Goal: Task Accomplishment & Management: Manage account settings

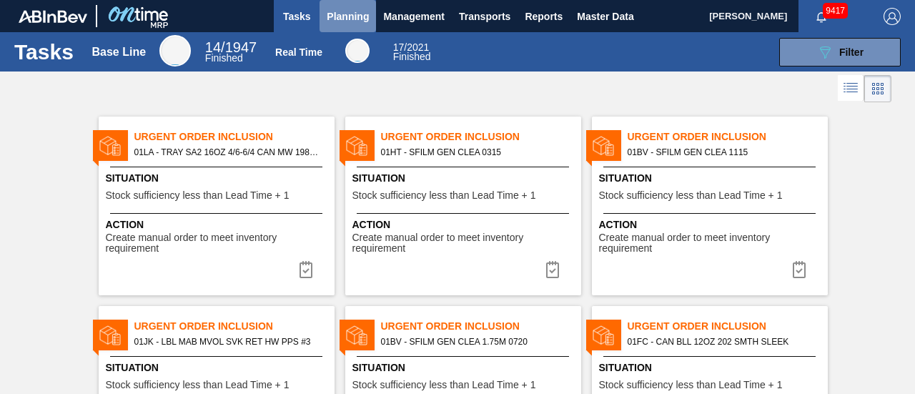
click at [372, 28] on button "Planning" at bounding box center [348, 16] width 56 height 32
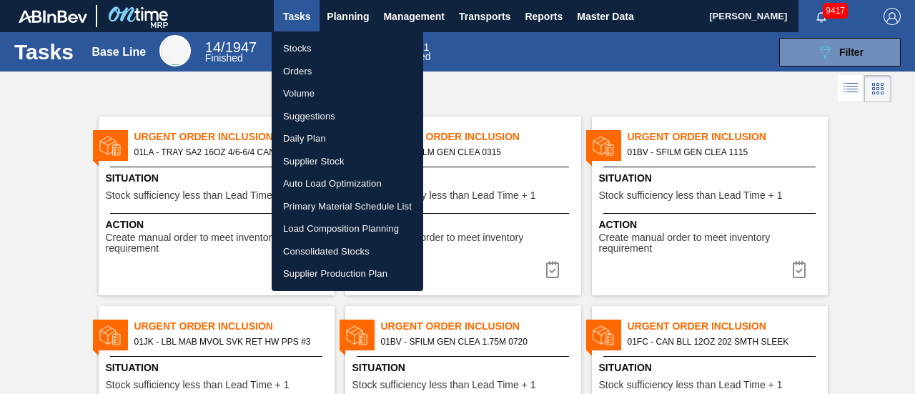
click at [337, 227] on li "Load Composition Planning" at bounding box center [348, 228] width 152 height 23
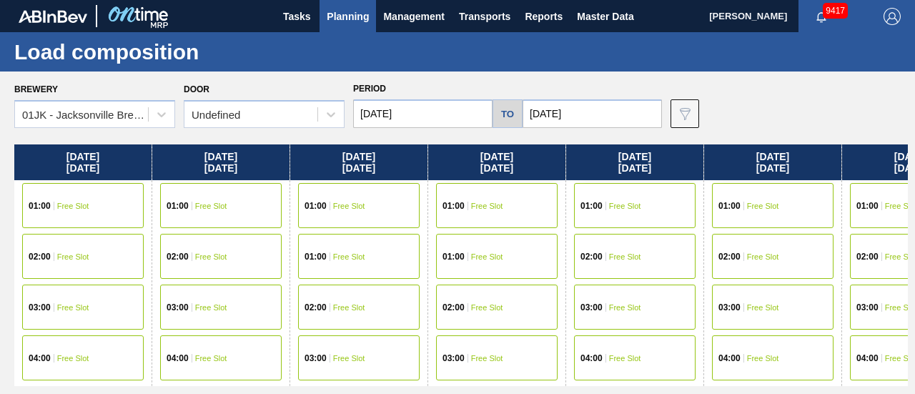
click at [809, 125] on div "Brewery 01JK - Jacksonville Brewery Door Undefined Period 08/07/2025 to 08/24/2…" at bounding box center [461, 103] width 894 height 49
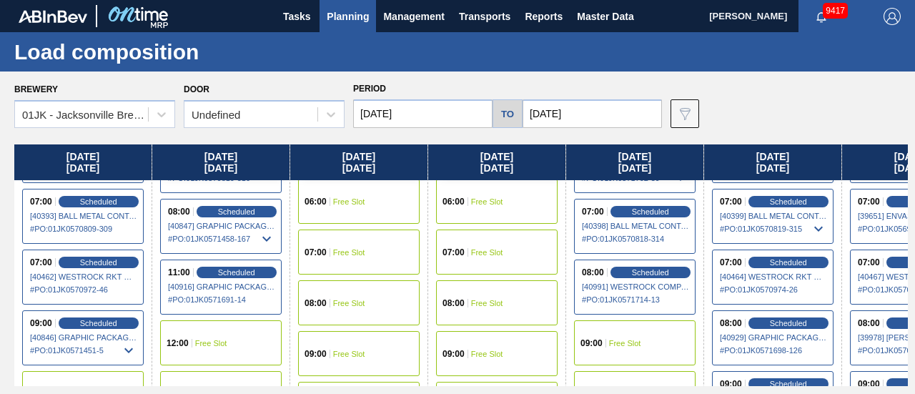
scroll to position [357, 0]
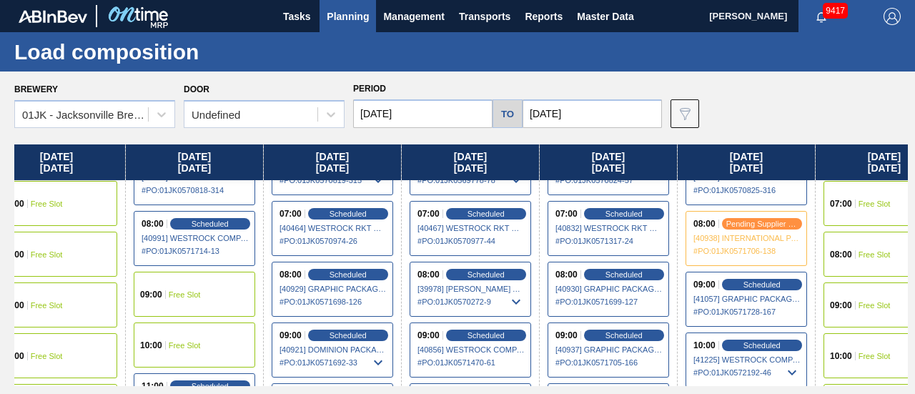
drag, startPoint x: 595, startPoint y: 275, endPoint x: 204, endPoint y: 282, distance: 390.4
click at [206, 286] on div "Thursday 08/07/2025 01:00 Free Slot 02:00 Free Slot 03:00 Free Slot 04:00 Free …" at bounding box center [461, 265] width 894 height 242
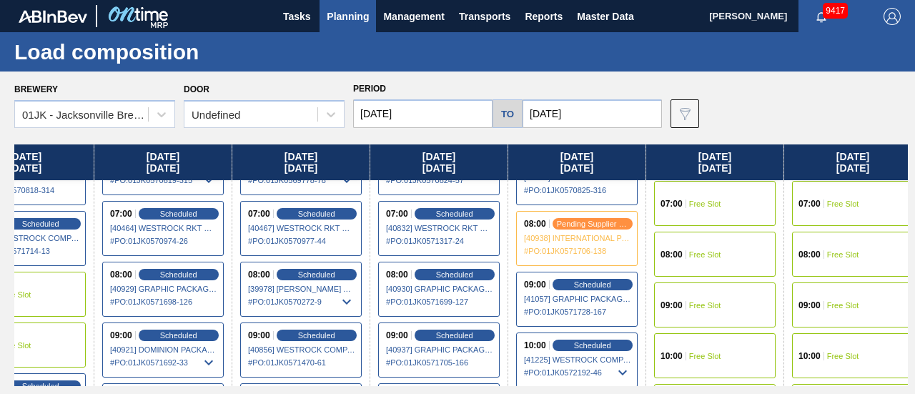
drag, startPoint x: 771, startPoint y: 257, endPoint x: 695, endPoint y: 261, distance: 75.9
click at [696, 261] on div "Thursday 08/07/2025 01:00 Free Slot 02:00 Free Slot 03:00 Free Slot 04:00 Free …" at bounding box center [461, 265] width 894 height 242
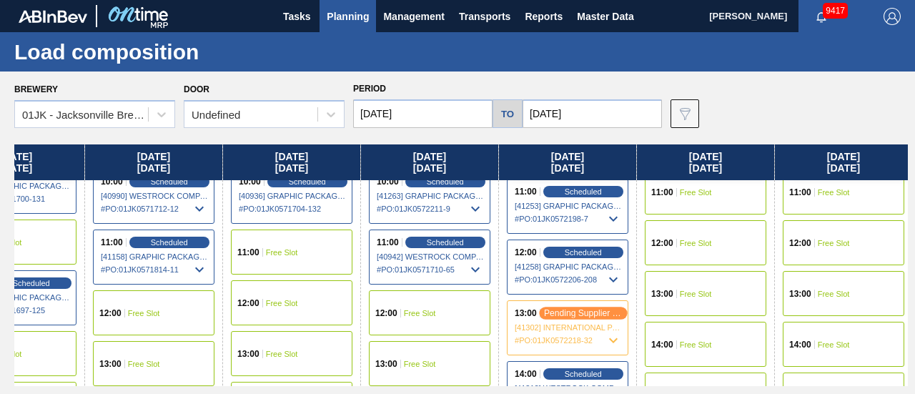
scroll to position [643, 619]
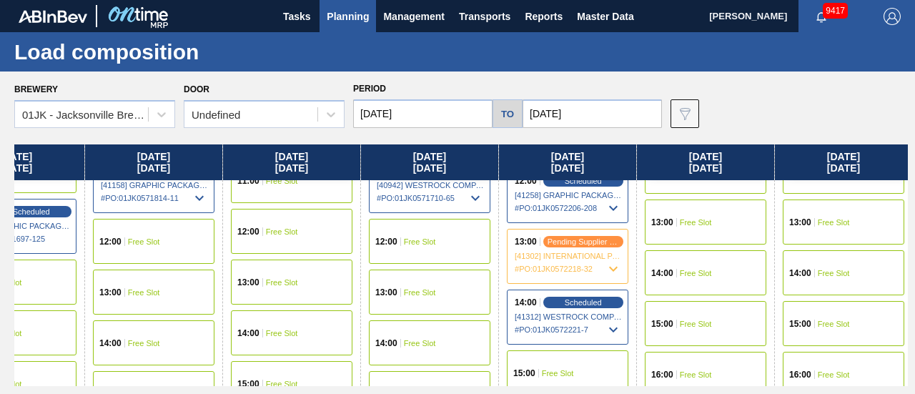
click at [585, 312] on span "[41312] WESTROCK COMPANY - FOLDING CAR - 0008219776" at bounding box center [568, 316] width 107 height 9
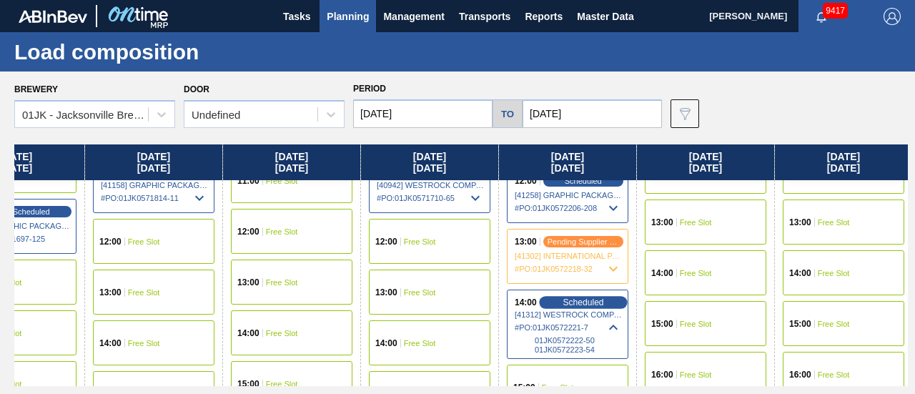
click at [592, 302] on span "Scheduled" at bounding box center [583, 301] width 41 height 9
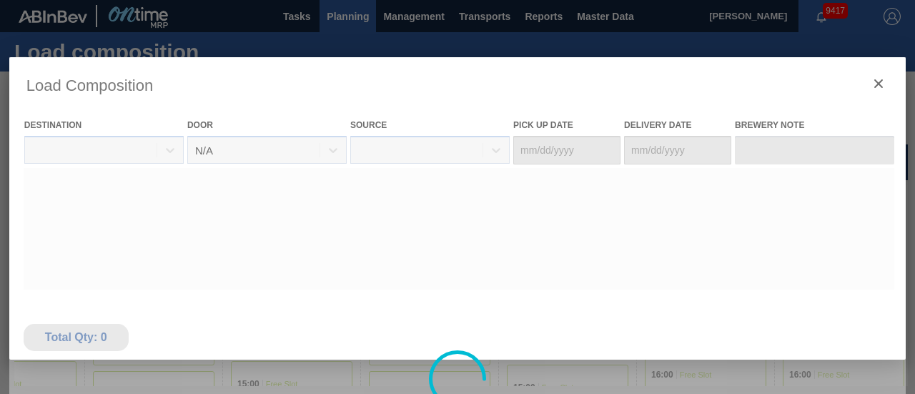
type Date "[DATE]"
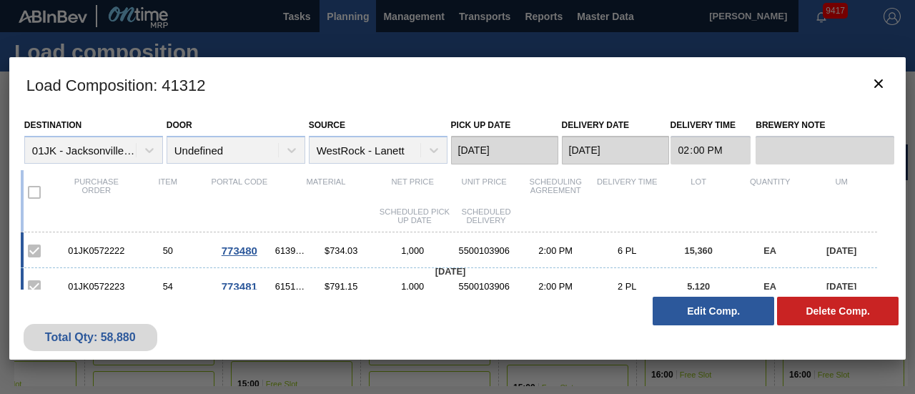
click at [638, 325] on div "Total Qty: 58,880 Delete Comp. Edit Comp." at bounding box center [457, 325] width 896 height 70
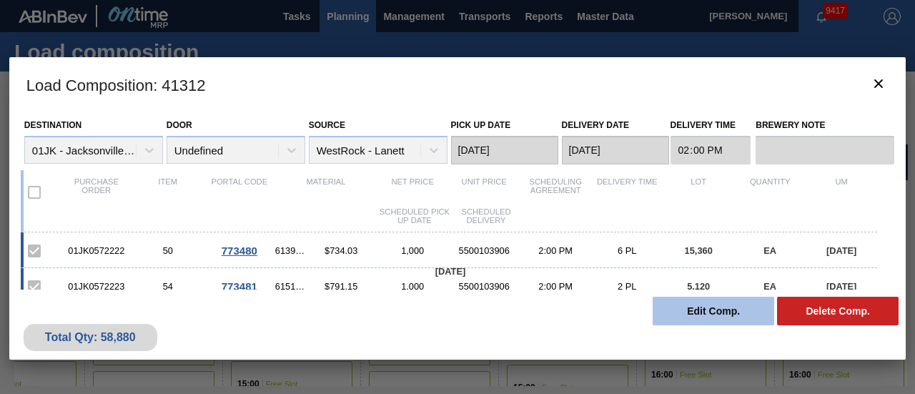
click at [738, 305] on button "Edit Comp." at bounding box center [714, 311] width 122 height 29
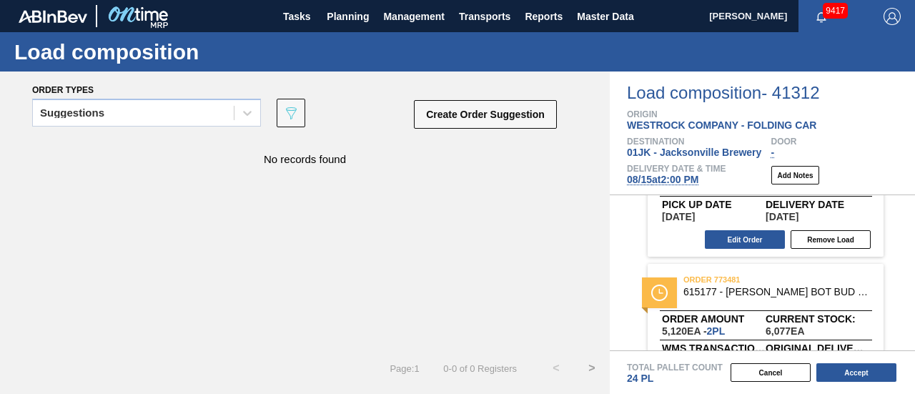
scroll to position [229, 0]
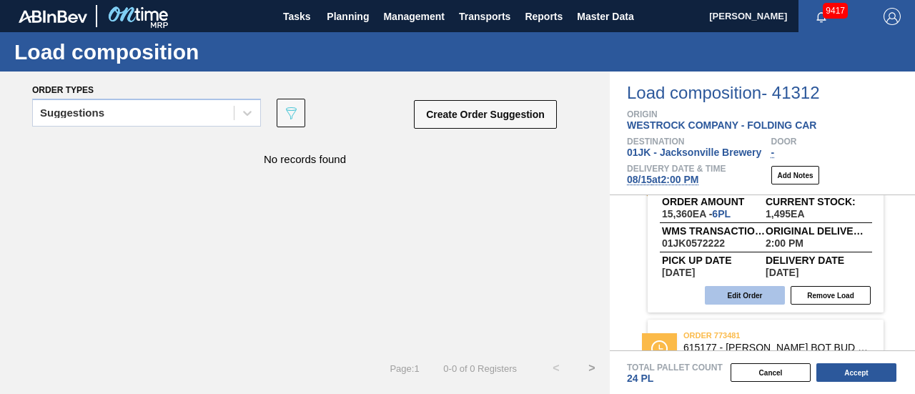
click at [750, 295] on button "Edit Order" at bounding box center [745, 295] width 80 height 19
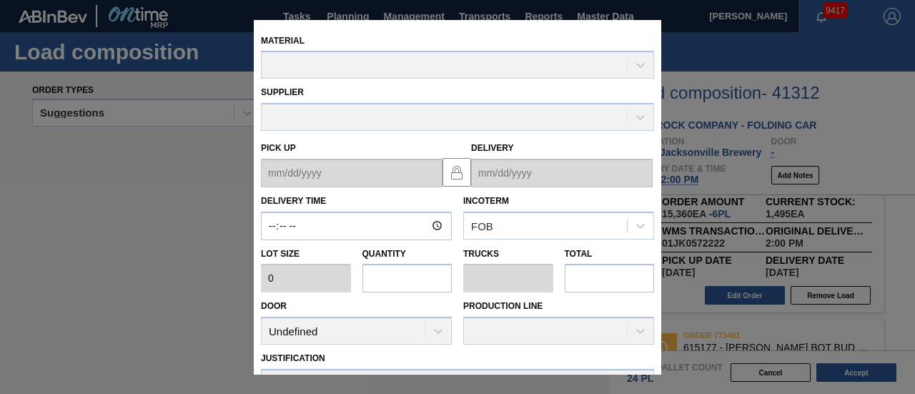
type input "14:00:00"
type input "2,560"
type input "6"
type input "0.24"
type input "15,360"
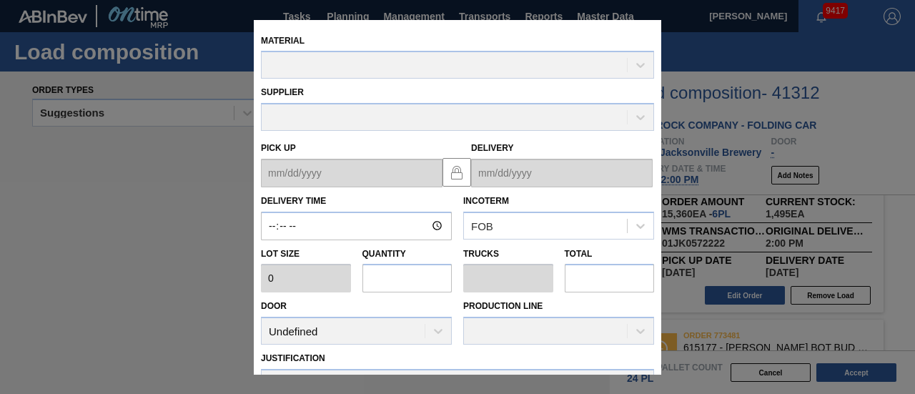
type textarea "MIDDLE, DROP"
type up "[DATE]"
type input "[DATE]"
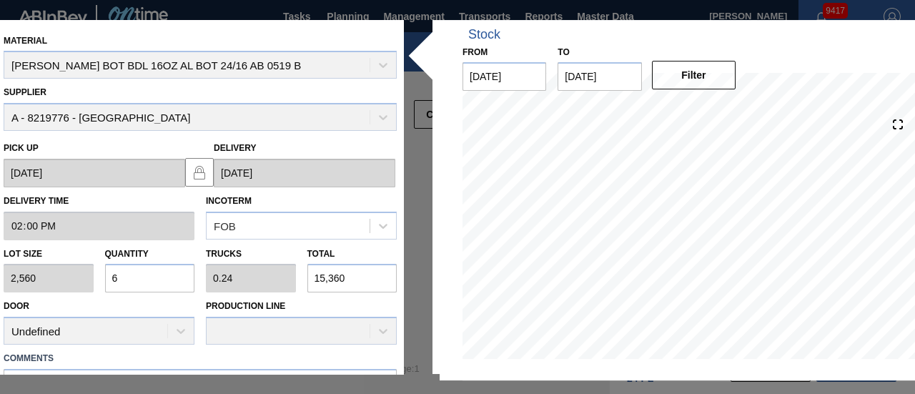
click at [412, 294] on div "Material CARR BOT BDL 16OZ AL BOT 24/16 AB 0519 B Supplier A - 8219776 - WestRo…" at bounding box center [457, 197] width 922 height 355
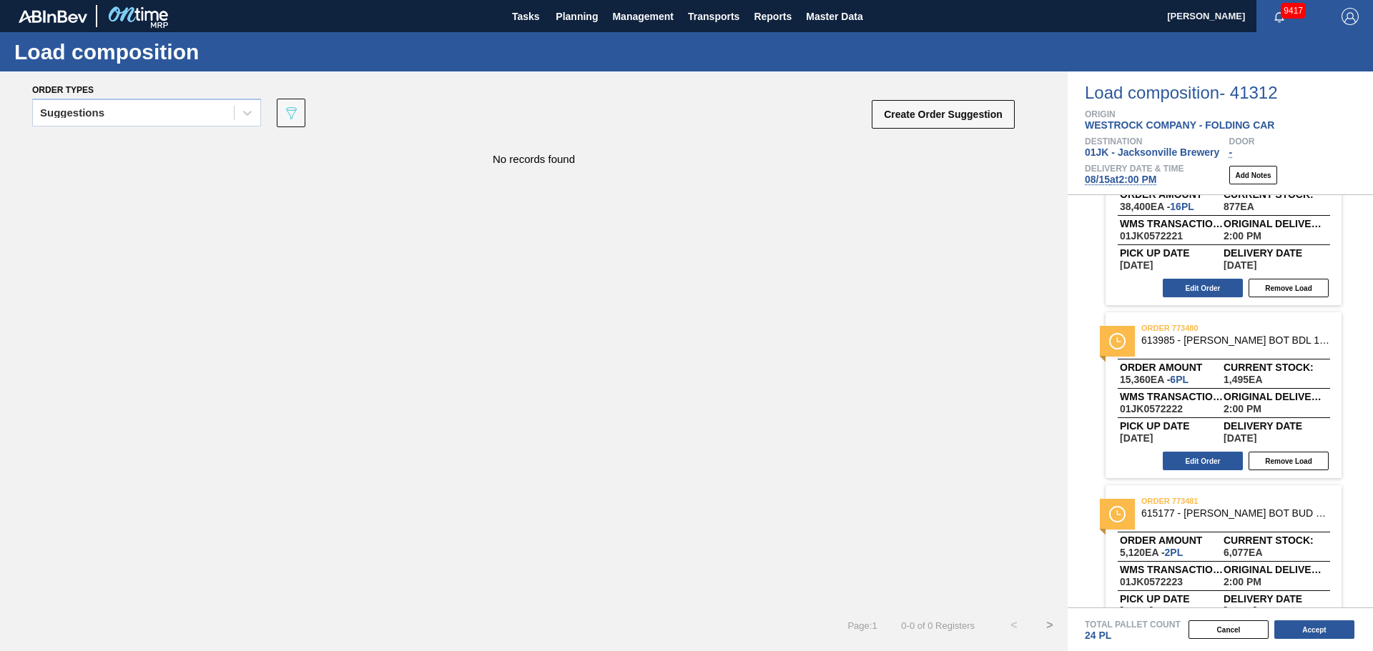
scroll to position [0, 0]
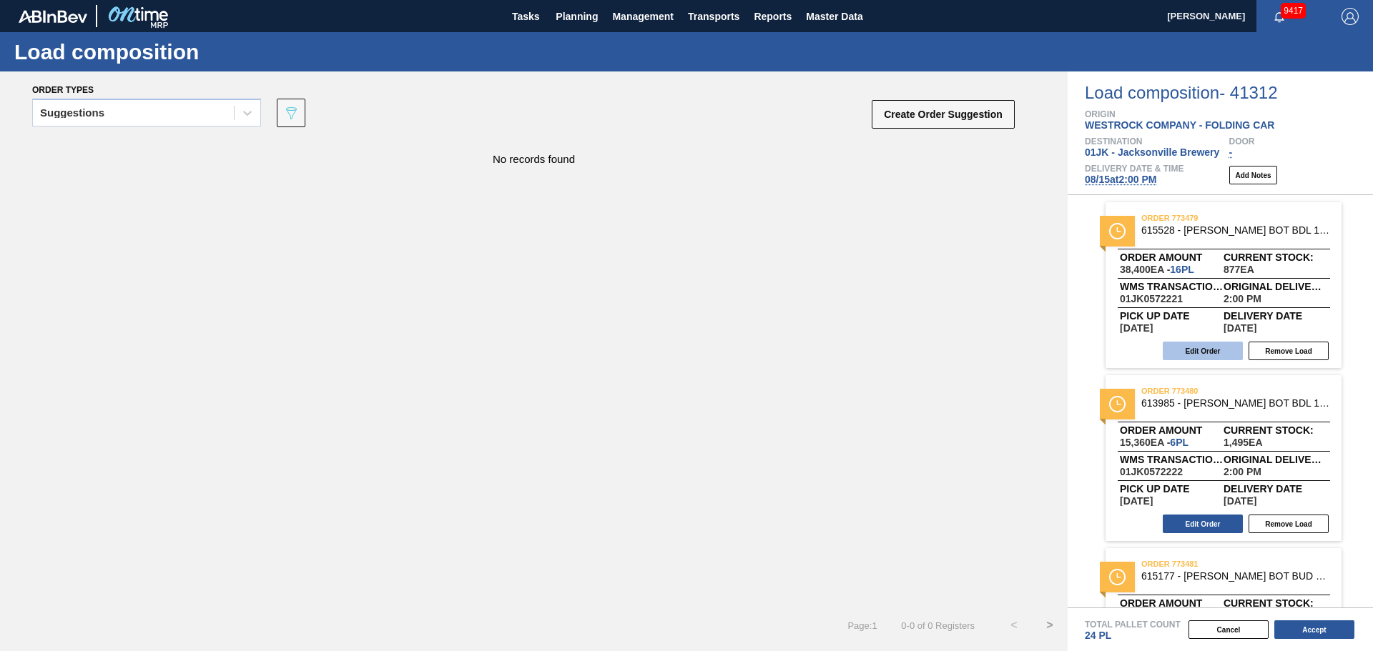
click at [914, 358] on button "Edit Order" at bounding box center [1202, 351] width 80 height 19
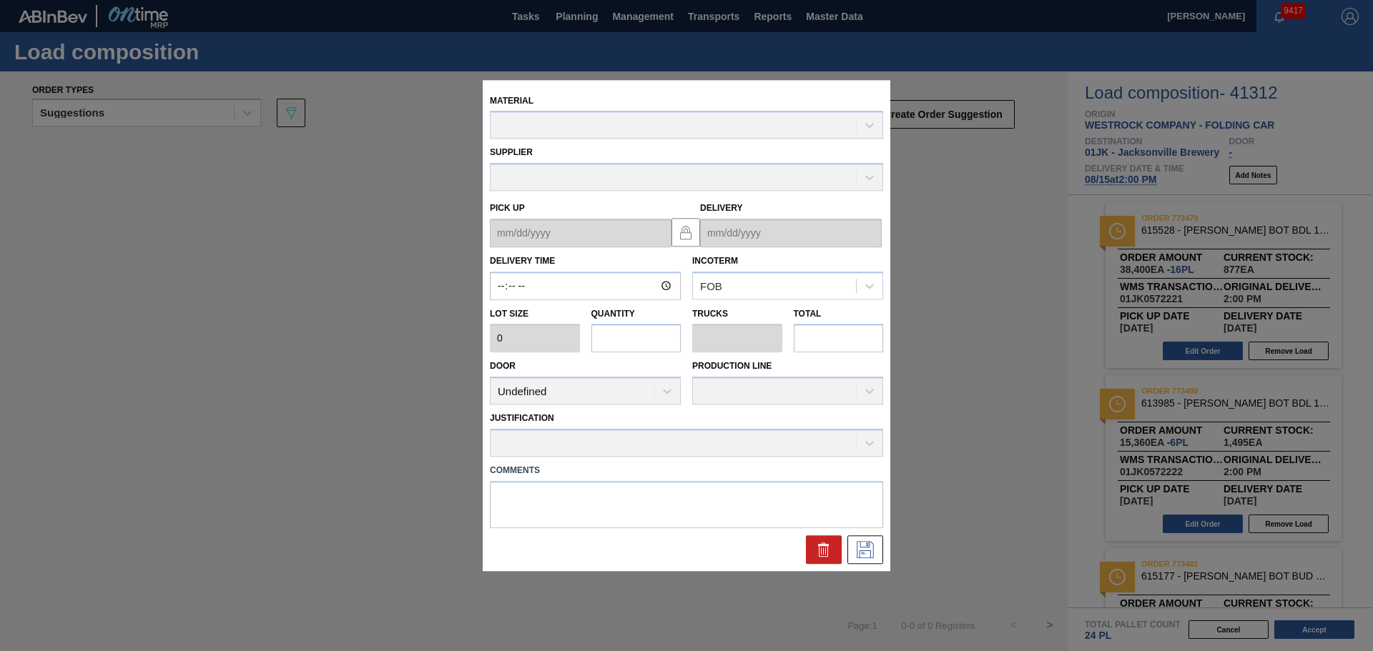
type input "14:00:00"
type input "2,400"
type input "16"
type input "0.615"
type input "38,400"
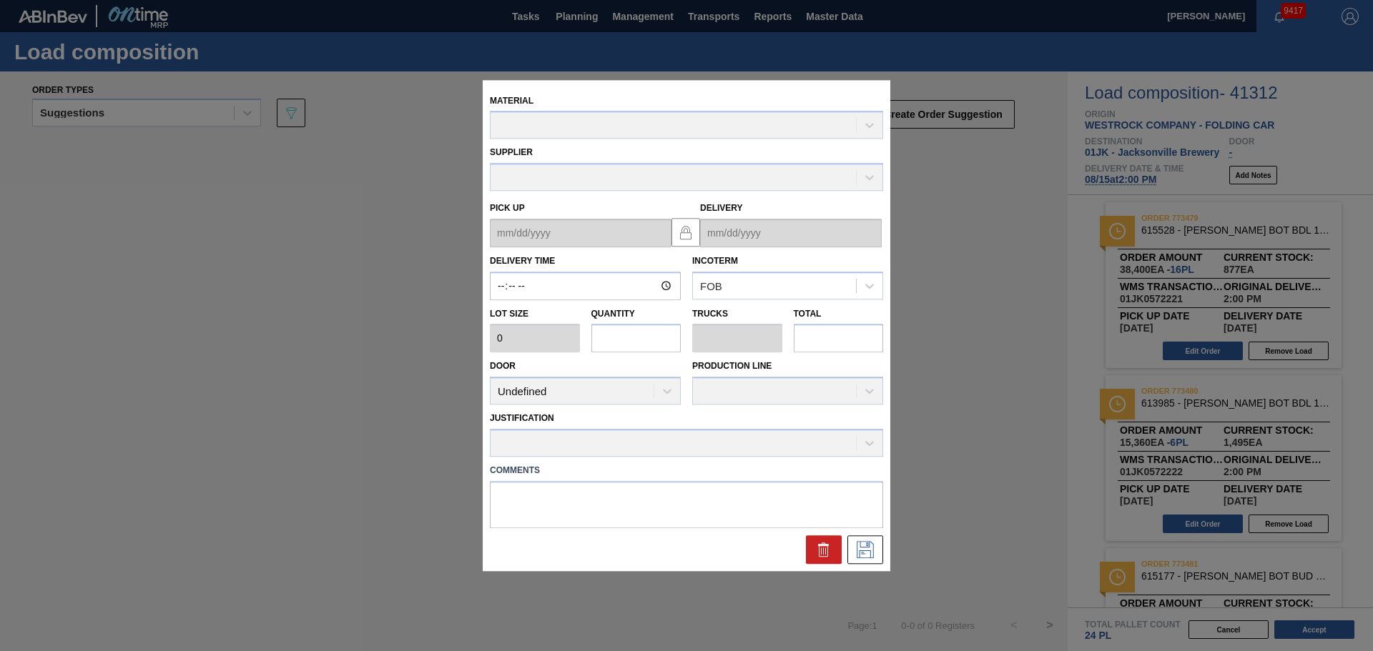
type textarea "NOSE, DROP"
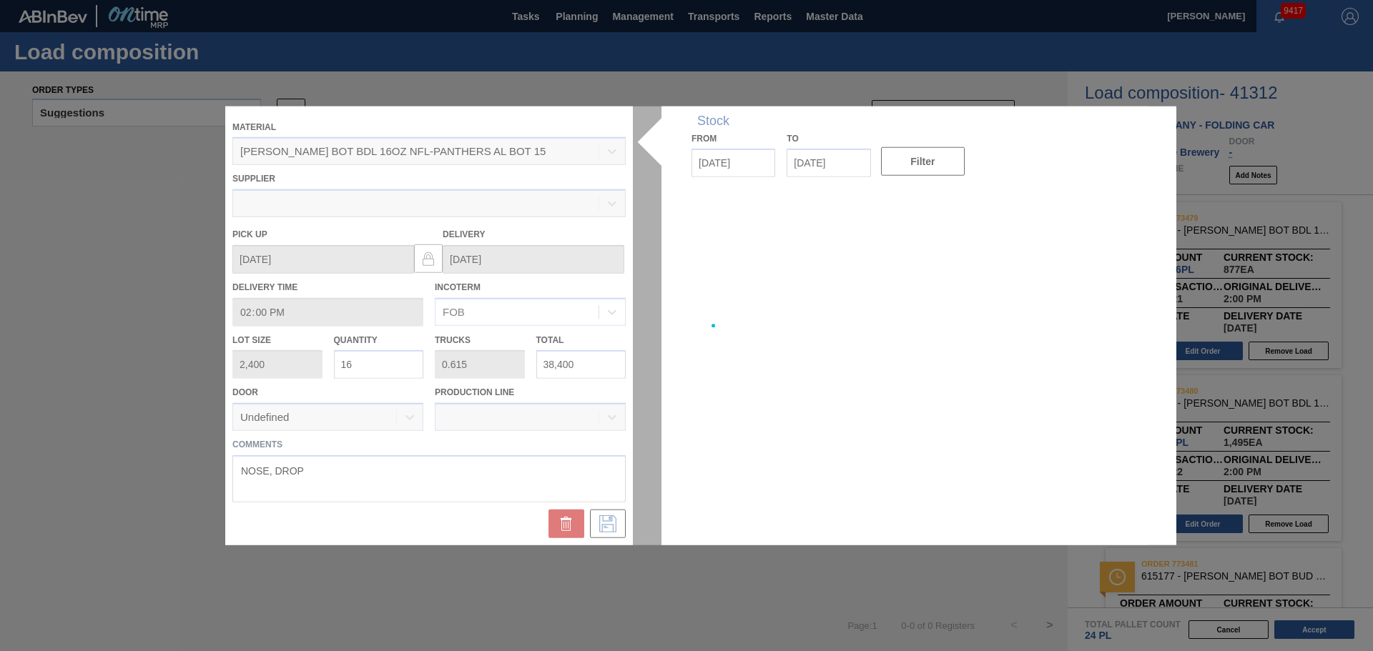
type up "[DATE]"
type input "[DATE]"
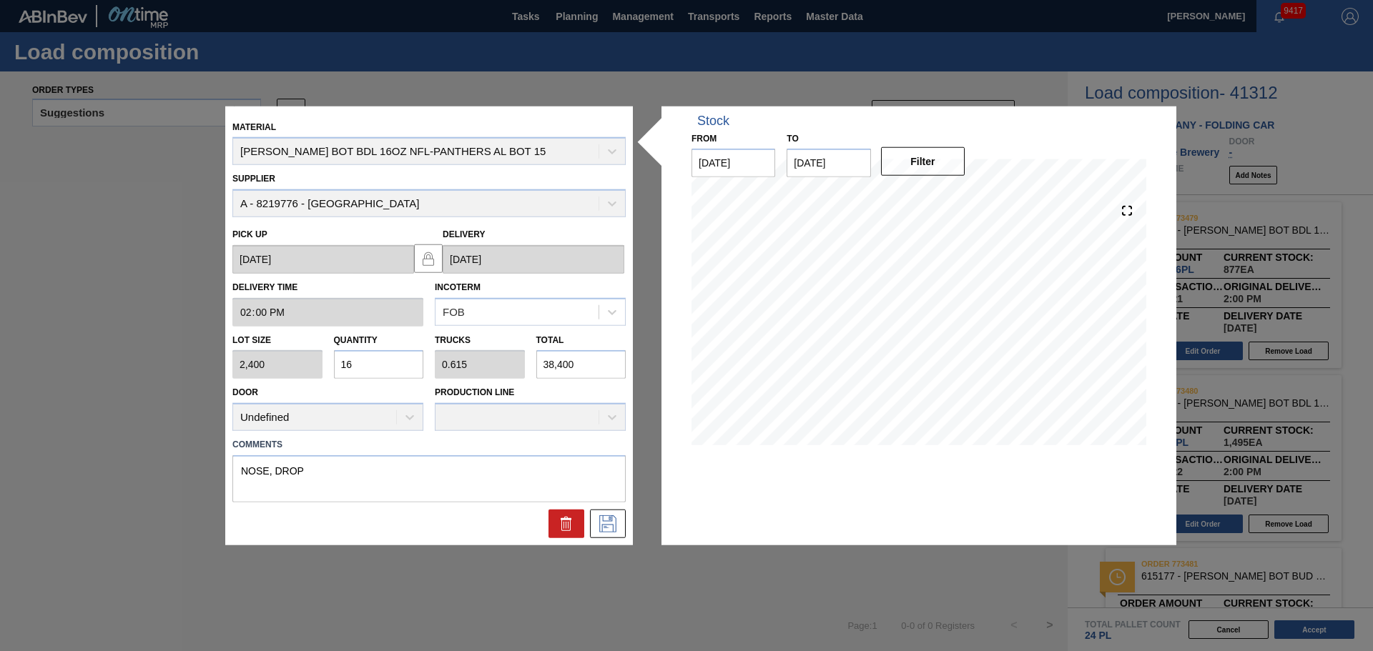
click at [497, 354] on div "Lot size 2,400 Quantity 16 Trucks 0.615 Total 38,400" at bounding box center [429, 352] width 405 height 53
type input "0.001"
type input "0"
type input "2"
type input "0.012"
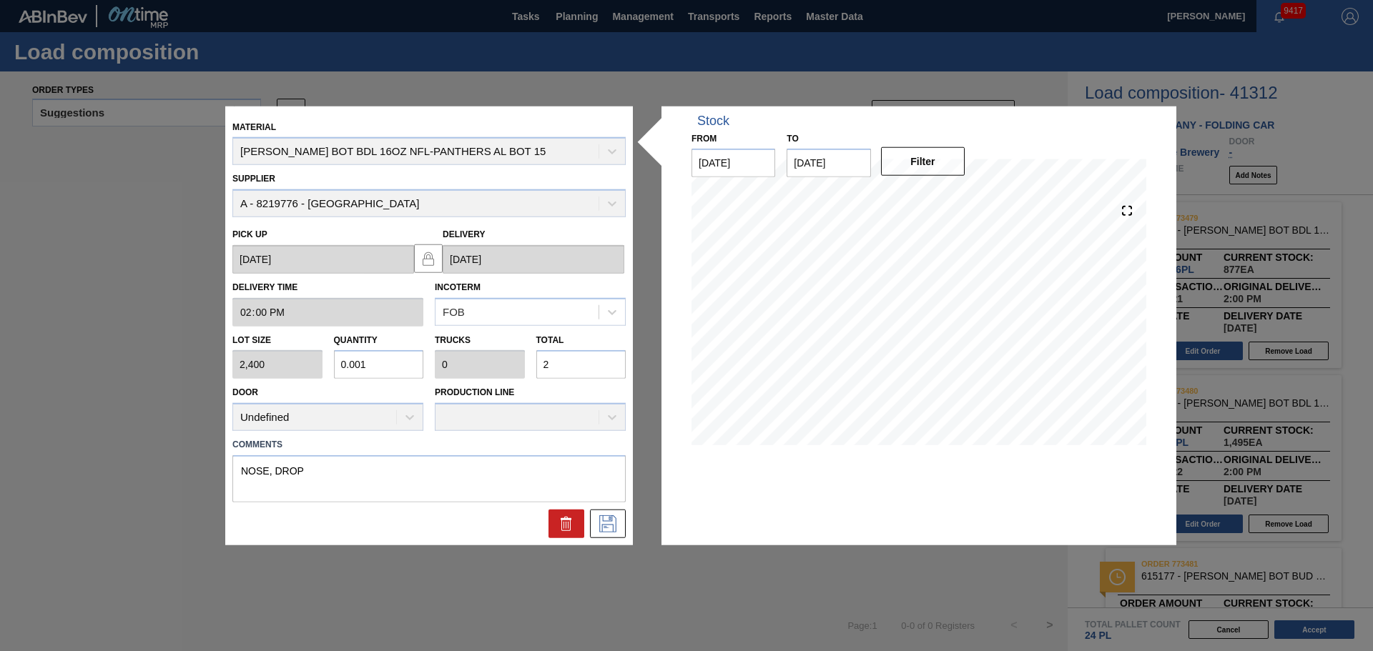
type input "28"
type input "0.117"
type input "0.005"
type input "282"
type input "1.175"
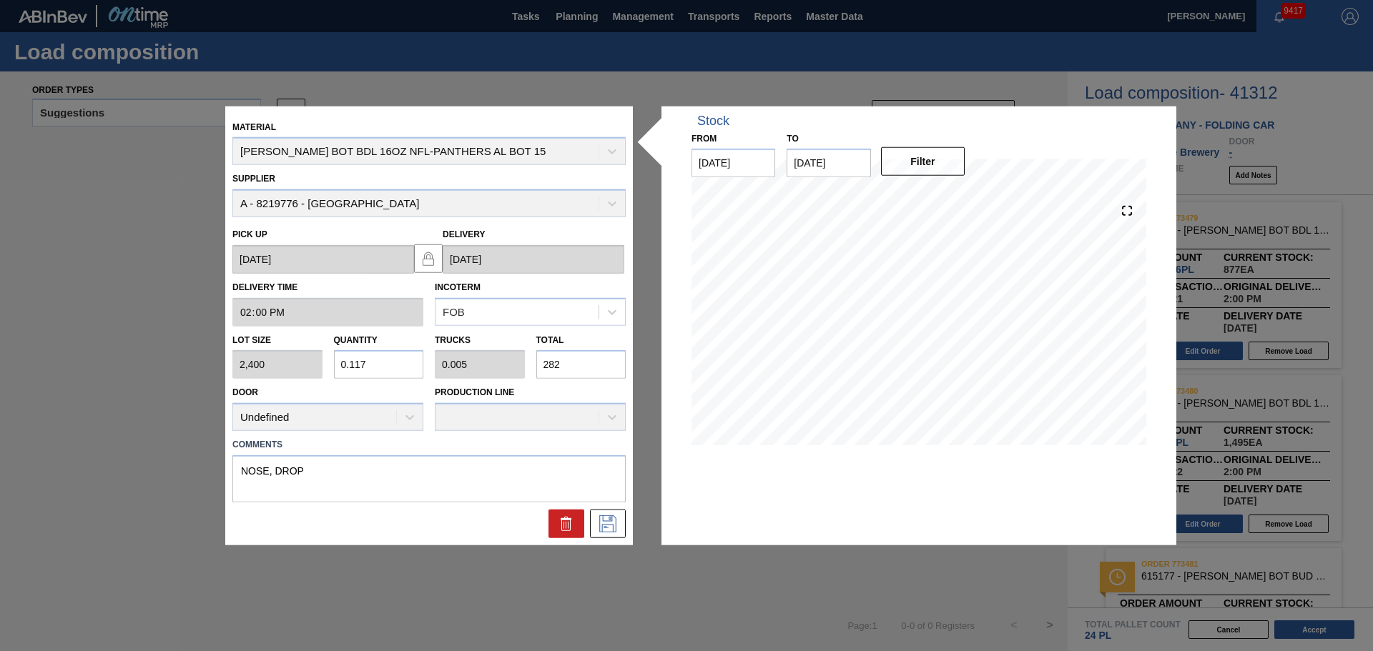
type input "0.045"
type input "2,820"
type input "11.75"
type input "0.452"
type input "28,200"
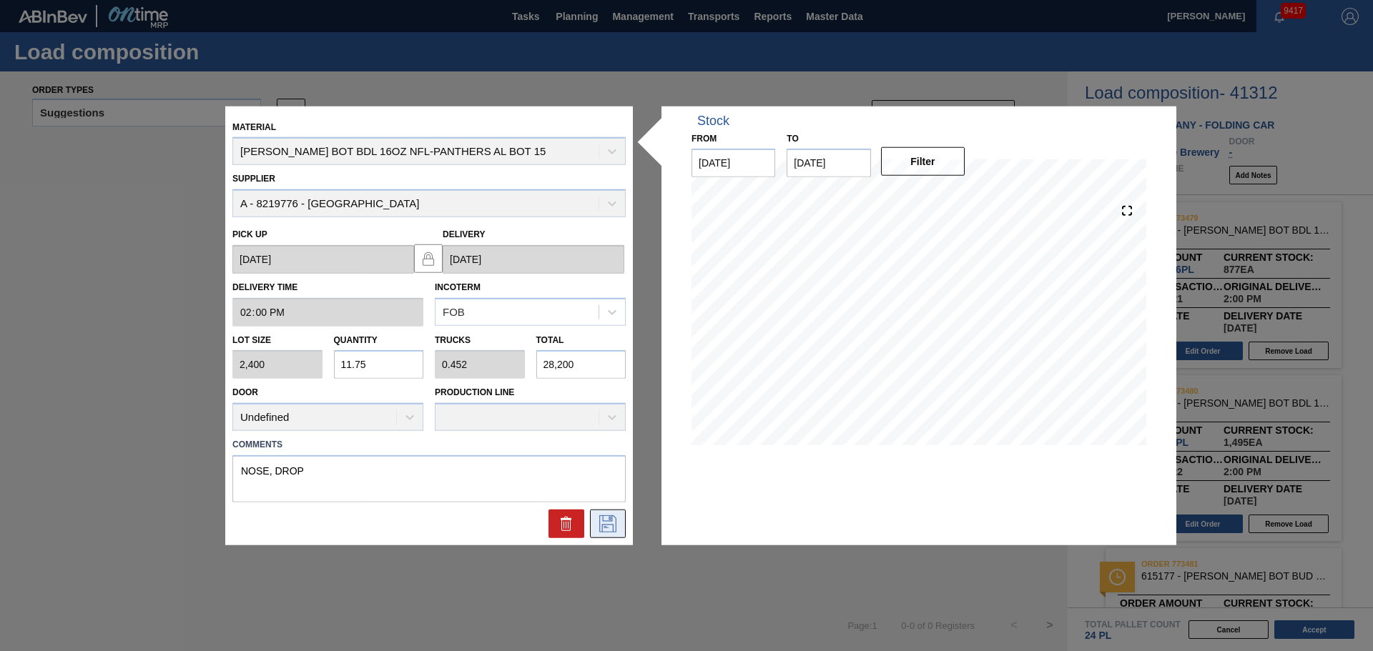
click at [616, 393] on icon at bounding box center [607, 523] width 23 height 17
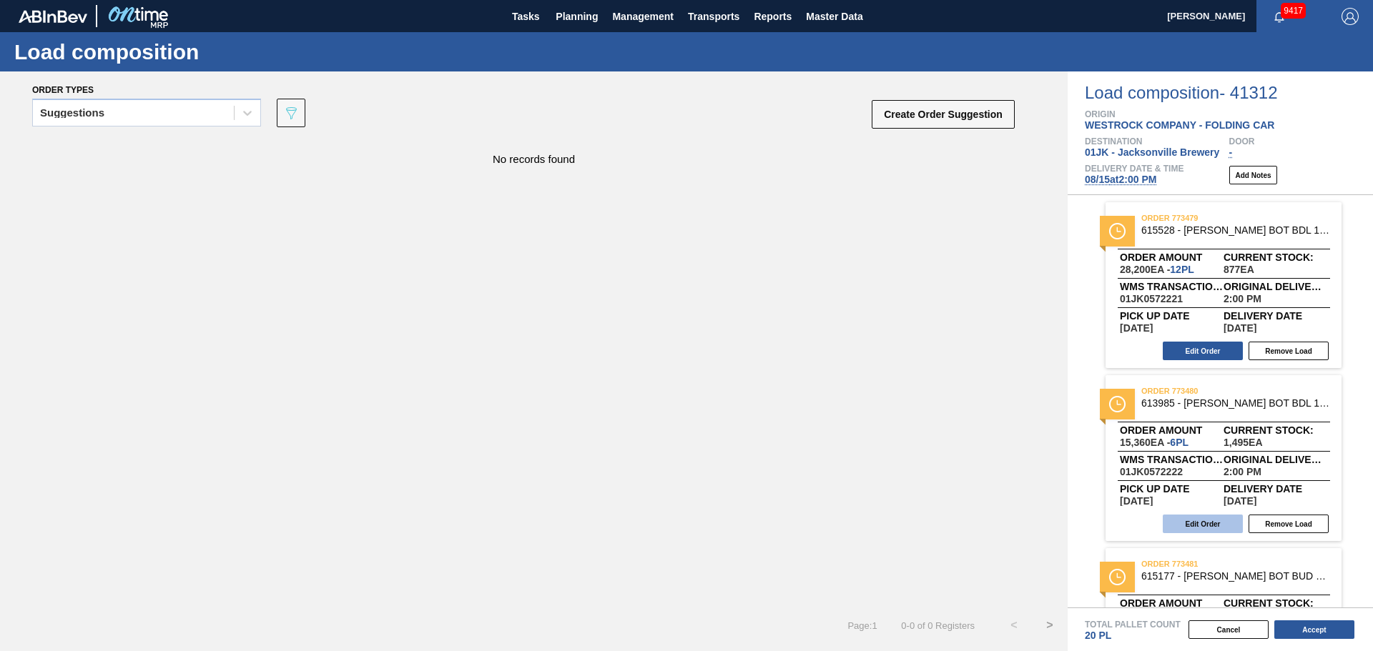
click at [914, 393] on button "Edit Order" at bounding box center [1202, 524] width 80 height 19
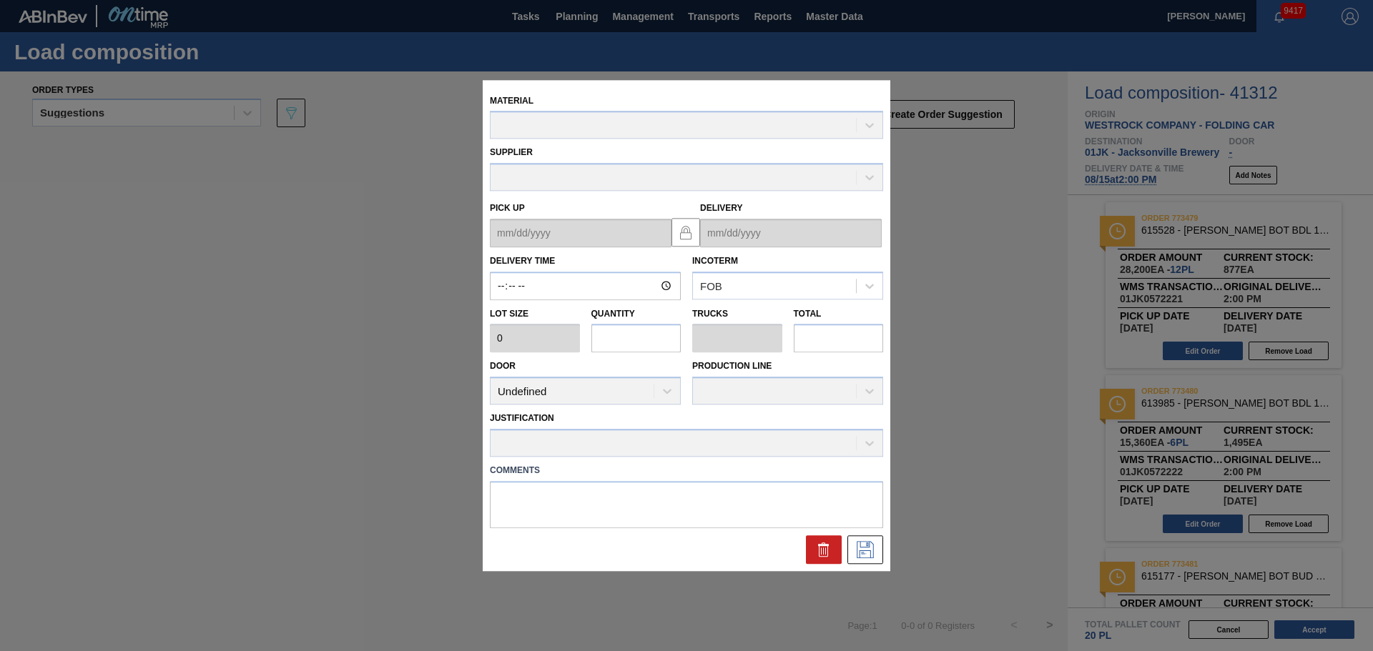
type input "14:00:00"
type input "2,560"
type input "6"
type input "0.24"
type input "15,360"
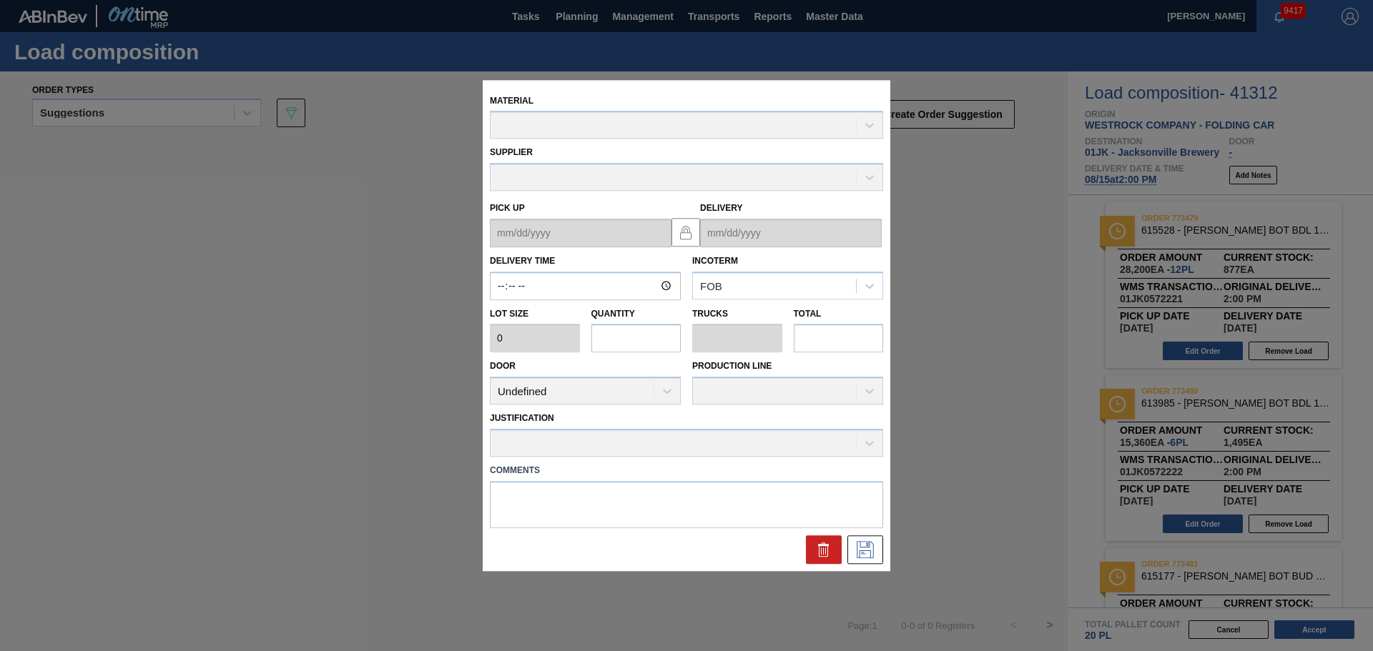
type textarea "MIDDLE, DROP"
type up "[DATE]"
type input "[DATE]"
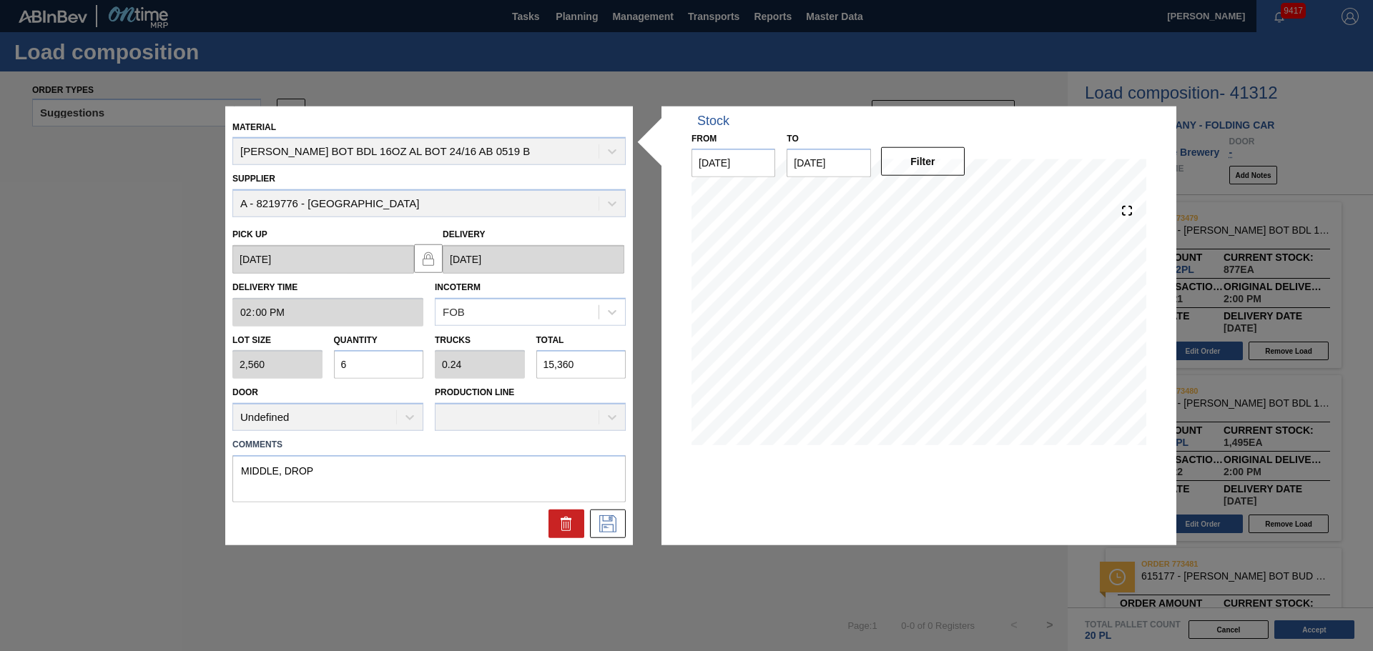
click at [583, 357] on input "15,360" at bounding box center [581, 364] width 90 height 29
type input "0"
type input "1"
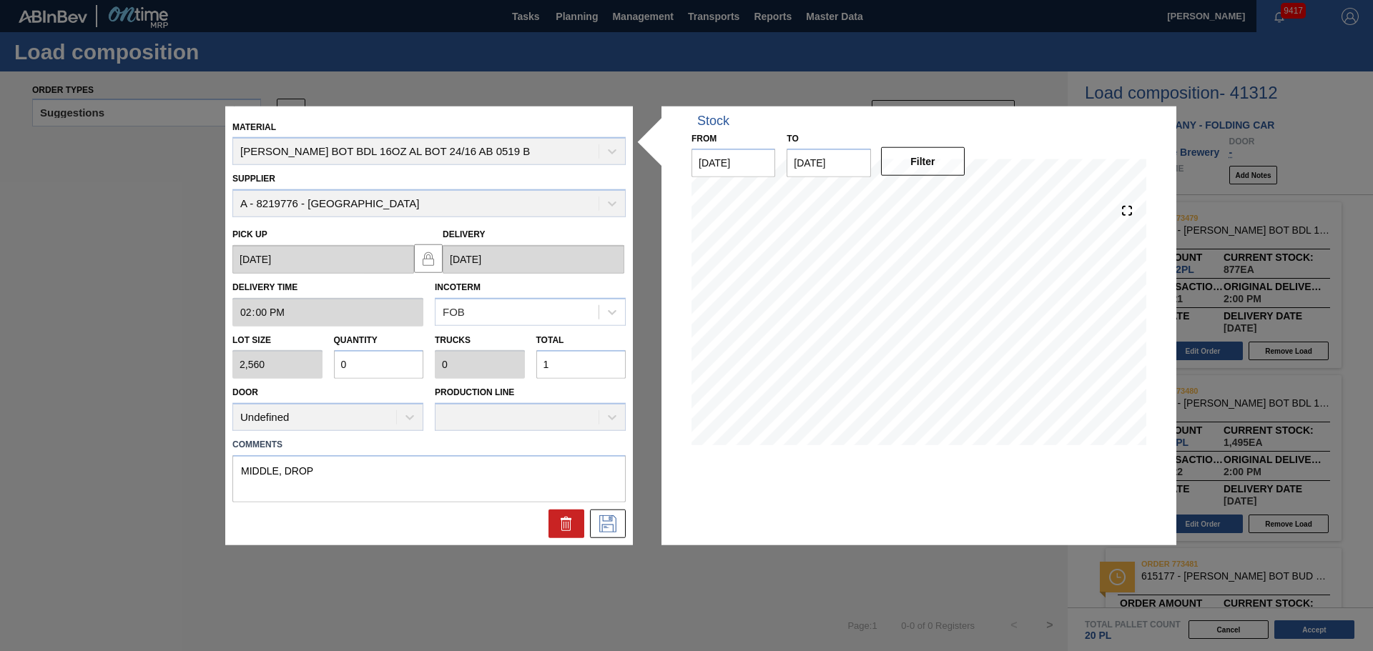
type input "0.007"
type input "17"
type input "0.066"
type input "0.003"
type input "170"
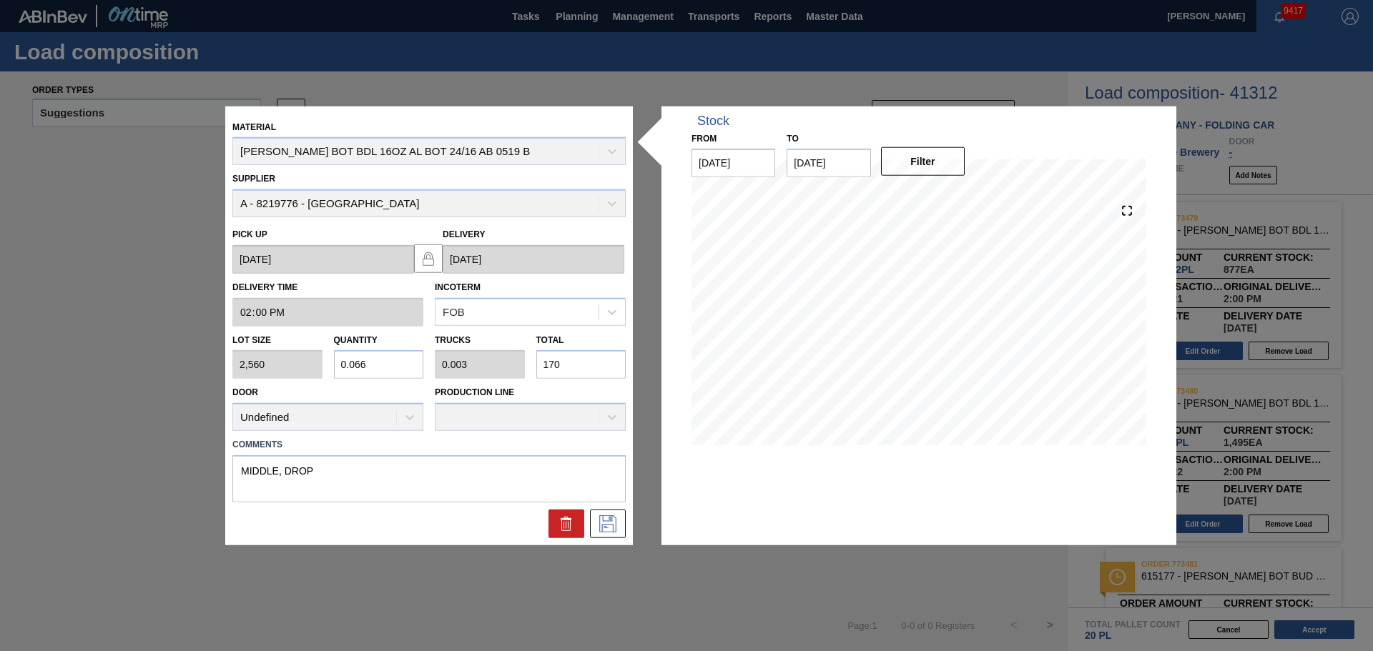
type input "0.666"
type input "0.027"
type input "1,704"
type input "6.656"
type input "0.266"
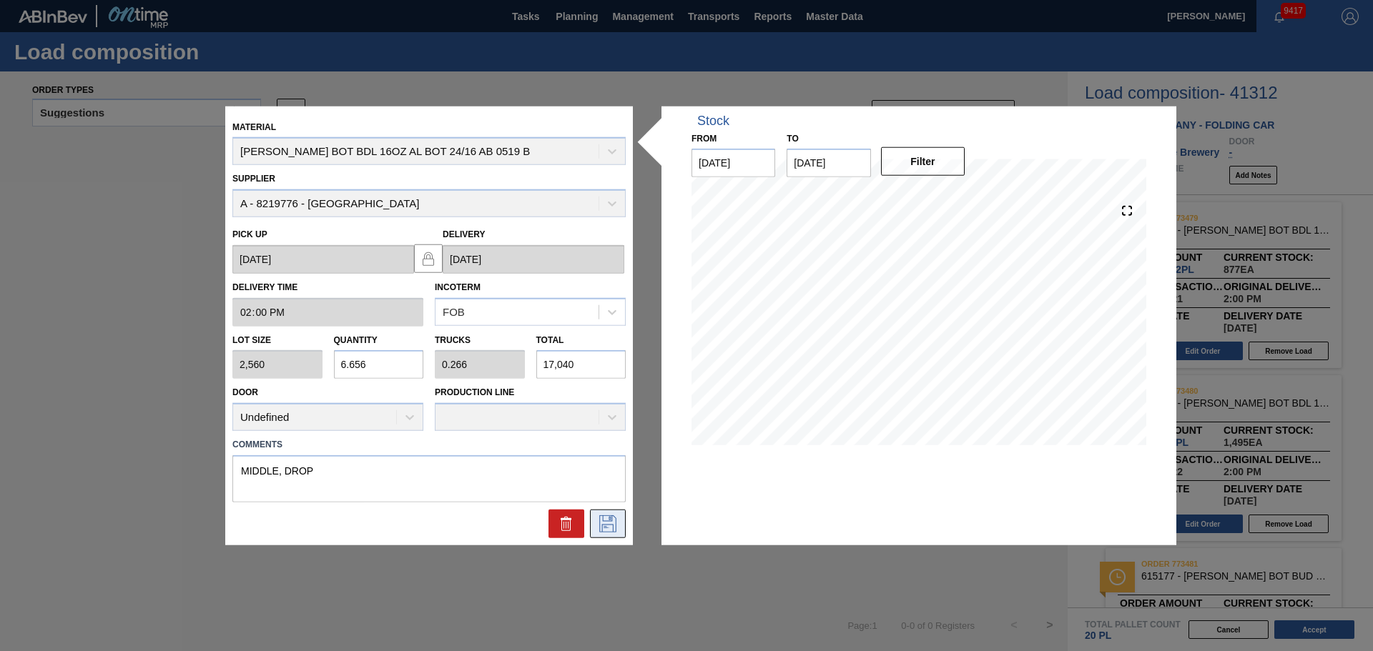
type input "17,040"
click at [609, 393] on icon at bounding box center [607, 523] width 17 height 17
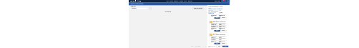
scroll to position [114, 0]
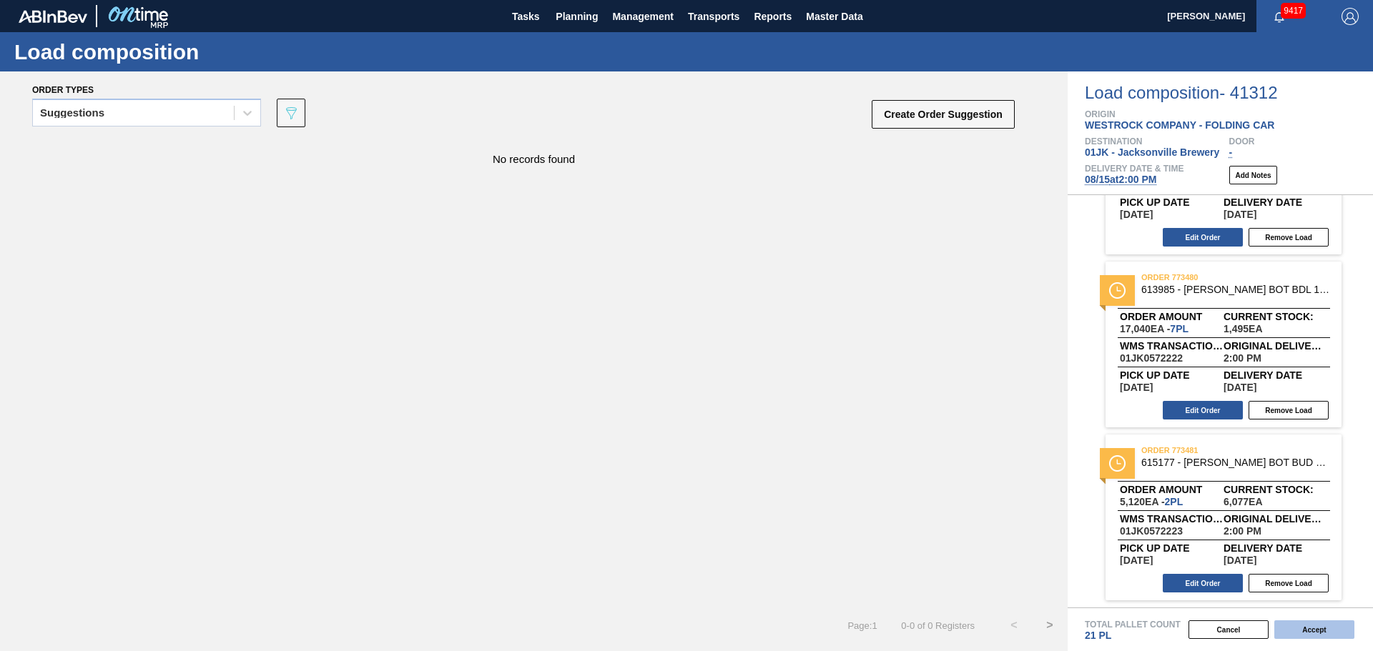
click at [914, 393] on button "Accept" at bounding box center [1314, 630] width 80 height 19
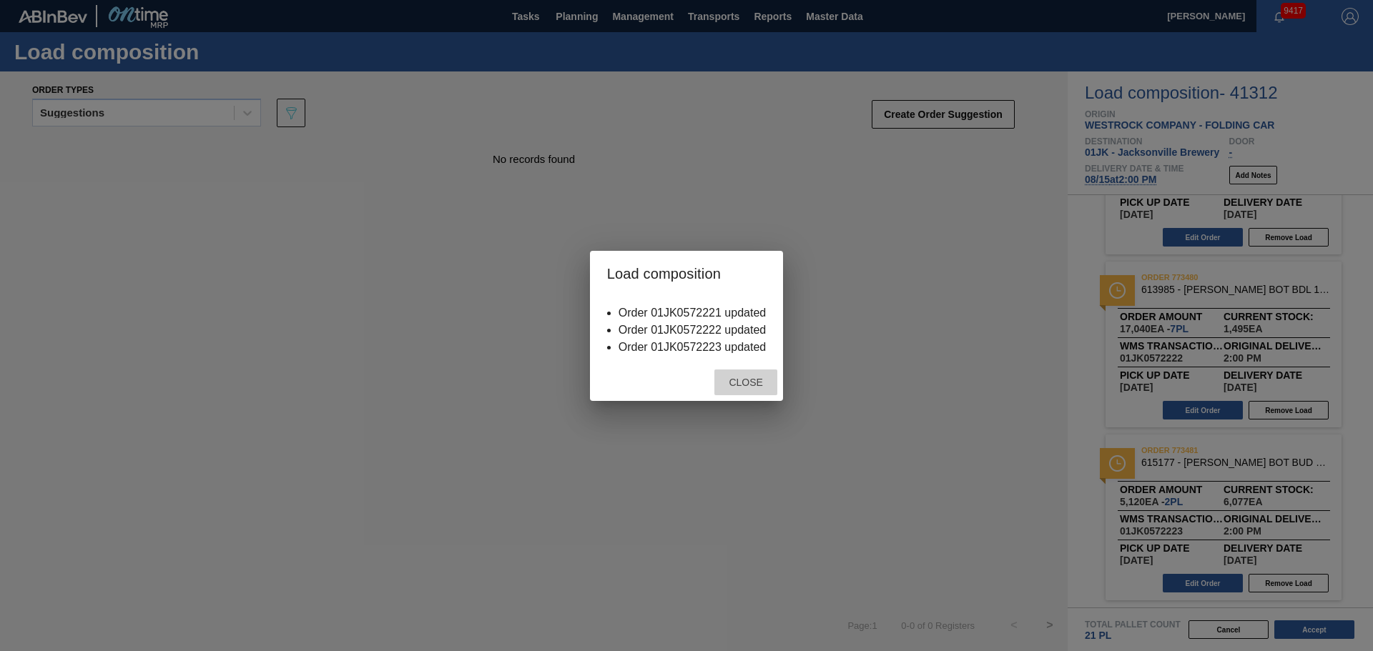
click at [758, 372] on div "Close" at bounding box center [745, 383] width 63 height 26
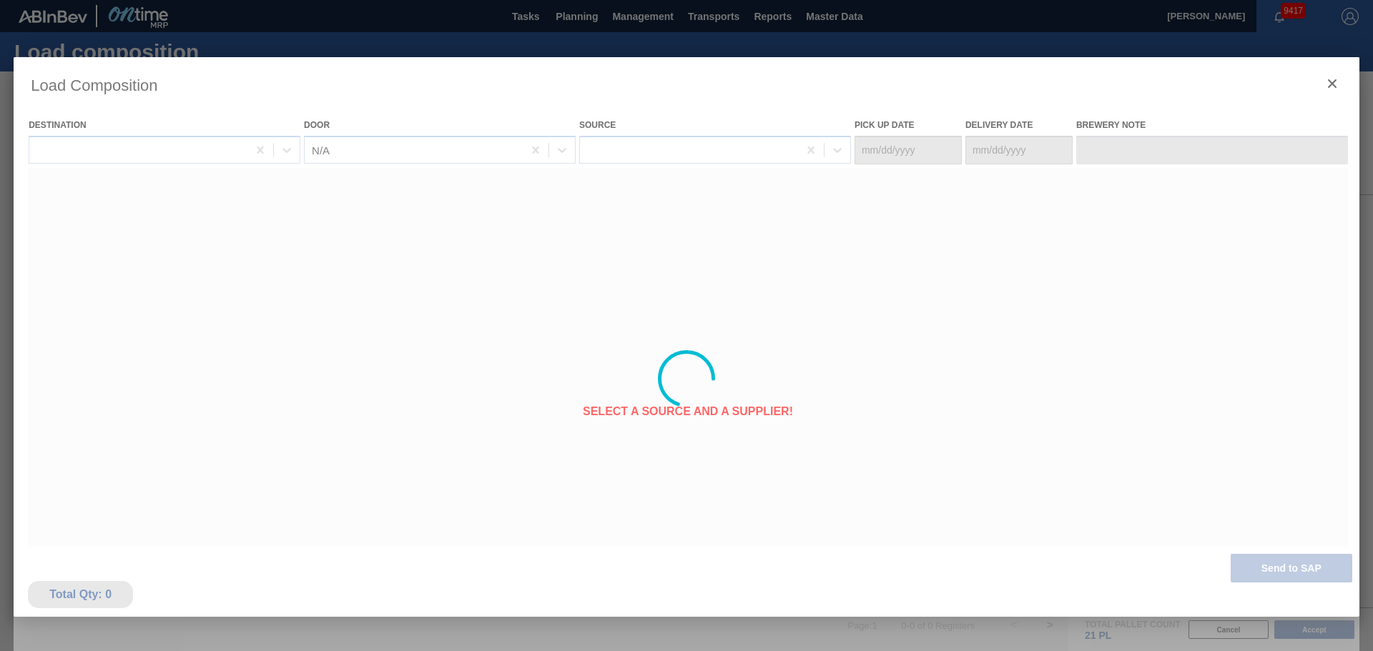
type Date "[DATE]"
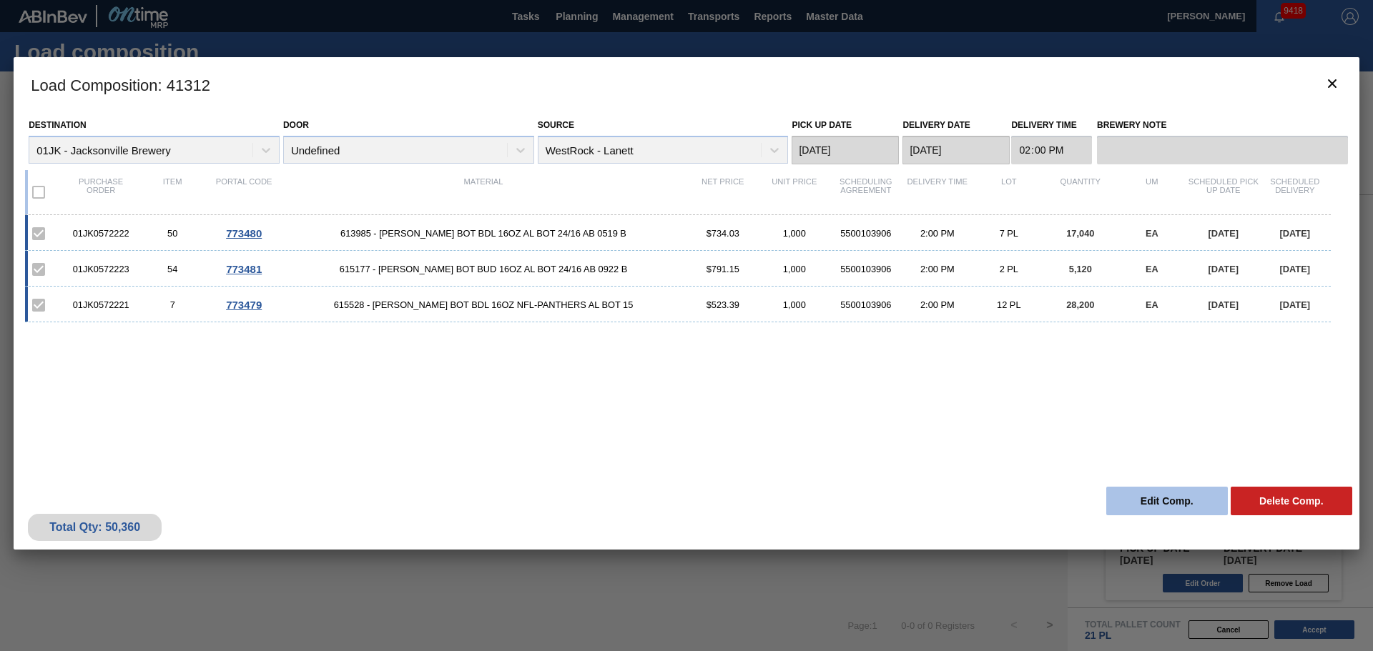
click at [914, 393] on button "Edit Comp." at bounding box center [1167, 501] width 122 height 29
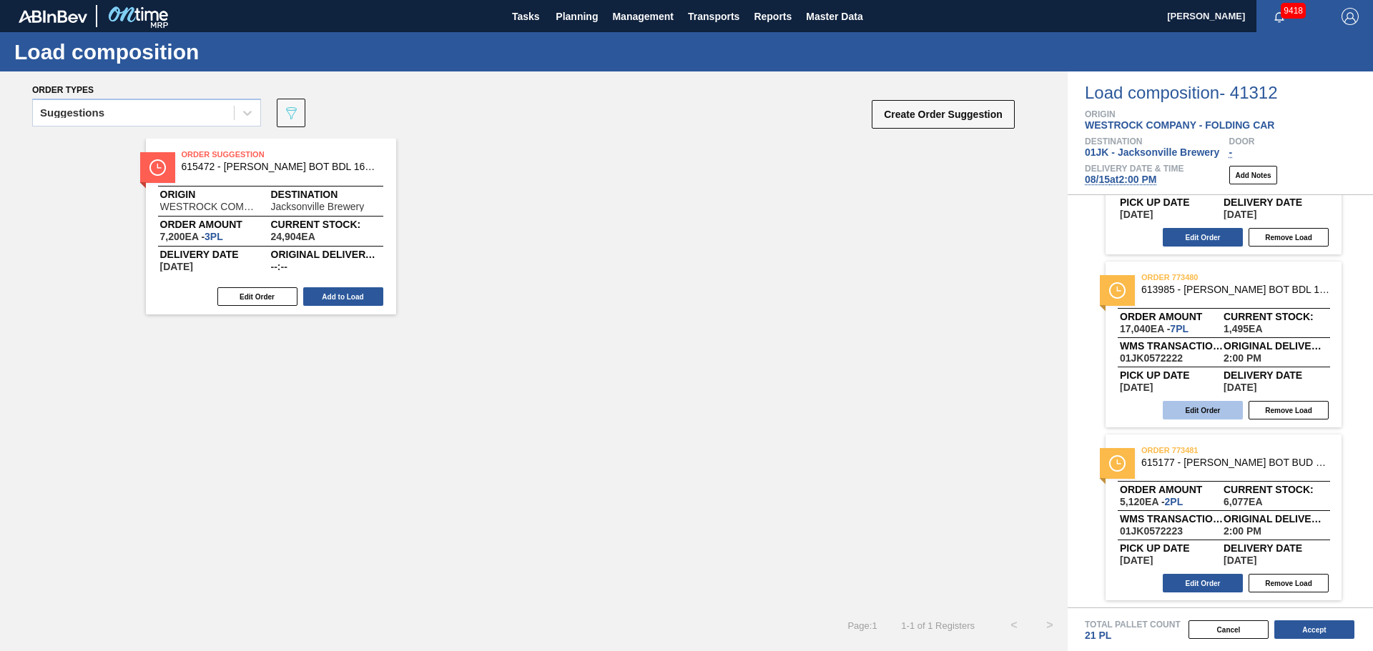
click at [914, 393] on button "Edit Order" at bounding box center [1202, 410] width 80 height 19
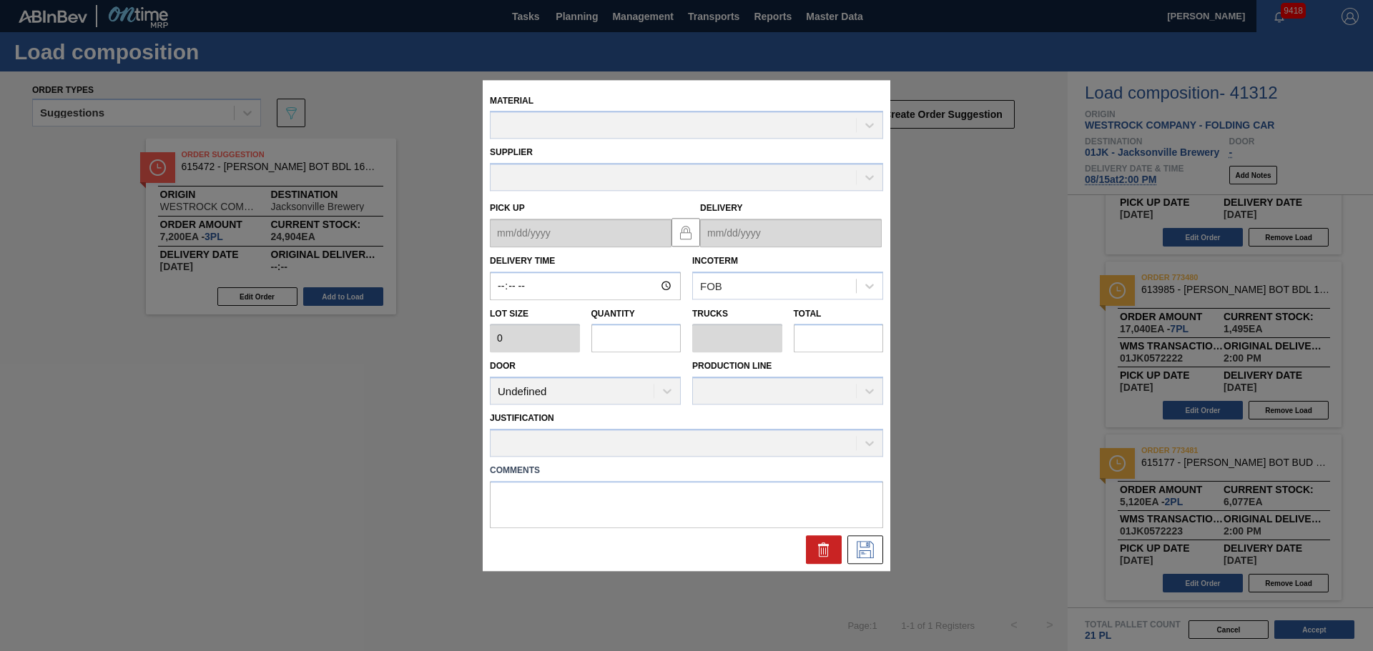
type input "14:00:00"
type input "2,560"
type input "6.65625"
type input "0.266"
type input "17,040"
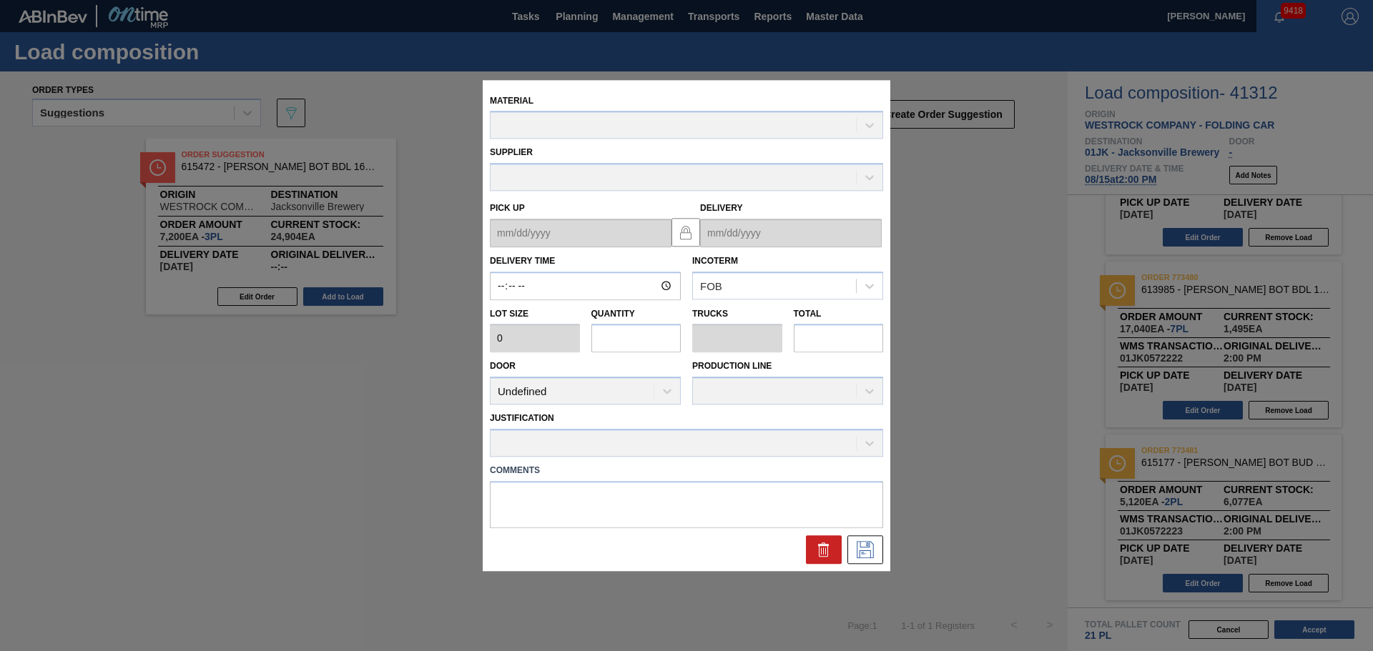
type textarea "MIDDLE, DROP"
type up "[DATE]"
type input "[DATE]"
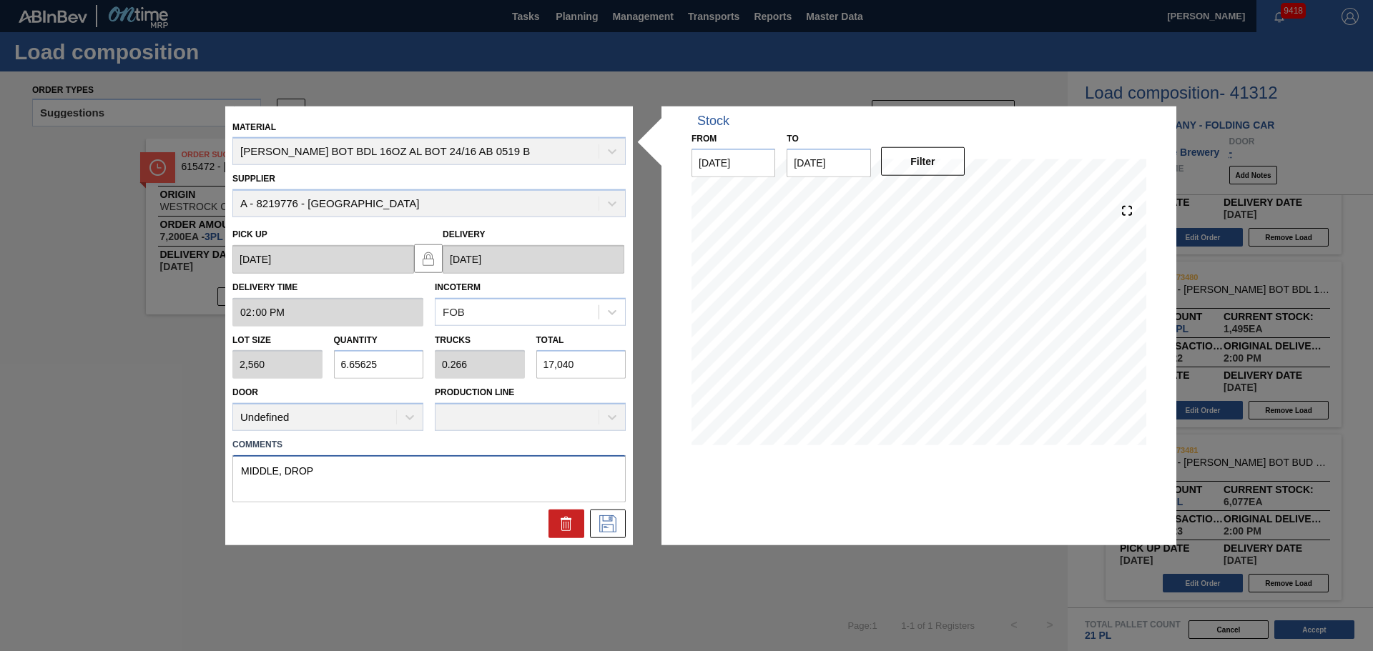
click at [277, 393] on textarea "MIDDLE, DROP" at bounding box center [428, 478] width 393 height 47
type textarea "M1, DROP"
click at [616, 393] on icon at bounding box center [607, 523] width 23 height 17
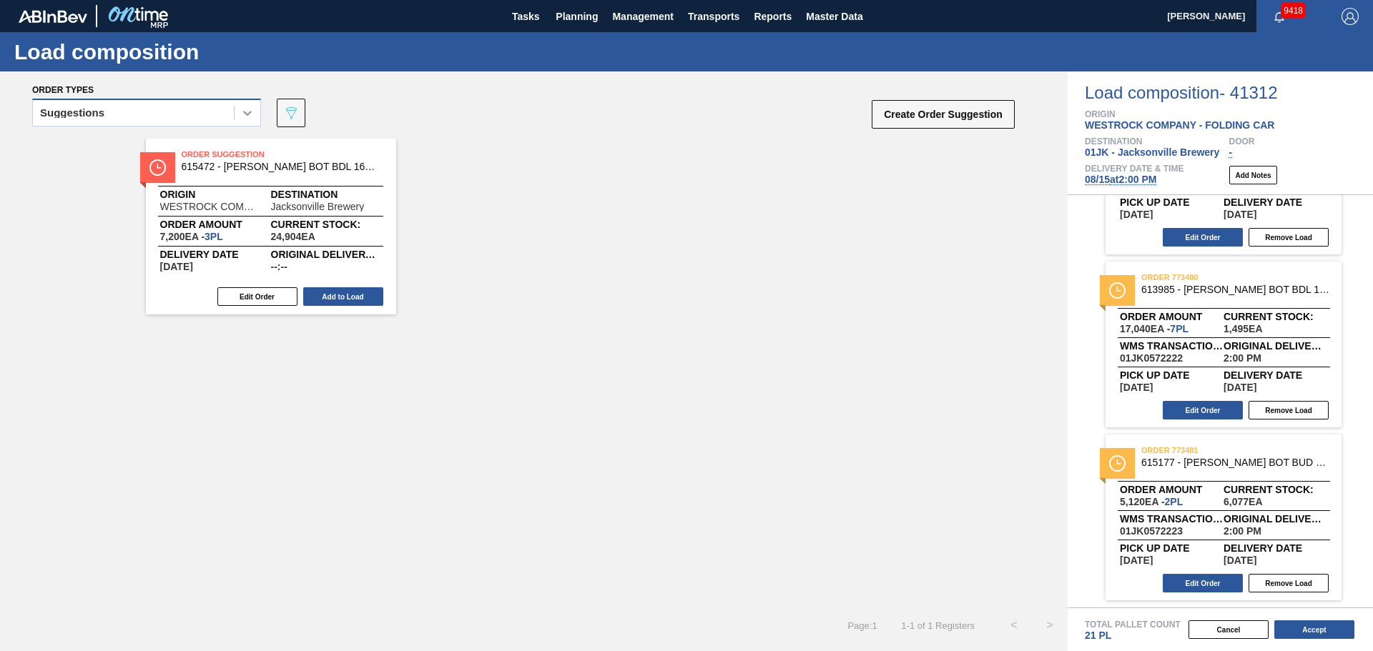
click at [237, 121] on div at bounding box center [247, 113] width 26 height 26
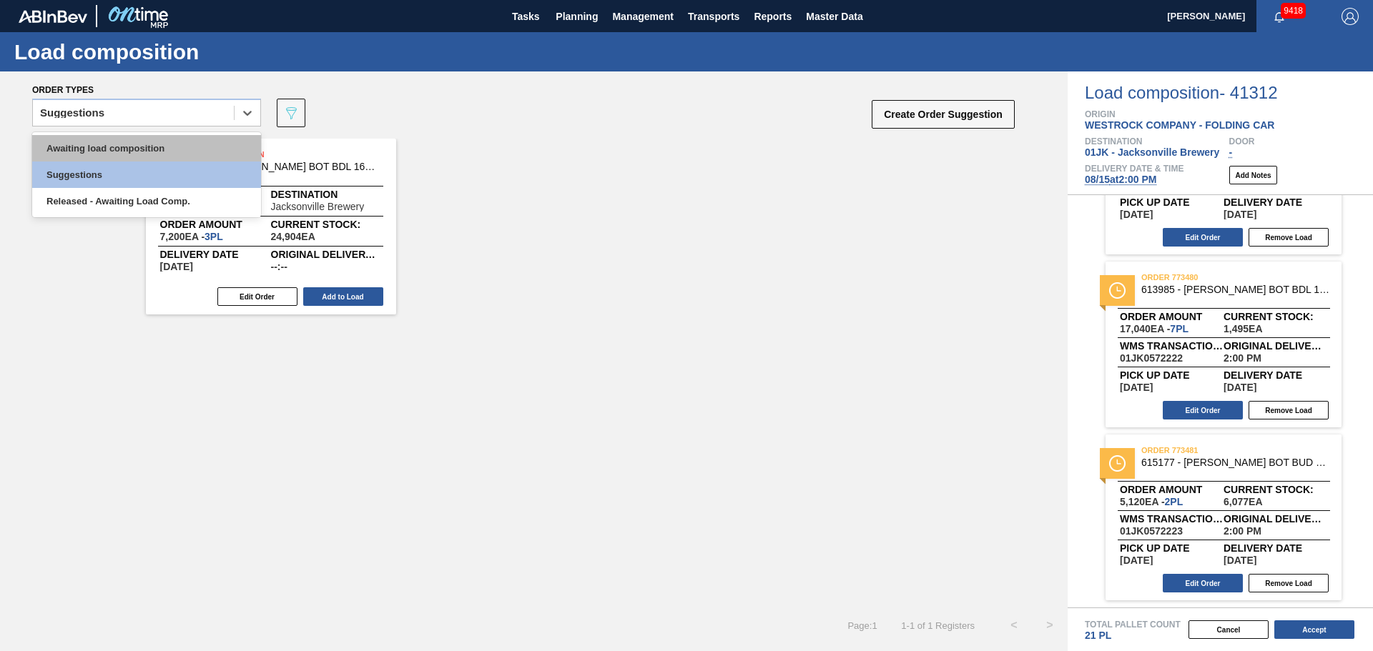
click at [204, 142] on div "Awaiting load composition" at bounding box center [146, 148] width 229 height 26
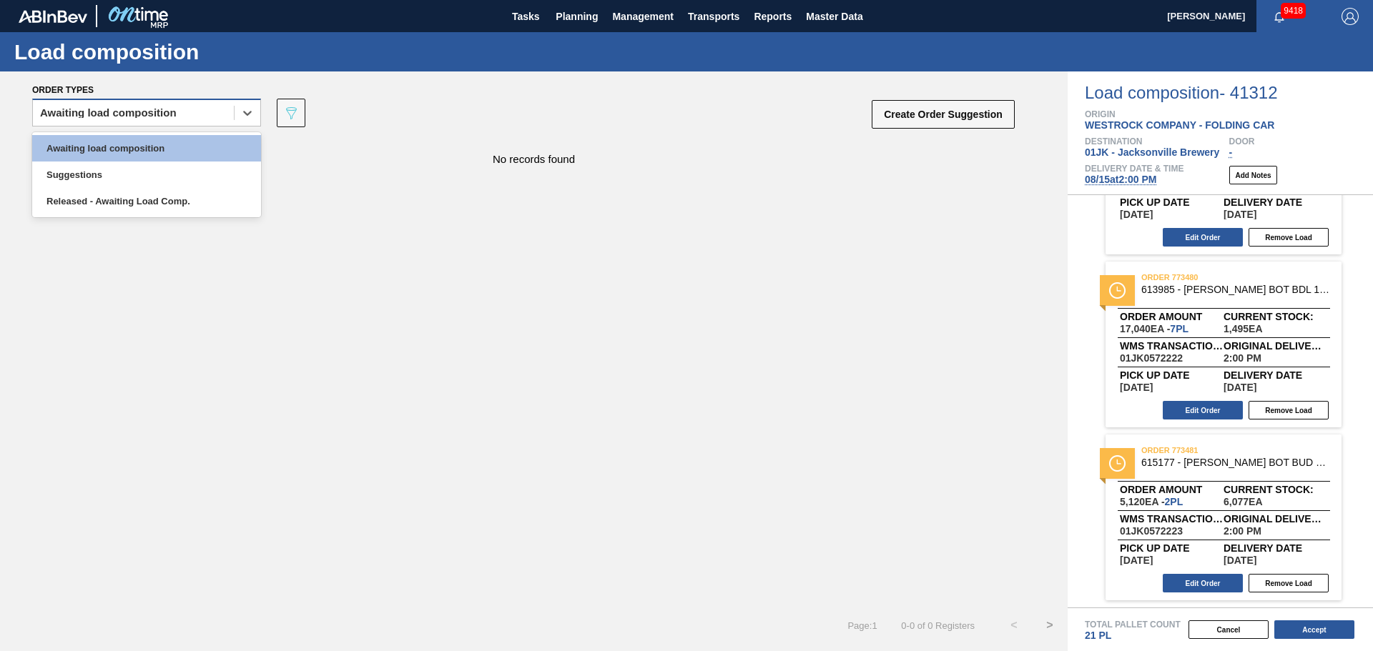
click at [194, 102] on div "Awaiting load composition" at bounding box center [146, 113] width 229 height 28
click at [194, 151] on div "Awaiting load composition" at bounding box center [146, 148] width 229 height 26
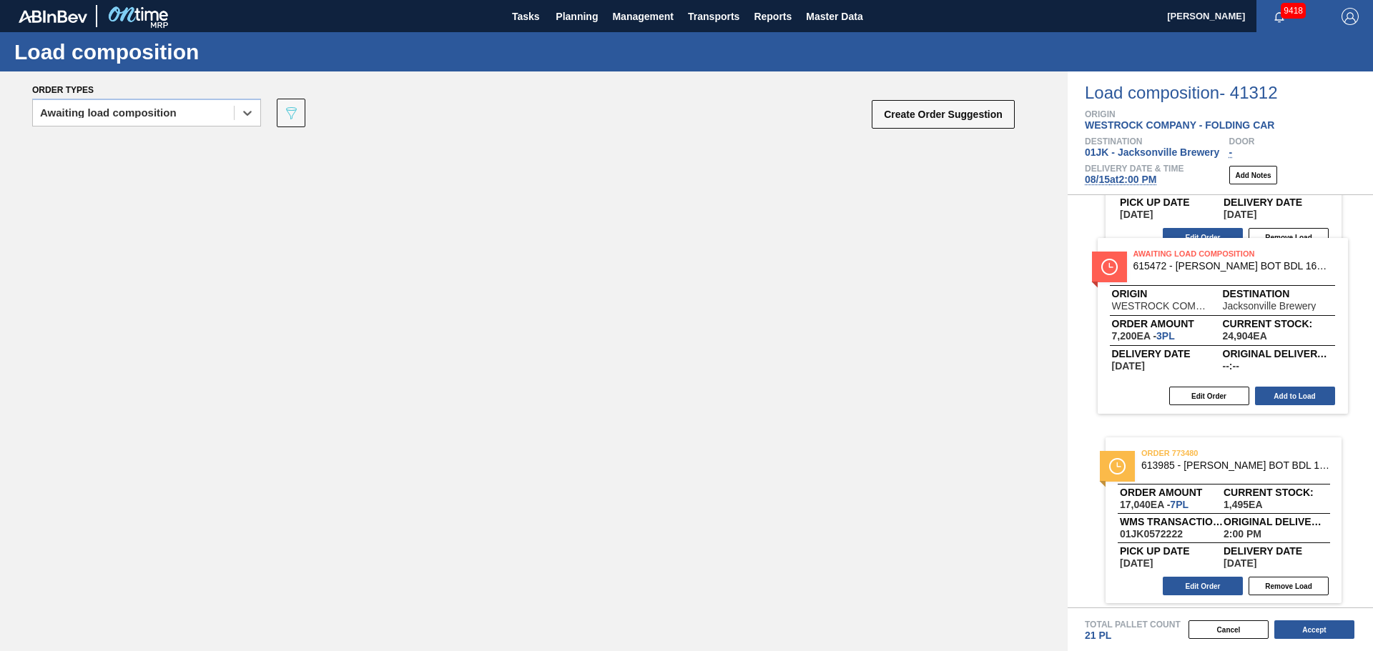
drag, startPoint x: 197, startPoint y: 165, endPoint x: 1155, endPoint y: 270, distance: 964.4
click at [914, 270] on div "Order types option Awaiting load composition, selected. Select is focused ,type…" at bounding box center [686, 361] width 1373 height 580
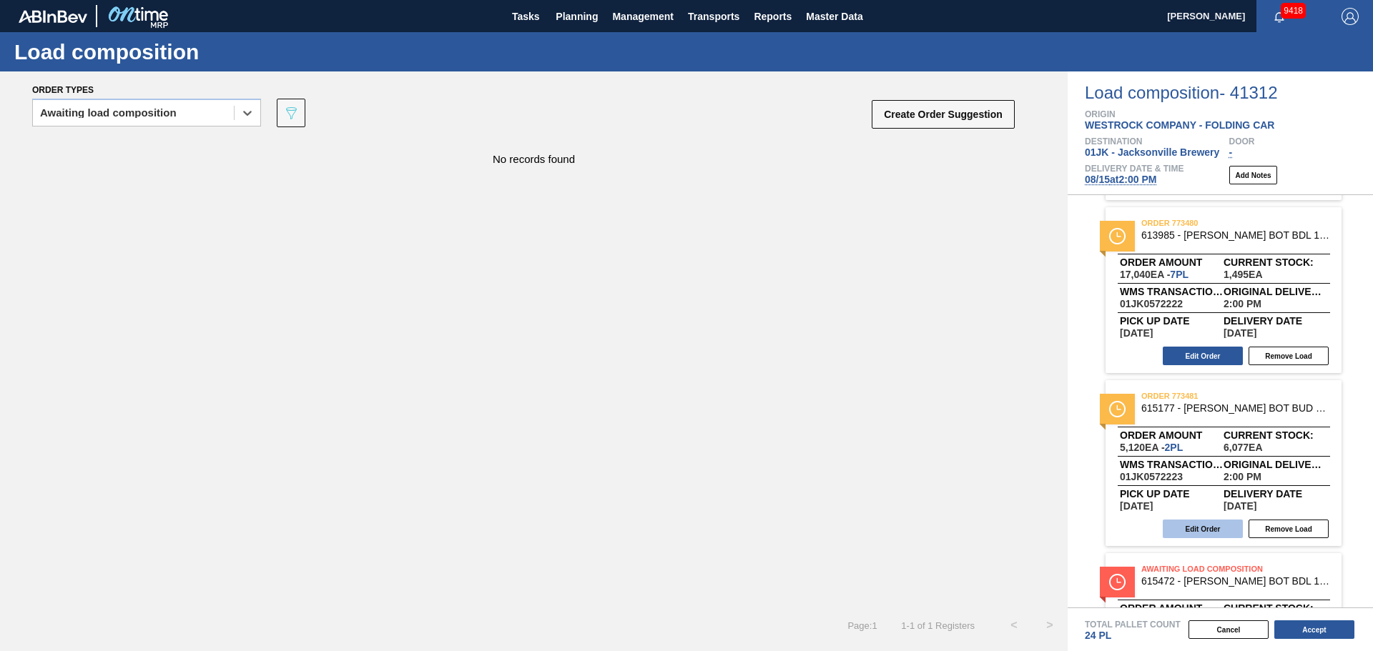
scroll to position [287, 0]
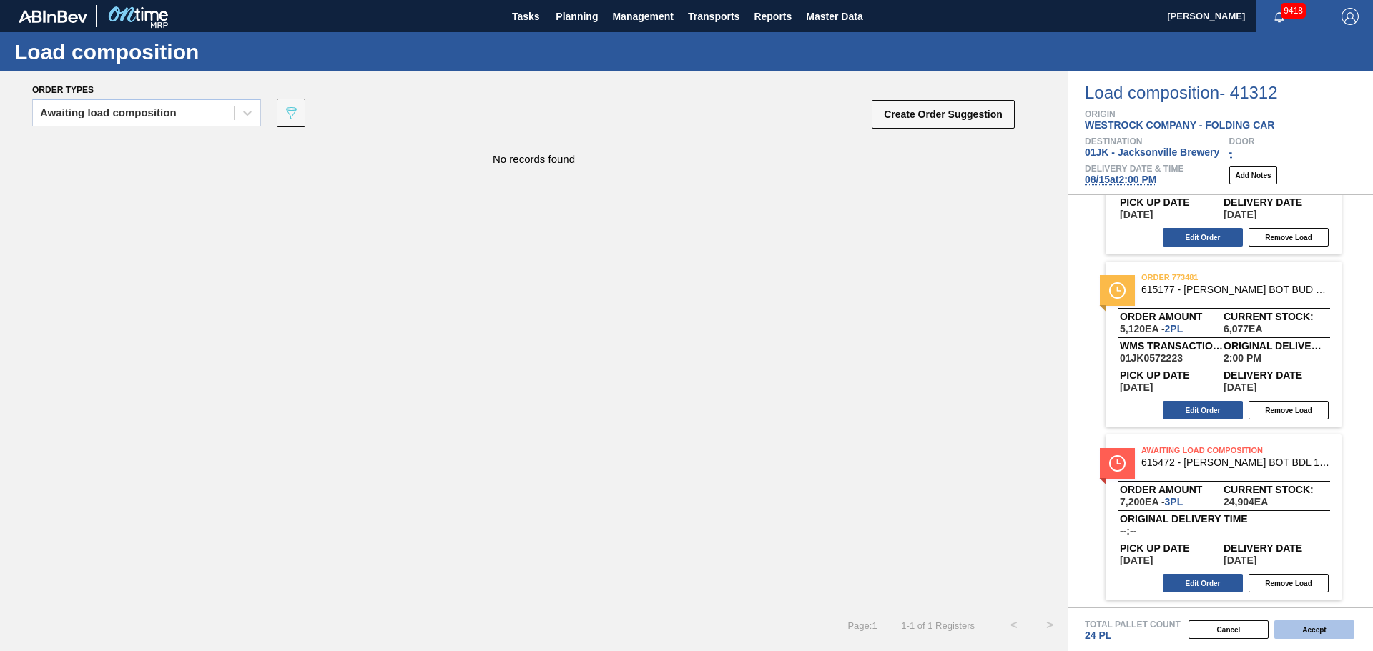
click at [914, 393] on button "Accept" at bounding box center [1314, 630] width 80 height 19
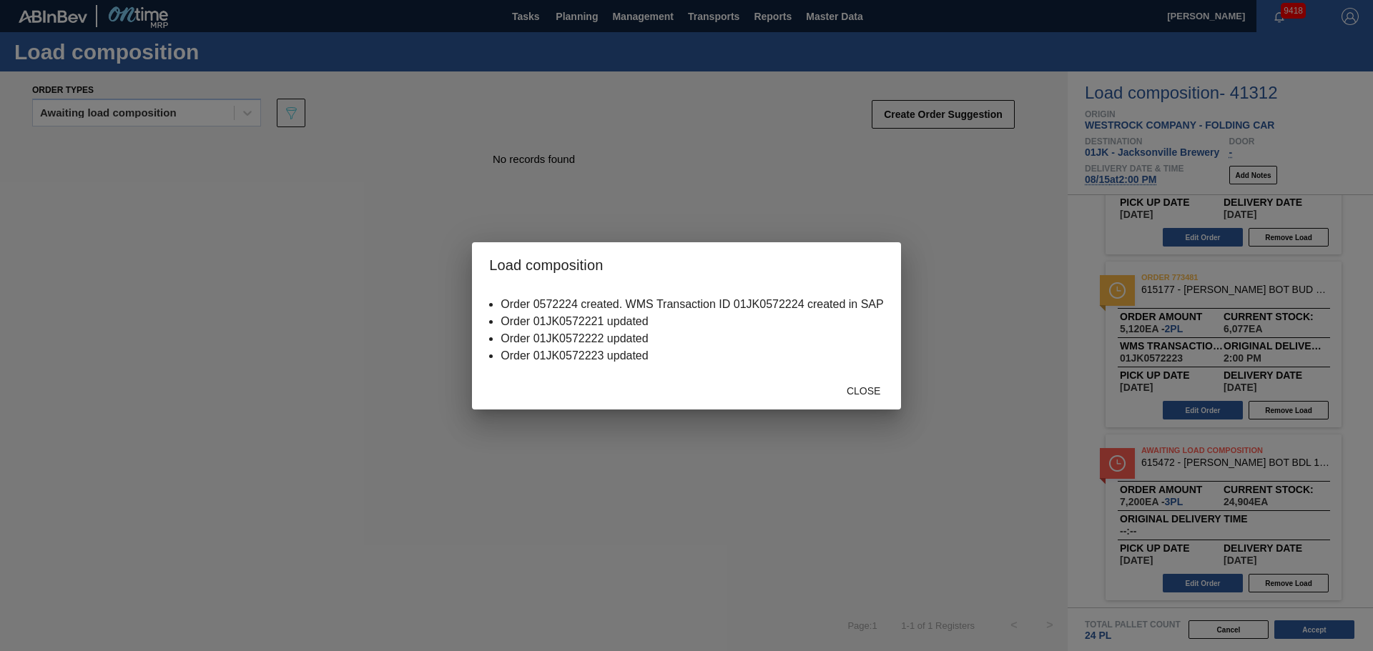
drag, startPoint x: 856, startPoint y: 405, endPoint x: 856, endPoint y: 395, distance: 9.3
click at [856, 393] on div "Close" at bounding box center [686, 390] width 428 height 37
click at [856, 393] on span "Close" at bounding box center [863, 390] width 56 height 11
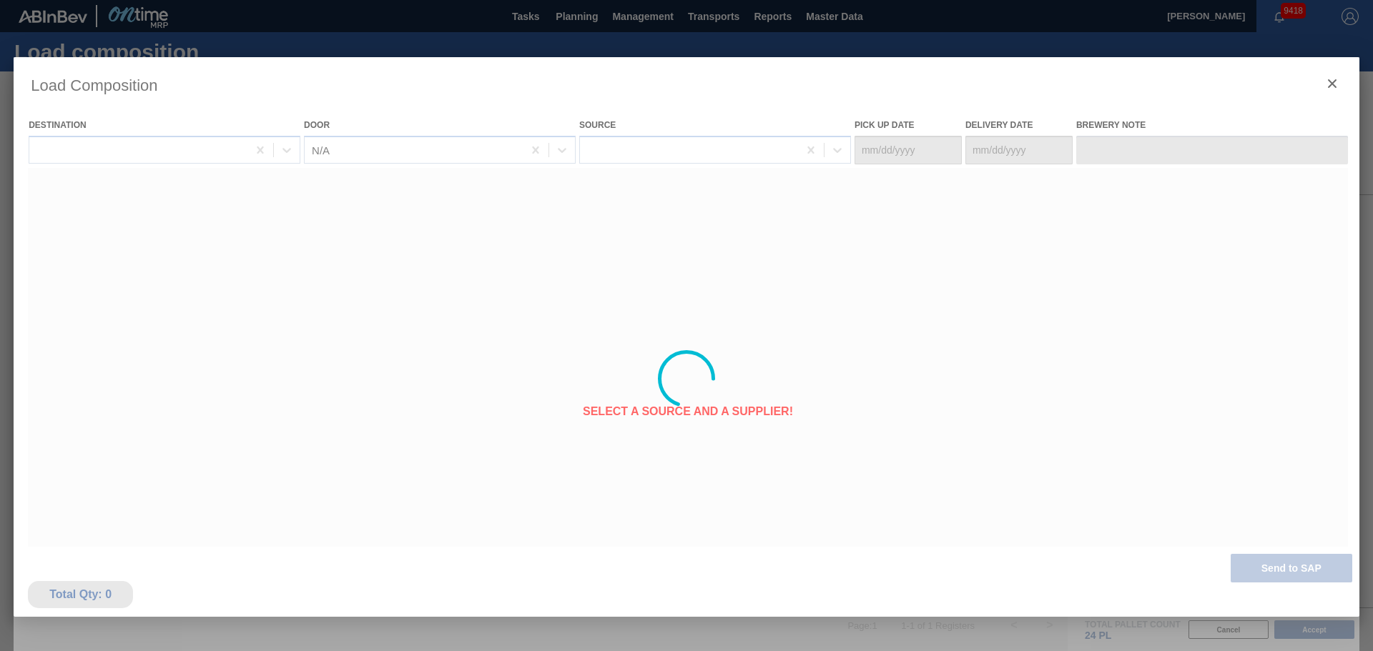
type Date "[DATE]"
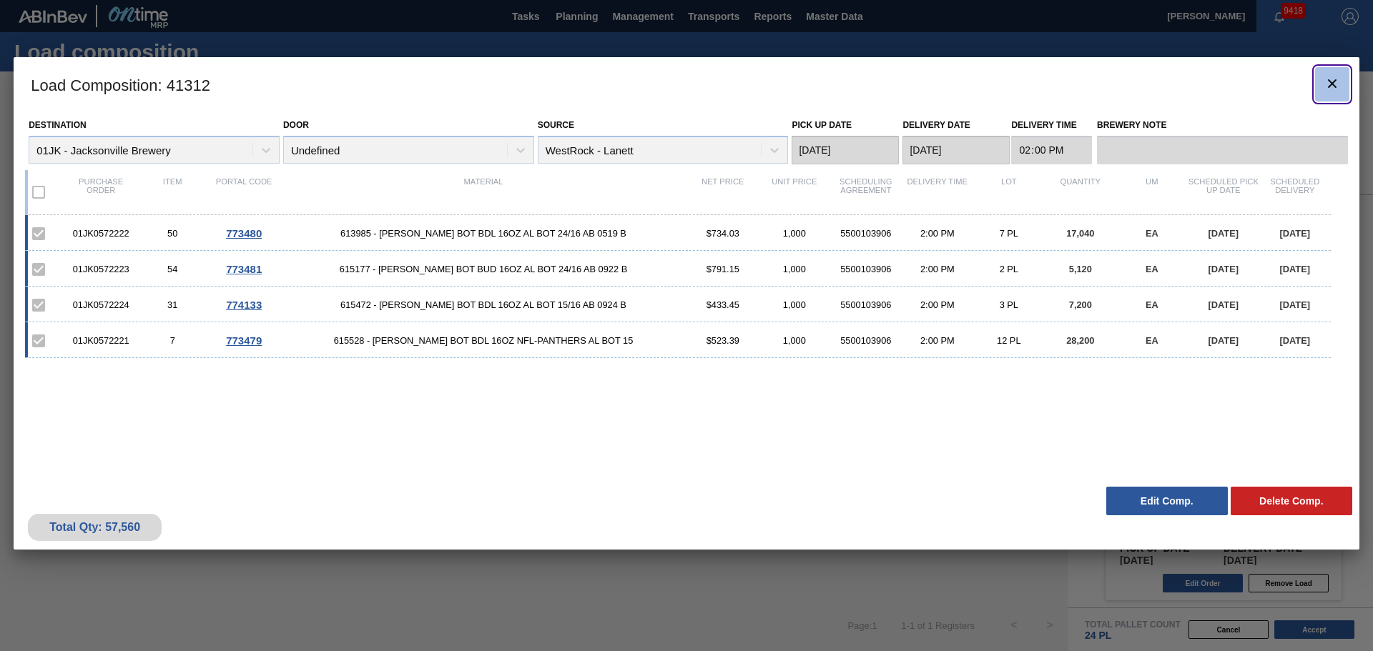
click at [914, 79] on icon "botão de ícone" at bounding box center [1331, 83] width 17 height 17
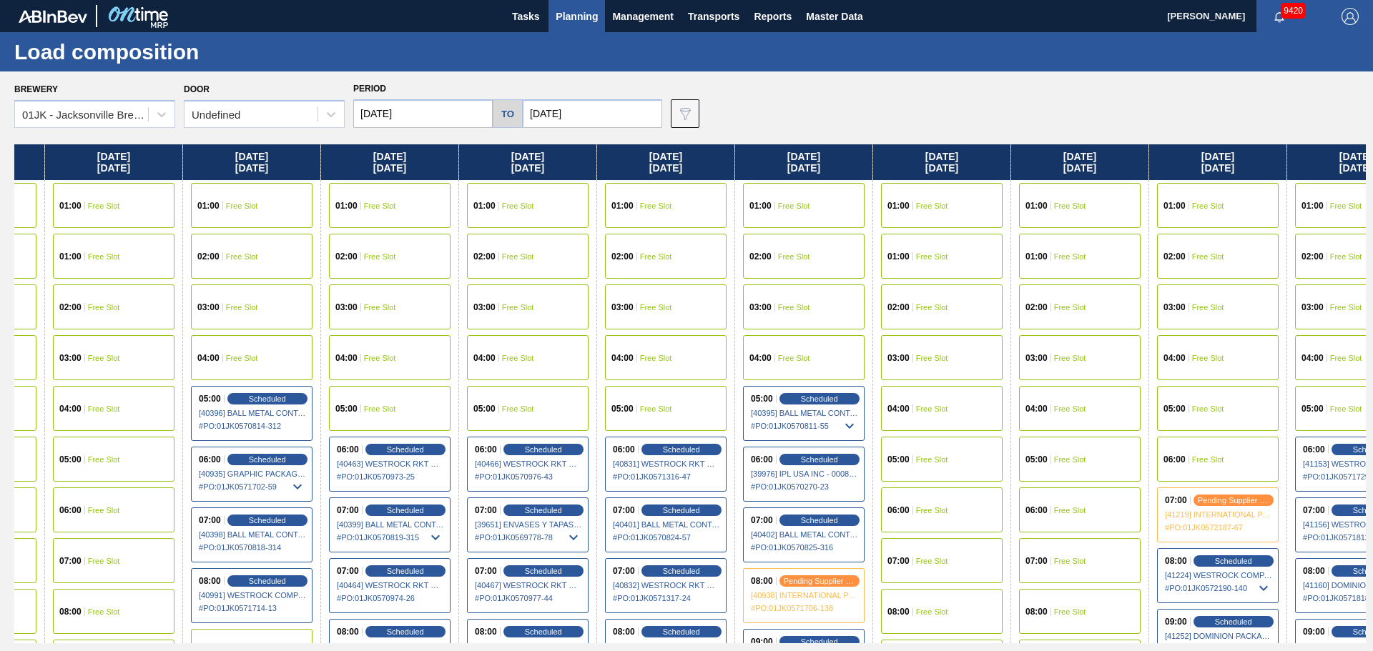
drag, startPoint x: 772, startPoint y: 364, endPoint x: 365, endPoint y: 373, distance: 407.6
click at [365, 373] on div "[DATE] 01:00 Free Slot 02:00 Free Slot 03:00 Free Slot 04:00 Free Slot 05:00 Fr…" at bounding box center [689, 393] width 1351 height 499
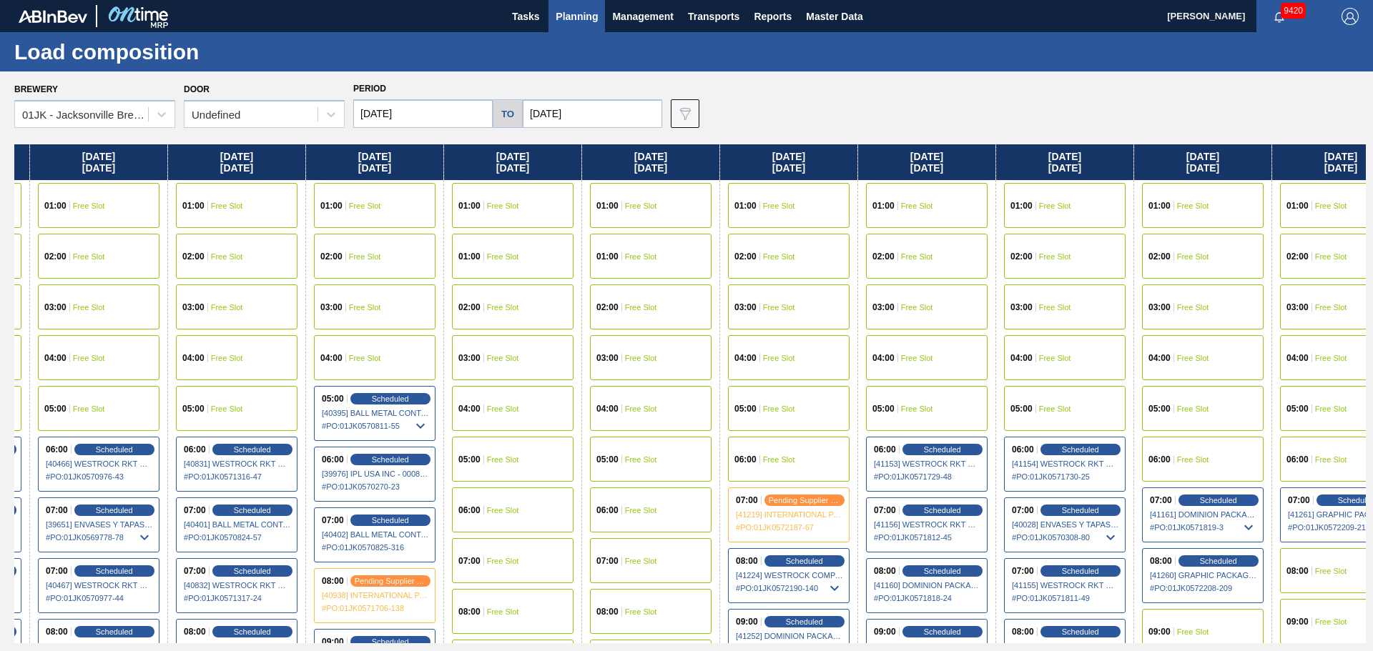
drag, startPoint x: 805, startPoint y: 330, endPoint x: 360, endPoint y: 369, distance: 446.3
click at [360, 369] on div "[DATE] 01:00 Free Slot 02:00 Free Slot 03:00 Free Slot 04:00 Free Slot 05:00 Fr…" at bounding box center [689, 393] width 1351 height 499
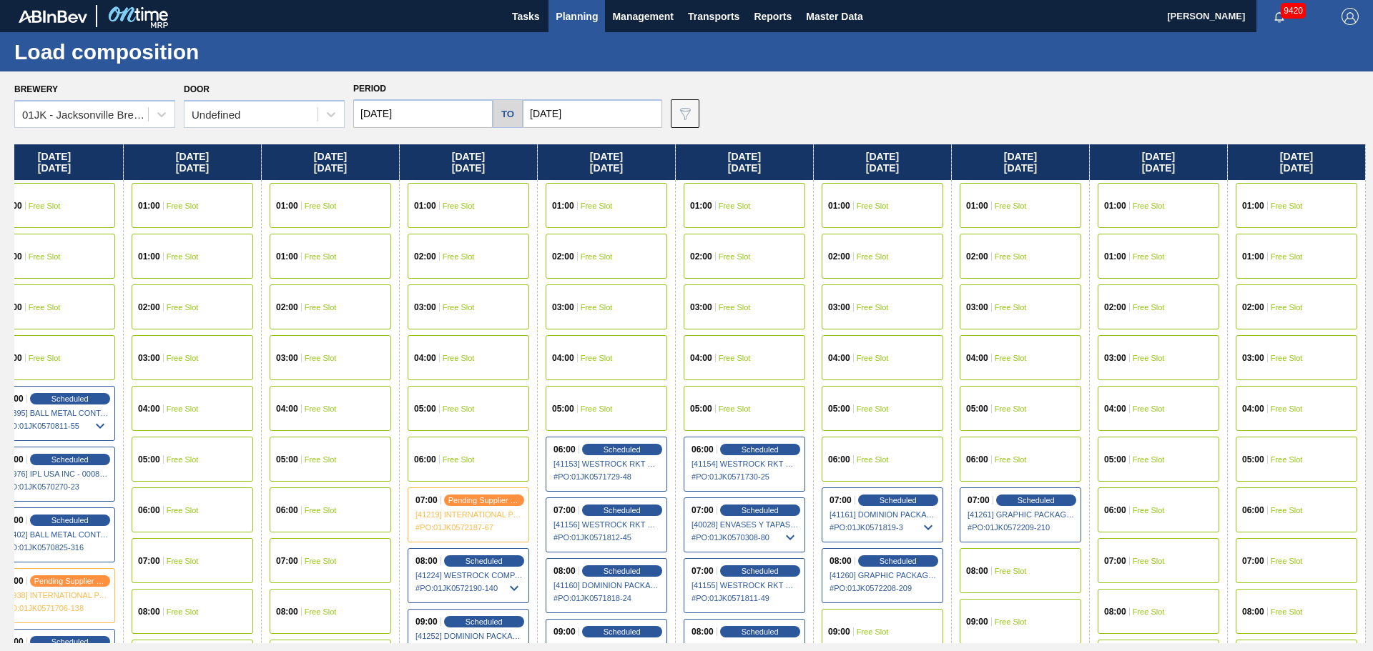
drag, startPoint x: 820, startPoint y: 323, endPoint x: 544, endPoint y: 324, distance: 275.9
click at [544, 324] on div "[DATE] 01:00 Free Slot 02:00 Free Slot 03:00 Free Slot 04:00 Free Slot 05:00 Fr…" at bounding box center [689, 393] width 1351 height 499
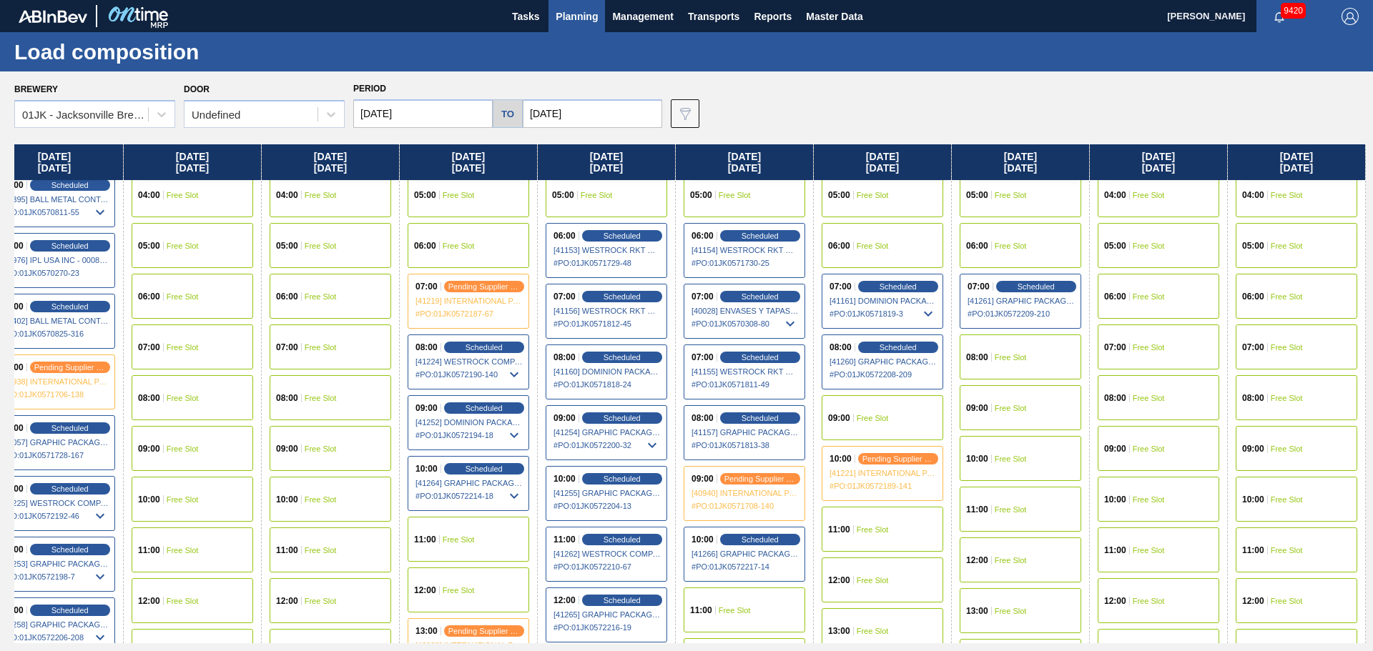
scroll to position [286, 1132]
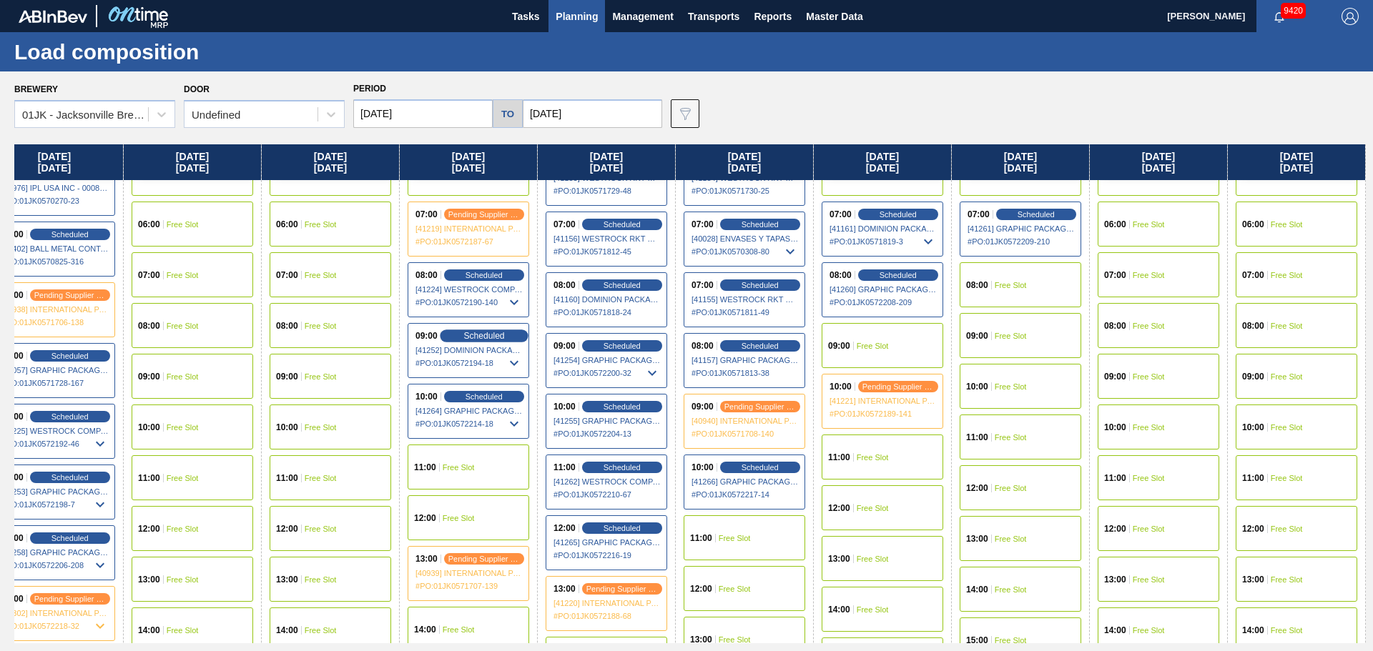
click at [480, 332] on span "Scheduled" at bounding box center [483, 335] width 41 height 9
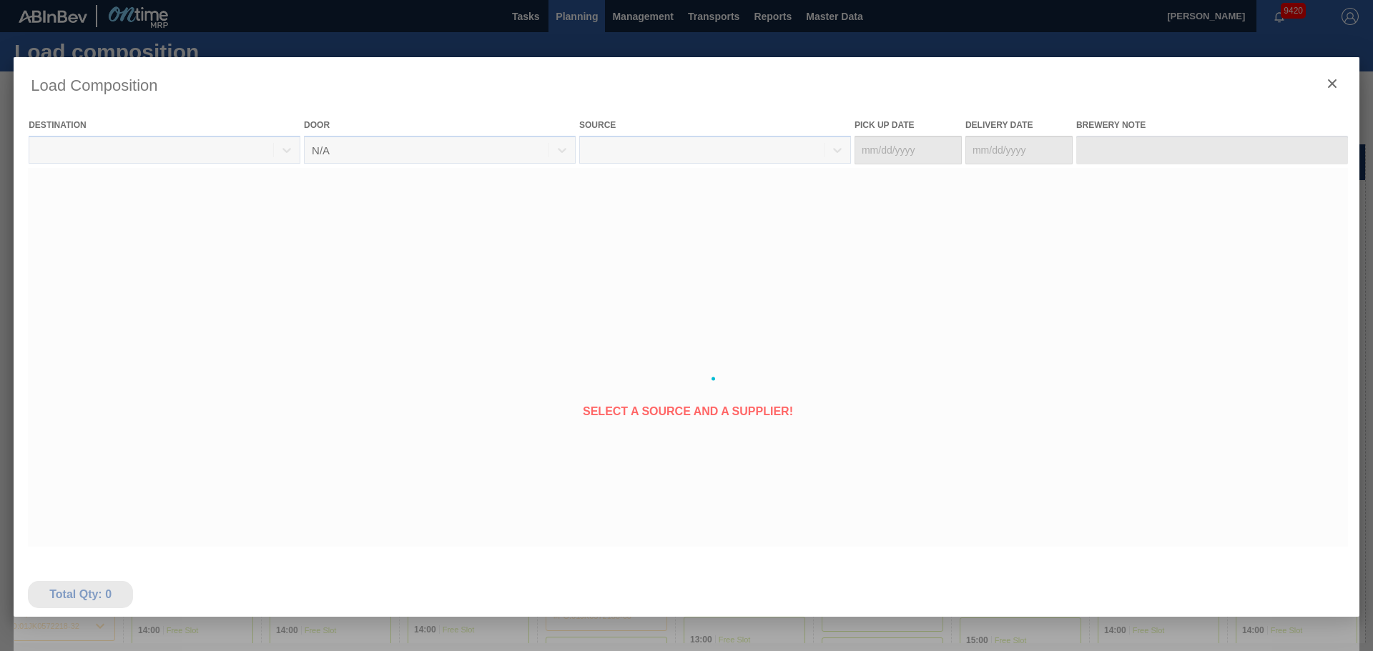
type Date "[DATE]"
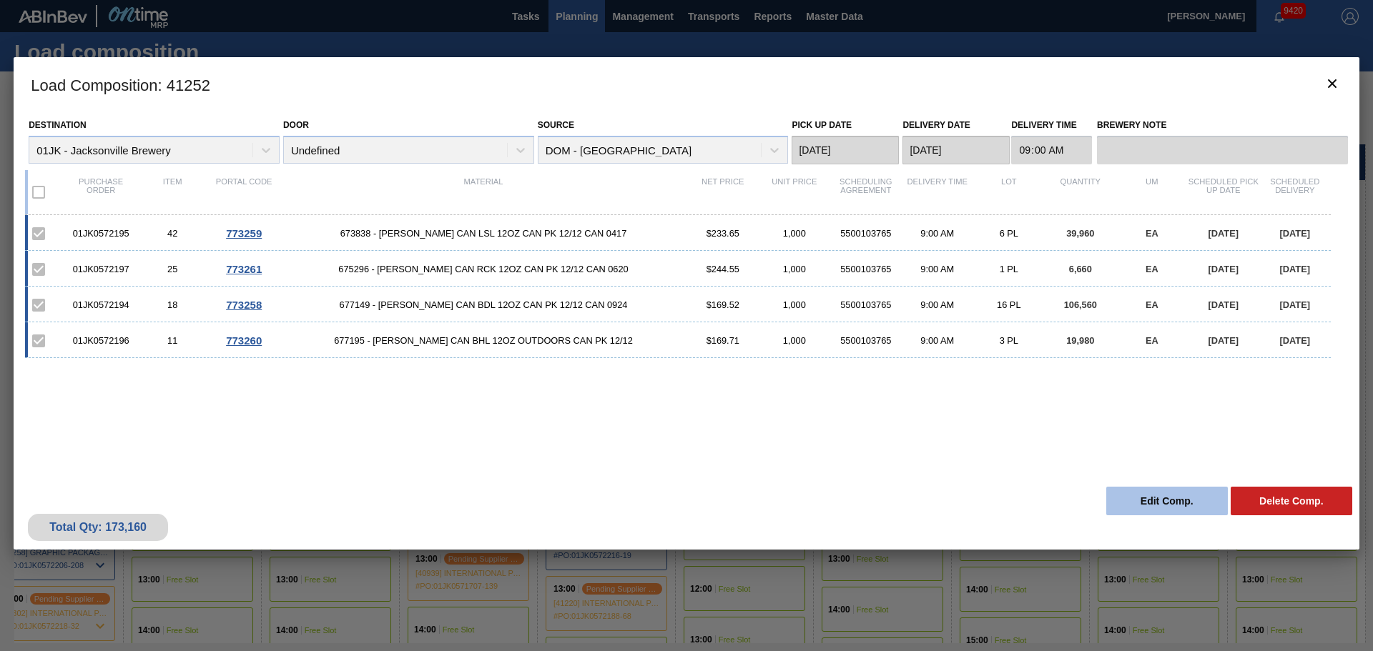
click at [914, 393] on button "Edit Comp." at bounding box center [1167, 501] width 122 height 29
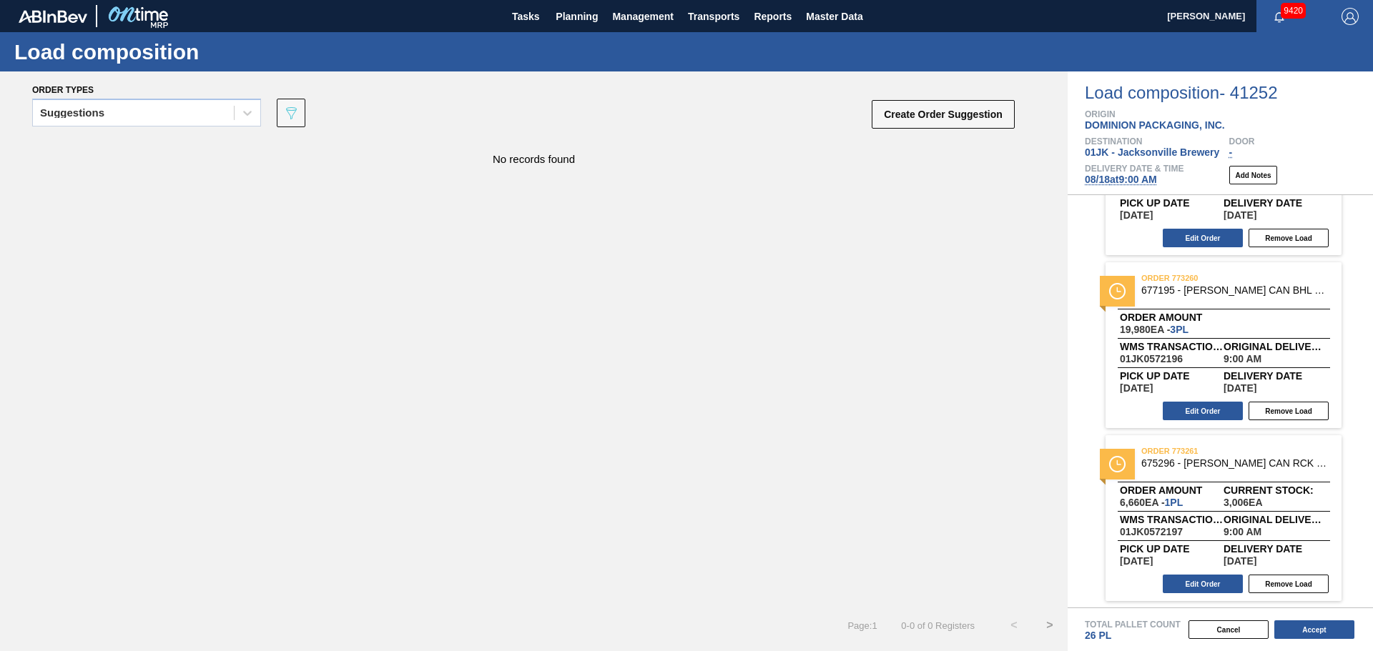
scroll to position [287, 0]
click at [914, 182] on span "08/18 at 9:00 AM" at bounding box center [1120, 179] width 72 height 11
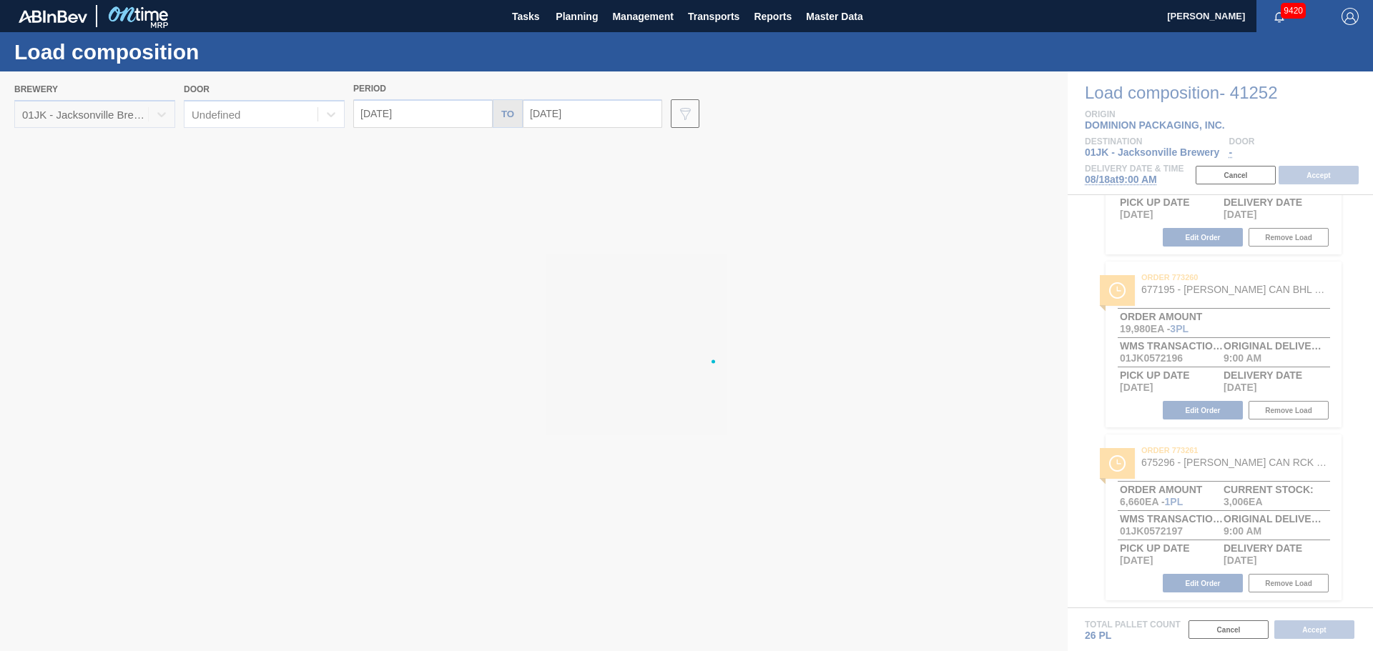
type input "[DATE]"
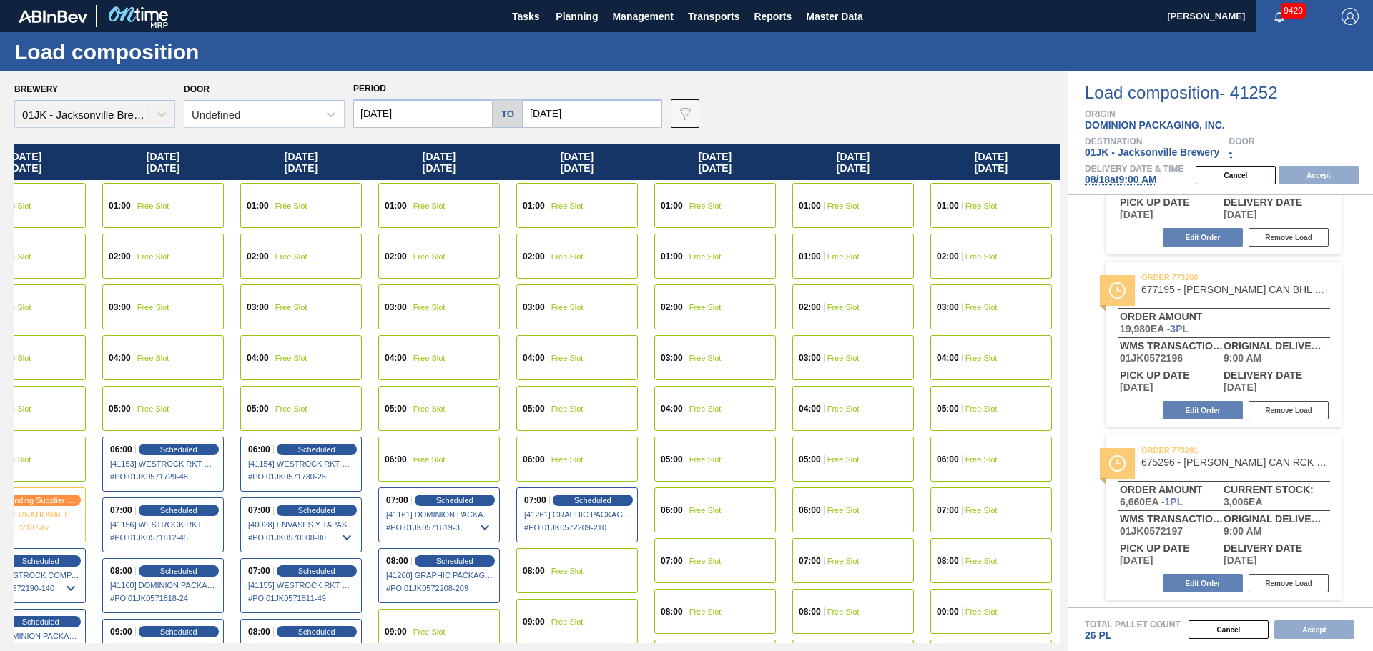
scroll to position [0, 0]
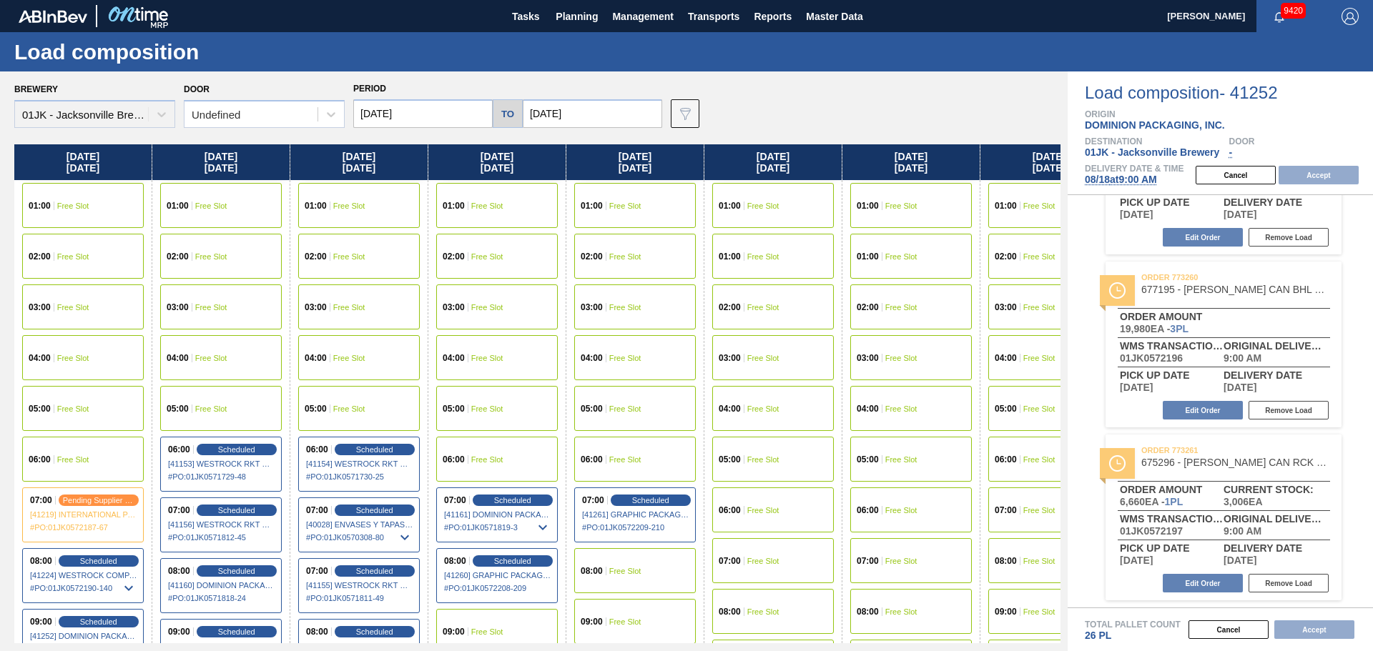
drag, startPoint x: 830, startPoint y: 356, endPoint x: 852, endPoint y: 346, distance: 24.3
click at [852, 346] on div "Monday 08/18/2025 01:00 Free Slot 02:00 Free Slot 03:00 Free Slot 04:00 Free Sl…" at bounding box center [537, 393] width 1046 height 499
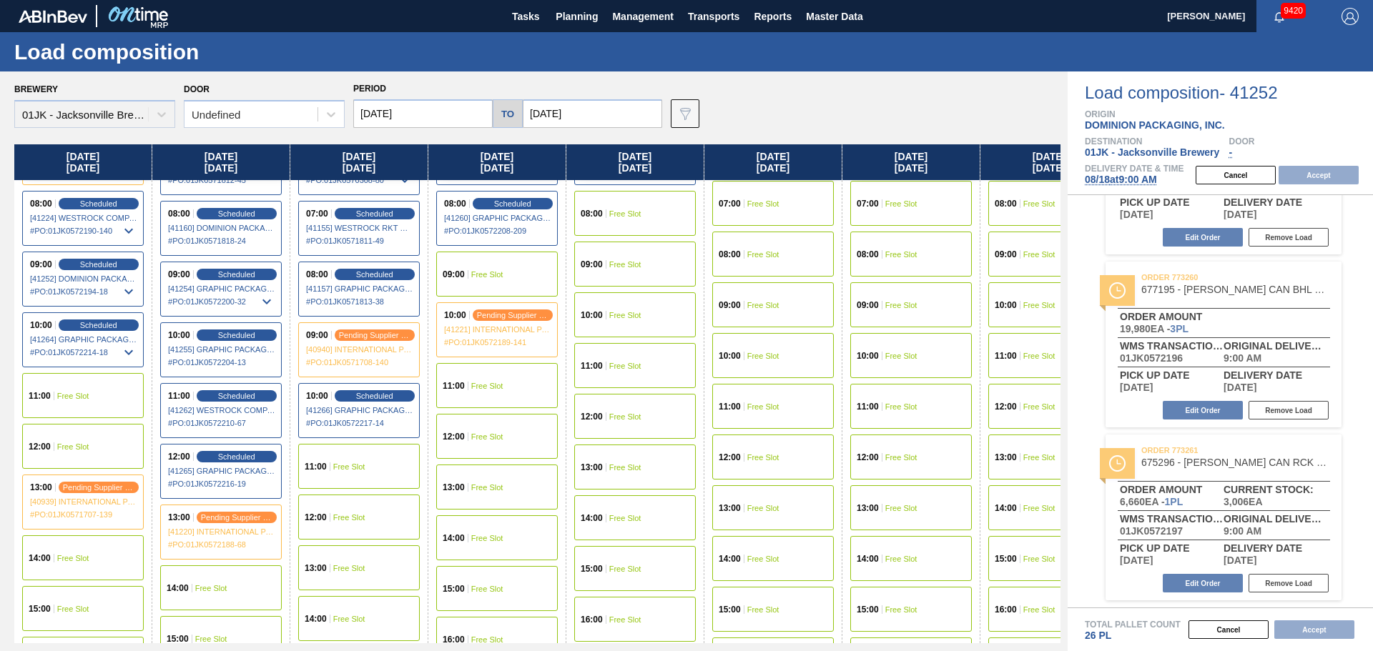
scroll to position [286, 0]
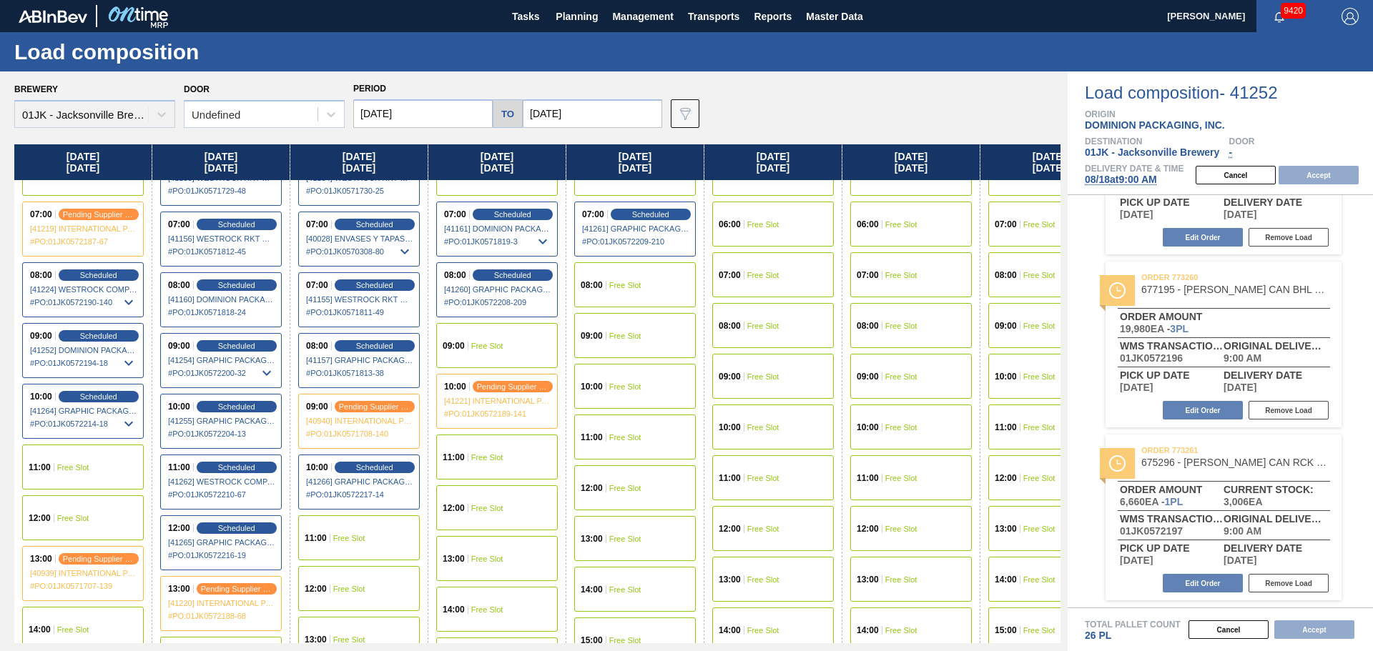
click at [362, 393] on div "11:00 Free Slot" at bounding box center [359, 537] width 122 height 45
click at [914, 172] on button "Accept" at bounding box center [1318, 175] width 80 height 19
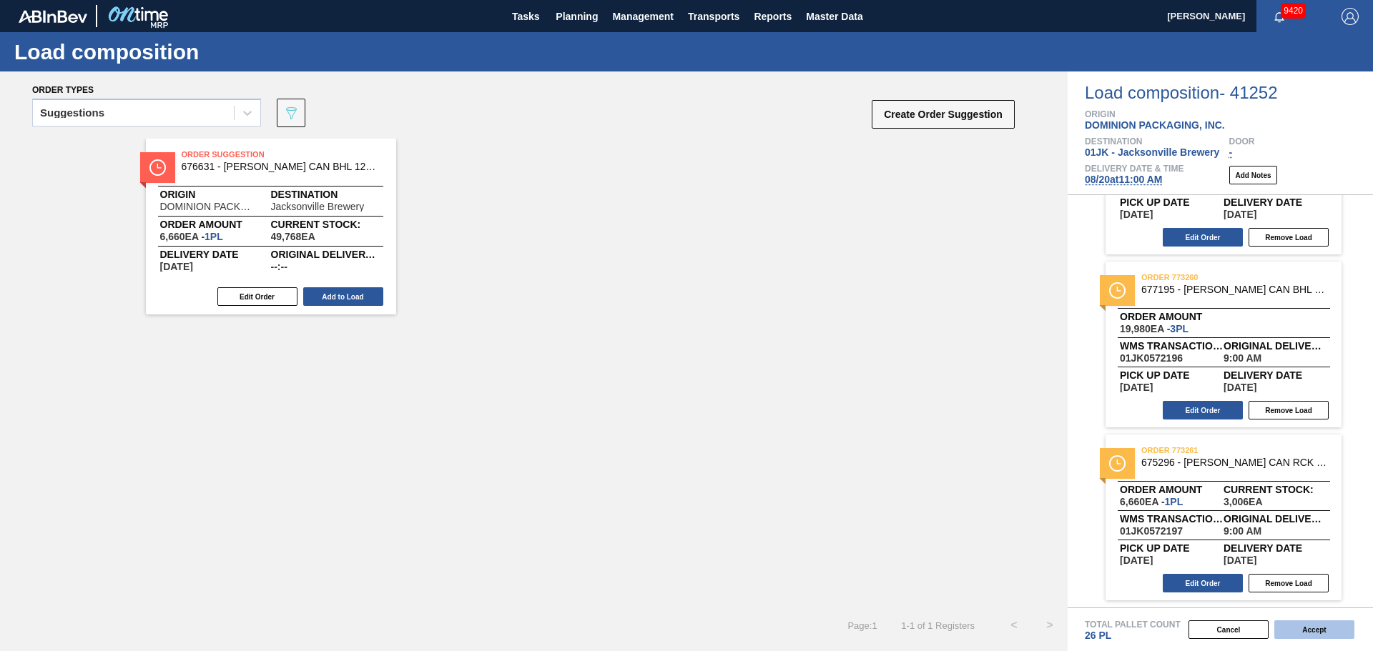
click at [914, 393] on button "Accept" at bounding box center [1314, 630] width 80 height 19
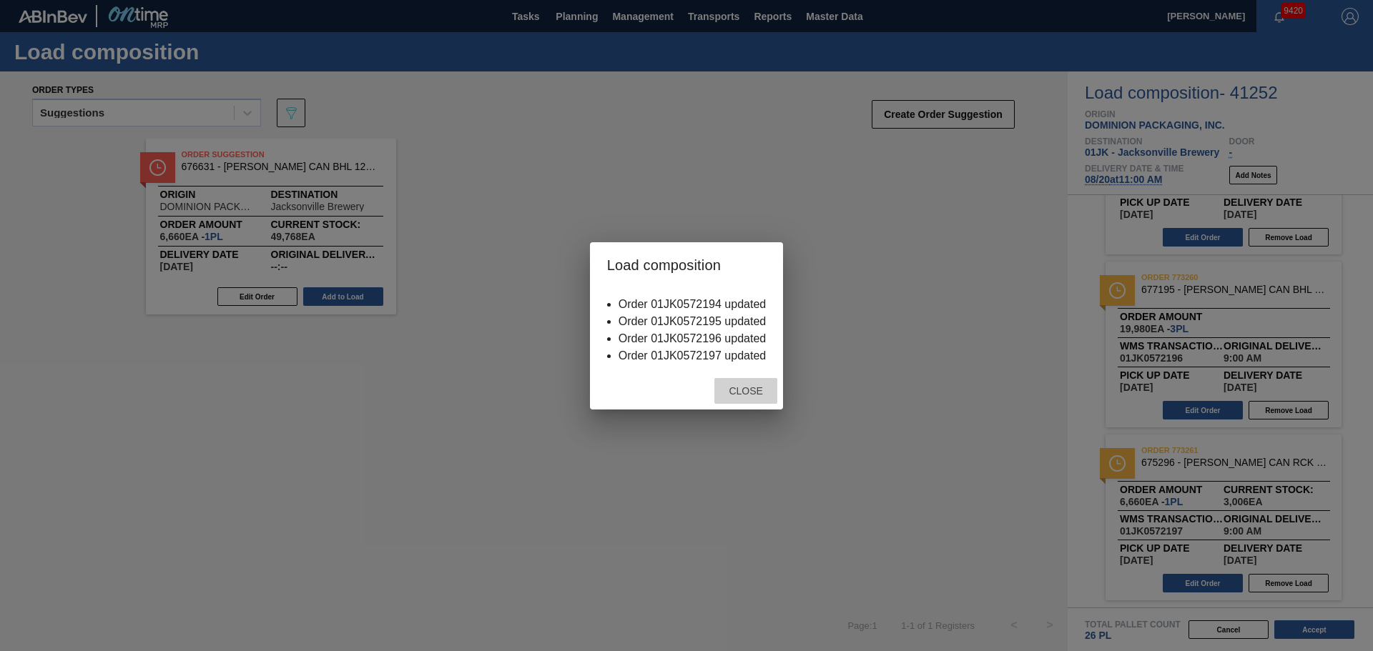
click at [745, 381] on div "Close" at bounding box center [745, 391] width 63 height 26
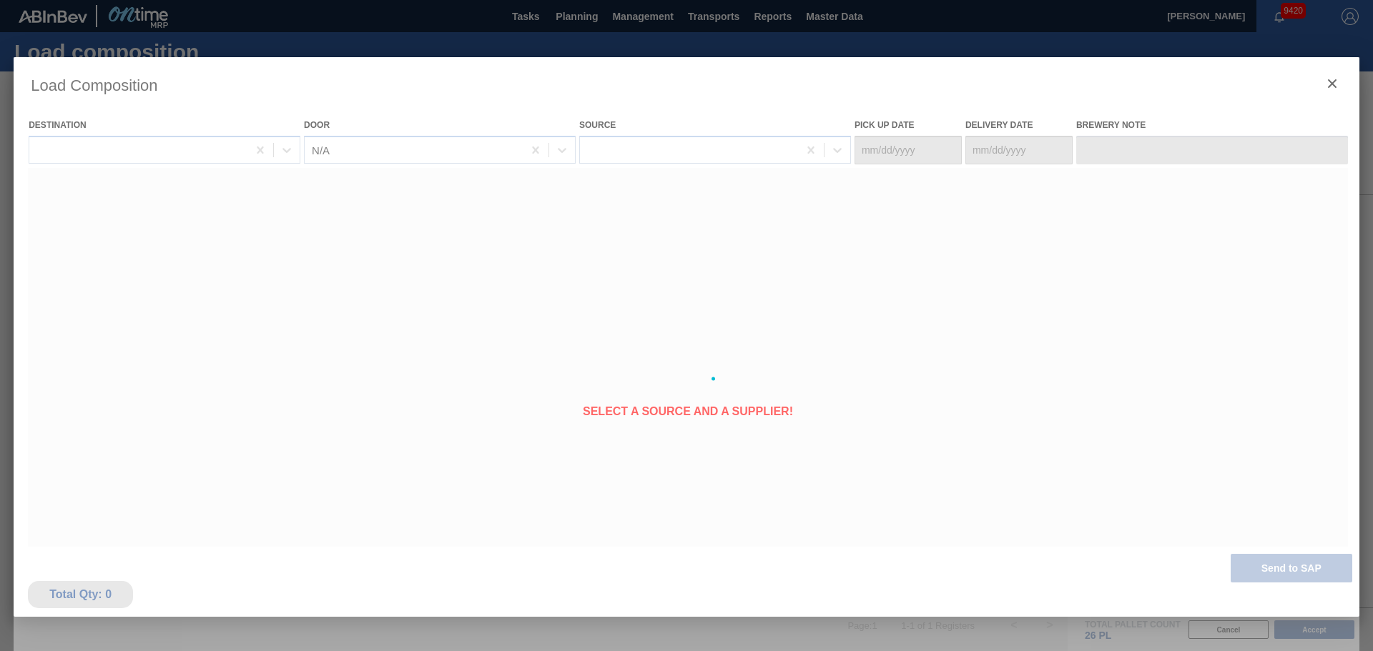
type Date "[DATE]"
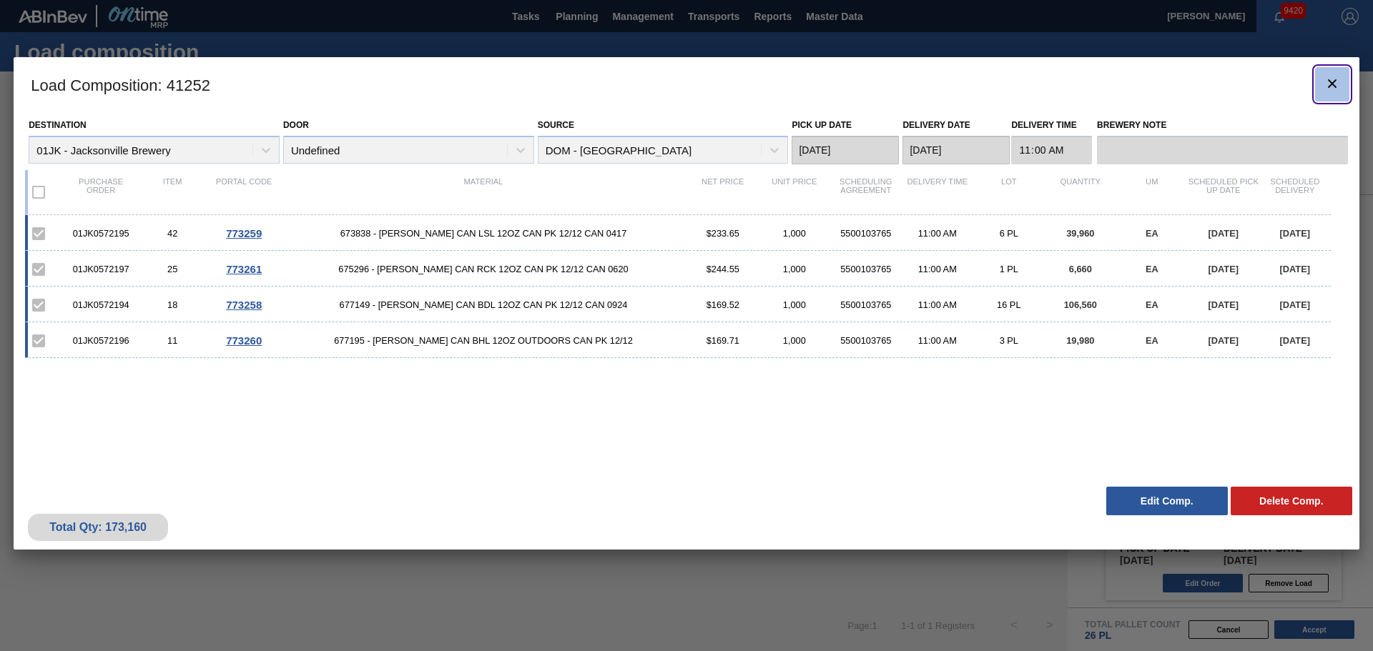
click at [914, 92] on icon "botão de ícone" at bounding box center [1331, 83] width 17 height 17
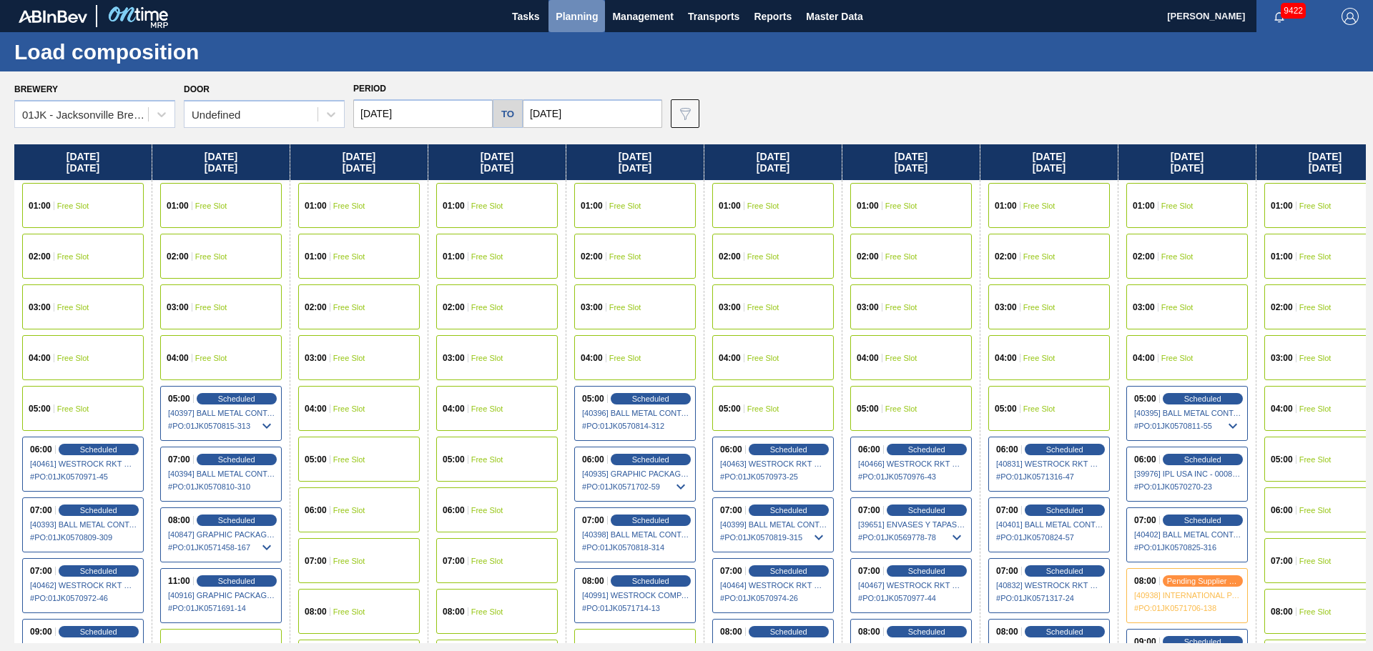
click at [568, 14] on span "Planning" at bounding box center [576, 16] width 42 height 17
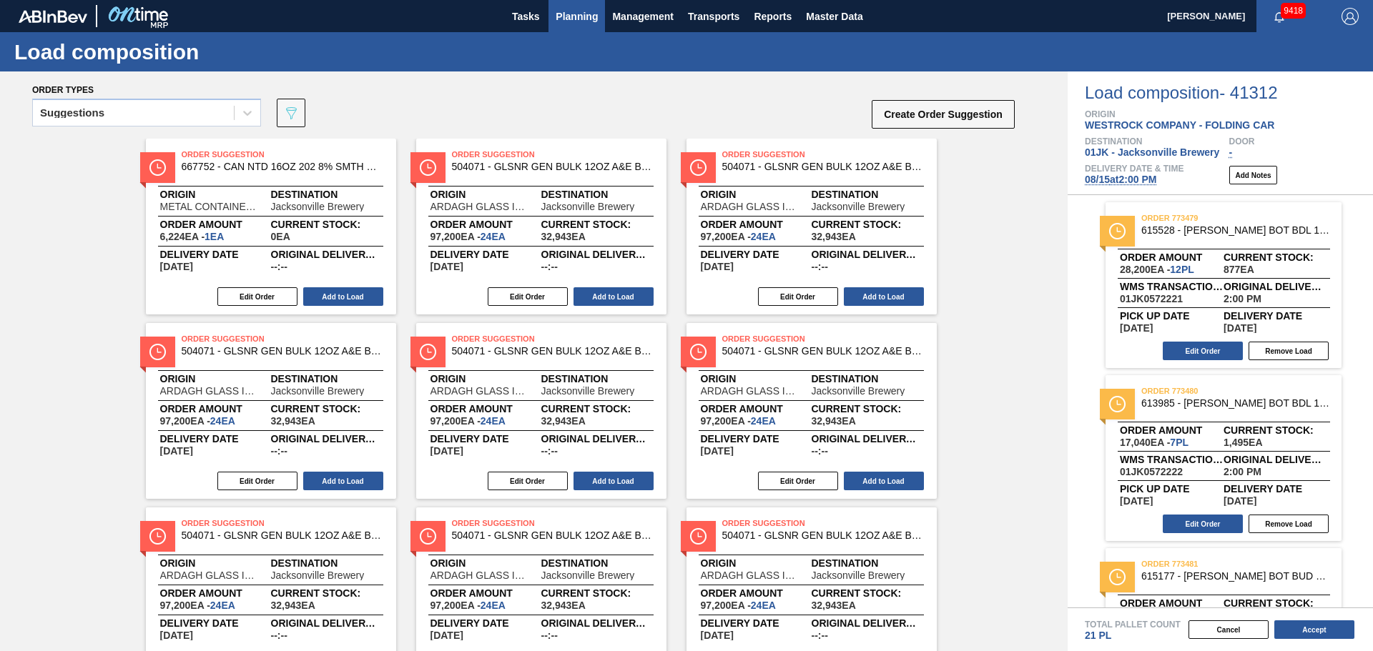
click at [589, 29] on button "Planning" at bounding box center [576, 16] width 56 height 32
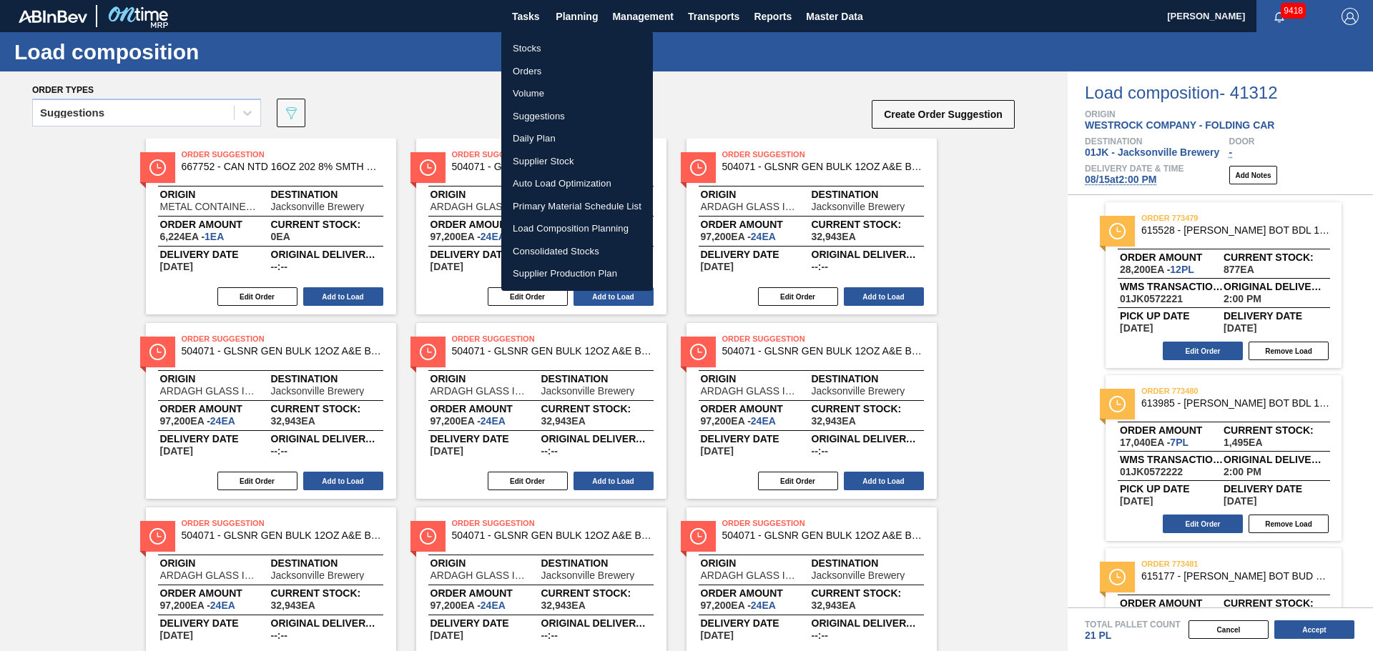
click at [575, 56] on li "Stocks" at bounding box center [577, 48] width 152 height 23
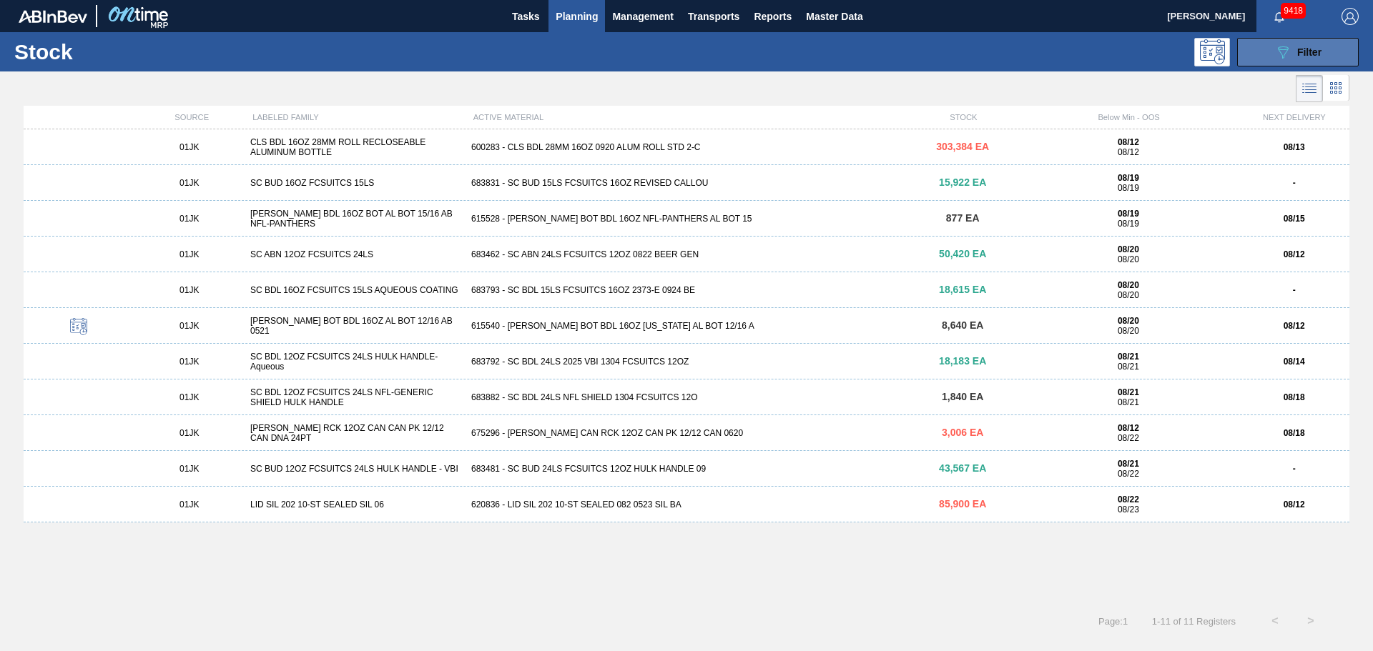
click at [1255, 52] on button "089F7B8B-B2A5-4AFE-B5C0-19BA573D28AC Filter" at bounding box center [1298, 52] width 122 height 29
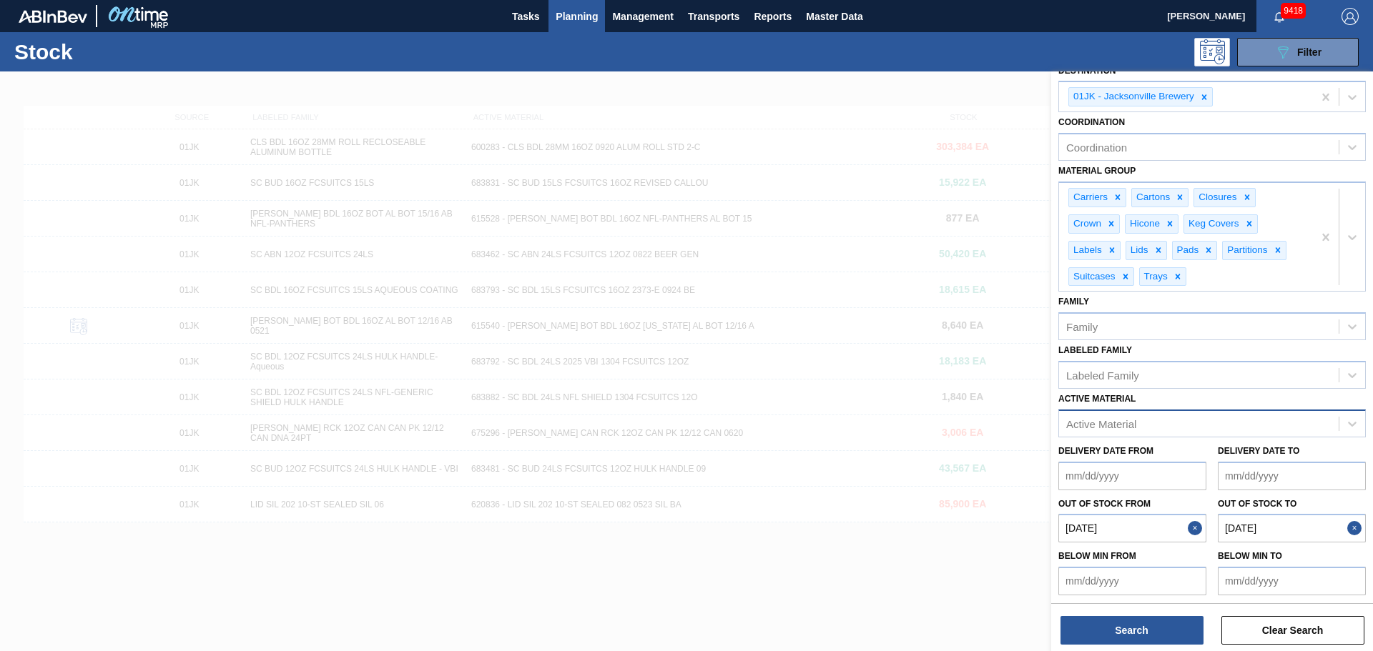
scroll to position [117, 0]
click at [849, 585] on div at bounding box center [686, 396] width 1373 height 651
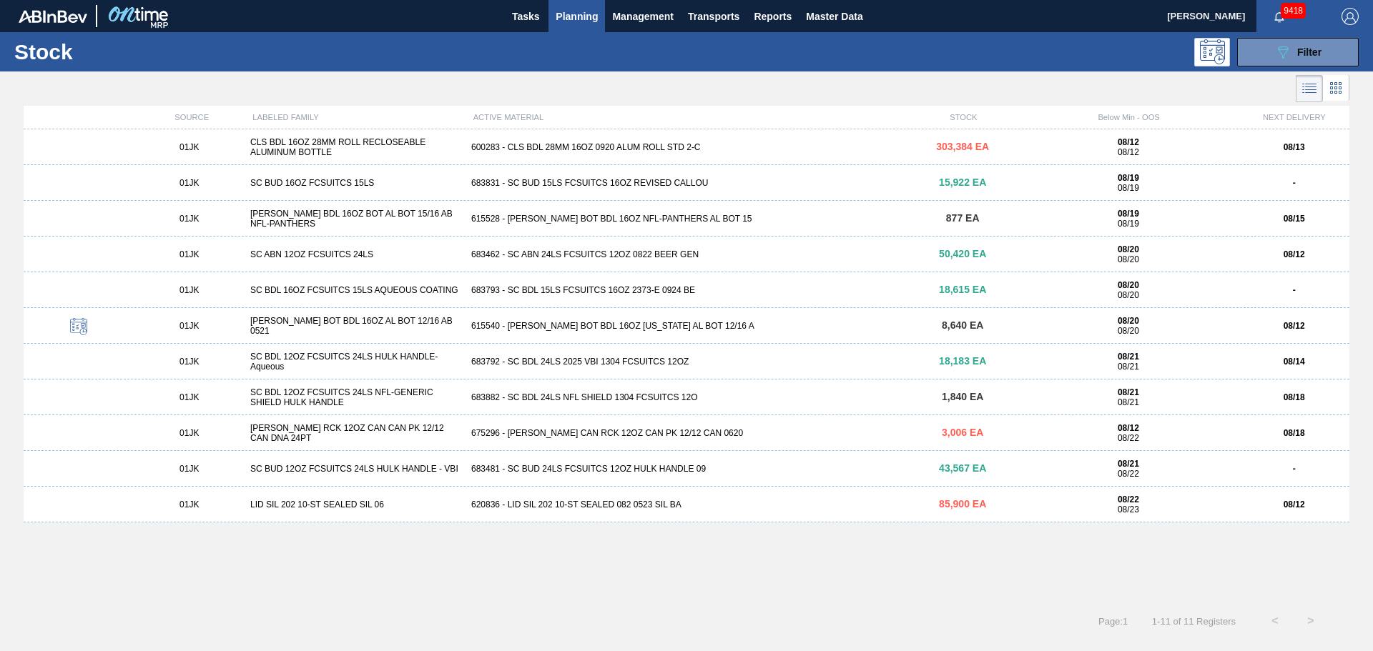
click at [578, 16] on span "Planning" at bounding box center [576, 16] width 42 height 17
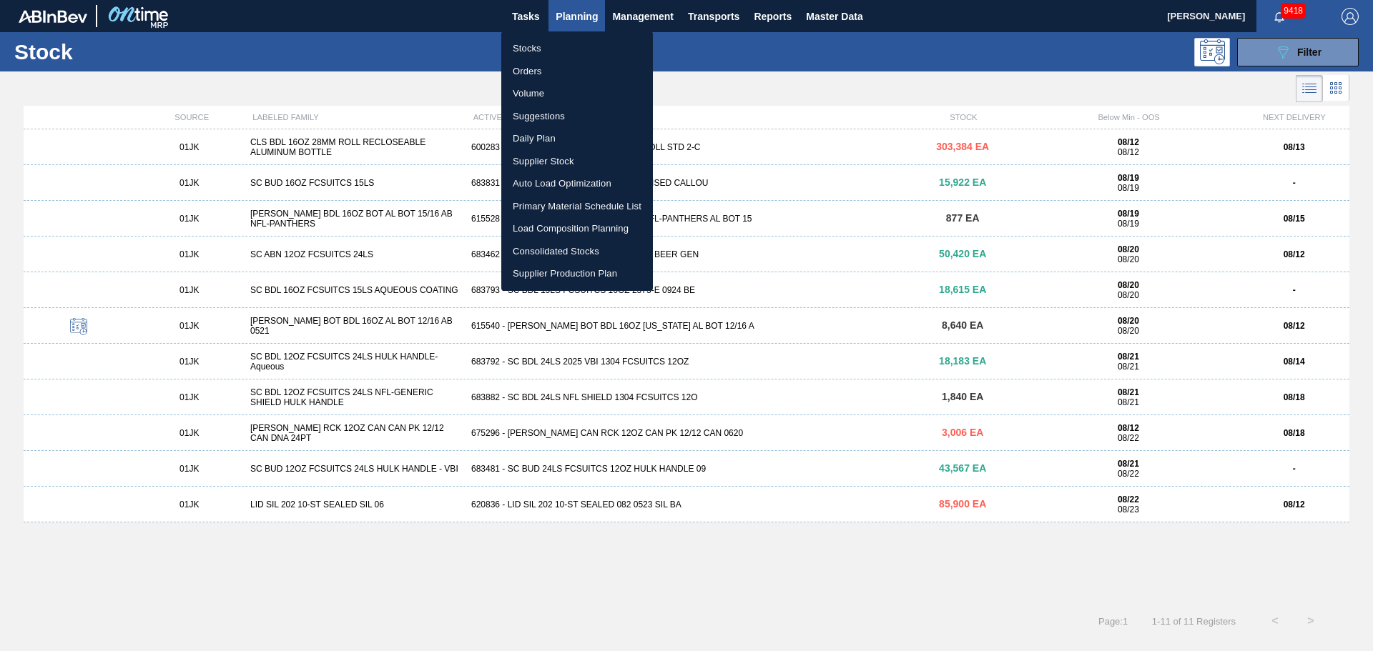
click at [529, 114] on li "Suggestions" at bounding box center [577, 116] width 152 height 23
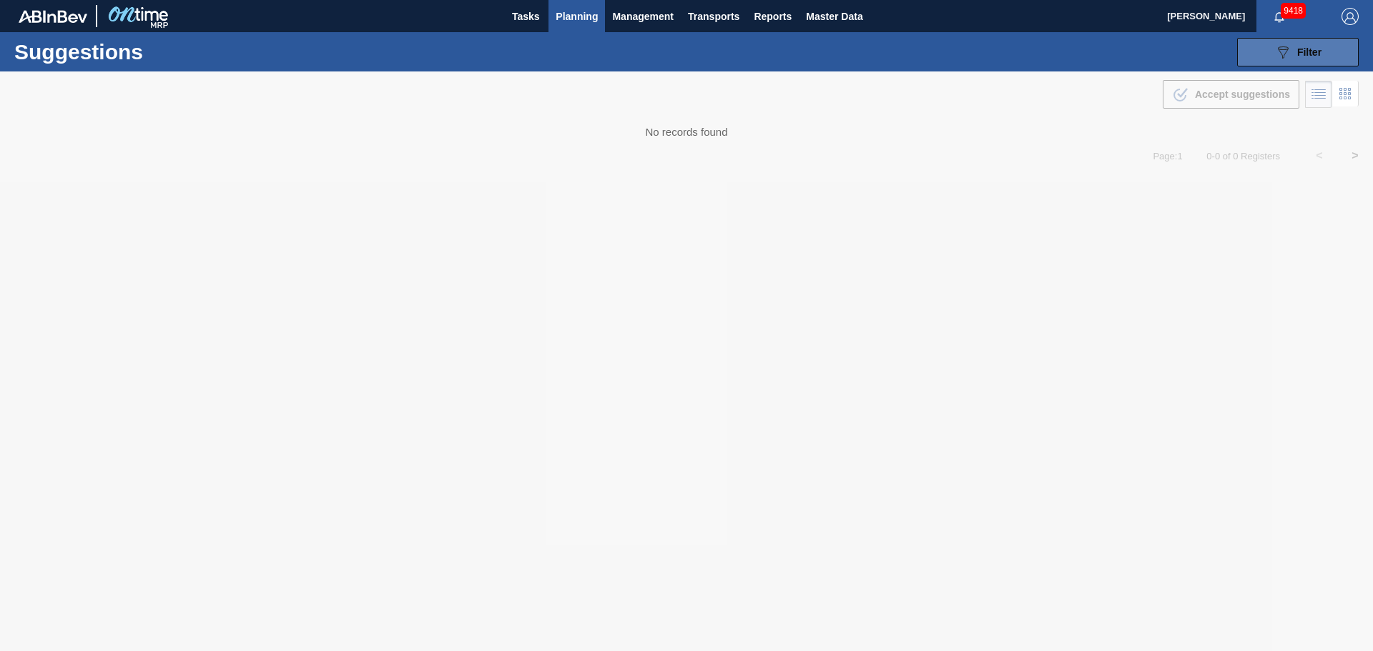
click at [1325, 59] on button "089F7B8B-B2A5-4AFE-B5C0-19BA573D28AC Filter" at bounding box center [1298, 52] width 122 height 29
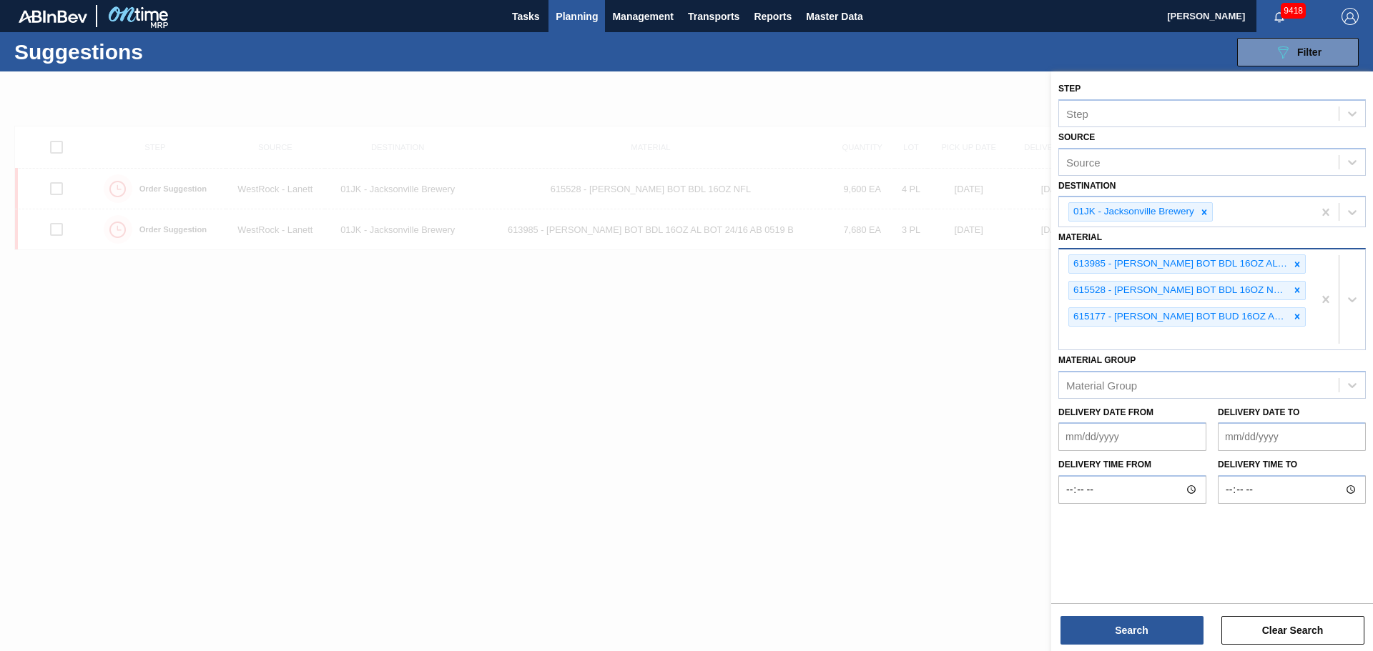
click at [1167, 261] on div "613985 - CARR BOT BDL 16OZ AL BOT 24/16 AB 0519 B" at bounding box center [1179, 264] width 220 height 18
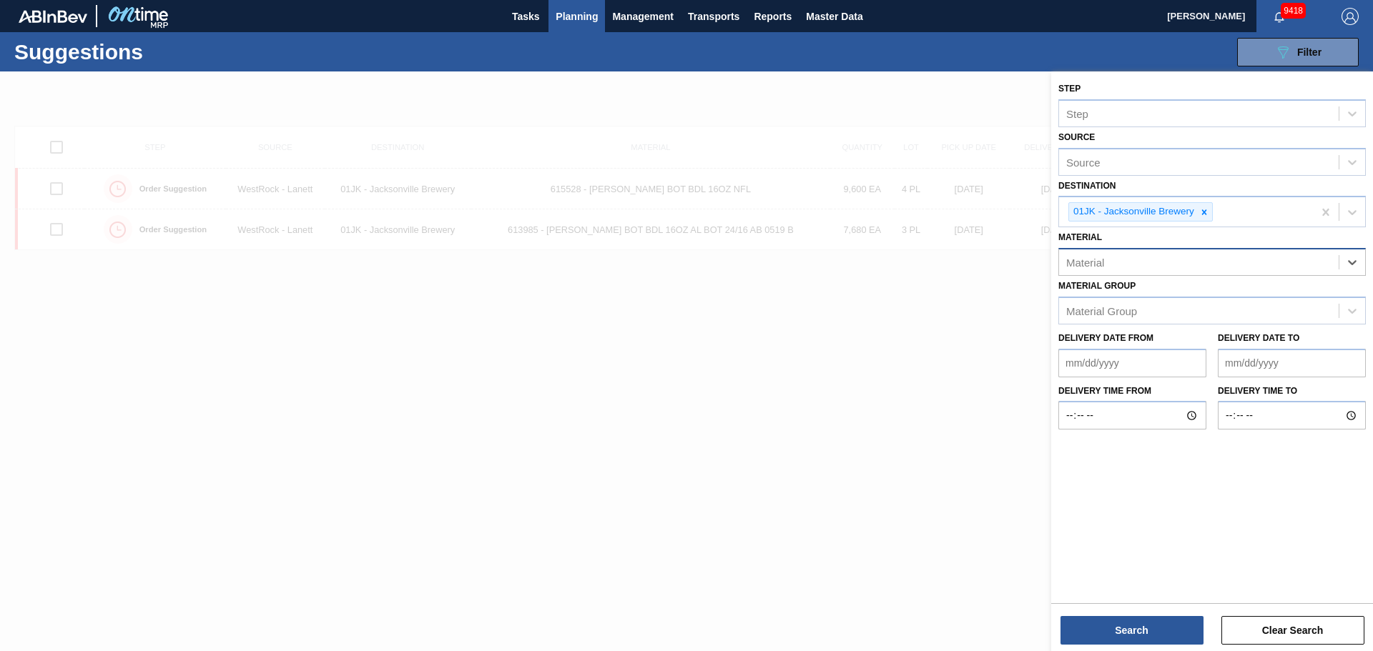
click at [1244, 267] on div "Material" at bounding box center [1199, 262] width 280 height 21
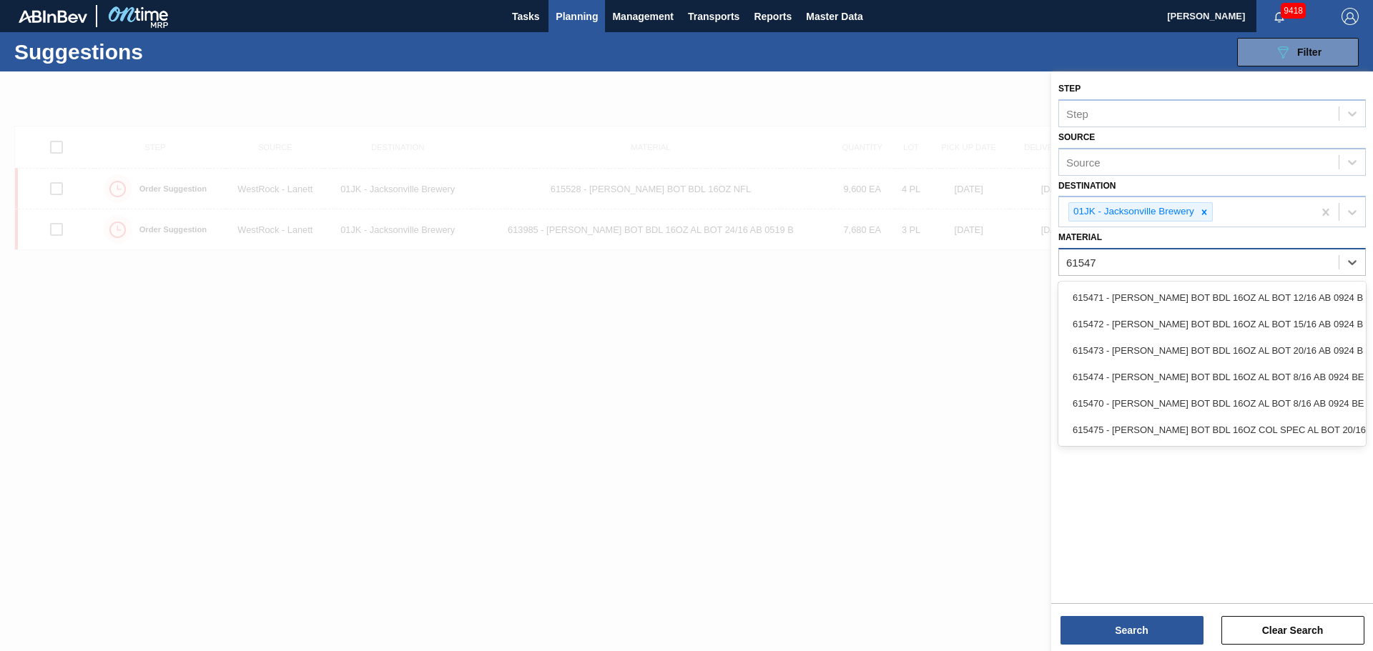
type input "615472"
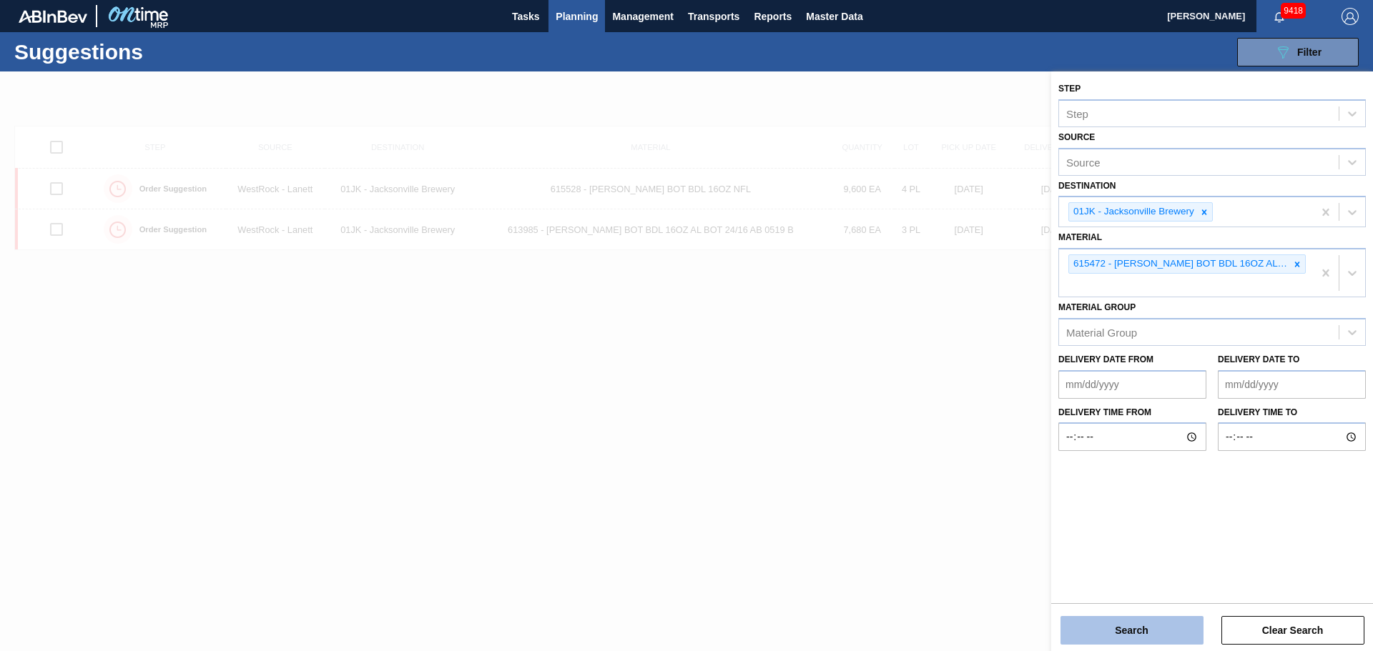
click at [1125, 633] on button "Search" at bounding box center [1131, 630] width 143 height 29
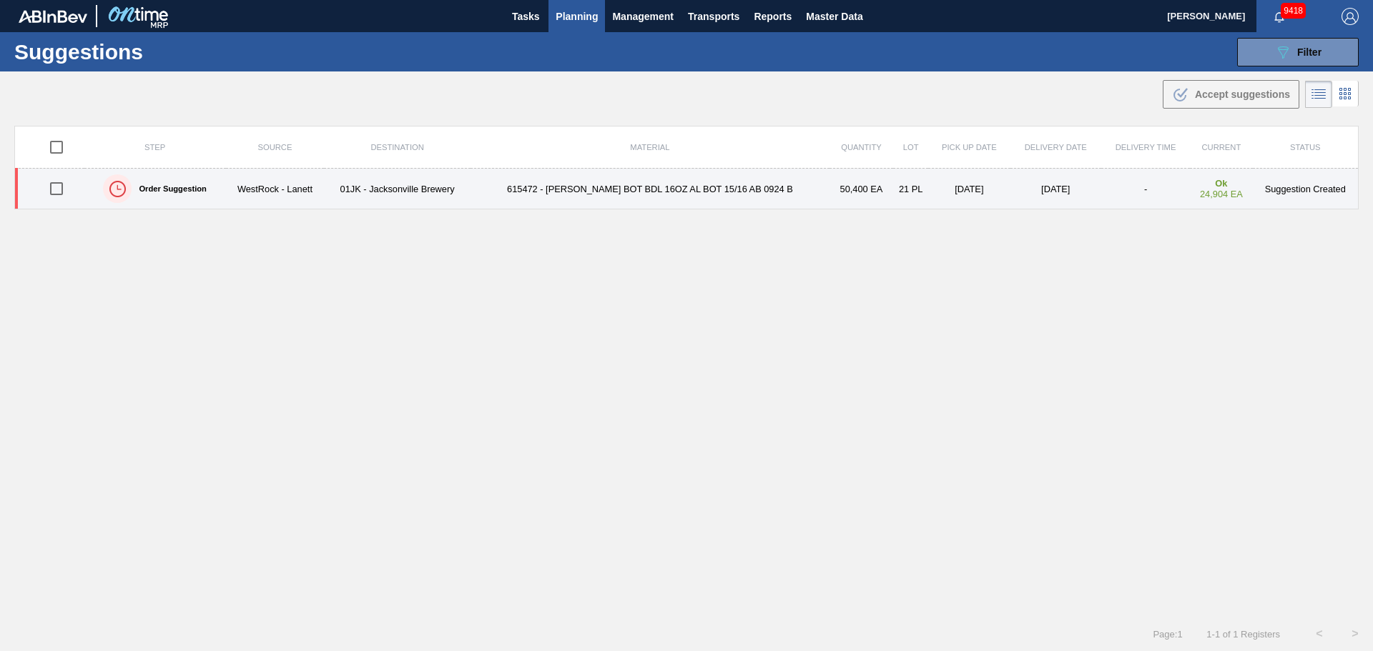
click at [753, 199] on td "615472 - CARR BOT BDL 16OZ AL BOT 15/16 AB 0924 B" at bounding box center [649, 189] width 358 height 41
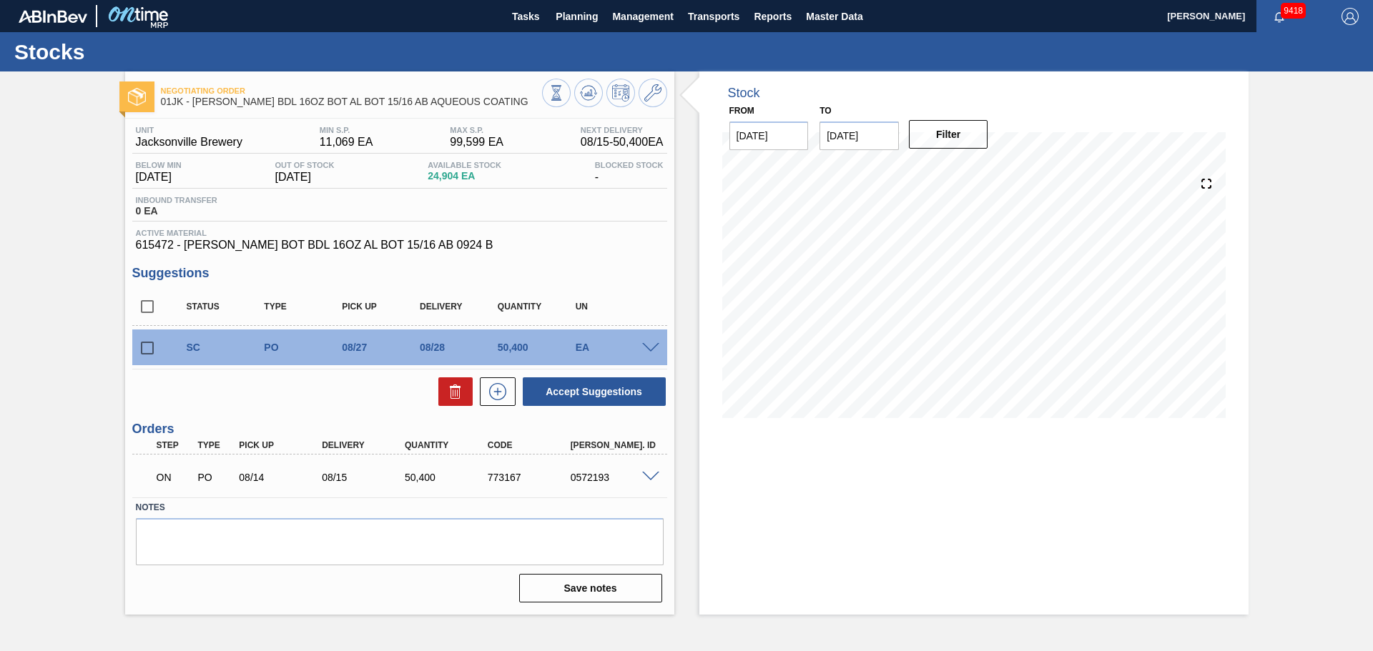
drag, startPoint x: 508, startPoint y: 350, endPoint x: 564, endPoint y: 211, distance: 149.7
click at [510, 341] on div "Status Type Pick up Delivery Quantity UN SC PO 08/27 08/28 50,400 EA Material 6…" at bounding box center [399, 347] width 535 height 119
click at [504, 386] on icon at bounding box center [497, 391] width 23 height 17
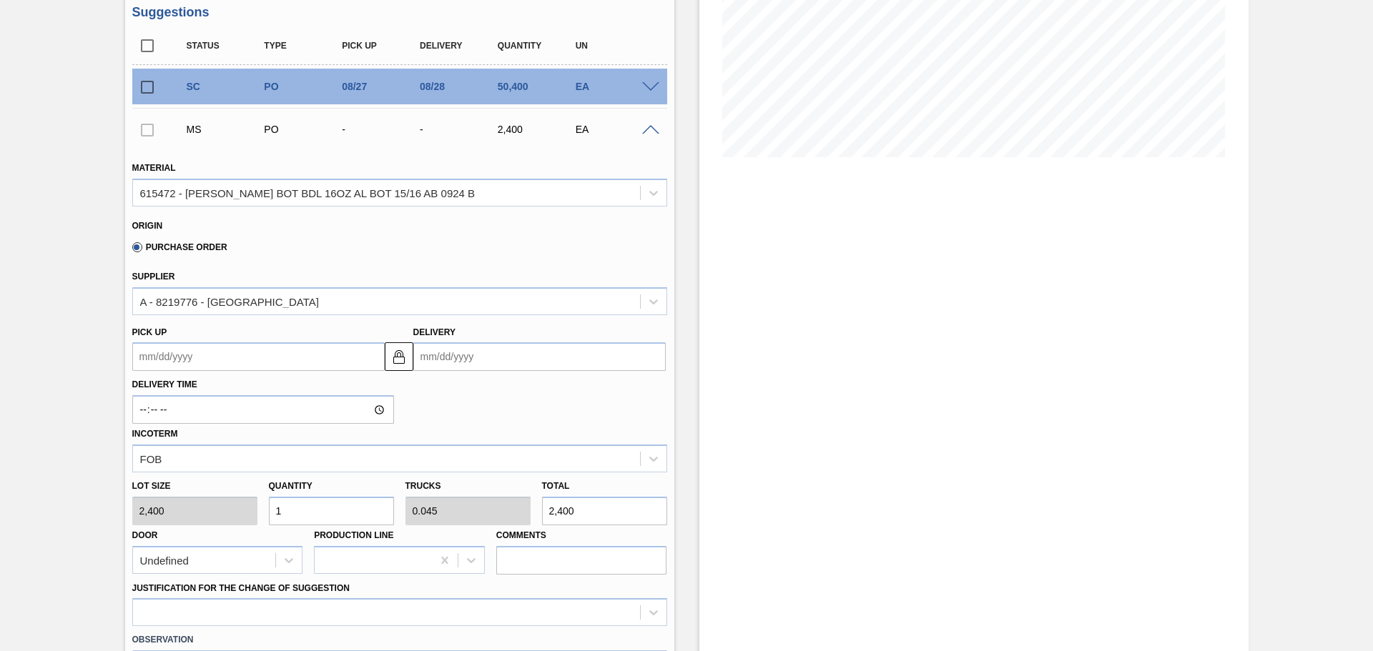
scroll to position [286, 0]
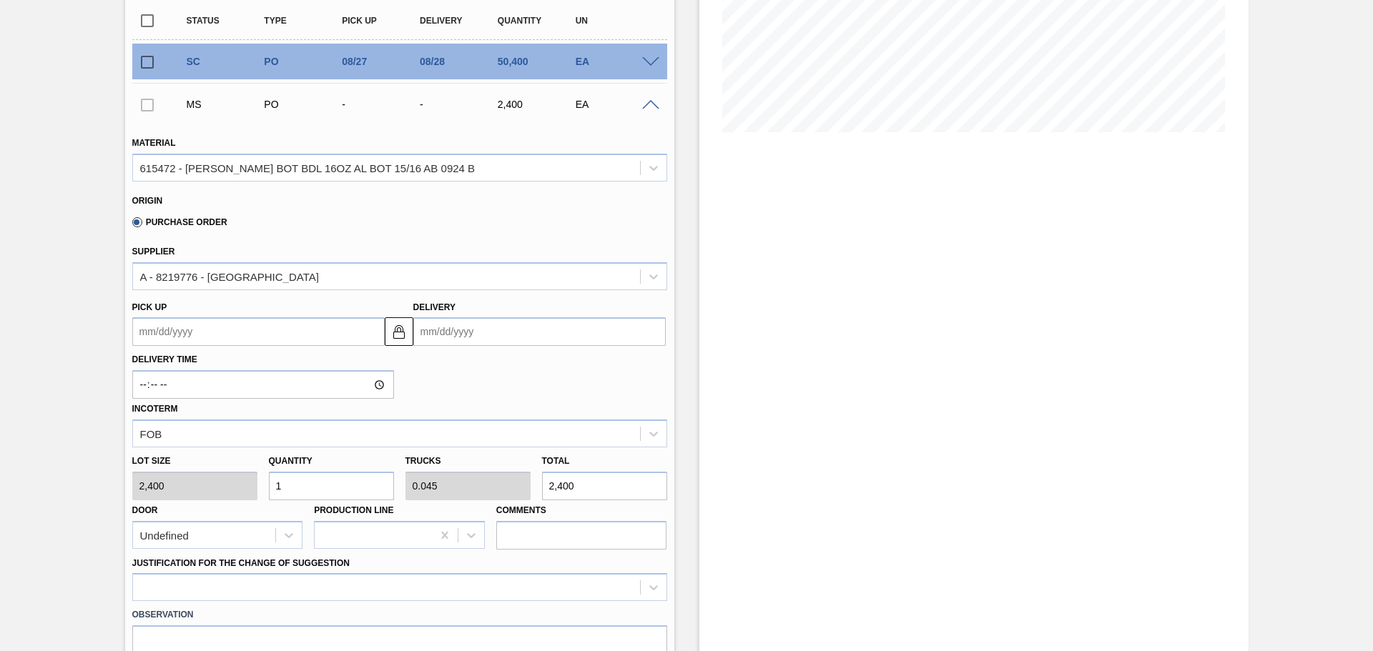
click at [332, 475] on input "1" at bounding box center [331, 486] width 125 height 29
type input "0"
type input "3"
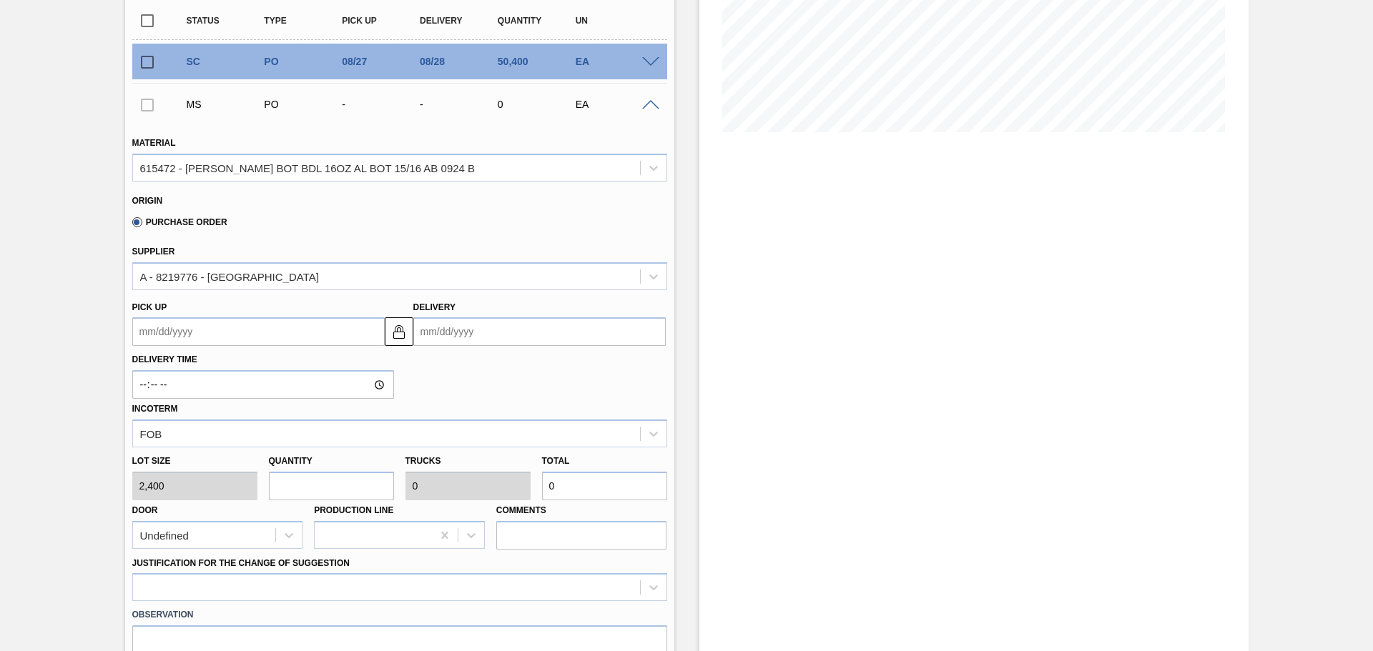
type input "0.136"
type input "7,200"
type input "3"
click at [342, 486] on input "3" at bounding box center [331, 486] width 125 height 29
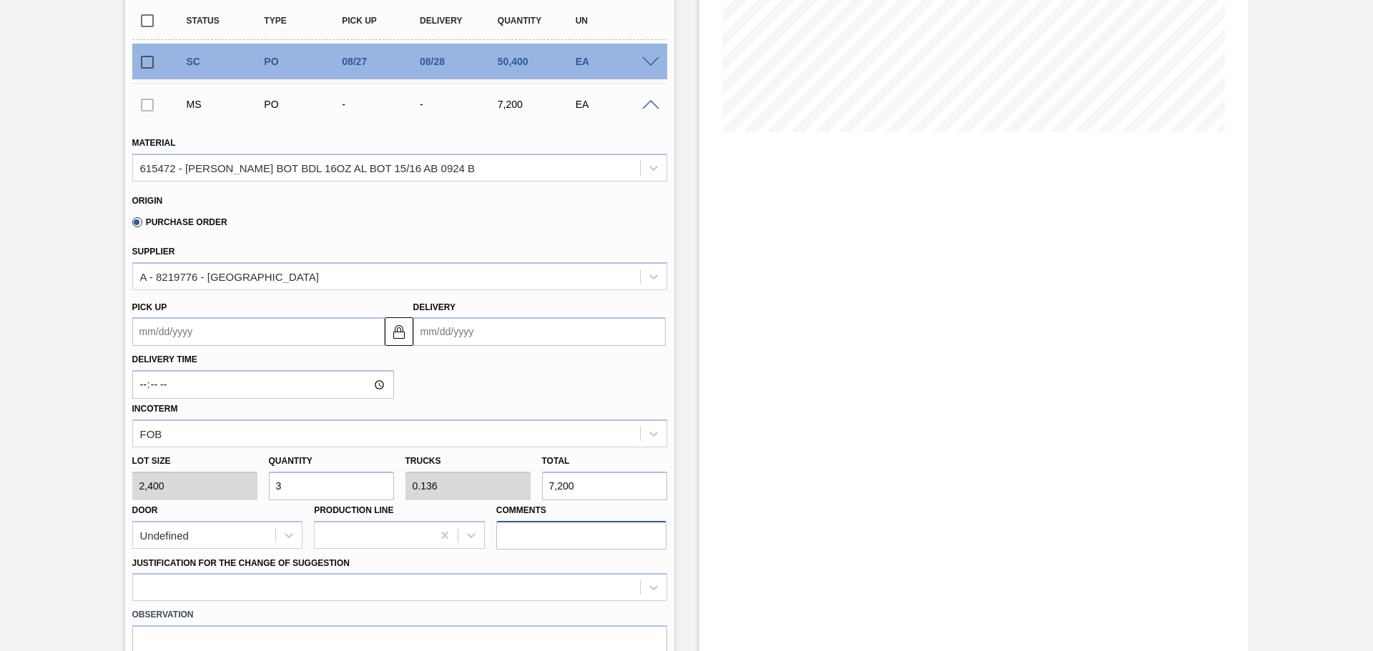
click at [528, 529] on input "Comments" at bounding box center [581, 535] width 171 height 29
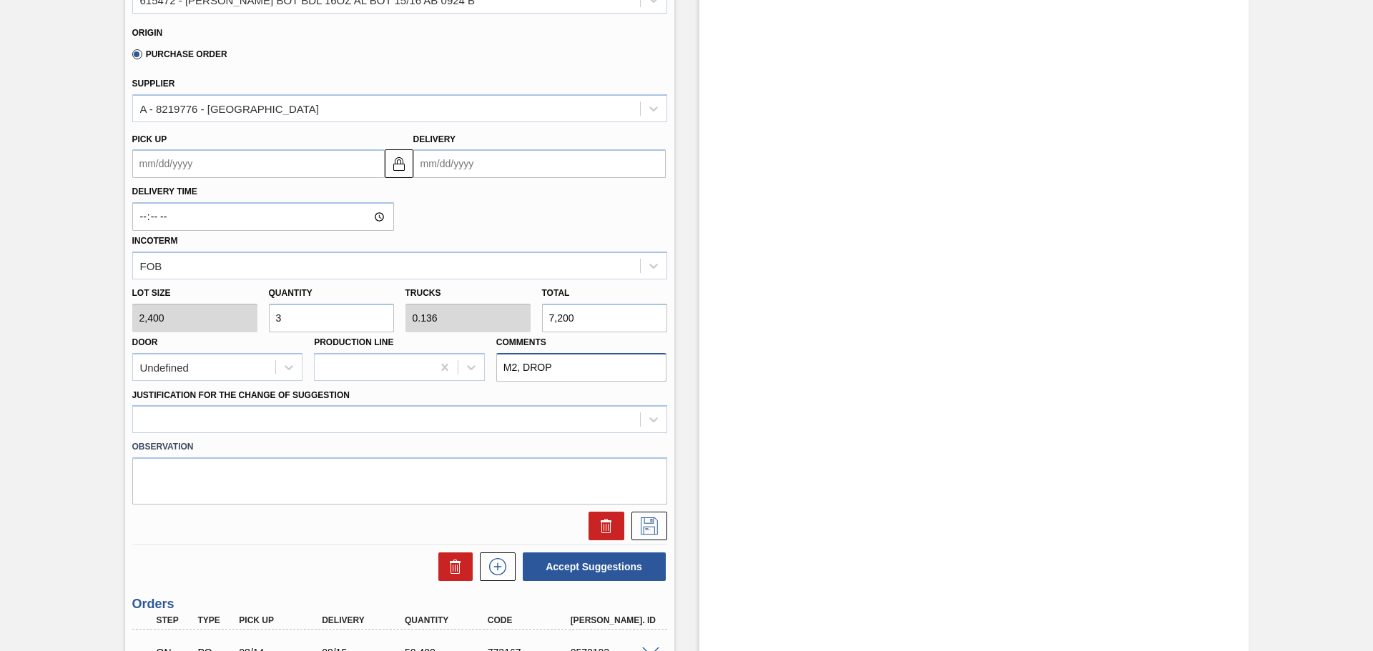
scroll to position [500, 0]
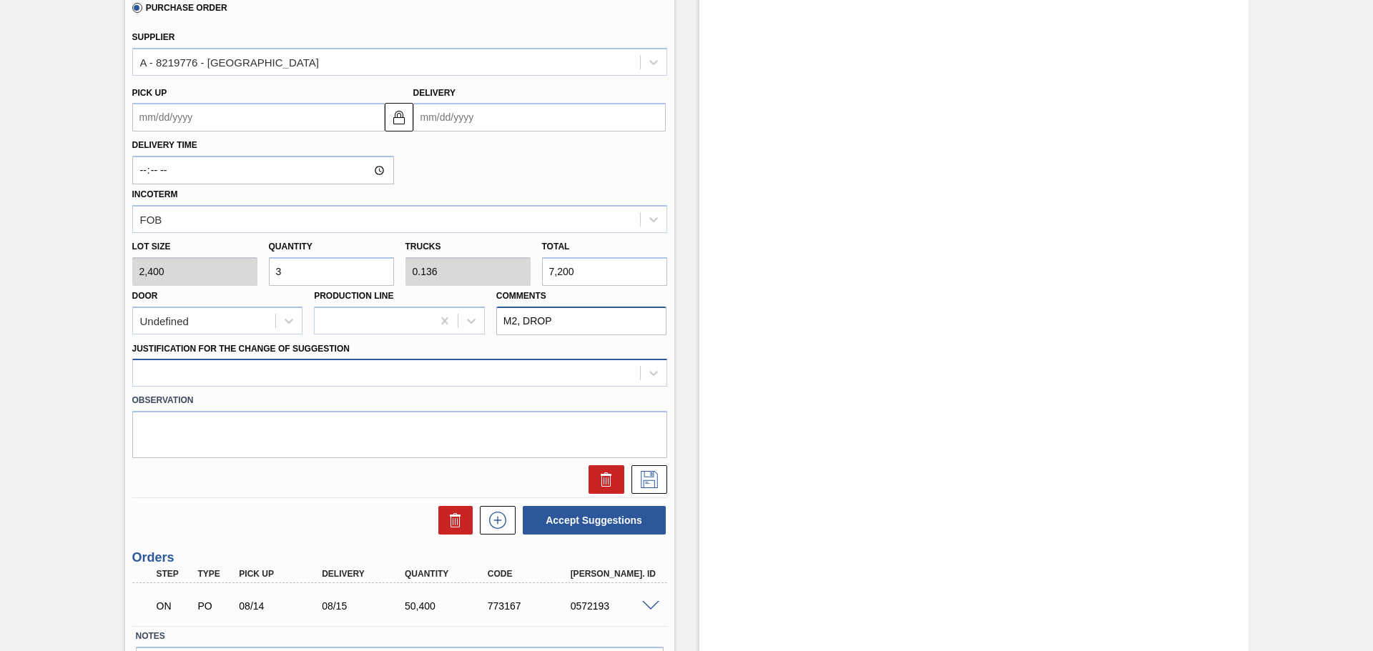
type input "M2, DROP"
click at [315, 375] on div at bounding box center [386, 373] width 507 height 21
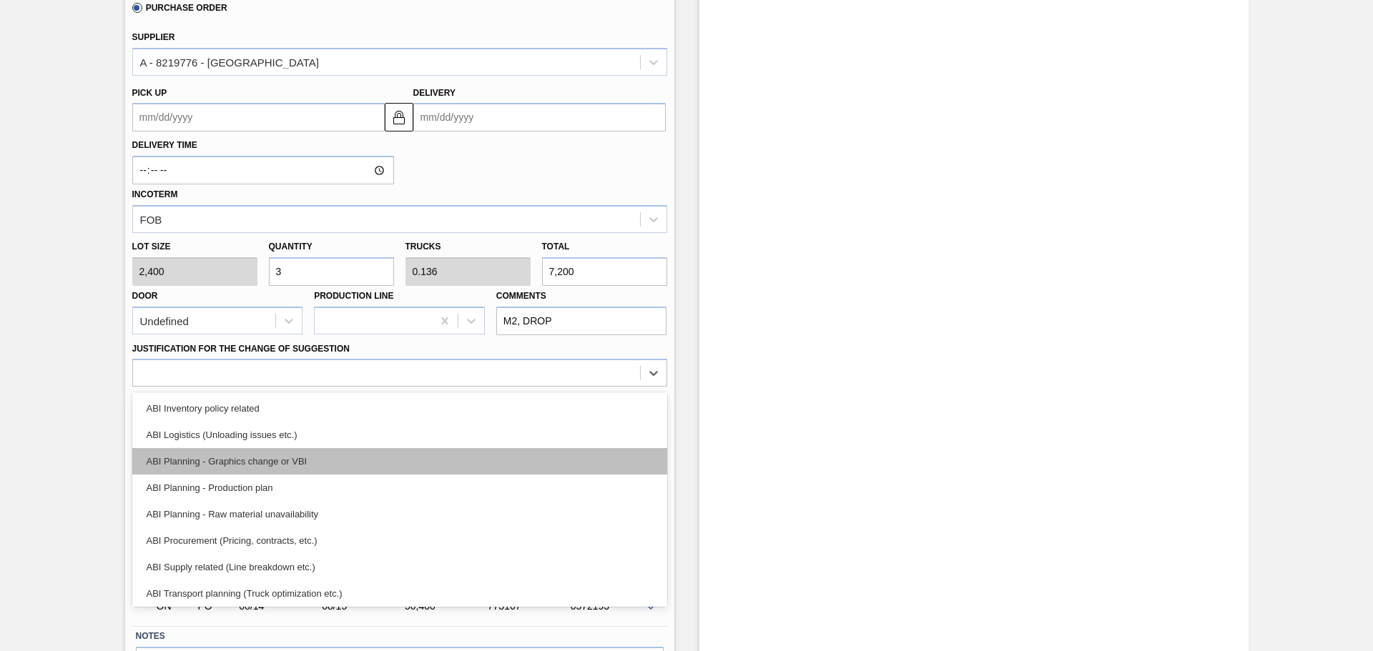
scroll to position [0, 0]
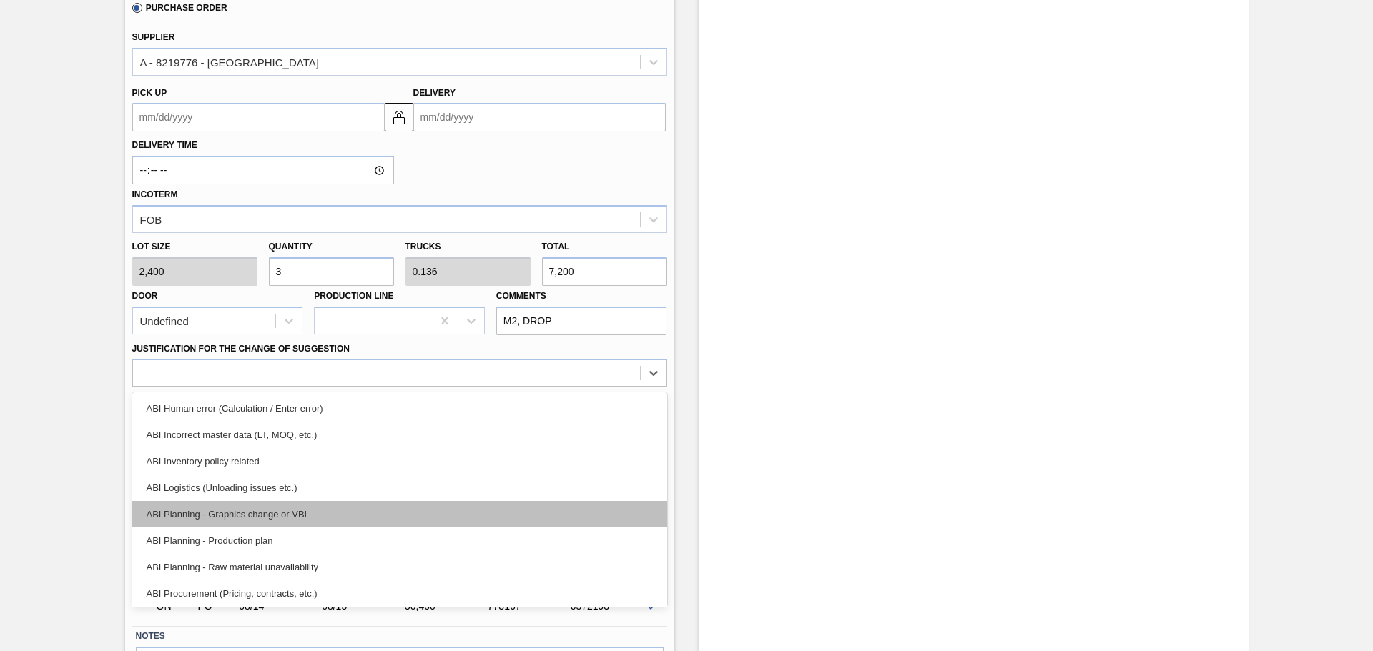
click at [247, 508] on div "ABI Planning - Graphics change or VBI" at bounding box center [399, 514] width 535 height 26
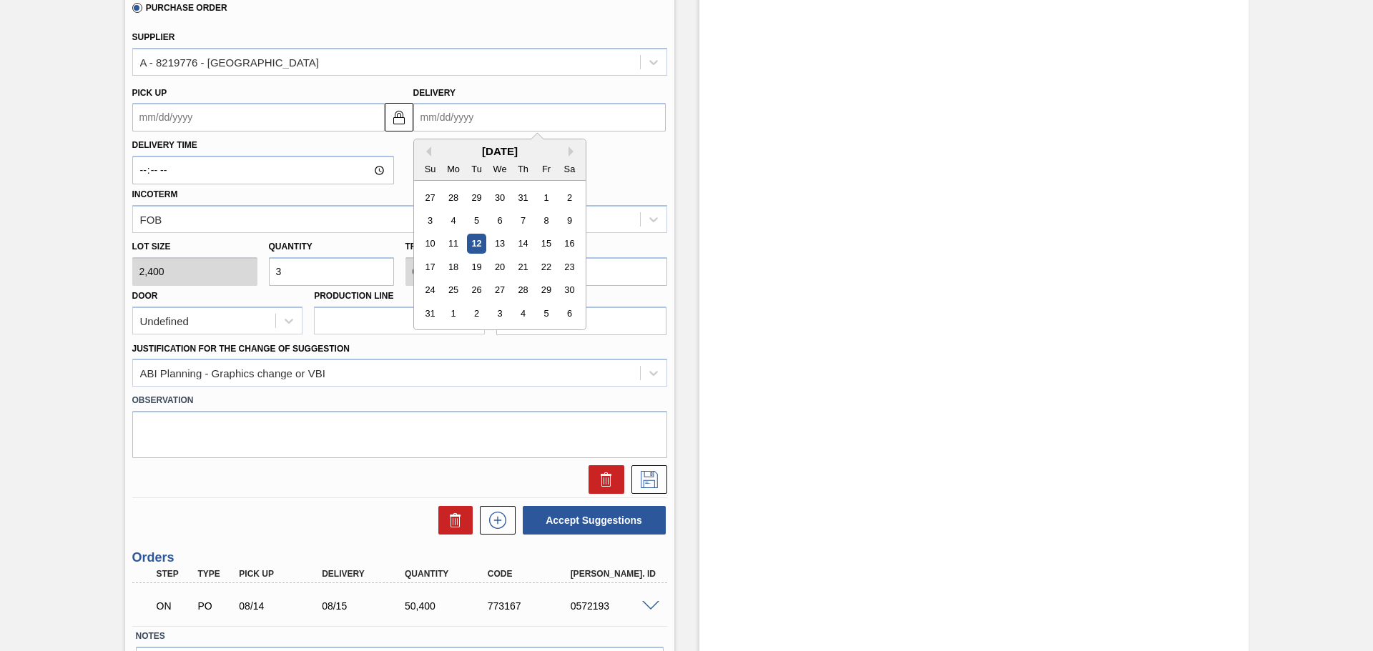
click at [475, 109] on input "Delivery" at bounding box center [539, 117] width 252 height 29
click at [602, 169] on div "Delivery Time Incoterm FOB" at bounding box center [400, 183] width 546 height 102
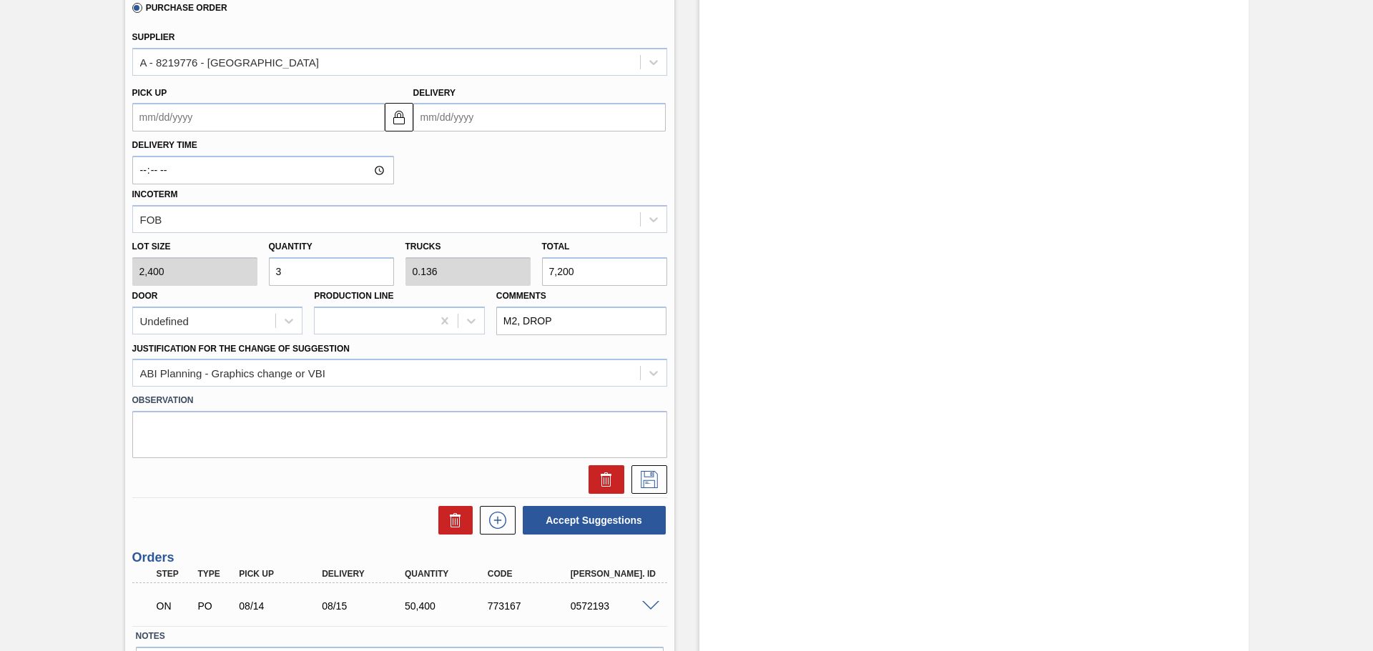
click at [595, 128] on input "Delivery" at bounding box center [539, 117] width 252 height 29
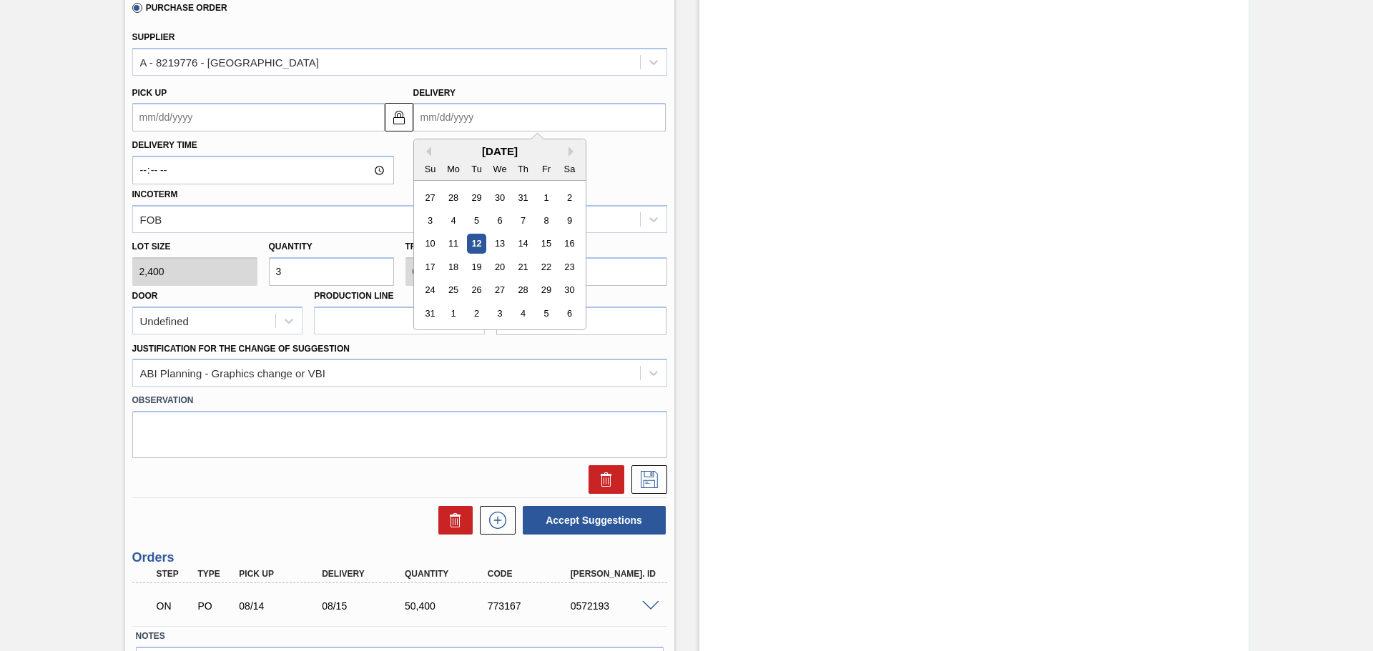
click at [438, 152] on div "[DATE]" at bounding box center [500, 151] width 172 height 12
click at [537, 240] on div "15" at bounding box center [545, 243] width 19 height 19
type up "[DATE]"
type input "[DATE]"
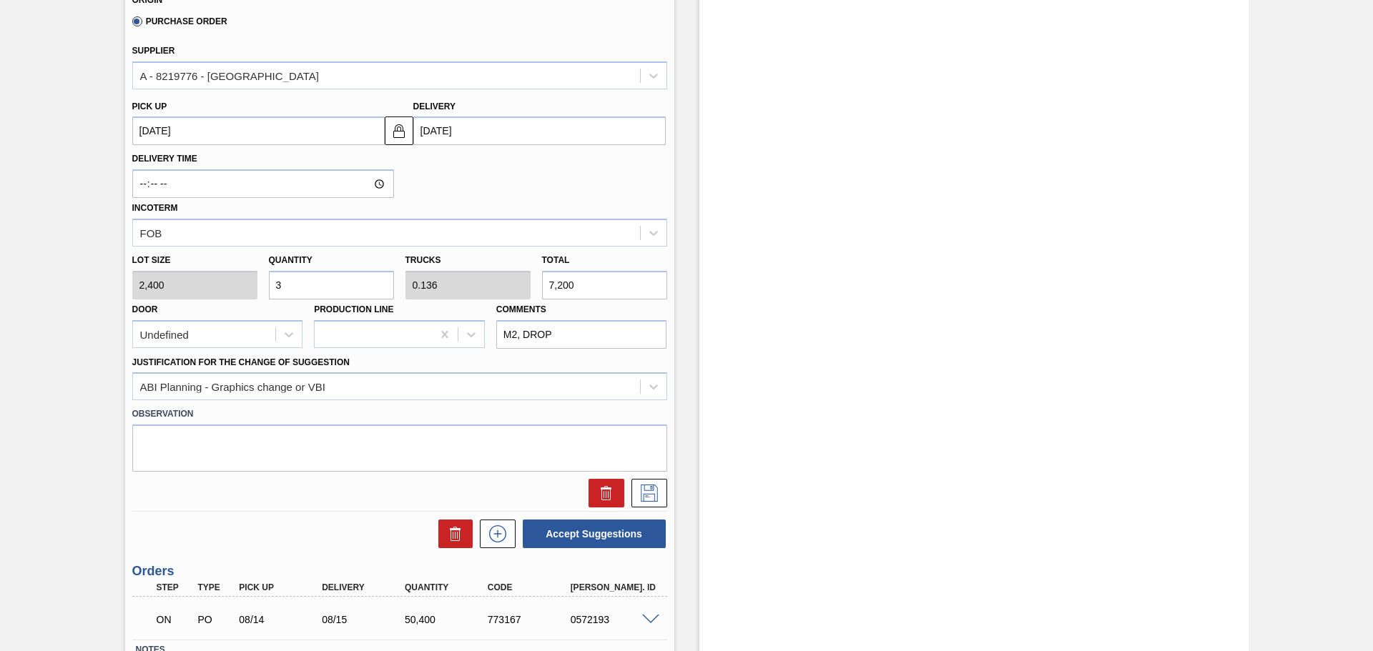
scroll to position [500, 0]
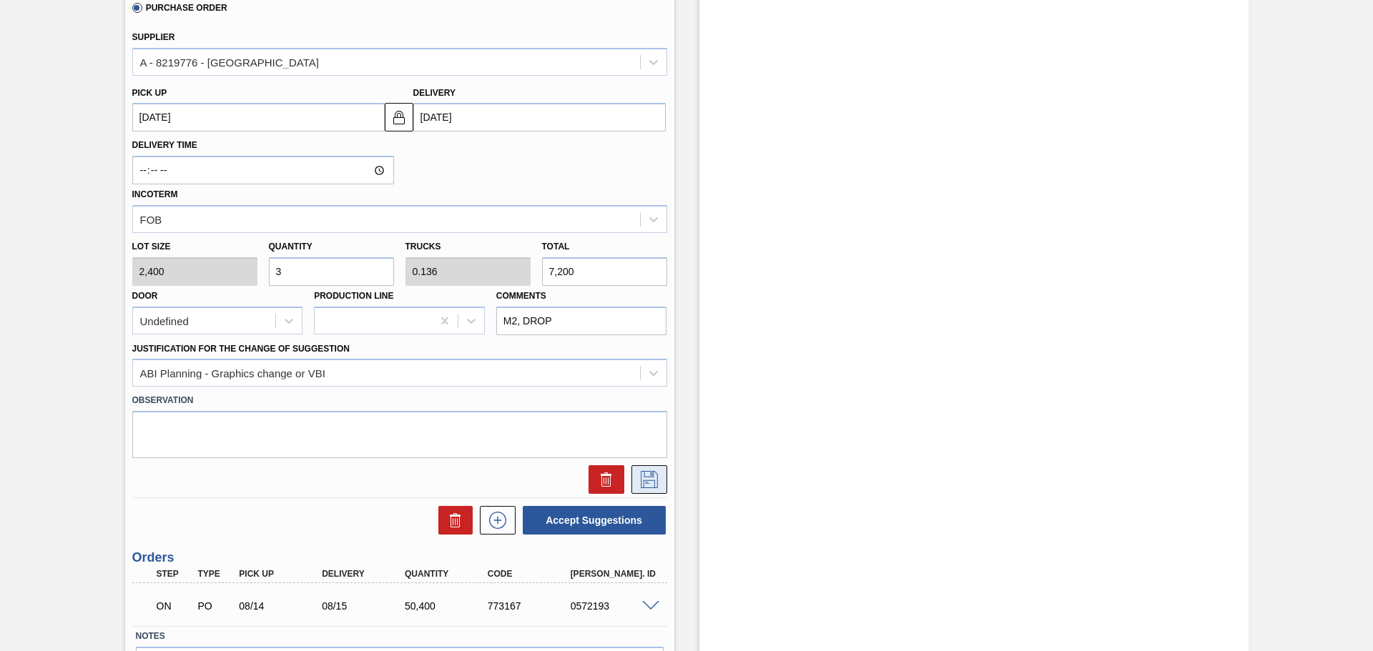
click at [646, 480] on icon at bounding box center [649, 479] width 23 height 17
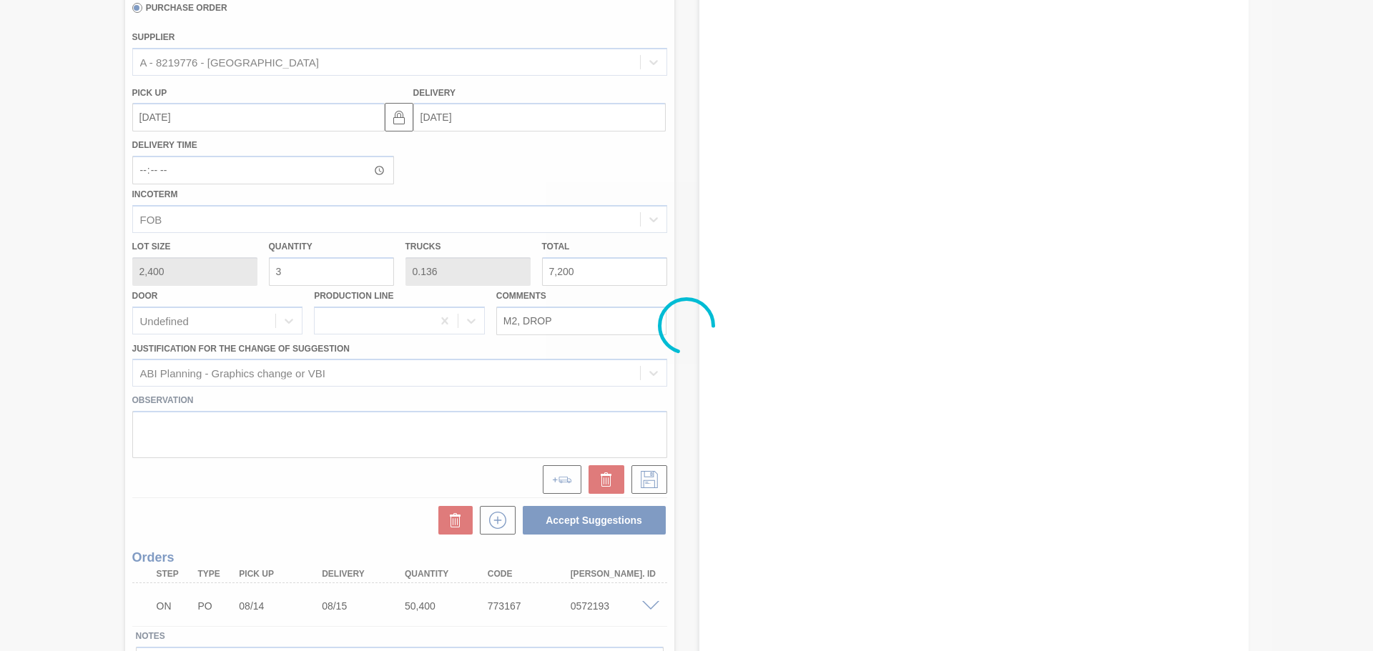
scroll to position [6, 0]
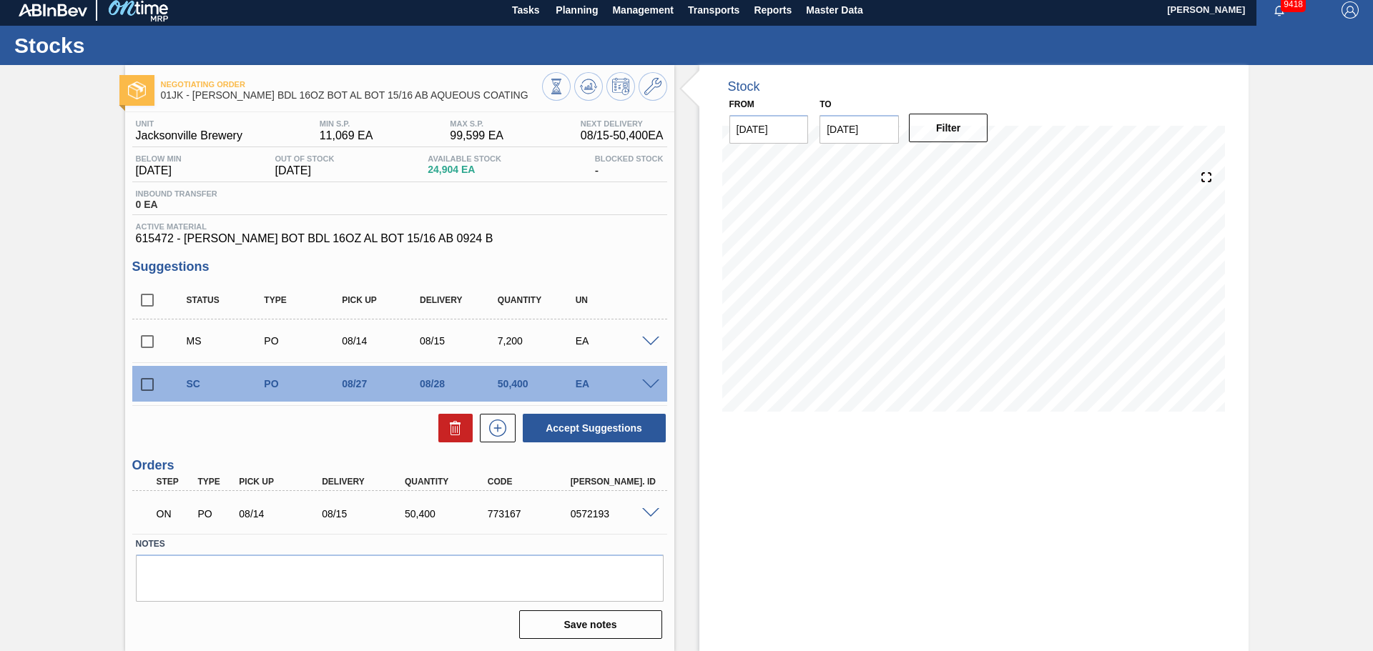
click at [647, 345] on span at bounding box center [650, 342] width 17 height 11
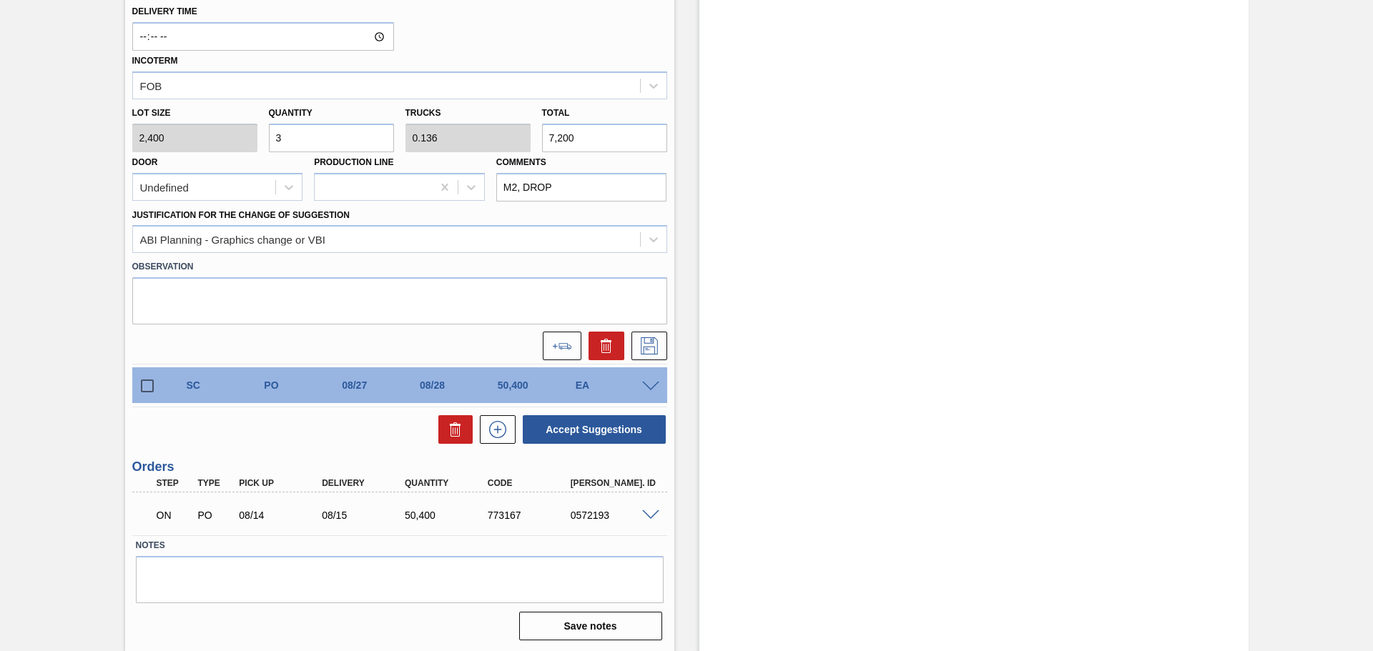
scroll to position [593, 0]
click at [569, 343] on icon at bounding box center [562, 345] width 20 height 6
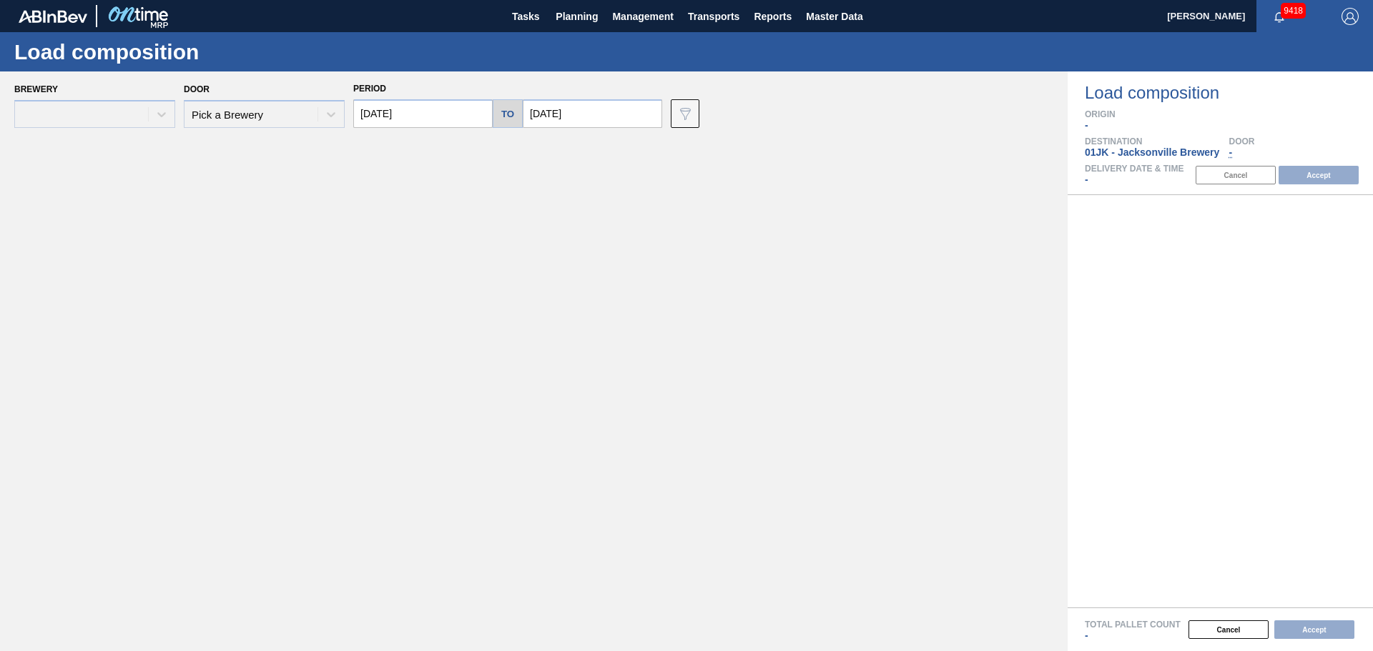
type input "[DATE]"
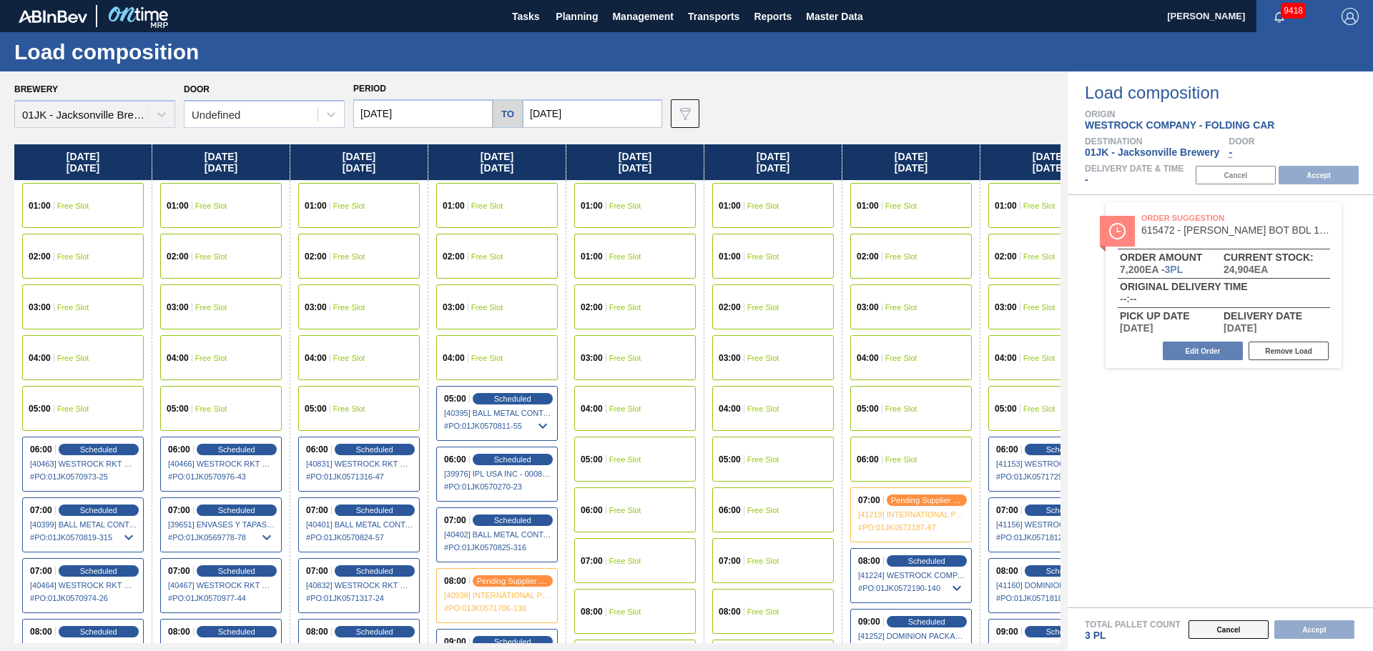
click at [1240, 628] on button "Cancel" at bounding box center [1228, 630] width 80 height 19
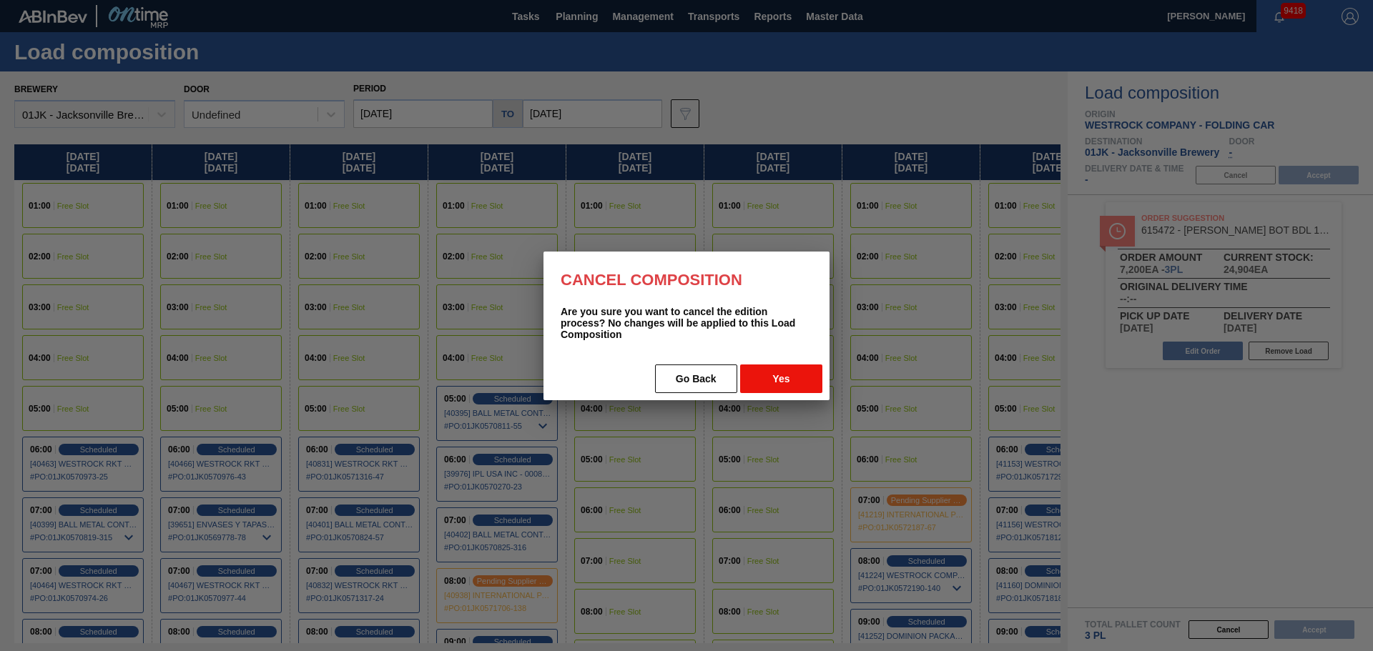
click at [793, 379] on button "Yes" at bounding box center [781, 379] width 82 height 29
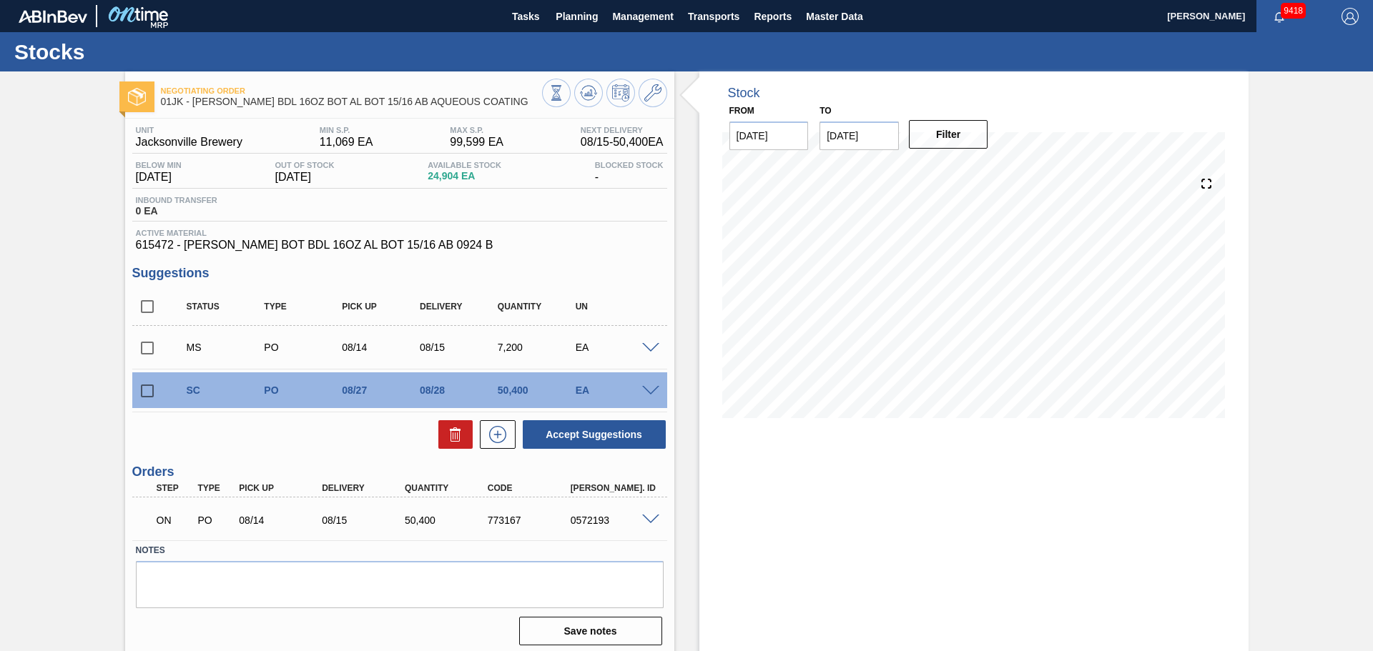
click at [144, 345] on input "checkbox" at bounding box center [147, 348] width 30 height 30
click at [559, 425] on button "Accept Suggestions" at bounding box center [594, 434] width 143 height 29
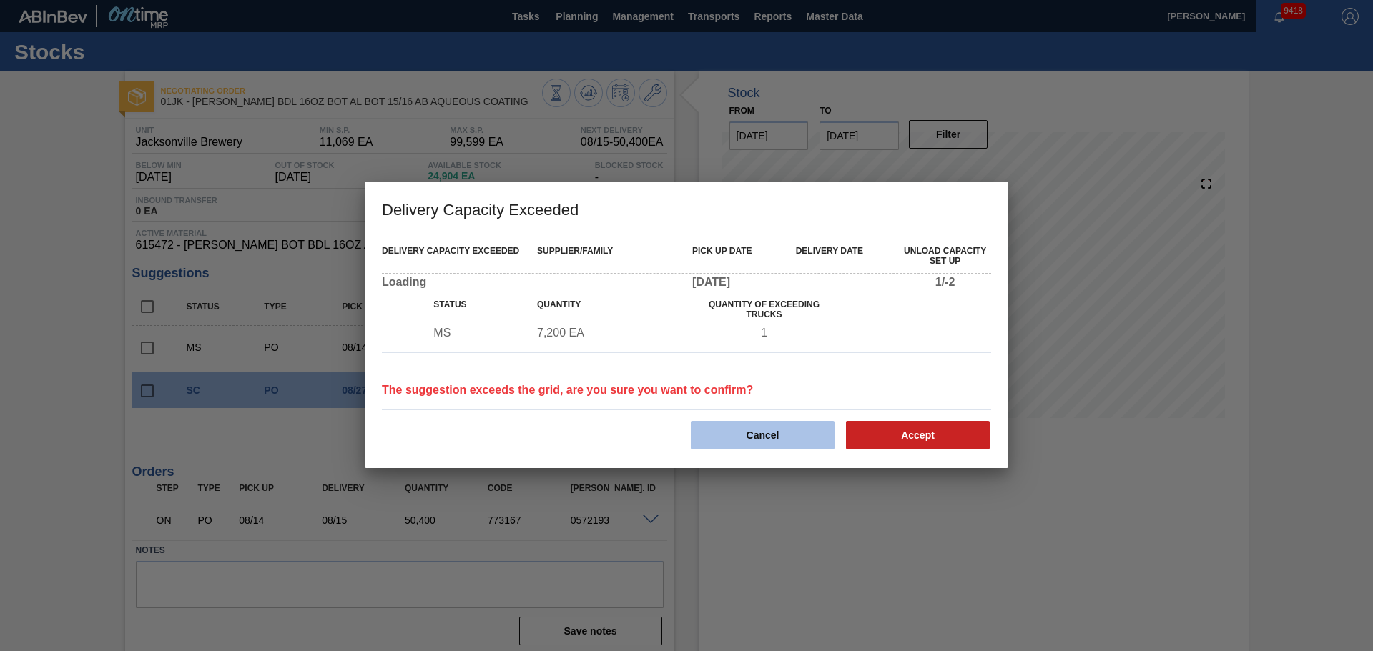
click at [724, 429] on button "Cancel" at bounding box center [763, 435] width 144 height 29
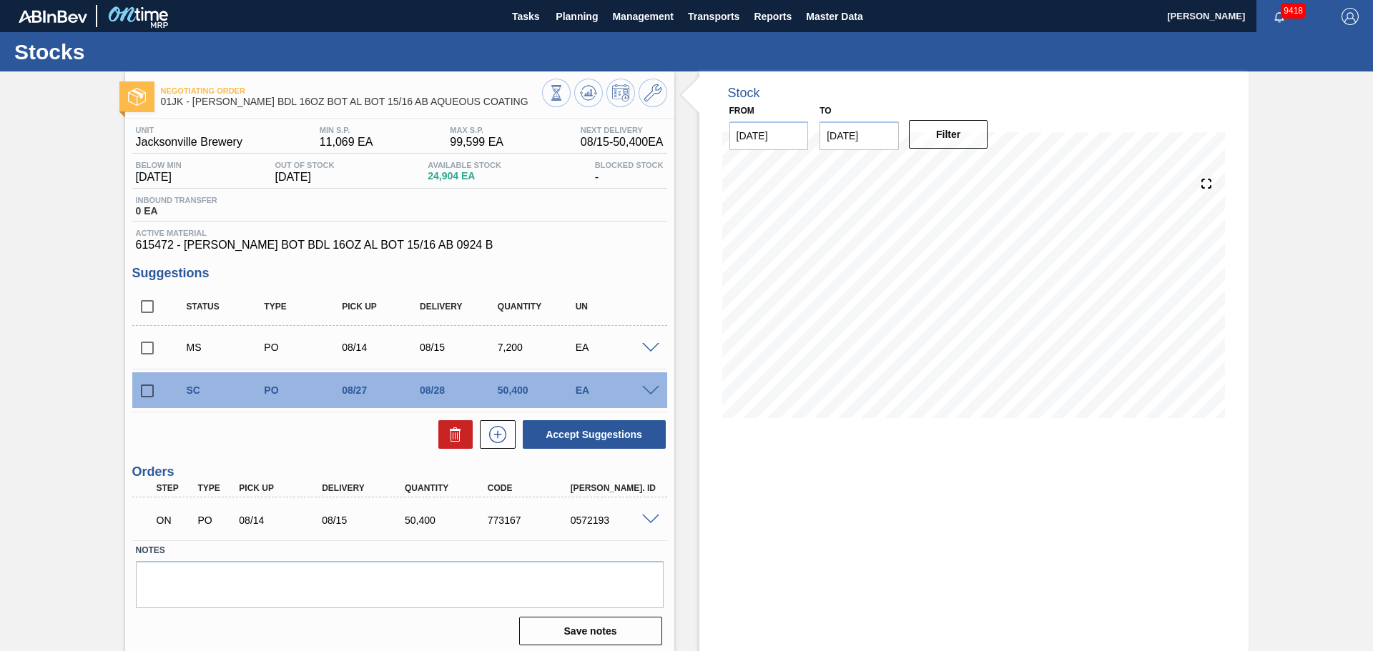
click at [362, 345] on div "08/14" at bounding box center [381, 347] width 86 height 11
click at [648, 350] on span at bounding box center [650, 348] width 17 height 11
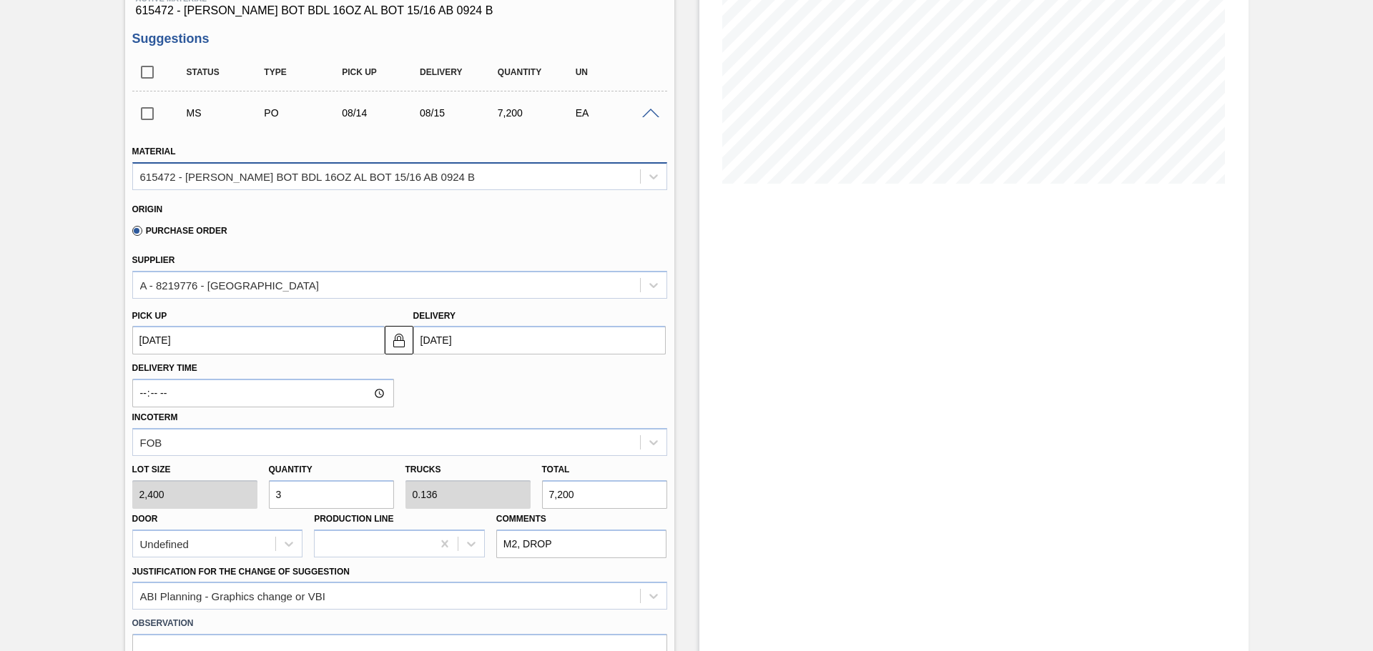
scroll to position [71, 0]
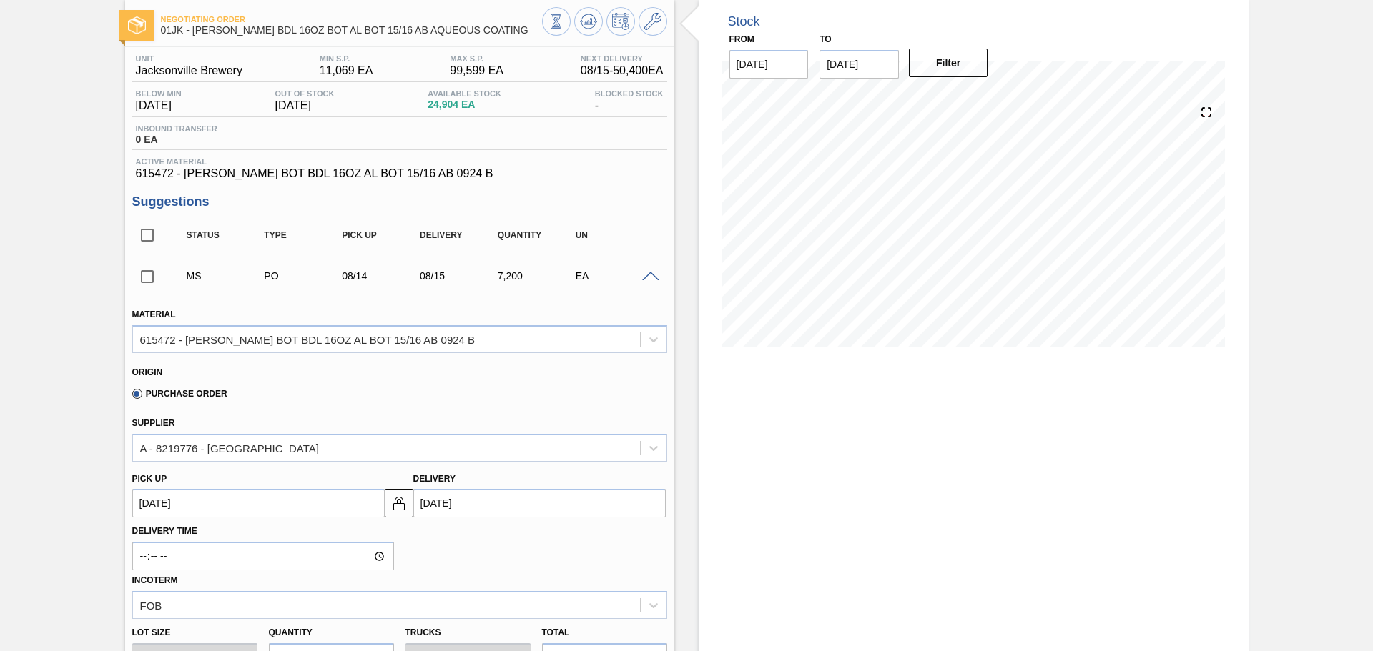
click at [646, 270] on div at bounding box center [652, 275] width 29 height 11
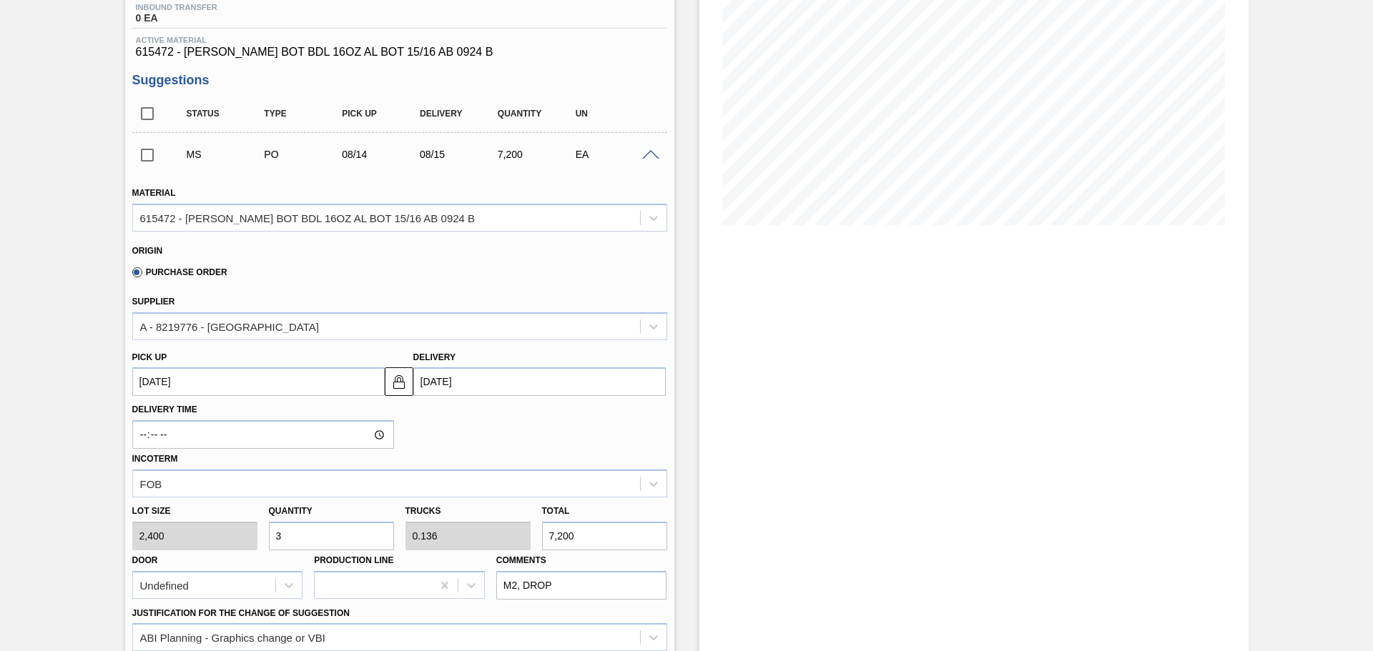
scroll to position [214, 0]
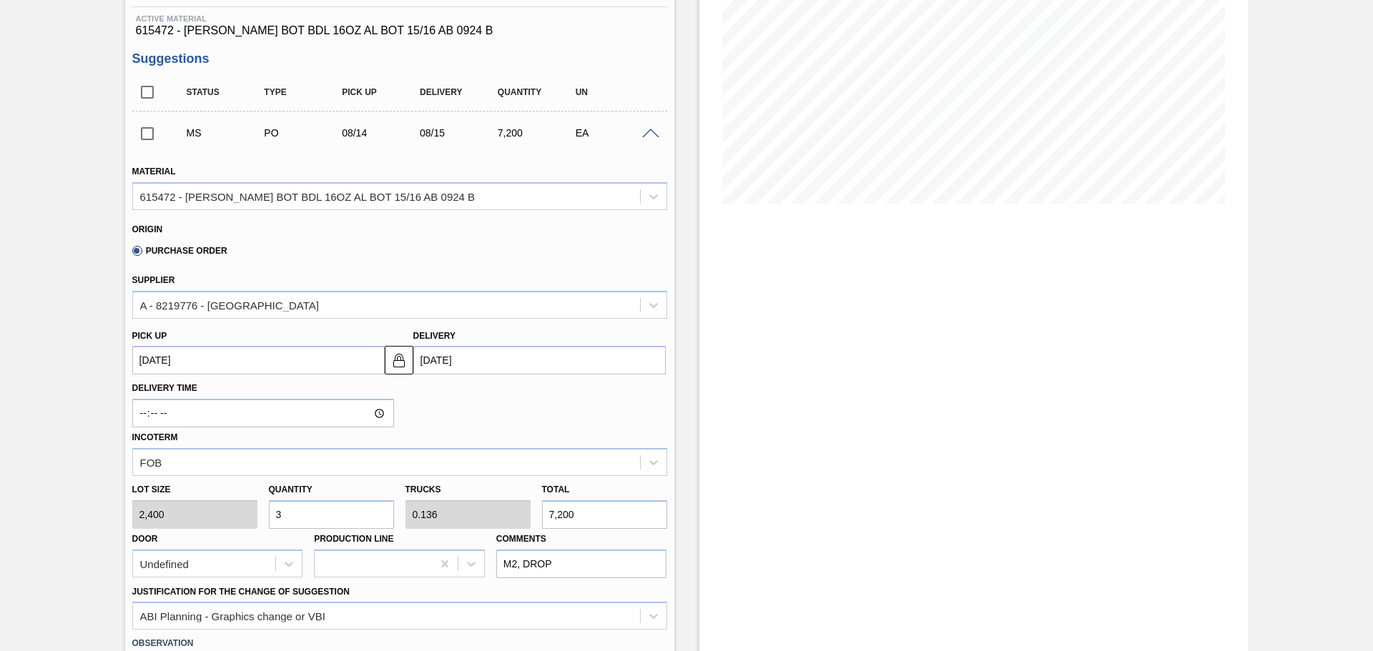
click at [653, 133] on span at bounding box center [650, 134] width 17 height 11
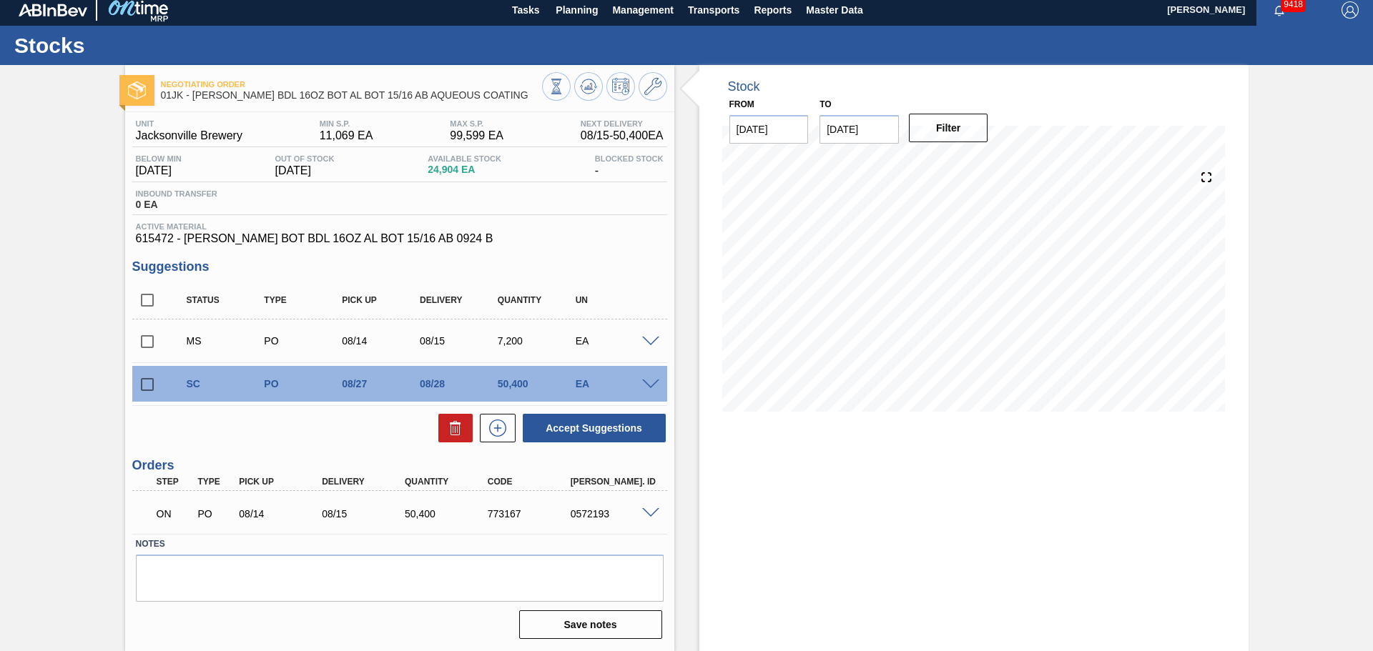
scroll to position [6, 0]
click at [140, 340] on input "checkbox" at bounding box center [147, 342] width 30 height 30
click at [605, 425] on button "Accept Suggestions" at bounding box center [594, 428] width 143 height 29
checkbox input "false"
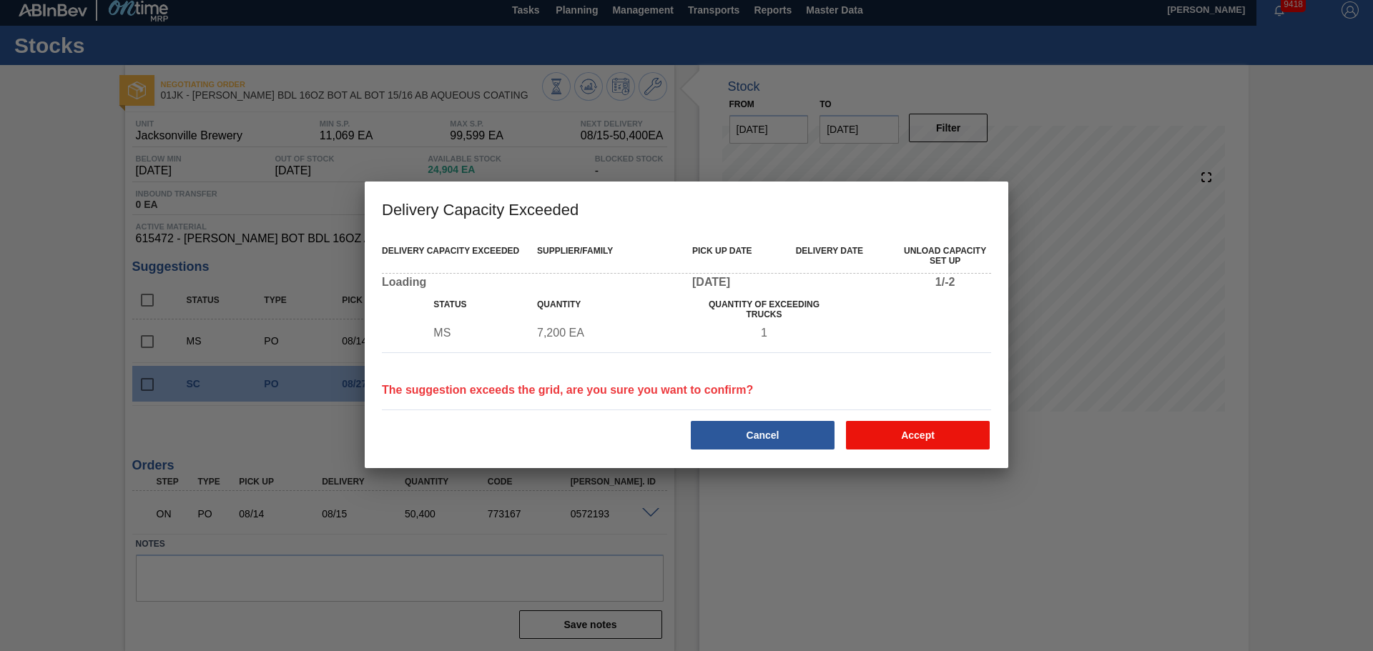
click at [915, 431] on button "Accept" at bounding box center [918, 435] width 144 height 29
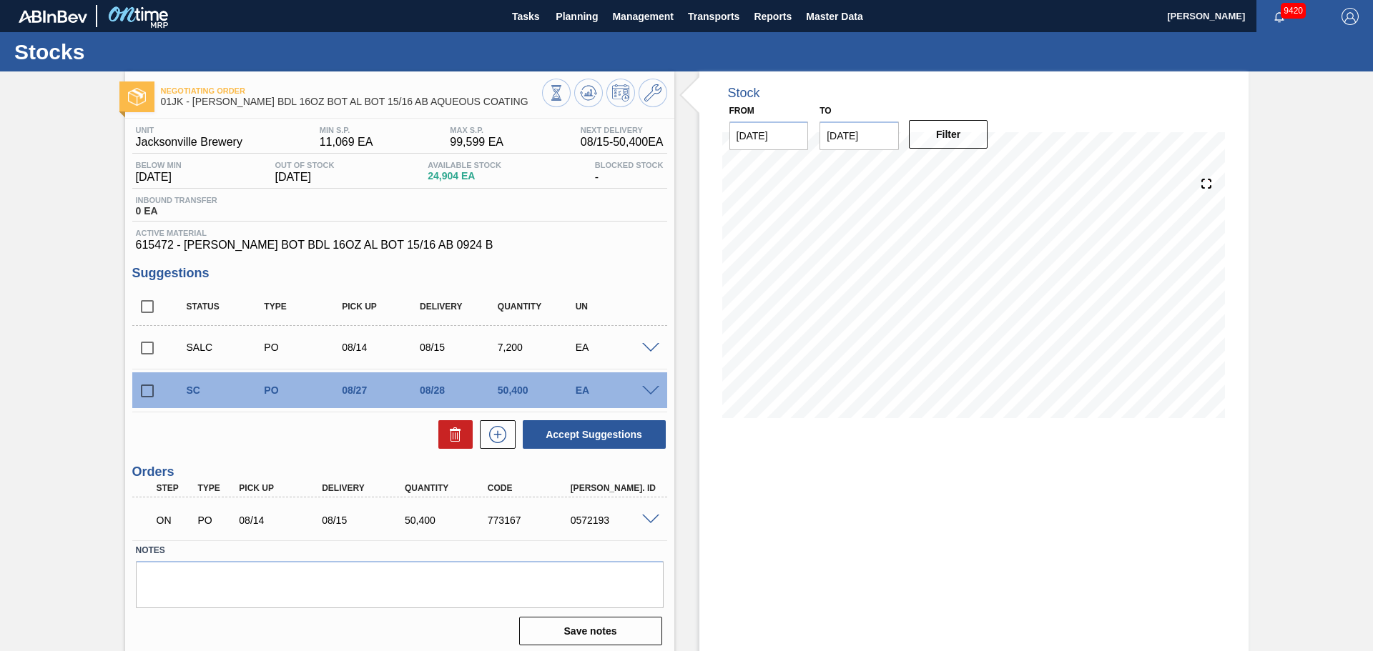
scroll to position [6, 0]
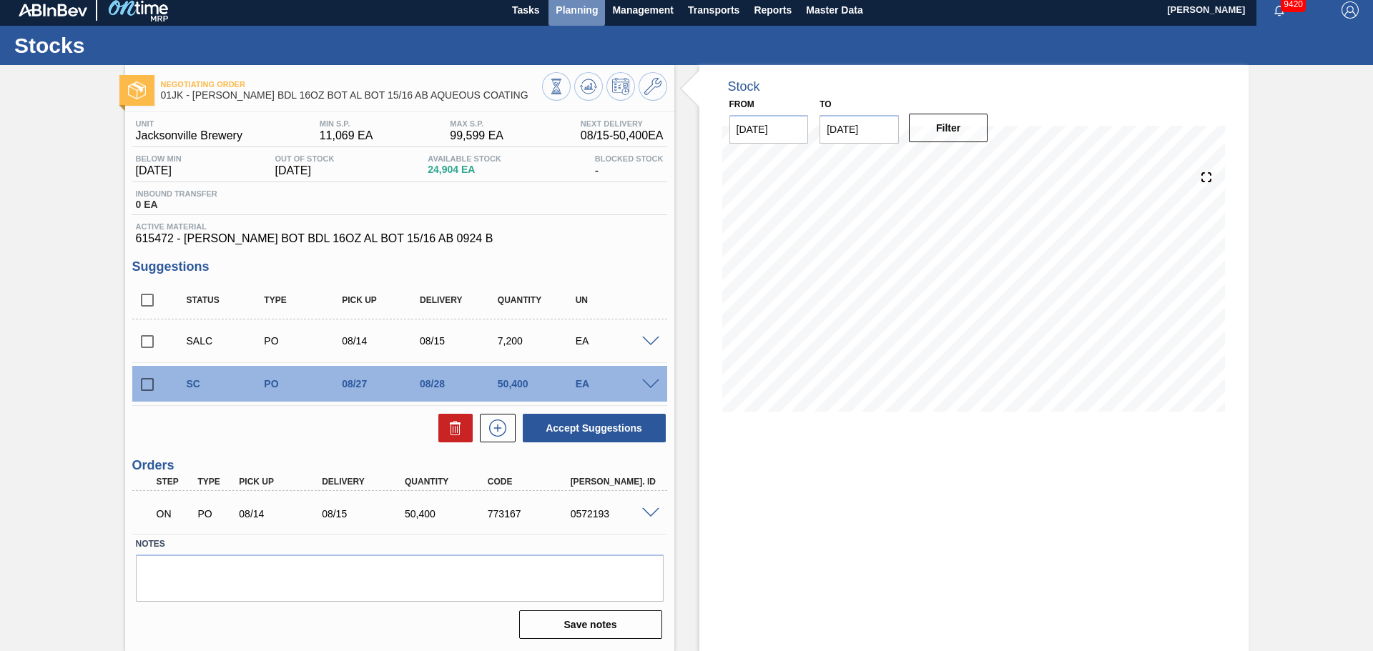
click at [576, 18] on span "Planning" at bounding box center [576, 9] width 42 height 17
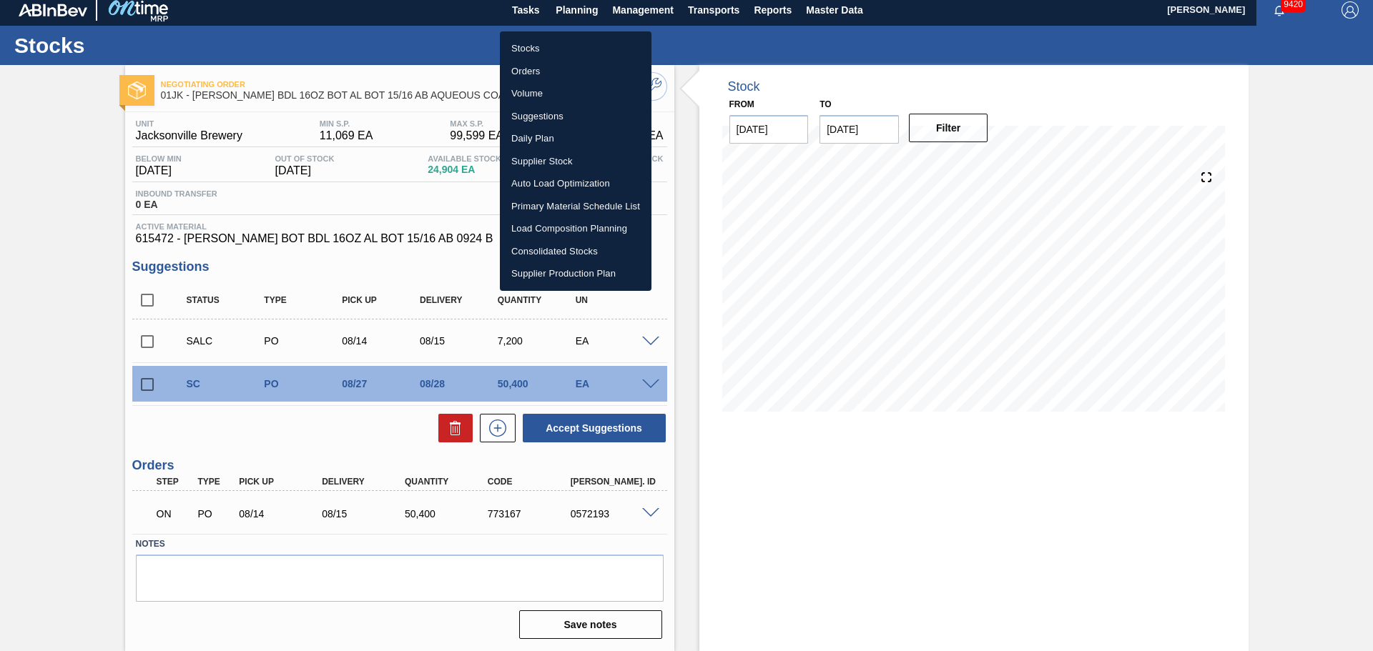
click at [545, 114] on li "Suggestions" at bounding box center [576, 116] width 152 height 23
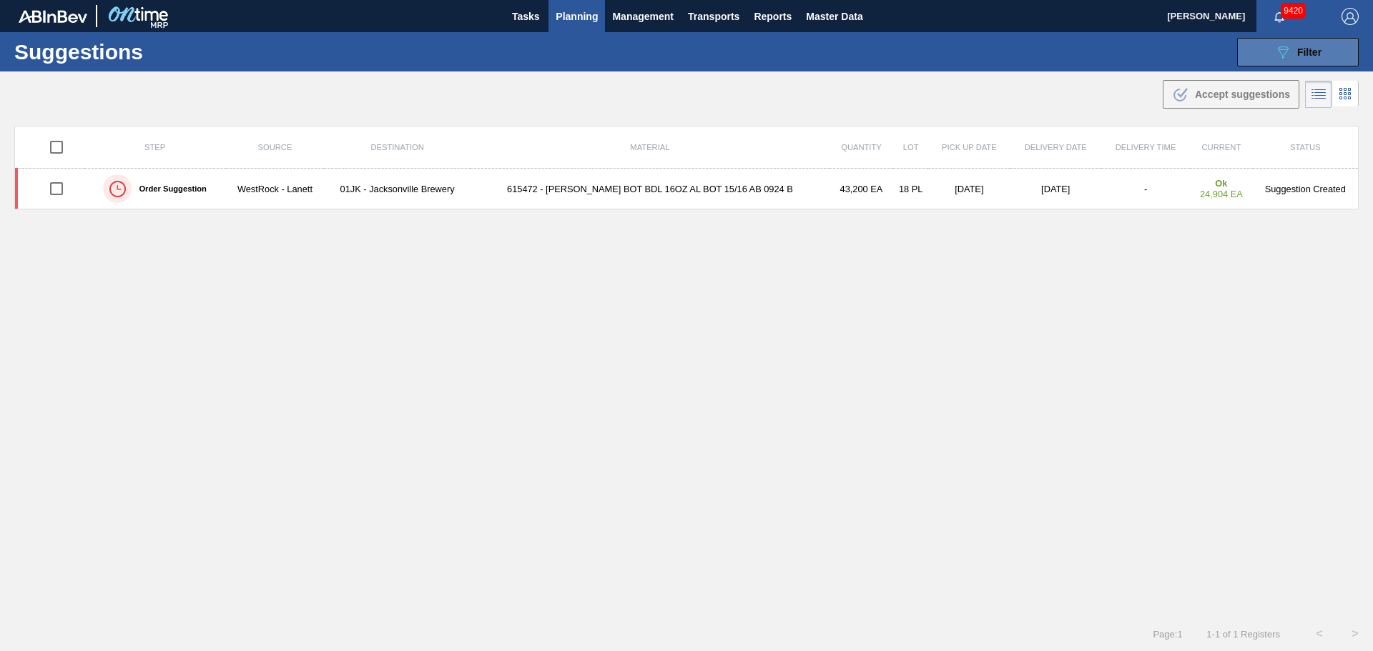
click at [1290, 50] on div "089F7B8B-B2A5-4AFE-B5C0-19BA573D28AC Filter" at bounding box center [1297, 52] width 47 height 17
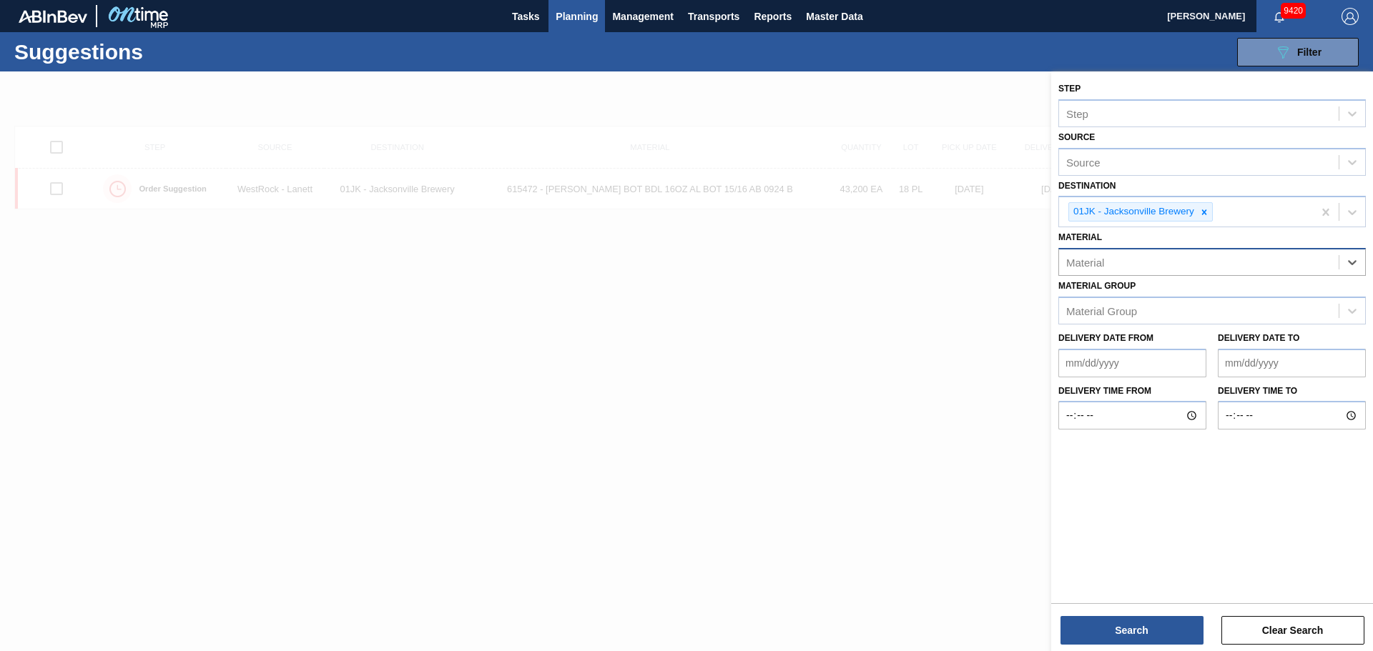
click at [1284, 269] on div "Material" at bounding box center [1199, 262] width 280 height 21
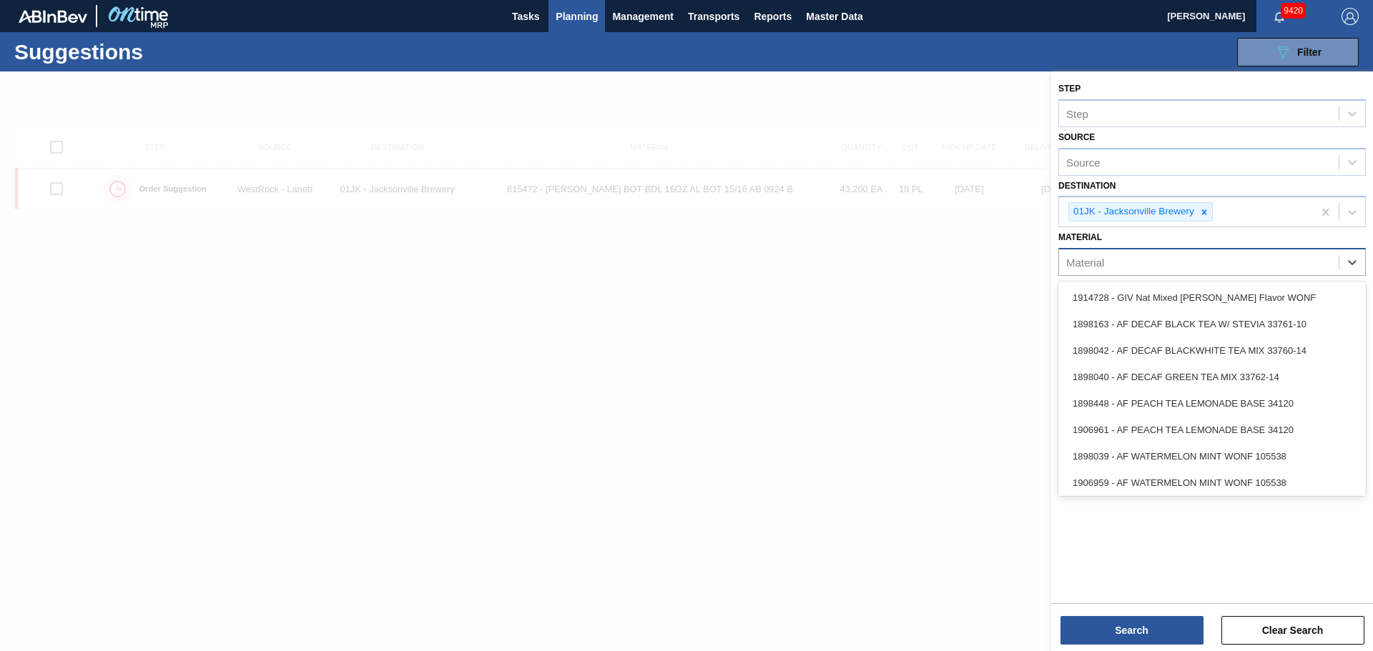
click at [1264, 275] on div "Material" at bounding box center [1211, 262] width 307 height 28
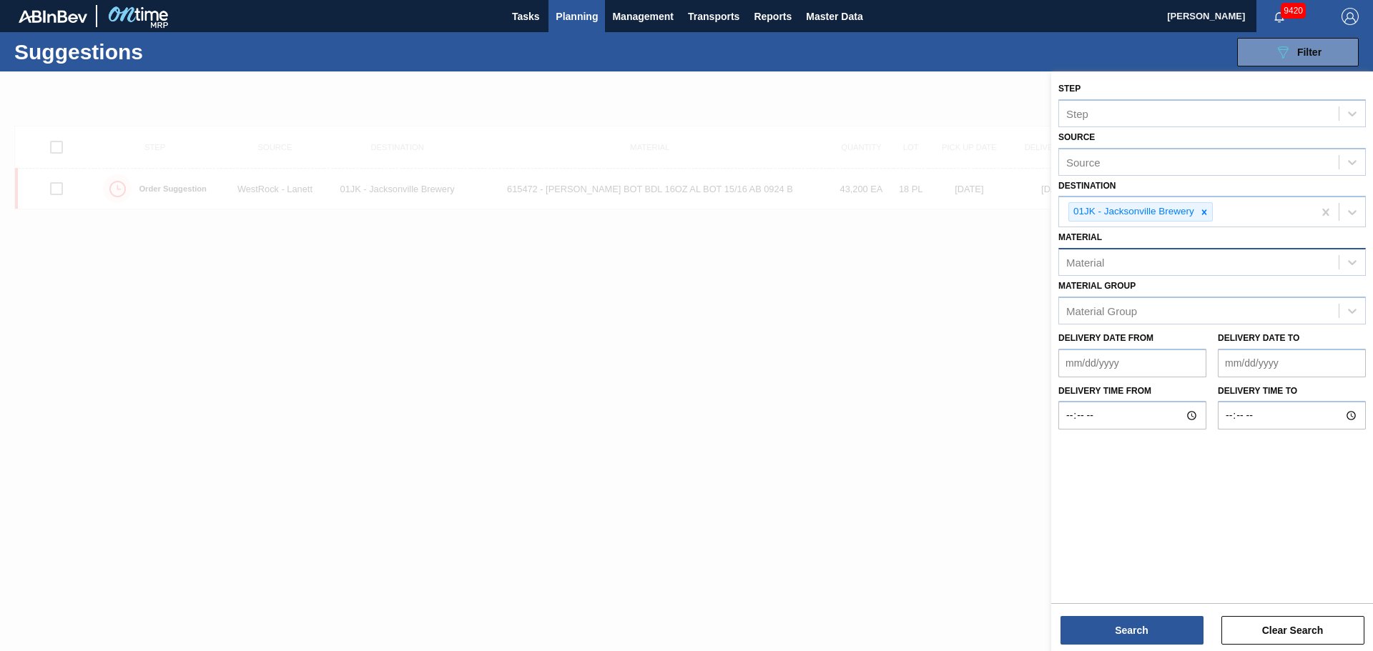
click at [1083, 259] on div "Material" at bounding box center [1085, 263] width 38 height 12
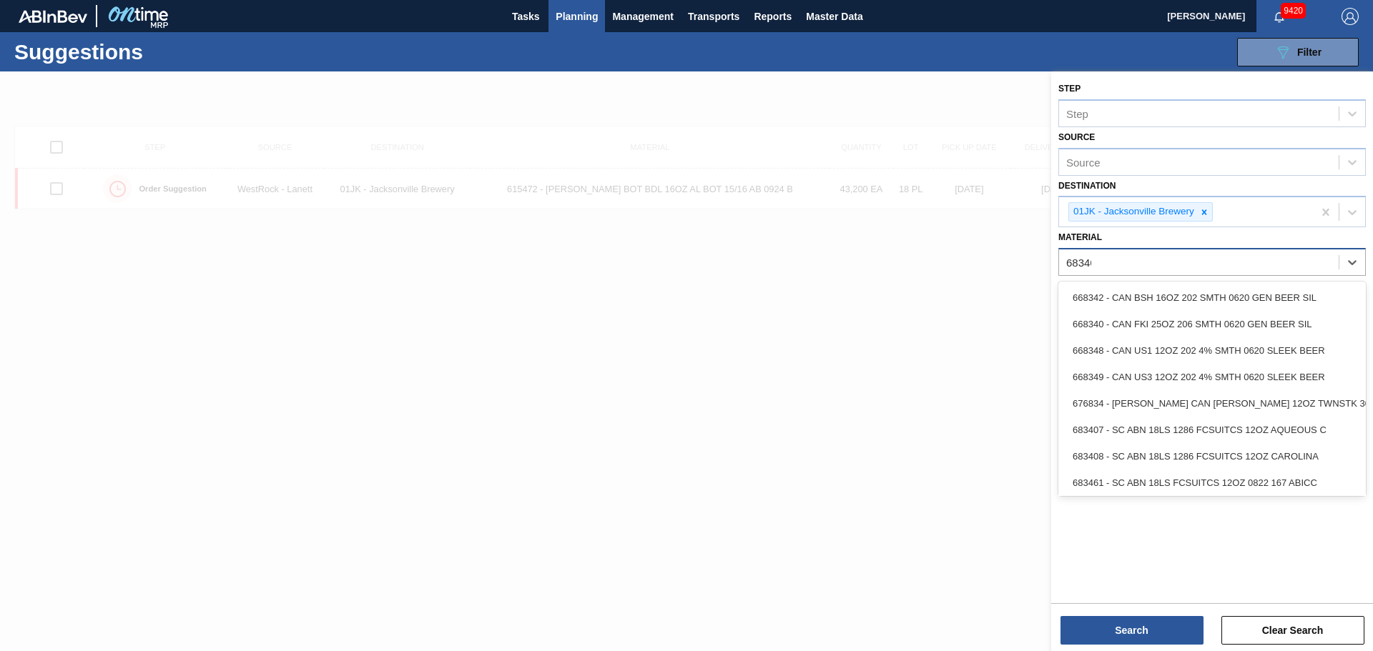
type input "683462"
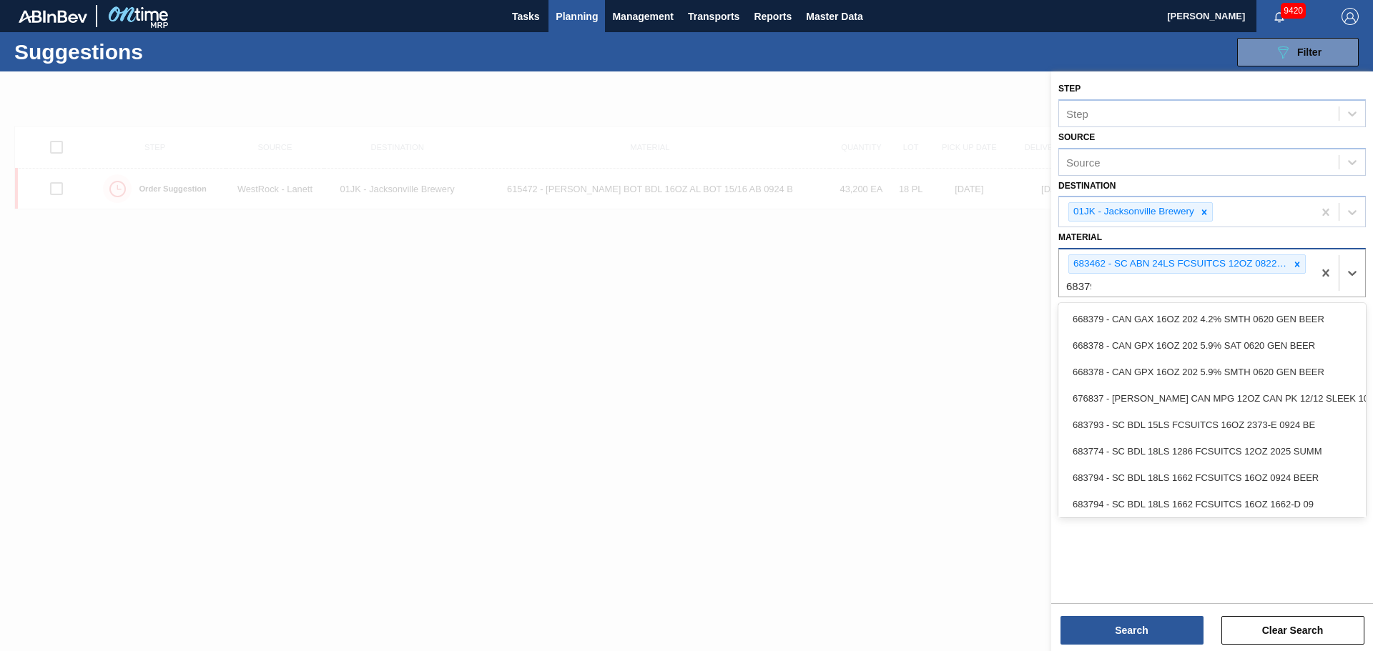
type input "683792"
type input "683882"
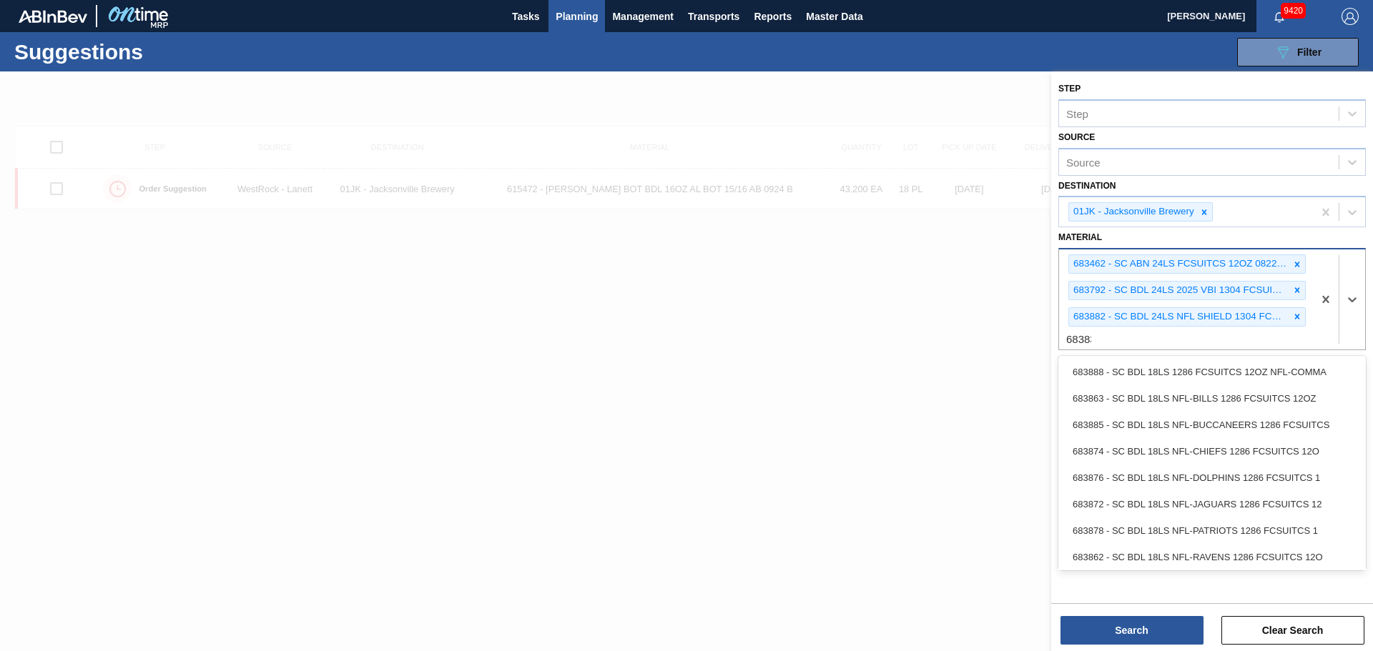
type input "683838"
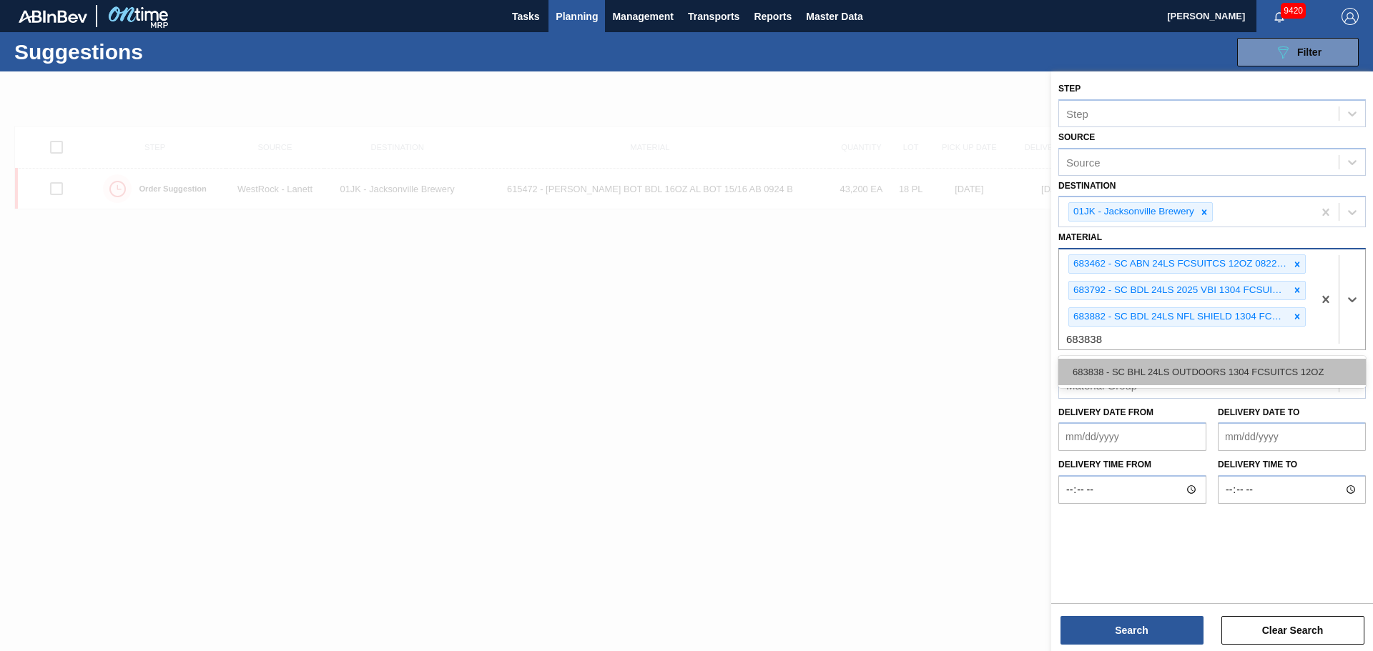
click at [1246, 373] on div "683838 - SC BHL 24LS OUTDOORS 1304 FCSUITCS 12OZ" at bounding box center [1211, 372] width 307 height 26
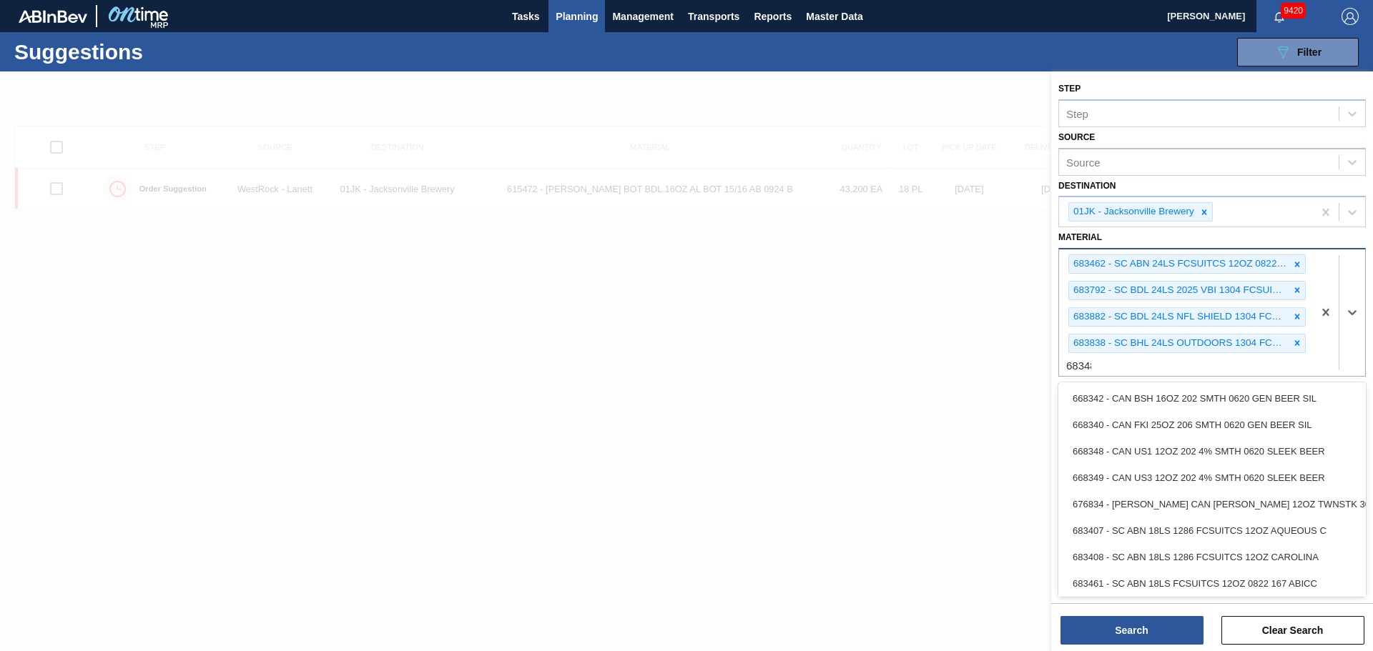
type input "683481"
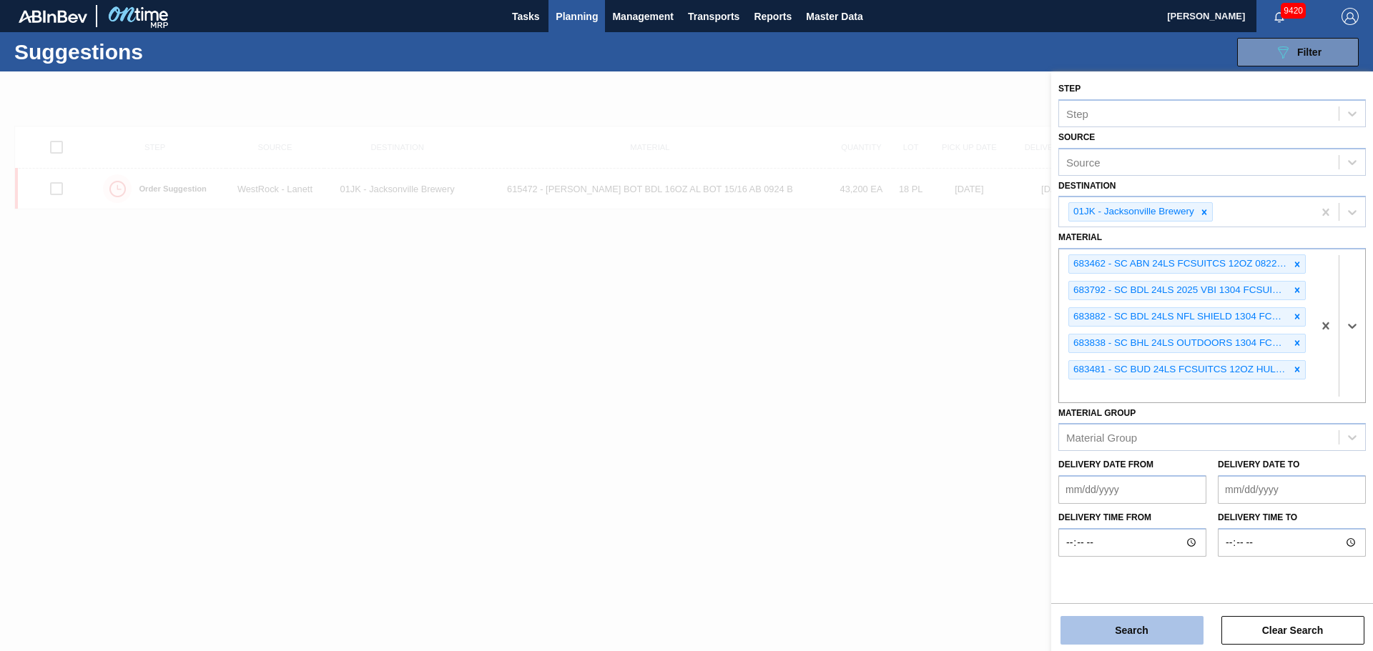
click at [1117, 628] on button "Search" at bounding box center [1131, 630] width 143 height 29
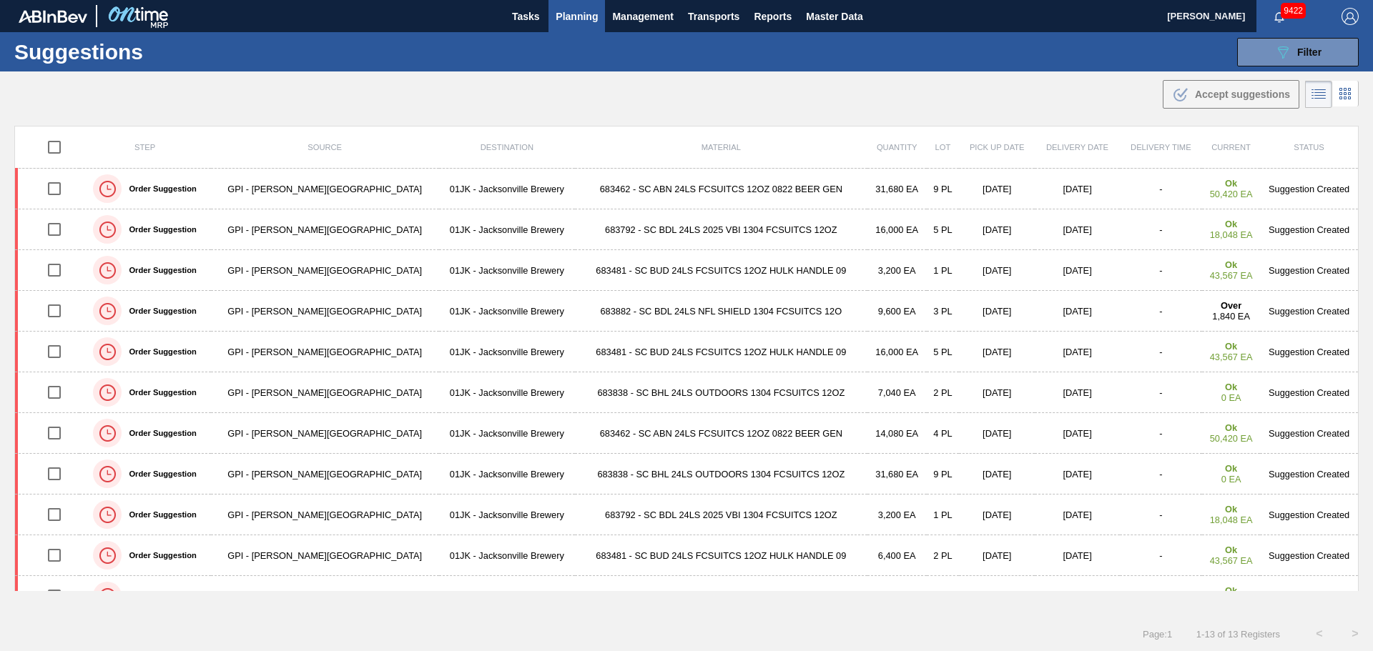
click at [628, 68] on div "Suggestions 089F7B8B-B2A5-4AFE-B5C0-19BA573D28AC Filter Step Step Source Source…" at bounding box center [686, 51] width 1373 height 39
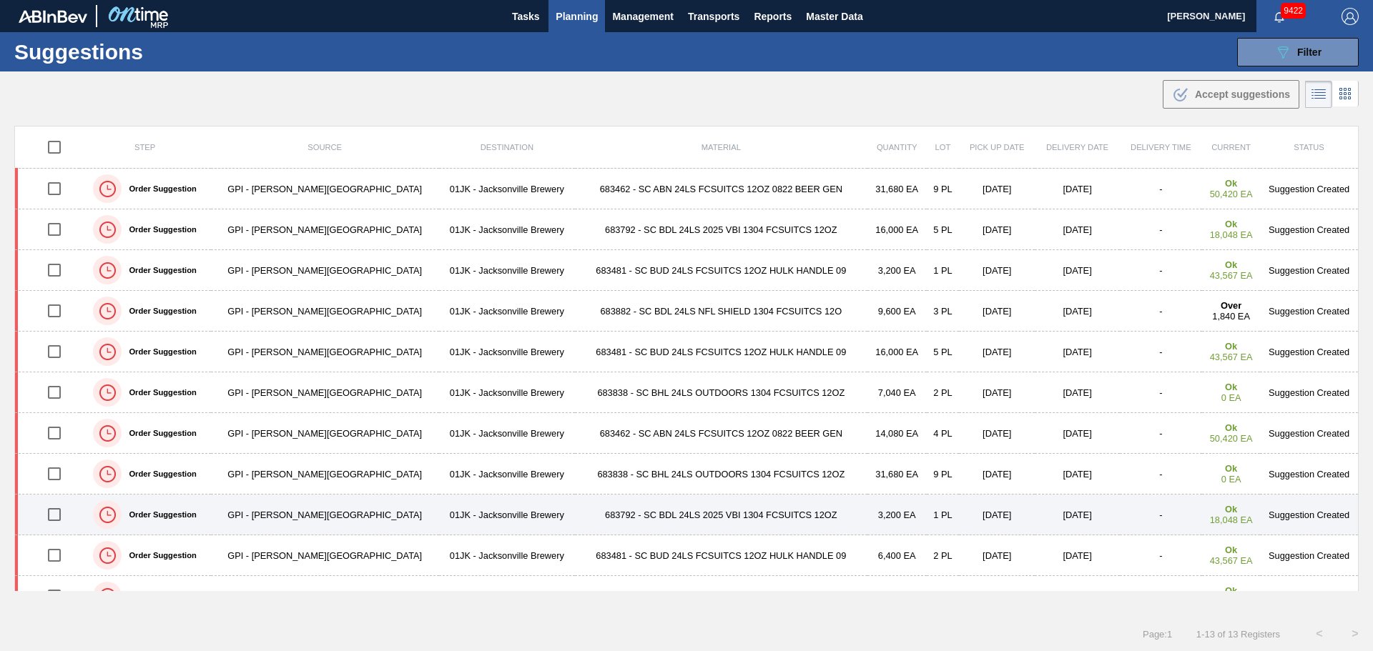
click at [585, 505] on td "683792 - SC BDL 24LS 2025 VBI 1304 FCSUITCS 12OZ" at bounding box center [721, 515] width 292 height 41
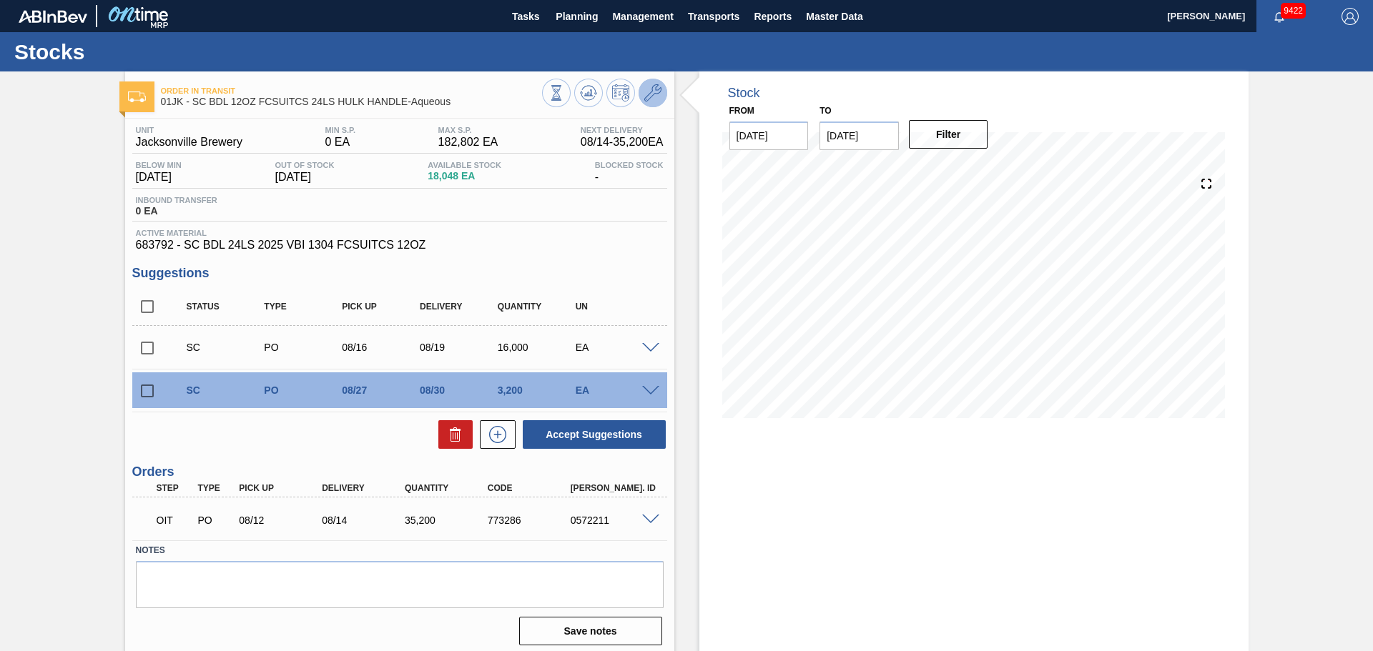
click at [656, 89] on icon at bounding box center [652, 92] width 17 height 17
click at [648, 90] on icon at bounding box center [652, 92] width 17 height 17
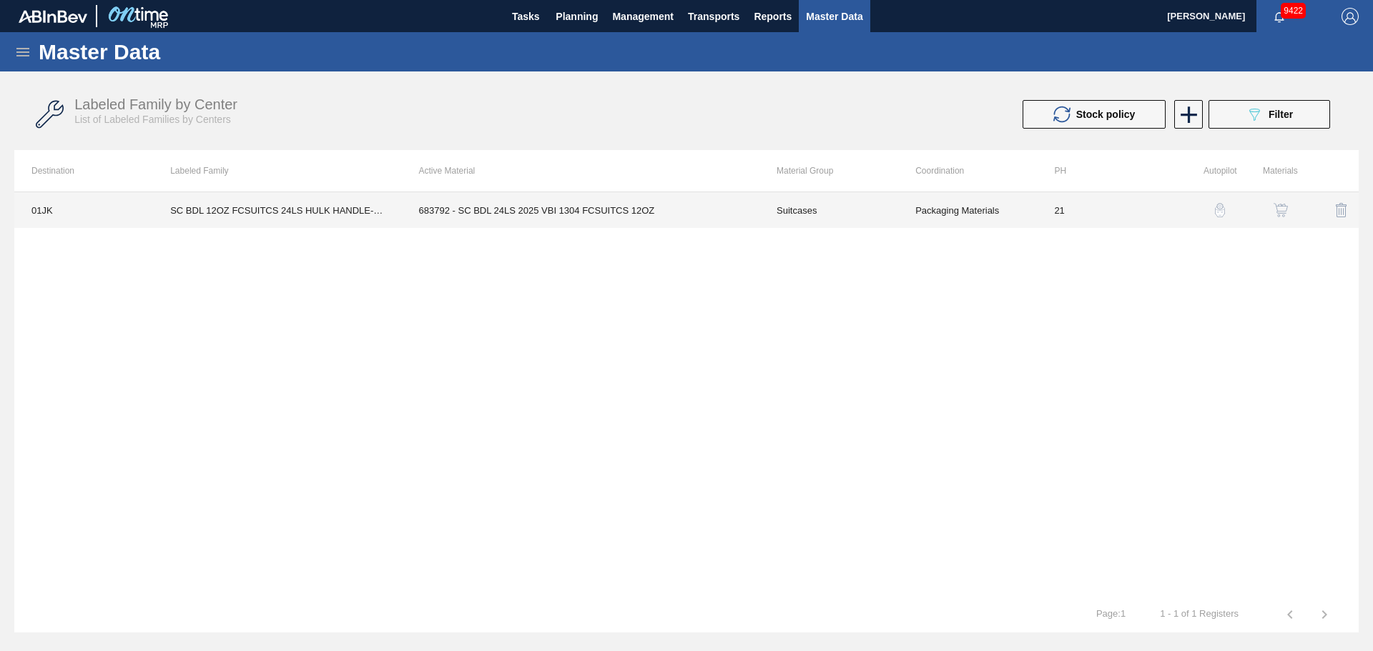
click at [613, 209] on td "683792 - SC BDL 24LS 2025 VBI 1304 FCSUITCS 12OZ" at bounding box center [580, 210] width 357 height 36
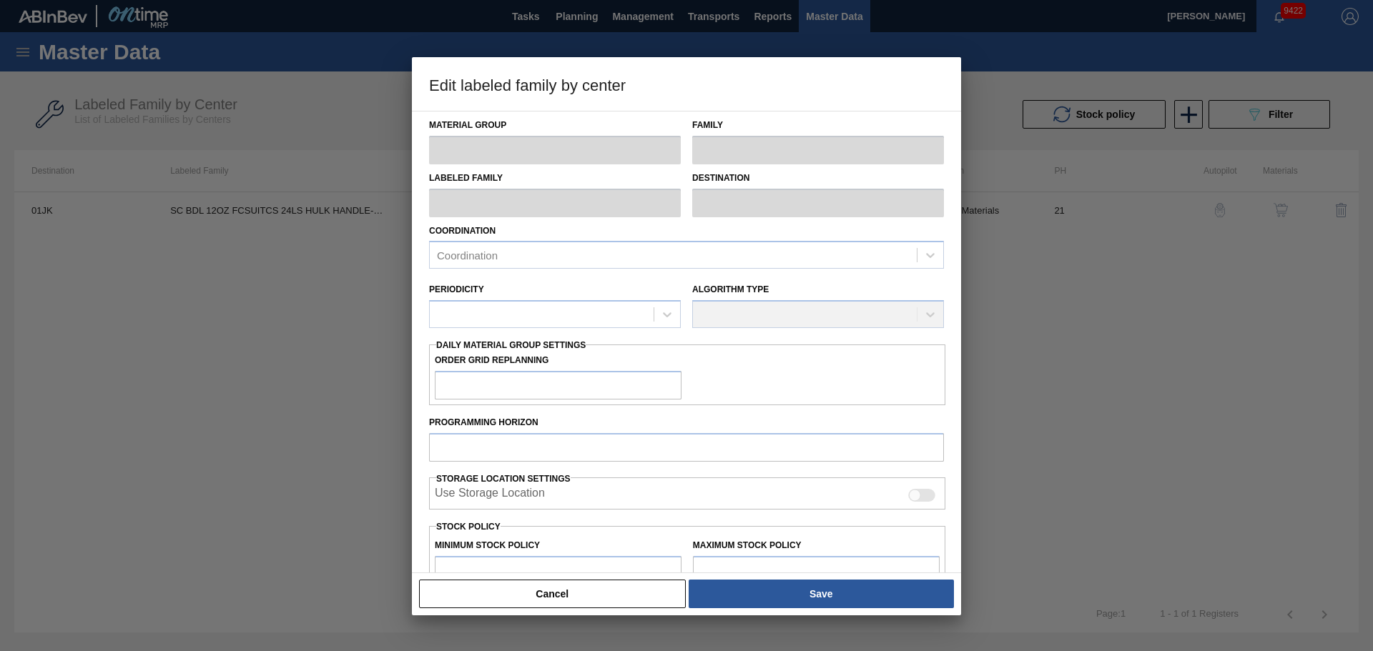
type input "Suitcases"
type input "SC BDL 12OZ FCSUITCS 24LS HULK HANDLE-Aqueous"
type input "01JK - Jacksonville Brewery"
type input "21"
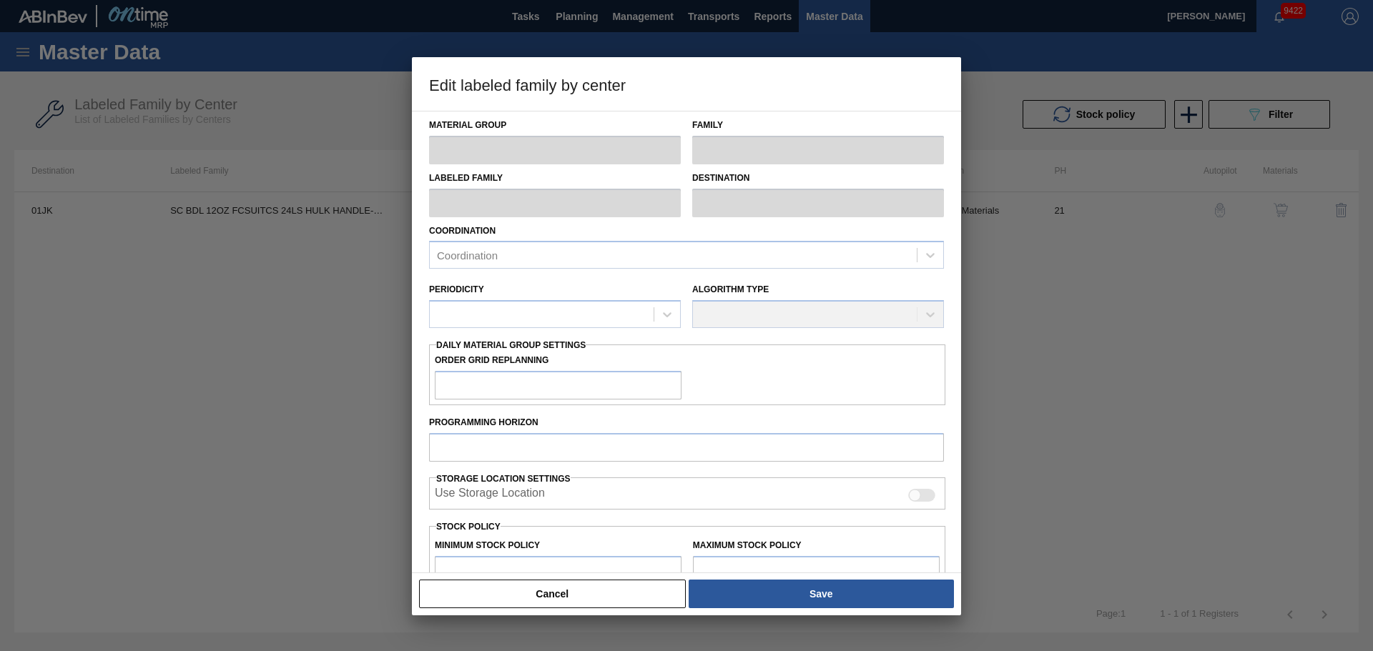
type input "0"
type input "182,802"
type input "0"
checkbox input "true"
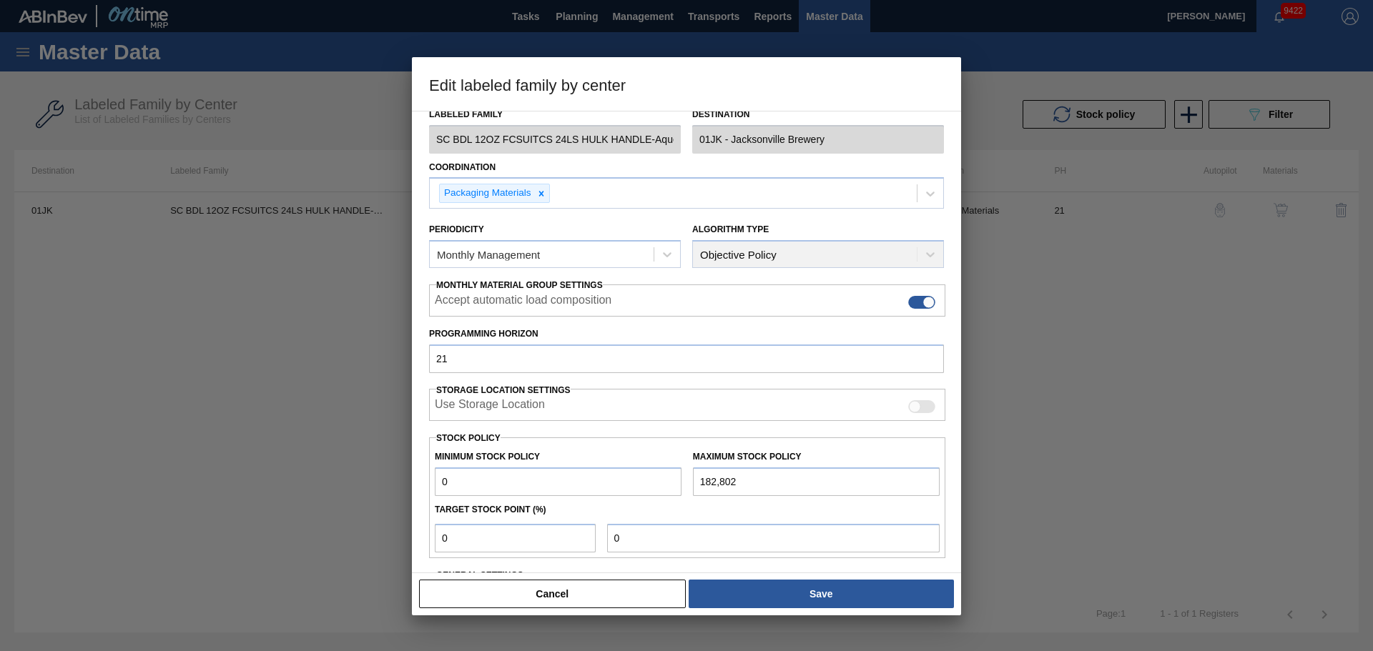
scroll to position [174, 0]
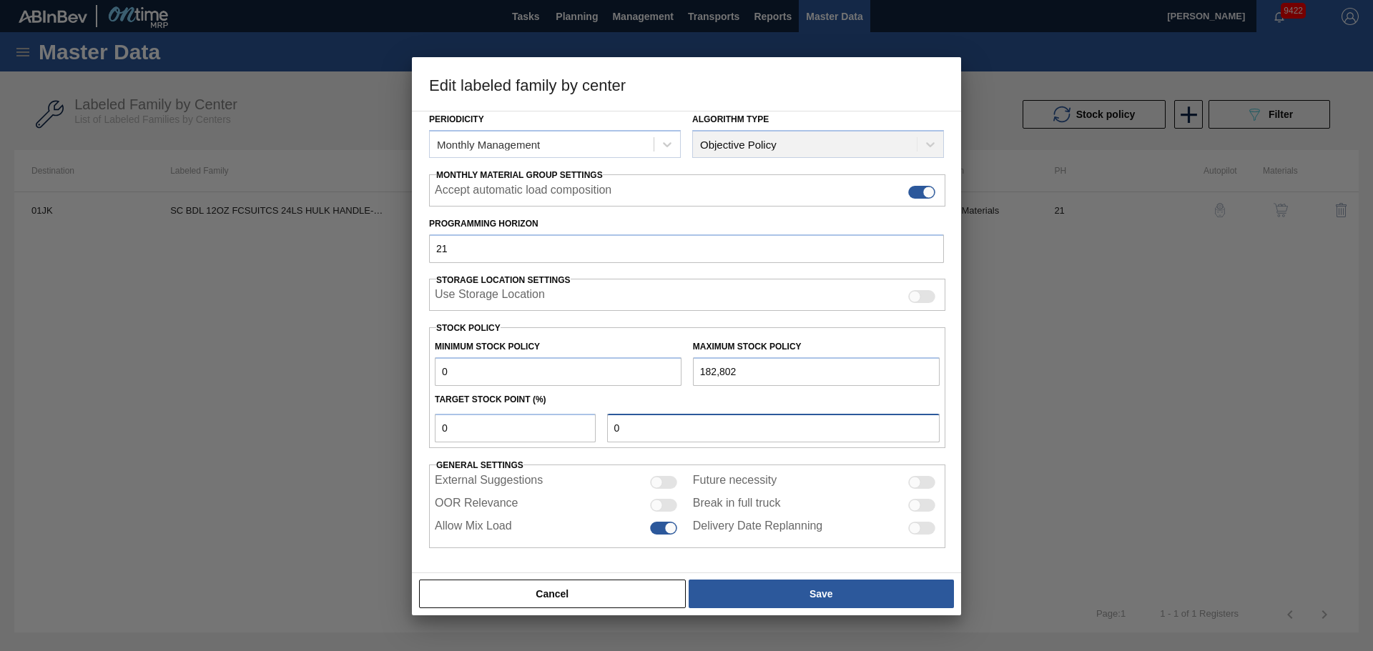
click at [618, 423] on input "0" at bounding box center [773, 428] width 332 height 29
click at [641, 599] on button "Cancel" at bounding box center [552, 594] width 267 height 29
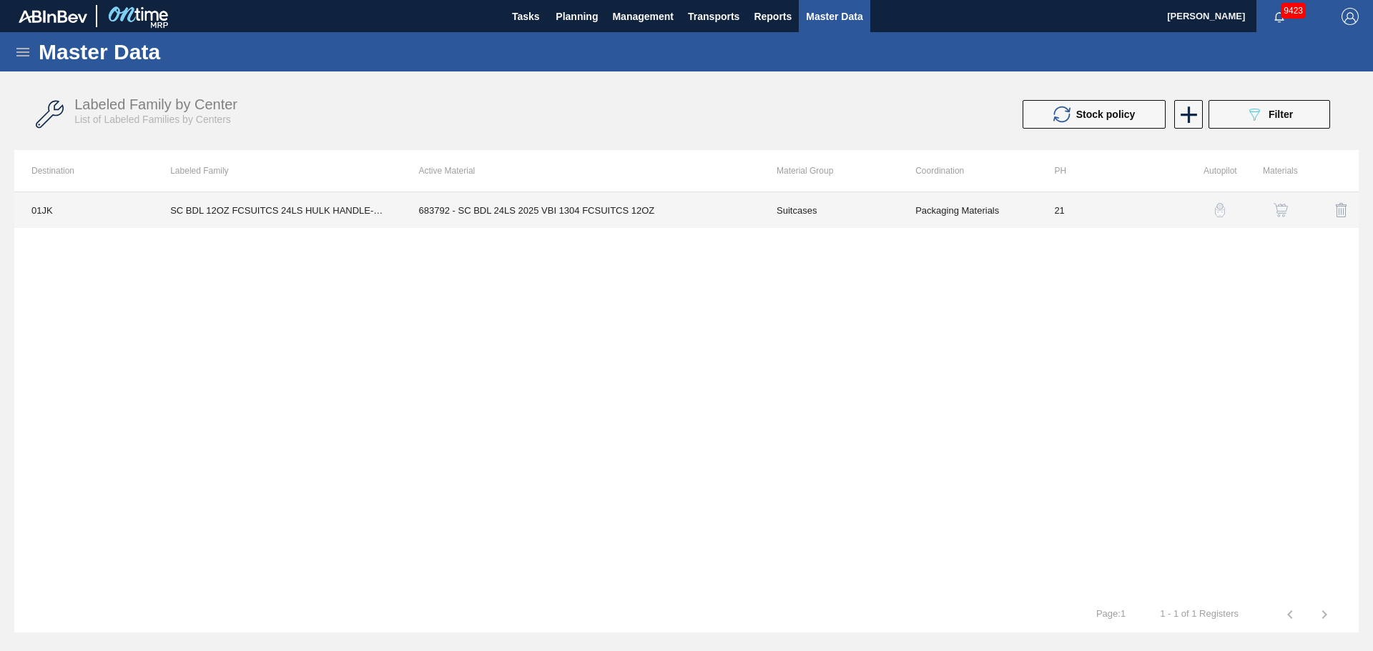
click at [718, 211] on td "683792 - SC BDL 24LS 2025 VBI 1304 FCSUITCS 12OZ" at bounding box center [580, 210] width 357 height 36
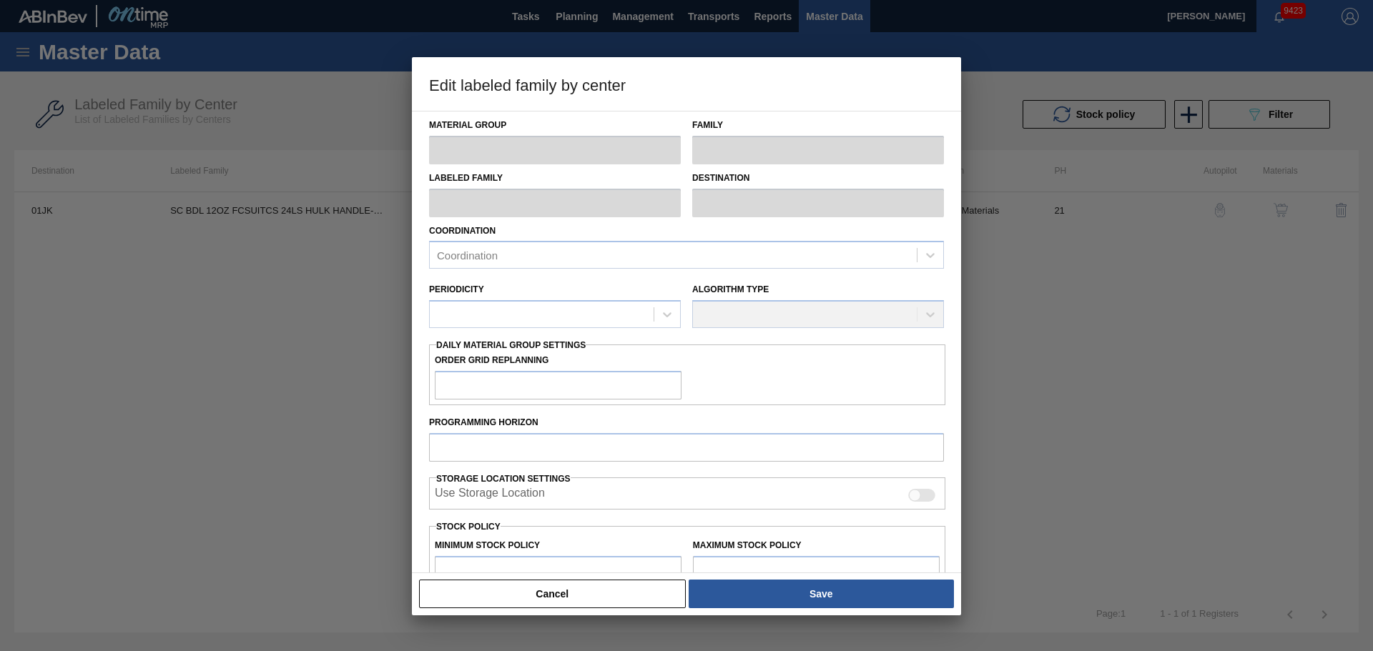
type input "Suitcases"
type input "SC BDL 12OZ FCSUITCS 24LS HULK HANDLE-Aqueous"
type input "01JK - Jacksonville Brewery"
type input "21"
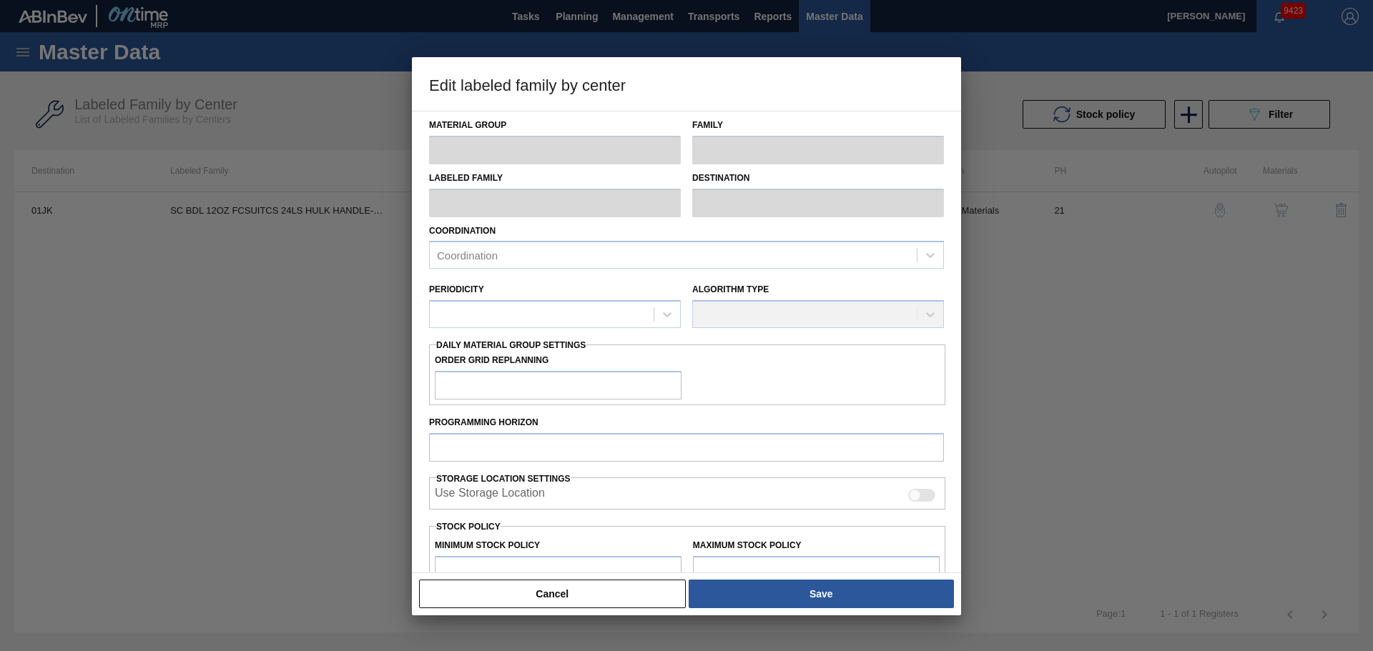
type input "0"
type input "182,802"
type input "0"
checkbox input "true"
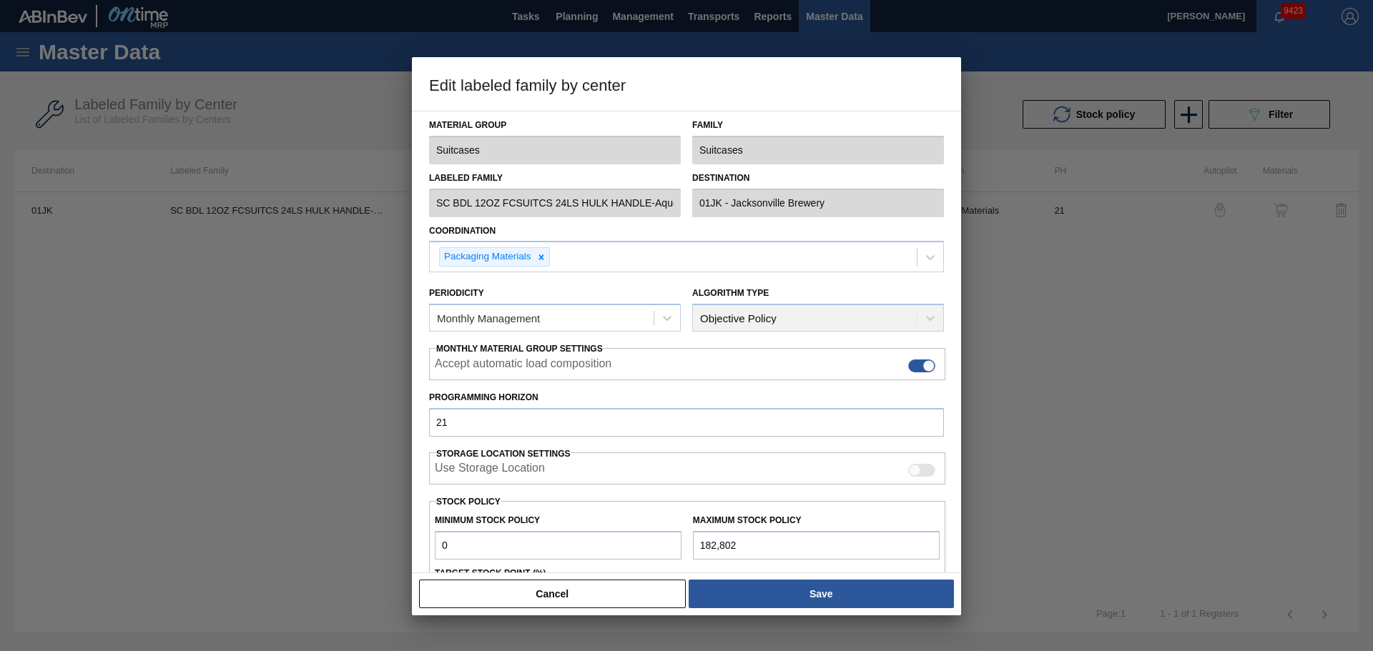
click at [799, 535] on input "182,802" at bounding box center [816, 545] width 247 height 29
click at [798, 539] on input "182,802" at bounding box center [816, 545] width 247 height 29
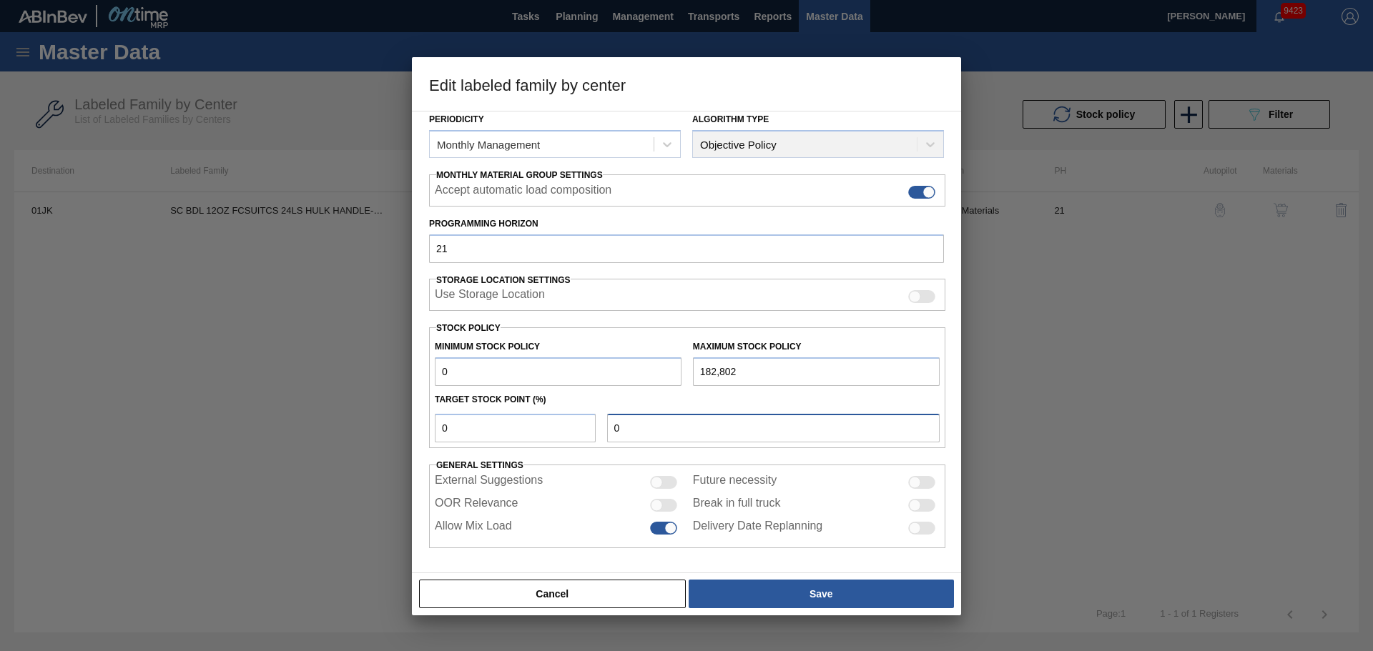
click at [710, 423] on input "0" at bounding box center [773, 428] width 332 height 29
type input "0"
click at [536, 439] on input "0" at bounding box center [515, 428] width 161 height 29
click at [476, 422] on input "0" at bounding box center [515, 428] width 161 height 29
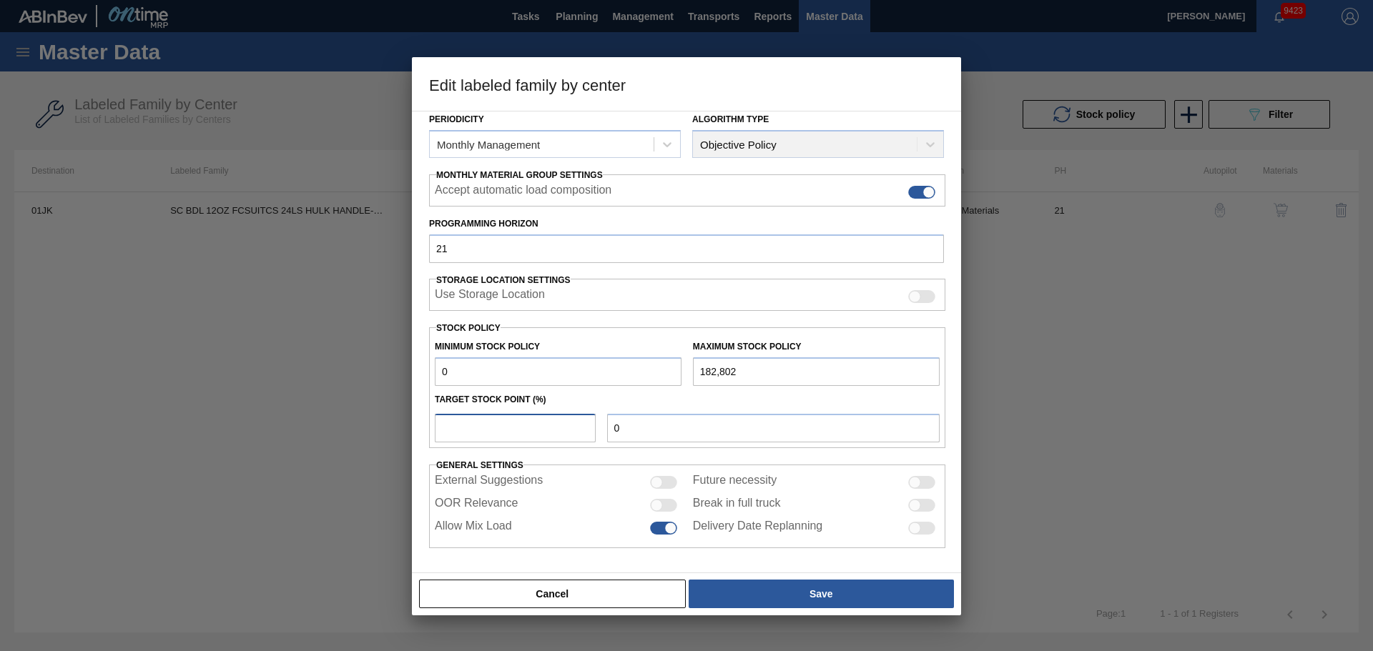
type input "7"
type input "12,796"
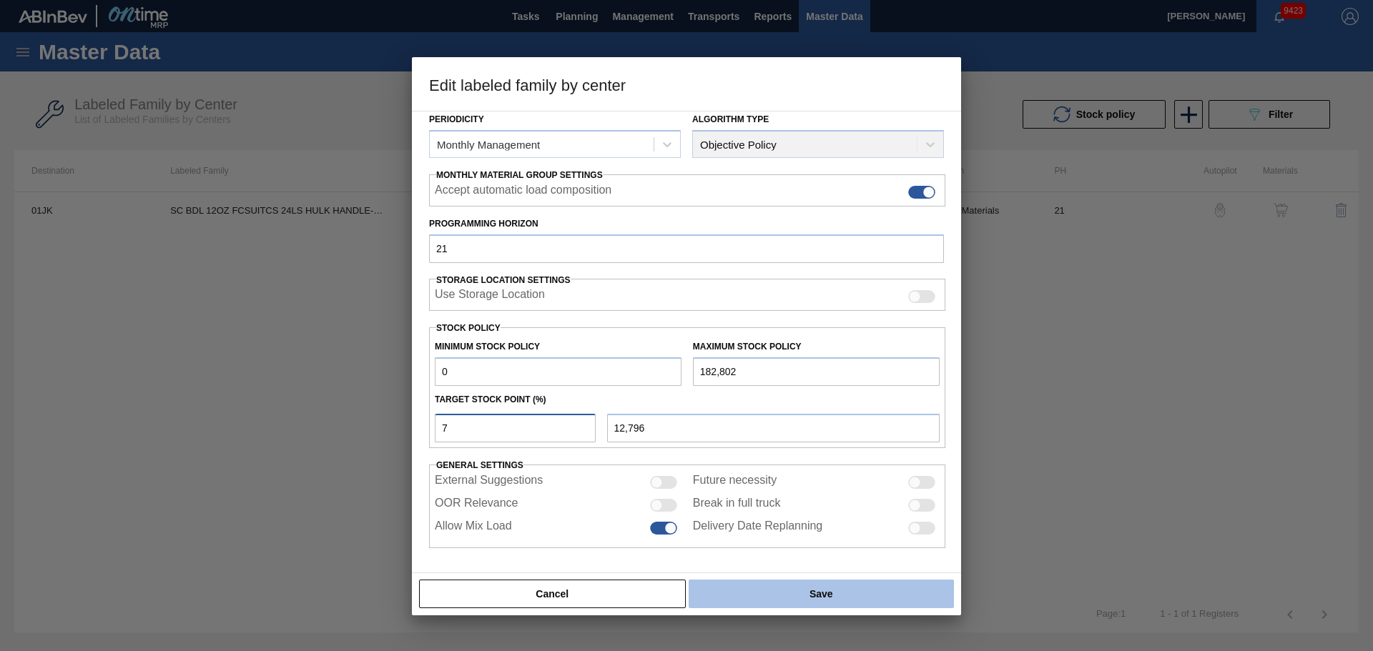
type input "7"
click at [739, 593] on button "Save" at bounding box center [820, 594] width 265 height 29
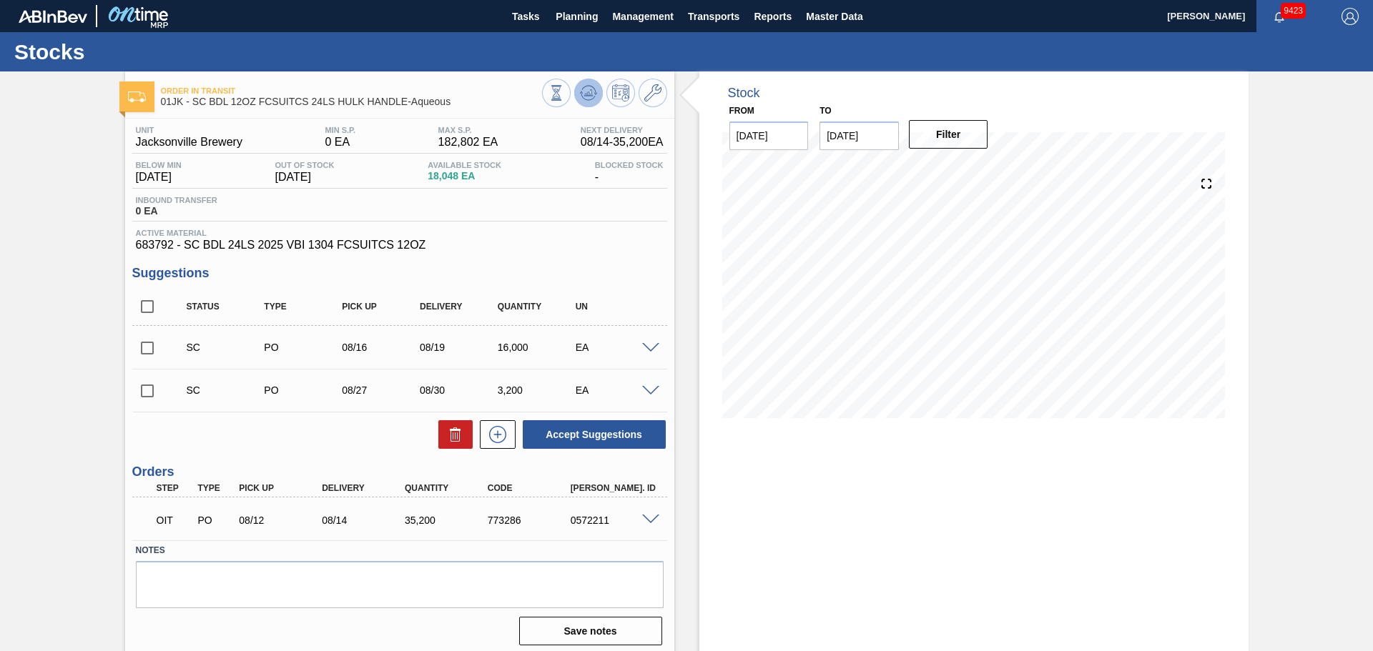
click at [588, 95] on icon at bounding box center [587, 92] width 9 height 6
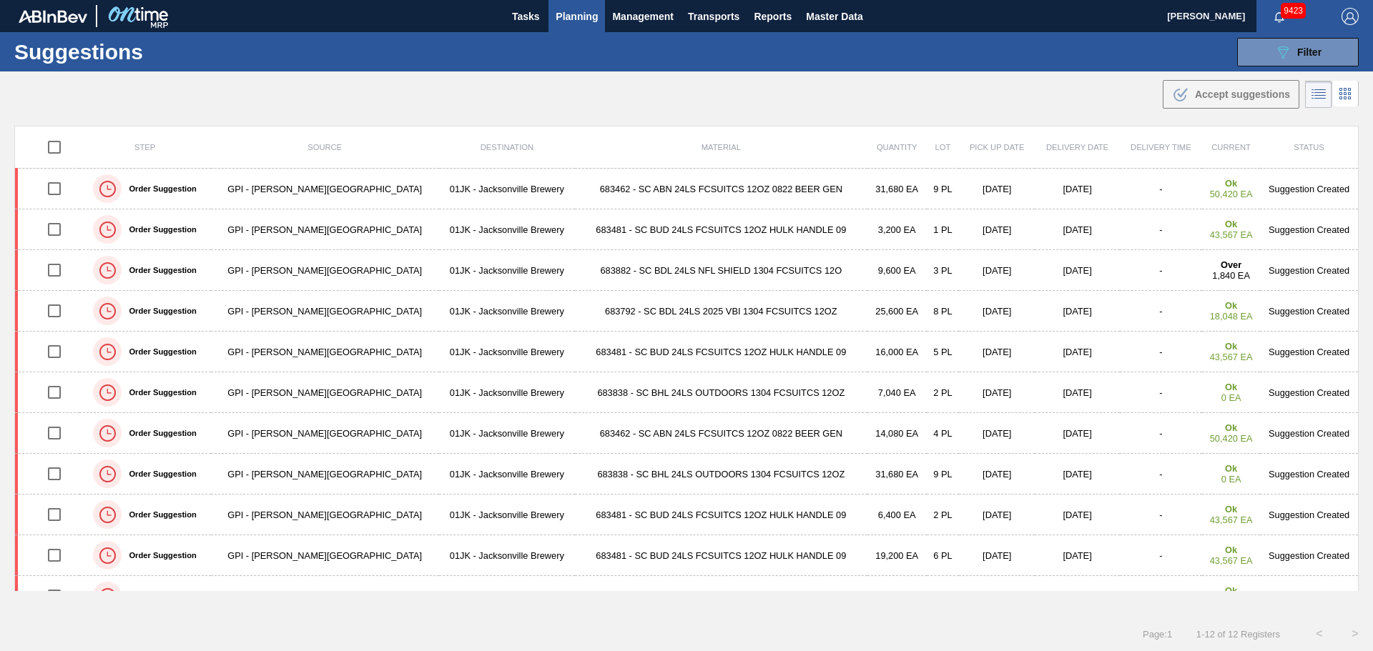
click at [628, 97] on div ".b{fill:var(--color-action-default)} Accept suggestions" at bounding box center [686, 91] width 1373 height 40
click at [1299, 59] on div "089F7B8B-B2A5-4AFE-B5C0-19BA573D28AC Filter" at bounding box center [1297, 52] width 47 height 17
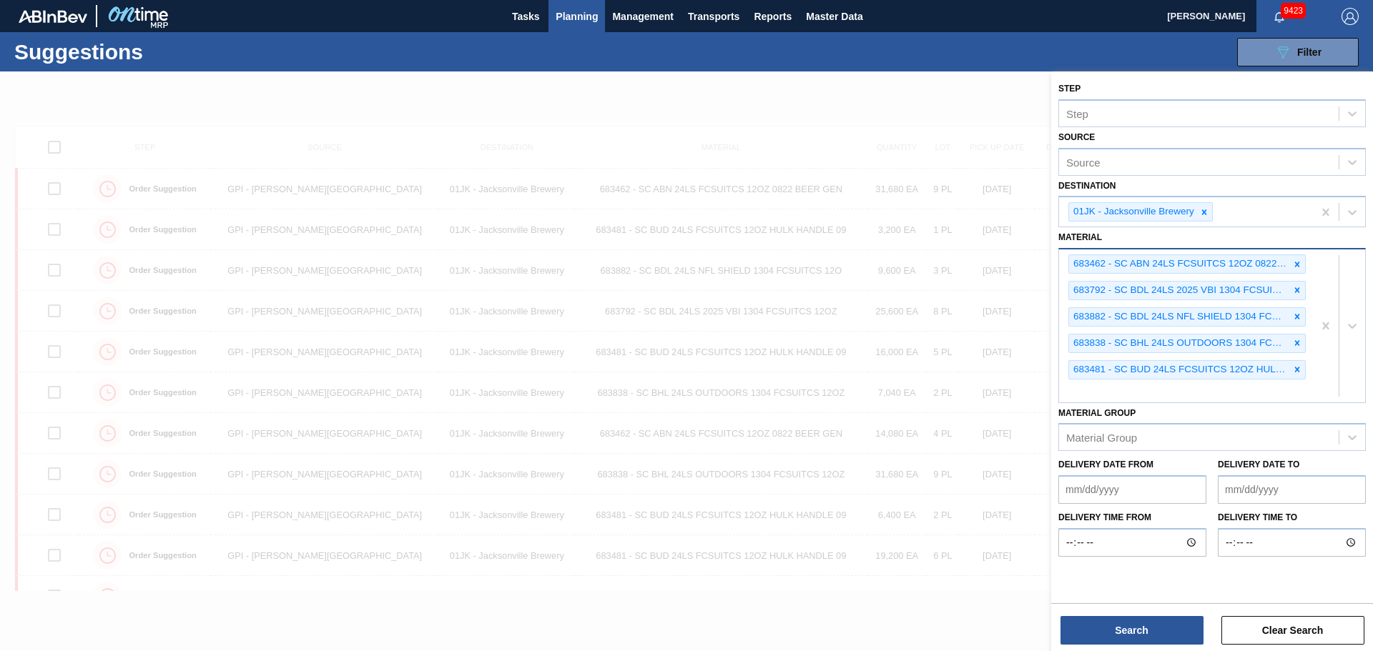
click at [1084, 400] on div "683462 - SC ABN 24LS FCSUITCS 12OZ 0822 BEER GEN 683792 - SC BDL 24LS 2025 VBI …" at bounding box center [1186, 325] width 254 height 152
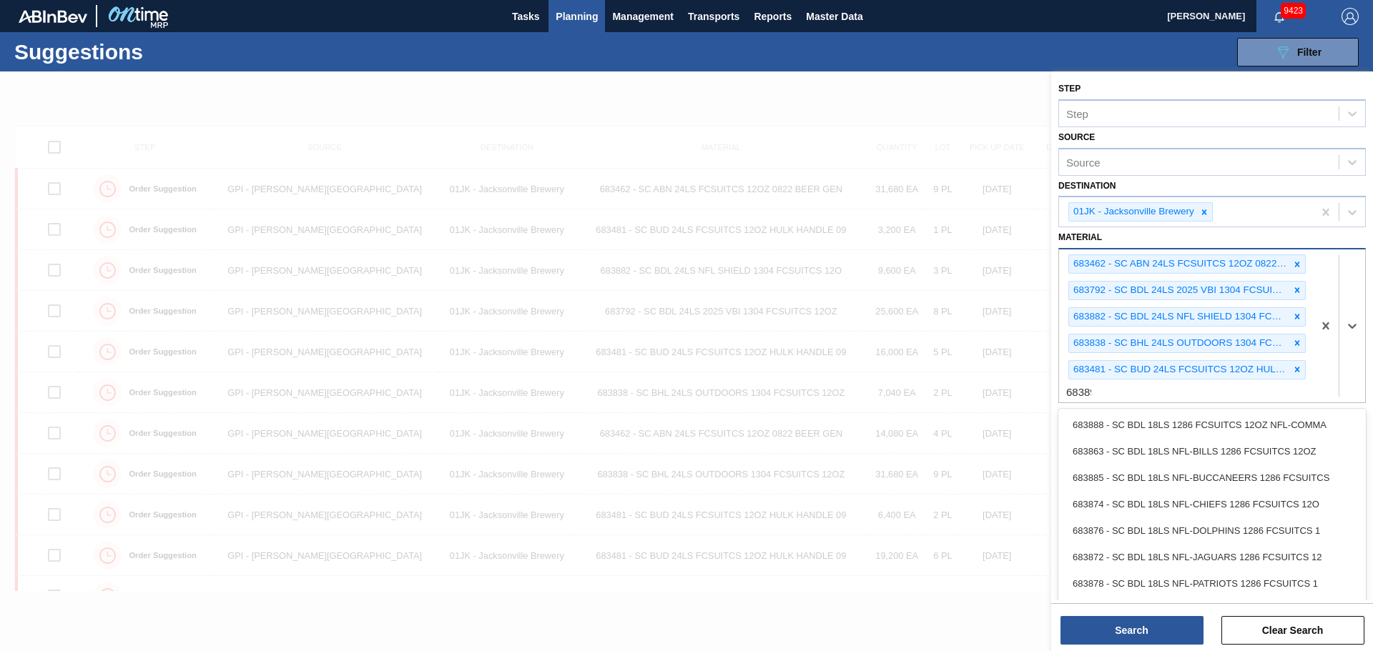
type input "683891"
type input "683938"
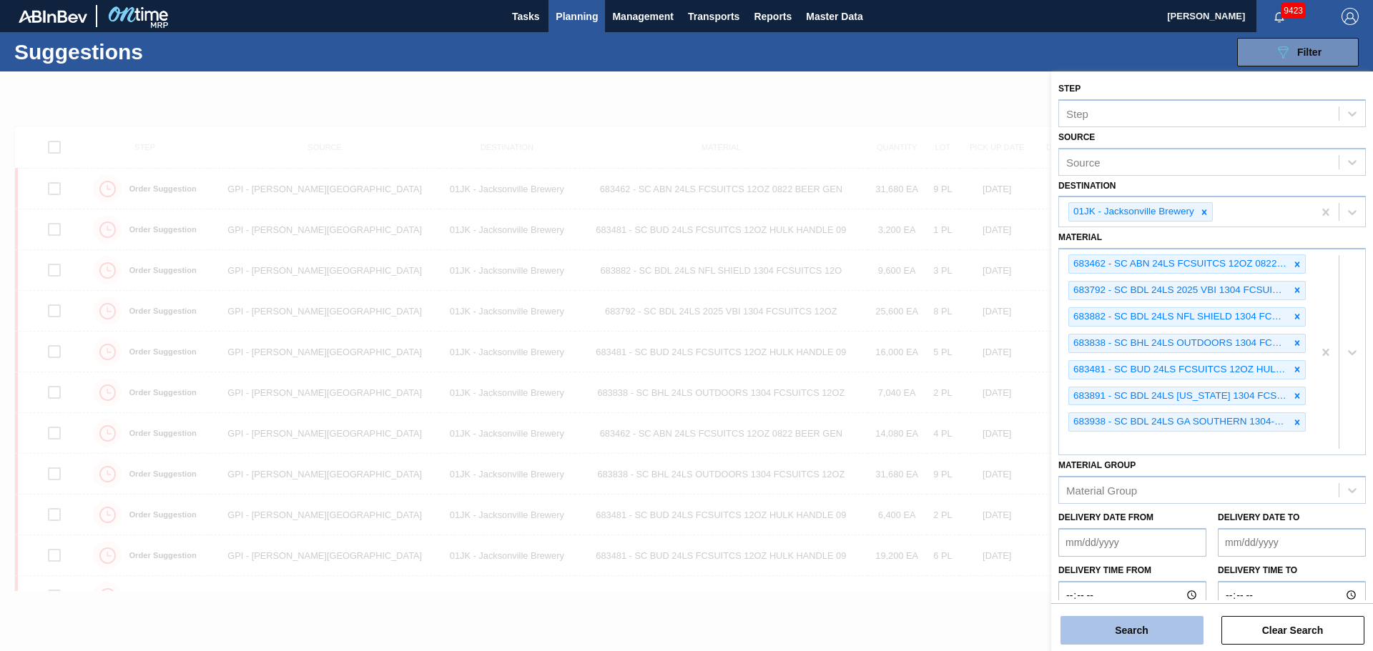
click at [1150, 625] on button "Search" at bounding box center [1131, 630] width 143 height 29
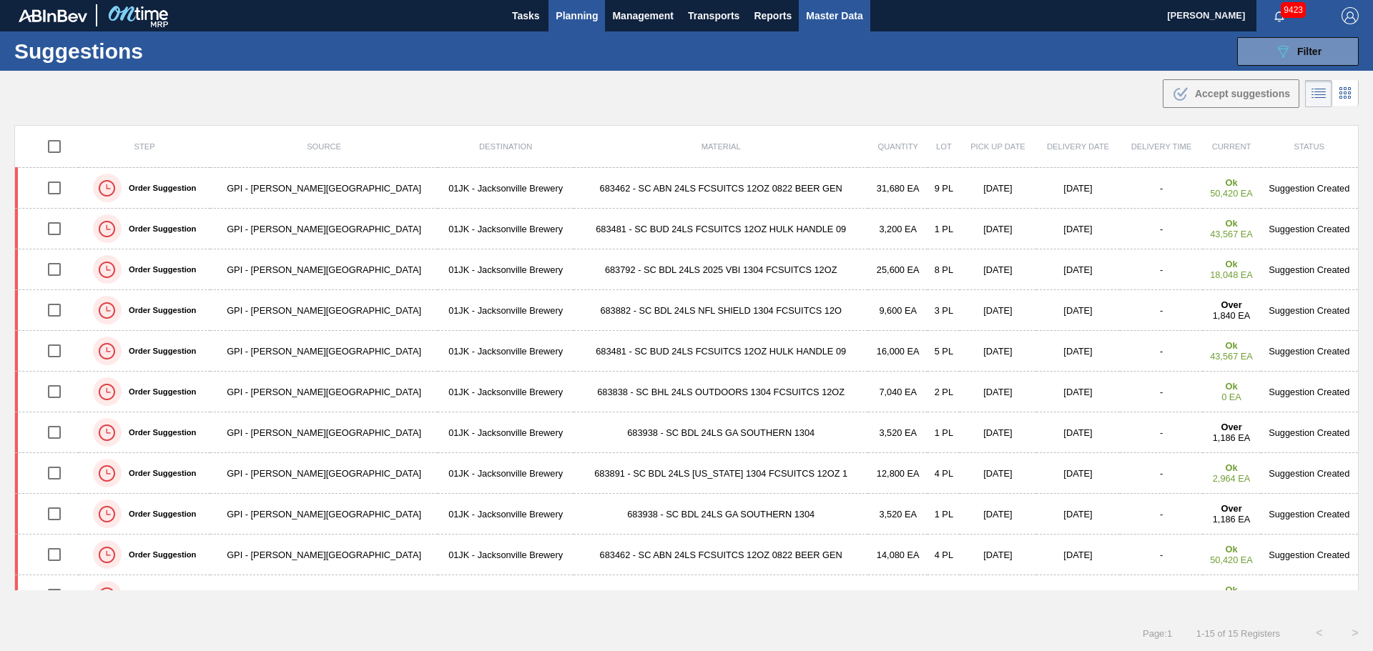
scroll to position [189, 0]
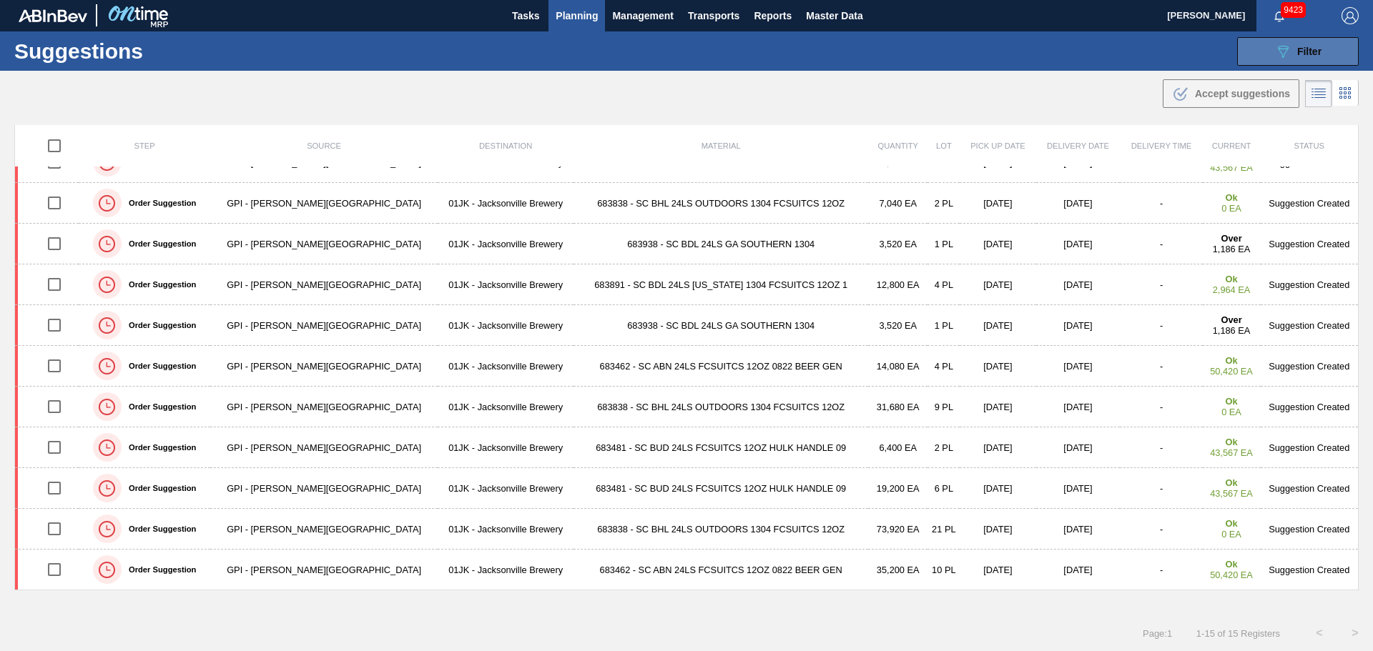
click at [1310, 55] on span "Filter" at bounding box center [1309, 51] width 24 height 11
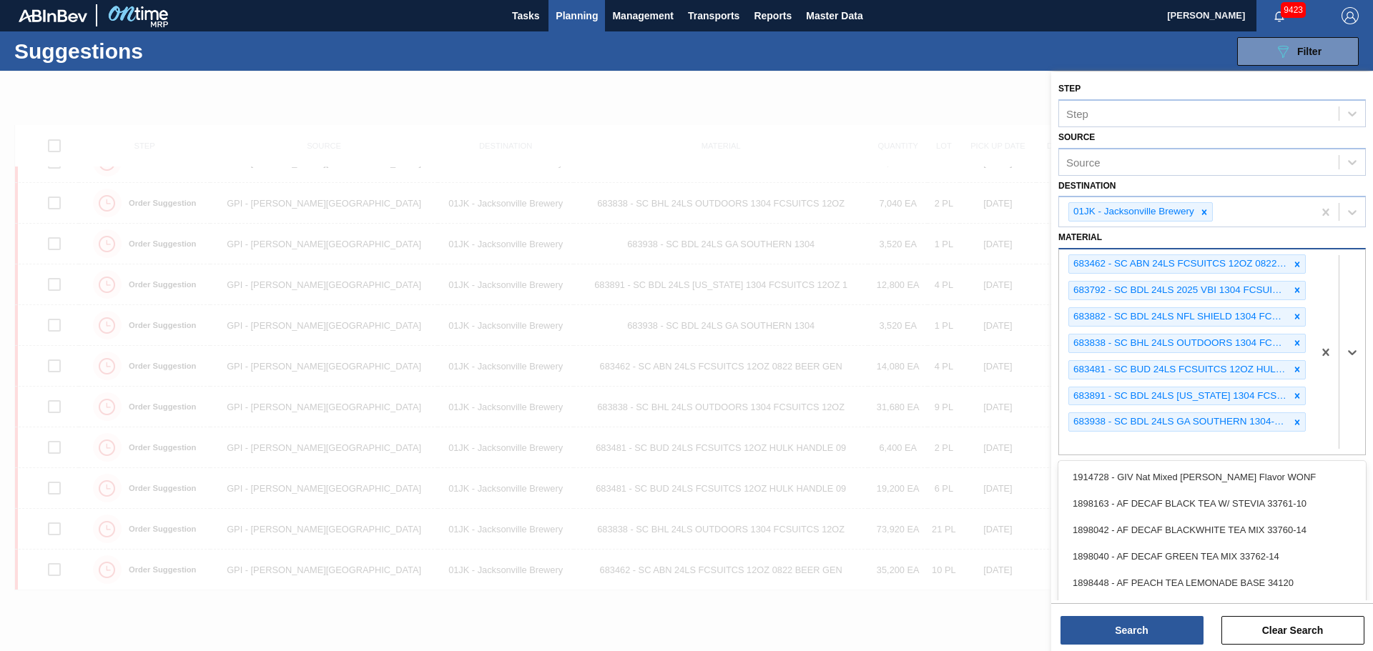
click at [1096, 441] on div "683462 - SC ABN 24LS FCSUITCS 12OZ 0822 BEER GEN 683792 - SC BDL 24LS 2025 VBI …" at bounding box center [1186, 351] width 254 height 205
type input "683939"
type input "683886"
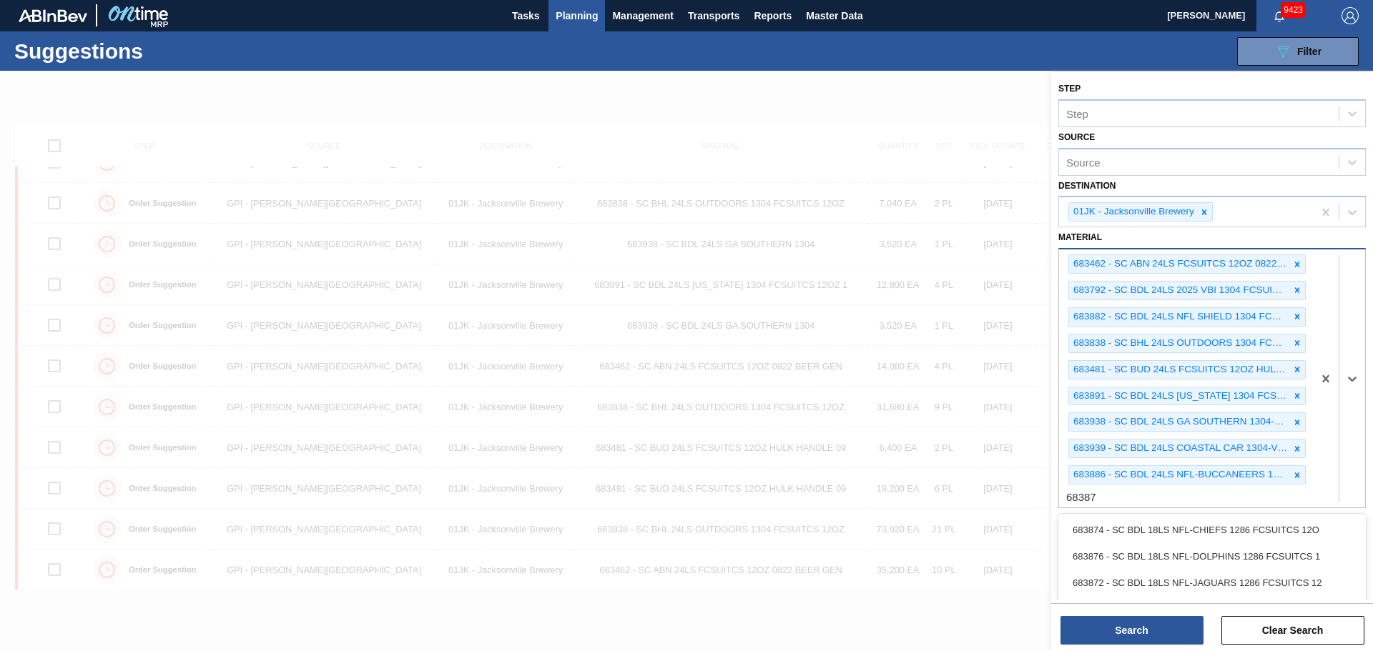
type input "683873"
type input "683525"
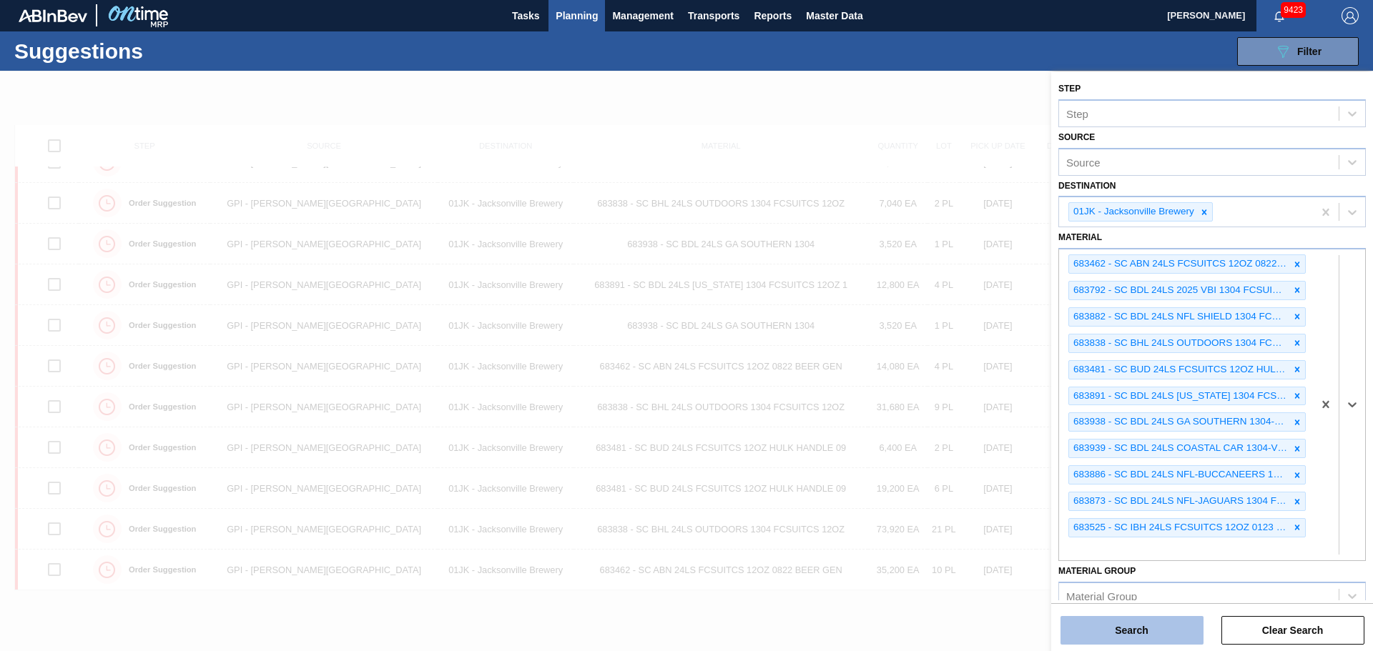
click at [1147, 640] on button "Search" at bounding box center [1131, 630] width 143 height 29
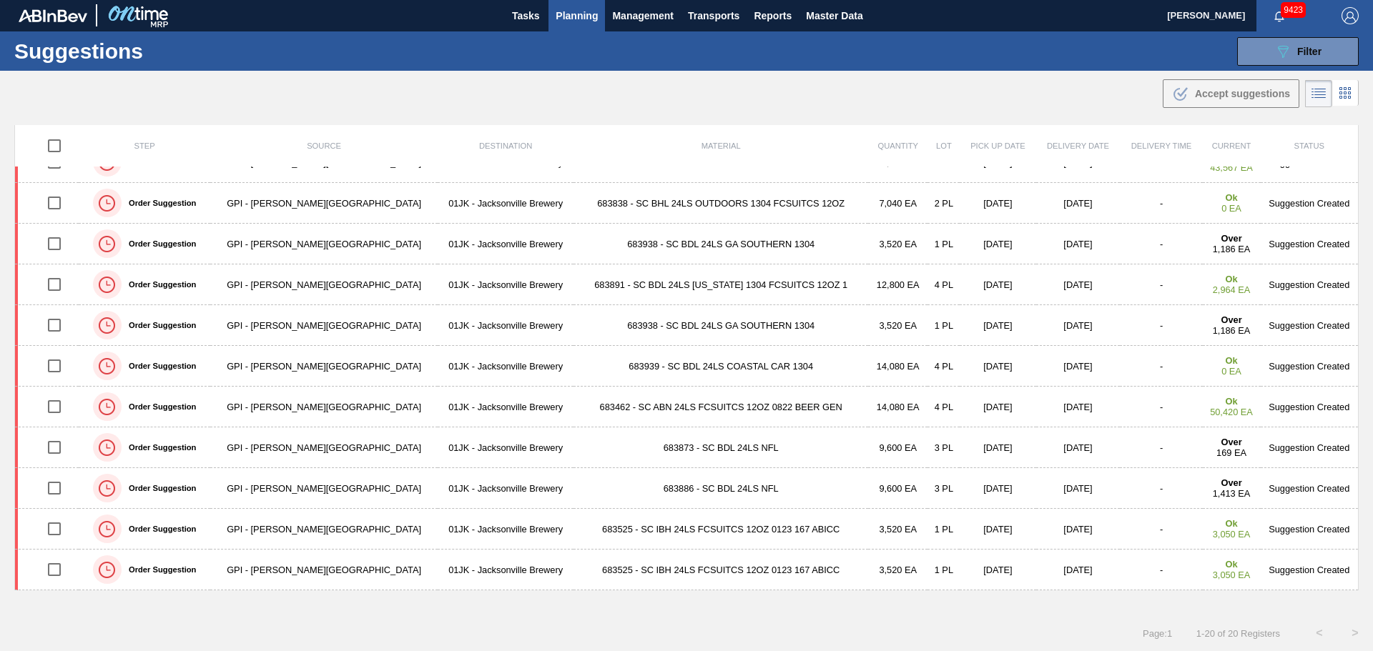
scroll to position [392, 0]
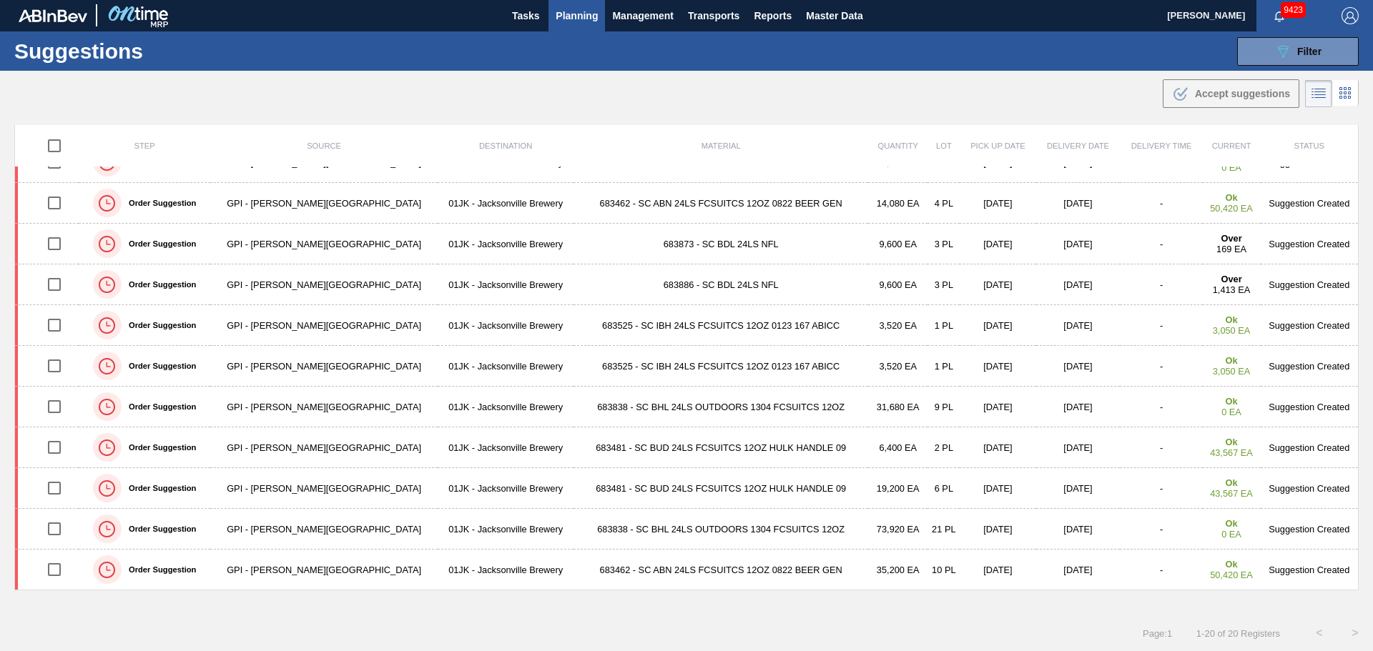
click at [595, 99] on div ".b{fill:var(--color-action-default)} Accept suggestions" at bounding box center [686, 91] width 1373 height 40
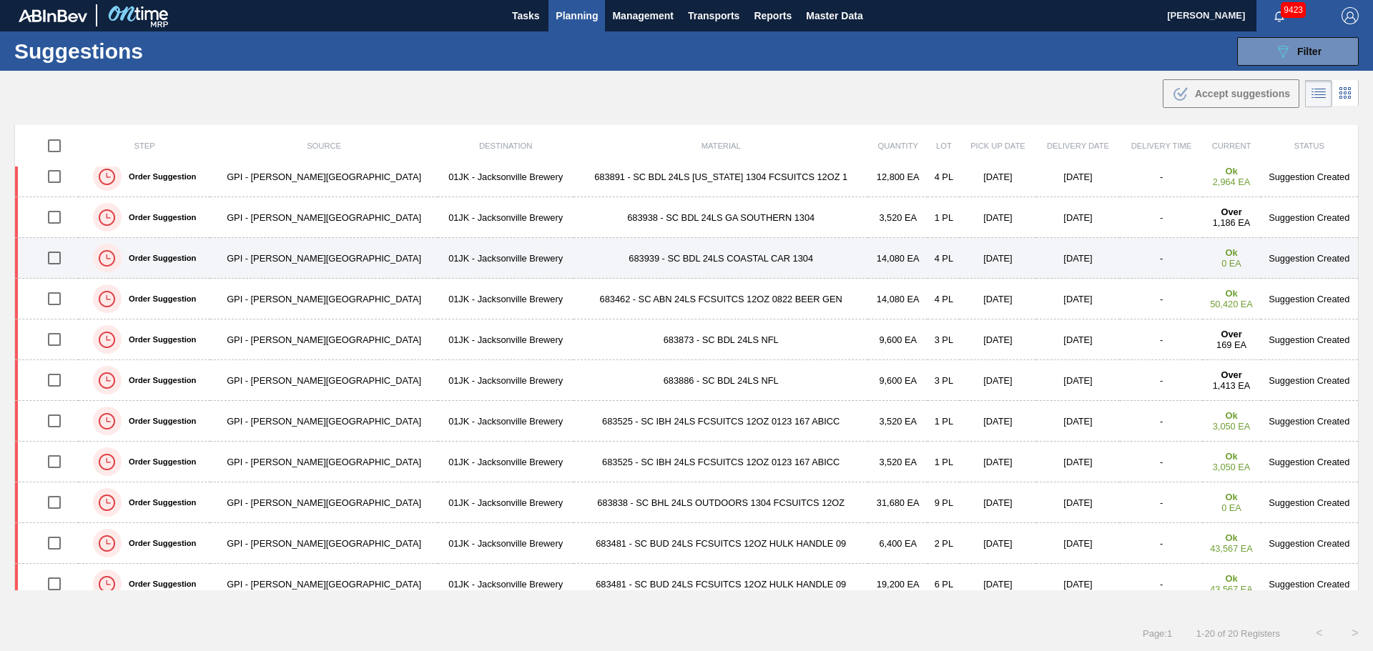
scroll to position [321, 0]
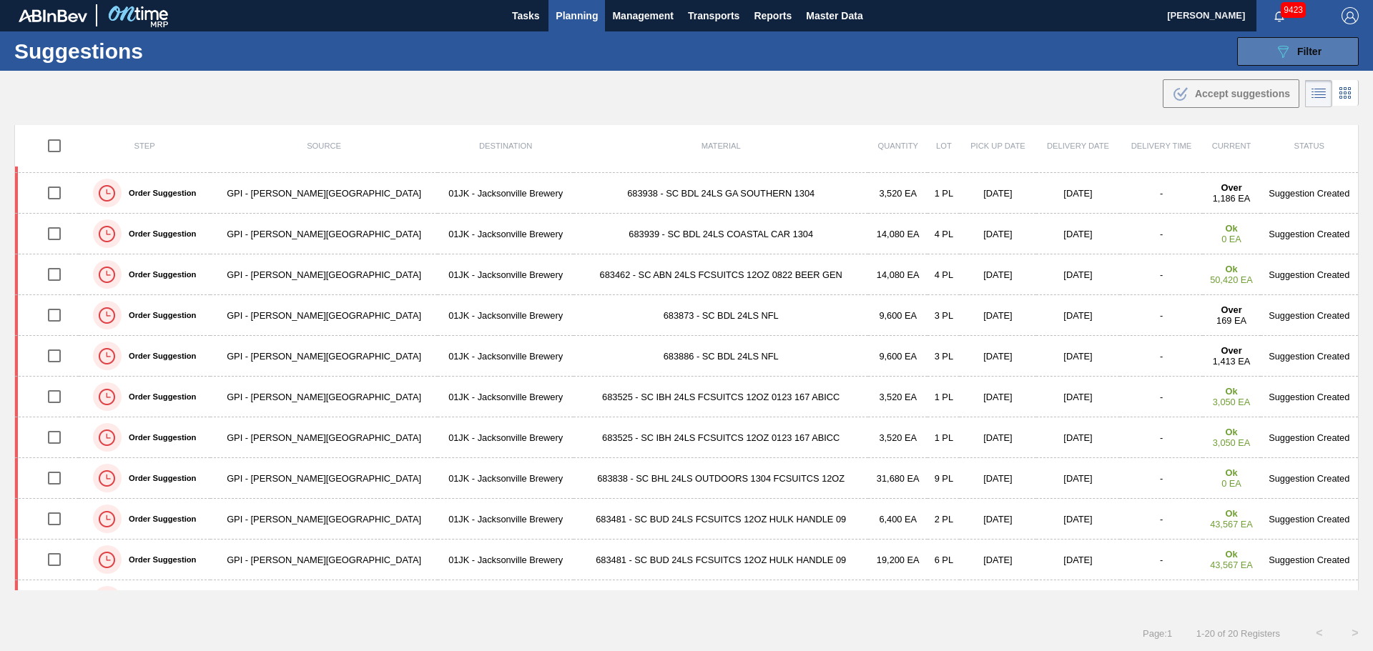
click at [1307, 60] on button "089F7B8B-B2A5-4AFE-B5C0-19BA573D28AC Filter" at bounding box center [1298, 51] width 122 height 29
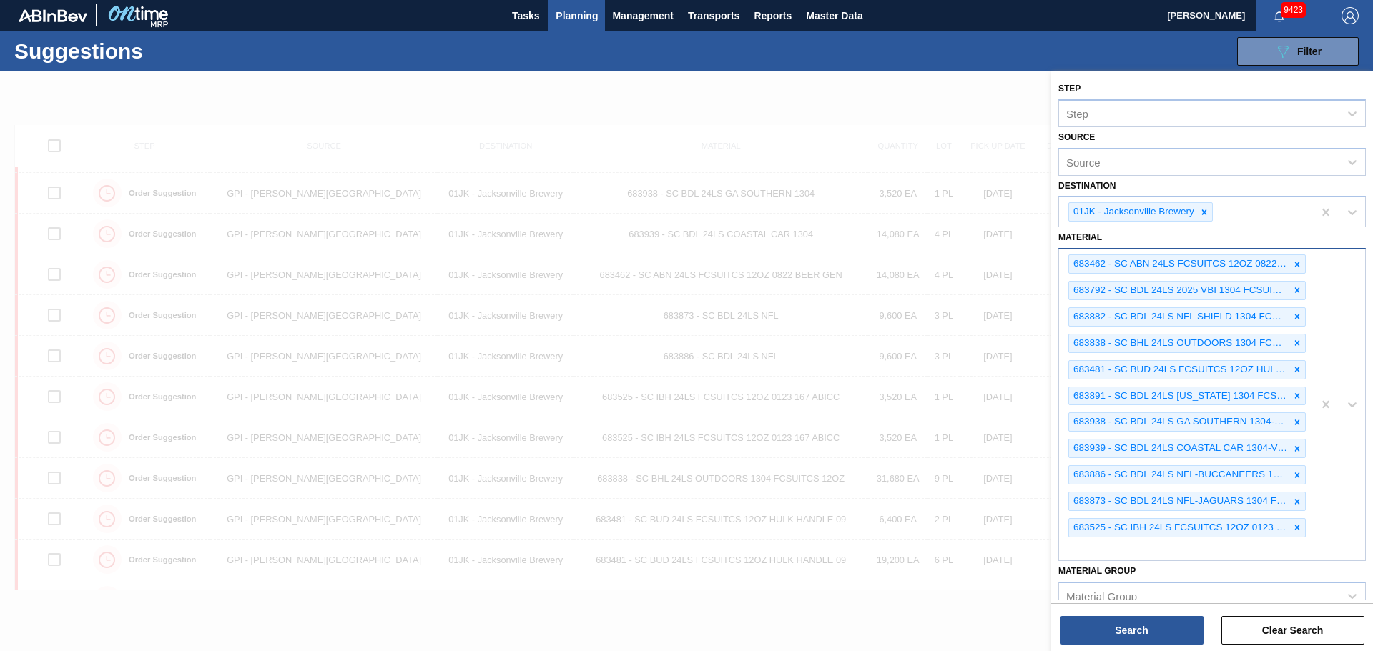
click at [1103, 548] on div "683462 - SC ABN 24LS FCSUITCS 12OZ 0822 BEER GEN 683792 - SC BDL 24LS 2025 VBI …" at bounding box center [1186, 404] width 254 height 311
type input "683530"
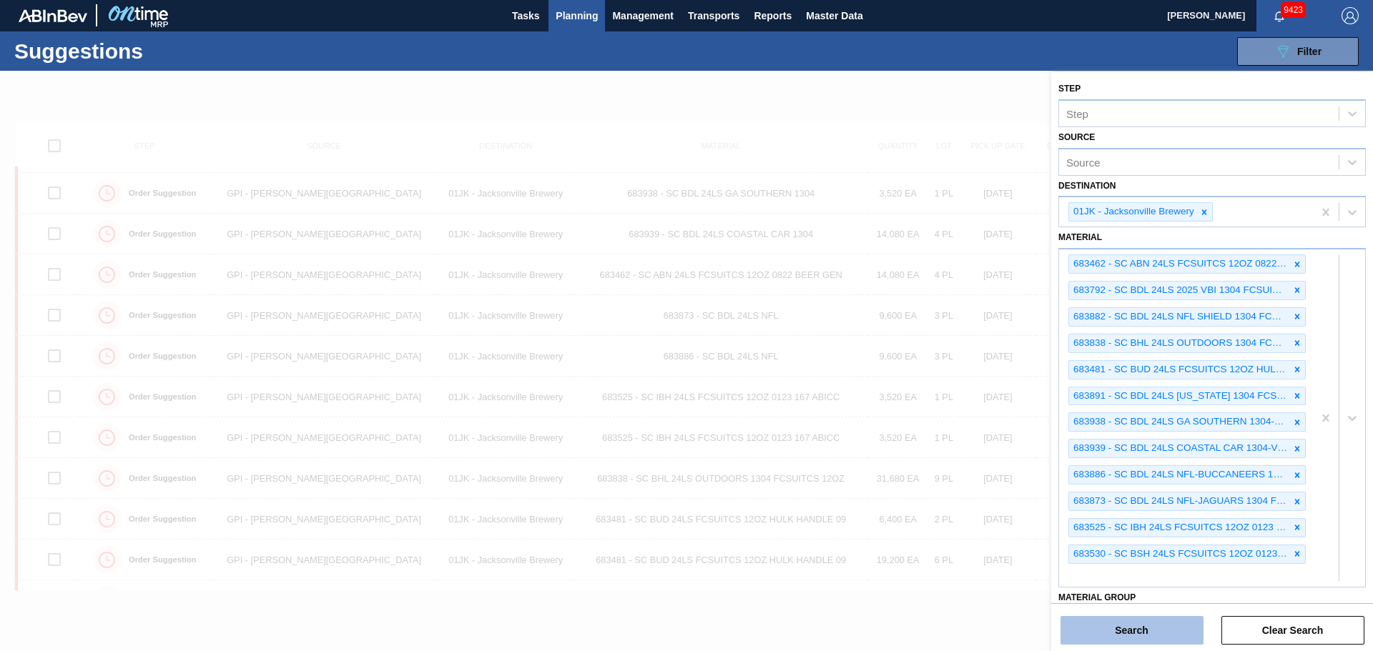
click at [1119, 627] on button "Search" at bounding box center [1131, 630] width 143 height 29
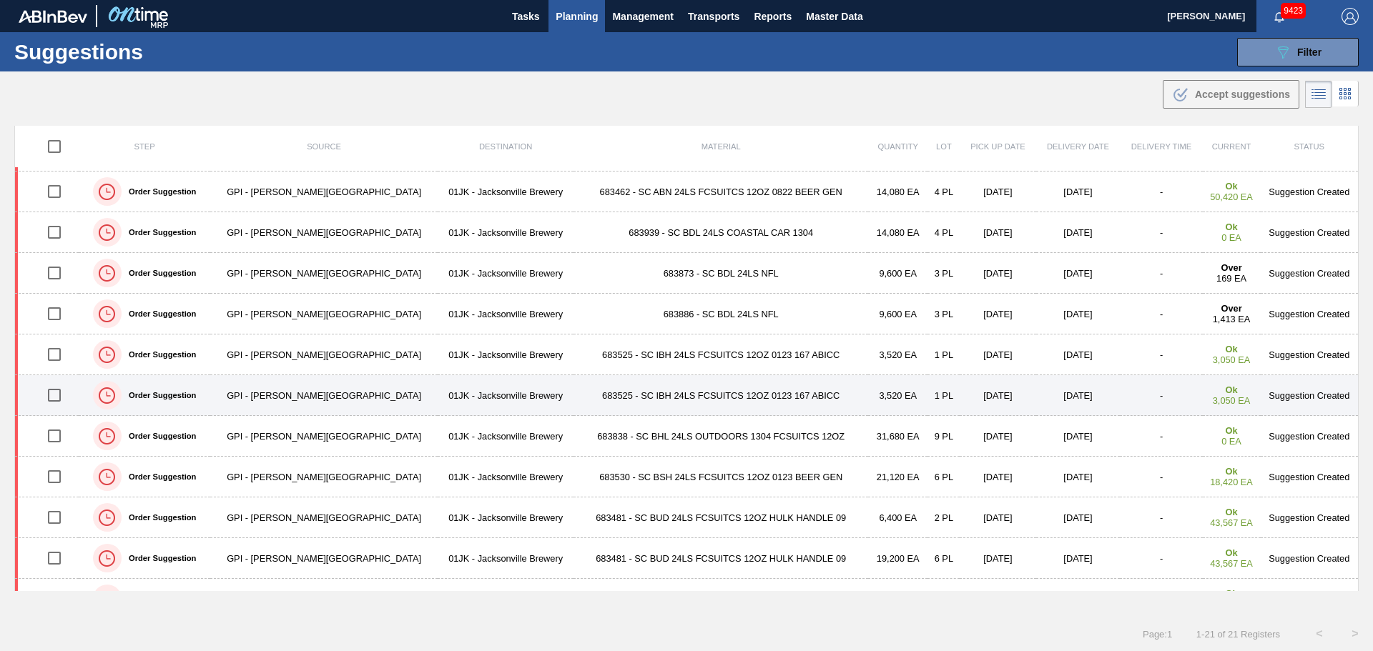
scroll to position [433, 0]
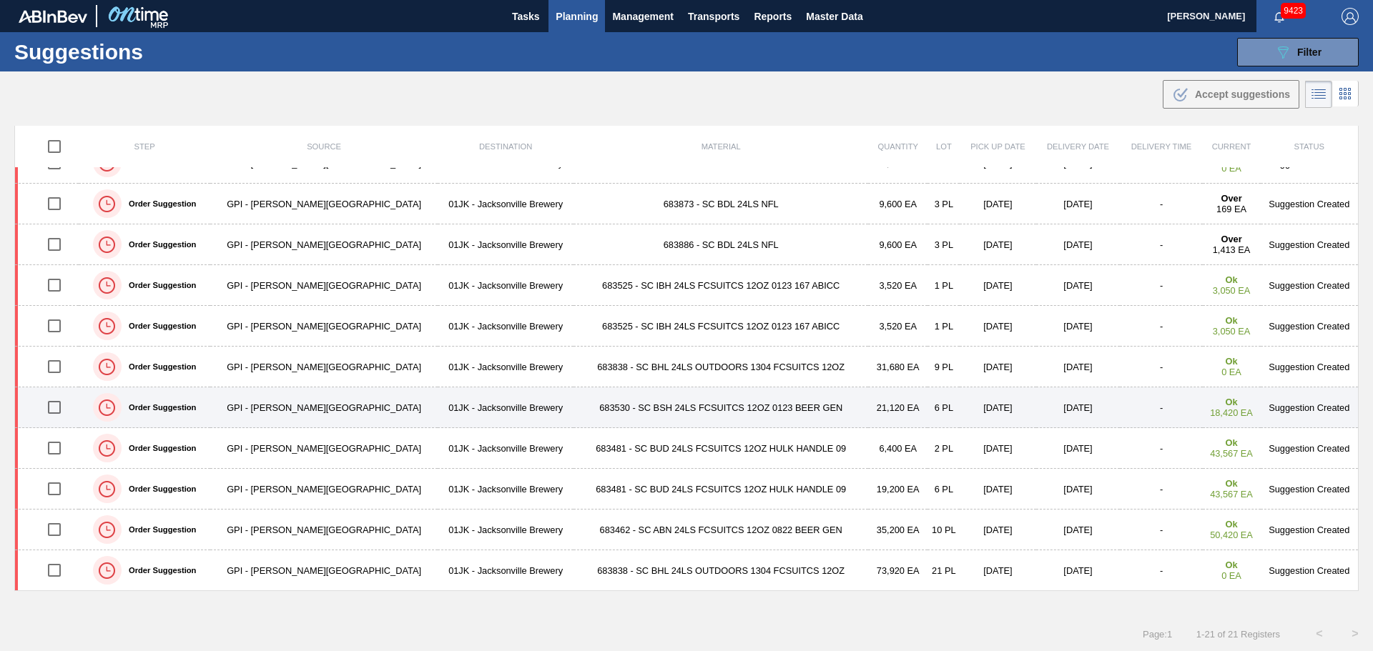
click at [595, 404] on td "683530 - SC BSH 24LS FCSUITCS 12OZ 0123 BEER GEN" at bounding box center [720, 407] width 295 height 41
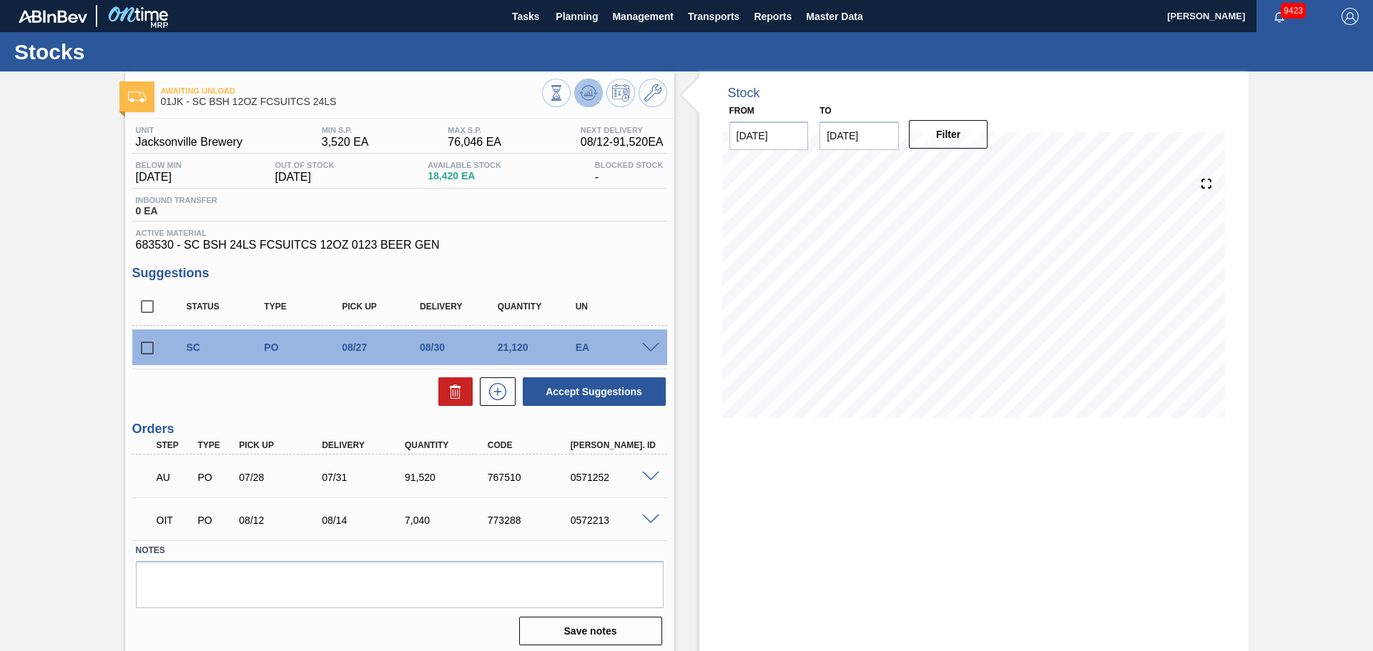
click at [577, 95] on button at bounding box center [588, 93] width 29 height 29
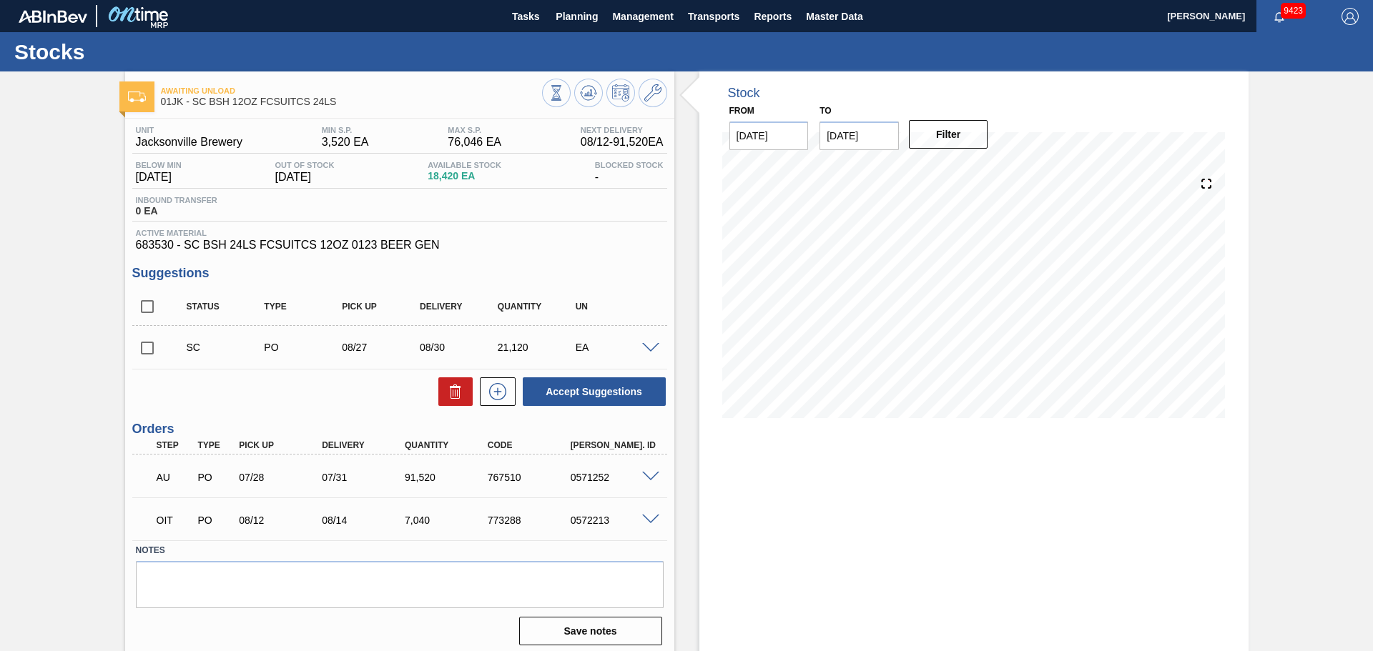
click at [653, 355] on div "SC PO 08/27 08/30 21,120 EA" at bounding box center [399, 348] width 535 height 36
click at [653, 351] on span at bounding box center [650, 348] width 17 height 11
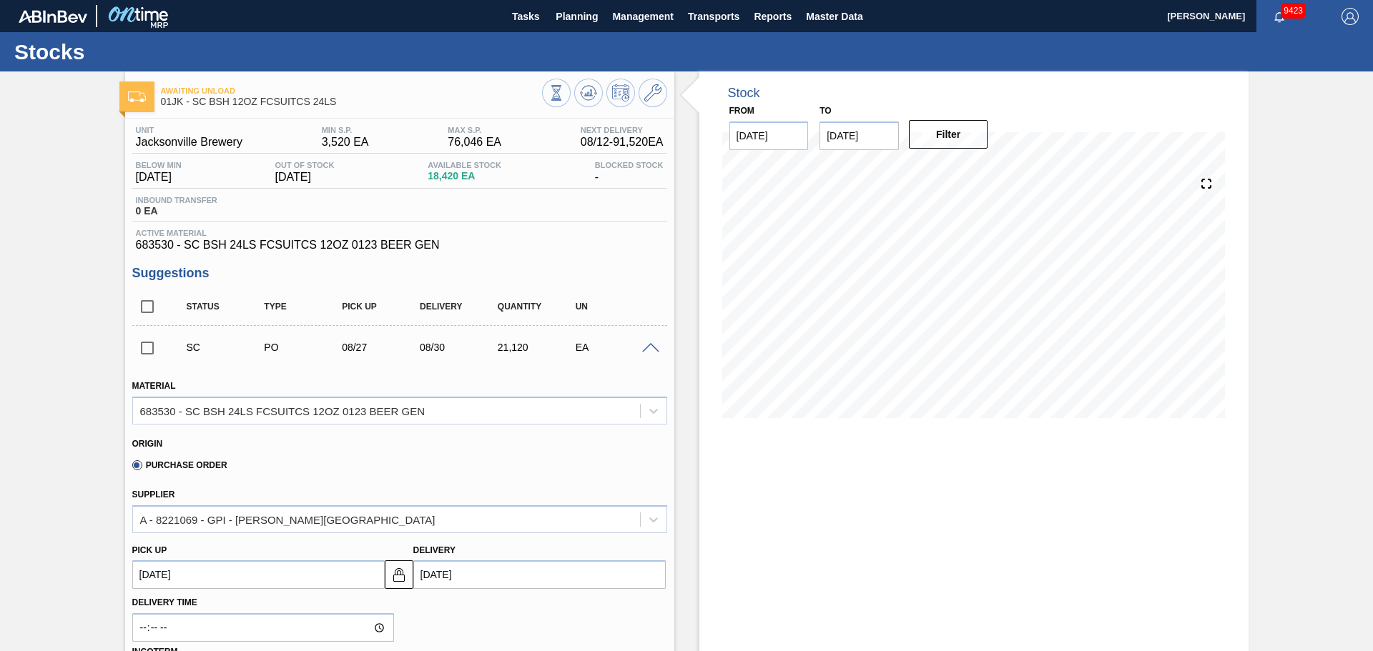
click at [645, 343] on span at bounding box center [650, 348] width 17 height 11
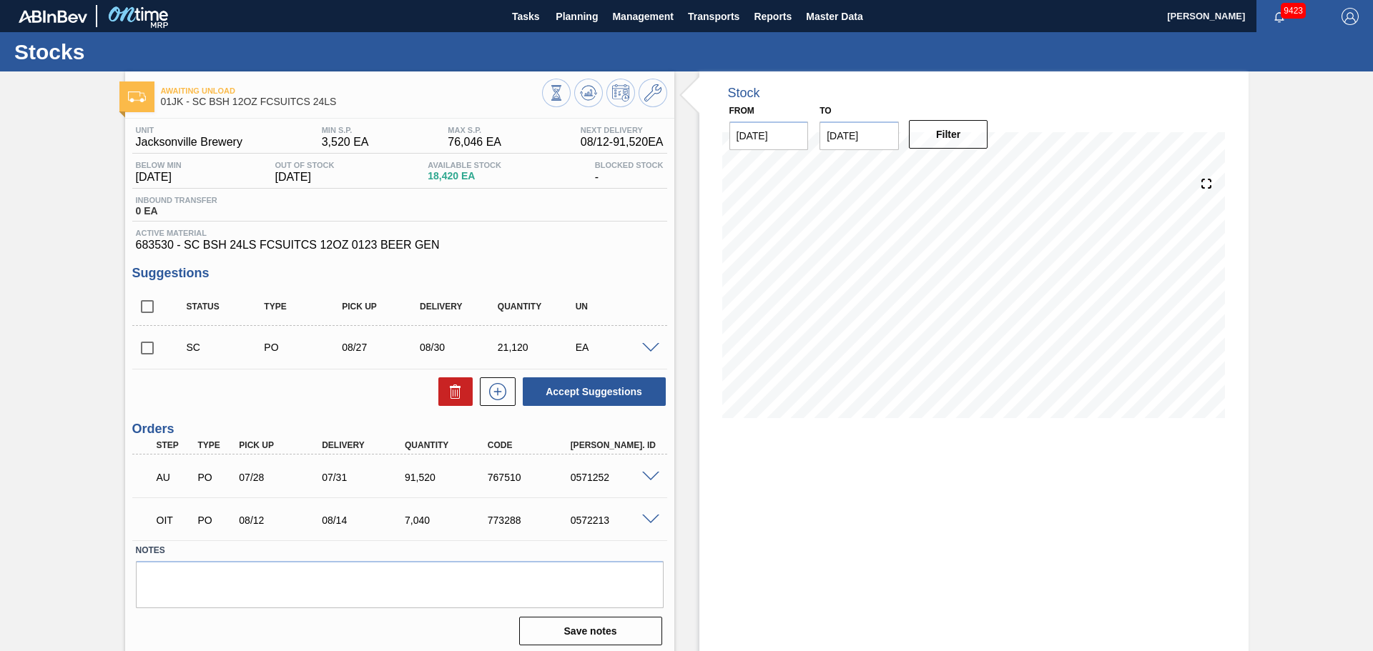
click at [861, 142] on input "[DATE]" at bounding box center [858, 136] width 79 height 29
click at [858, 338] on div "1" at bounding box center [859, 331] width 19 height 19
type input "[DATE]"
click at [937, 141] on button "Filter" at bounding box center [948, 134] width 79 height 29
click at [594, 93] on icon at bounding box center [588, 90] width 14 height 8
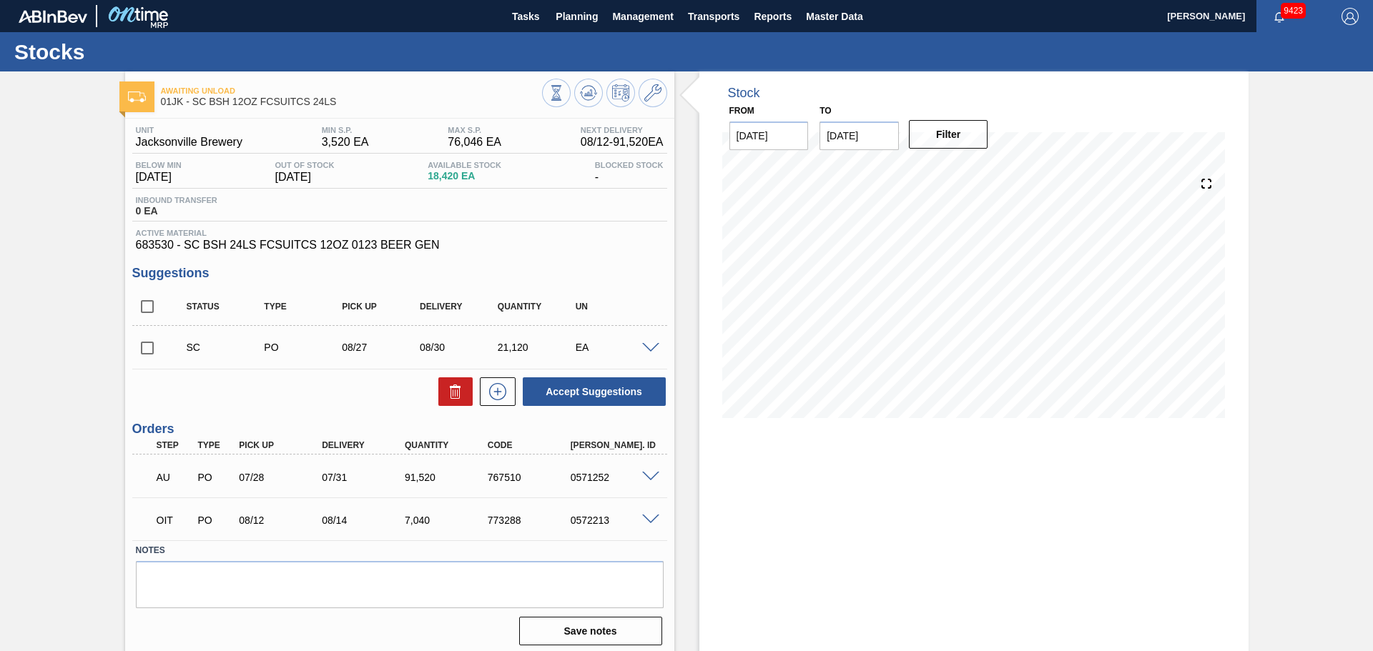
click at [650, 347] on span at bounding box center [650, 348] width 17 height 11
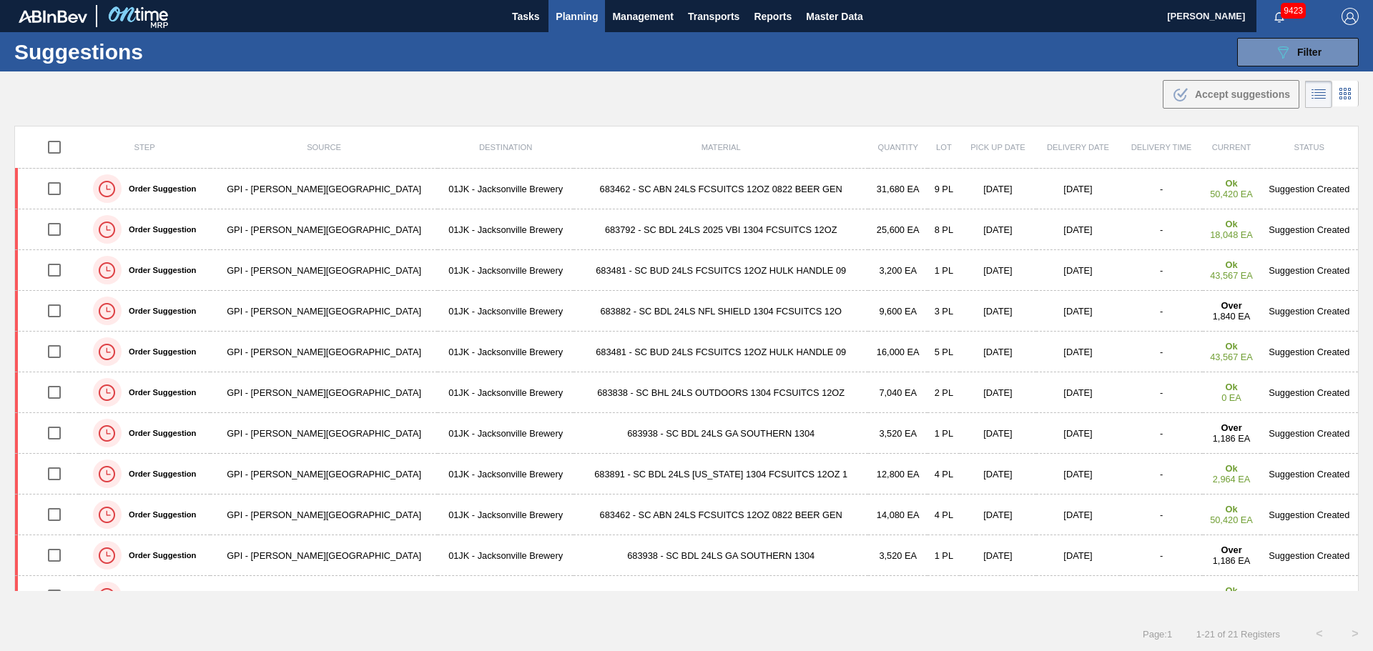
click at [459, 107] on div ".b{fill:var(--color-action-default)} Accept suggestions" at bounding box center [686, 91] width 1373 height 40
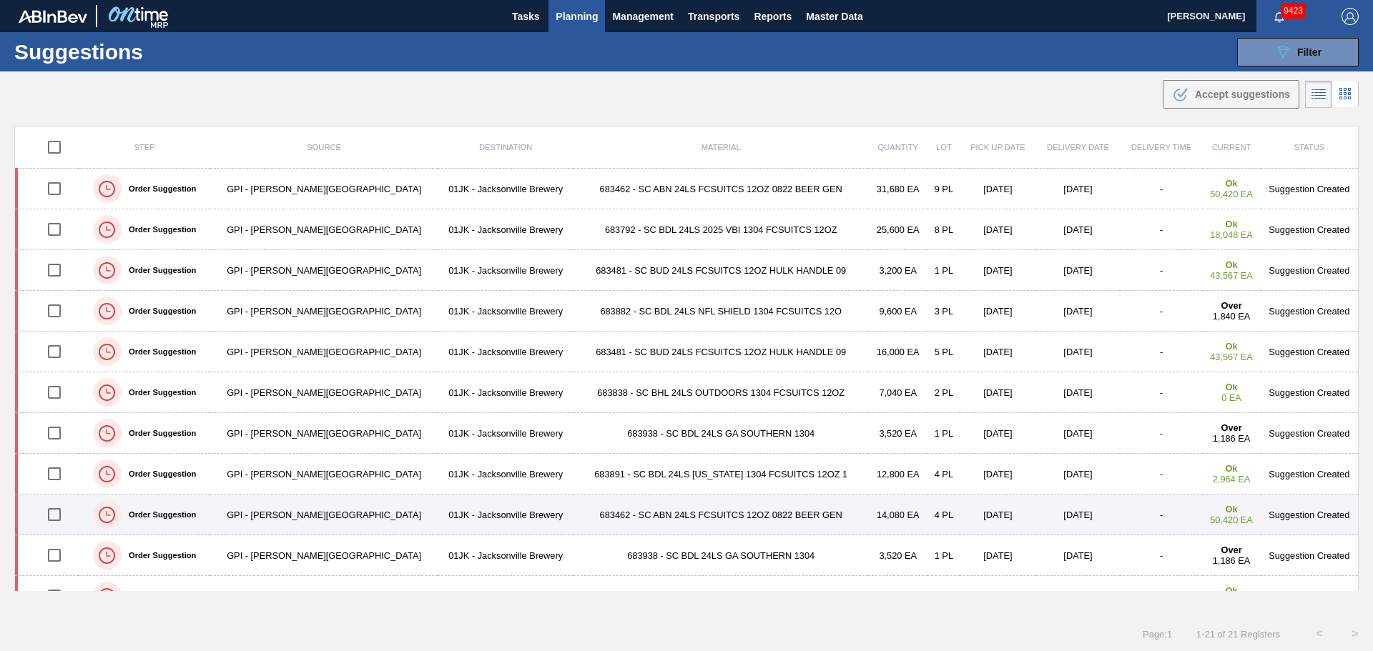
click at [61, 516] on input "checkbox" at bounding box center [54, 515] width 30 height 30
checkbox input "true"
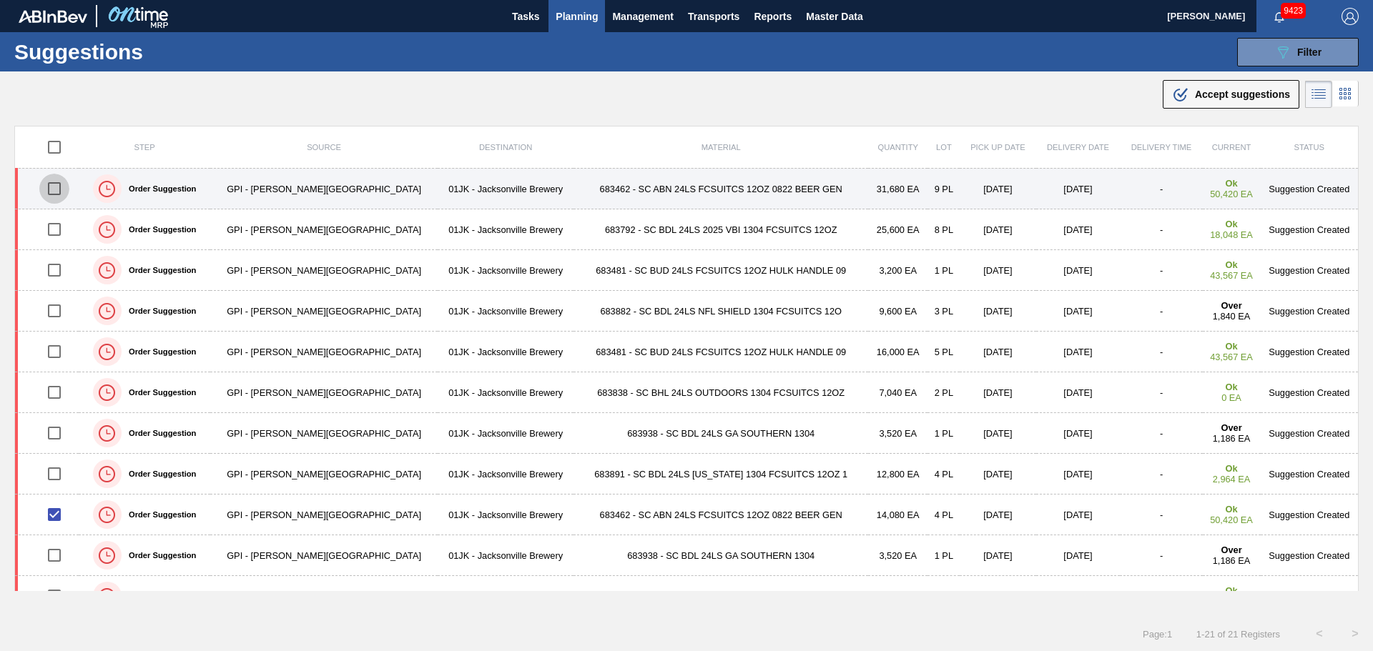
click at [55, 185] on input "checkbox" at bounding box center [54, 189] width 30 height 30
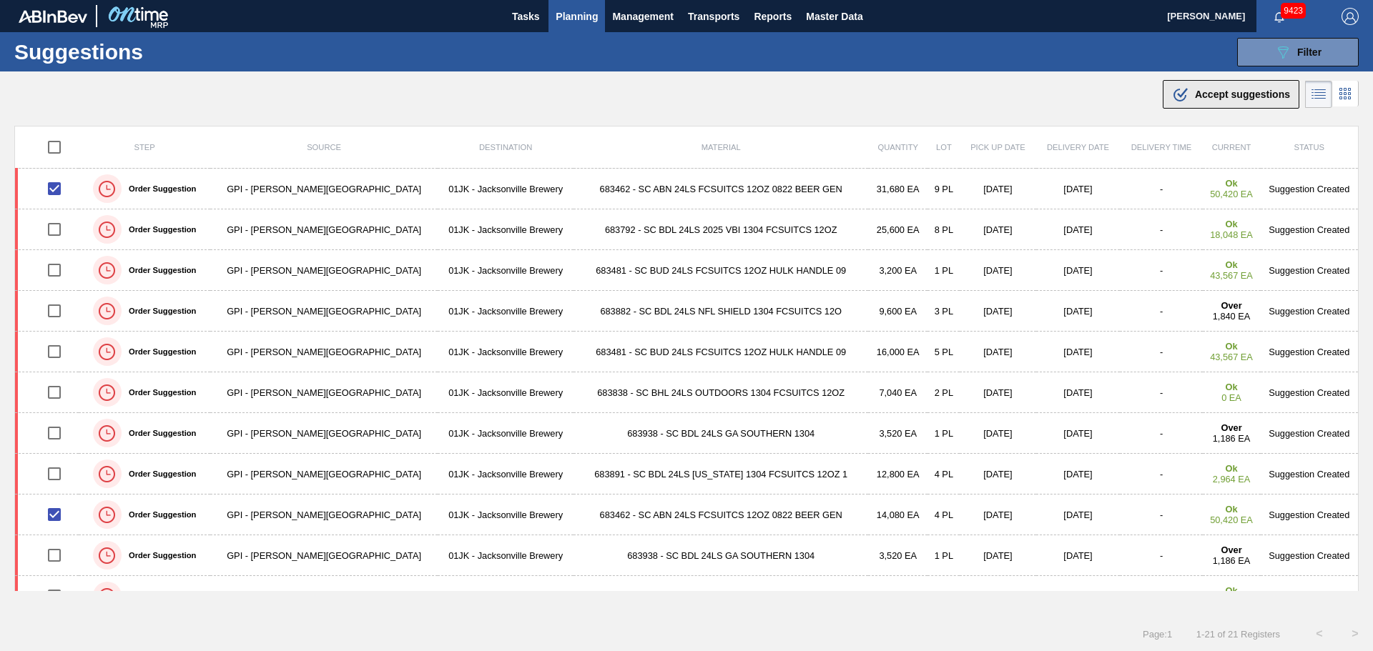
click at [1172, 96] on icon ".b{fill:var(--color-action-default)}" at bounding box center [1180, 94] width 17 height 17
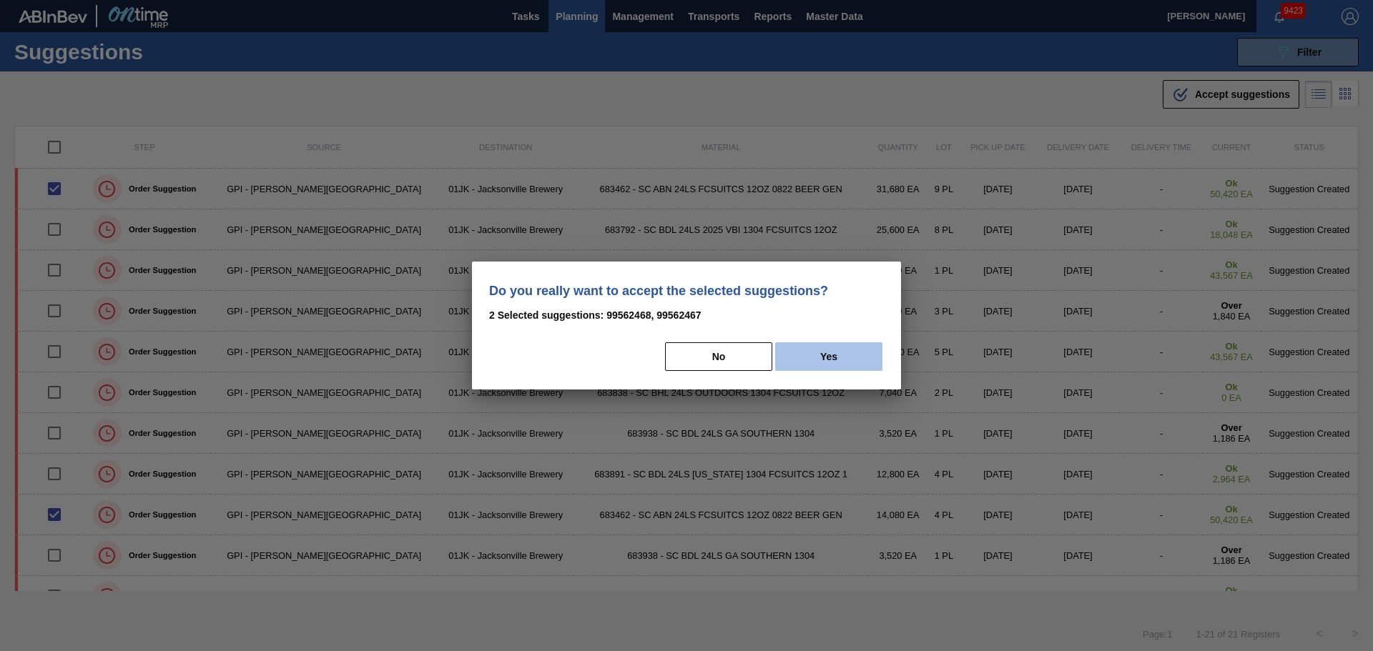
click at [839, 355] on button "Yes" at bounding box center [828, 356] width 107 height 29
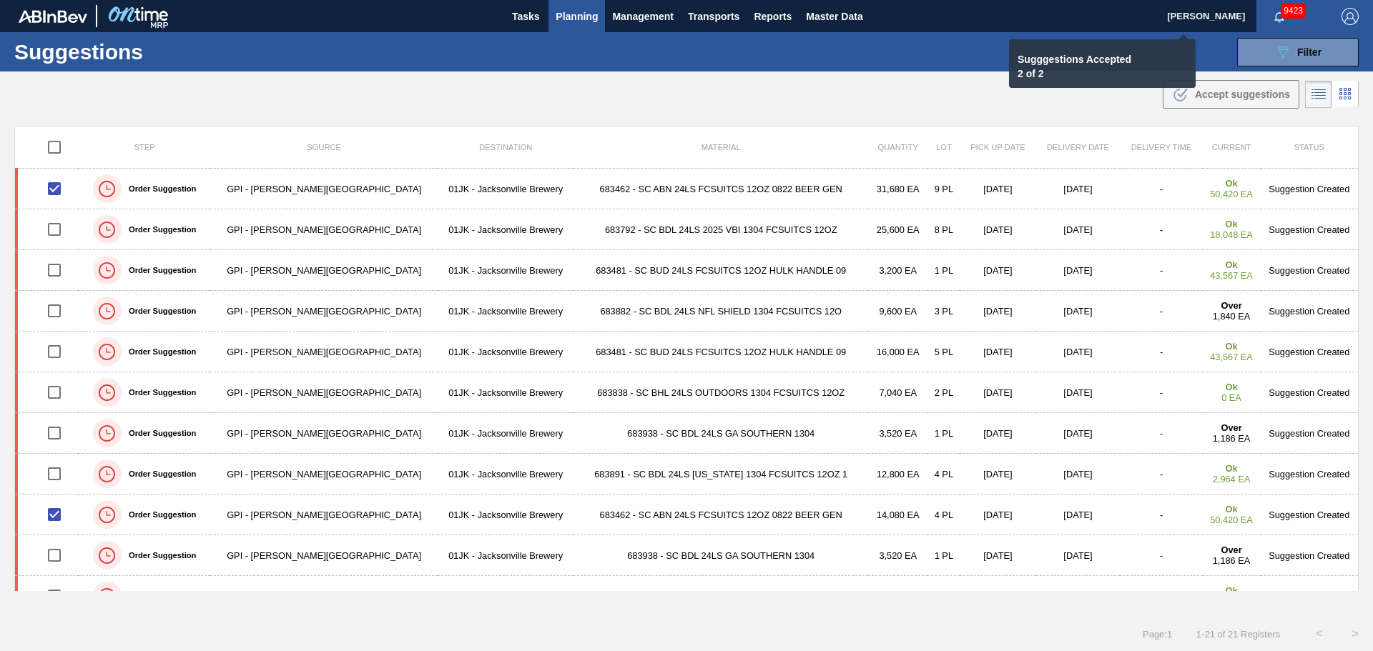
checkbox input "false"
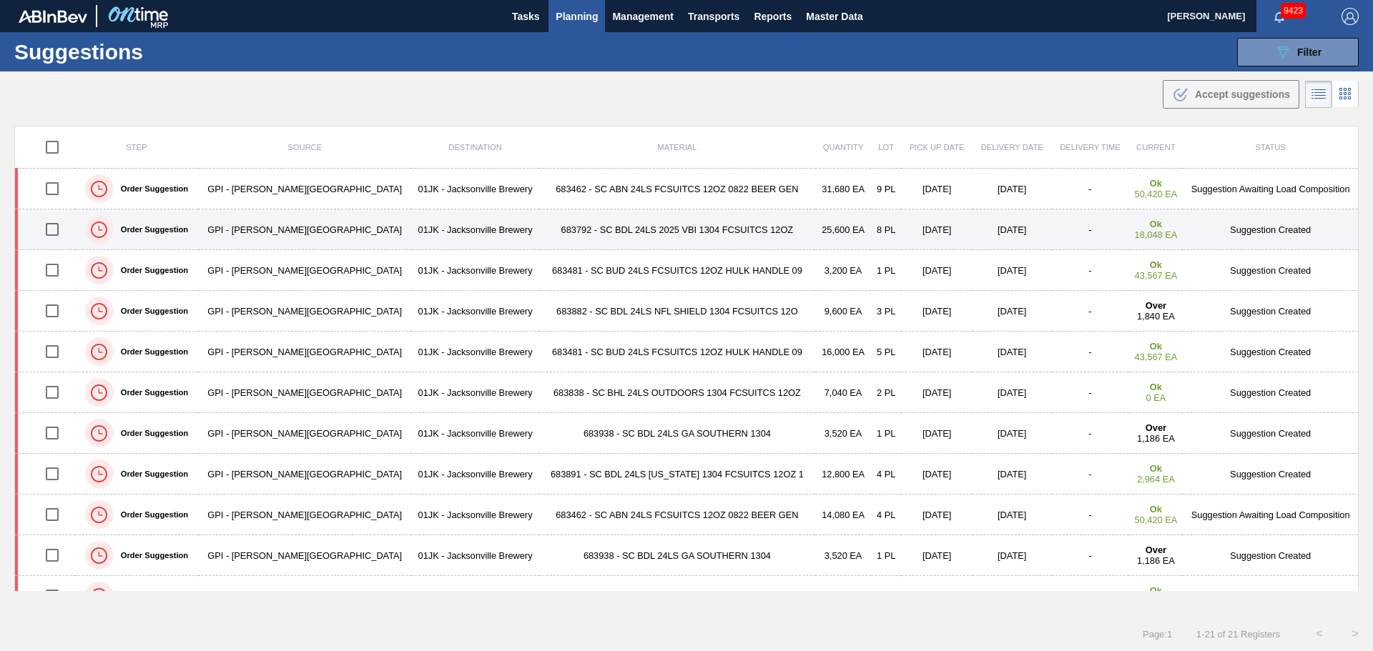
click at [55, 228] on input "checkbox" at bounding box center [52, 229] width 30 height 30
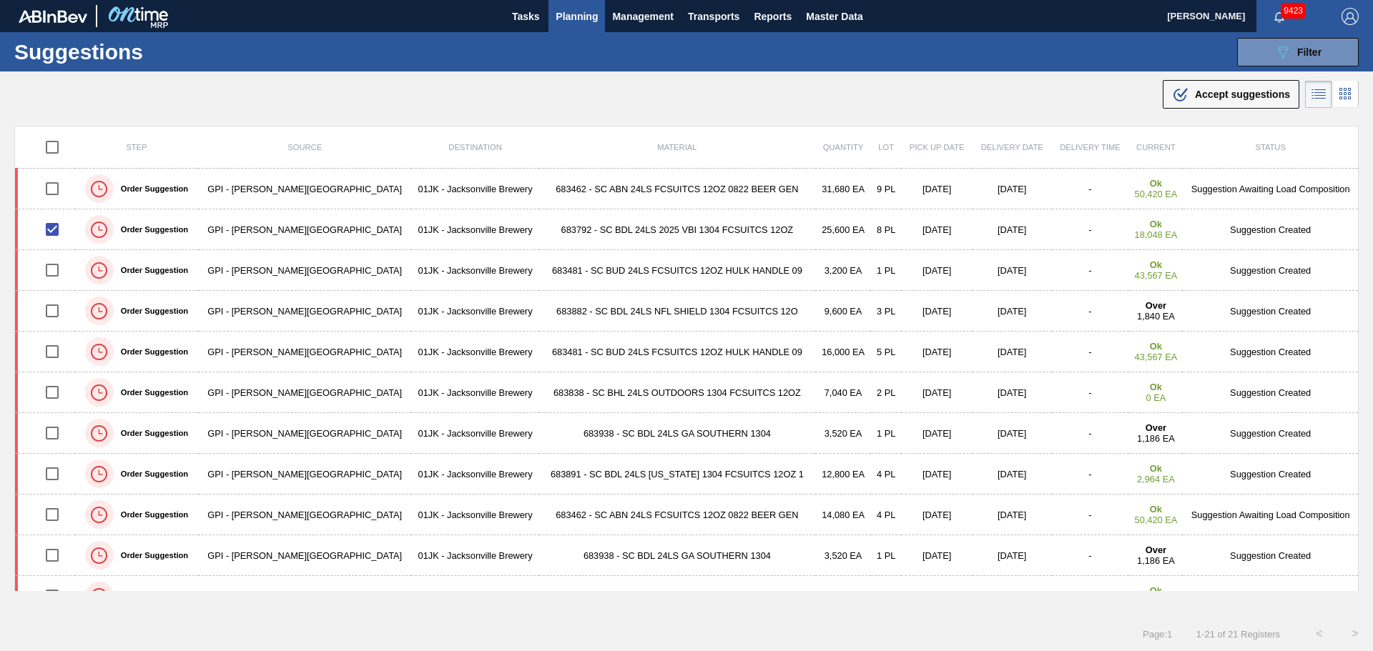
click at [1162, 92] on button ".b{fill:var(--color-action-default)} Accept suggestions" at bounding box center [1230, 94] width 137 height 29
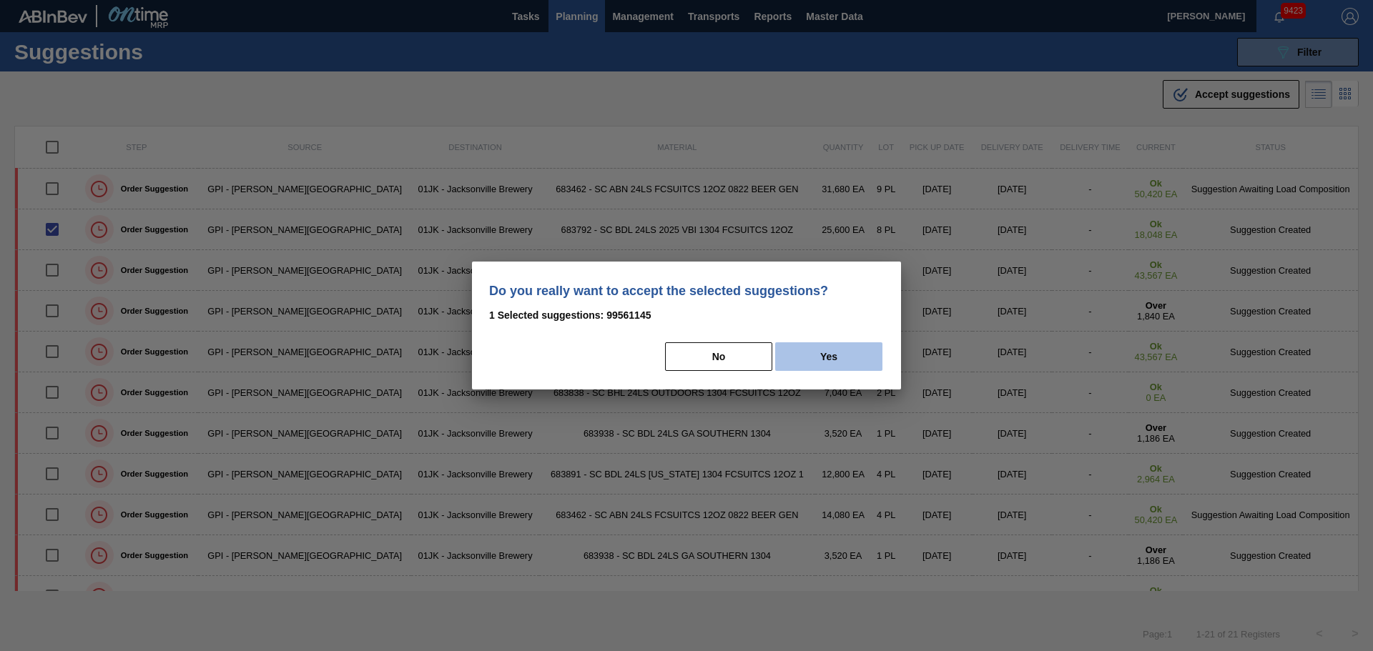
click at [813, 357] on button "Yes" at bounding box center [828, 356] width 107 height 29
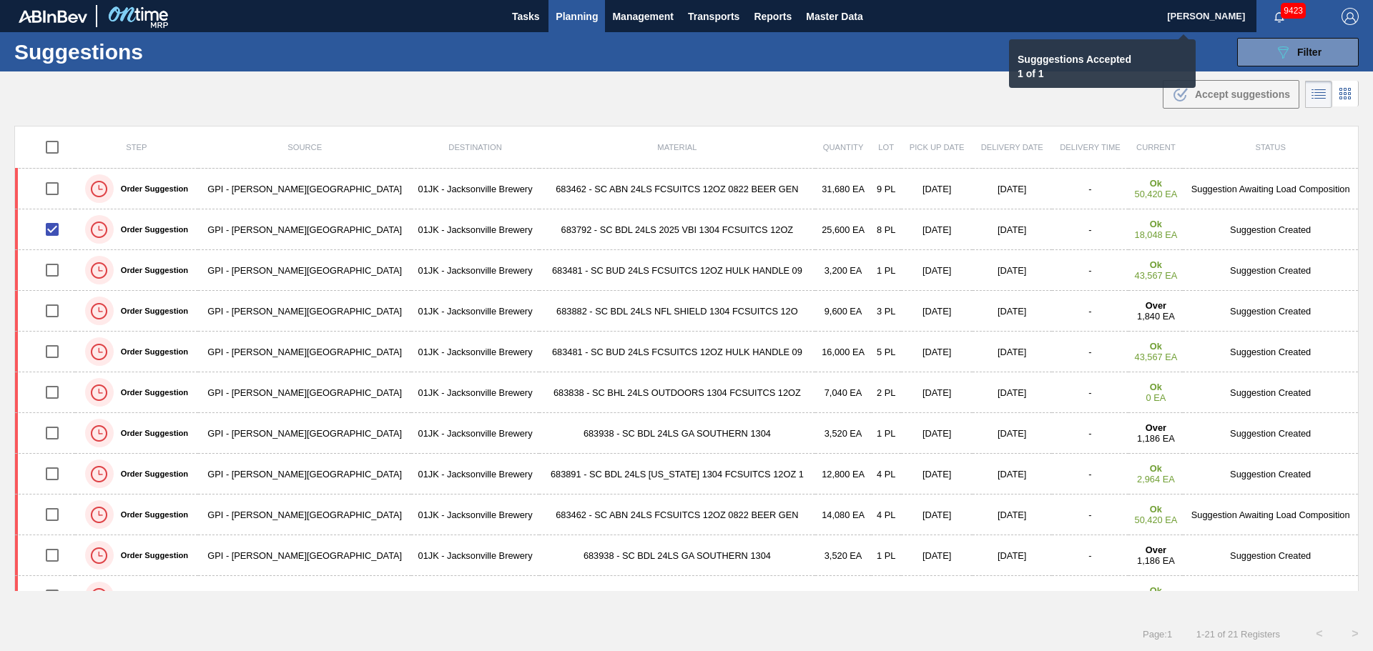
checkbox input "false"
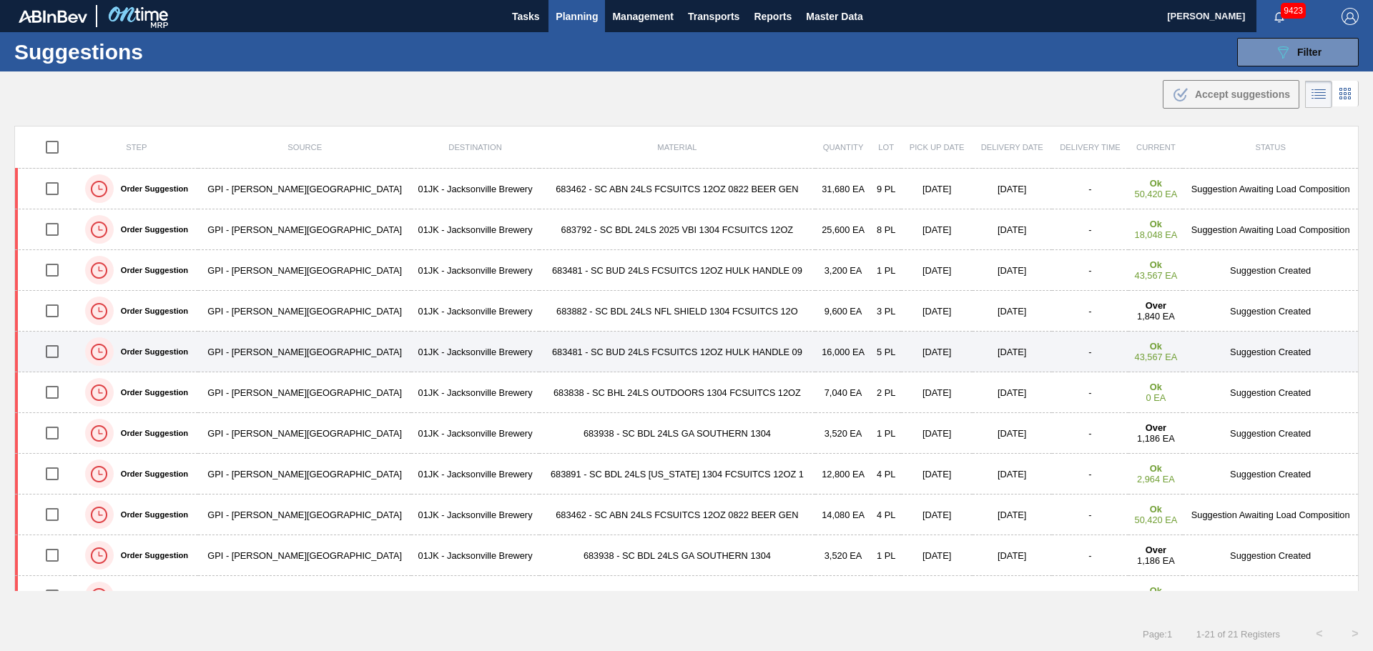
click at [49, 350] on input "checkbox" at bounding box center [52, 352] width 30 height 30
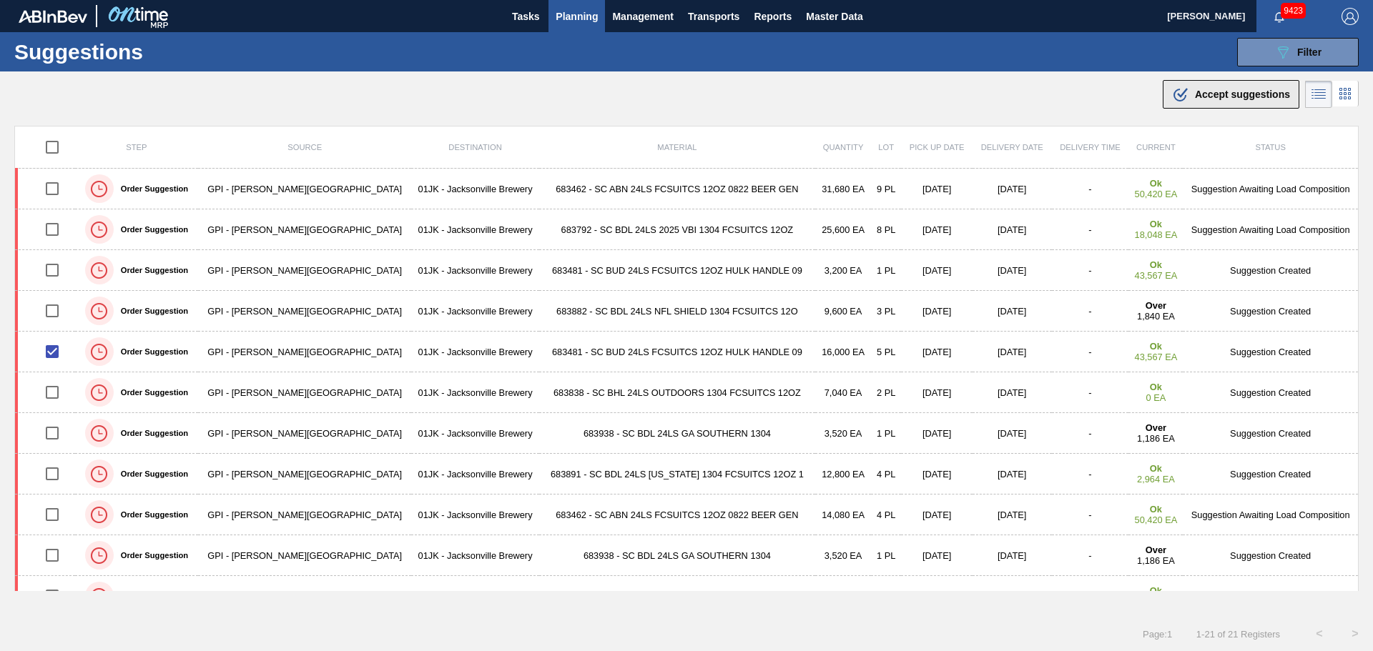
click at [1230, 99] on span "Accept suggestions" at bounding box center [1242, 94] width 95 height 11
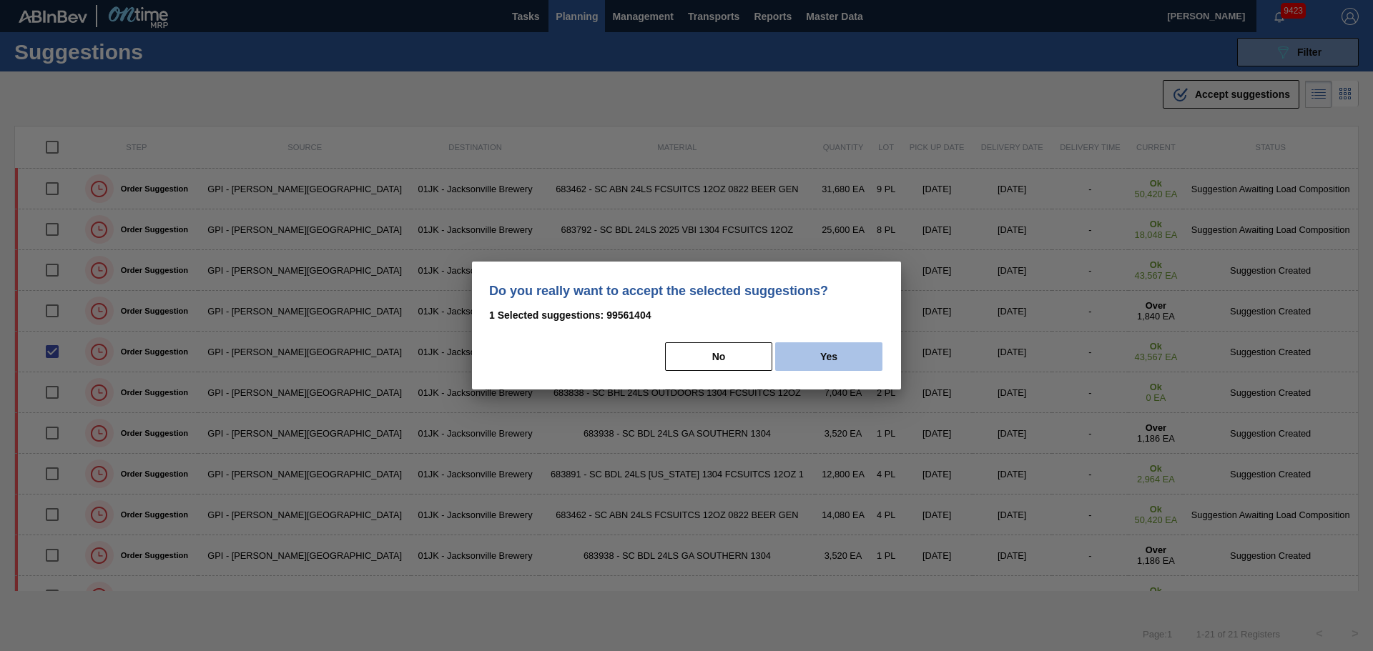
click at [813, 357] on button "Yes" at bounding box center [828, 356] width 107 height 29
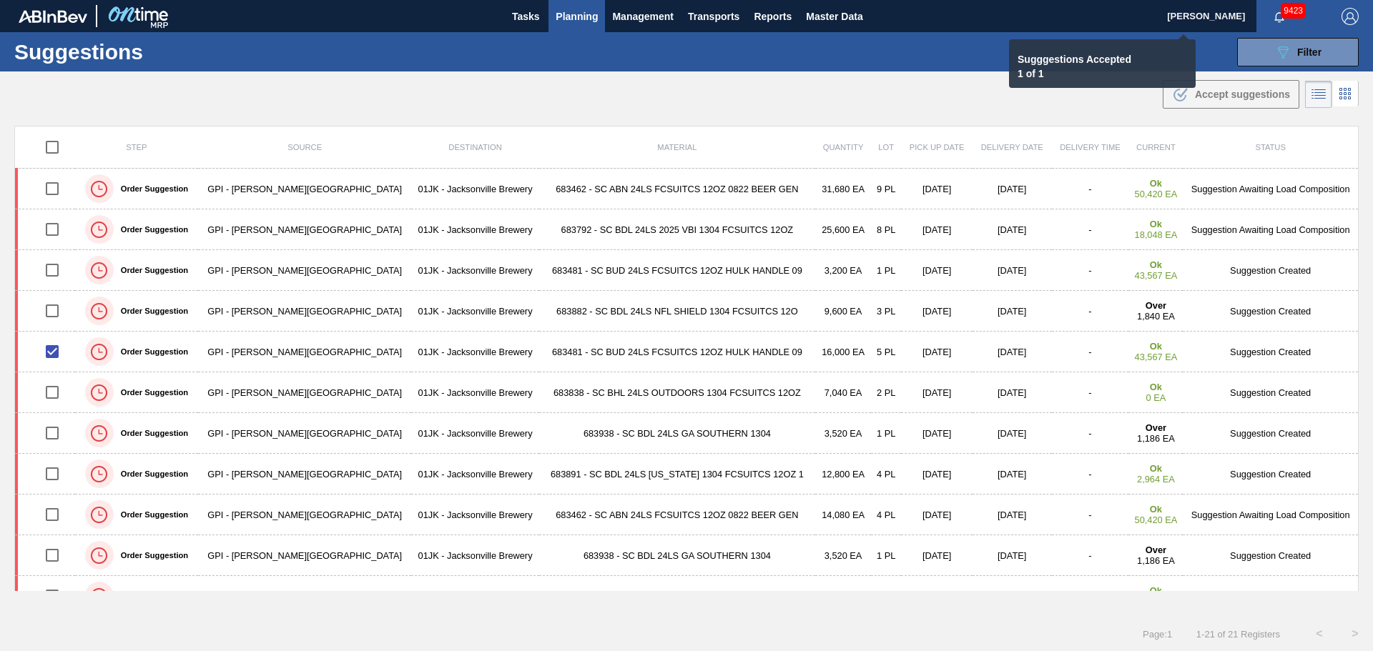
checkbox input "false"
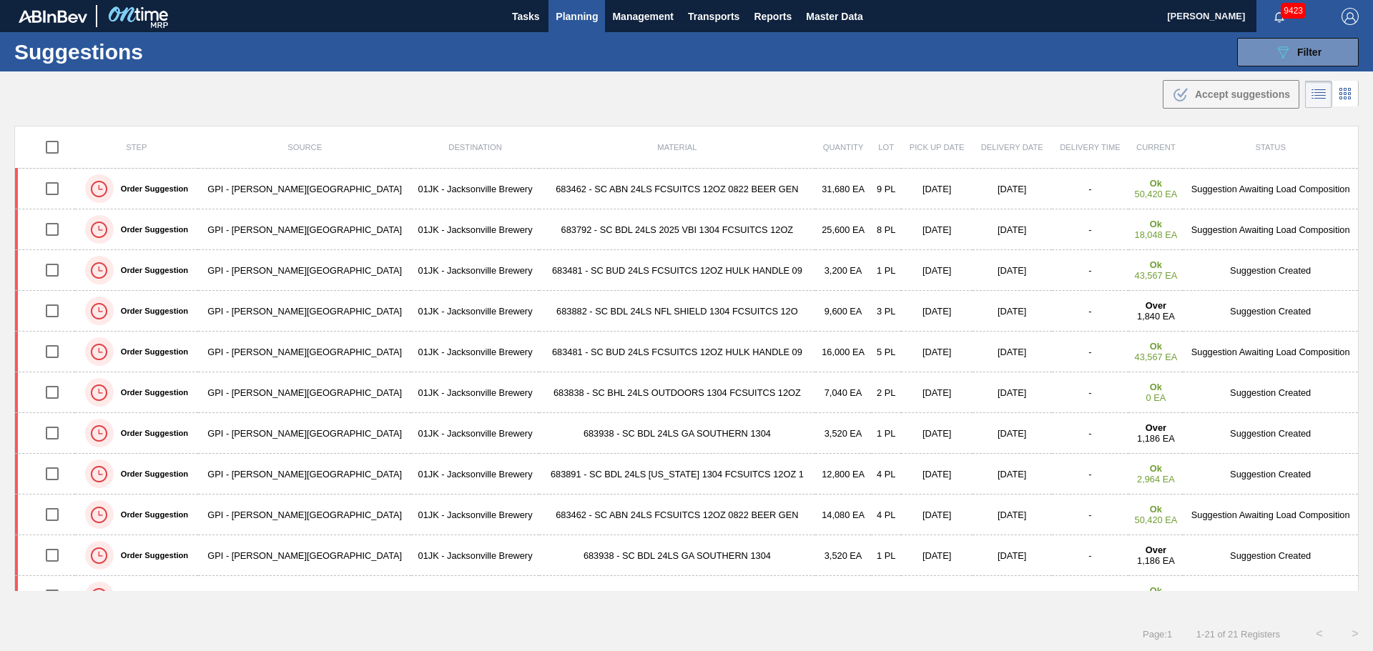
click at [619, 100] on div ".b{fill:var(--color-action-default)} Accept suggestions" at bounding box center [686, 91] width 1373 height 40
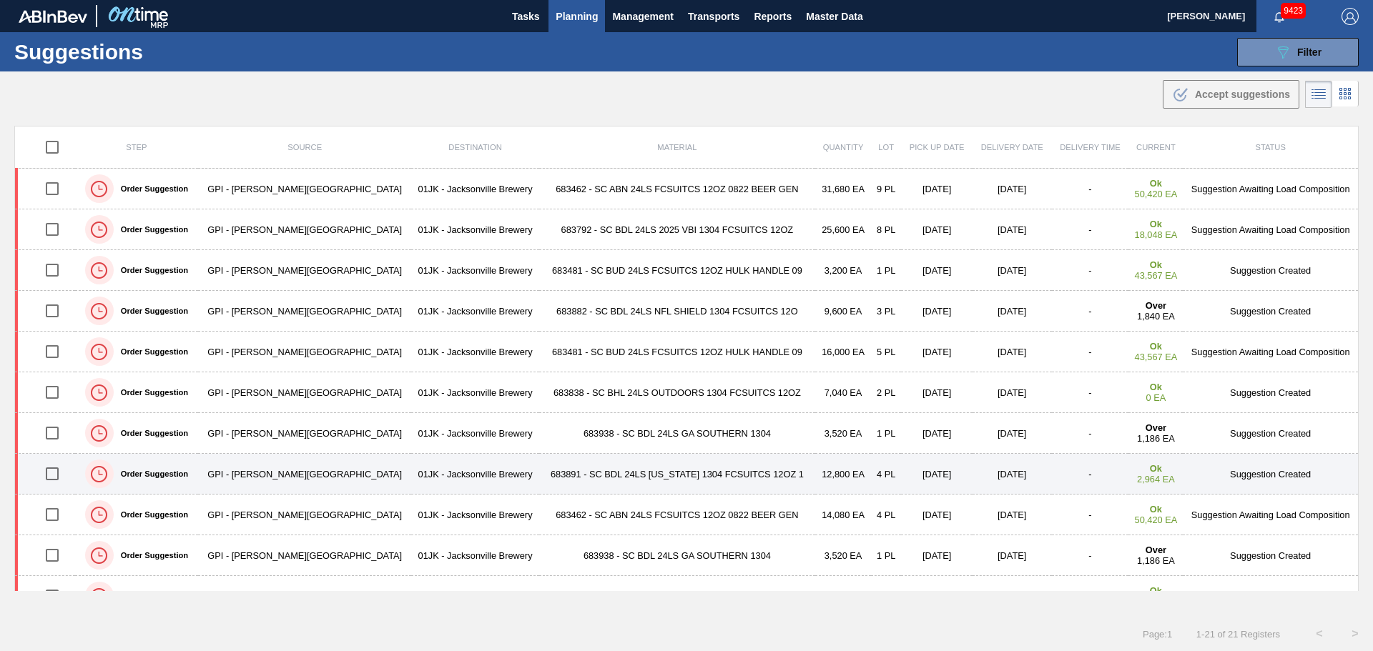
click at [61, 479] on input "checkbox" at bounding box center [52, 474] width 30 height 30
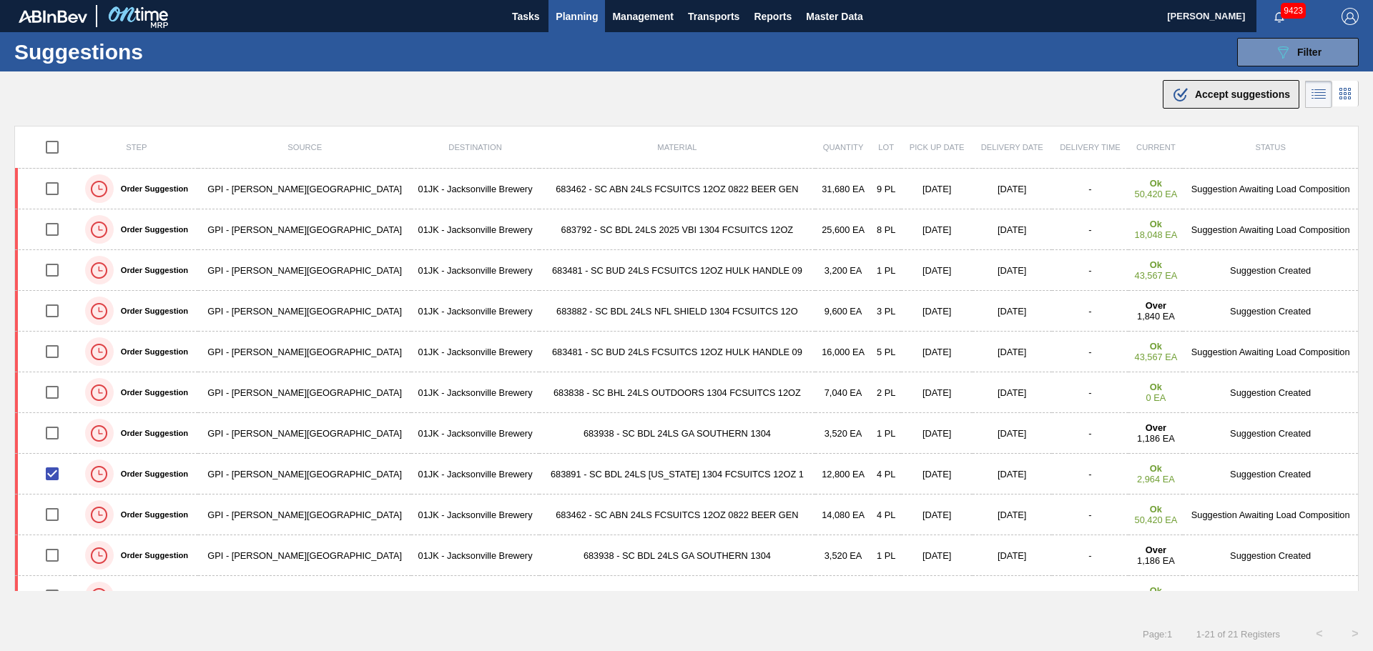
click at [1195, 99] on span "Accept suggestions" at bounding box center [1242, 94] width 95 height 11
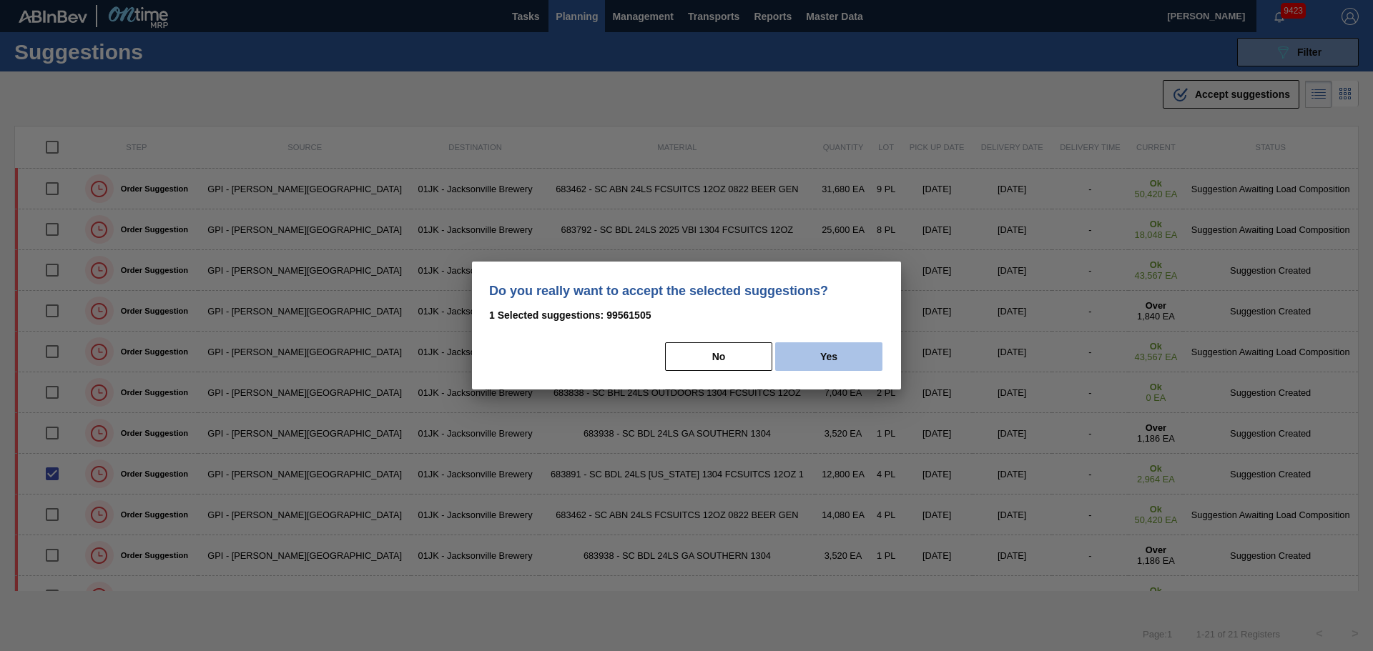
drag, startPoint x: 814, startPoint y: 352, endPoint x: 820, endPoint y: 345, distance: 9.2
click at [814, 352] on button "Yes" at bounding box center [828, 356] width 107 height 29
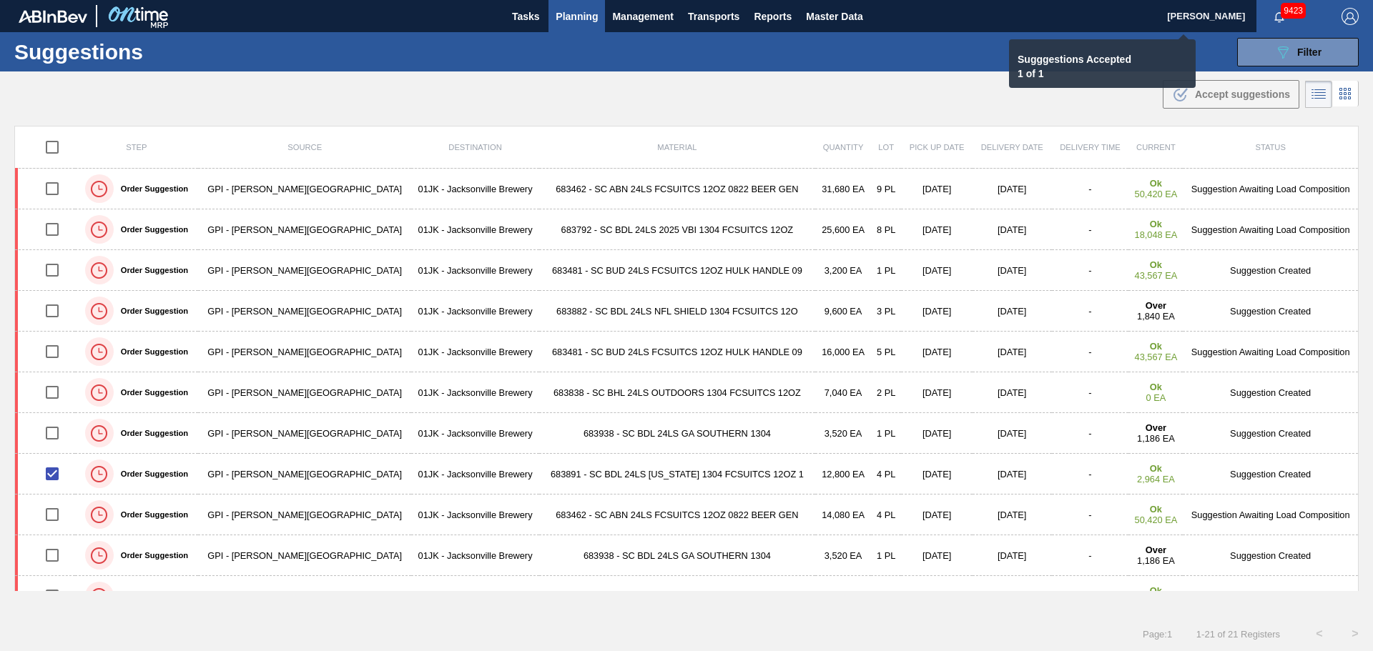
checkbox input "false"
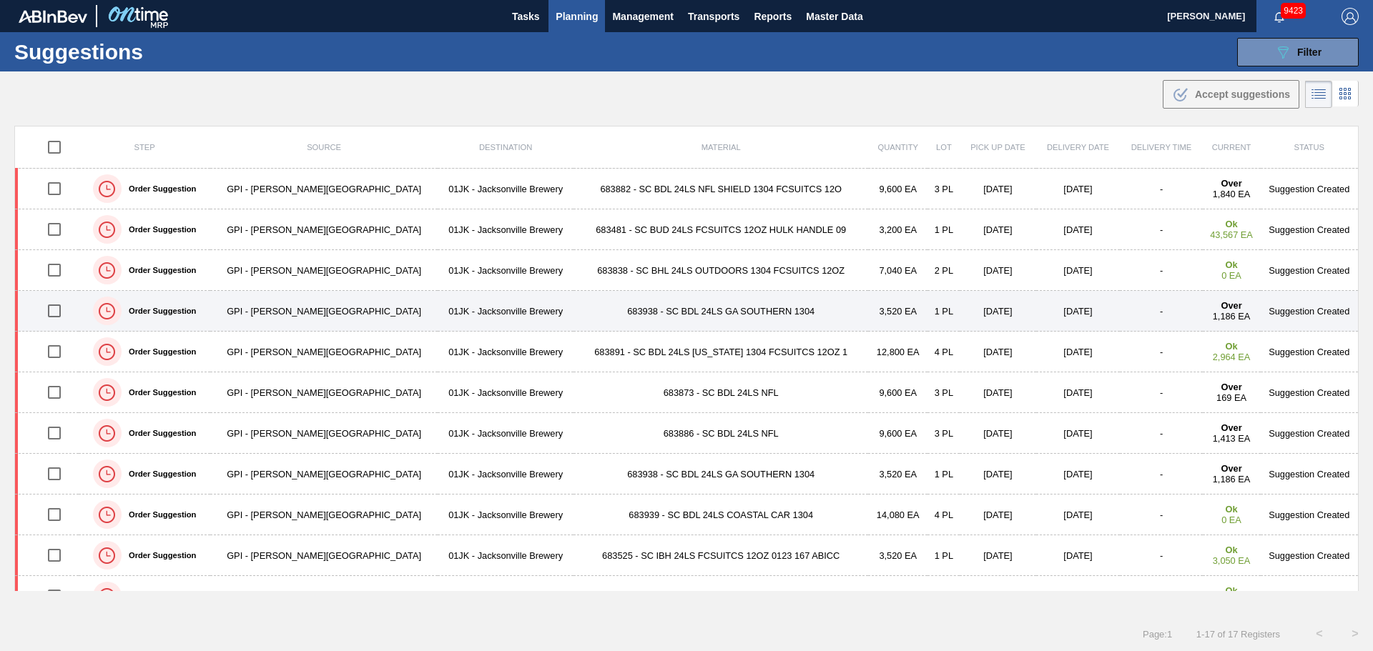
drag, startPoint x: 59, startPoint y: 307, endPoint x: 57, endPoint y: 316, distance: 8.7
click at [59, 307] on input "checkbox" at bounding box center [54, 311] width 30 height 30
checkbox input "true"
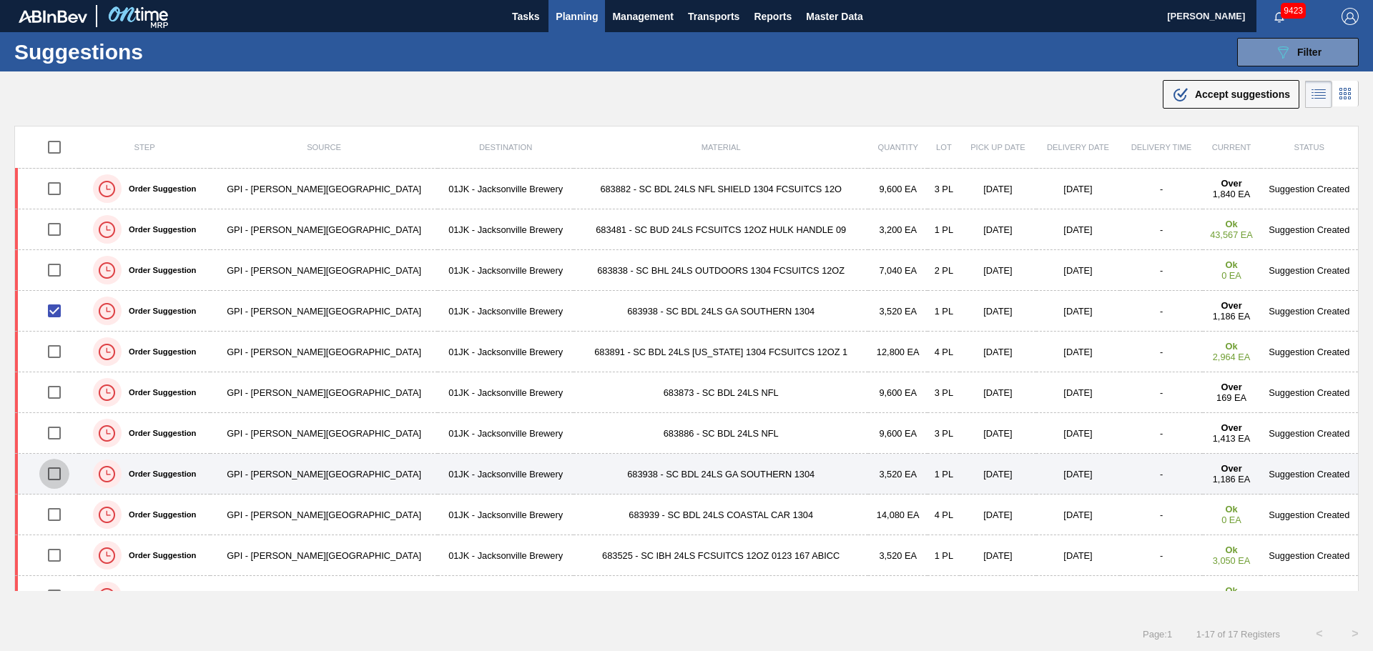
click at [51, 464] on input "checkbox" at bounding box center [54, 474] width 30 height 30
checkbox input "true"
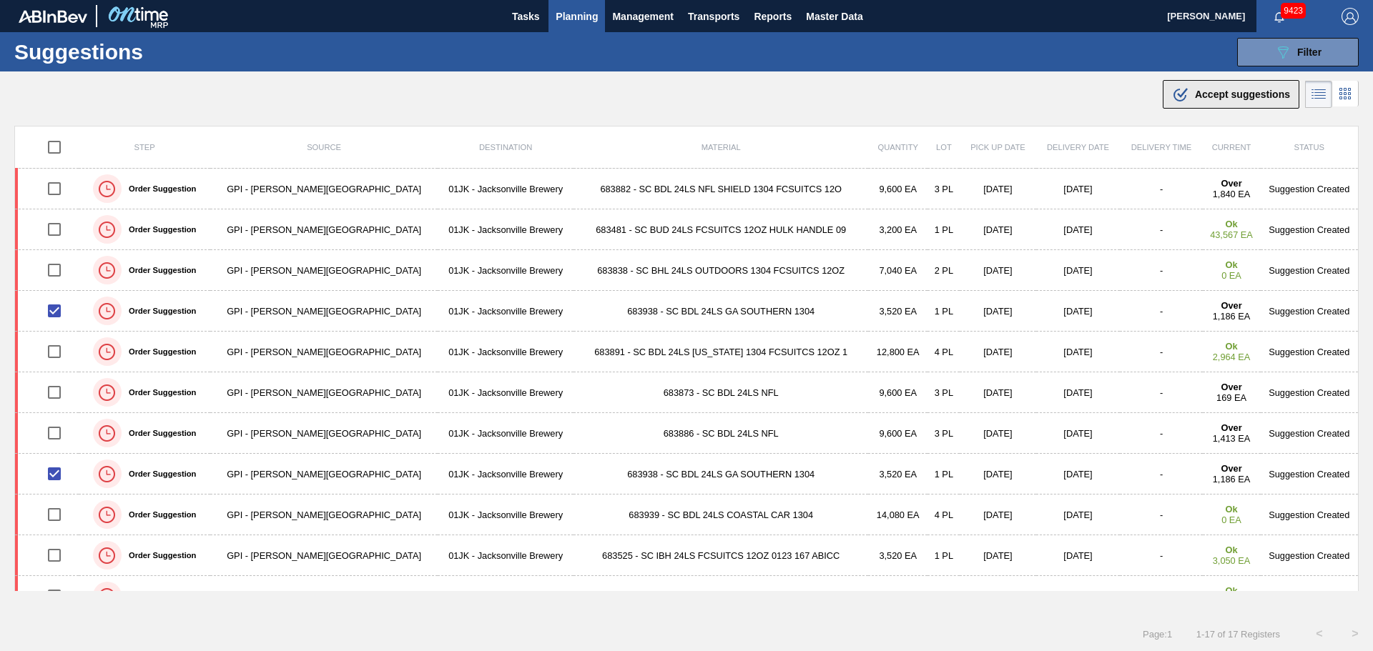
click at [1204, 84] on button ".b{fill:var(--color-action-default)} Accept suggestions" at bounding box center [1230, 94] width 137 height 29
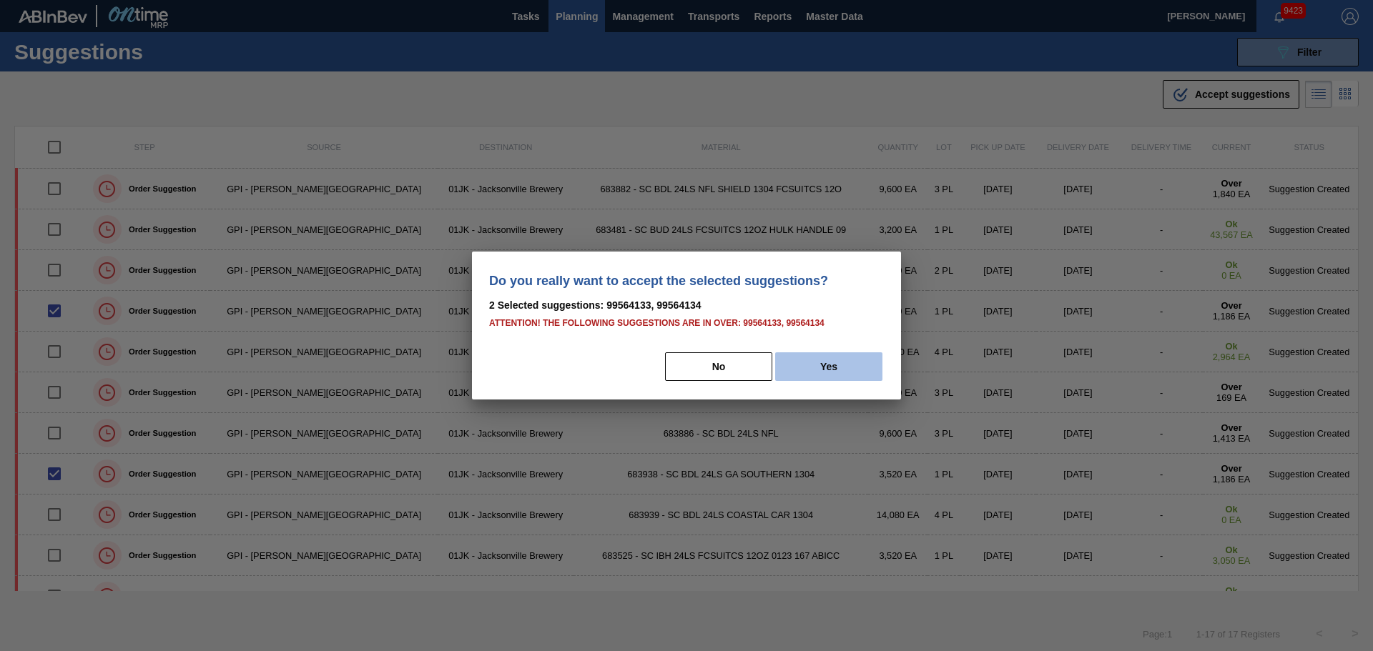
click at [851, 365] on button "Yes" at bounding box center [828, 366] width 107 height 29
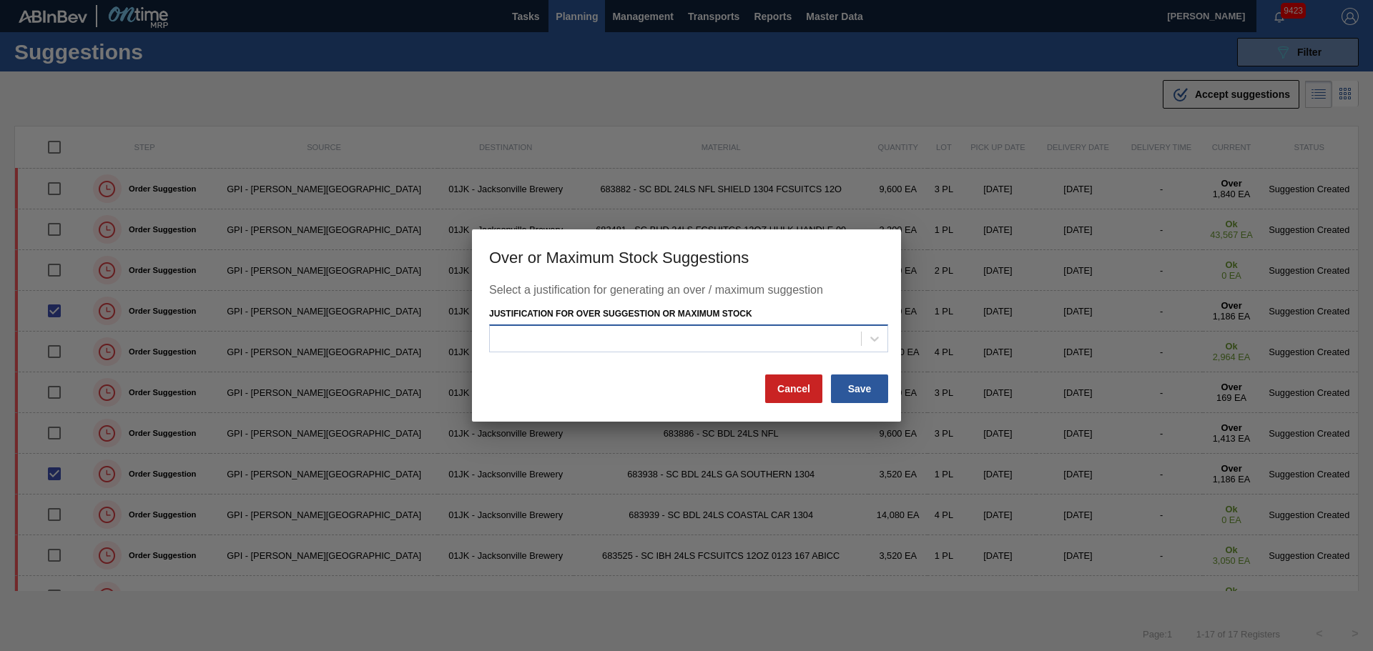
click at [858, 347] on div at bounding box center [675, 338] width 371 height 21
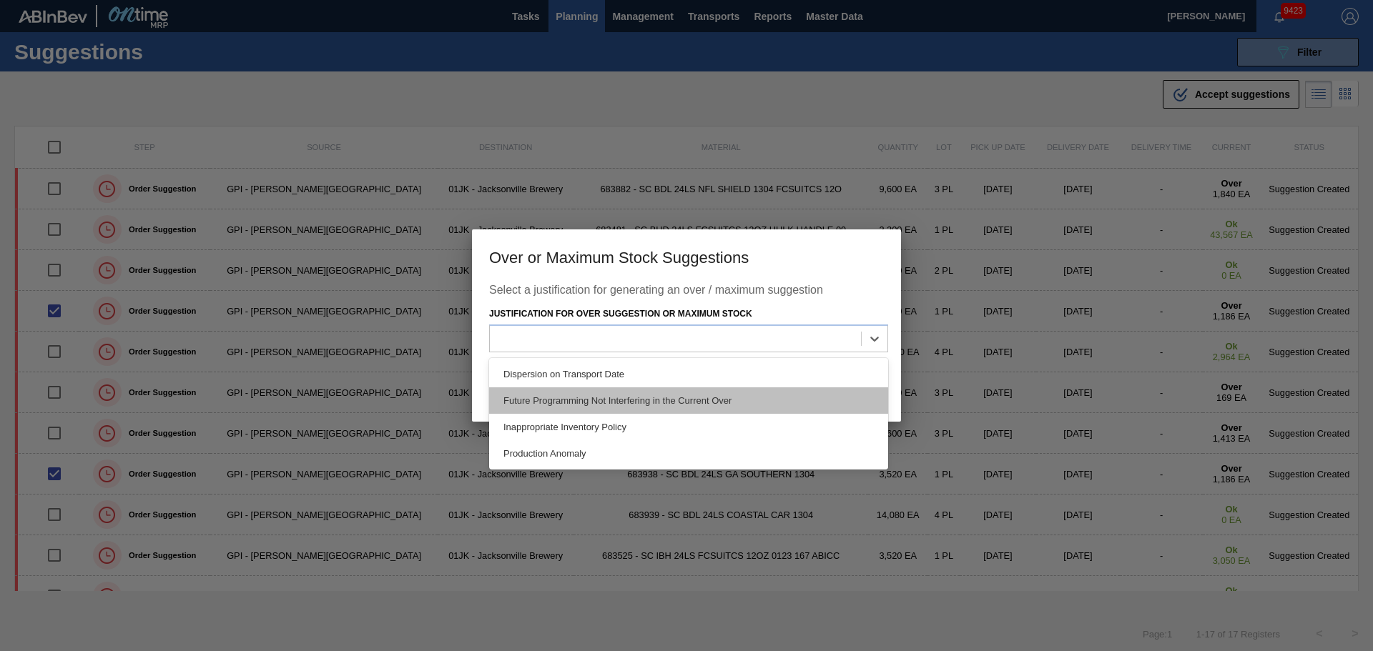
click at [618, 410] on div "Future Programming Not Interfering in the Current Over" at bounding box center [688, 400] width 399 height 26
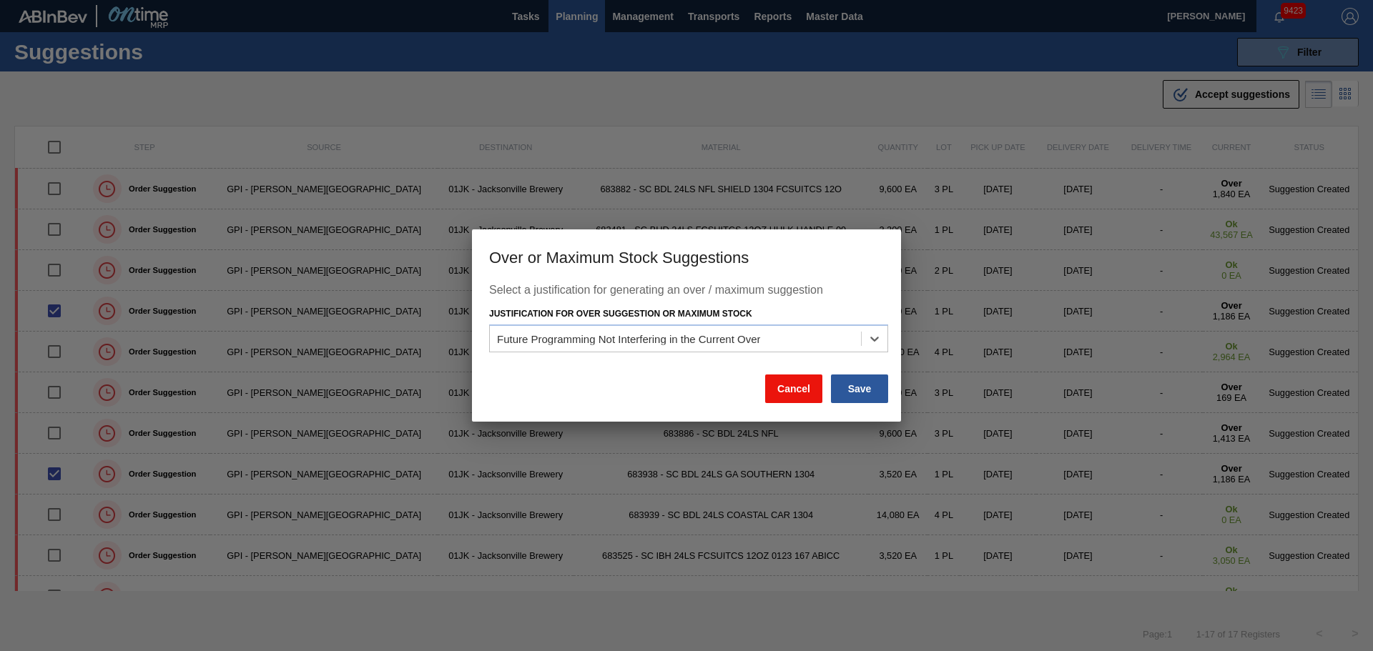
click at [772, 392] on button "Cancel" at bounding box center [793, 389] width 57 height 29
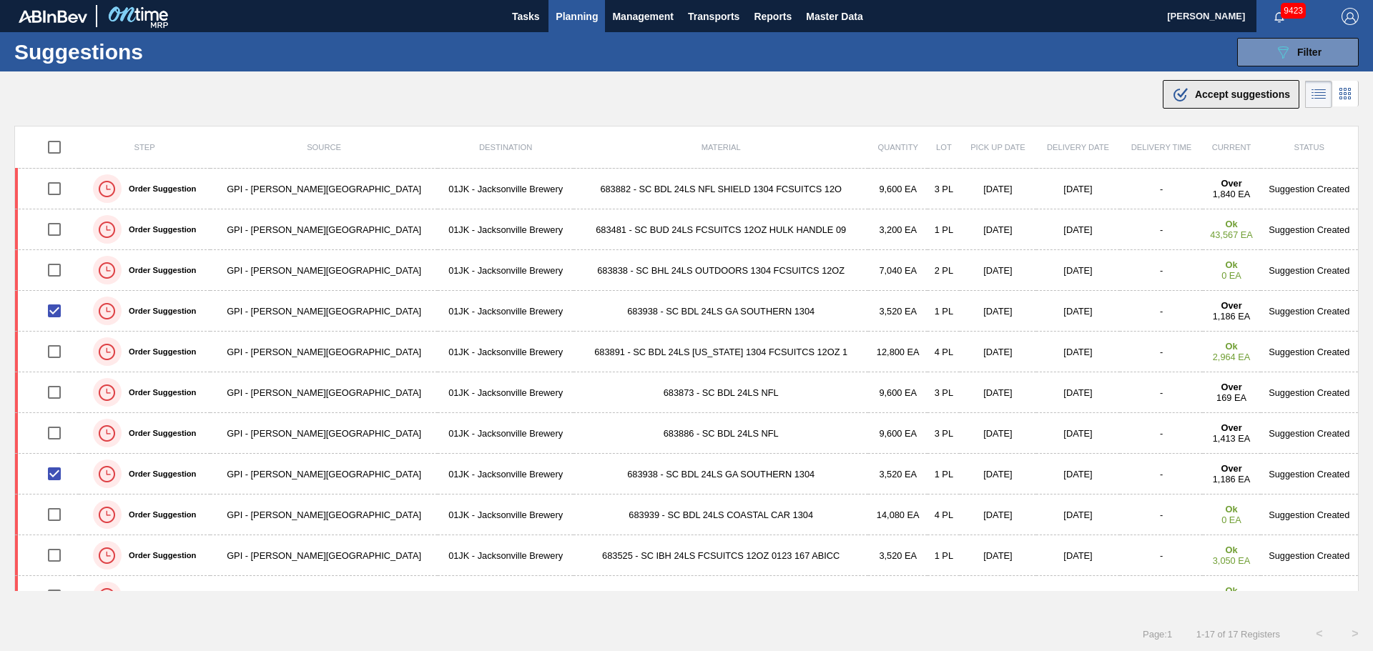
click at [1202, 95] on span "Accept suggestions" at bounding box center [1242, 94] width 95 height 11
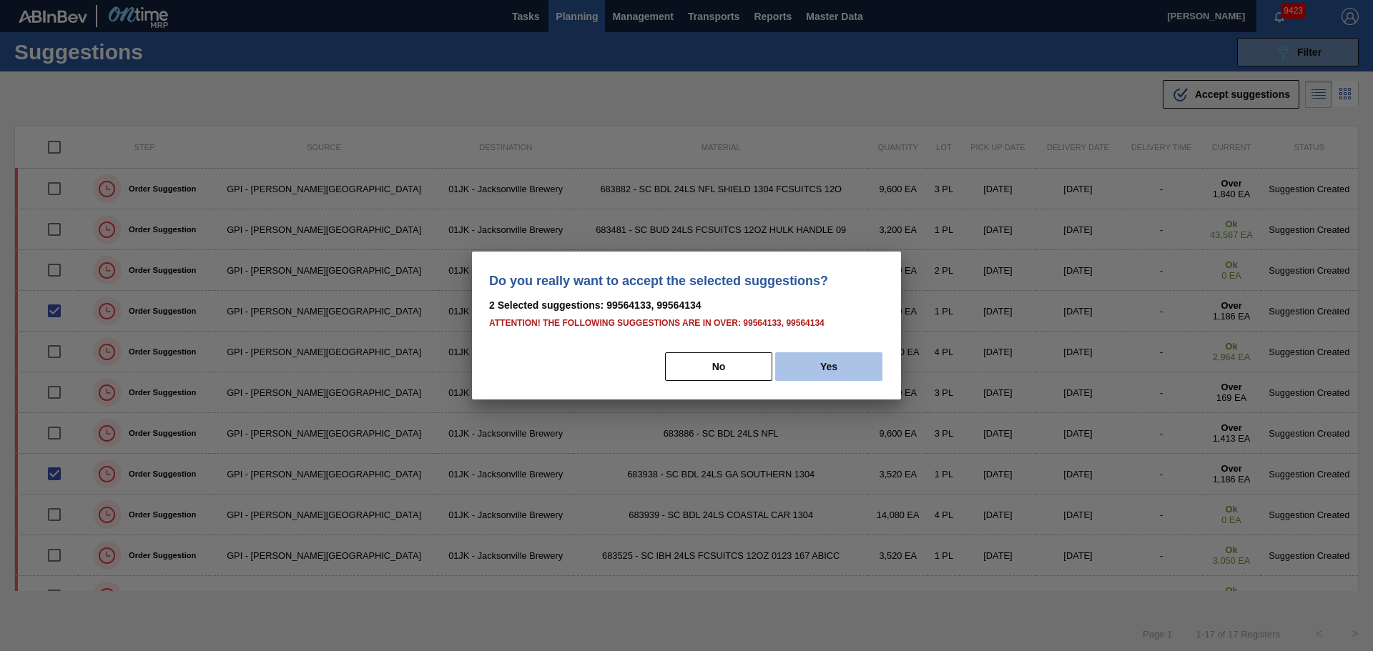
click at [828, 361] on button "Yes" at bounding box center [828, 366] width 107 height 29
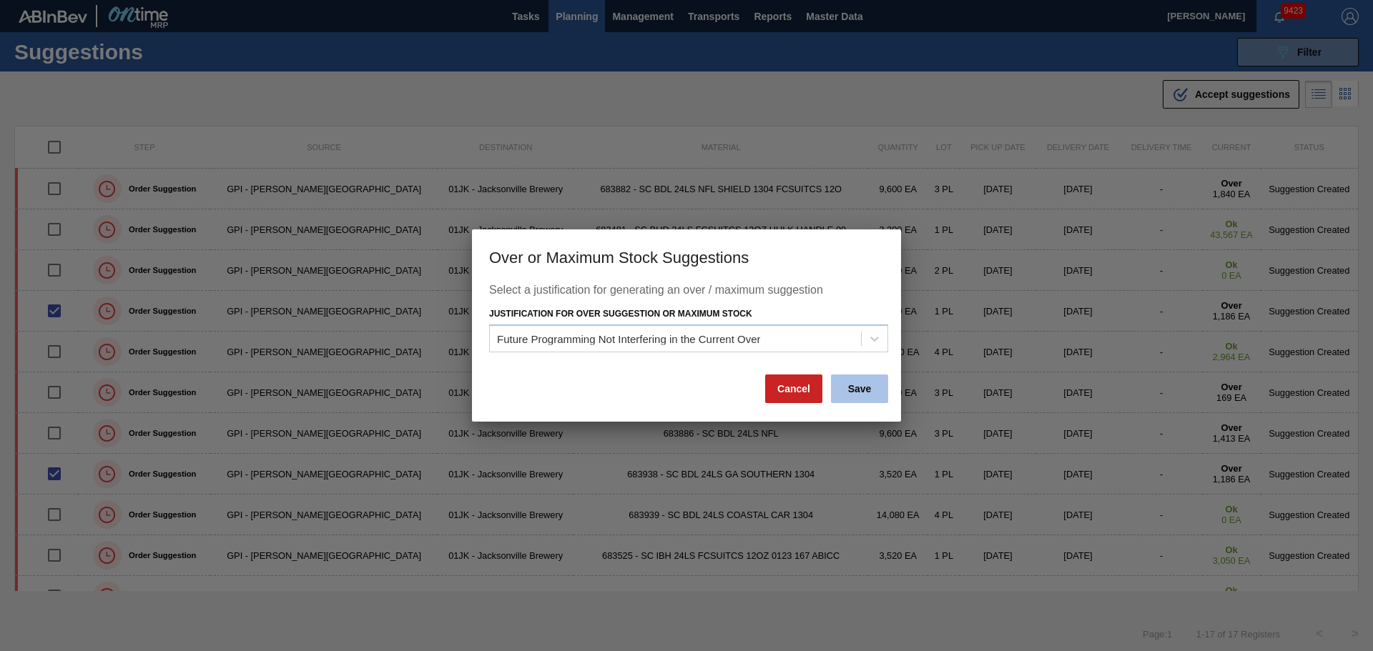
click at [852, 376] on button "Save" at bounding box center [859, 389] width 57 height 29
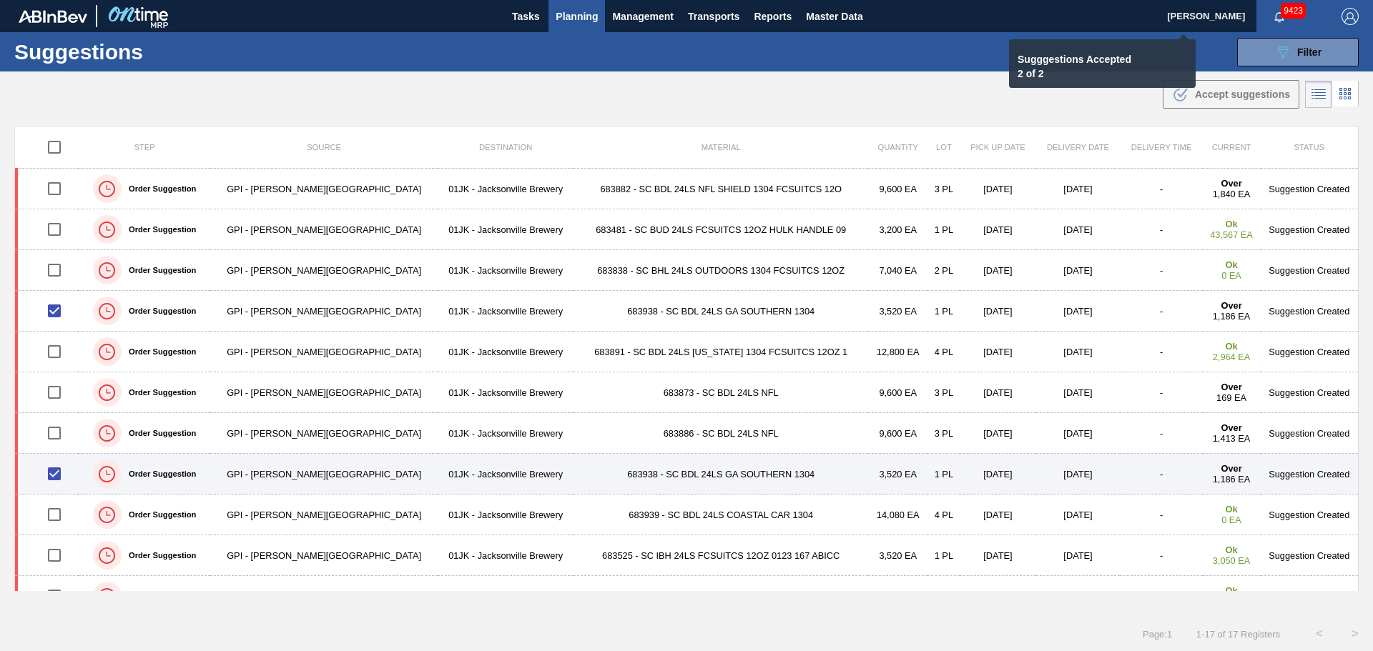
checkbox input "false"
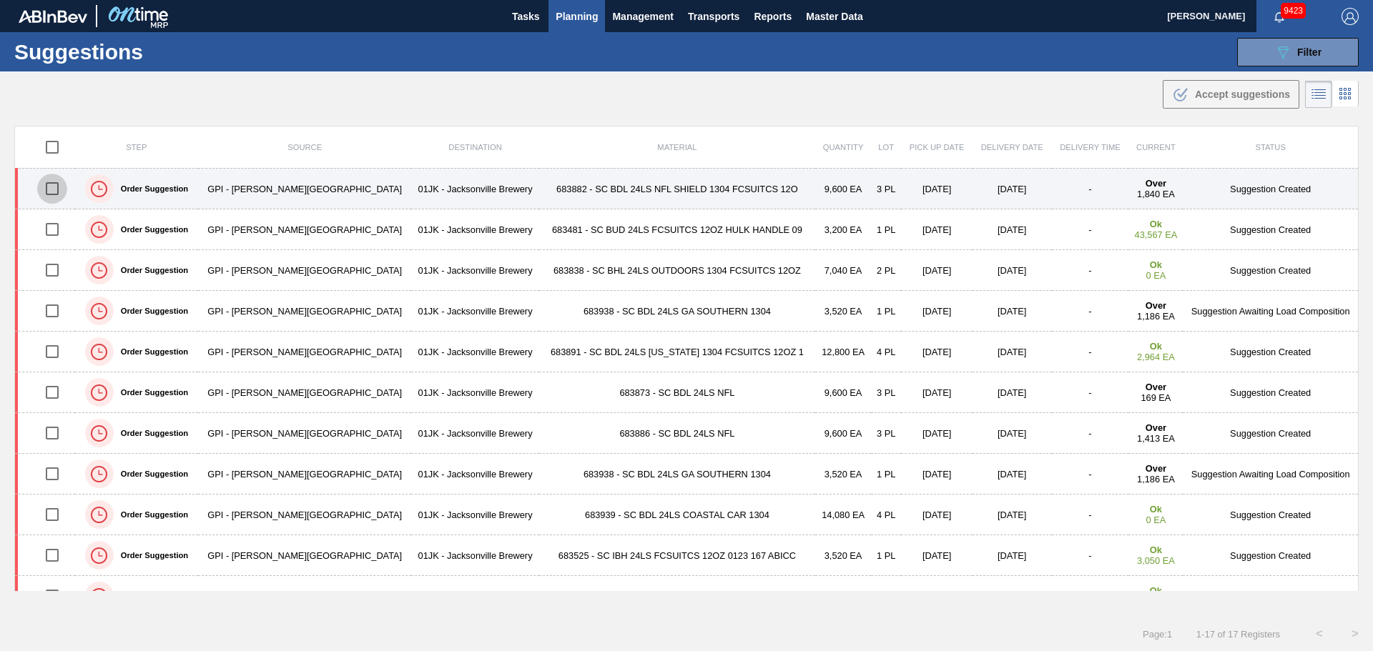
click at [57, 186] on input "checkbox" at bounding box center [52, 189] width 30 height 30
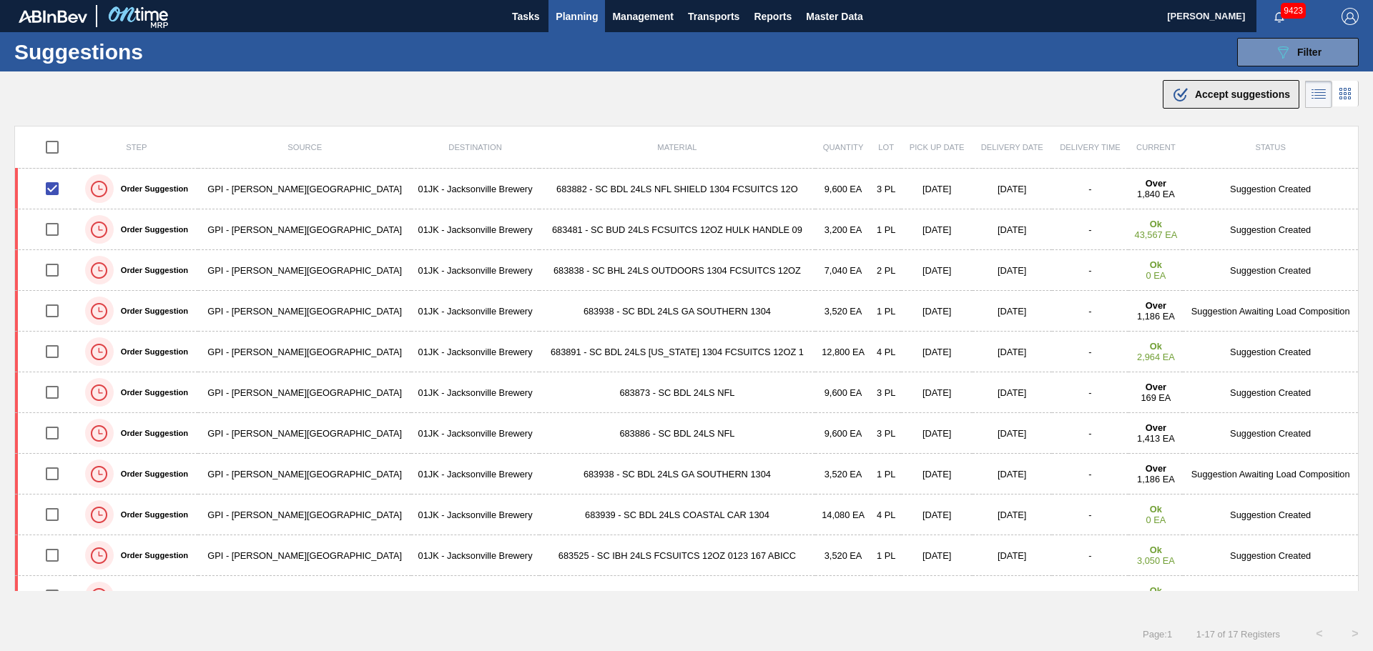
click at [1247, 97] on span "Accept suggestions" at bounding box center [1242, 94] width 95 height 11
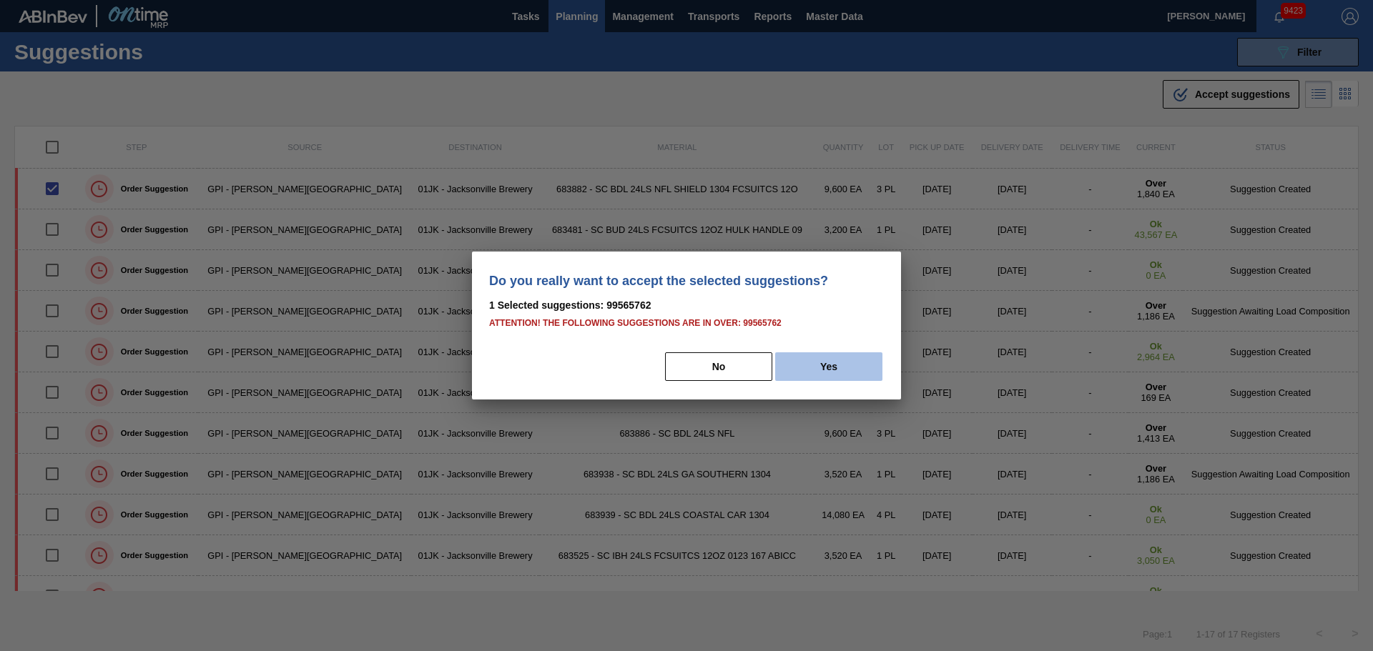
click at [852, 360] on button "Yes" at bounding box center [828, 366] width 107 height 29
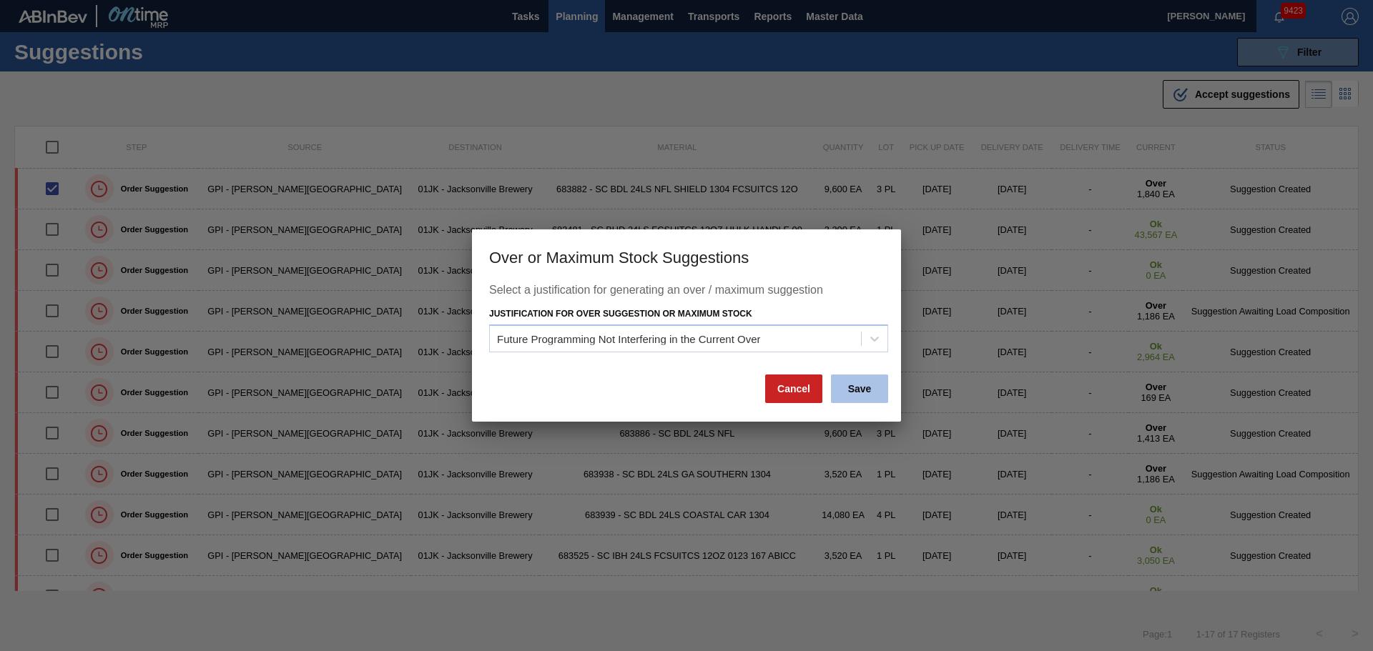
click at [869, 384] on button "Save" at bounding box center [859, 389] width 57 height 29
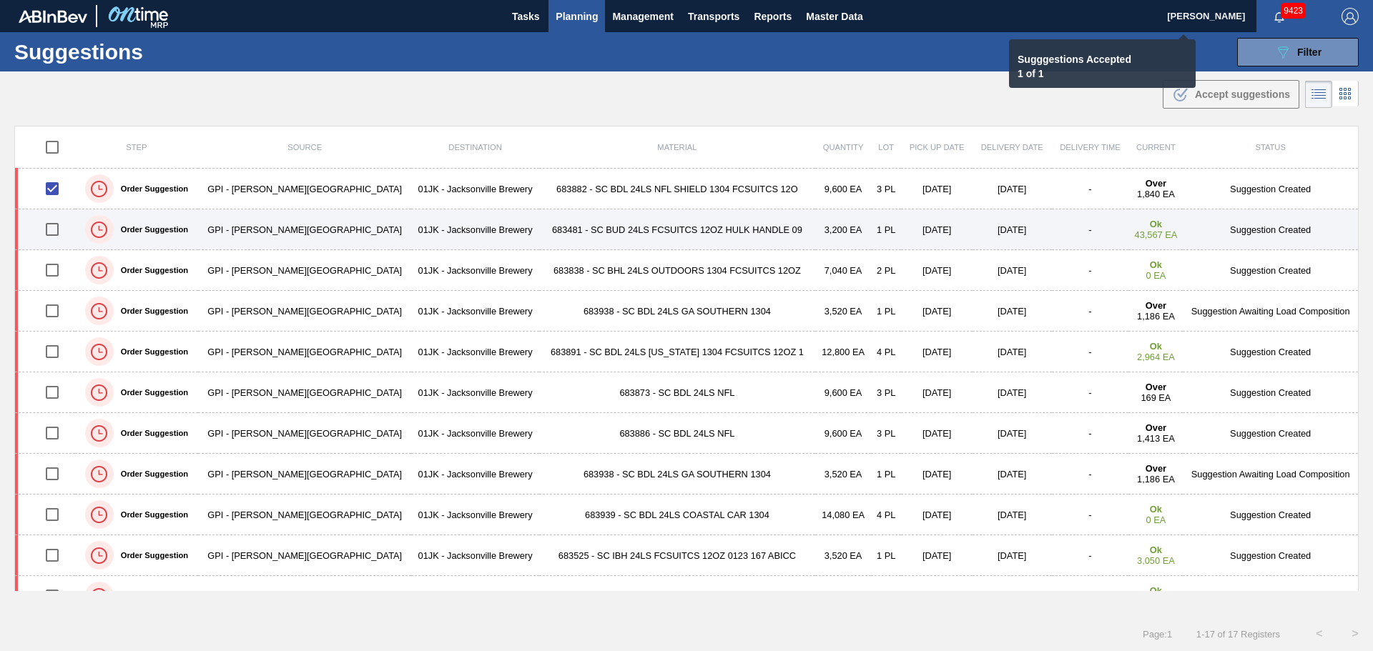
checkbox input "false"
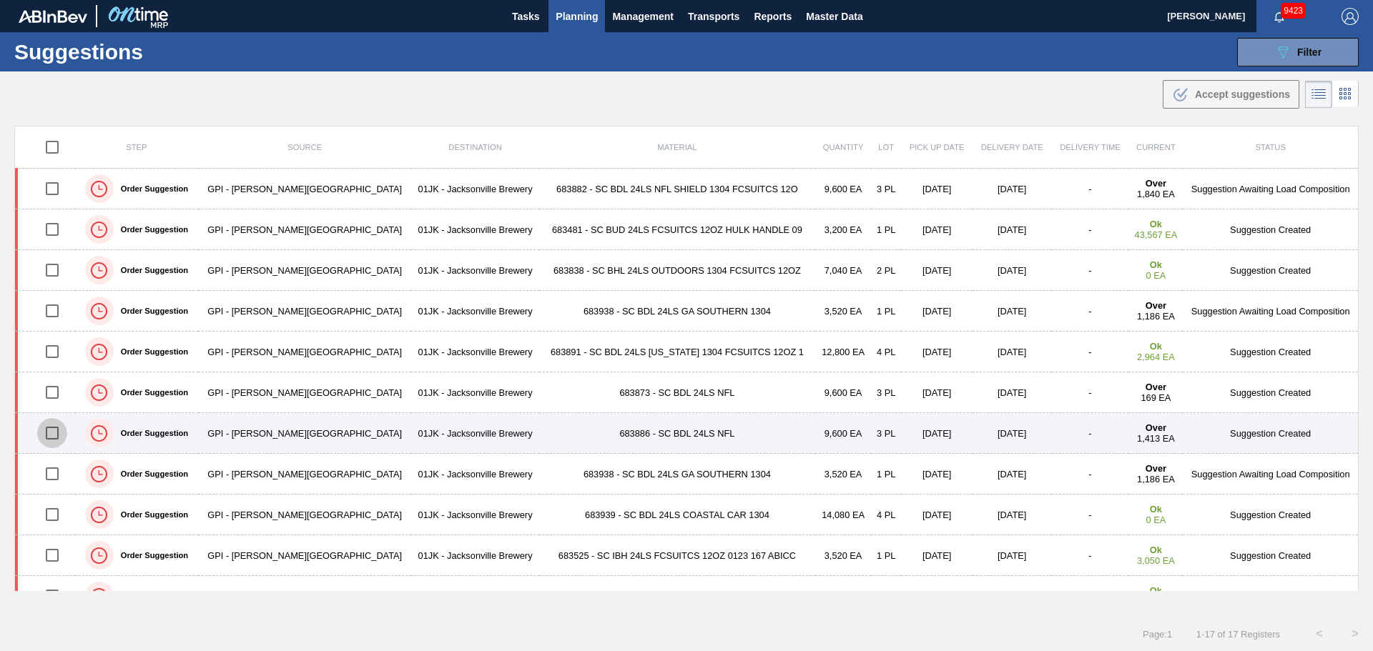
click at [51, 427] on input "checkbox" at bounding box center [52, 433] width 30 height 30
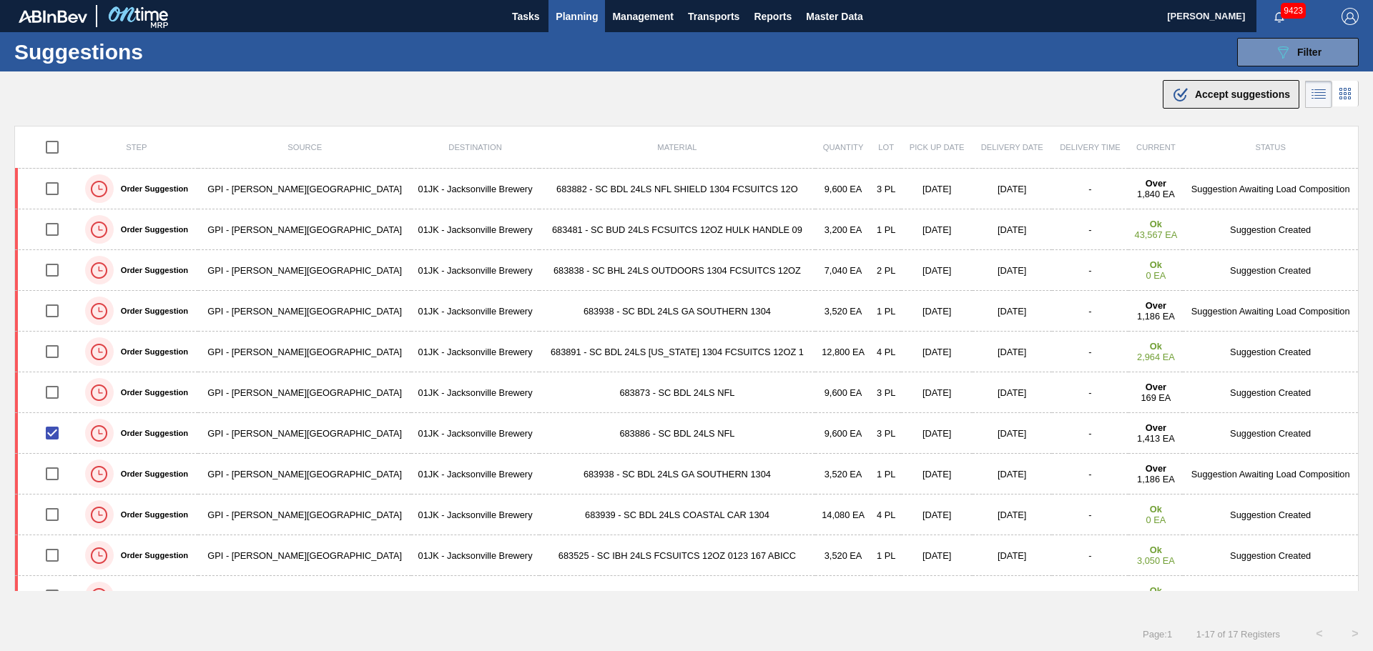
click at [1201, 87] on div ".b{fill:var(--color-action-default)} Accept suggestions" at bounding box center [1231, 94] width 118 height 17
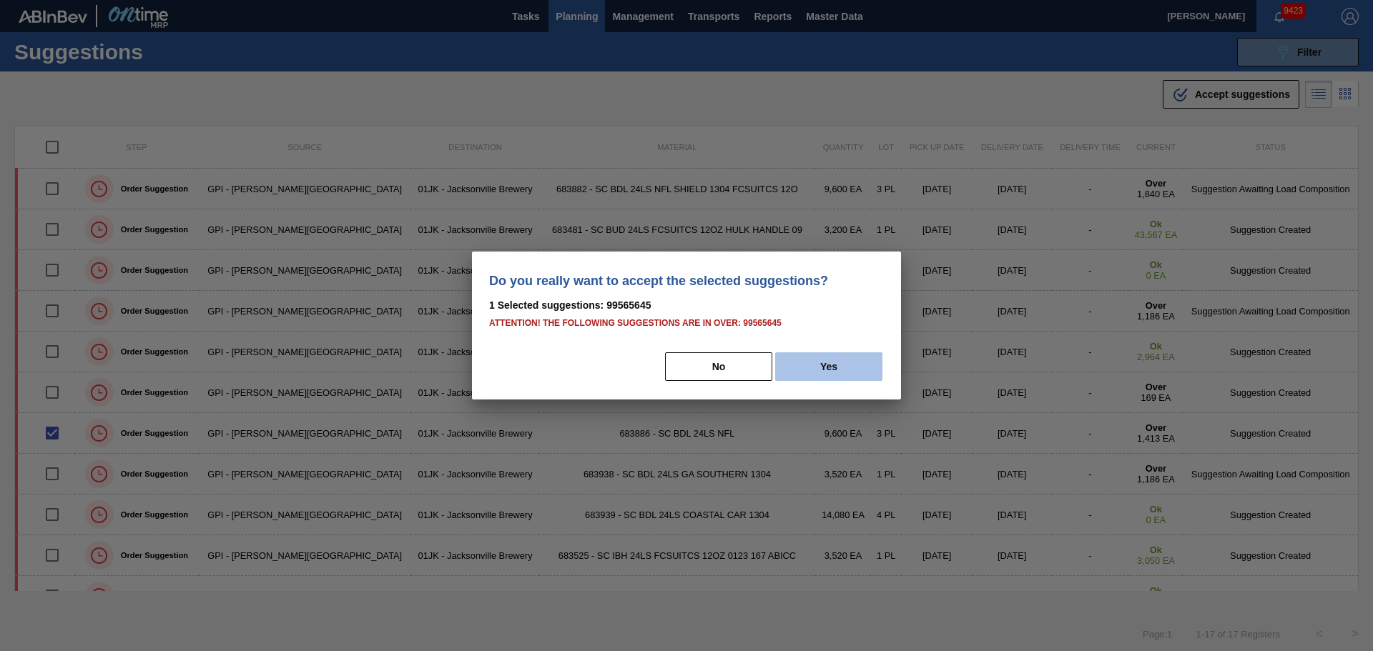
click at [834, 367] on button "Yes" at bounding box center [828, 366] width 107 height 29
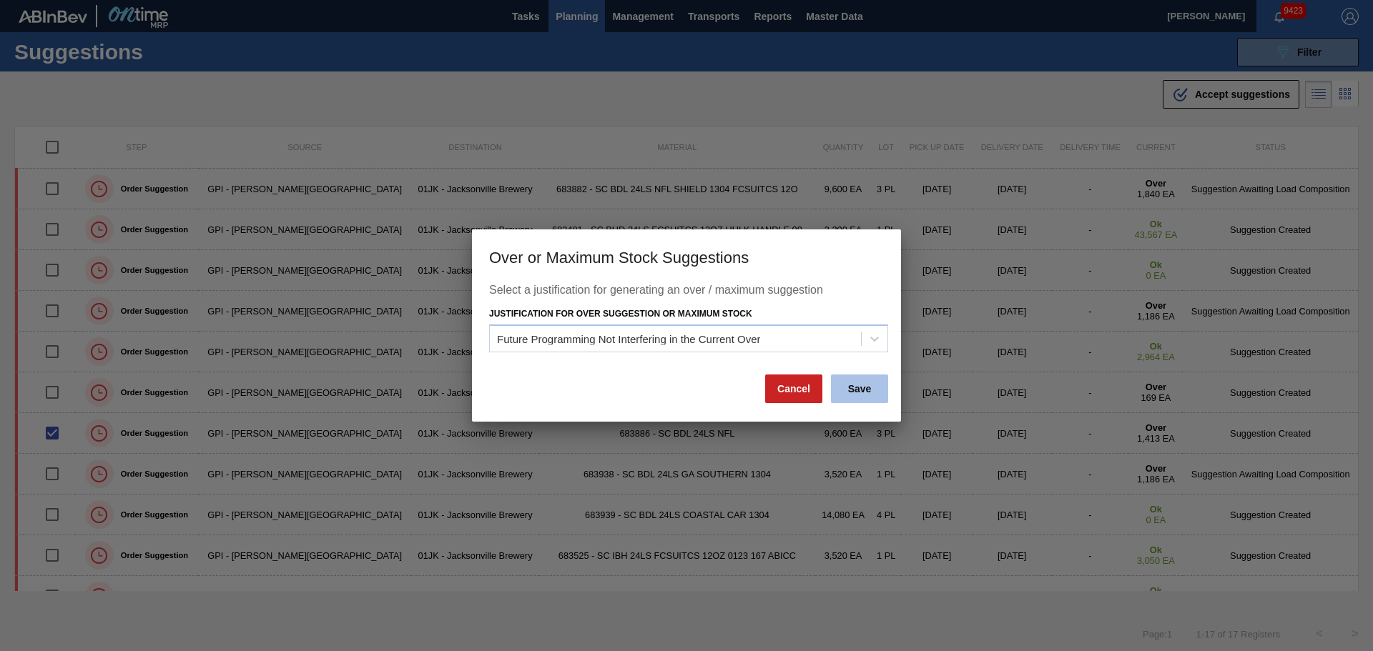
click at [860, 377] on button "Save" at bounding box center [859, 389] width 57 height 29
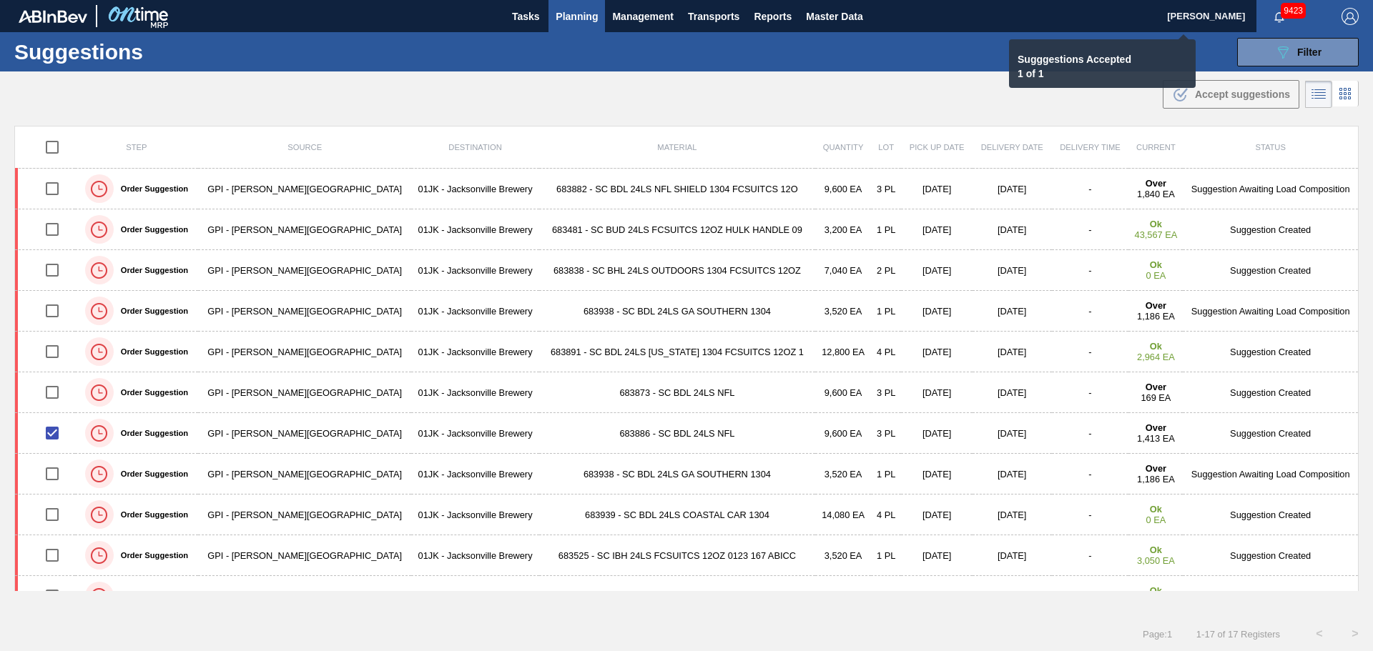
checkbox input "false"
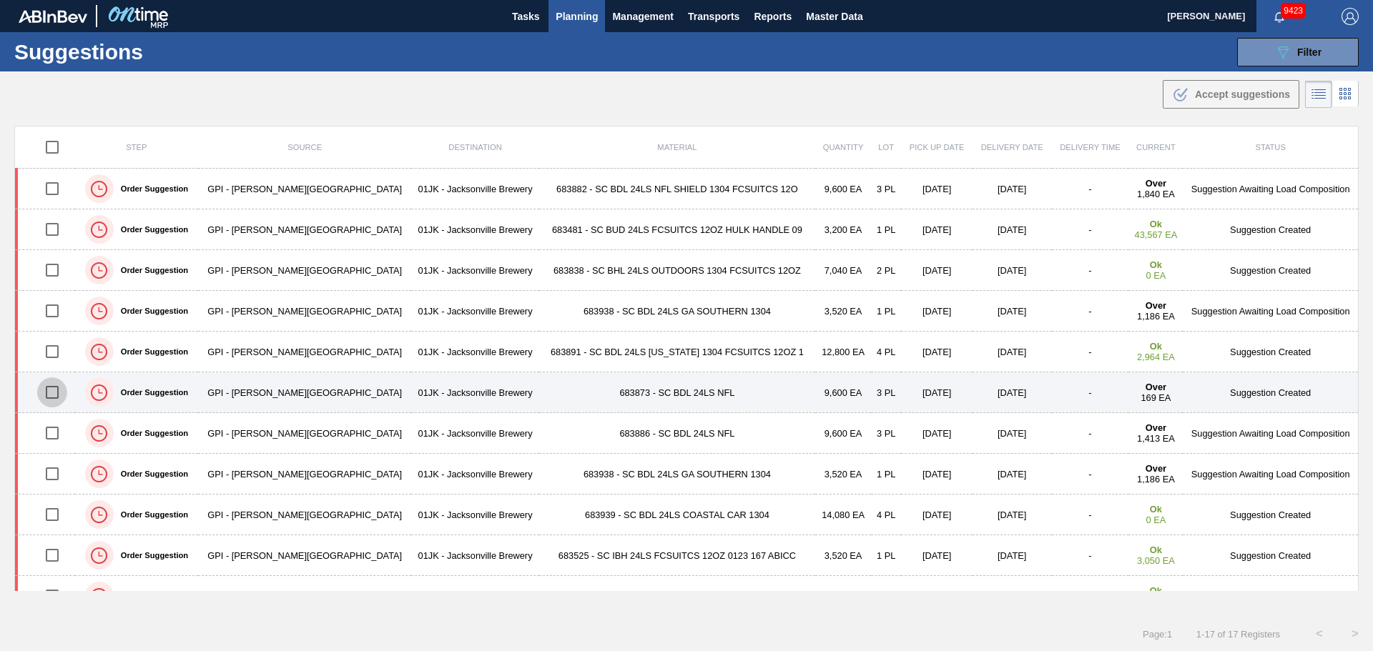
click at [62, 393] on input "checkbox" at bounding box center [52, 392] width 30 height 30
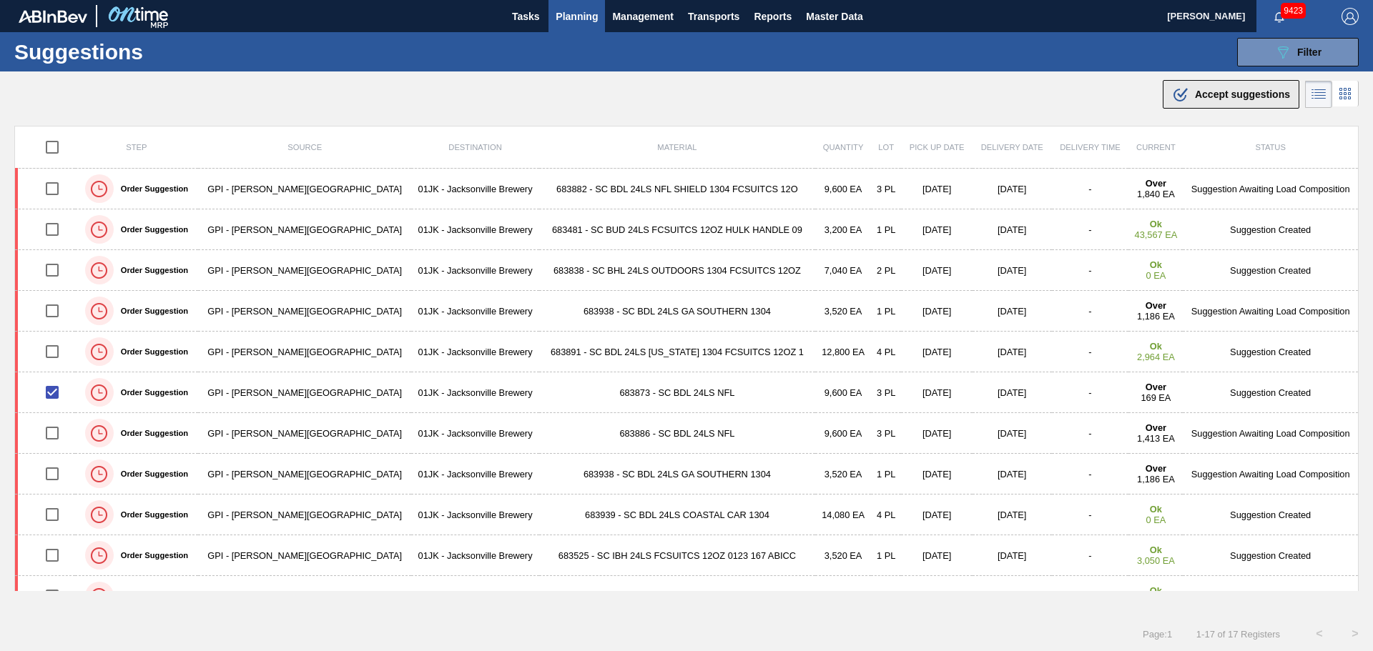
click at [1225, 101] on div ".b{fill:var(--color-action-default)} Accept suggestions" at bounding box center [1231, 94] width 118 height 17
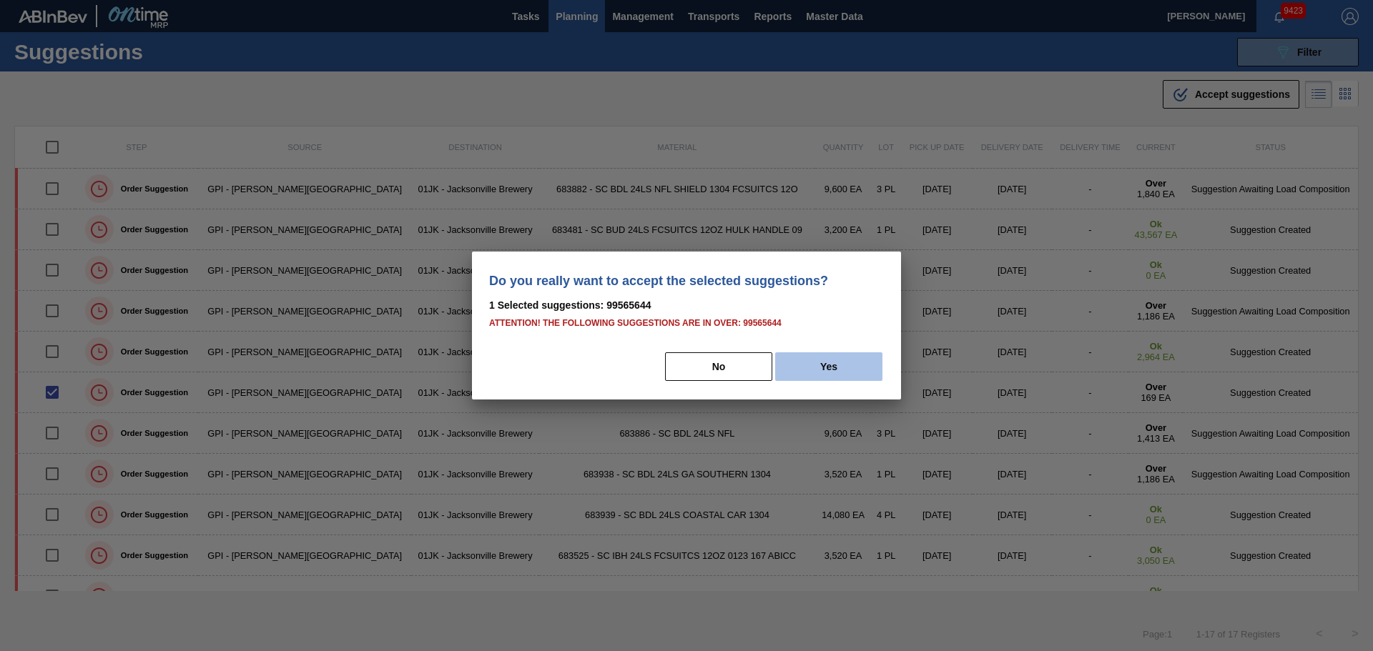
click at [813, 372] on button "Yes" at bounding box center [828, 366] width 107 height 29
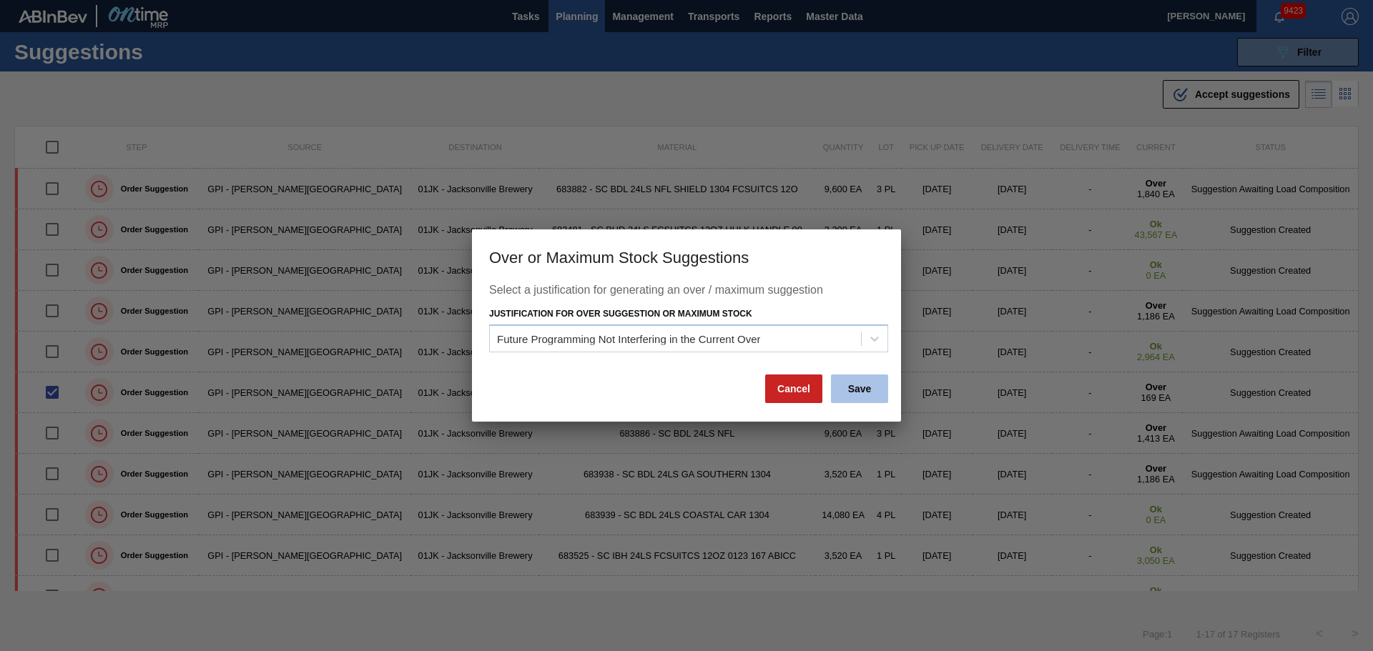
click at [841, 389] on button "Save" at bounding box center [859, 389] width 57 height 29
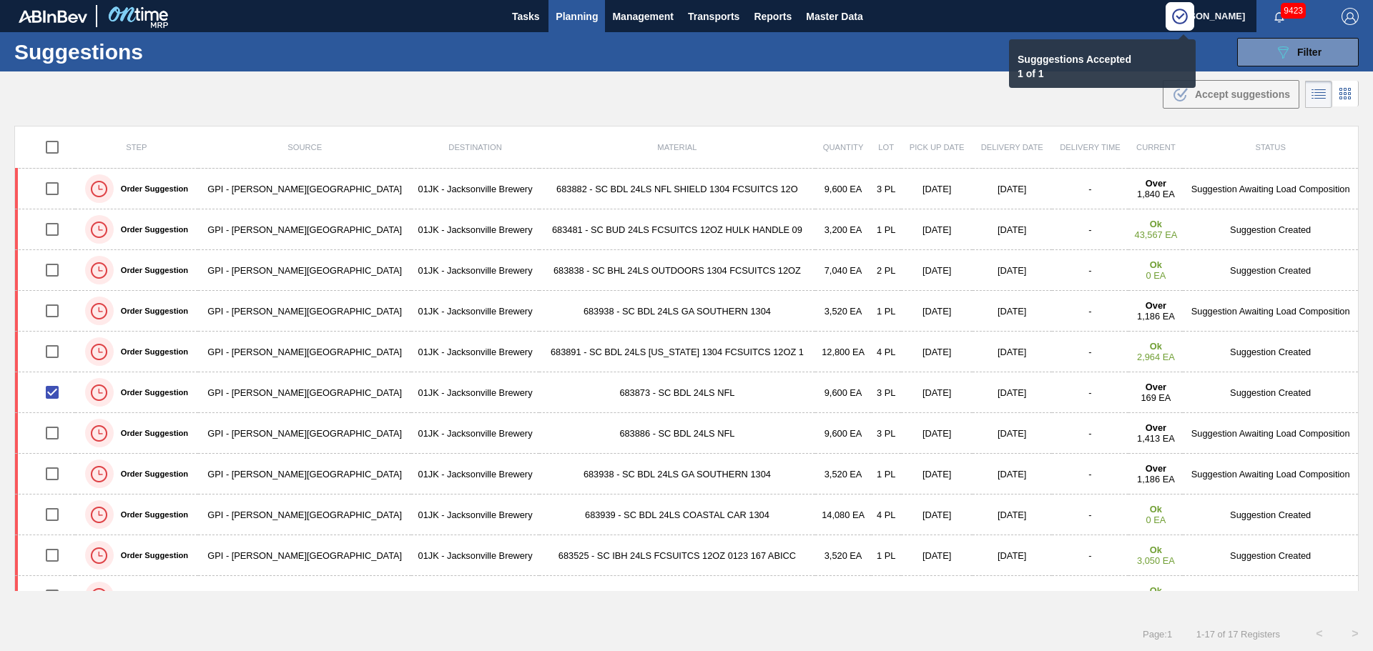
click at [881, 74] on div ".b{fill:var(--color-action-default)} Accept suggestions" at bounding box center [686, 91] width 1373 height 40
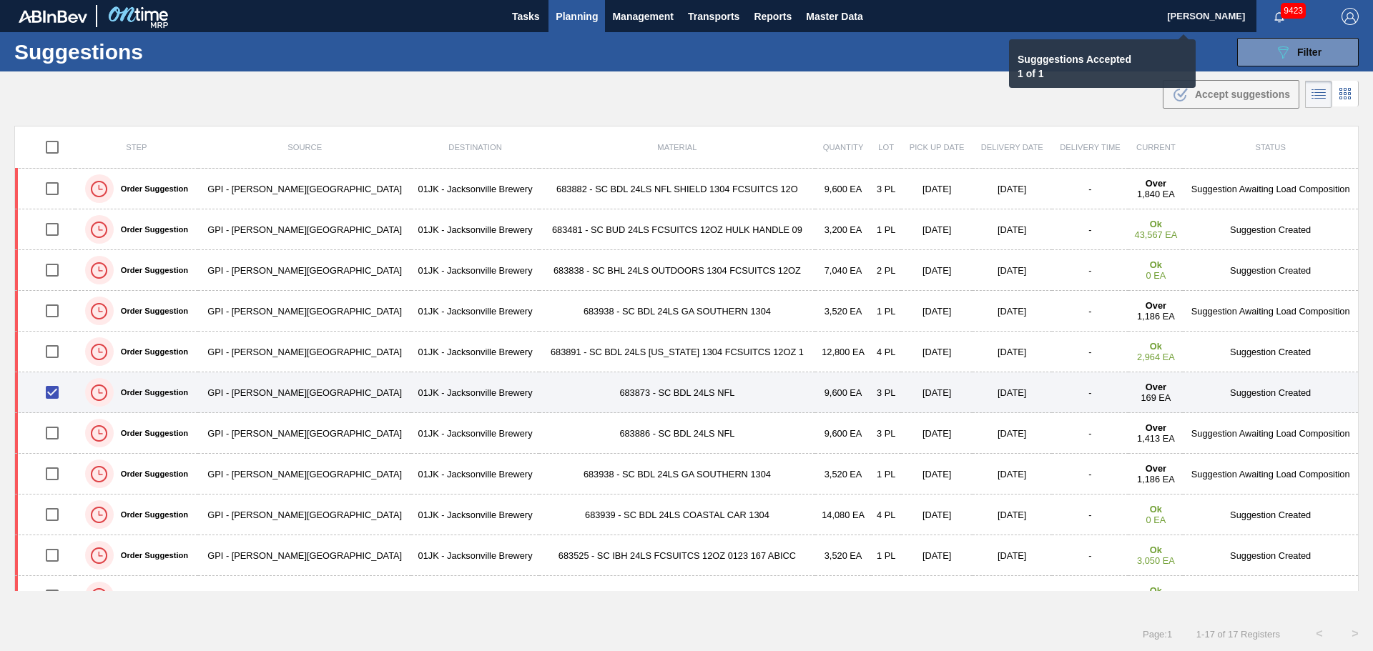
checkbox input "false"
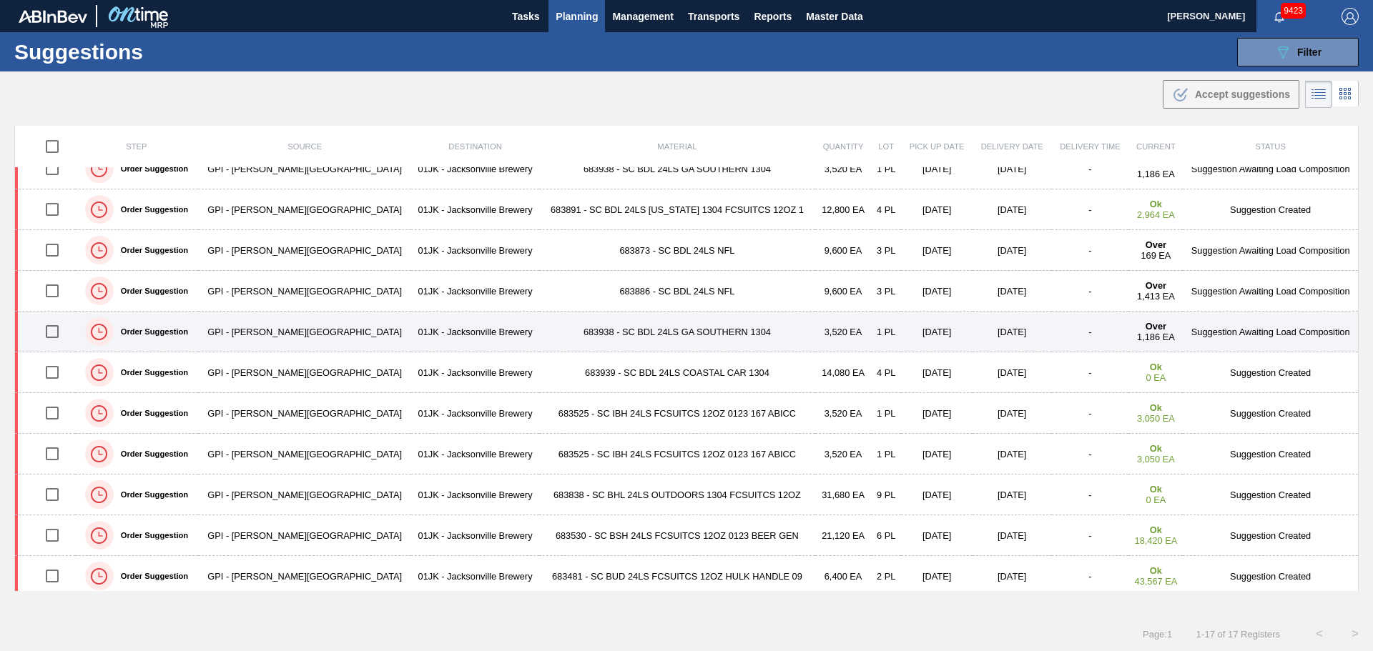
scroll to position [143, 0]
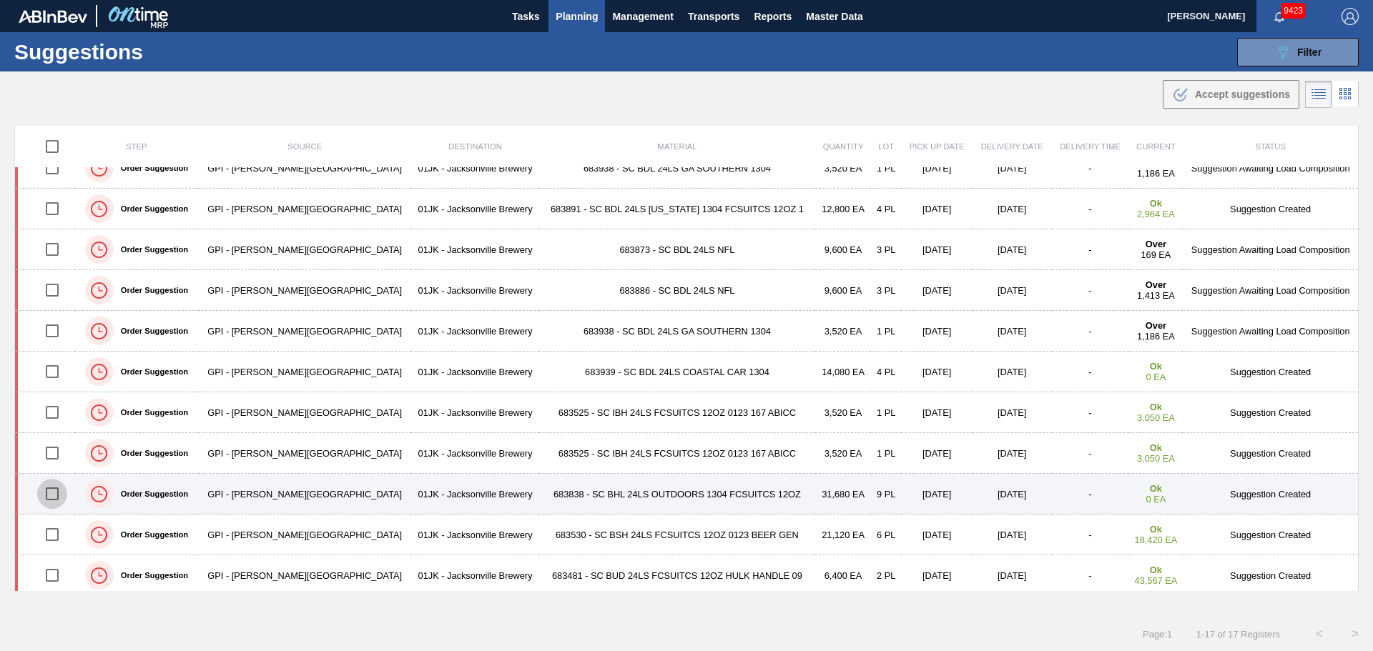
click at [52, 488] on input "checkbox" at bounding box center [52, 494] width 30 height 30
checkbox input "true"
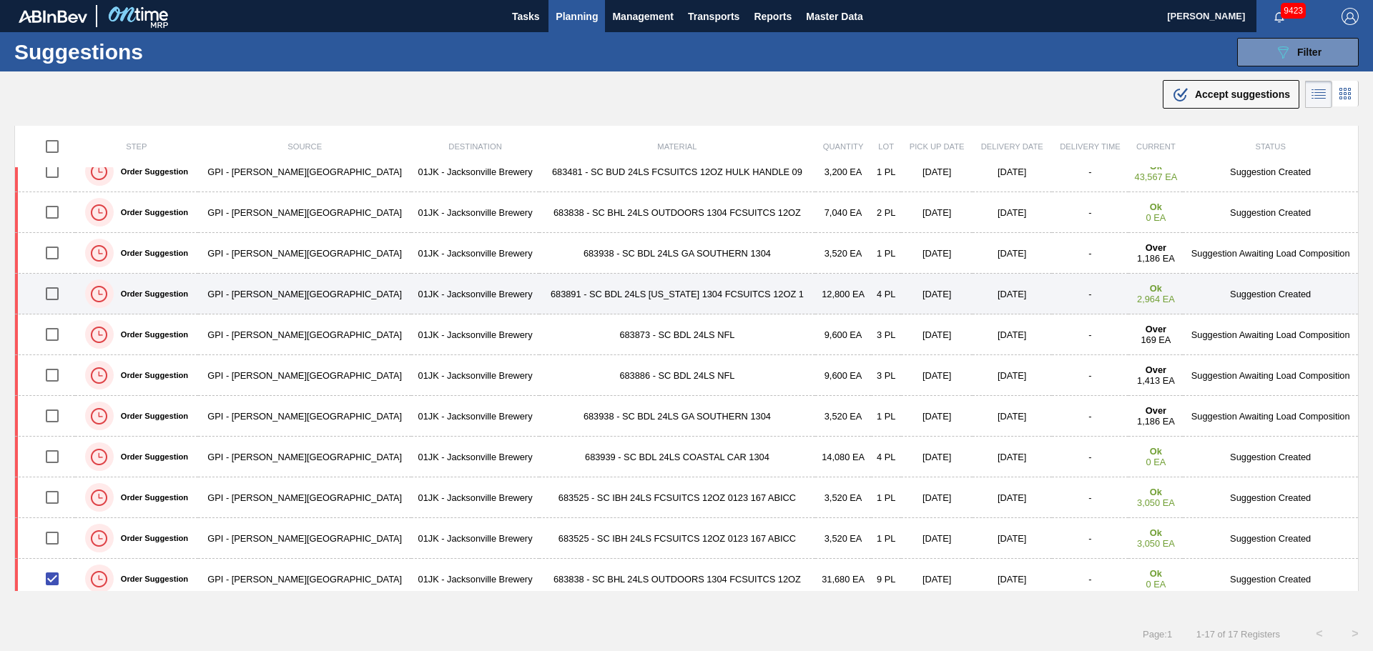
scroll to position [0, 0]
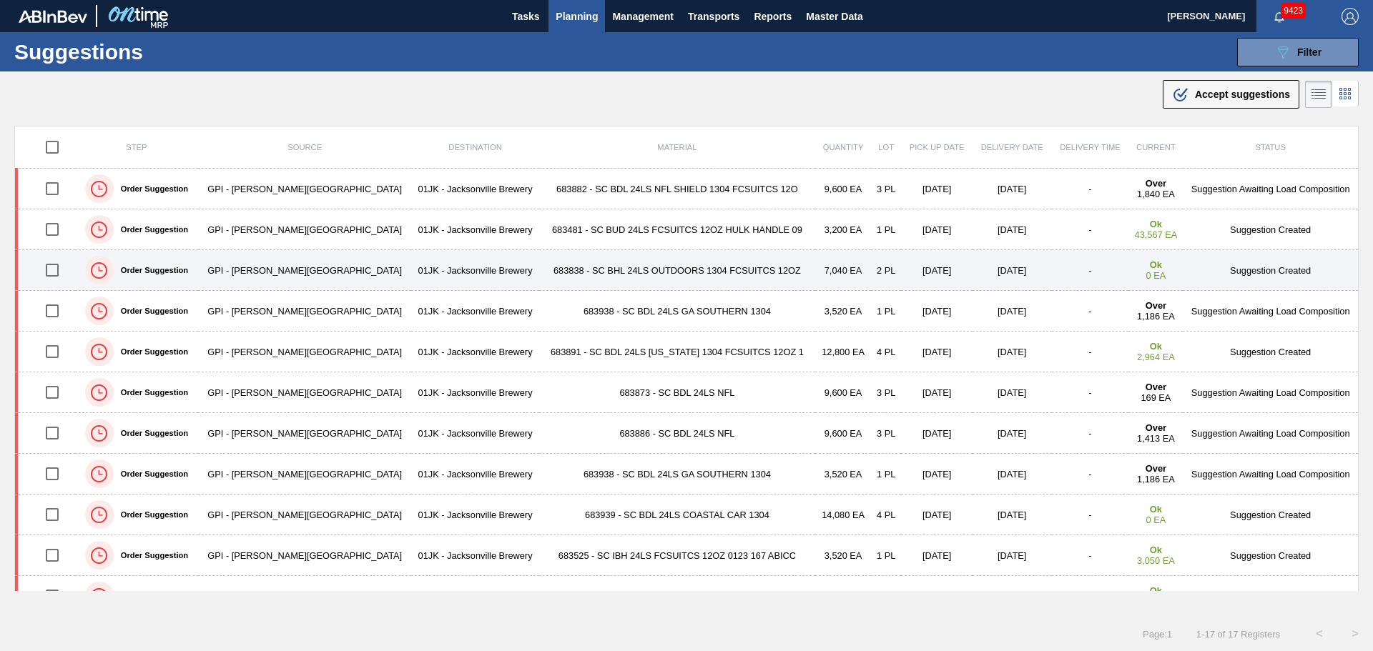
click at [50, 274] on input "checkbox" at bounding box center [52, 270] width 30 height 30
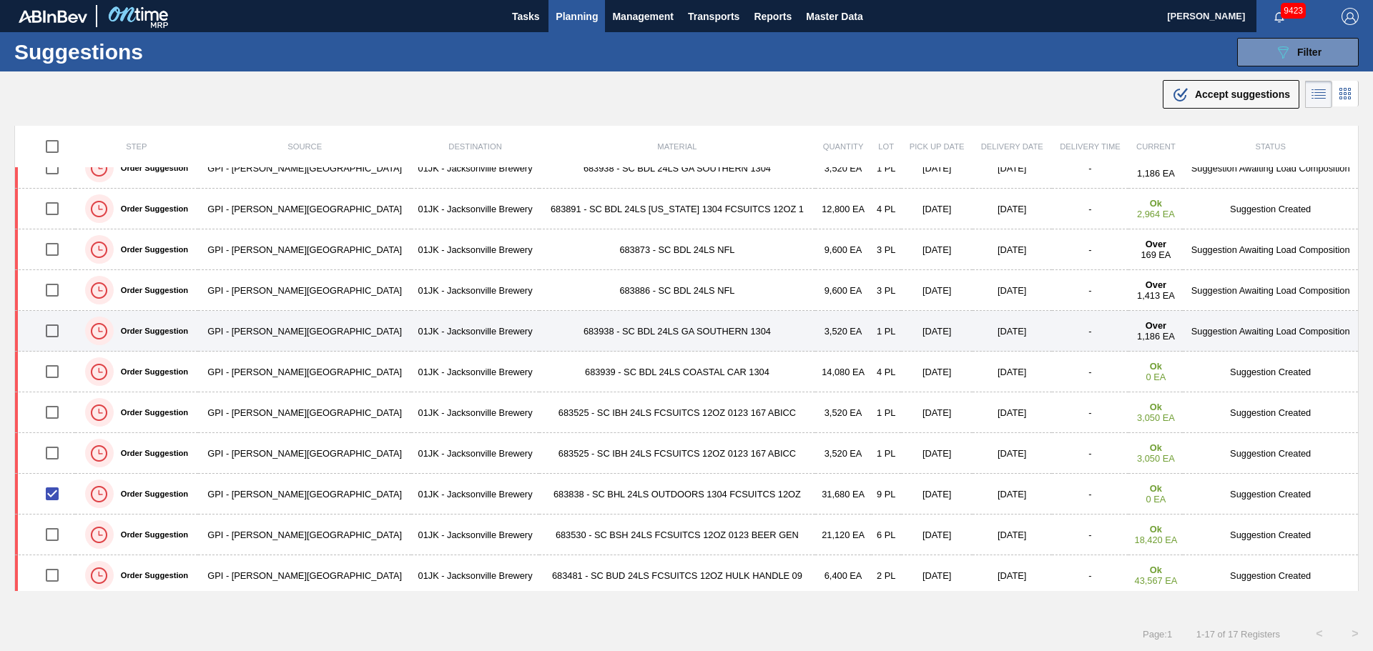
scroll to position [71, 0]
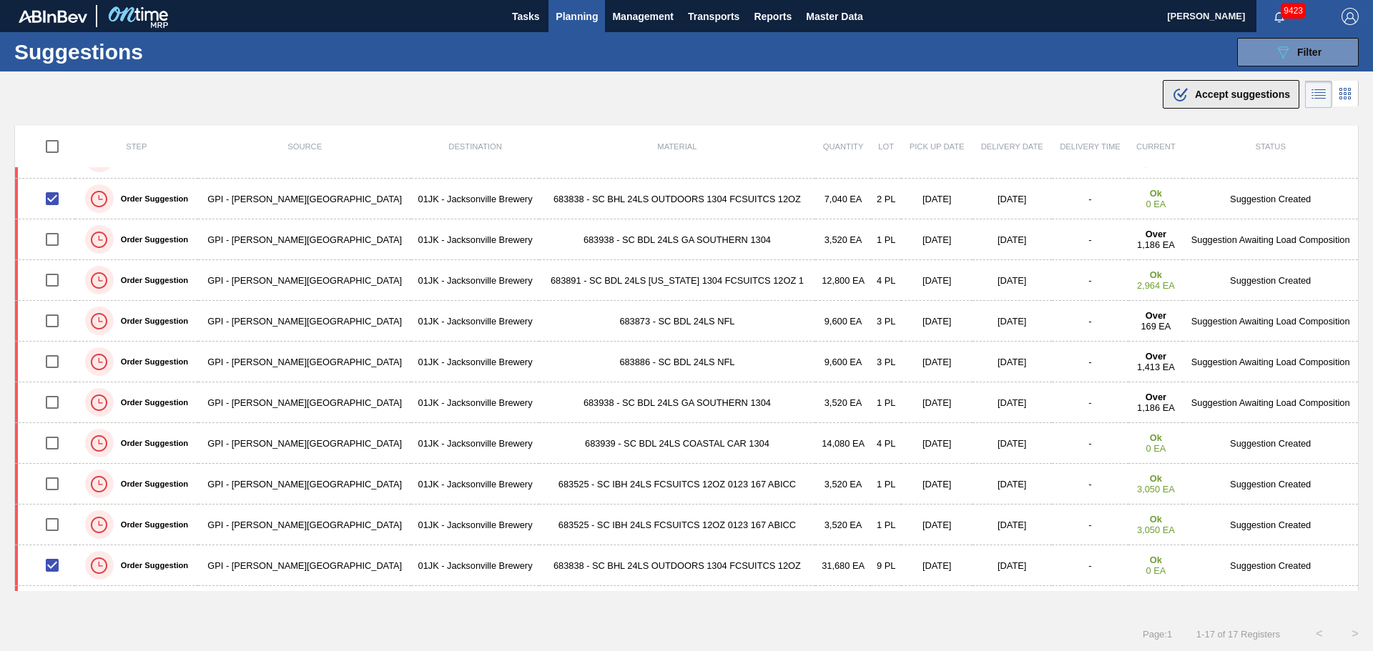
click at [1187, 98] on div ".b{fill:var(--color-action-default)} Accept suggestions" at bounding box center [1231, 94] width 118 height 17
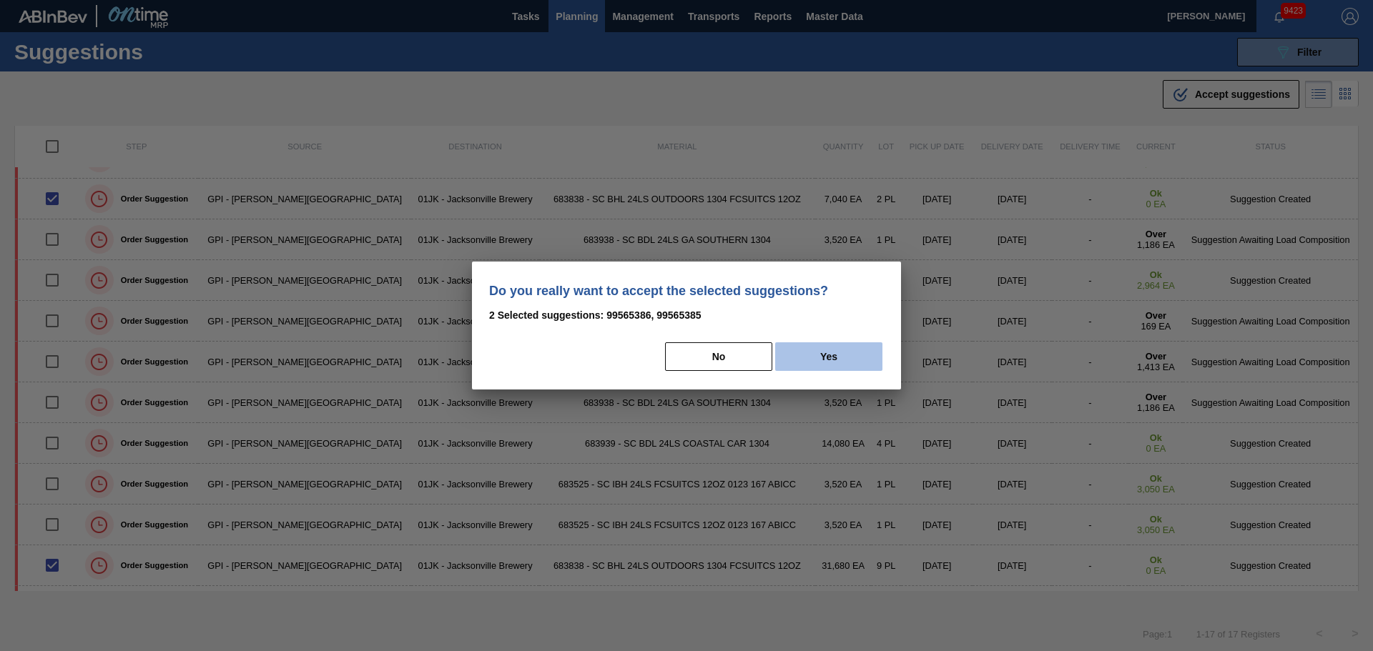
click at [831, 349] on button "Yes" at bounding box center [828, 356] width 107 height 29
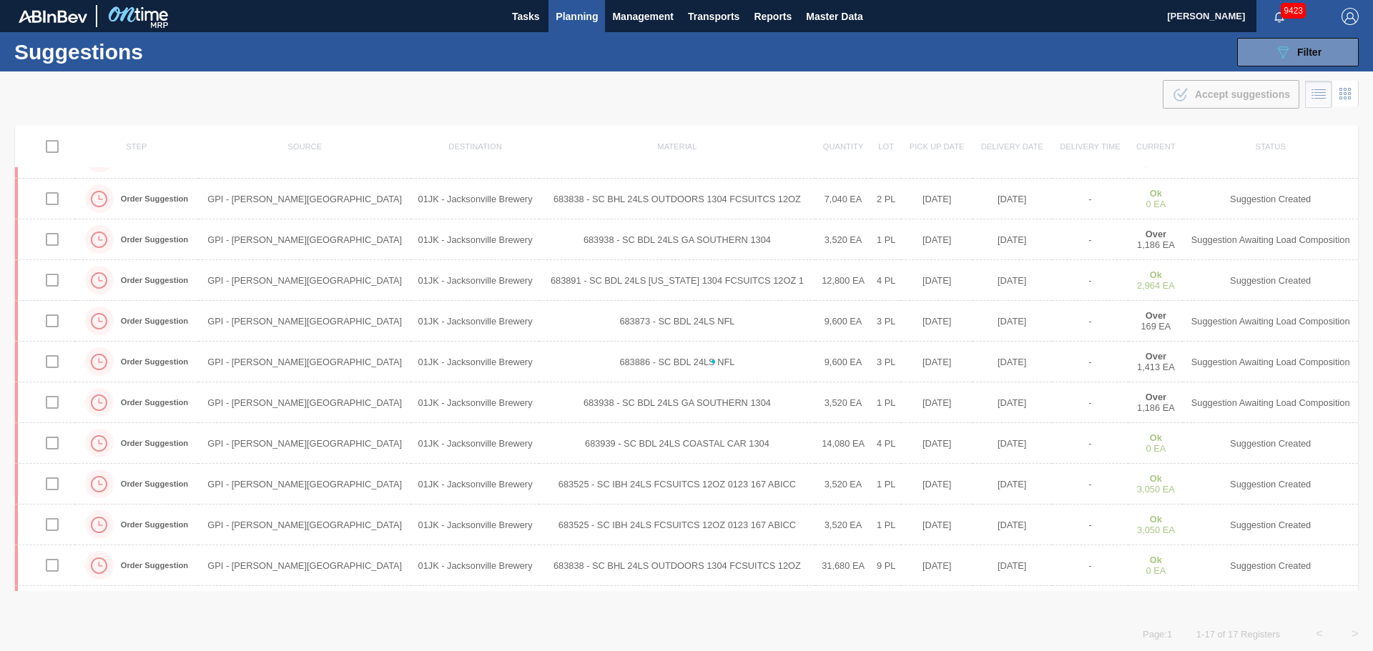
checkbox input "false"
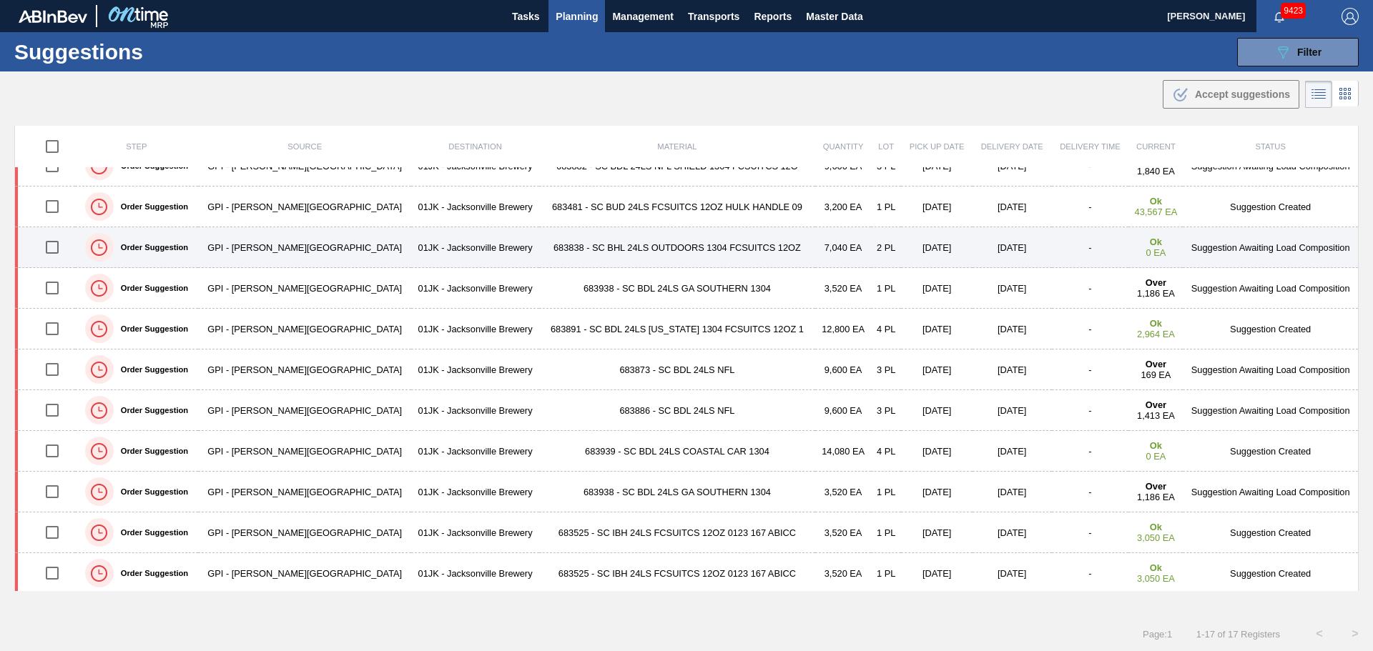
scroll to position [0, 0]
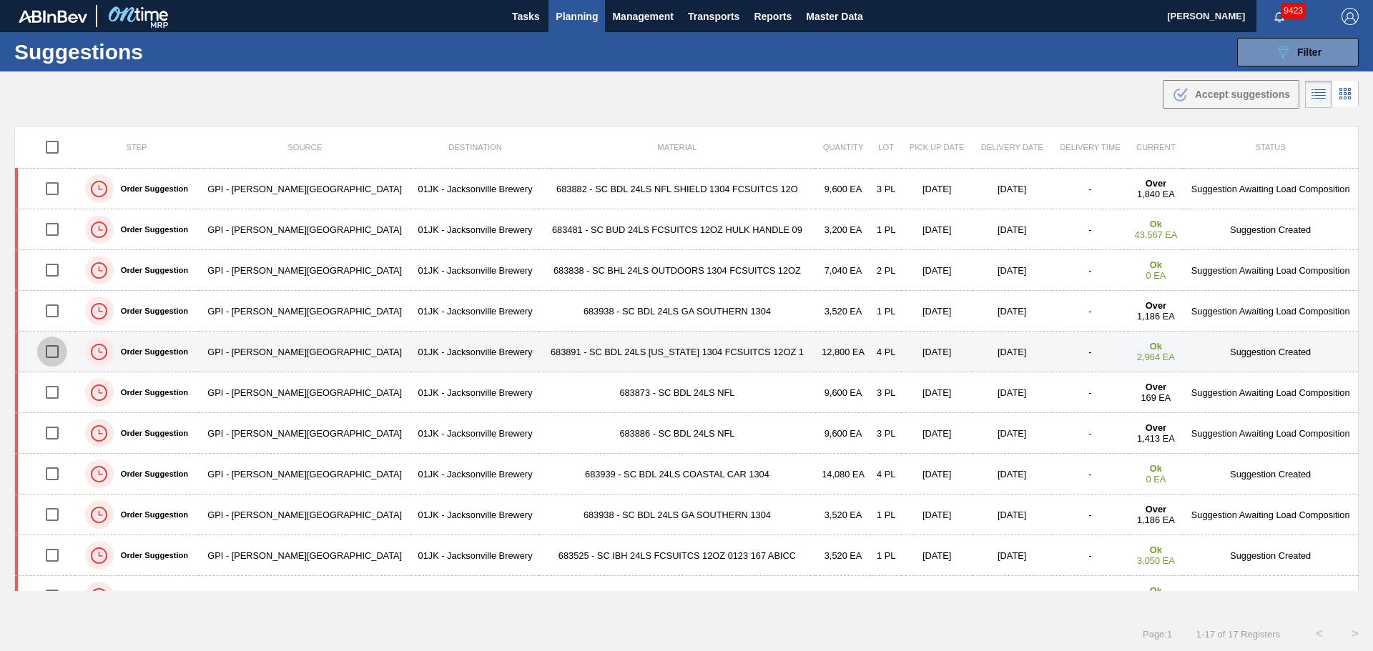
click at [56, 350] on input "checkbox" at bounding box center [52, 352] width 30 height 30
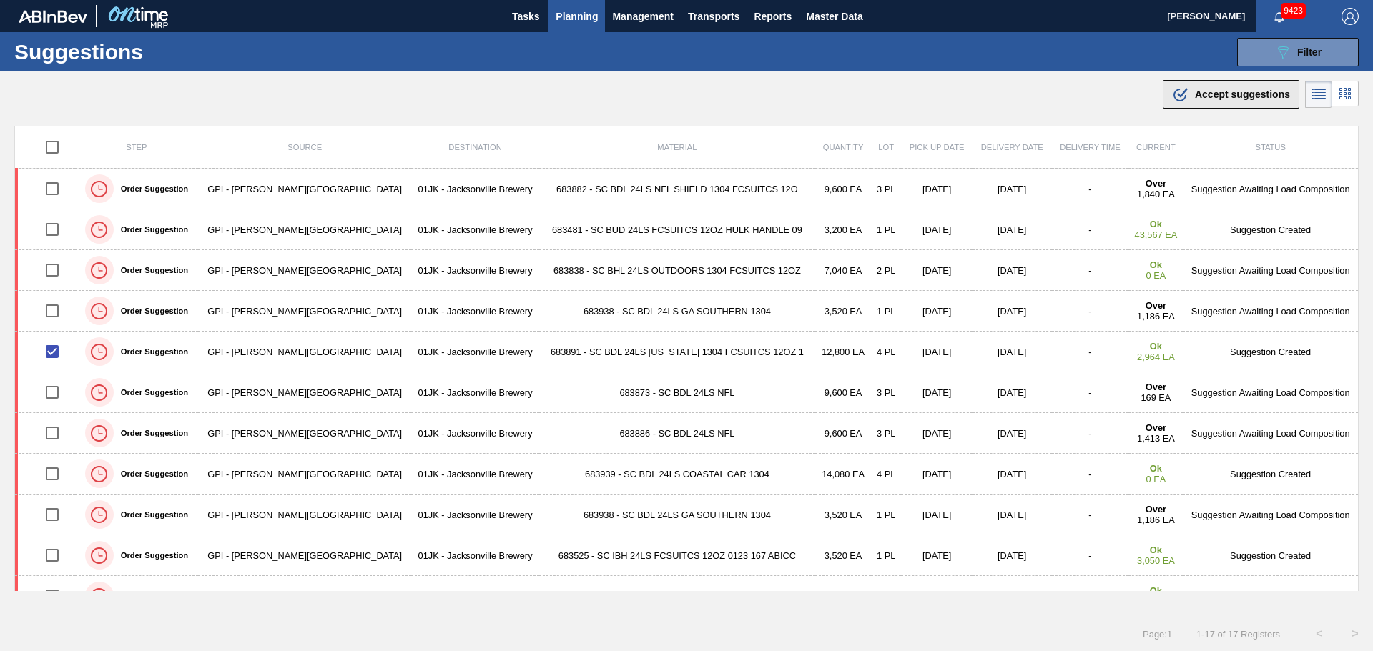
click at [1186, 95] on div ".b{fill:var(--color-action-default)} Accept suggestions" at bounding box center [1231, 94] width 118 height 17
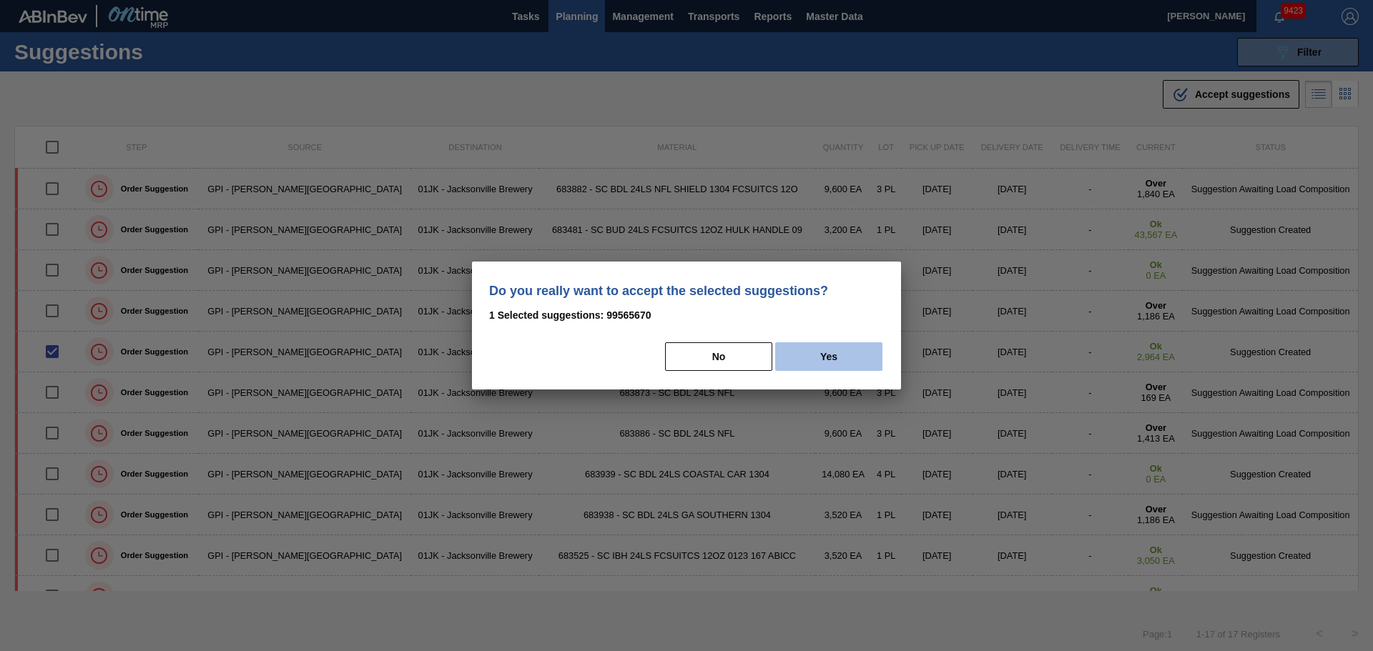
click at [834, 357] on button "Yes" at bounding box center [828, 356] width 107 height 29
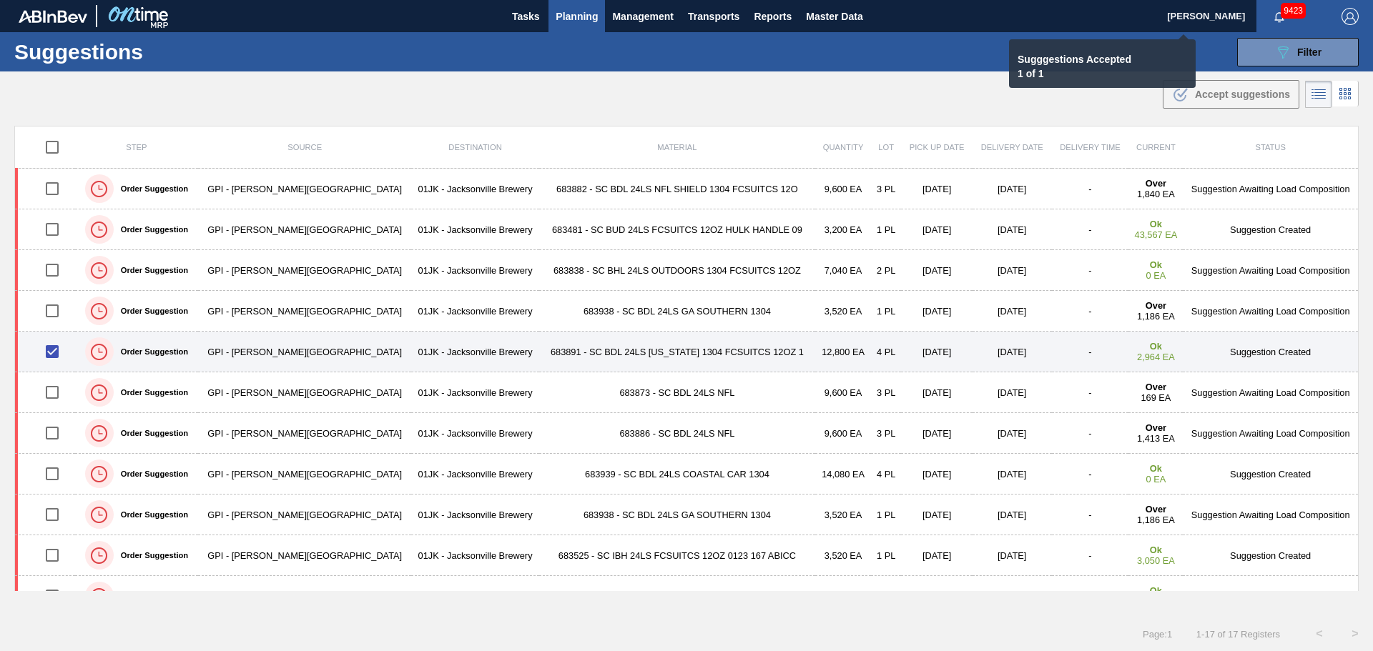
checkbox input "false"
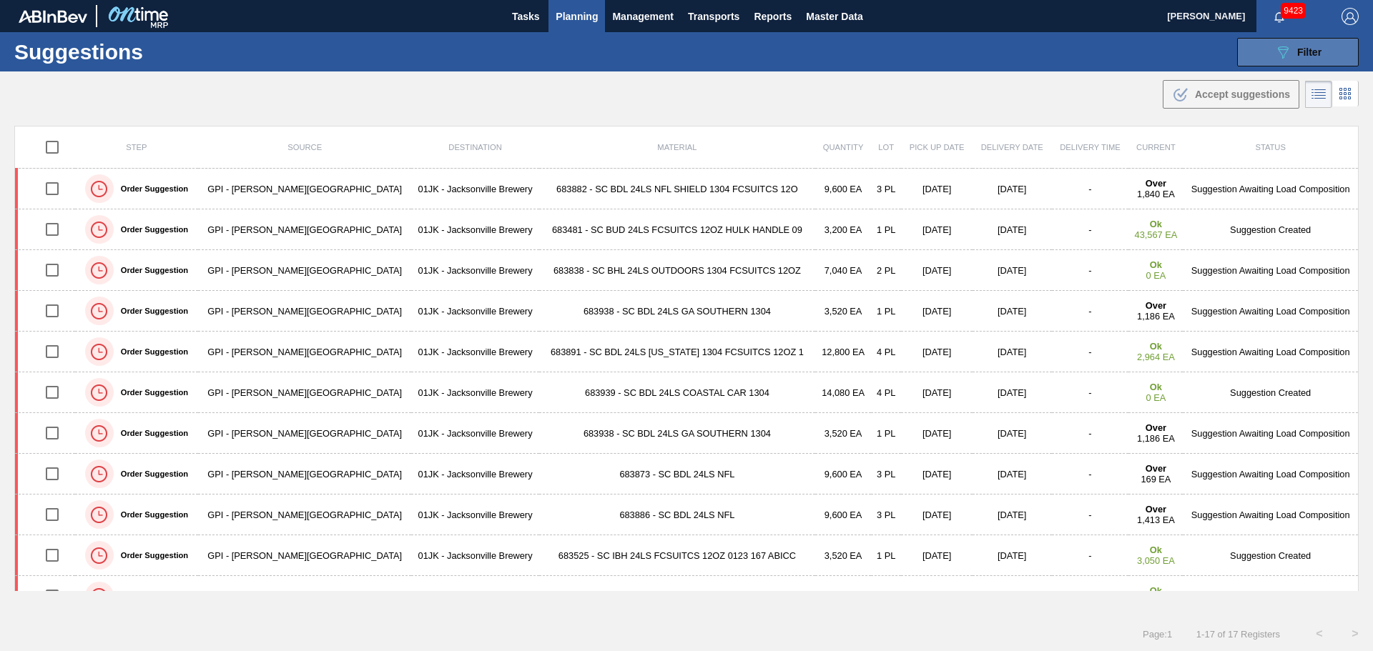
click at [1302, 48] on span "Filter" at bounding box center [1309, 51] width 24 height 11
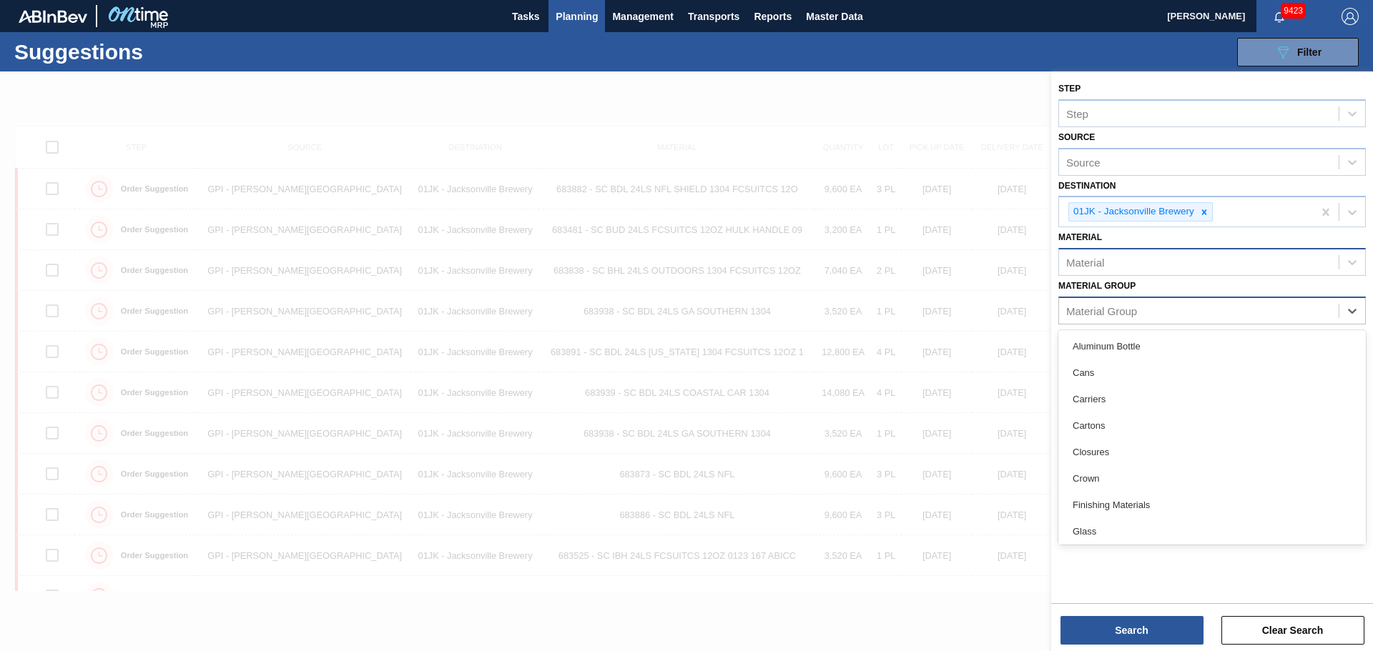
click at [1247, 322] on div "Material Group" at bounding box center [1211, 311] width 307 height 28
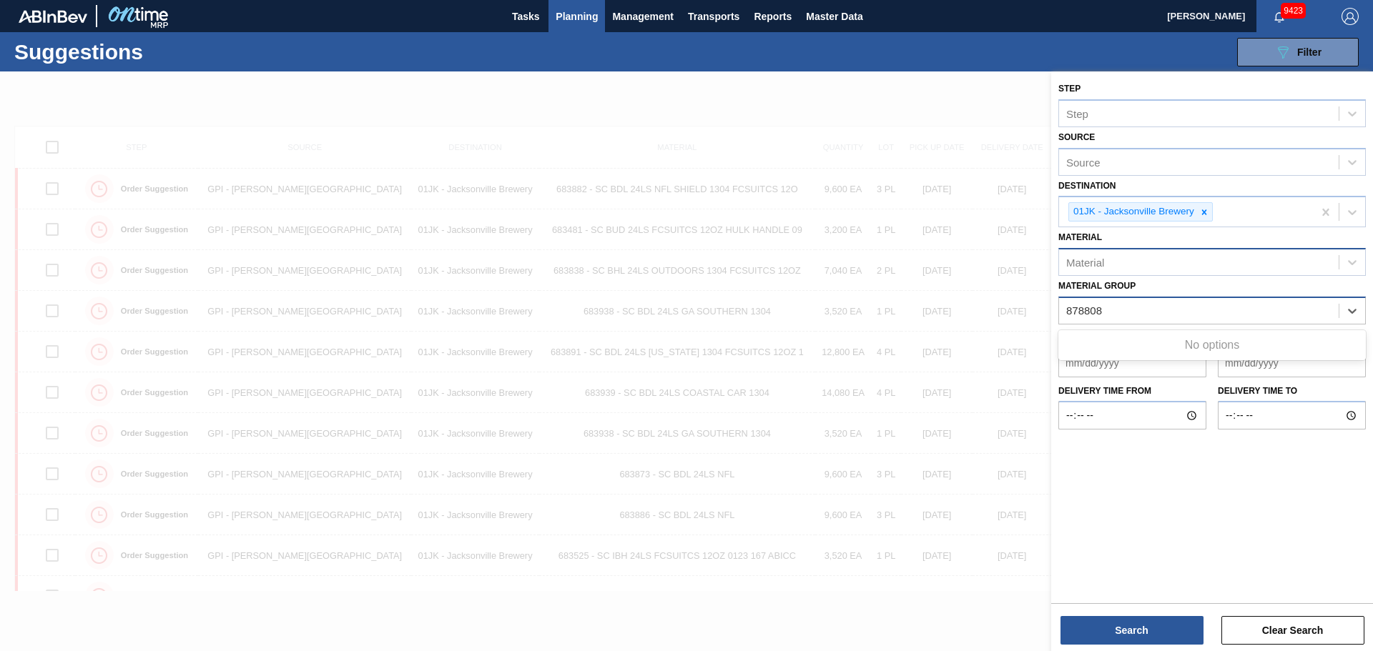
type Group "878808"
click at [1184, 460] on div "Step Step Source Source Destination 01JK - Jacksonville Brewery Material Materi…" at bounding box center [1212, 335] width 322 height 529
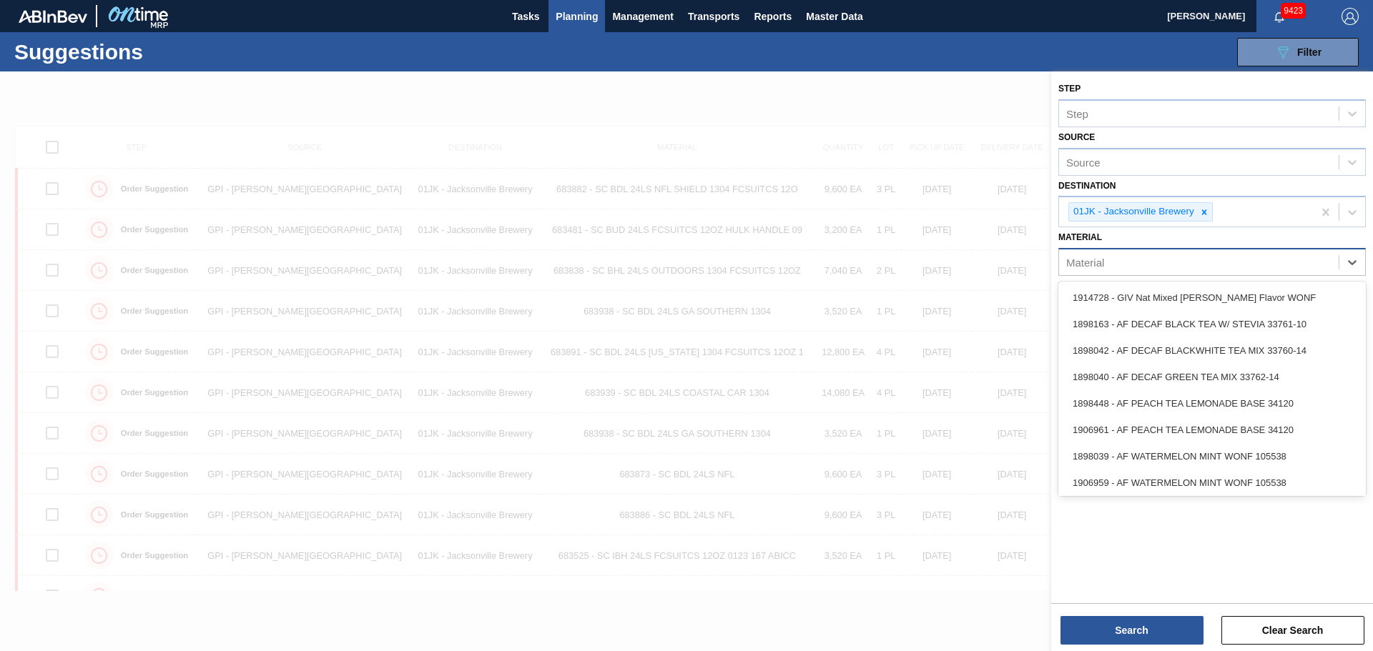
click at [1129, 265] on div "Material" at bounding box center [1199, 262] width 280 height 21
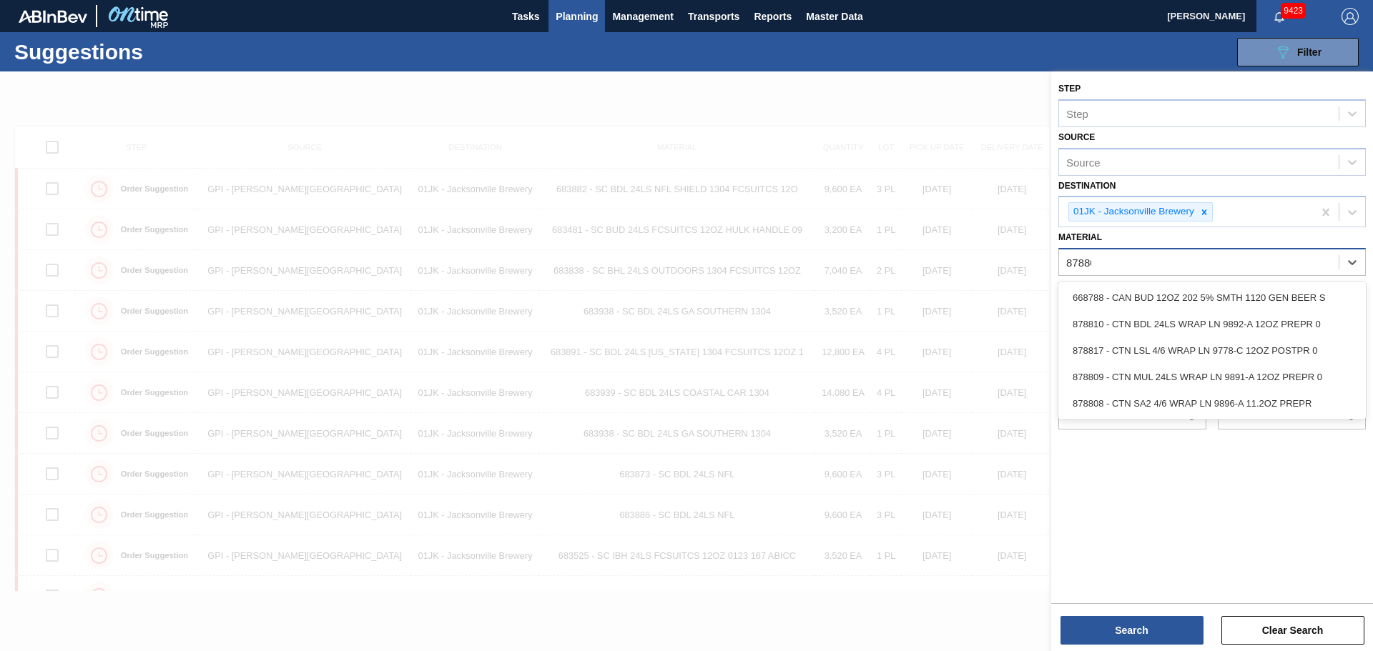
type input "878808"
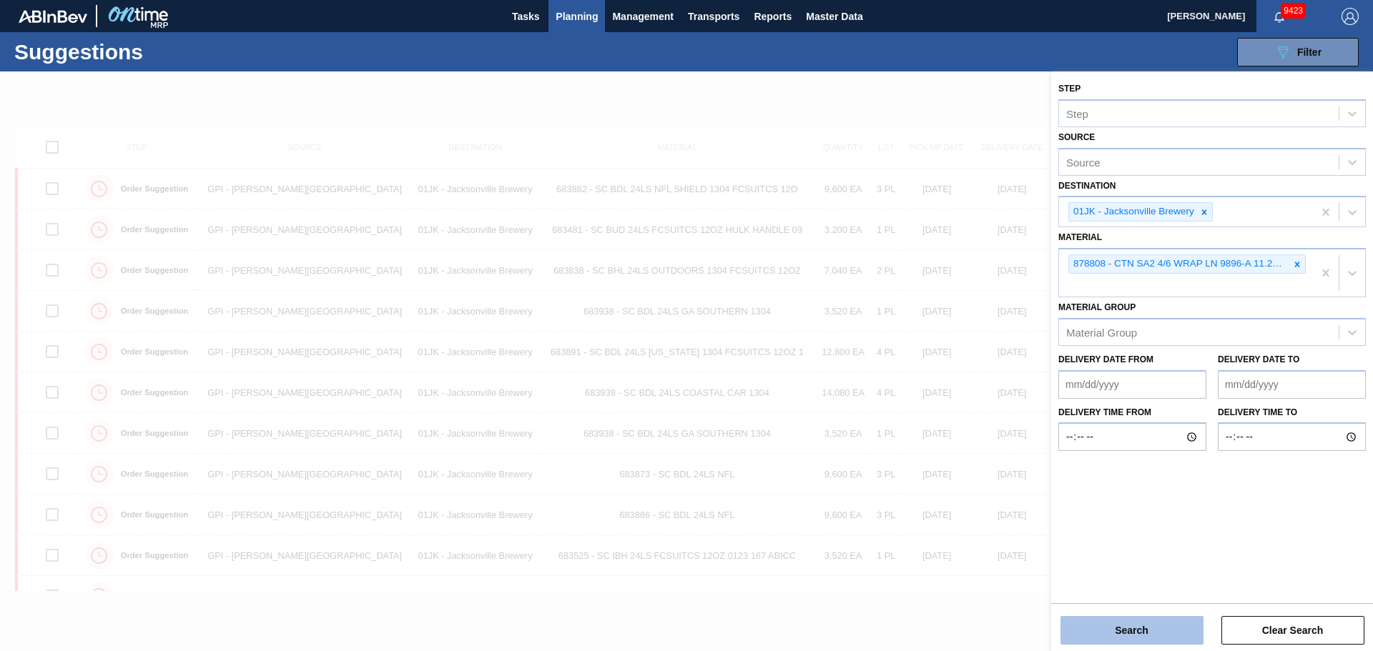
click at [1154, 642] on button "Search" at bounding box center [1131, 630] width 143 height 29
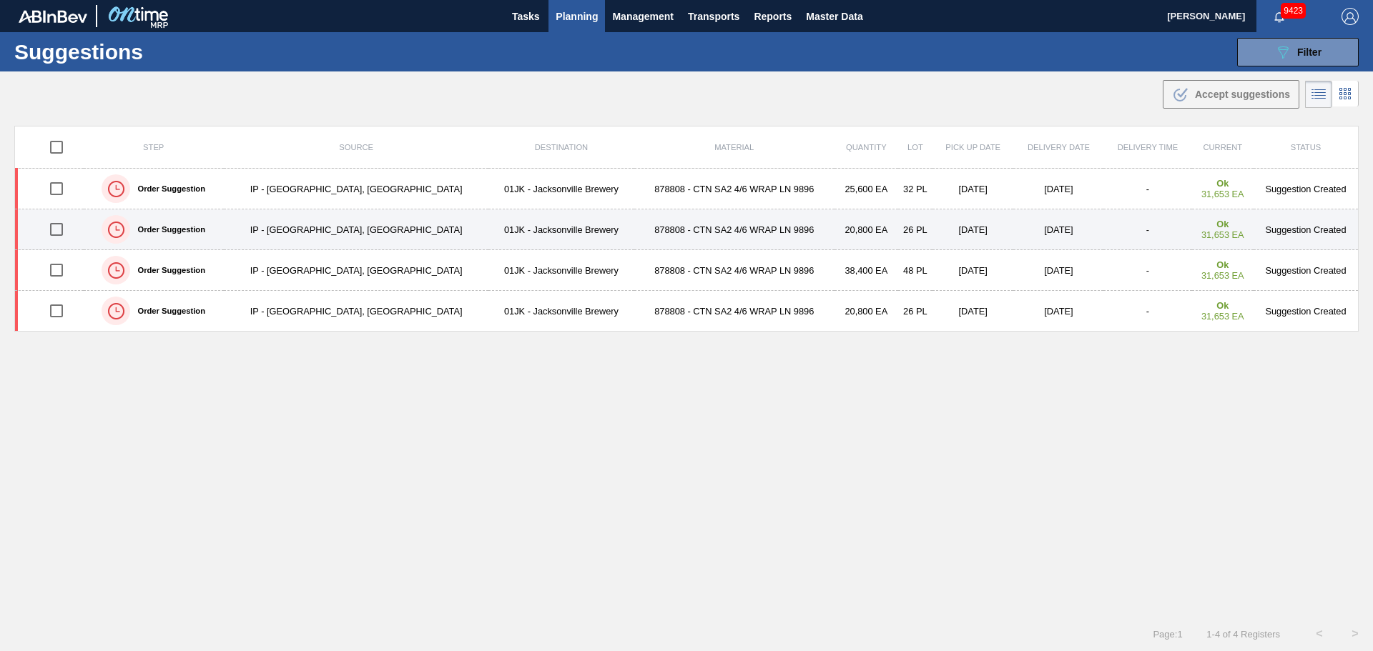
click at [67, 229] on input "checkbox" at bounding box center [56, 229] width 30 height 30
checkbox input "true"
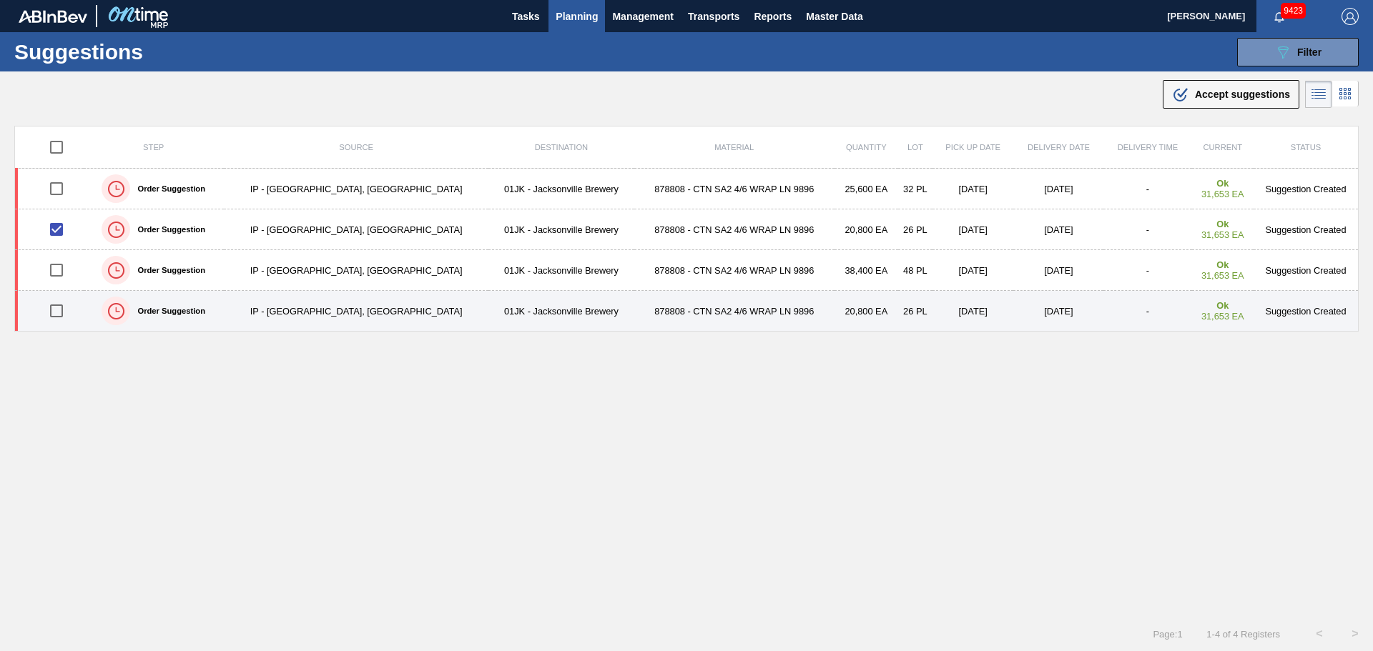
click at [64, 319] on input "checkbox" at bounding box center [56, 311] width 30 height 30
checkbox input "true"
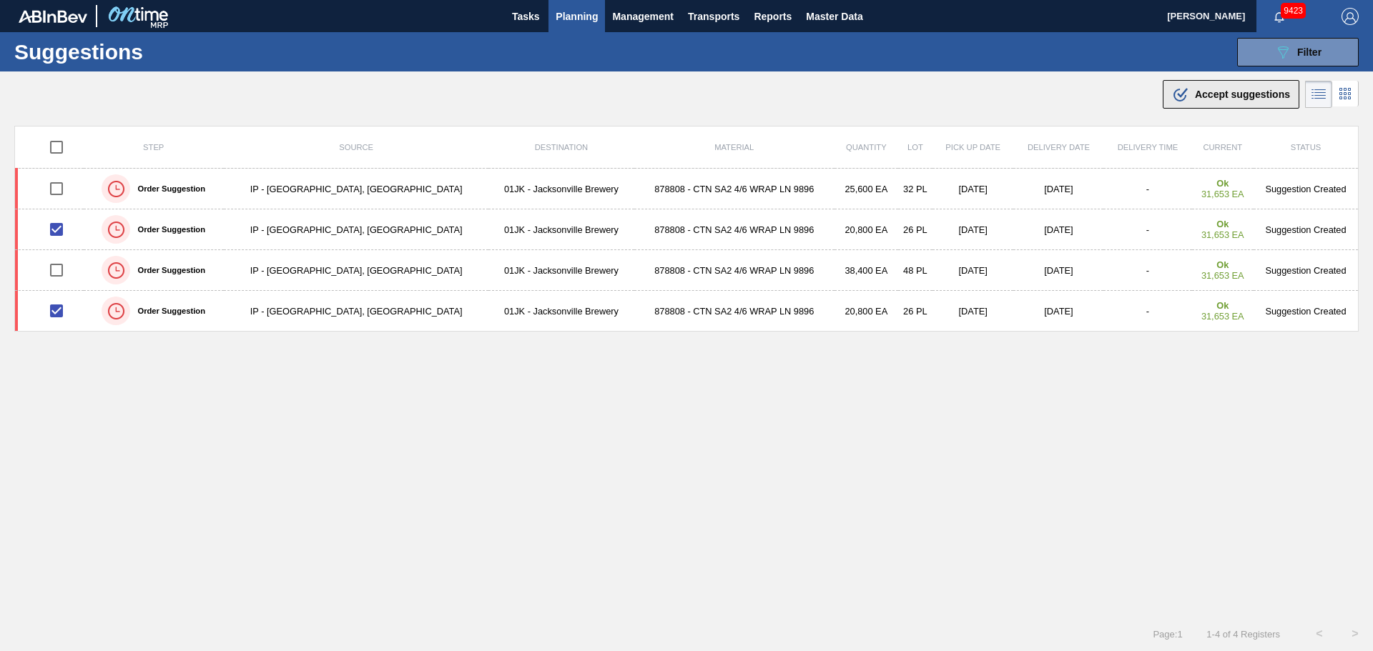
click at [1207, 97] on span "Accept suggestions" at bounding box center [1242, 94] width 95 height 11
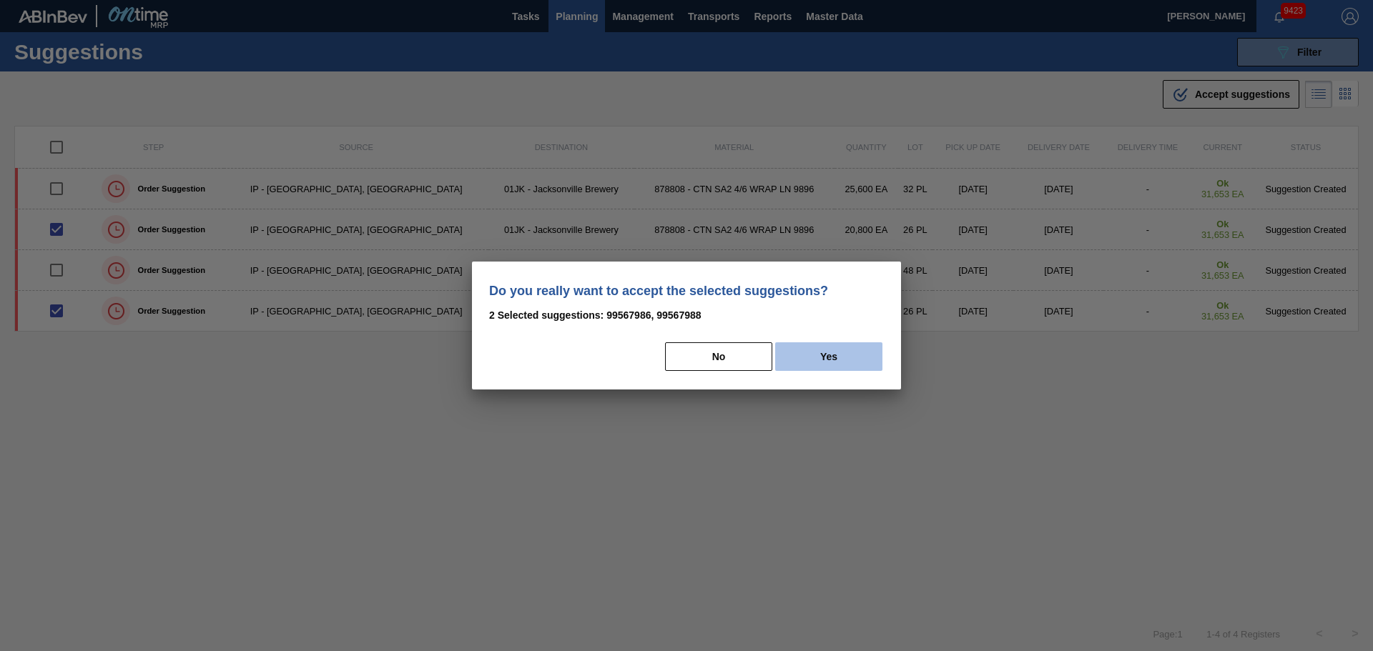
click at [856, 356] on button "Yes" at bounding box center [828, 356] width 107 height 29
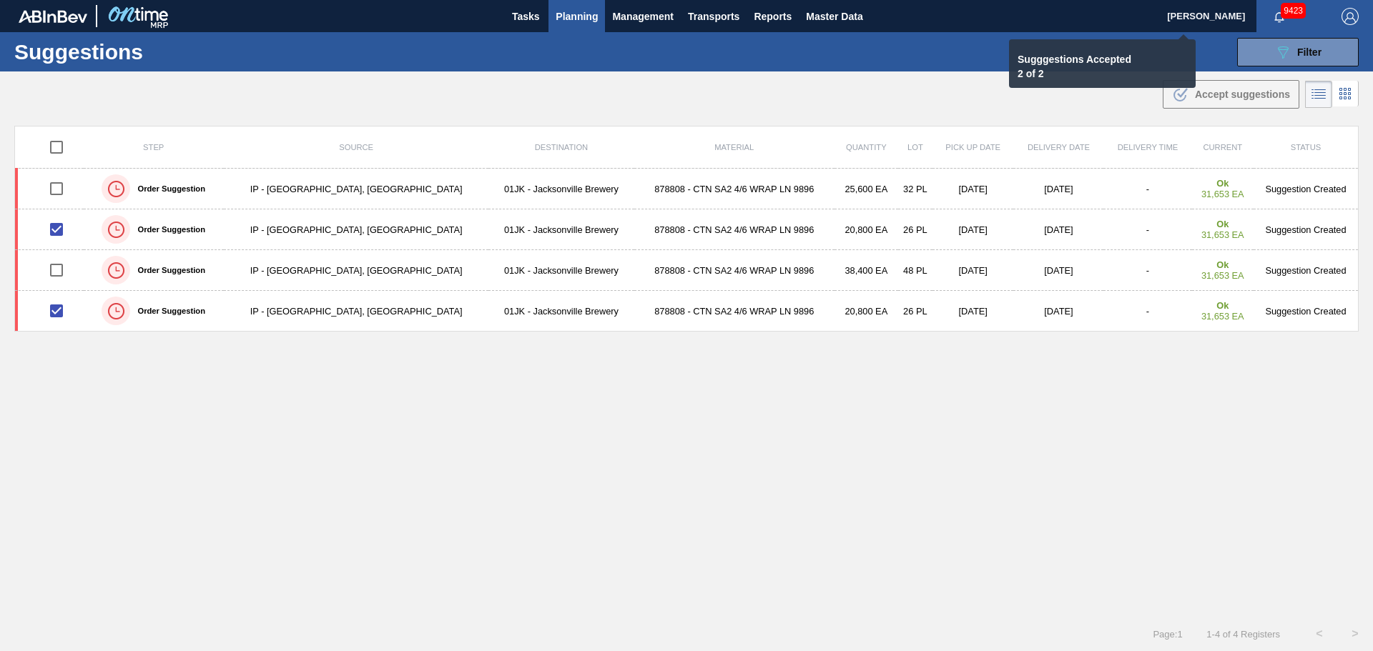
checkbox input "false"
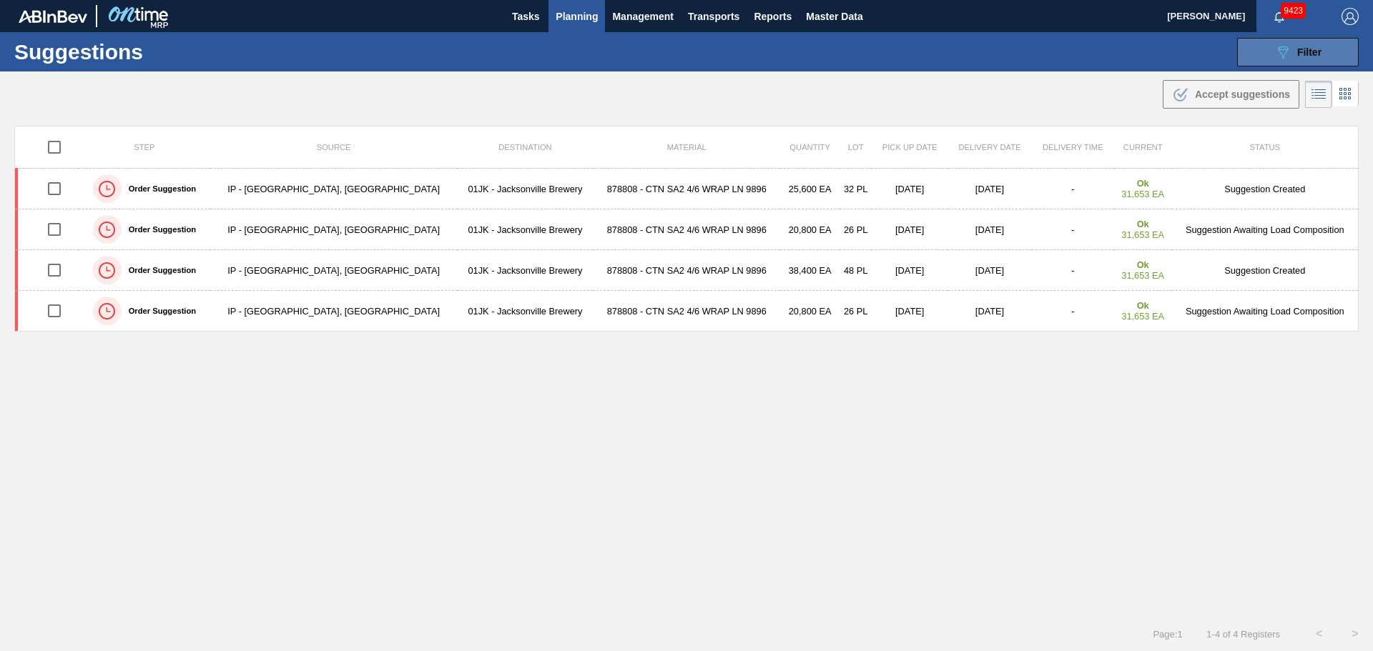
click at [1310, 61] on button "089F7B8B-B2A5-4AFE-B5C0-19BA573D28AC Filter" at bounding box center [1298, 52] width 122 height 29
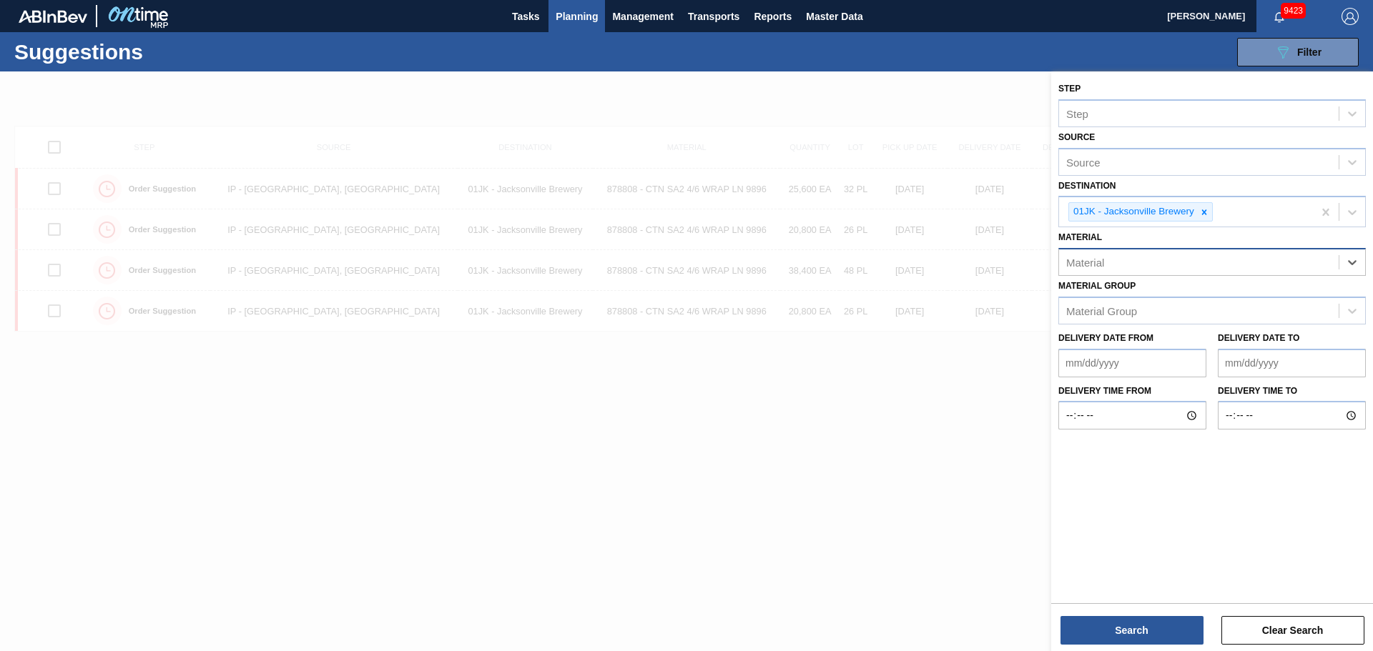
click at [1256, 267] on div "Material" at bounding box center [1199, 262] width 280 height 21
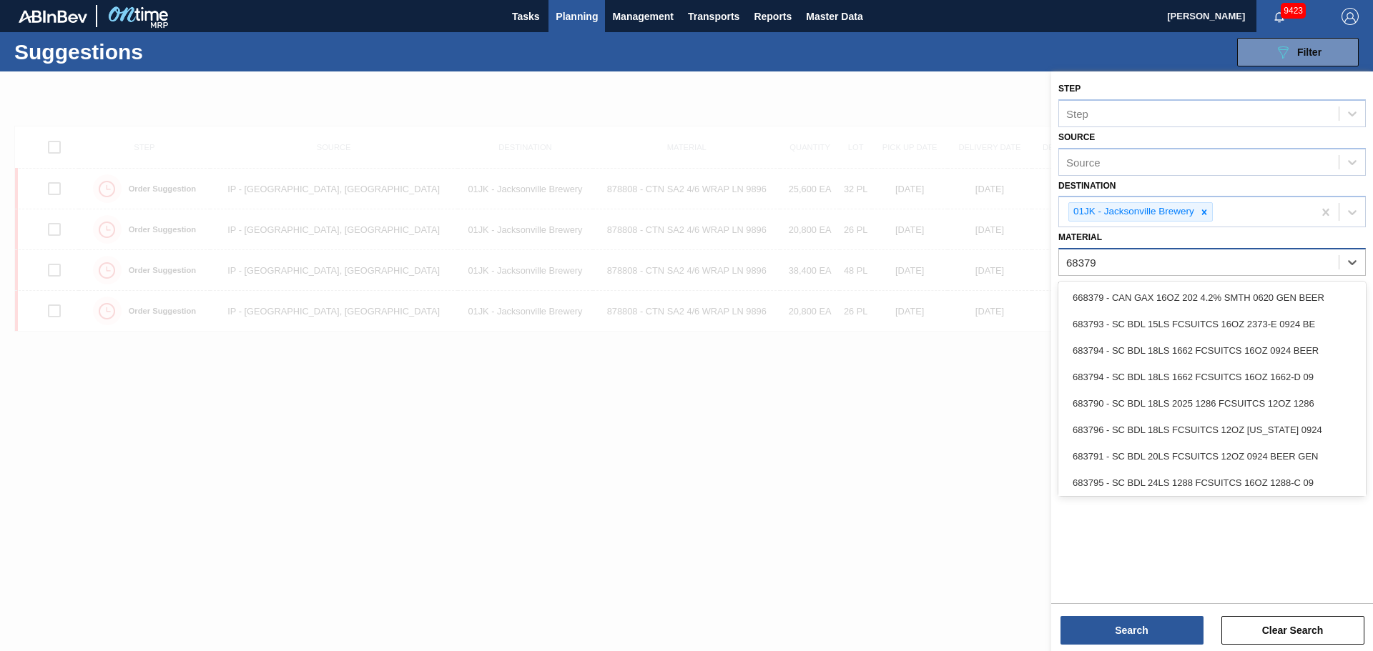
type input "683793"
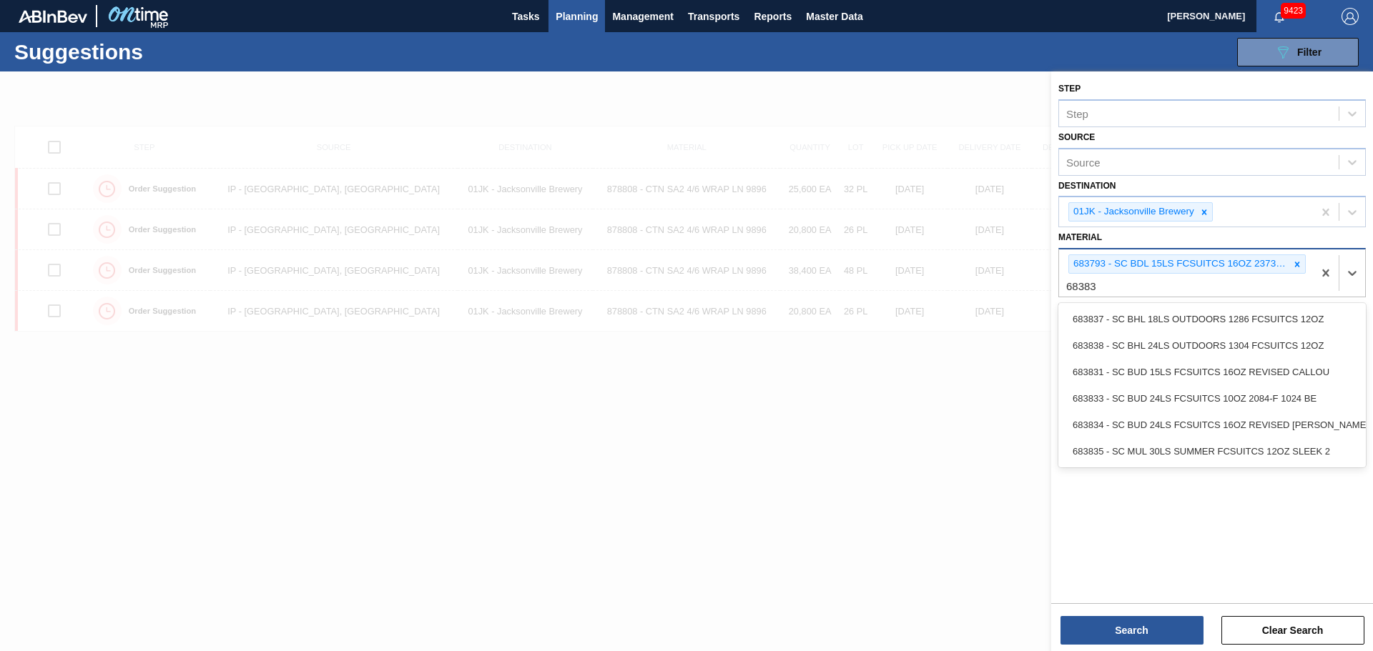
type input "683831"
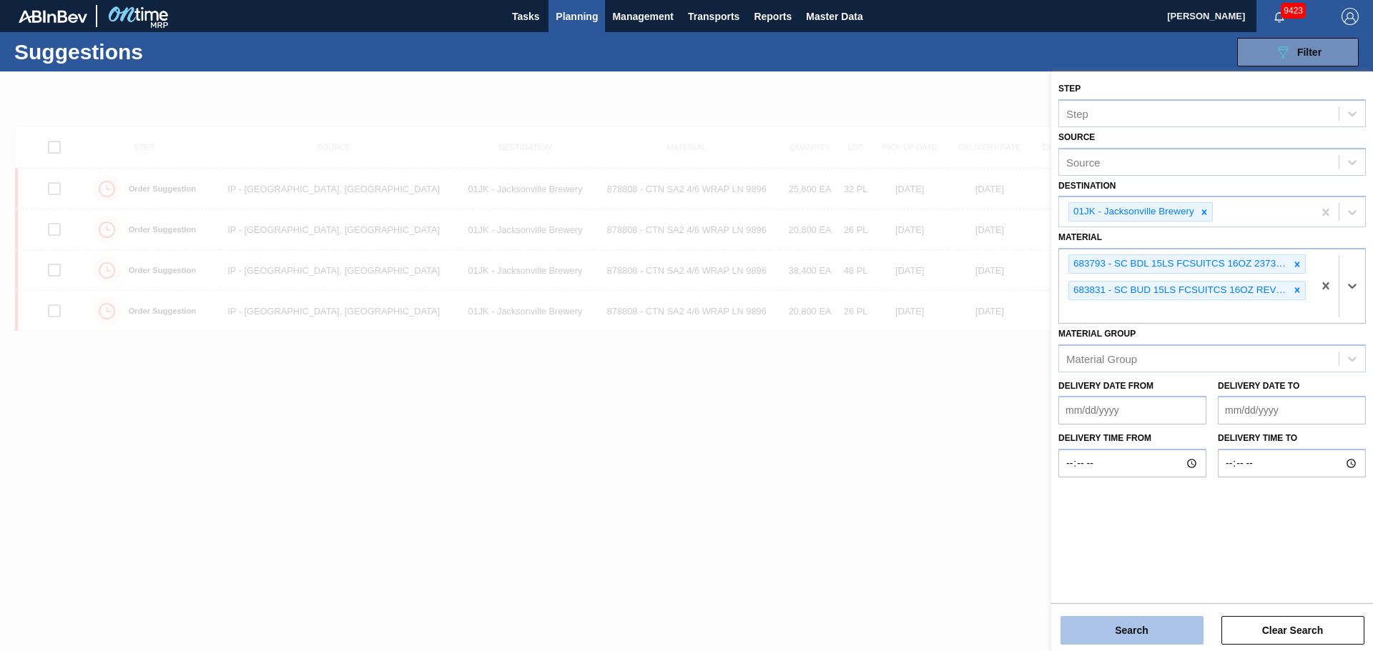
click at [1123, 634] on button "Search" at bounding box center [1131, 630] width 143 height 29
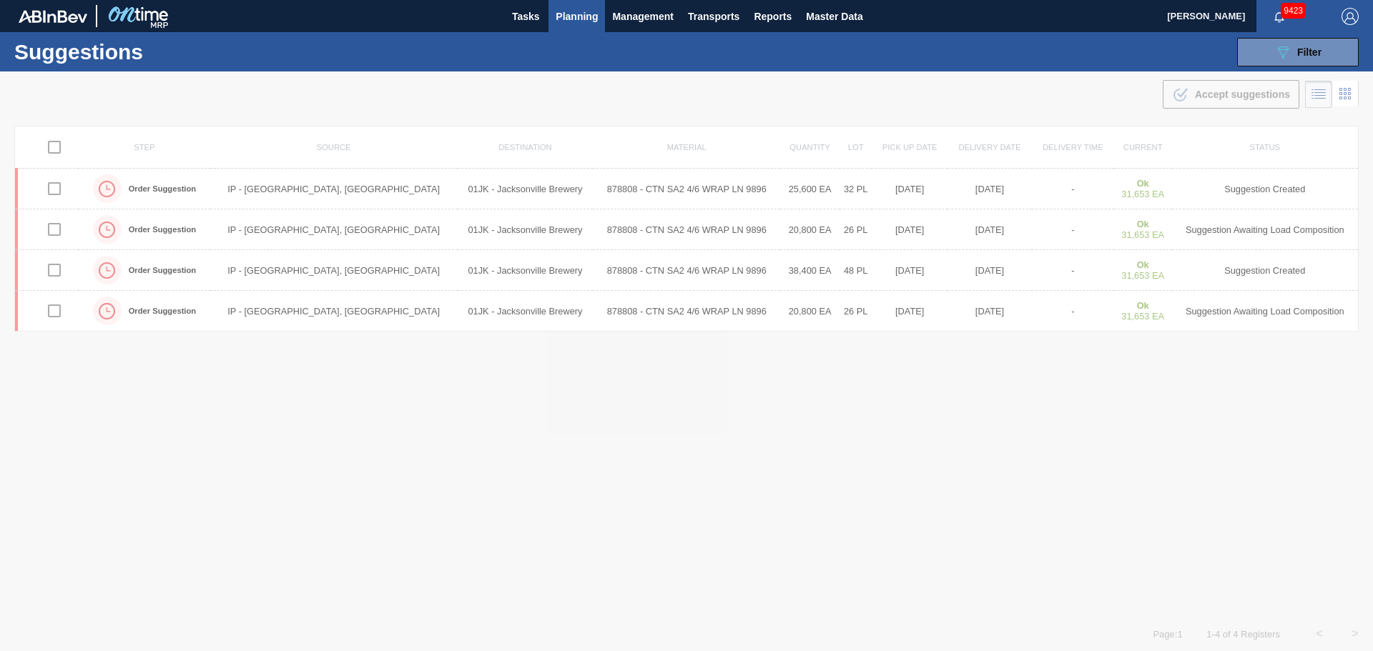
drag, startPoint x: 928, startPoint y: 565, endPoint x: 1211, endPoint y: 62, distance: 577.4
click at [934, 551] on div at bounding box center [686, 361] width 1373 height 580
click at [1270, 46] on button "089F7B8B-B2A5-4AFE-B5C0-19BA573D28AC Filter" at bounding box center [1298, 52] width 122 height 29
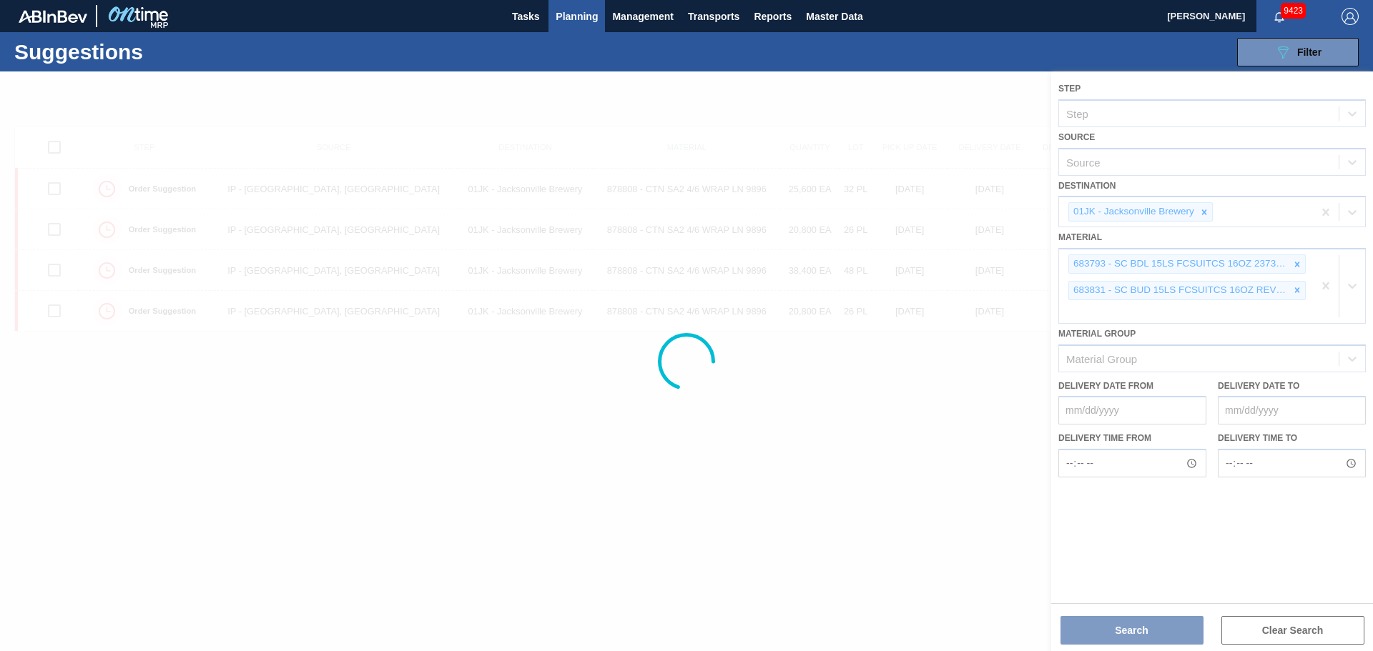
click at [1240, 315] on div at bounding box center [686, 361] width 1373 height 580
click at [954, 435] on div at bounding box center [686, 361] width 1373 height 580
click at [435, 104] on div at bounding box center [686, 361] width 1373 height 580
click at [988, 437] on div at bounding box center [686, 361] width 1373 height 580
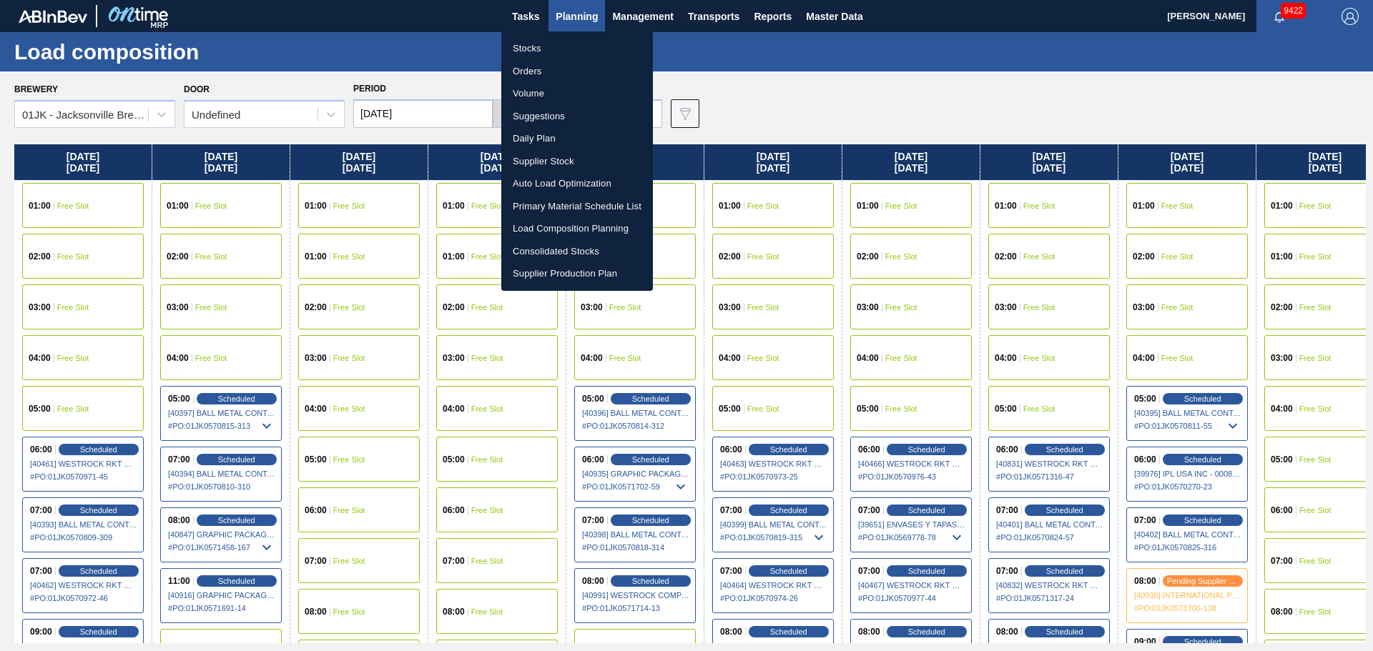
drag, startPoint x: 894, startPoint y: 285, endPoint x: 591, endPoint y: 327, distance: 305.3
click at [627, 313] on div at bounding box center [686, 325] width 1373 height 651
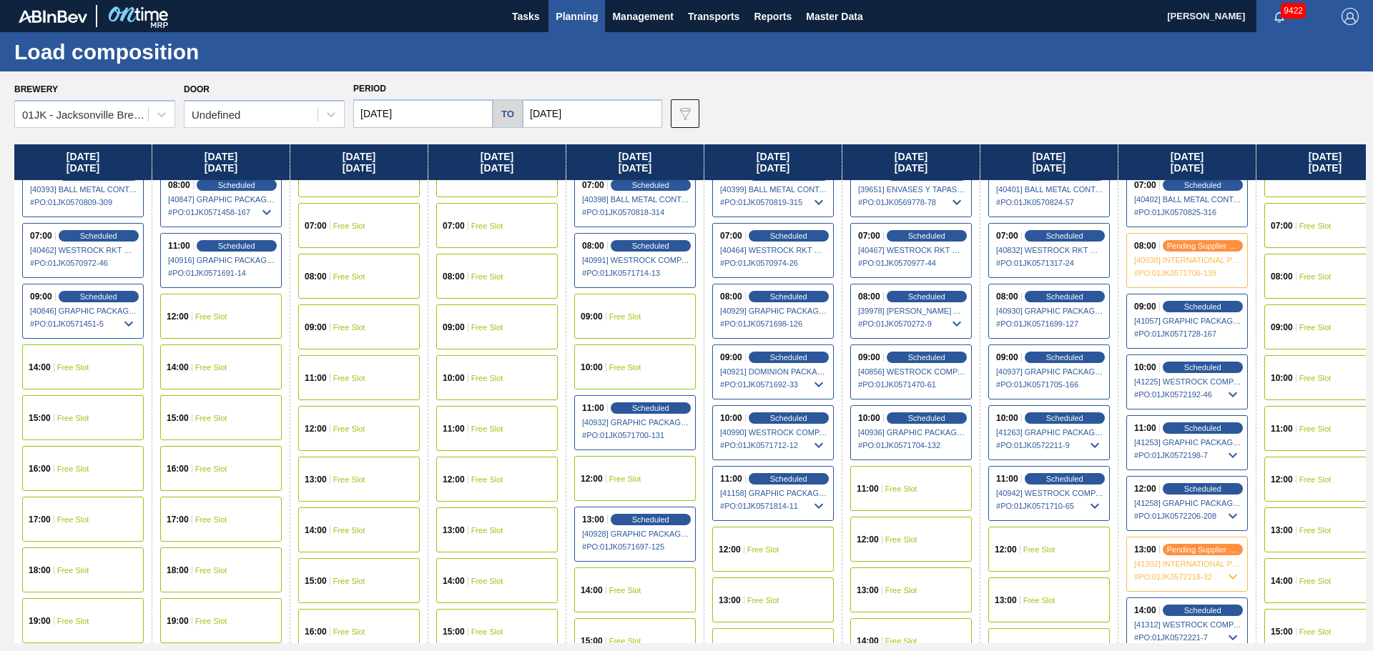
scroll to position [357, 0]
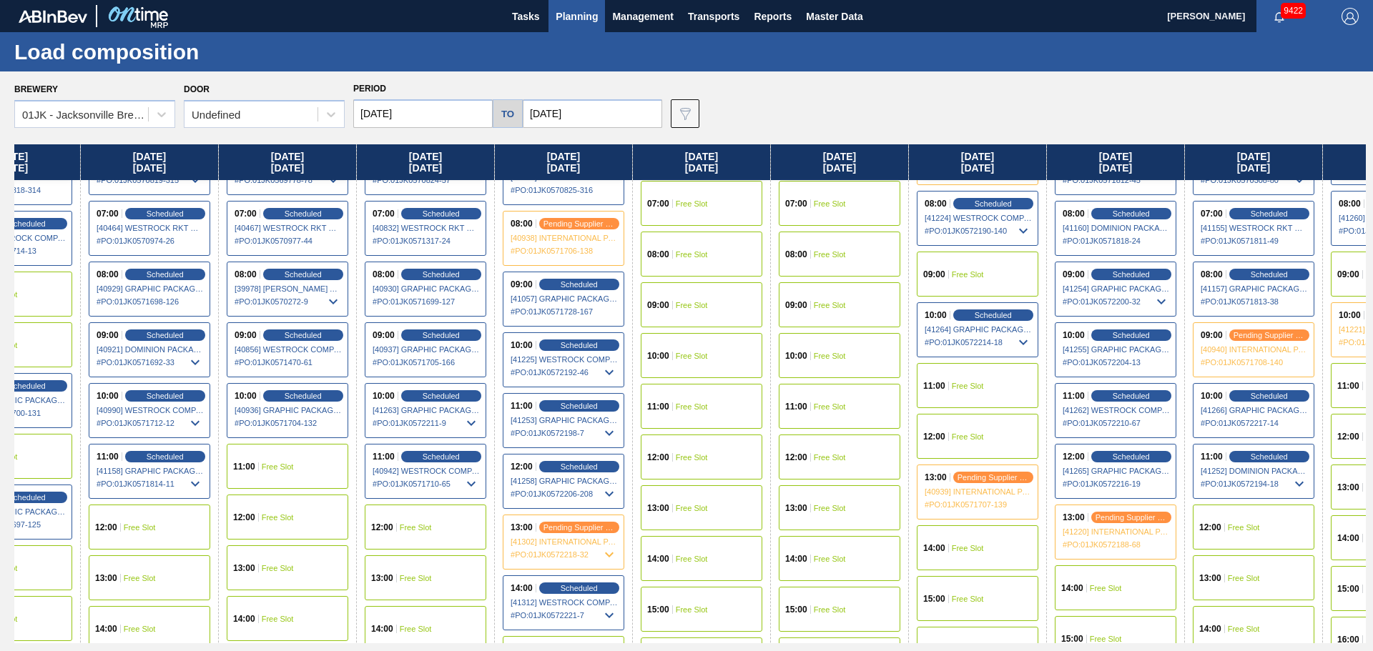
drag, startPoint x: 1013, startPoint y: 496, endPoint x: 321, endPoint y: 497, distance: 692.0
click at [324, 503] on div "[DATE] 01:00 Free Slot 02:00 Free Slot 03:00 Free Slot 04:00 Free Slot 05:00 Fr…" at bounding box center [689, 393] width 1351 height 499
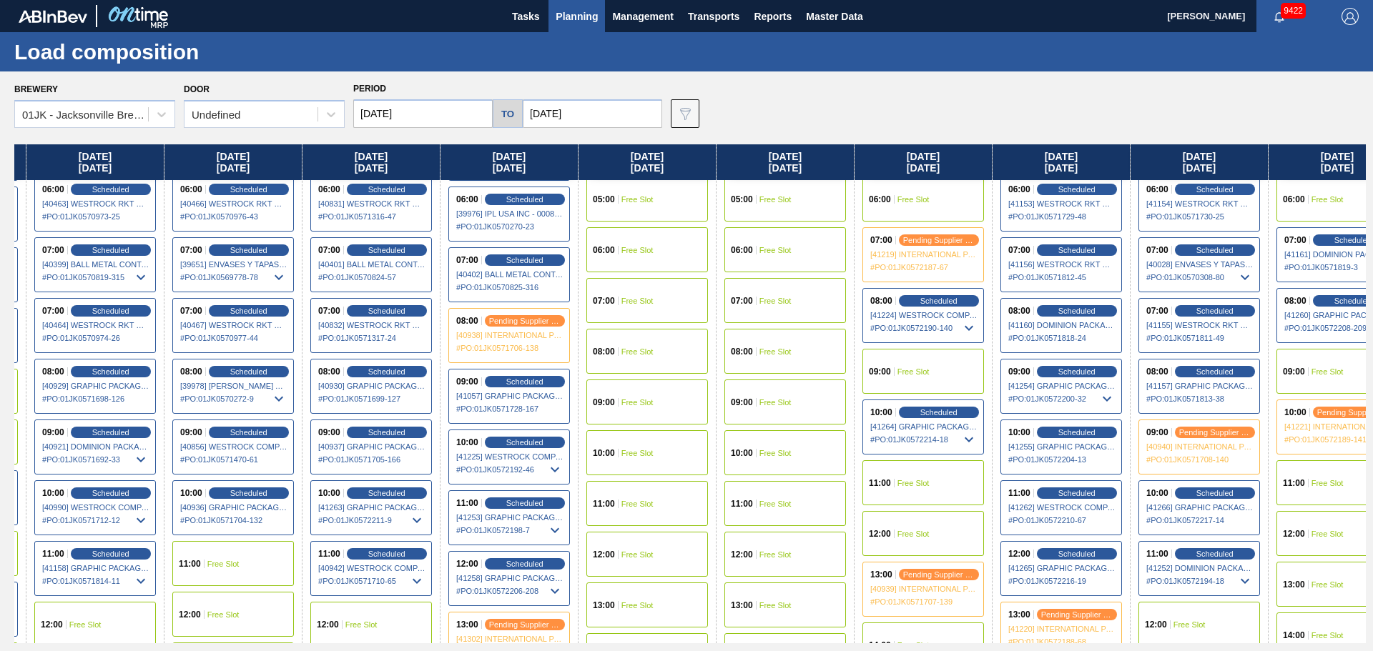
scroll to position [286, 678]
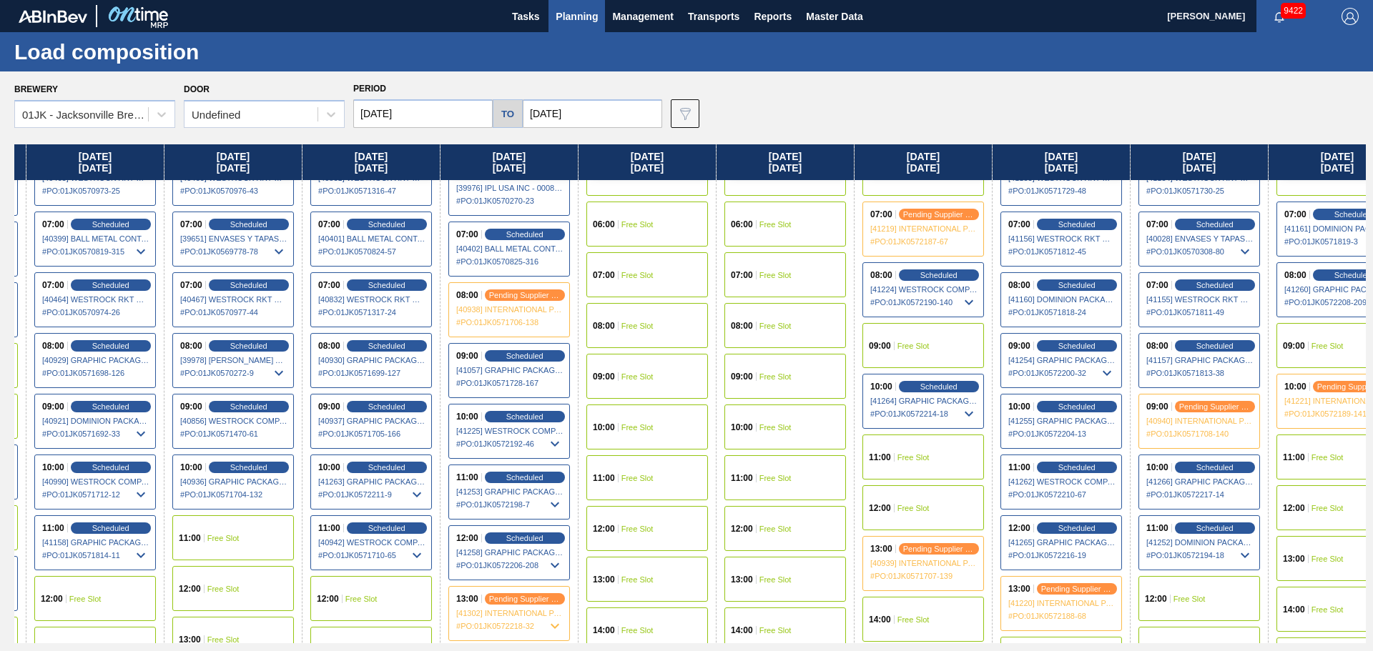
click at [936, 347] on div "09:00 Free Slot" at bounding box center [923, 345] width 122 height 45
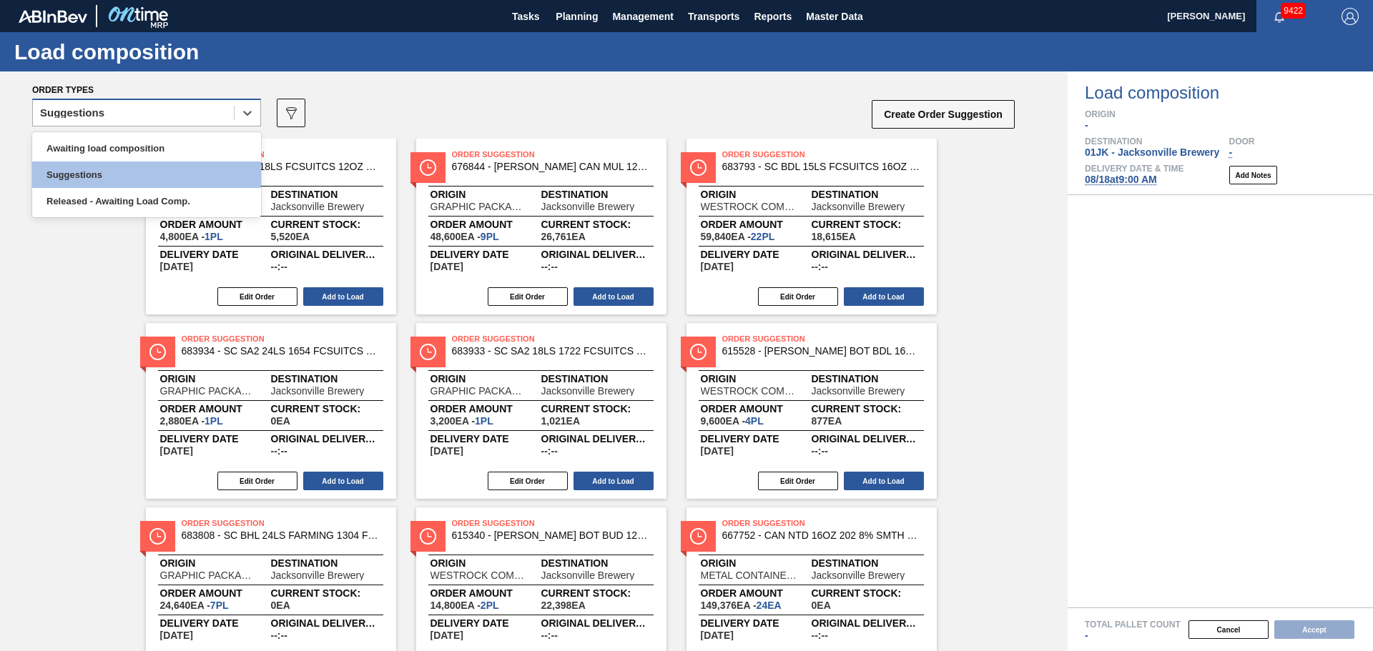
click at [207, 119] on div "Suggestions" at bounding box center [133, 113] width 201 height 21
click at [194, 155] on div "Awaiting load composition" at bounding box center [146, 148] width 229 height 26
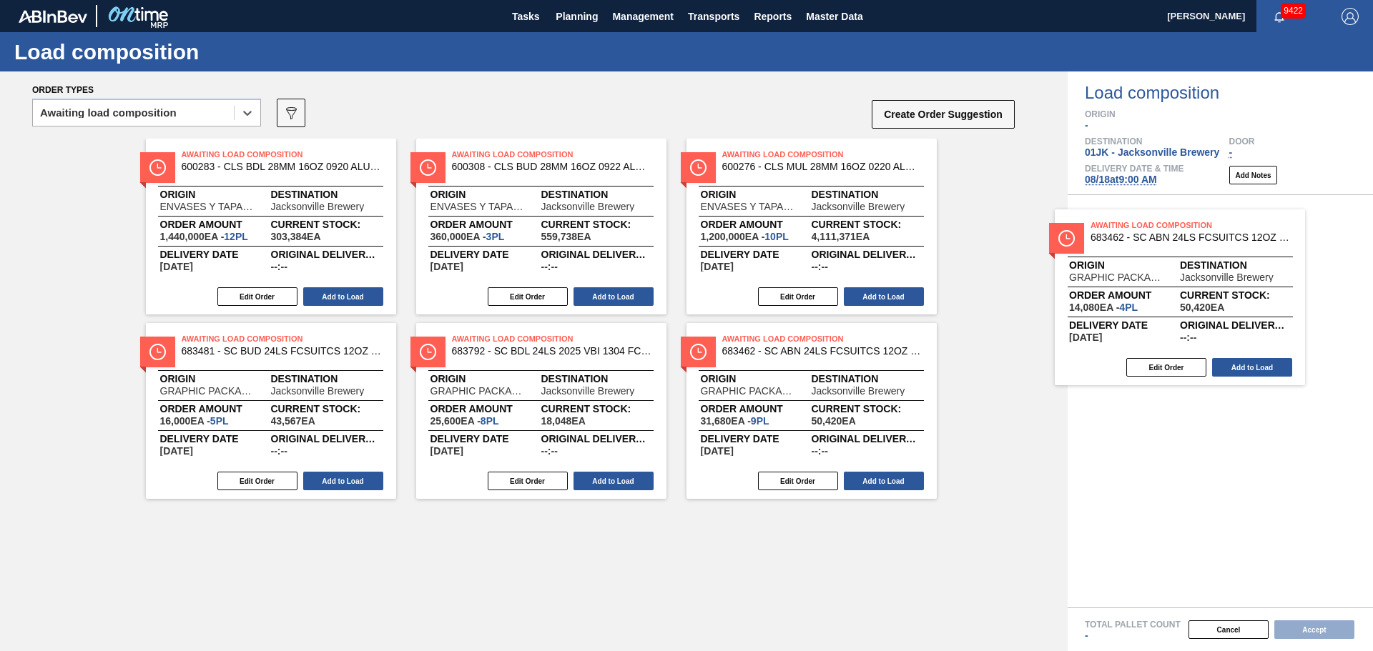
drag, startPoint x: 270, startPoint y: 385, endPoint x: 1177, endPoint y: 257, distance: 915.4
click at [1165, 257] on div "Order types option Awaiting load composition, selected. Select is focused ,type…" at bounding box center [686, 361] width 1373 height 580
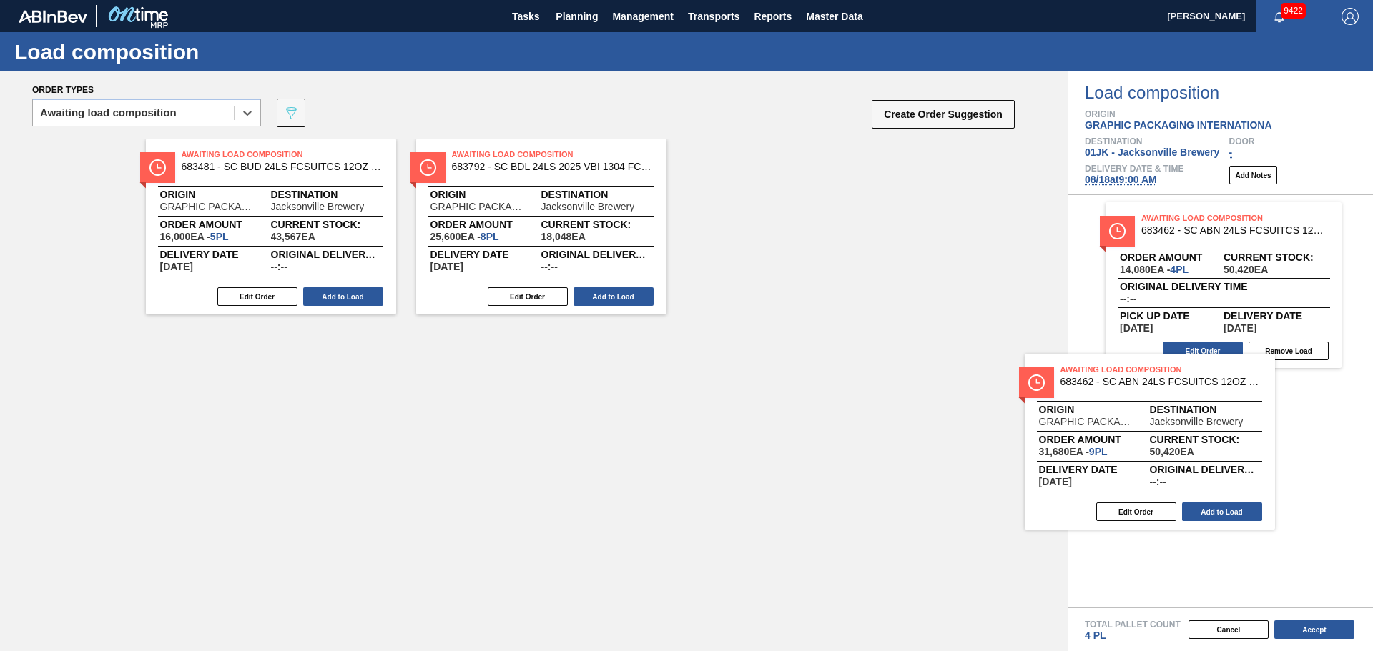
drag, startPoint x: 1002, startPoint y: 288, endPoint x: 1218, endPoint y: 381, distance: 235.7
click at [1218, 381] on div "Order types option Awaiting load composition, selected. Select is focused ,type…" at bounding box center [686, 361] width 1373 height 580
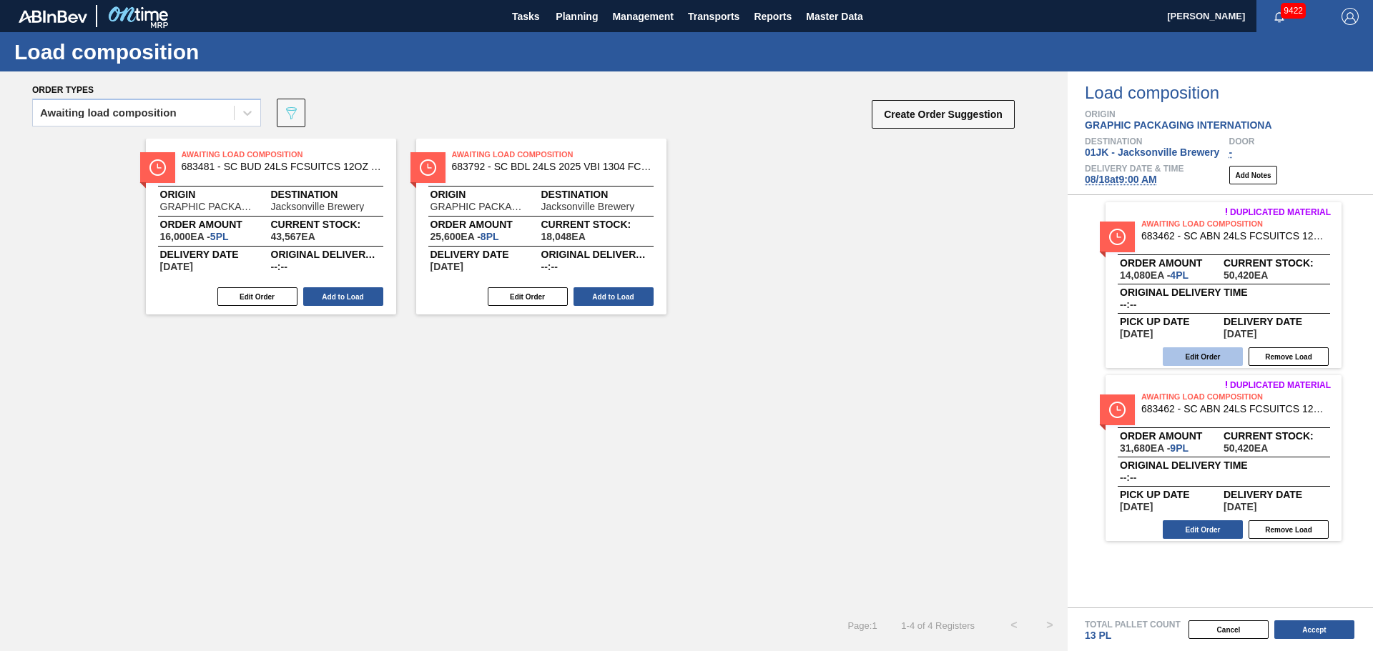
click at [1189, 357] on button "Edit Order" at bounding box center [1202, 356] width 80 height 19
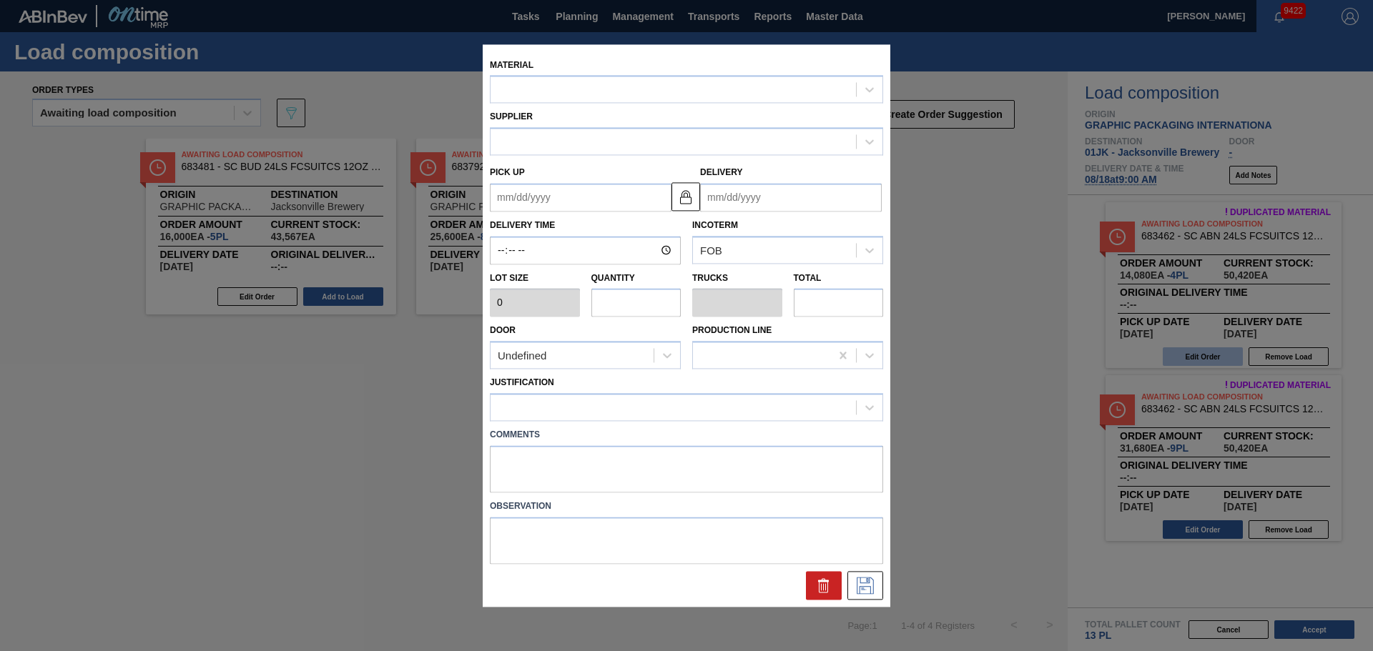
type input "3,520"
type input "4"
type input "0.154"
type input "14,080"
type up "[DATE]"
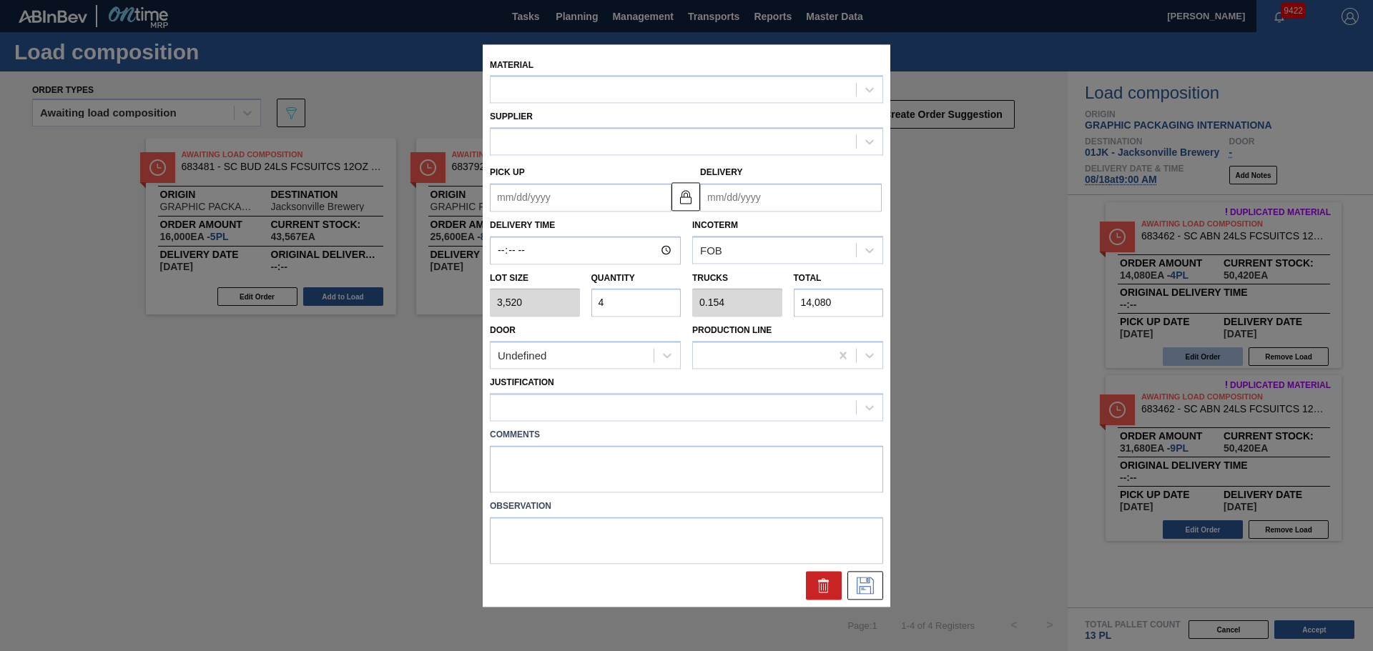
type input "[DATE]"
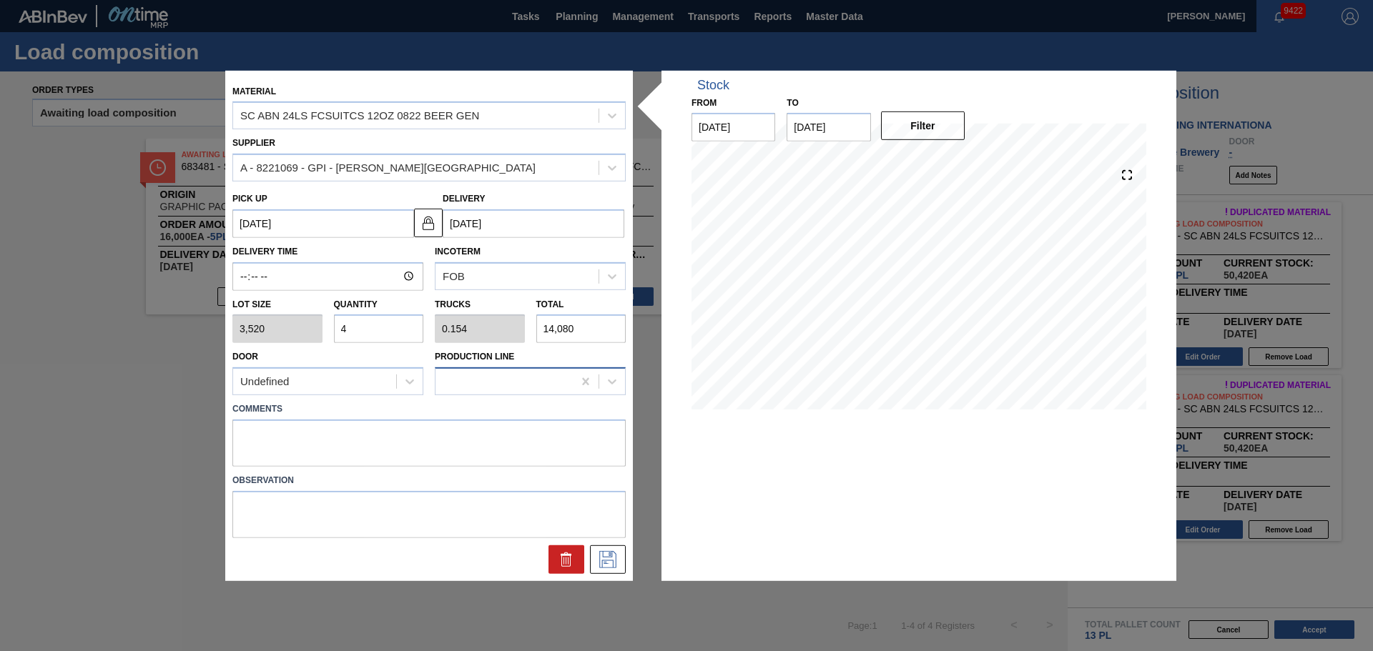
click at [466, 380] on div at bounding box center [503, 382] width 137 height 21
click at [385, 434] on textarea at bounding box center [428, 443] width 393 height 47
drag, startPoint x: 327, startPoint y: 437, endPoint x: 173, endPoint y: 445, distance: 154.6
click at [173, 445] on div "Material SC ABN 24LS FCSUITCS 12OZ 0822 BEER GEN Supplier A - 8221069 - GPI - W…" at bounding box center [686, 325] width 1373 height 651
type textarea "TAIL, DROP"
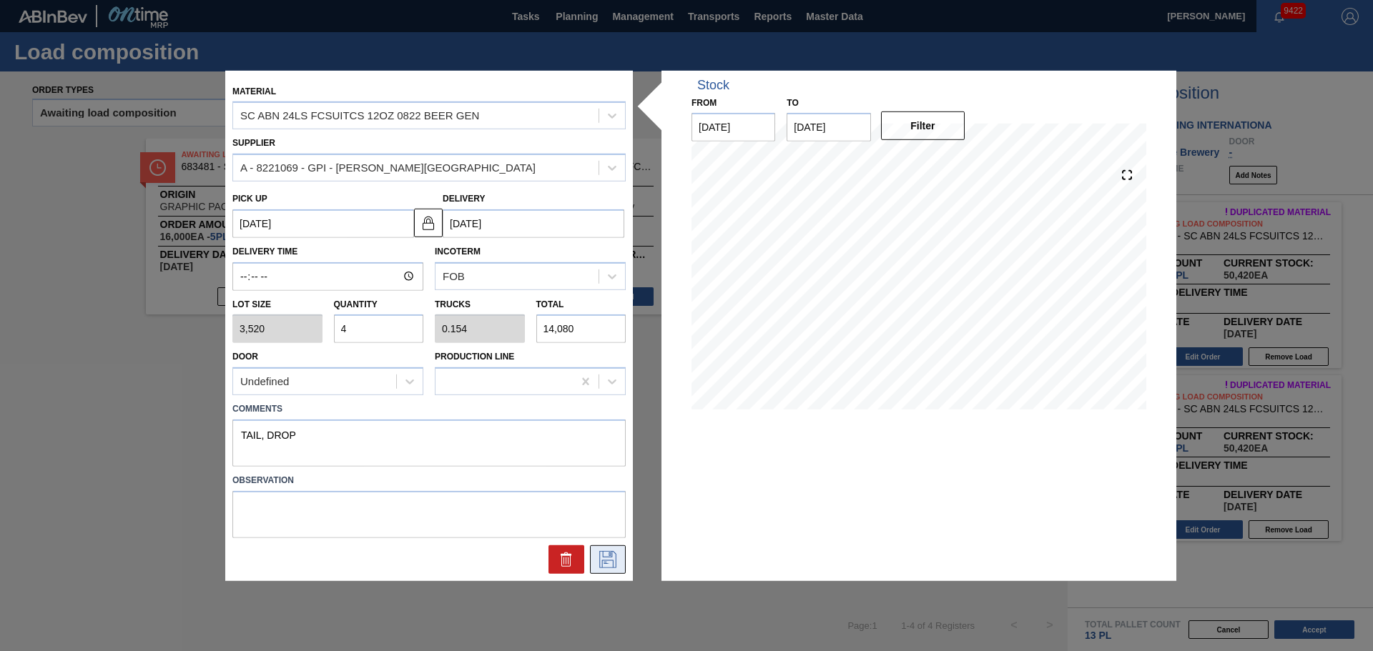
click at [607, 568] on icon at bounding box center [607, 559] width 17 height 17
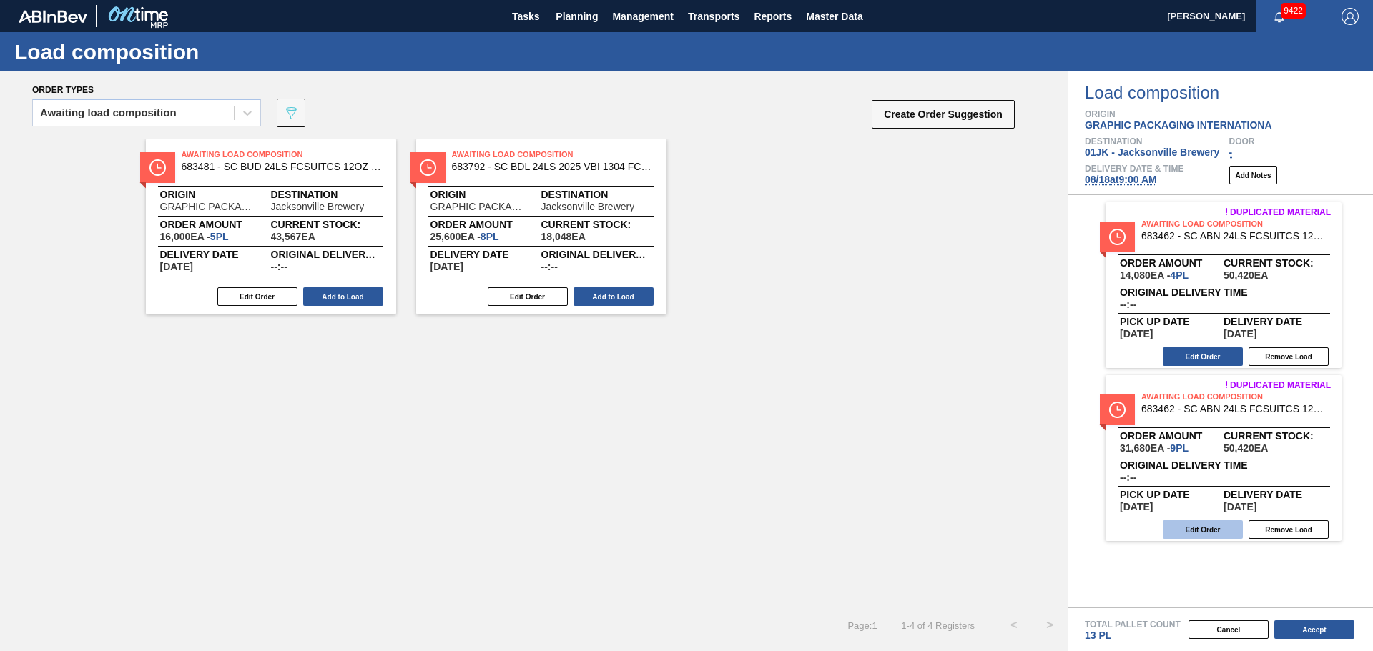
click at [1205, 528] on button "Edit Order" at bounding box center [1202, 529] width 80 height 19
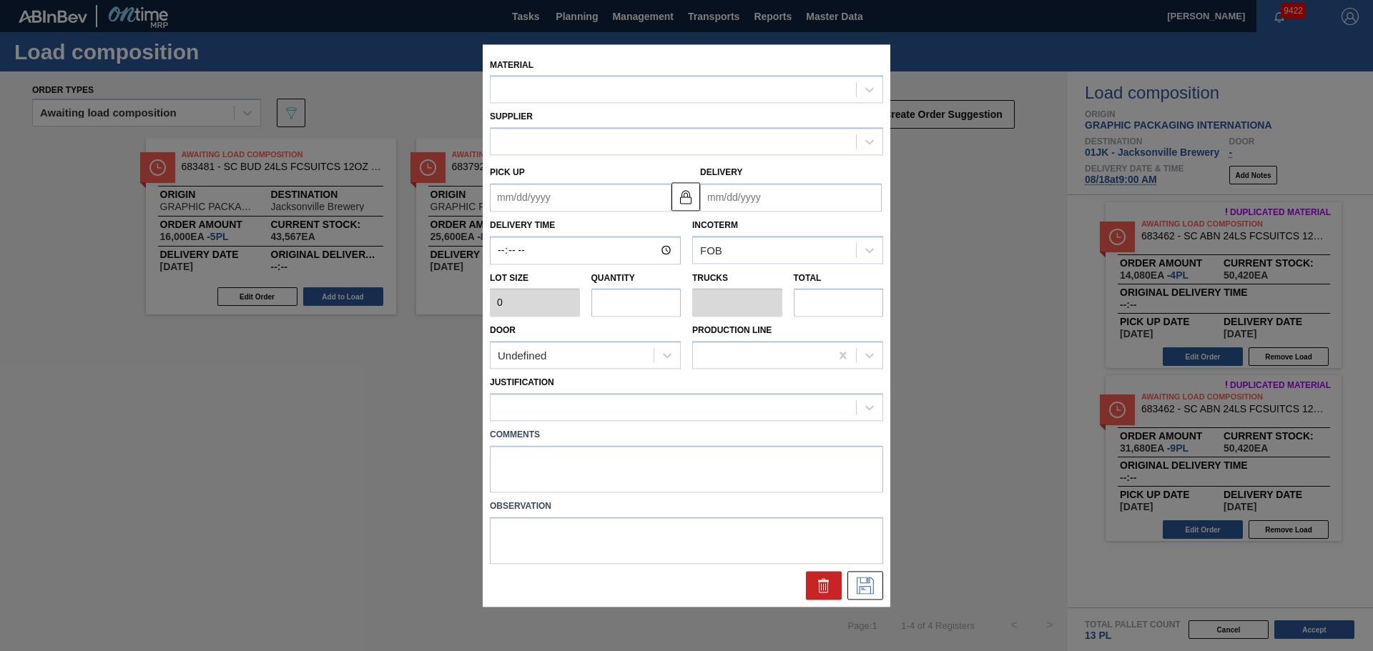
type input "3,520"
type input "9"
type input "0.346"
type input "31,680"
type up "08/15/2025"
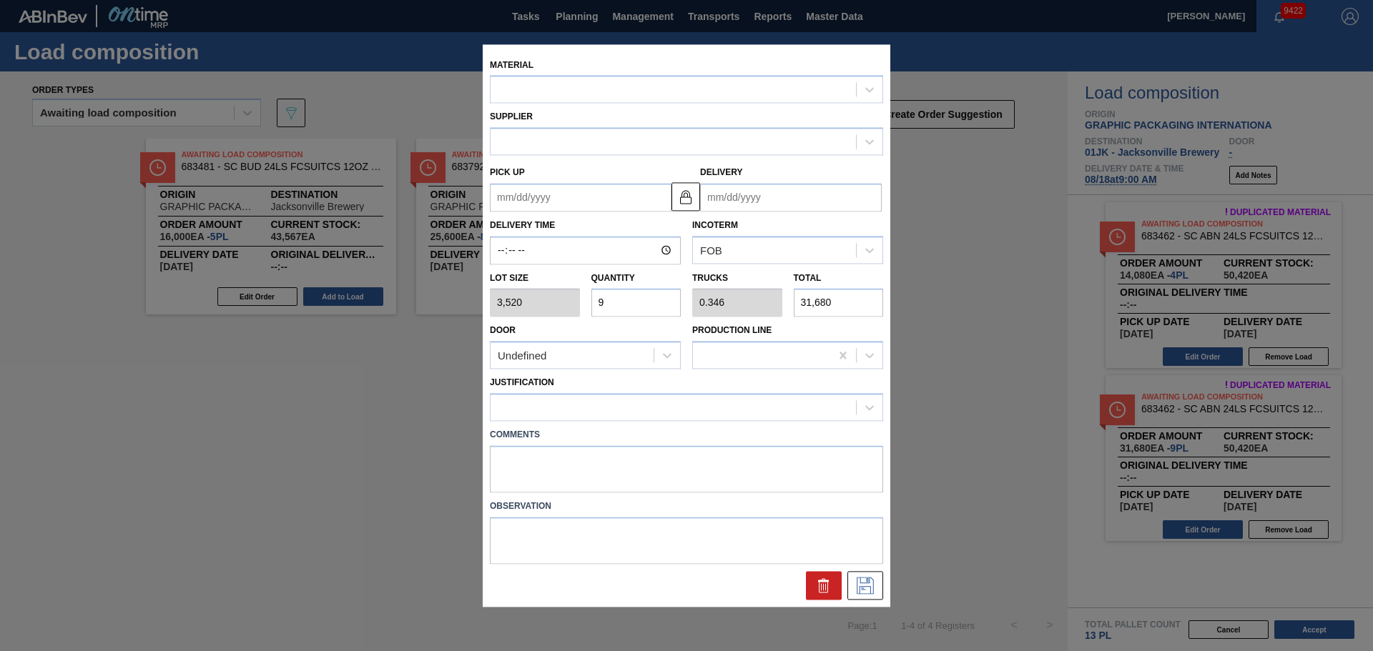
type input "[DATE]"
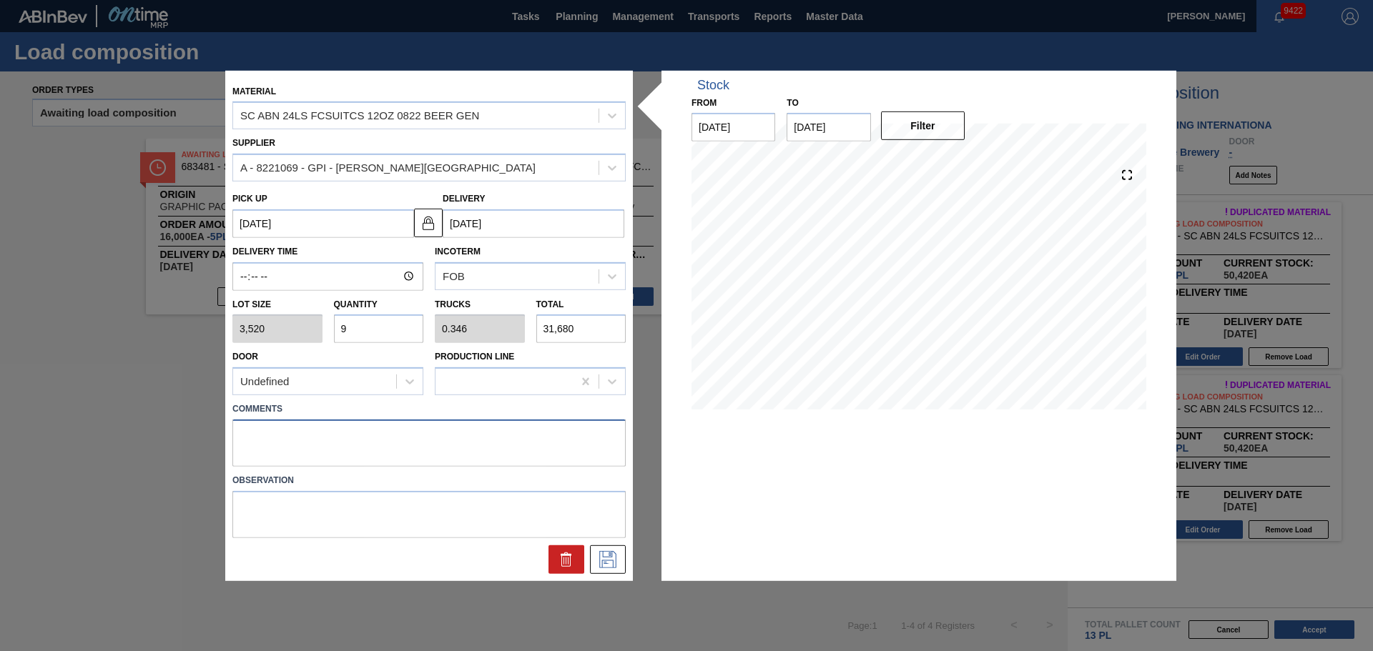
click at [432, 439] on textarea at bounding box center [428, 443] width 393 height 47
paste textarea "TAIL, DROP"
type textarea "TAIL, DROP"
click at [603, 548] on button at bounding box center [608, 559] width 36 height 29
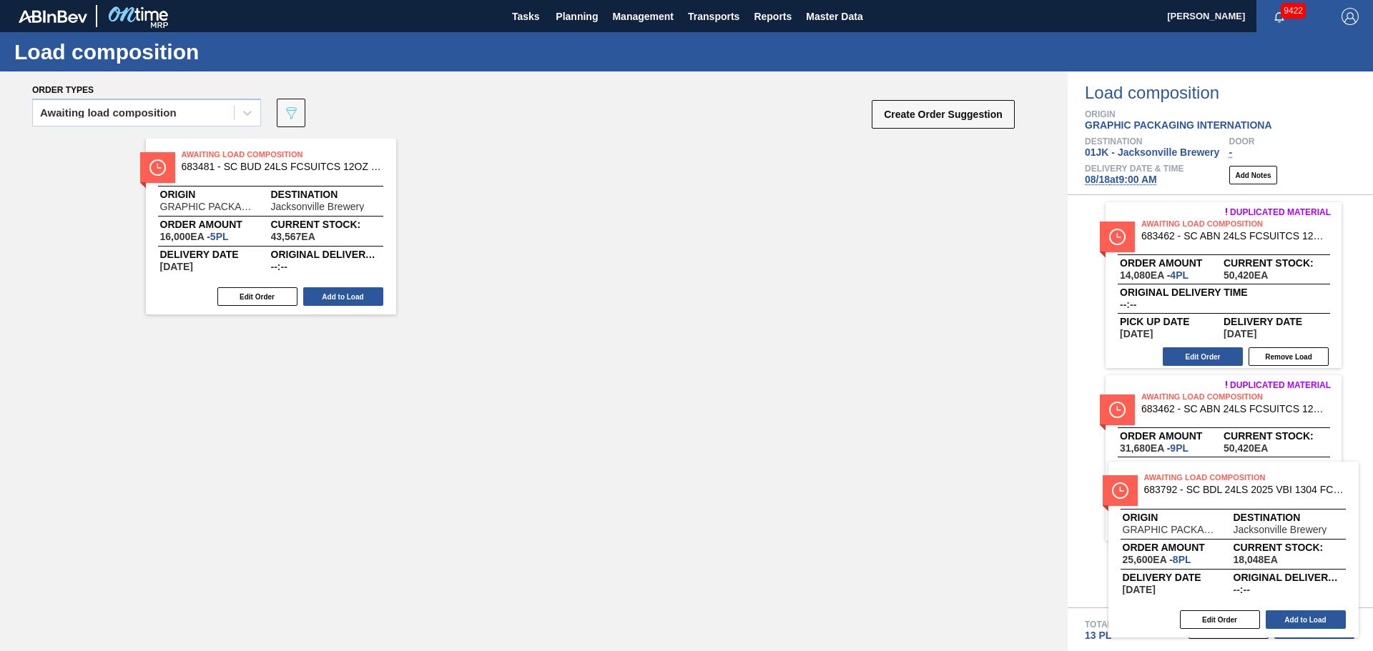
drag, startPoint x: 583, startPoint y: 197, endPoint x: 1276, endPoint y: 524, distance: 766.2
click at [1276, 524] on div "Order types Awaiting load composition 089F7B8B-B2A5-4AFE-B5C0-19BA573D28AC Crea…" at bounding box center [686, 361] width 1373 height 580
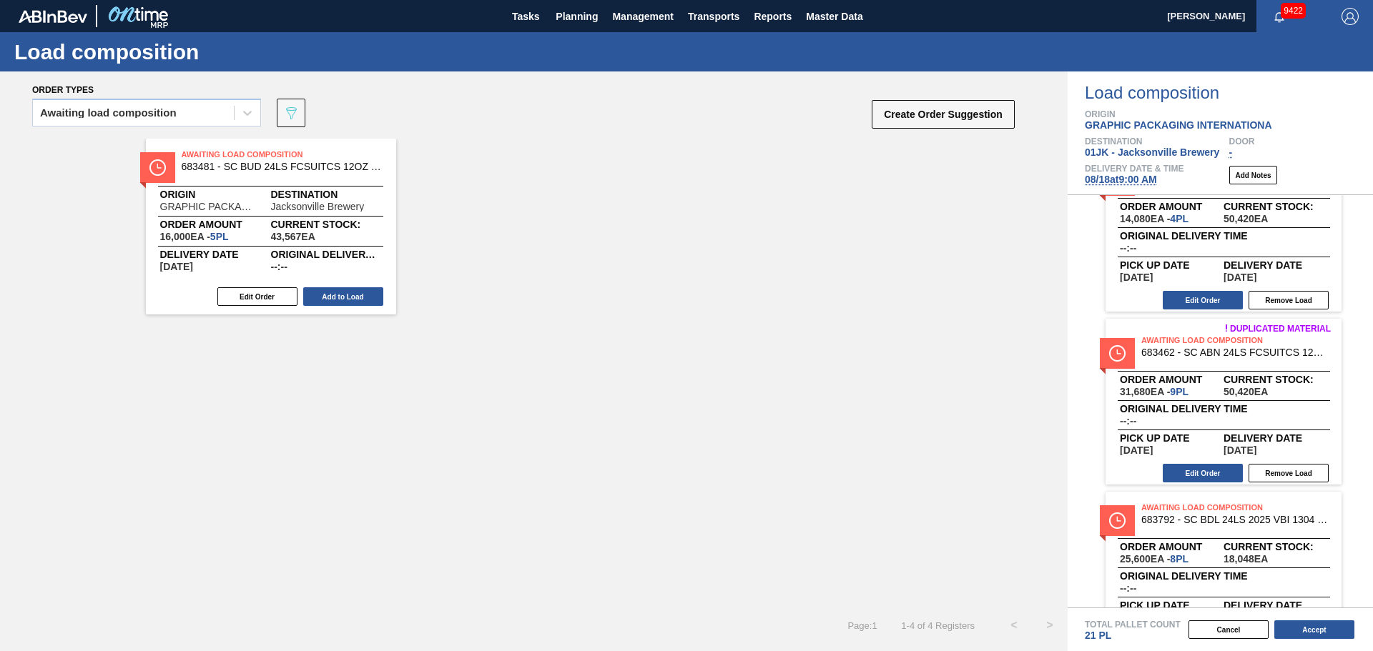
scroll to position [114, 0]
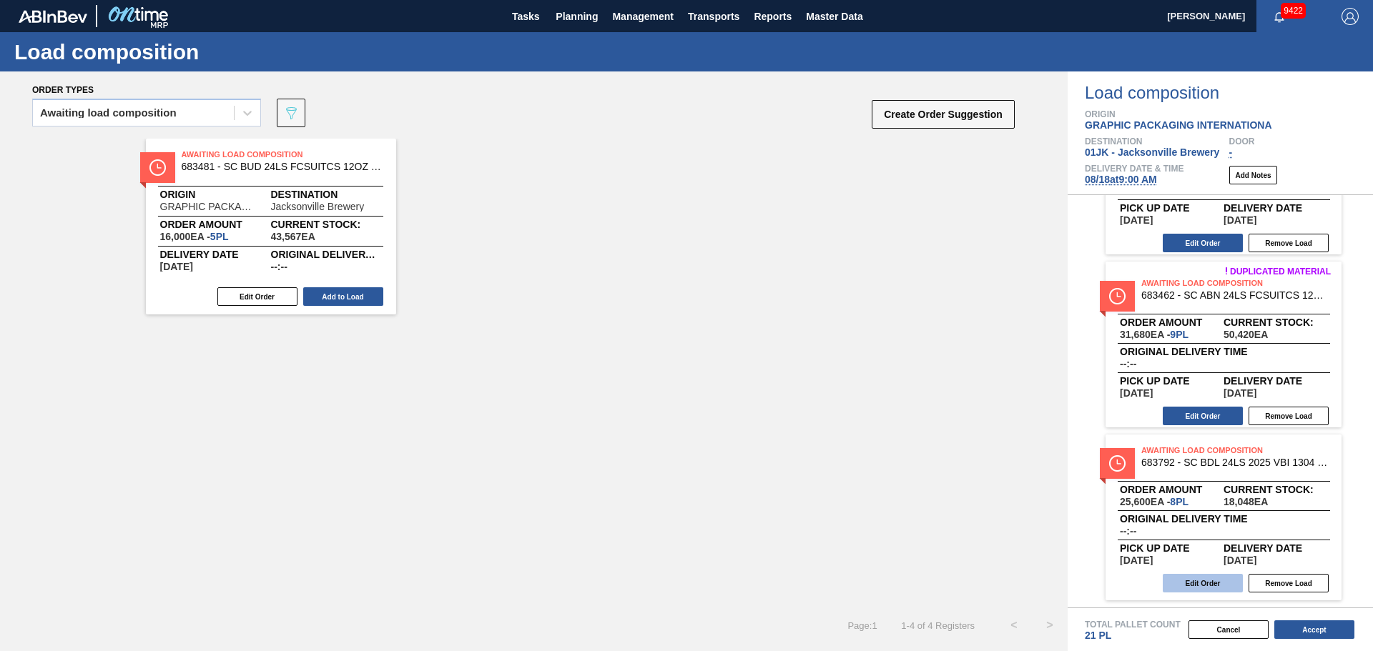
click at [1188, 585] on button "Edit Order" at bounding box center [1202, 583] width 80 height 19
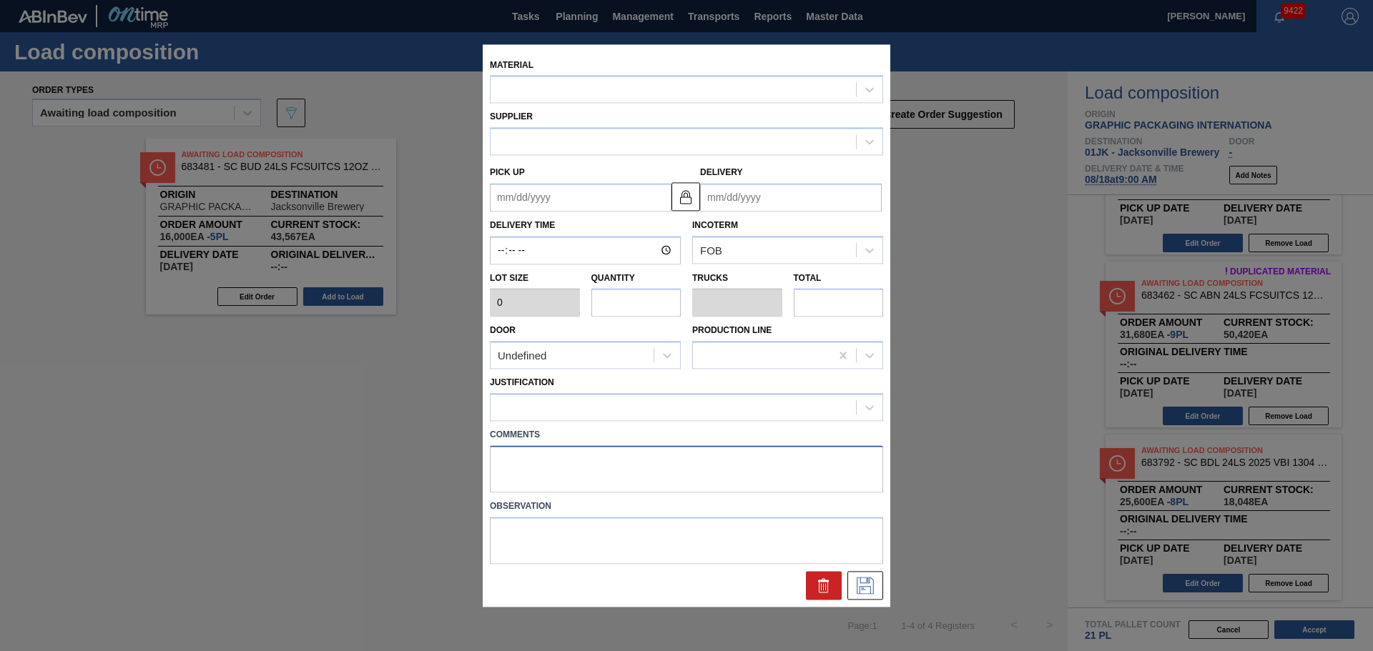
click at [510, 457] on textarea at bounding box center [686, 468] width 393 height 47
type input "3,200"
type input "8"
type input "0.308"
type input "25,600"
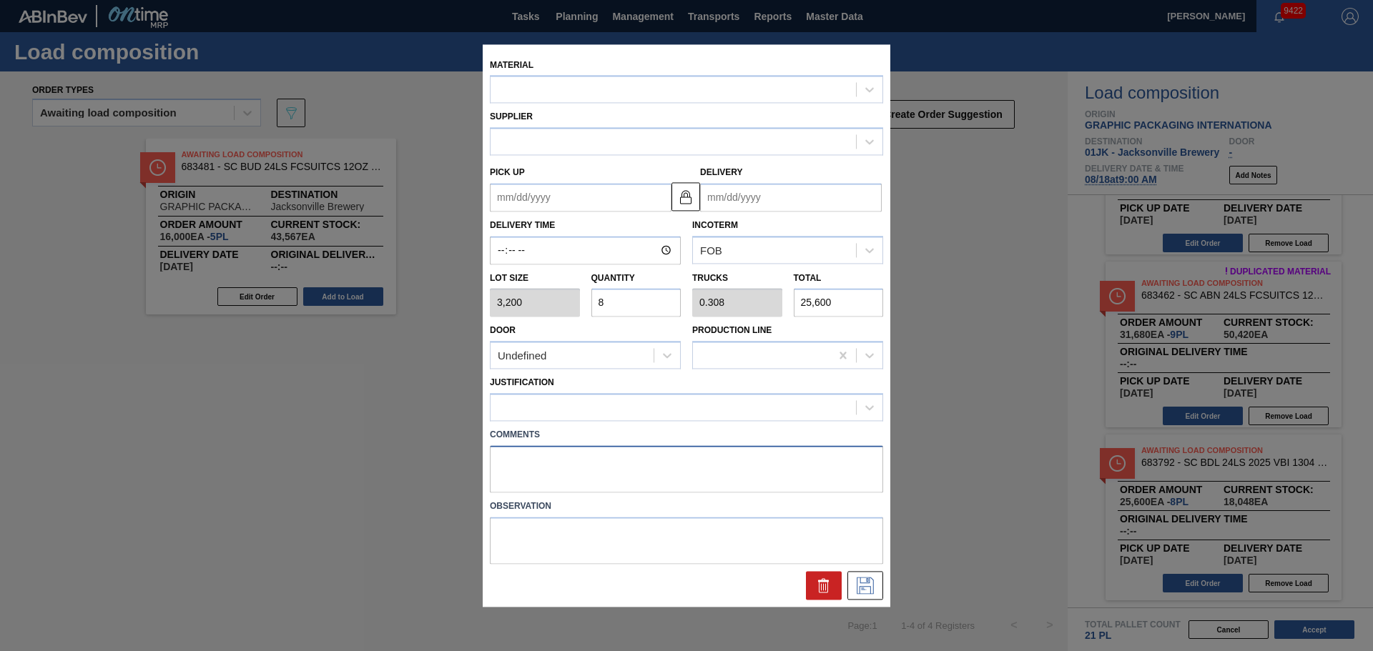
type up "08/16/2025"
type input "[DATE]"
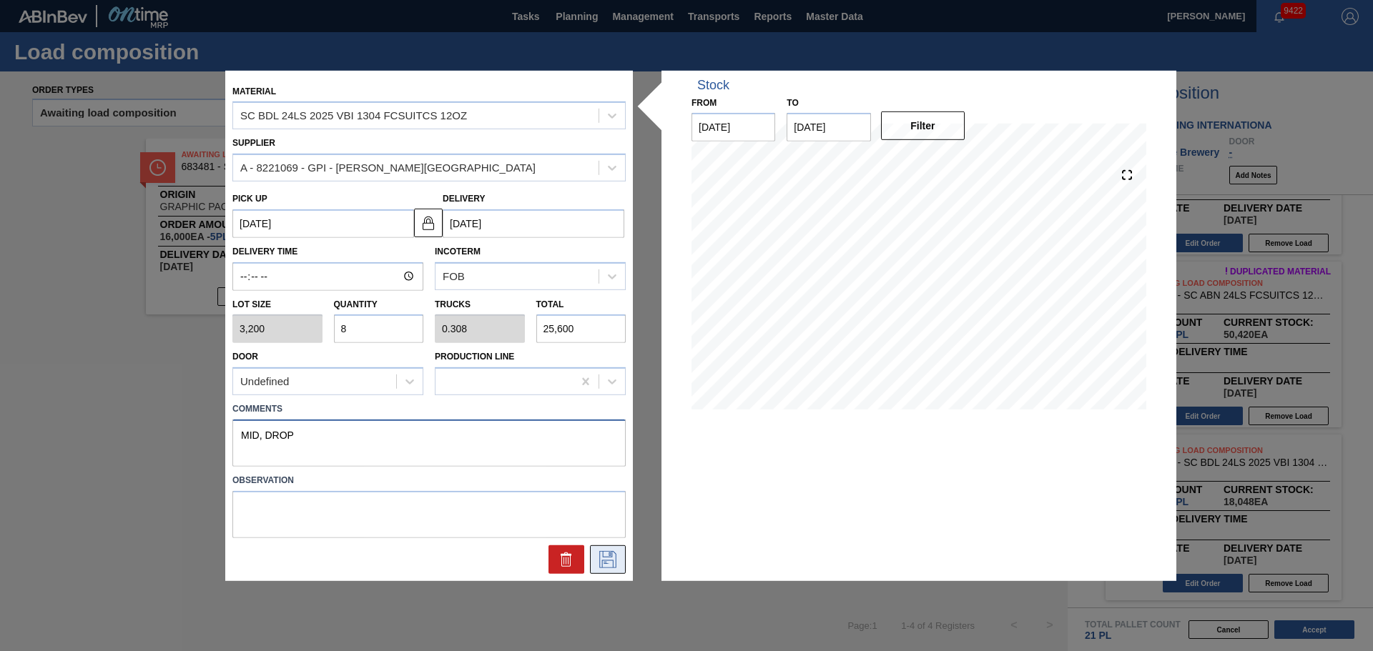
type textarea "MID, DROP"
click at [608, 566] on icon at bounding box center [607, 559] width 23 height 17
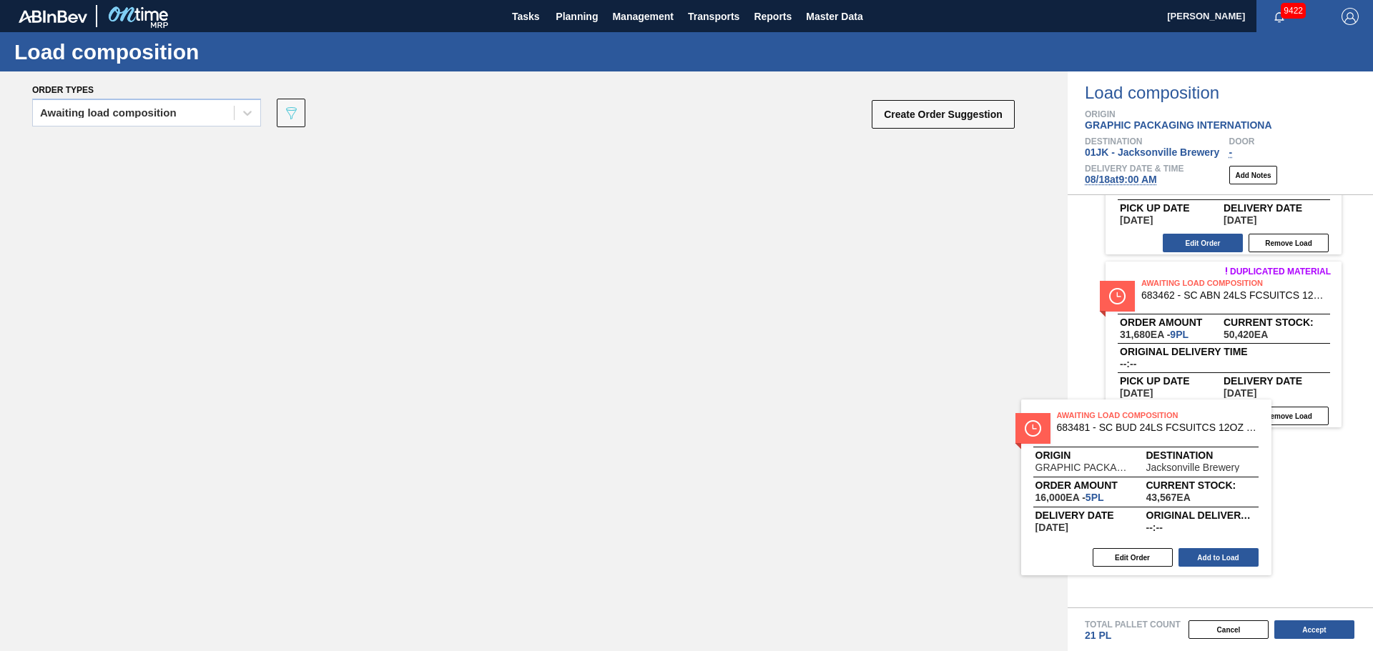
drag, startPoint x: 347, startPoint y: 207, endPoint x: 1238, endPoint y: 476, distance: 931.1
click at [1238, 476] on div "Order types Awaiting load composition 089F7B8B-B2A5-4AFE-B5C0-19BA573D28AC Crea…" at bounding box center [686, 361] width 1373 height 580
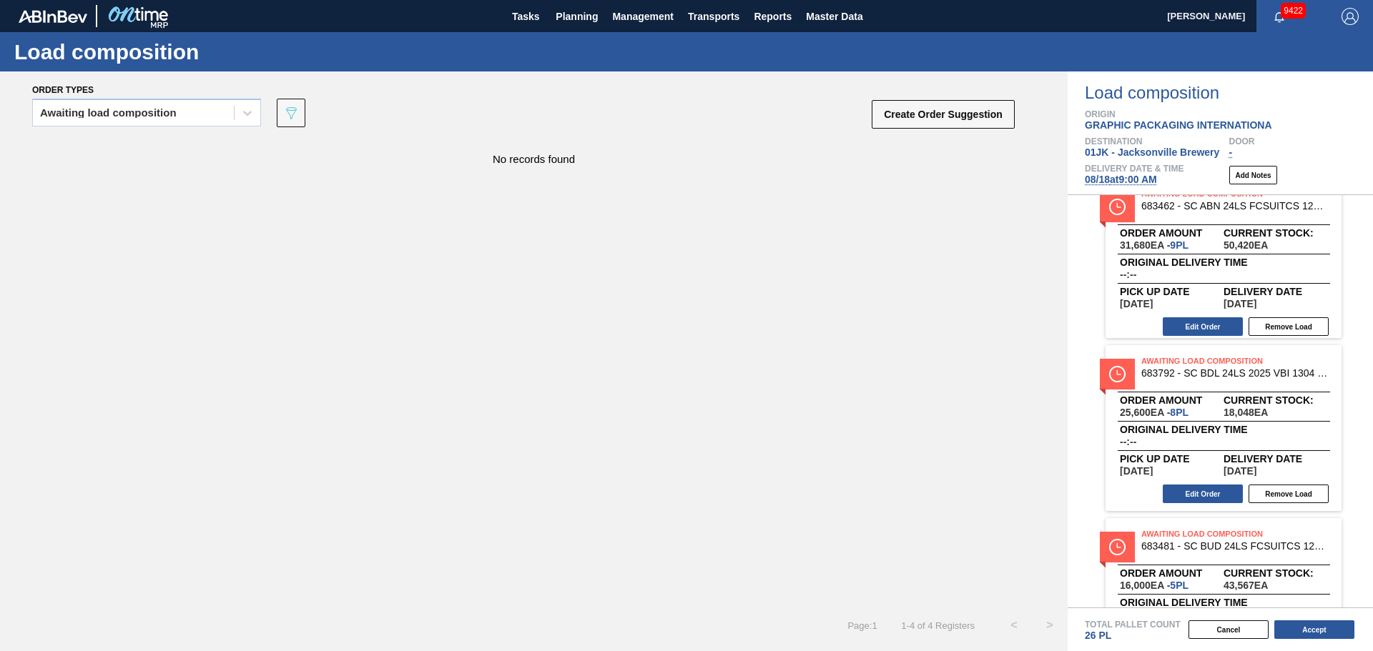
scroll to position [287, 0]
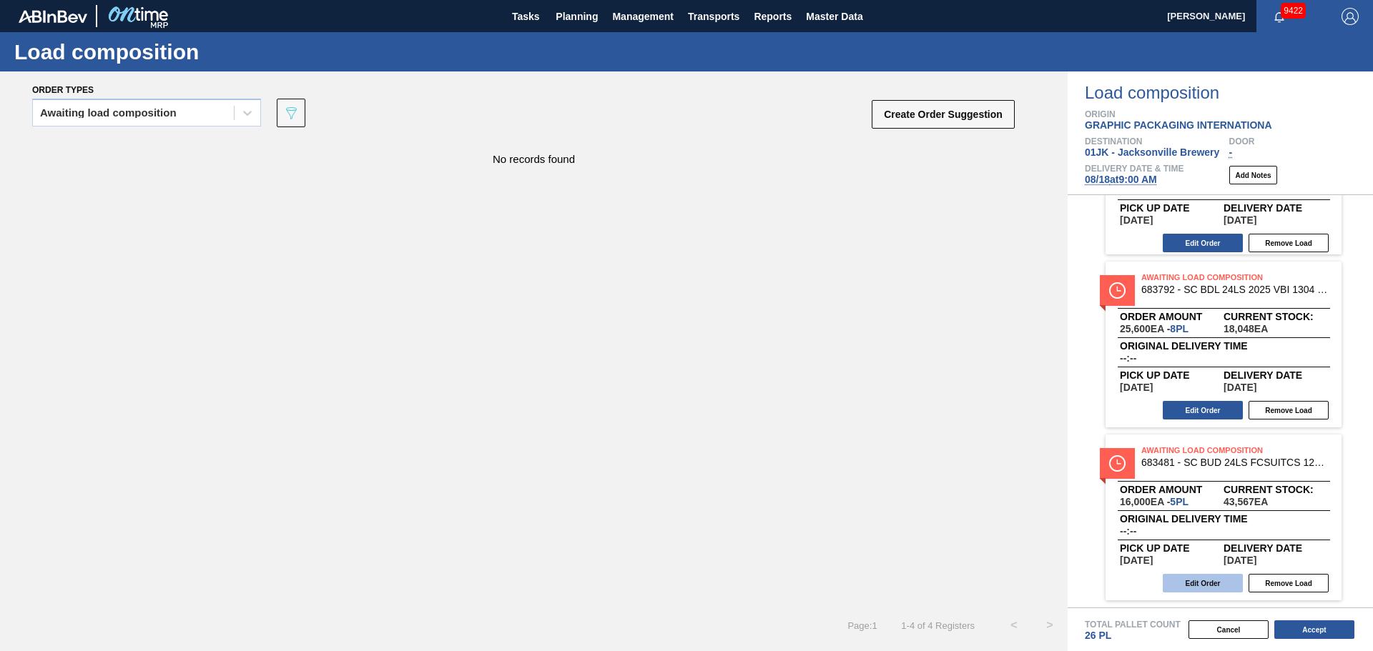
click at [1229, 577] on button "Edit Order" at bounding box center [1202, 583] width 80 height 19
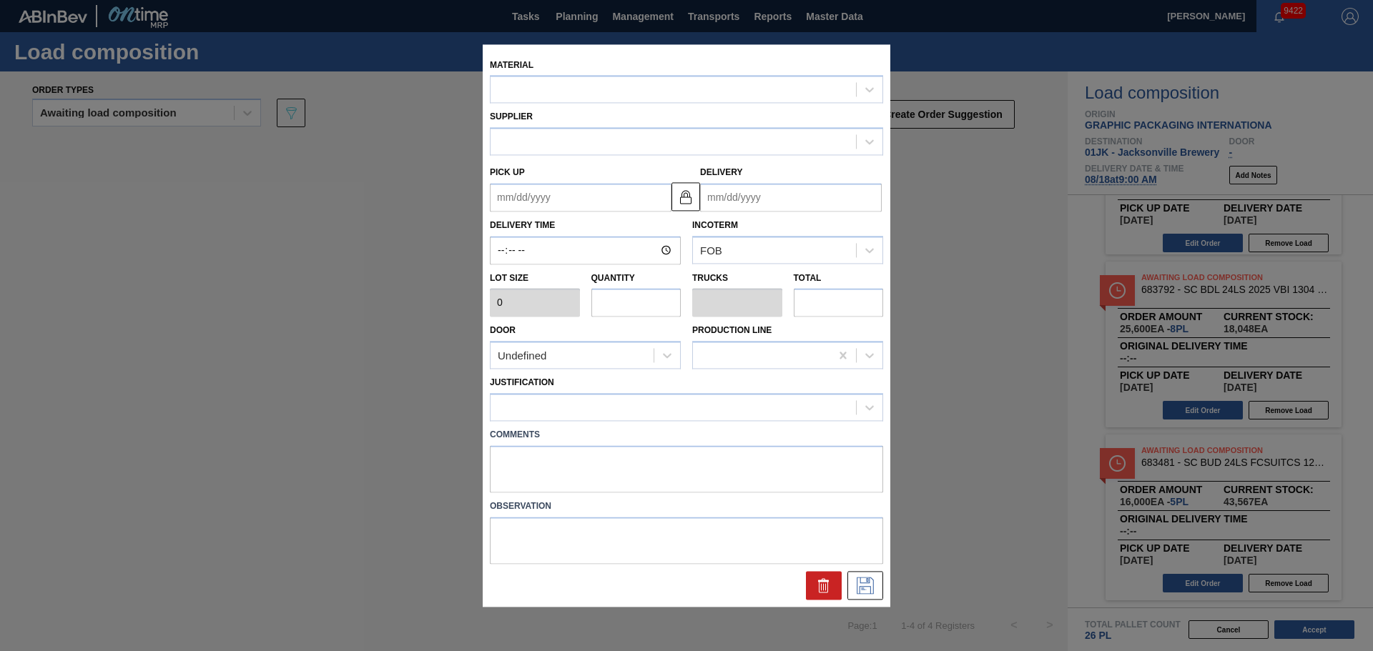
type input "3,200"
type input "5"
type input "0.192"
type input "16,000"
type up "[DATE]"
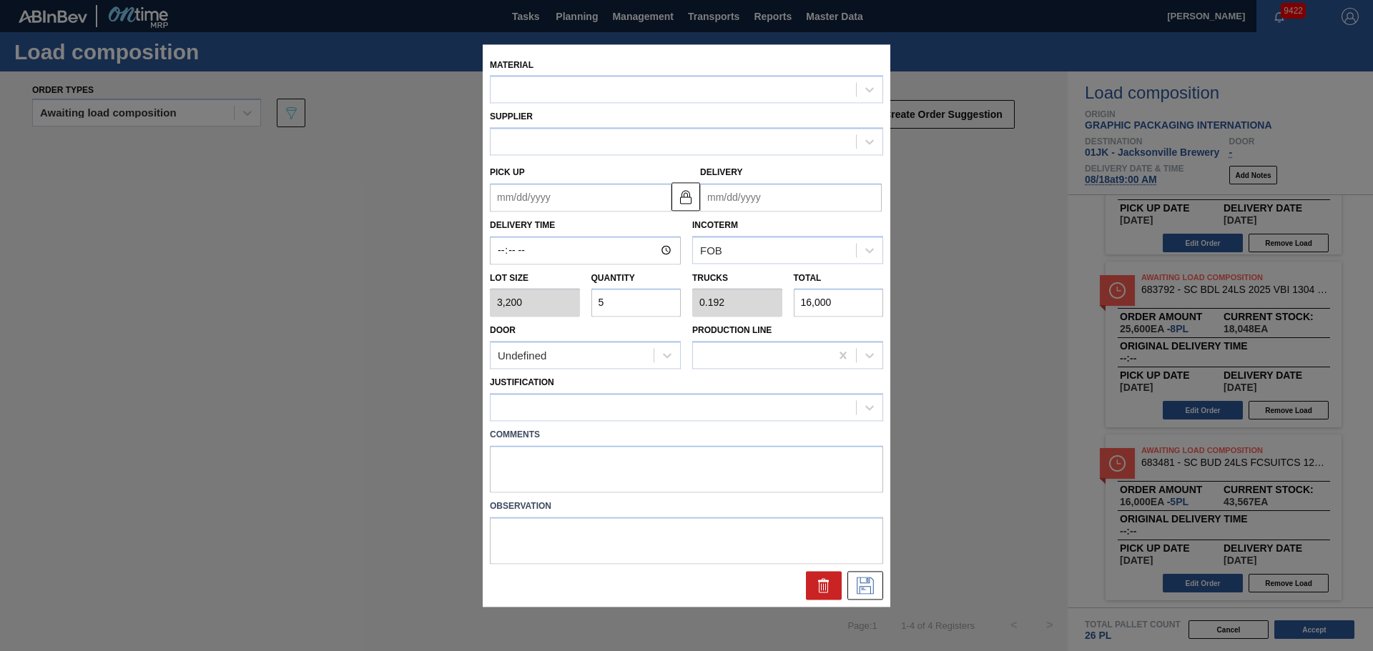
type input "08/21/2025"
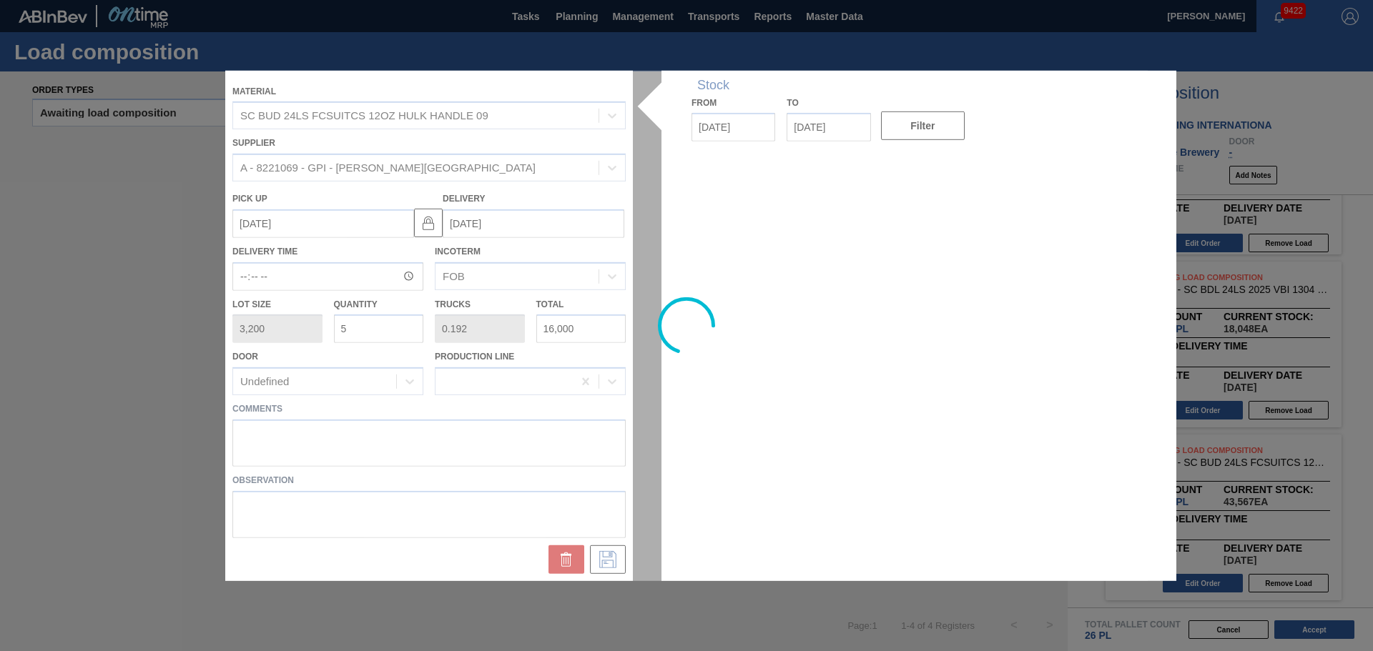
click at [480, 449] on div at bounding box center [686, 325] width 922 height 510
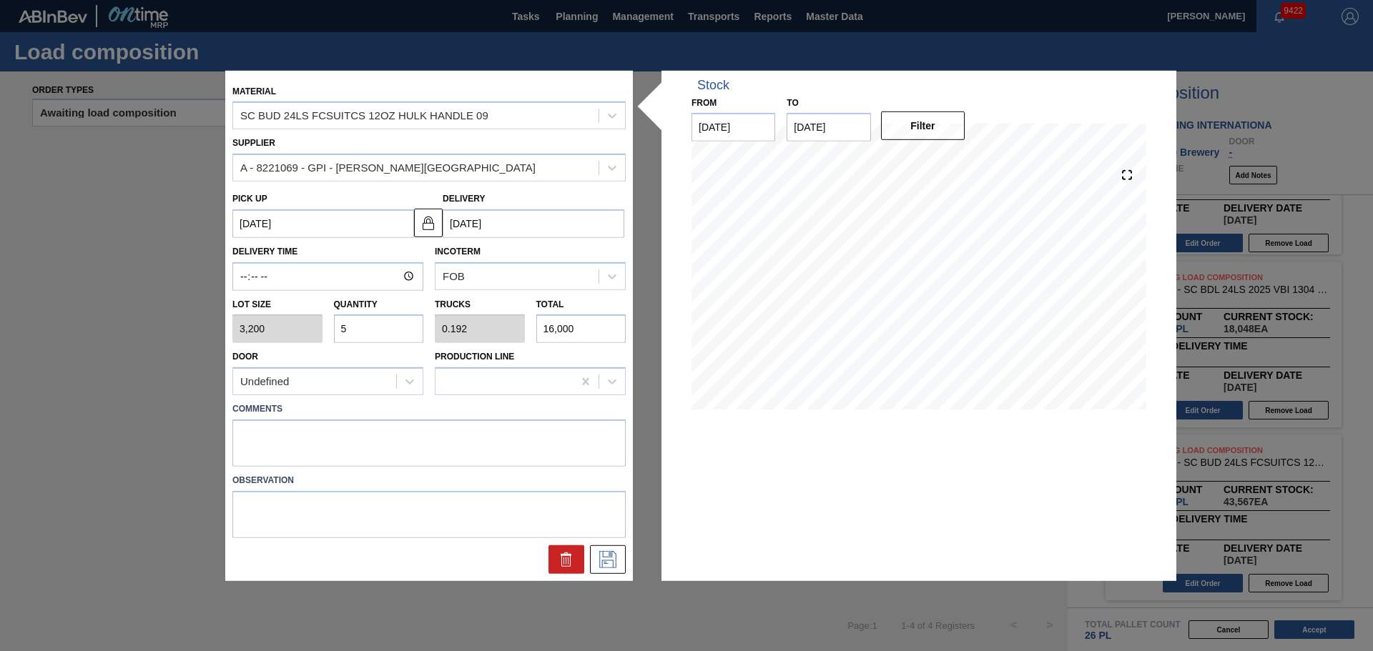
click at [438, 416] on label "Comments" at bounding box center [428, 409] width 393 height 21
click at [425, 440] on textarea at bounding box center [428, 443] width 393 height 47
type textarea "N"
type textarea "NOSE, DROP"
click at [616, 555] on icon at bounding box center [607, 559] width 23 height 17
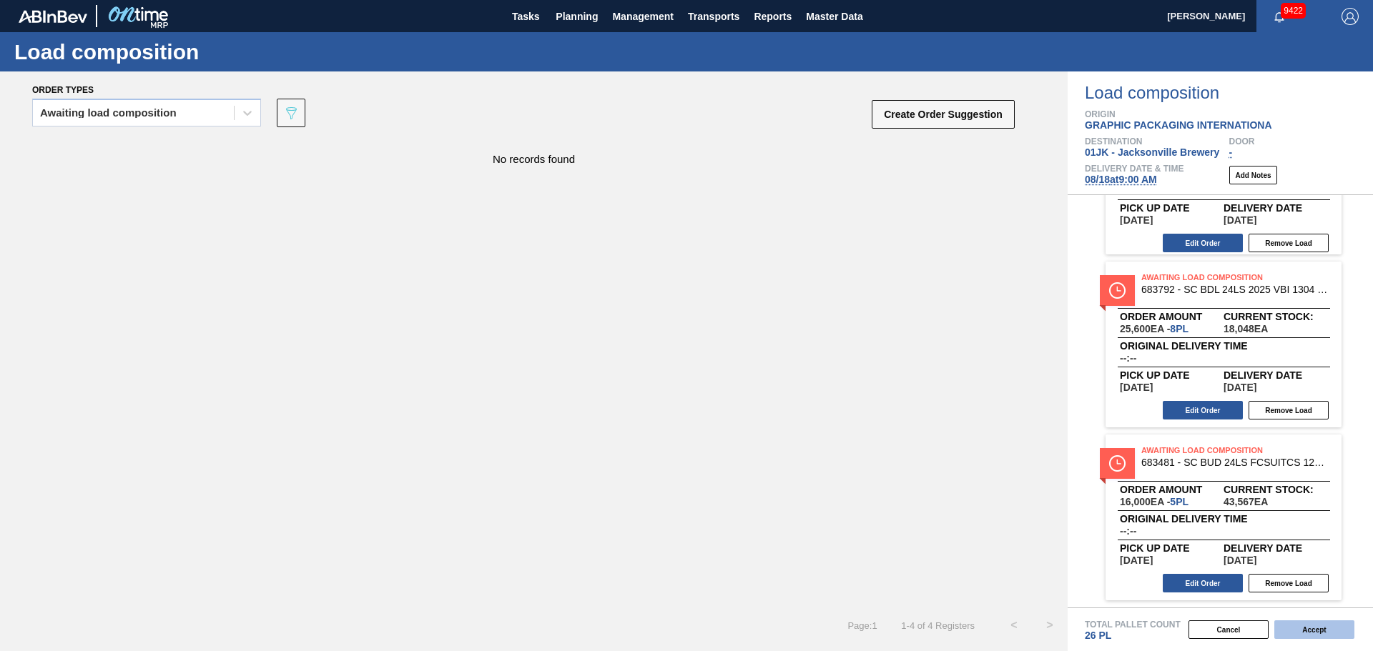
click at [1331, 625] on button "Accept" at bounding box center [1314, 630] width 80 height 19
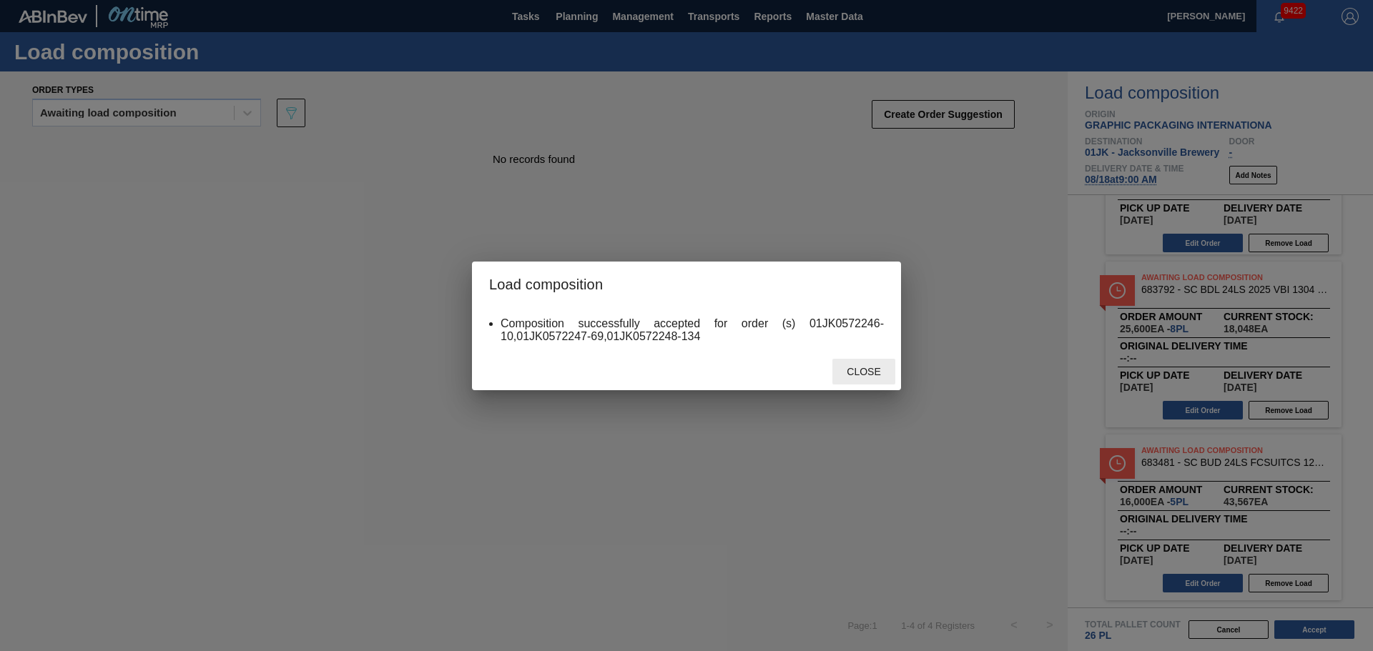
click at [876, 371] on span "Close" at bounding box center [863, 371] width 56 height 11
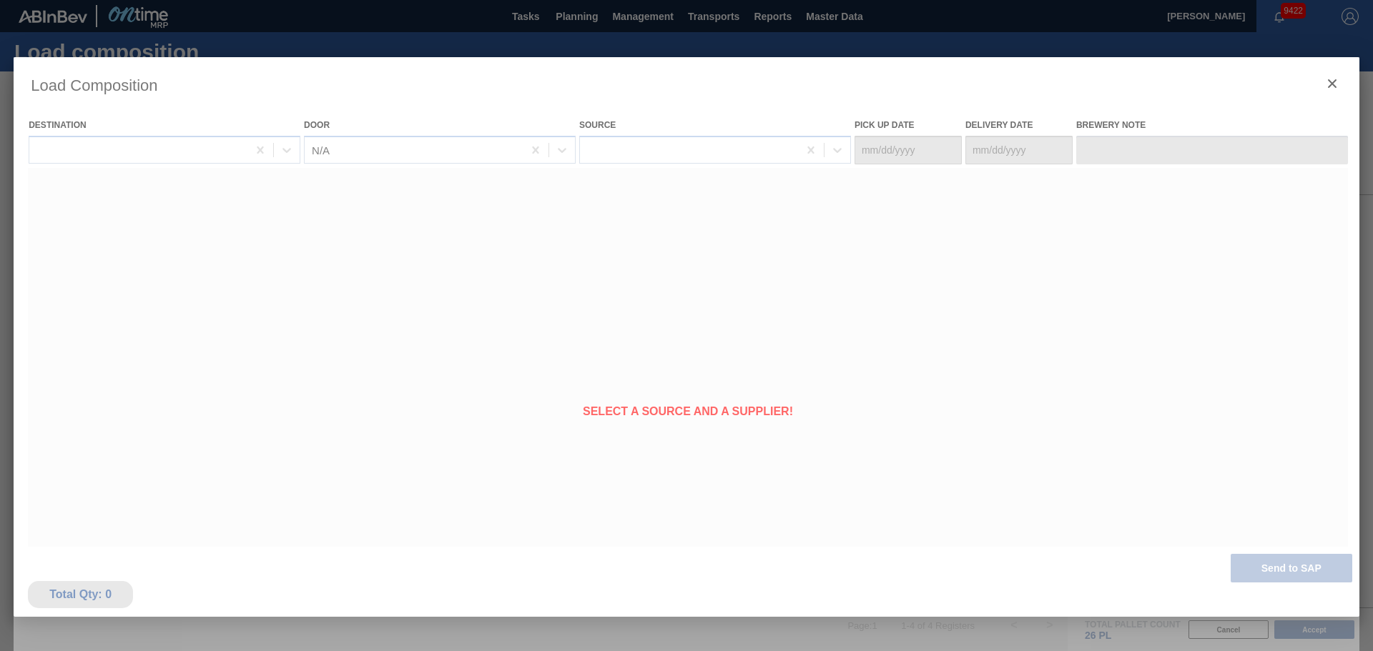
type Date "08/15/2025"
type Date "[DATE]"
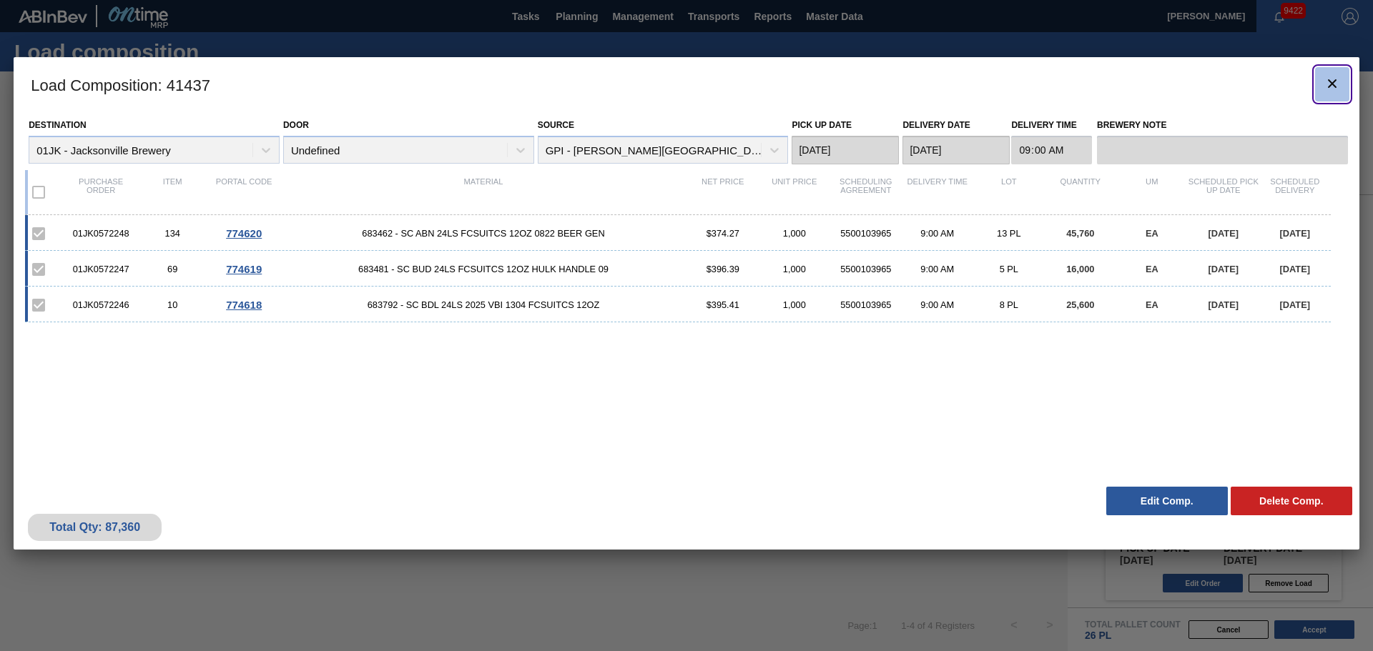
click at [1332, 86] on icon "botão de ícone" at bounding box center [1331, 83] width 17 height 17
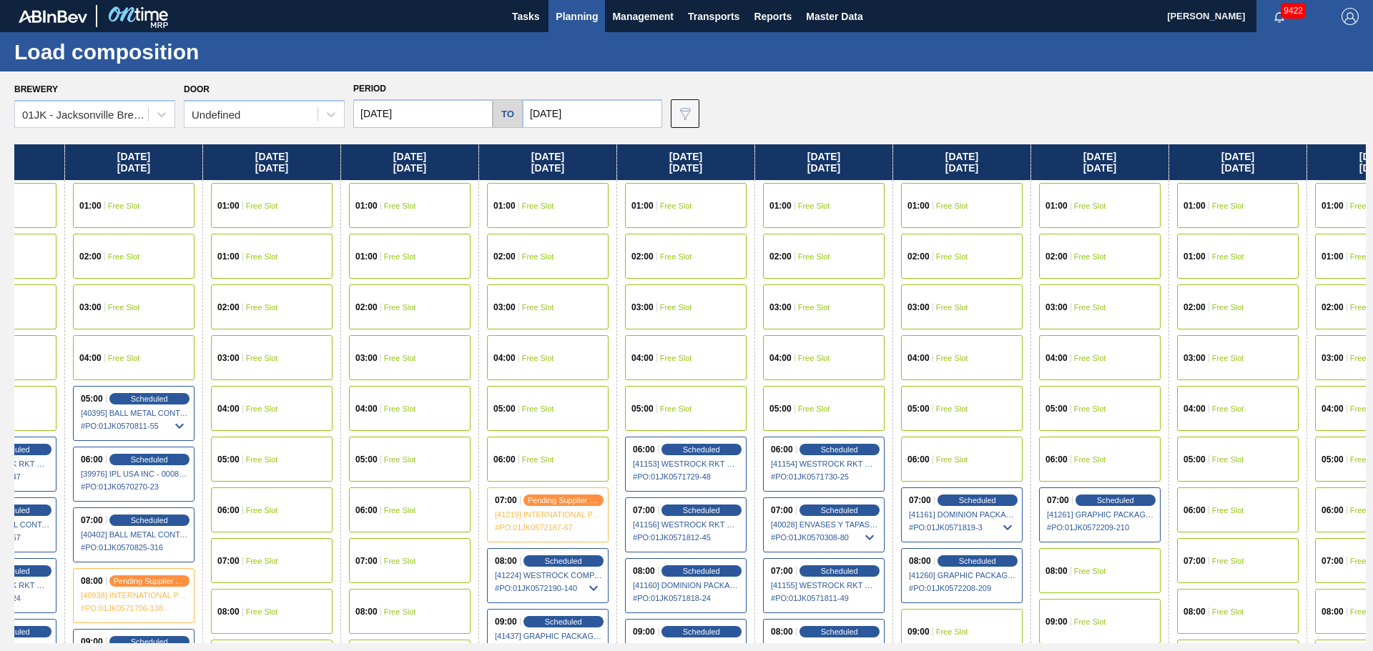
drag, startPoint x: 1201, startPoint y: 331, endPoint x: 122, endPoint y: 352, distance: 1078.9
click at [119, 362] on div "Thursday 08/07/2025 01:00 Free Slot 02:00 Free Slot 03:00 Free Slot 04:00 Free …" at bounding box center [689, 393] width 1351 height 499
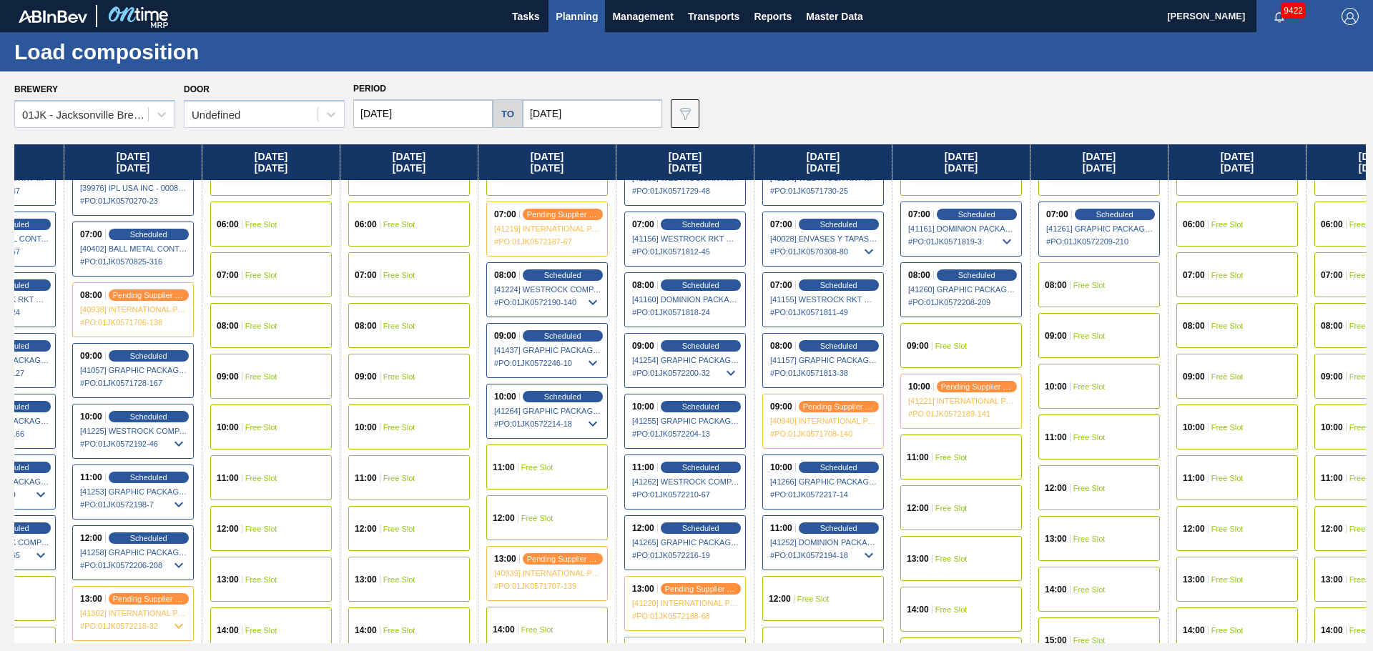
scroll to position [214, 1054]
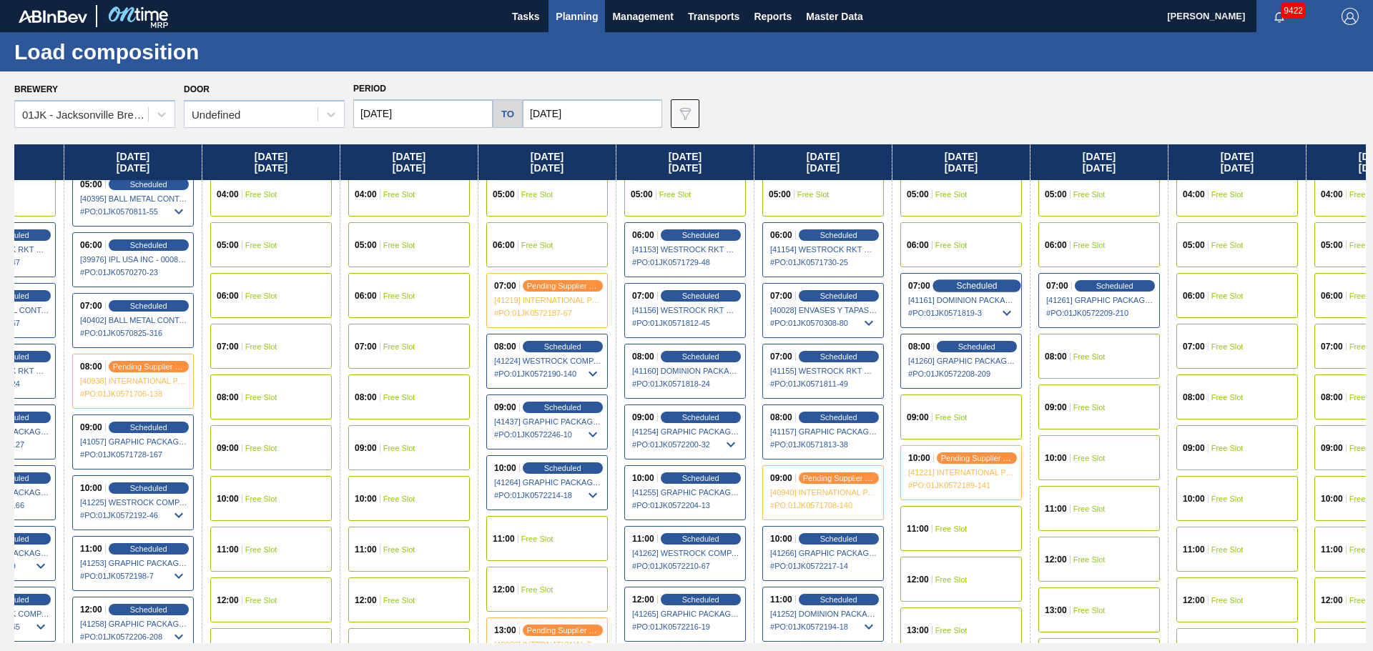
click at [959, 285] on span "Scheduled" at bounding box center [976, 285] width 41 height 9
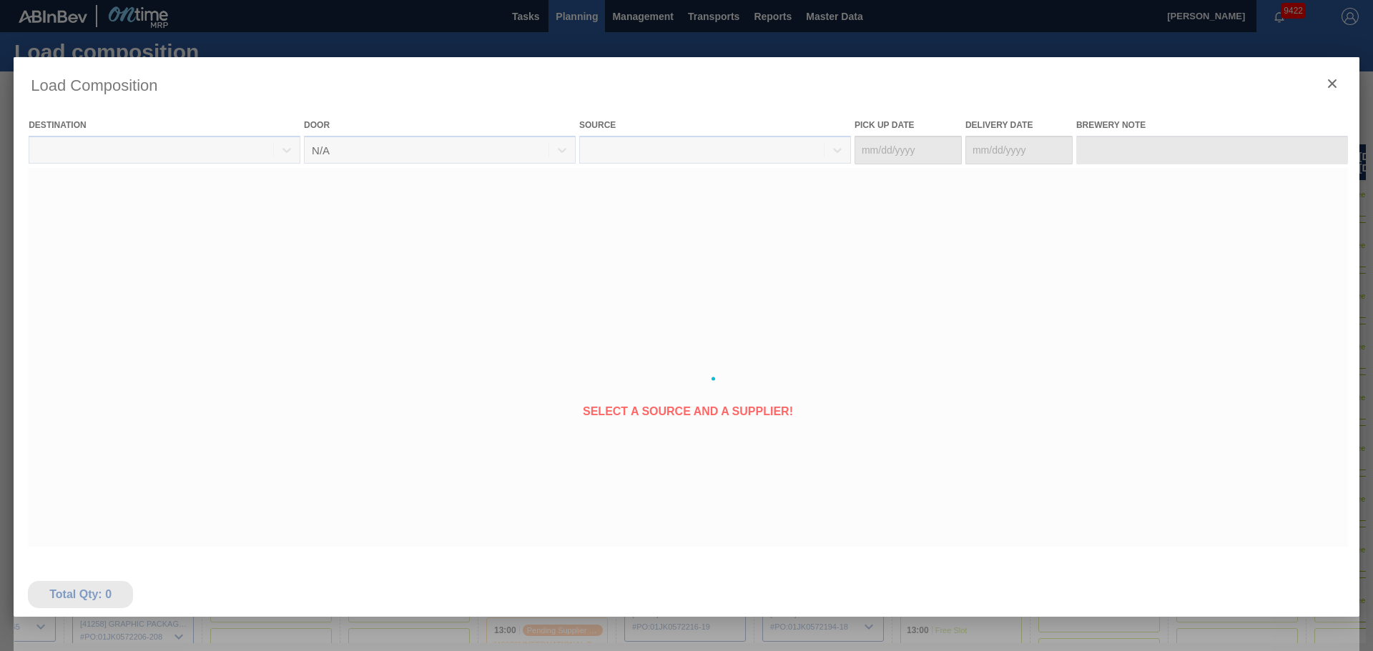
type Date "[DATE]"
type Date "08/21/2025"
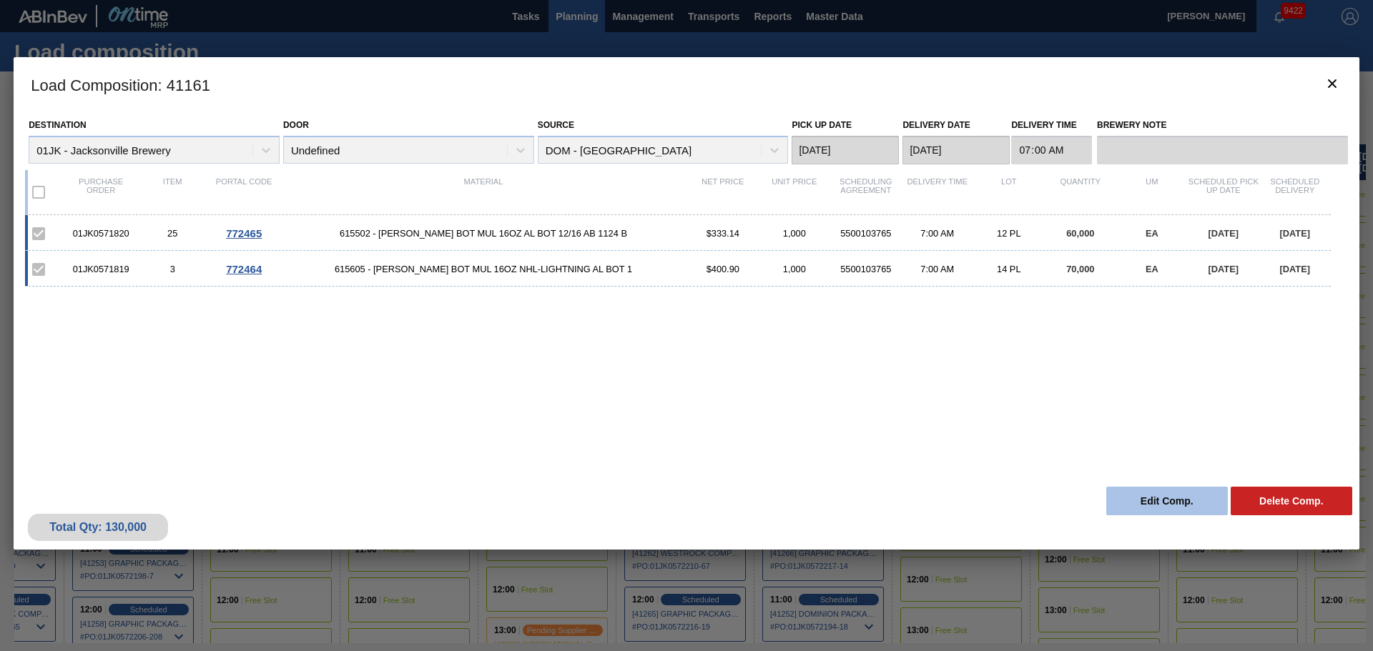
click at [1164, 500] on button "Edit Comp." at bounding box center [1167, 501] width 122 height 29
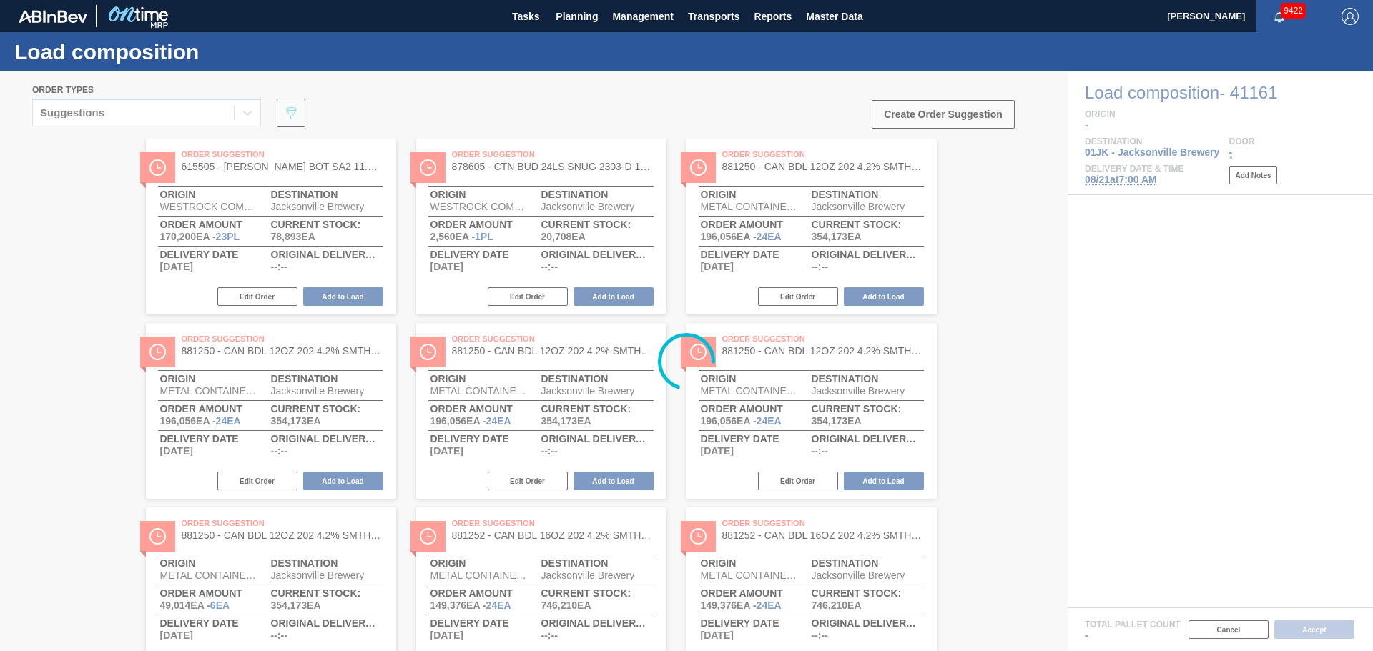
click at [1119, 182] on div at bounding box center [686, 361] width 1373 height 580
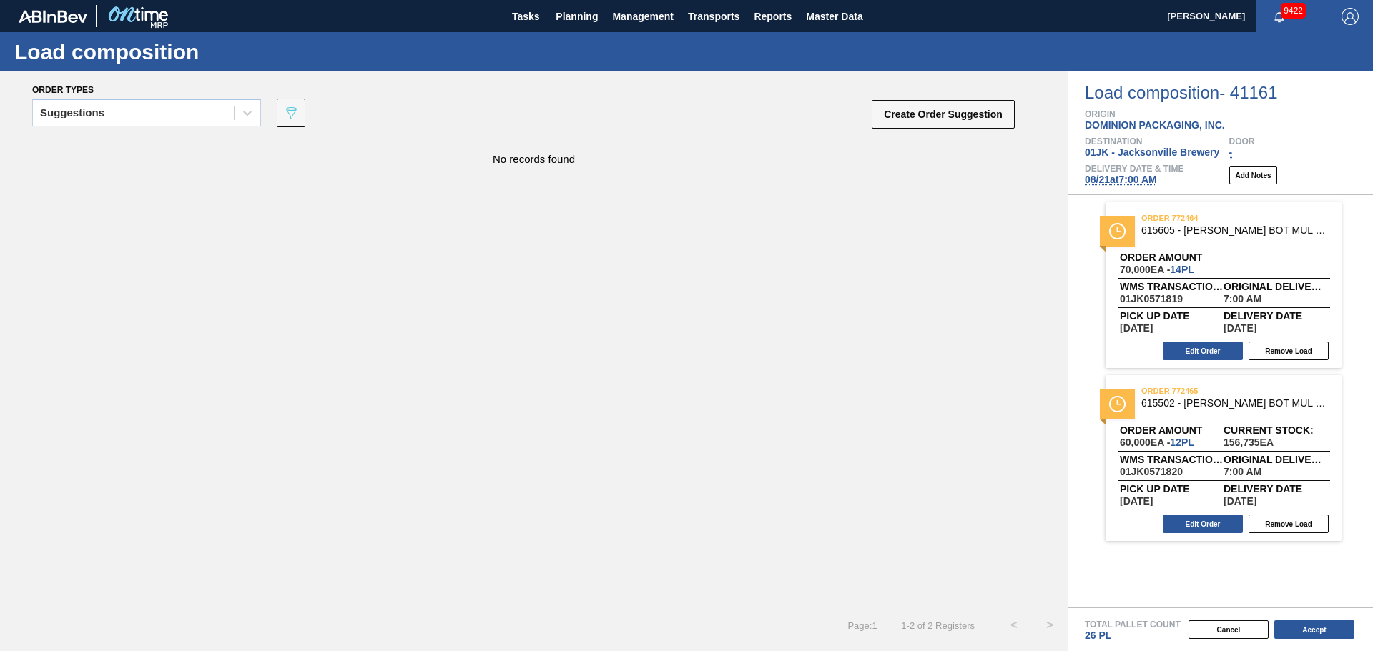
click at [1119, 177] on span "08/21 at 7:00 AM" at bounding box center [1120, 179] width 72 height 11
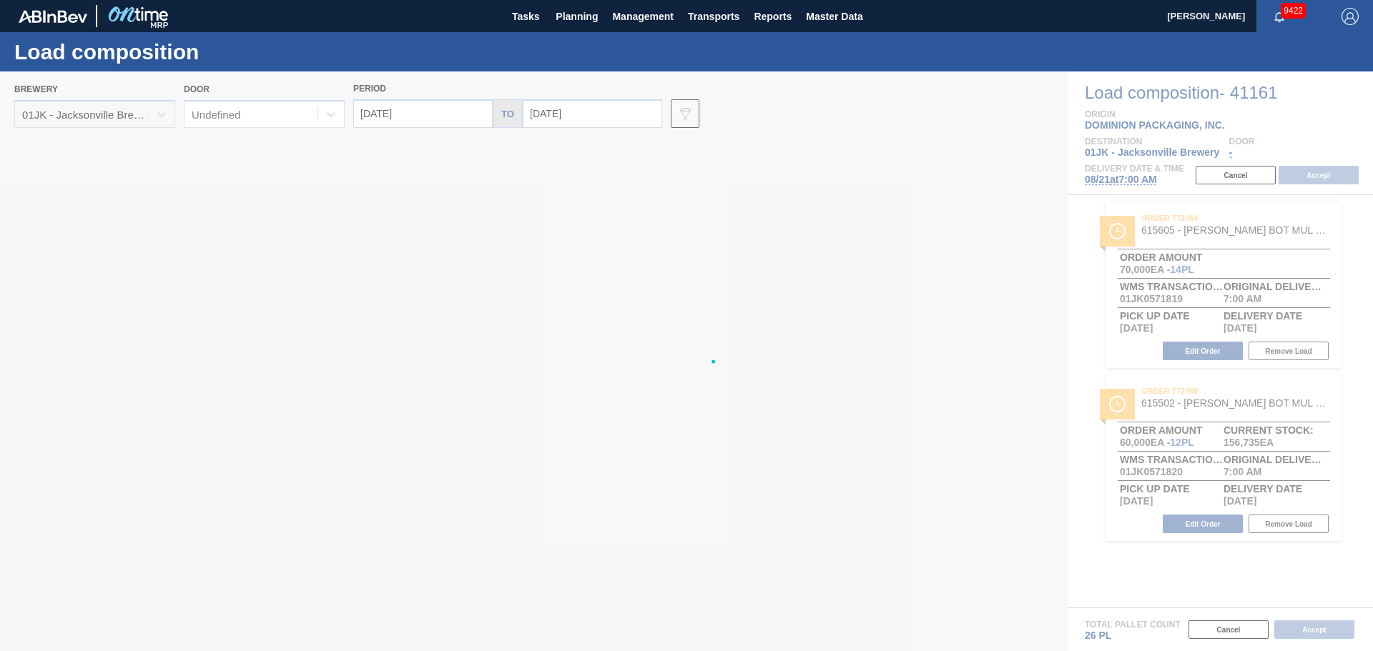
type input "08/21/2025"
type input "08/28/2025"
drag, startPoint x: 65, startPoint y: 411, endPoint x: -151, endPoint y: 407, distance: 215.9
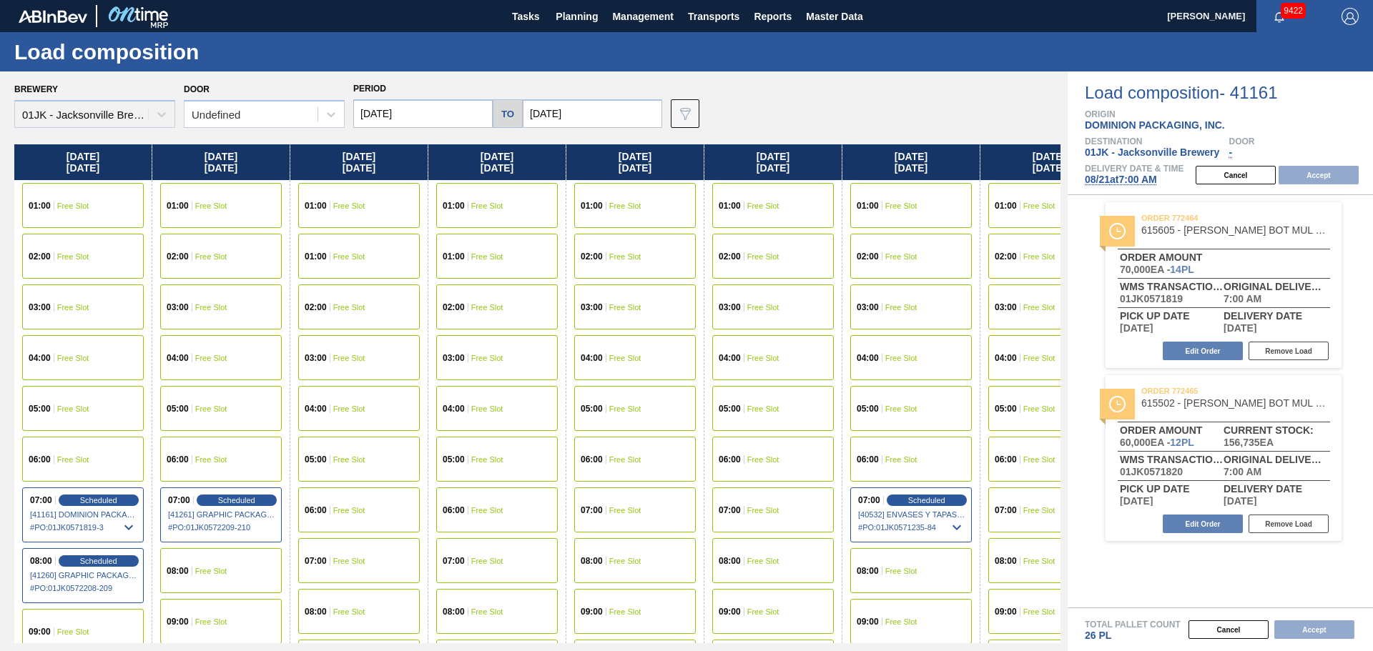
drag, startPoint x: 162, startPoint y: 366, endPoint x: 400, endPoint y: 365, distance: 238.8
click at [400, 365] on div "Thursday 08/21/2025 01:00 Free Slot 02:00 Free Slot 03:00 Free Slot 04:00 Free …" at bounding box center [537, 393] width 1046 height 499
click at [397, 112] on input "08/21/2025" at bounding box center [422, 113] width 139 height 29
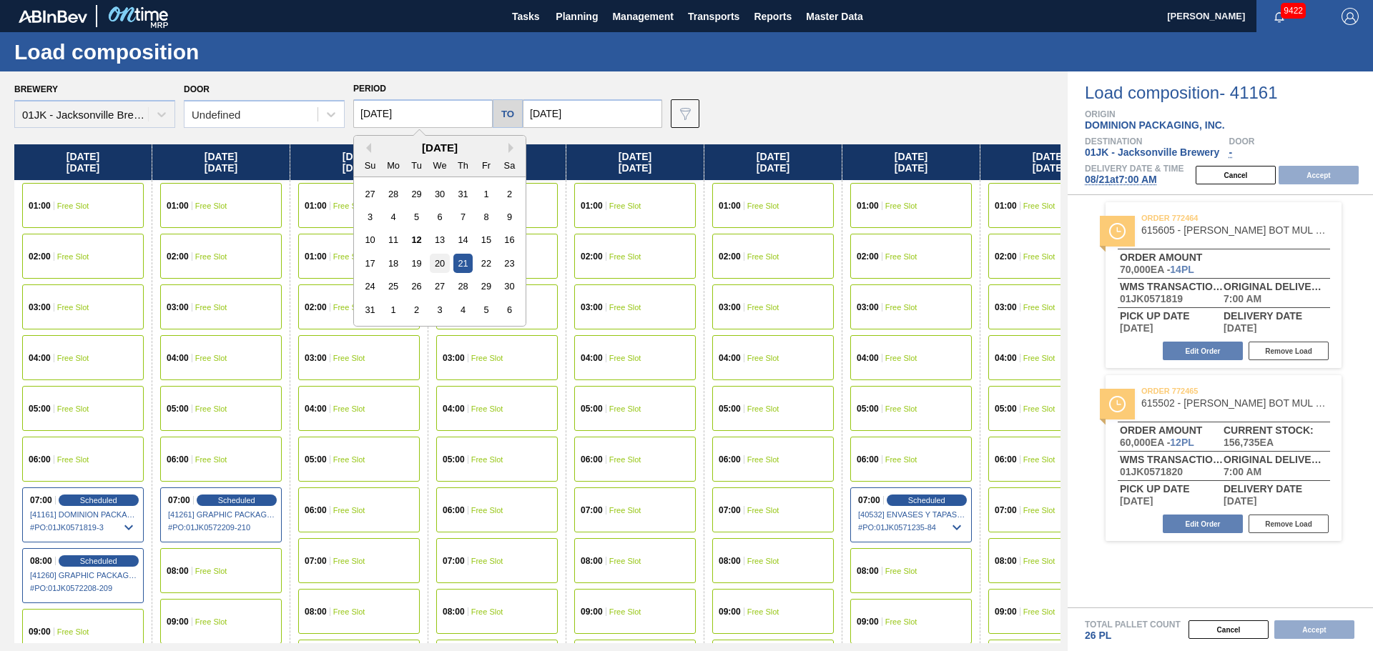
click at [432, 269] on div "20" at bounding box center [439, 263] width 19 height 19
type input "[DATE]"
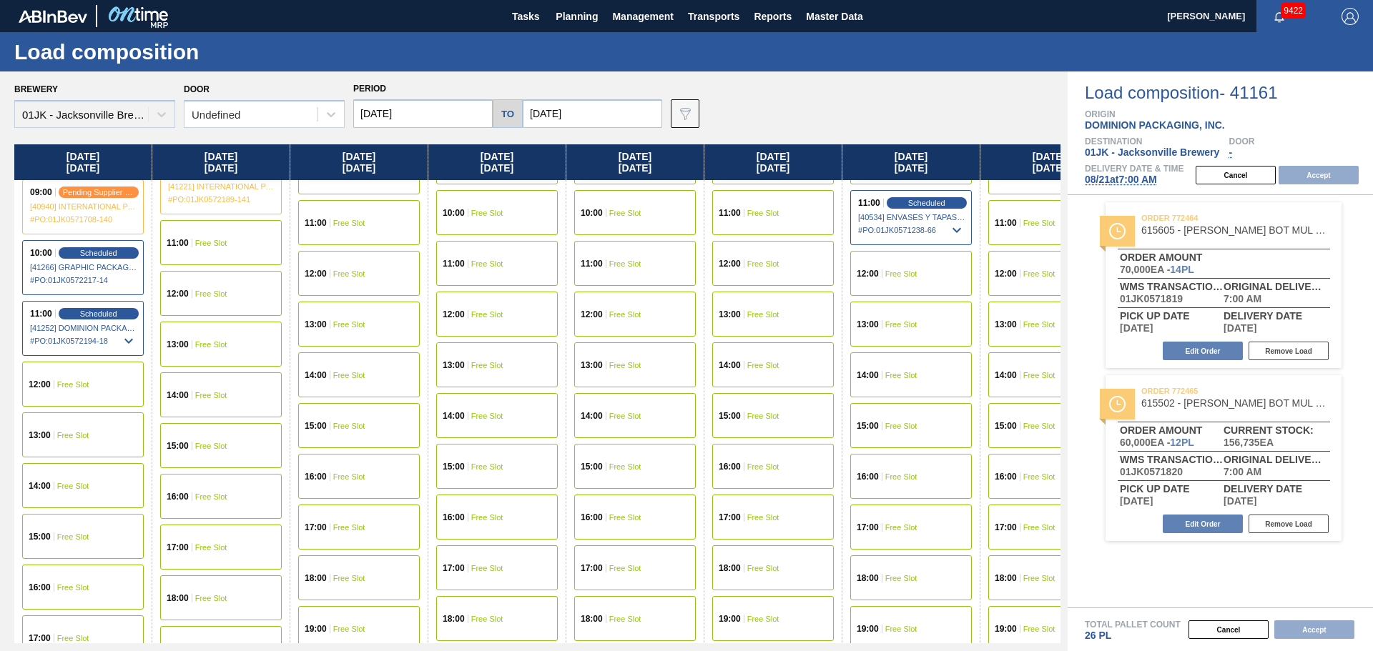
scroll to position [357, 0]
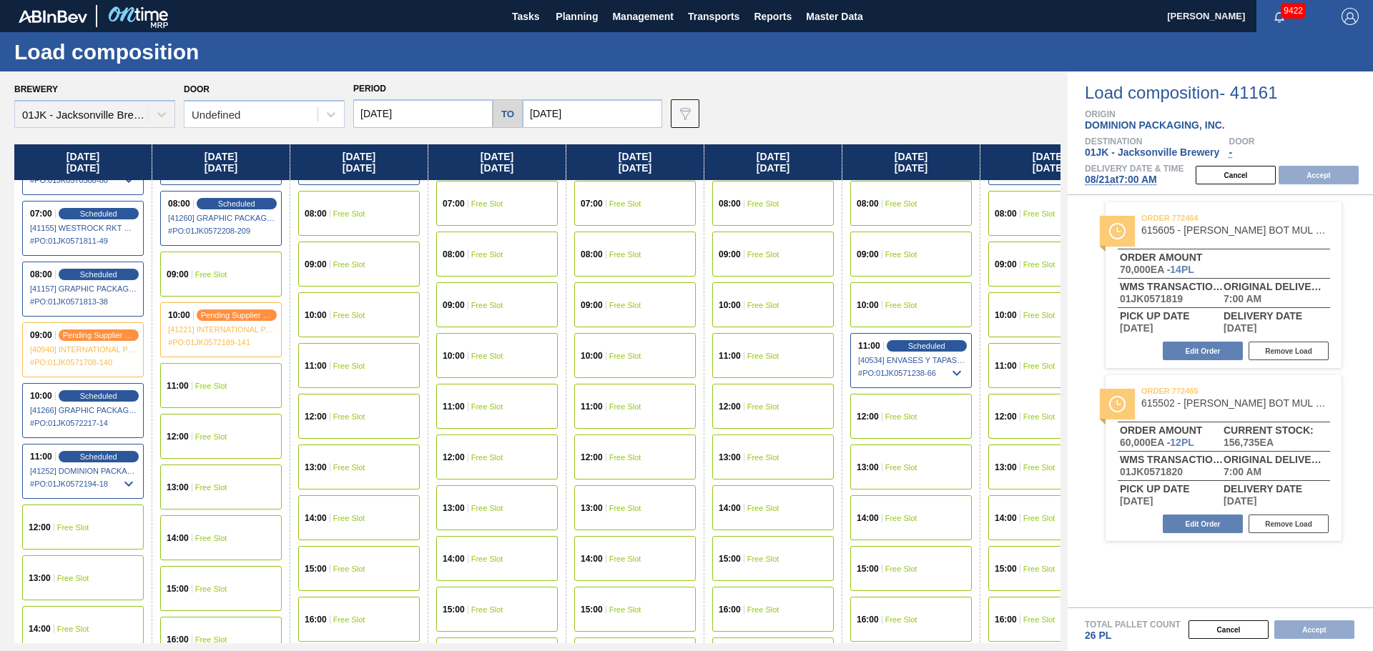
click at [107, 532] on div "12:00 Free Slot" at bounding box center [83, 527] width 122 height 45
click at [1338, 172] on button "Accept" at bounding box center [1318, 175] width 80 height 19
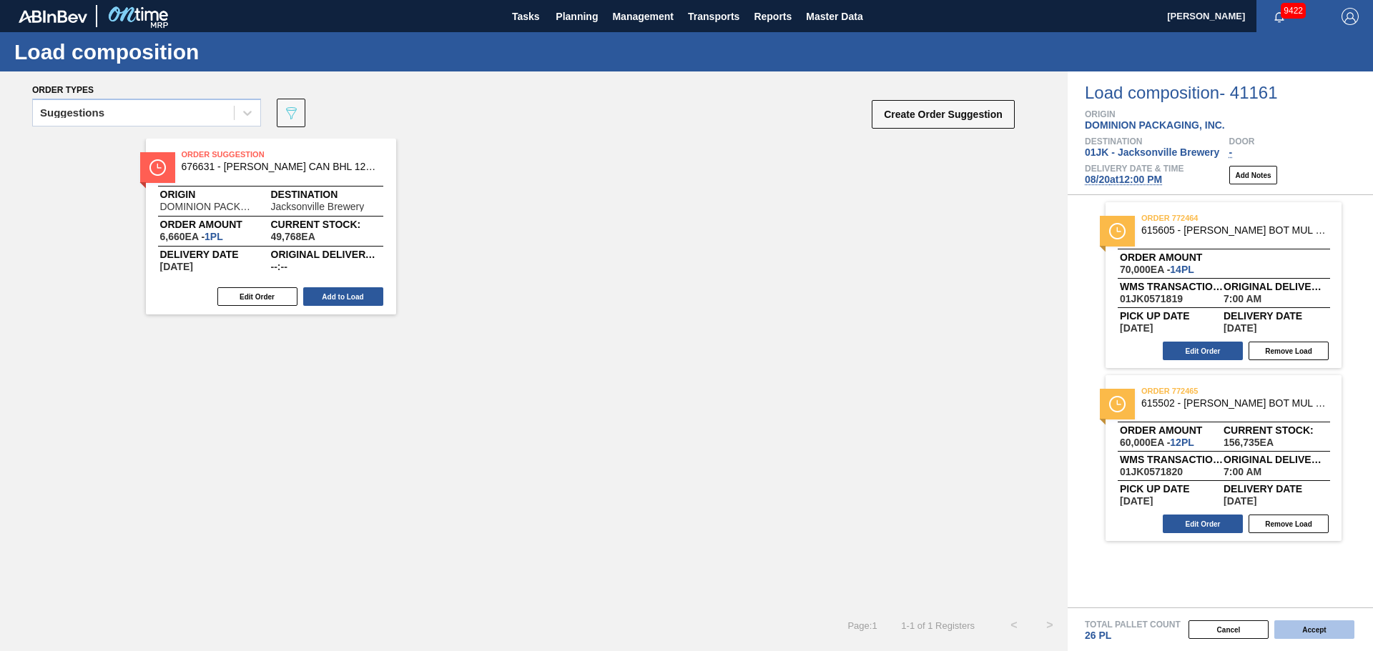
click at [1310, 629] on button "Accept" at bounding box center [1314, 630] width 80 height 19
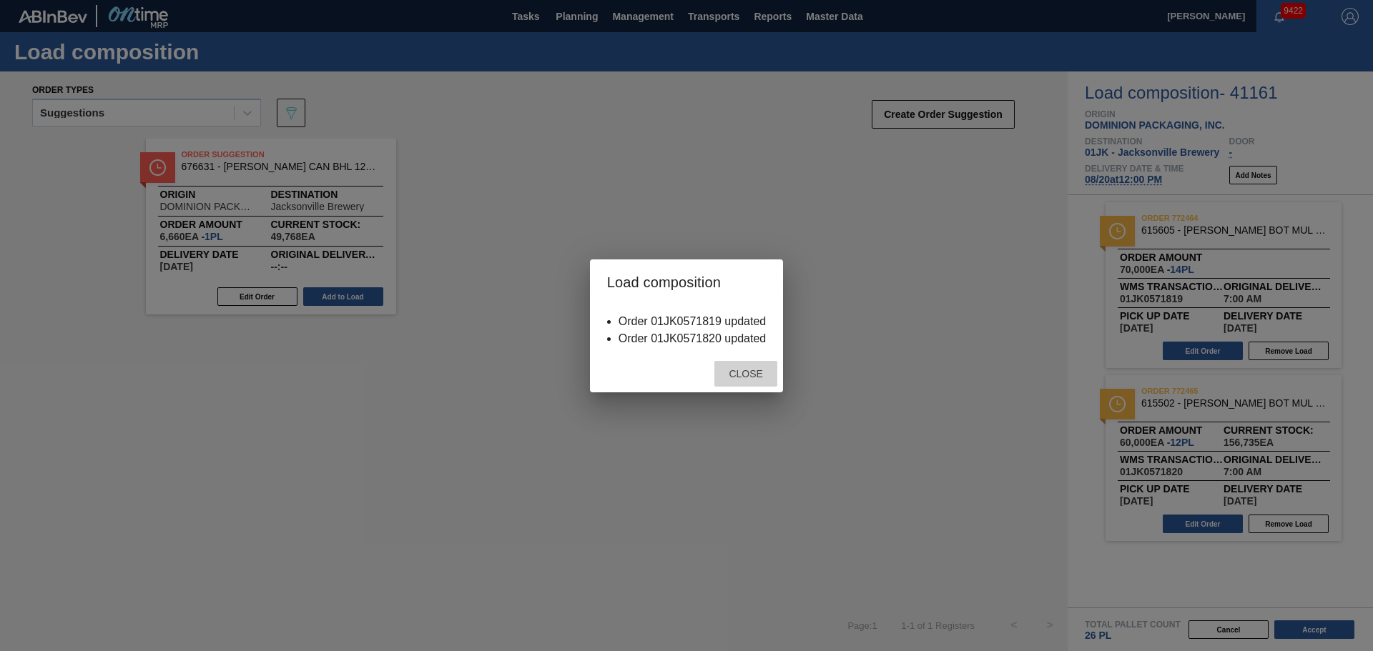
click at [746, 381] on div "Close" at bounding box center [745, 374] width 63 height 26
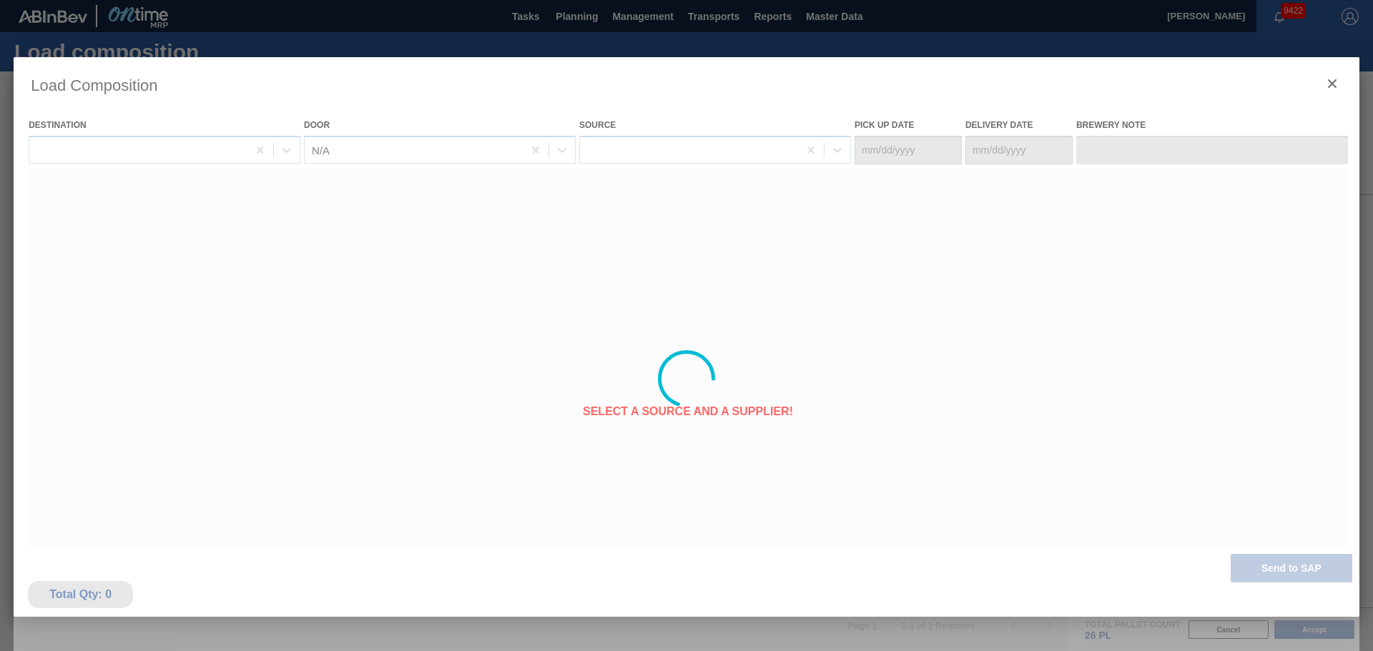
type Date "[DATE]"
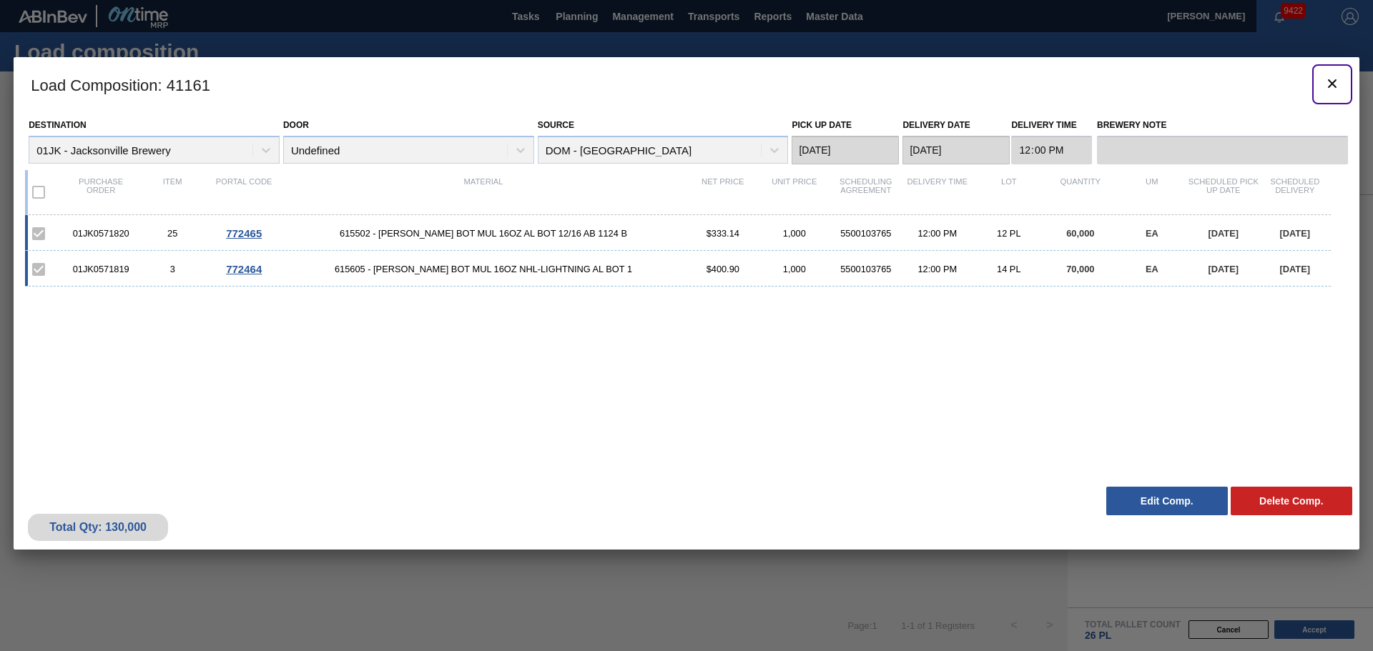
drag, startPoint x: 1331, startPoint y: 89, endPoint x: 1296, endPoint y: 1, distance: 94.0
click at [1331, 89] on icon "botão de ícone" at bounding box center [1331, 83] width 17 height 17
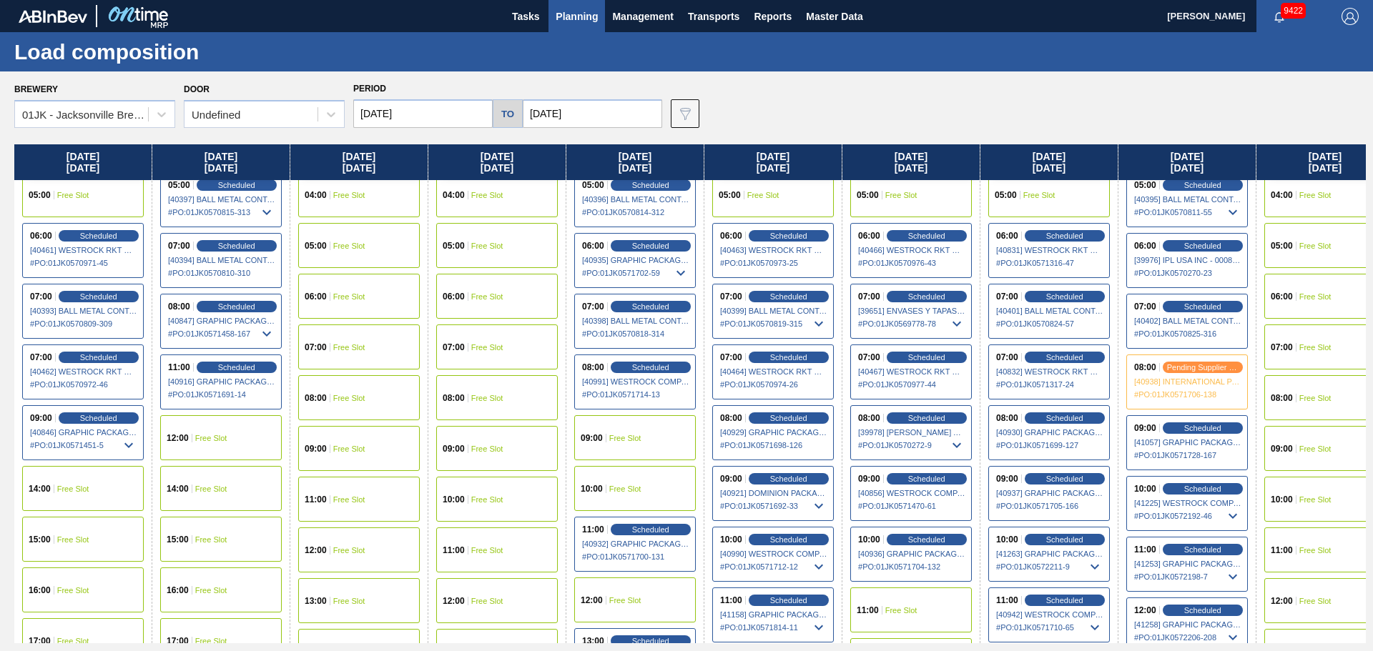
scroll to position [214, 0]
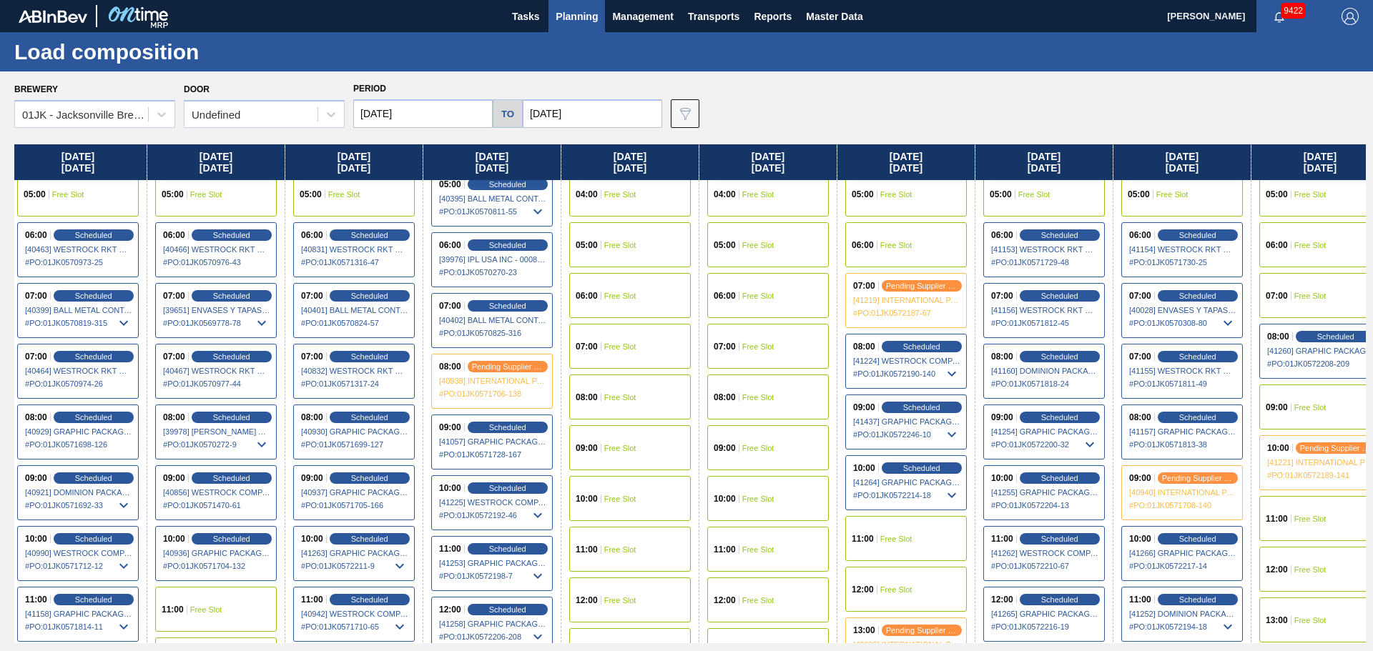
drag, startPoint x: 672, startPoint y: 460, endPoint x: -39, endPoint y: 381, distance: 714.9
click at [0, 0] on html "Tasks Planning Management Transports Reports Master Data Jasmine Brown 9422 Mar…" at bounding box center [686, 0] width 1373 height 0
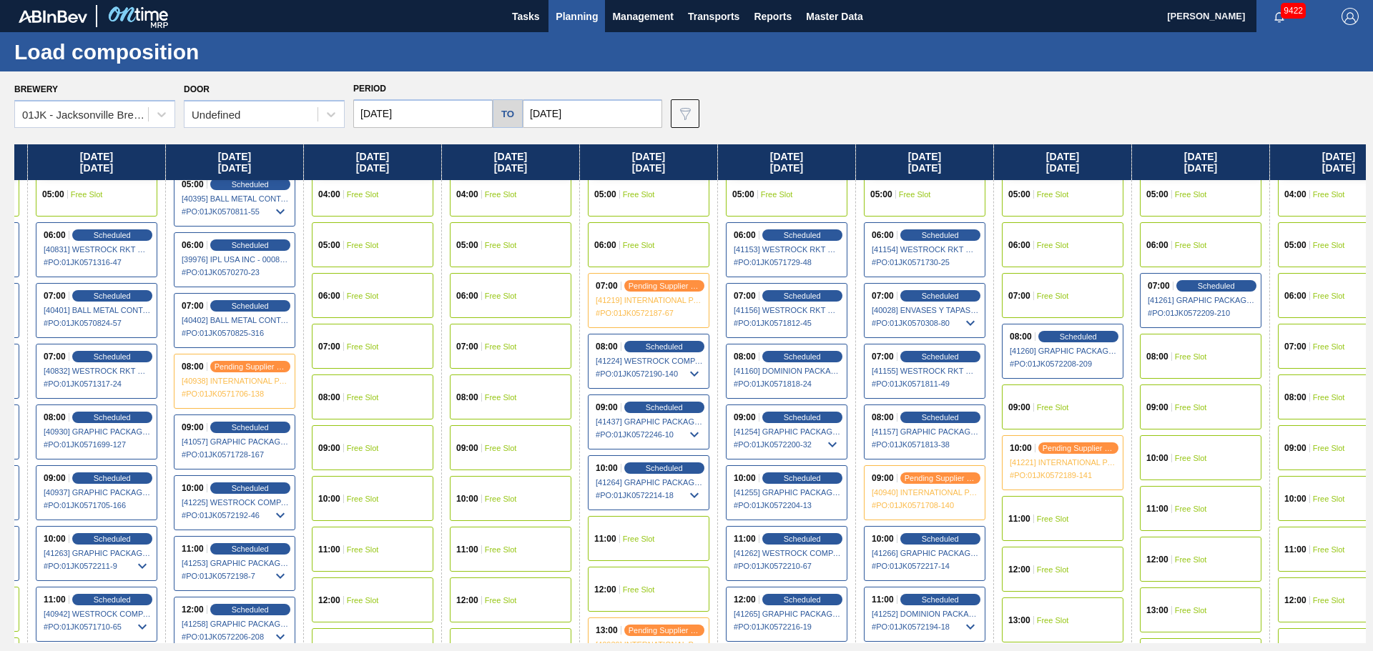
scroll to position [214, 1005]
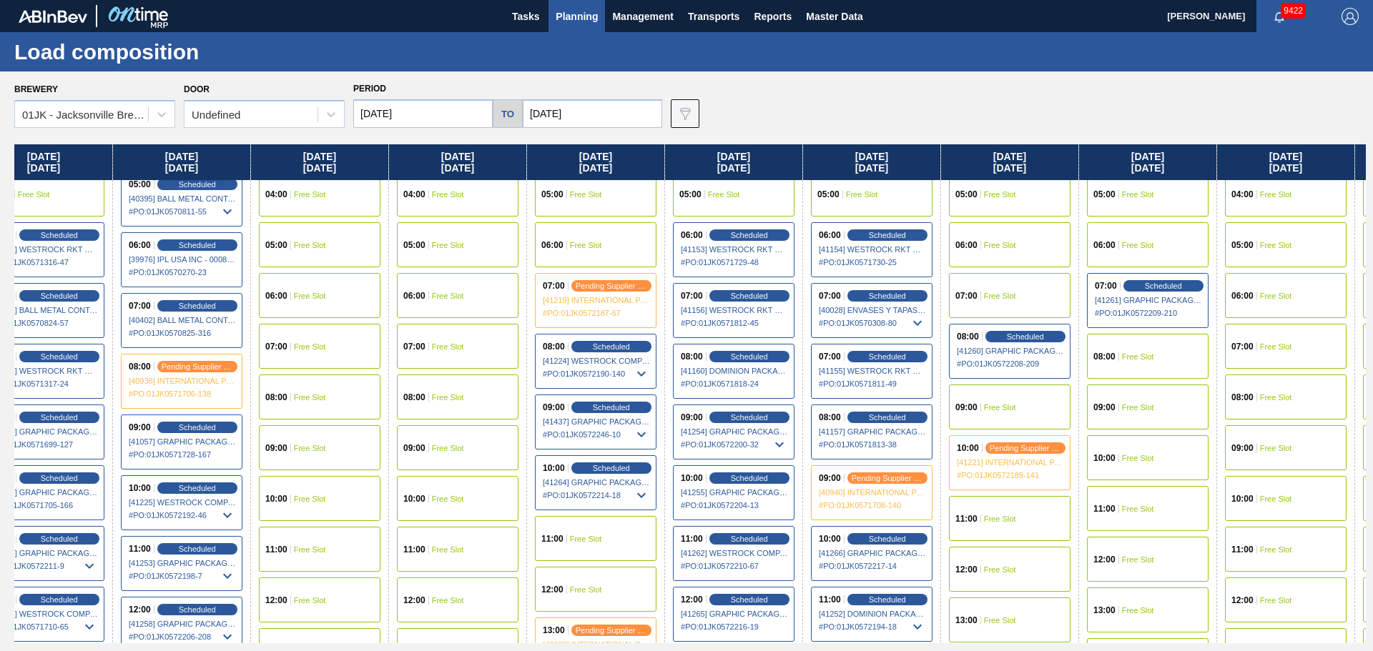
drag, startPoint x: 738, startPoint y: 405, endPoint x: 410, endPoint y: 402, distance: 327.4
click at [410, 402] on div "Thursday 08/07/2025 01:00 Free Slot 02:00 Free Slot 03:00 Free Slot 04:00 Free …" at bounding box center [689, 393] width 1351 height 499
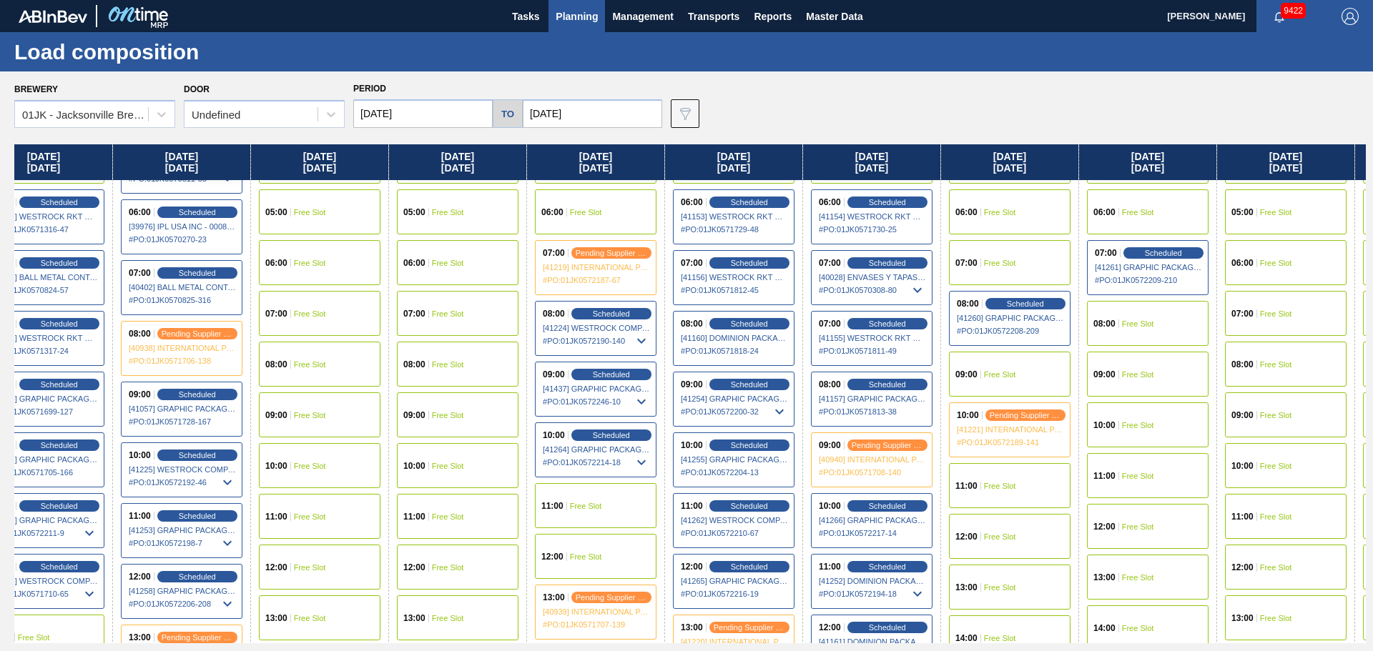
scroll to position [429, 1005]
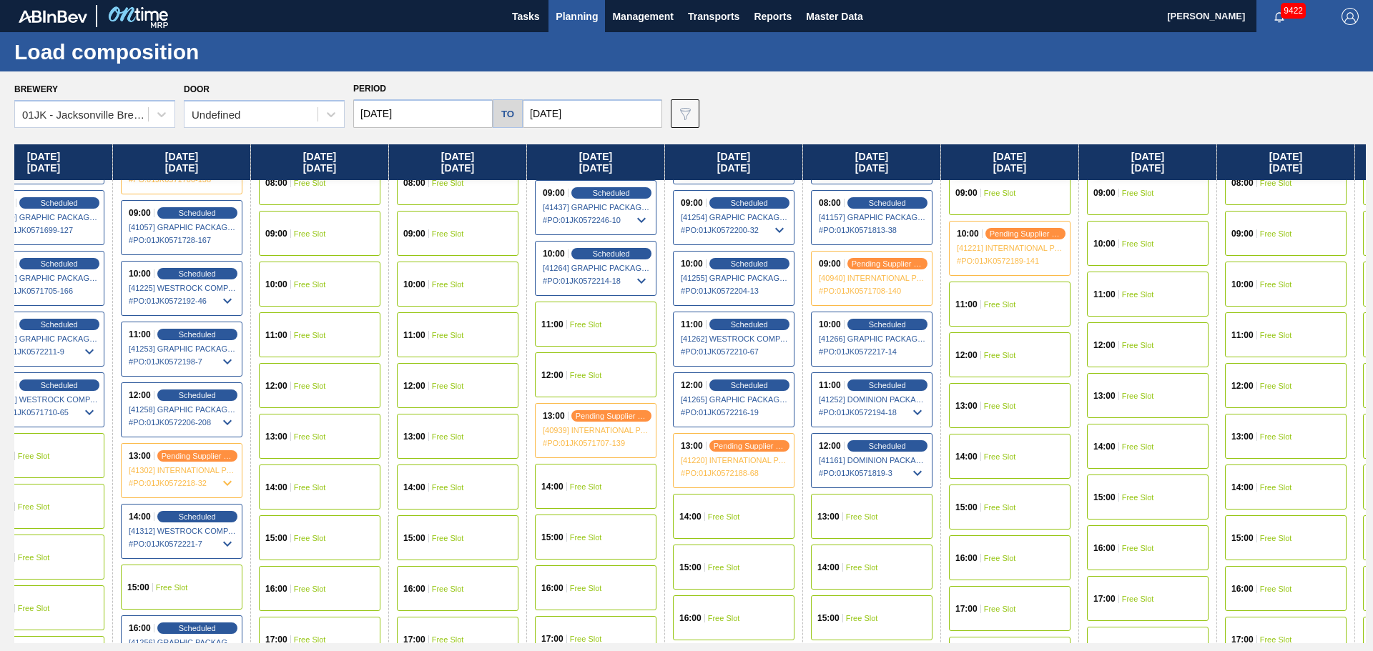
click at [768, 515] on div "14:00 Free Slot" at bounding box center [734, 516] width 122 height 45
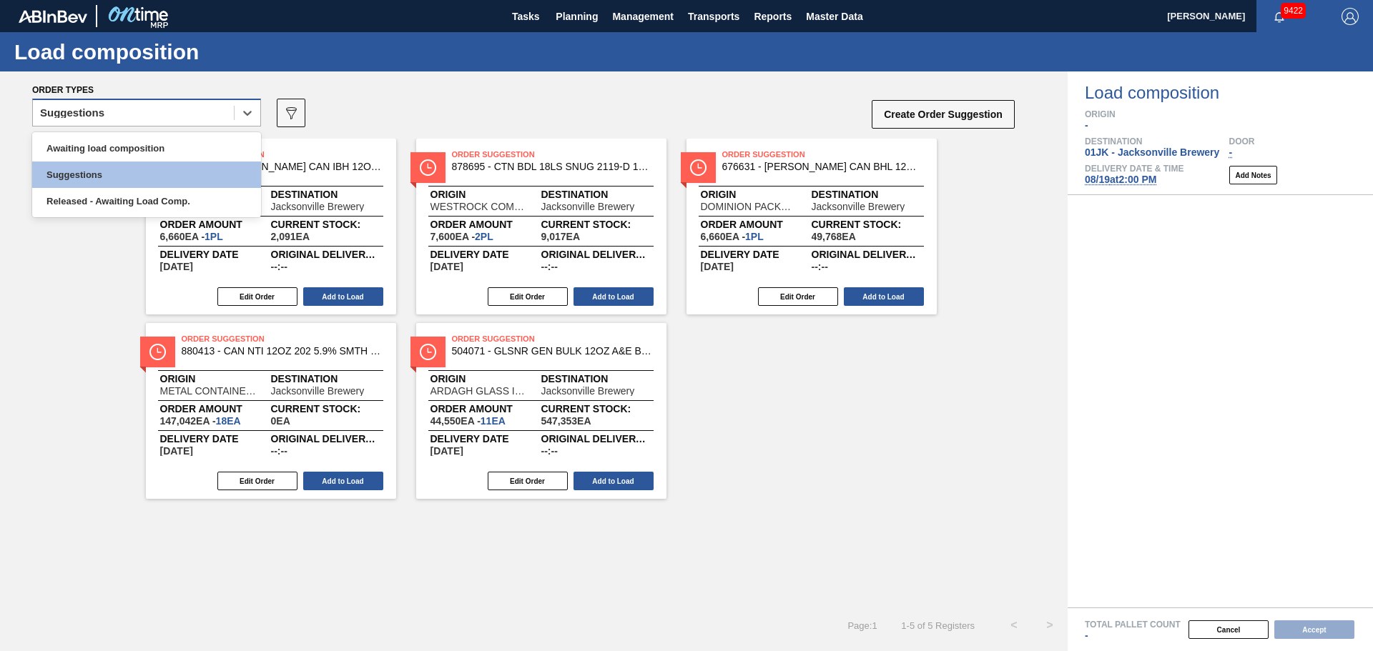
click at [214, 117] on div "Suggestions" at bounding box center [133, 113] width 201 height 21
click at [216, 144] on div "Awaiting load composition" at bounding box center [146, 148] width 229 height 26
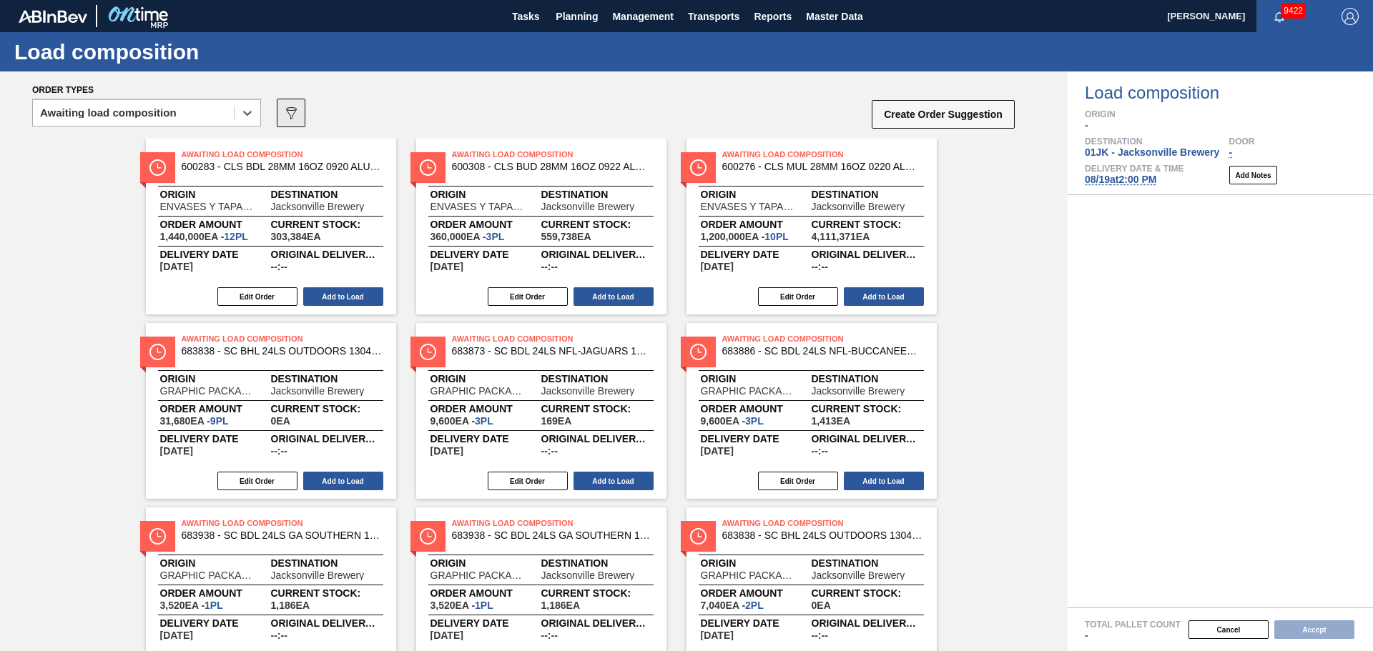
click at [279, 119] on button "089F7B8B-B2A5-4AFE-B5C0-19BA573D28AC" at bounding box center [291, 113] width 29 height 29
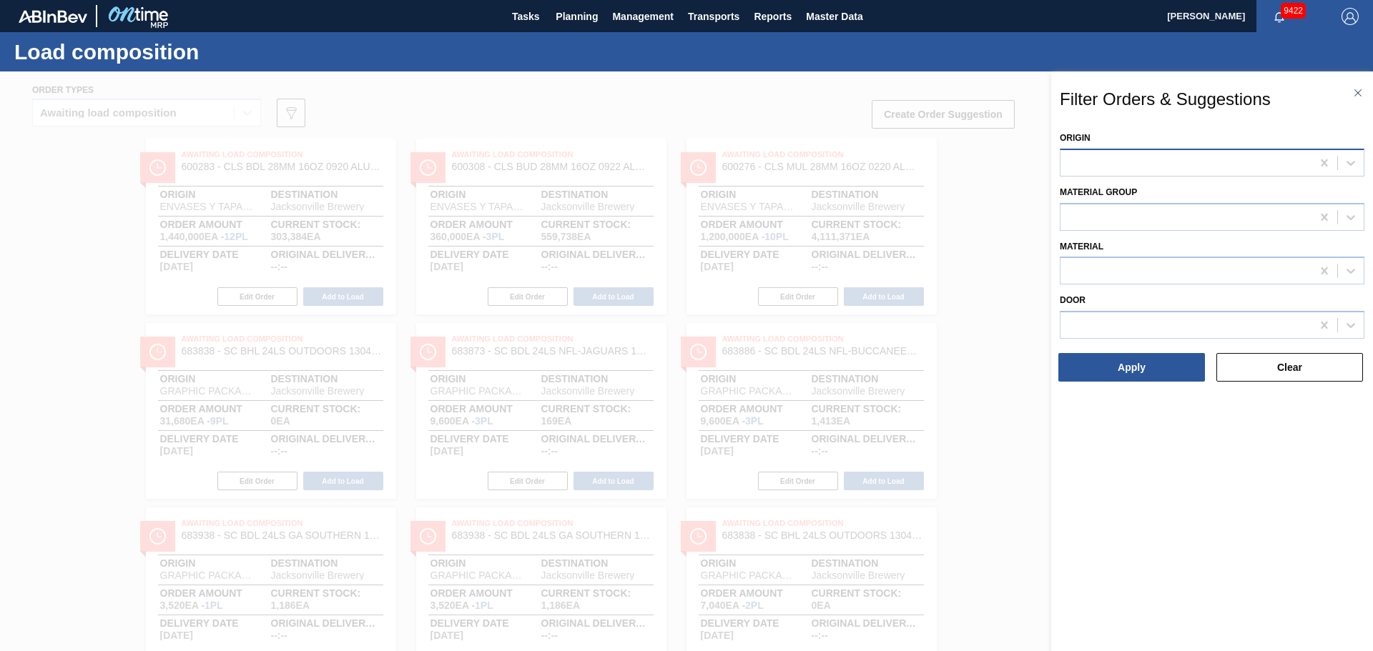
click at [1102, 176] on div at bounding box center [1211, 163] width 305 height 28
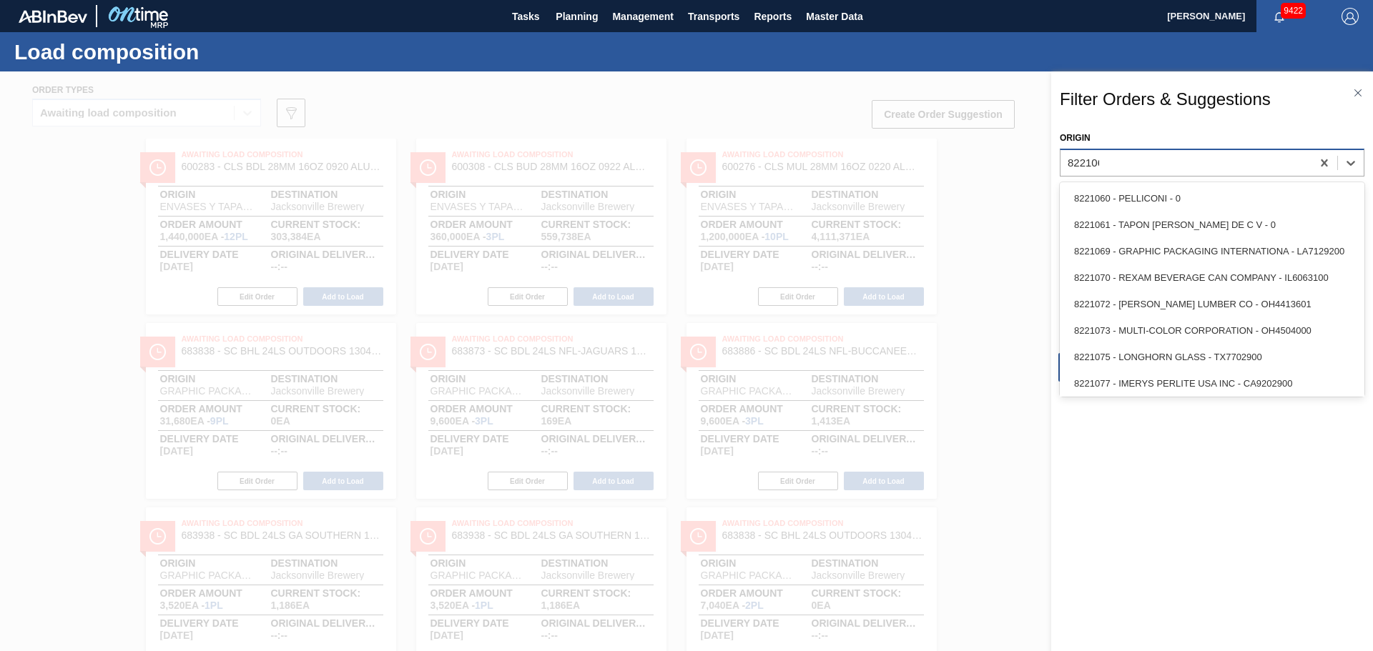
type input "8221069"
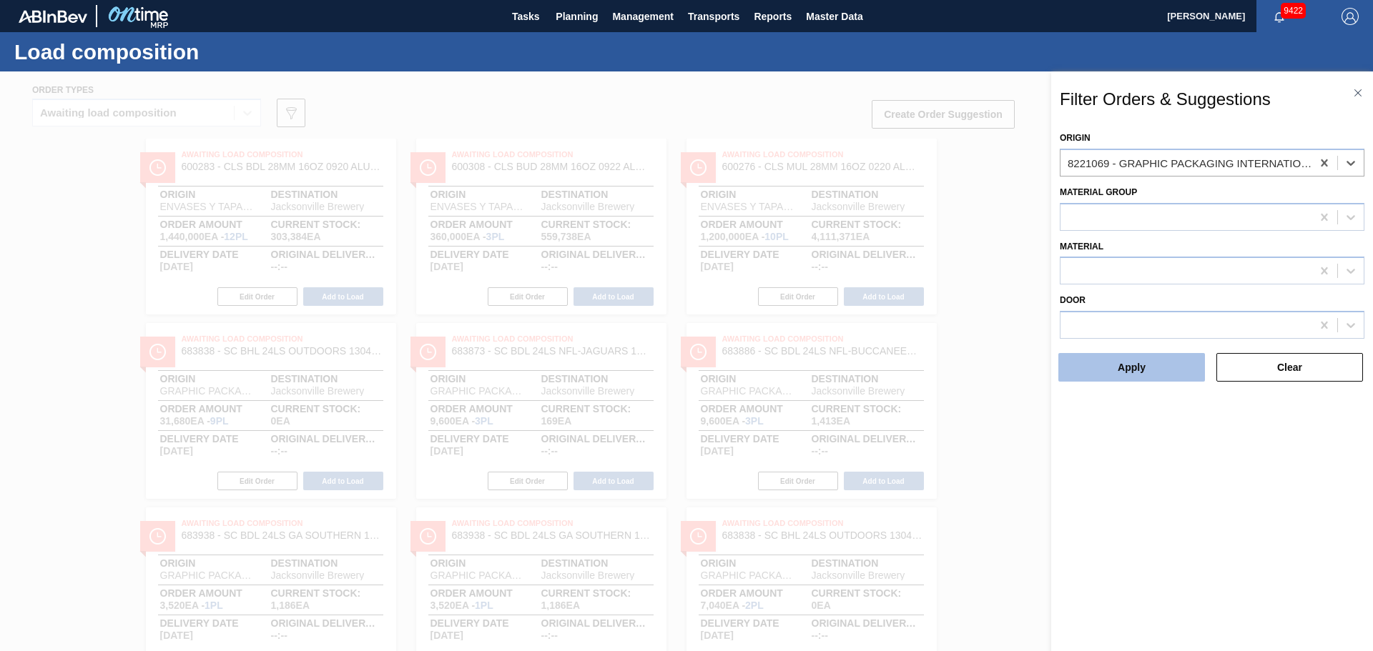
click at [1173, 364] on button "Apply" at bounding box center [1131, 367] width 147 height 29
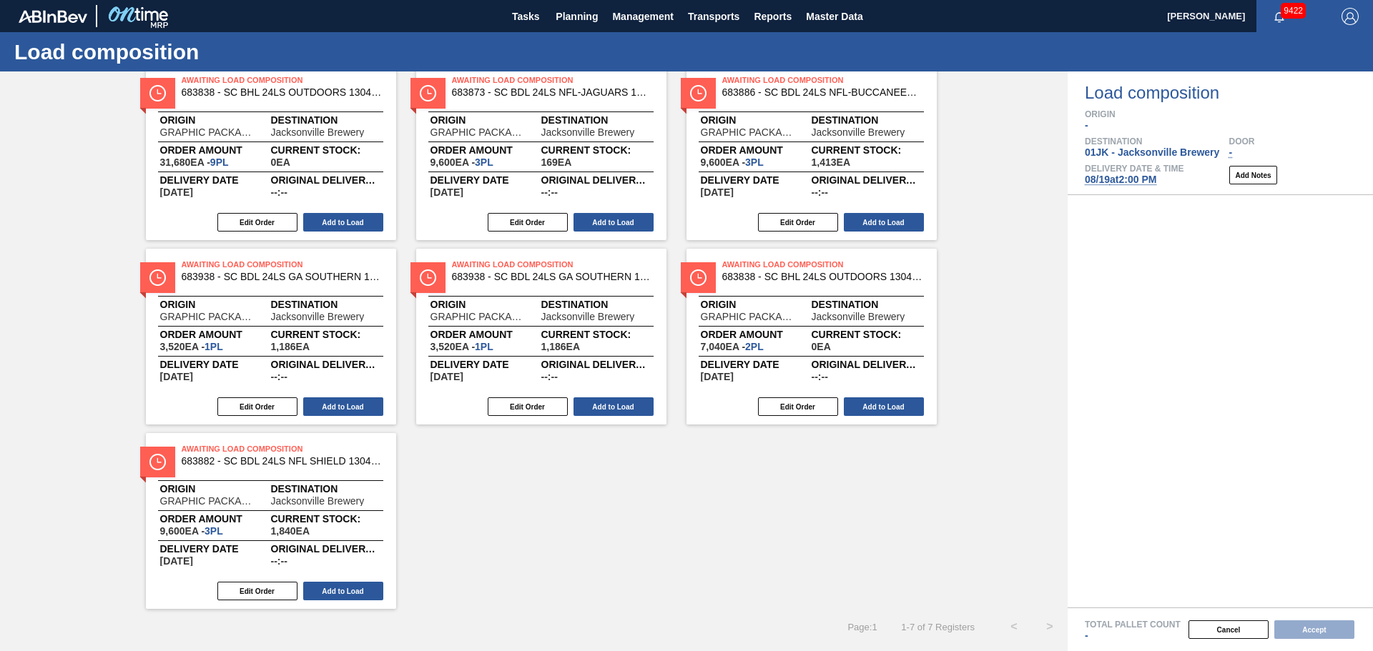
scroll to position [75, 0]
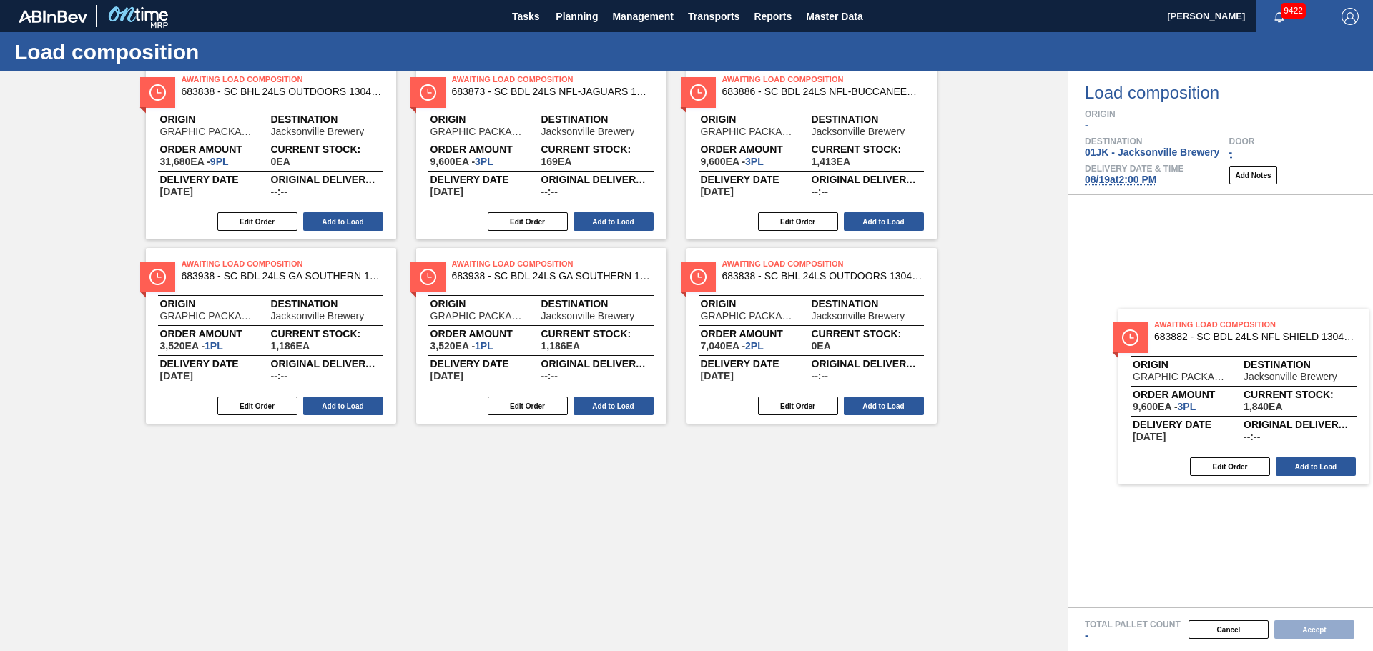
drag, startPoint x: 268, startPoint y: 488, endPoint x: 1214, endPoint y: 299, distance: 964.6
click at [1214, 299] on div "Order types Awaiting load composition 089F7B8B-B2A5-4AFE-B5C0-19BA573D28AC Crea…" at bounding box center [686, 361] width 1373 height 580
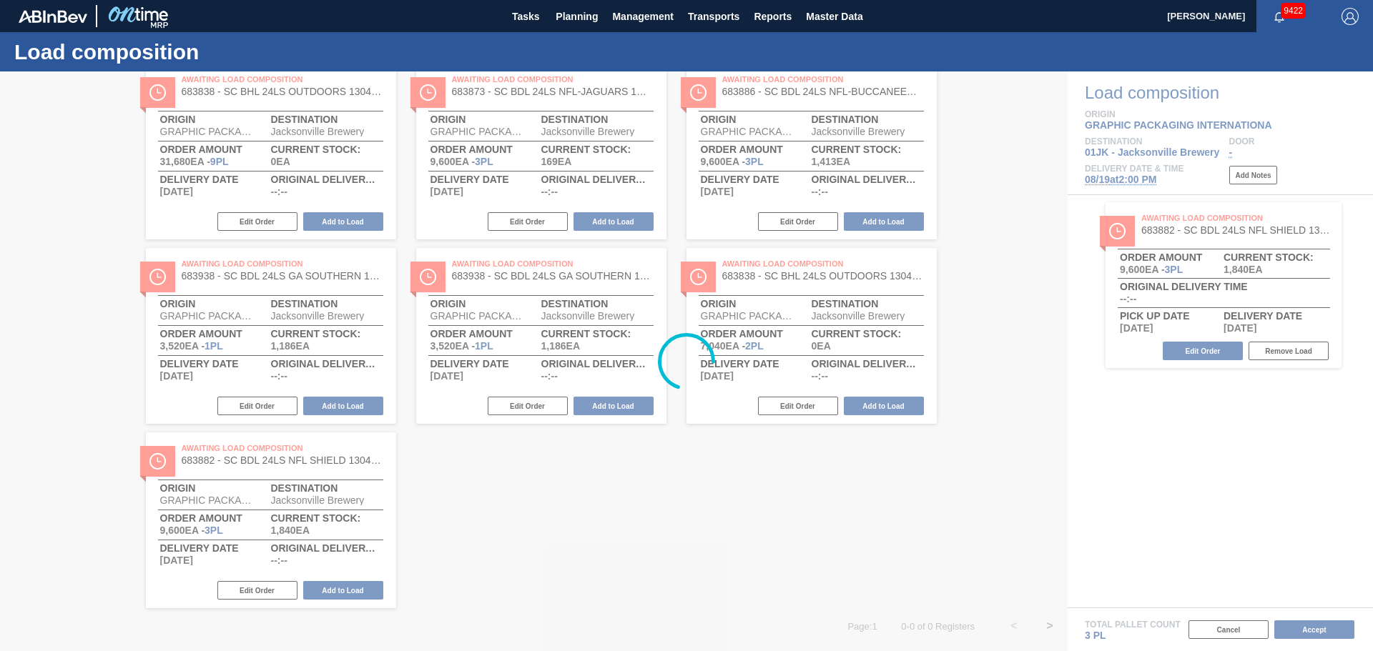
scroll to position [0, 0]
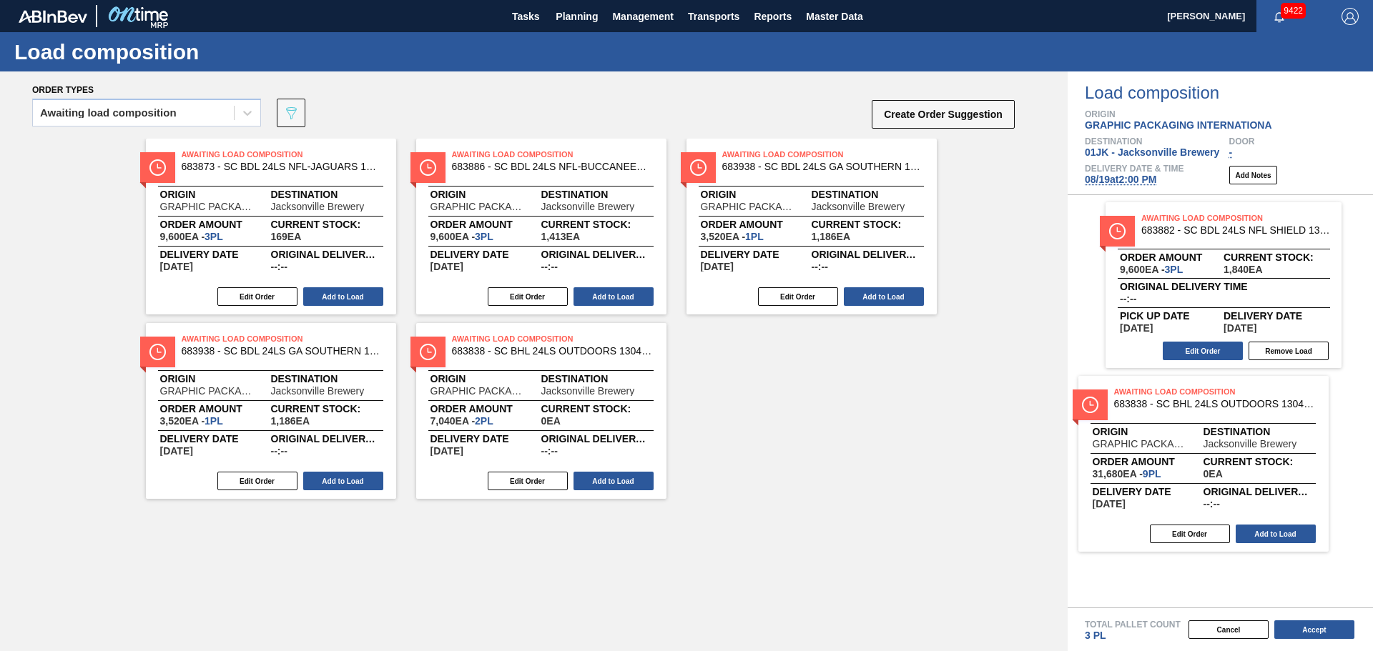
drag, startPoint x: 325, startPoint y: 258, endPoint x: 1218, endPoint y: 466, distance: 917.5
click at [1218, 466] on div "Order types Awaiting load composition 089F7B8B-B2A5-4AFE-B5C0-19BA573D28AC Crea…" at bounding box center [686, 361] width 1373 height 580
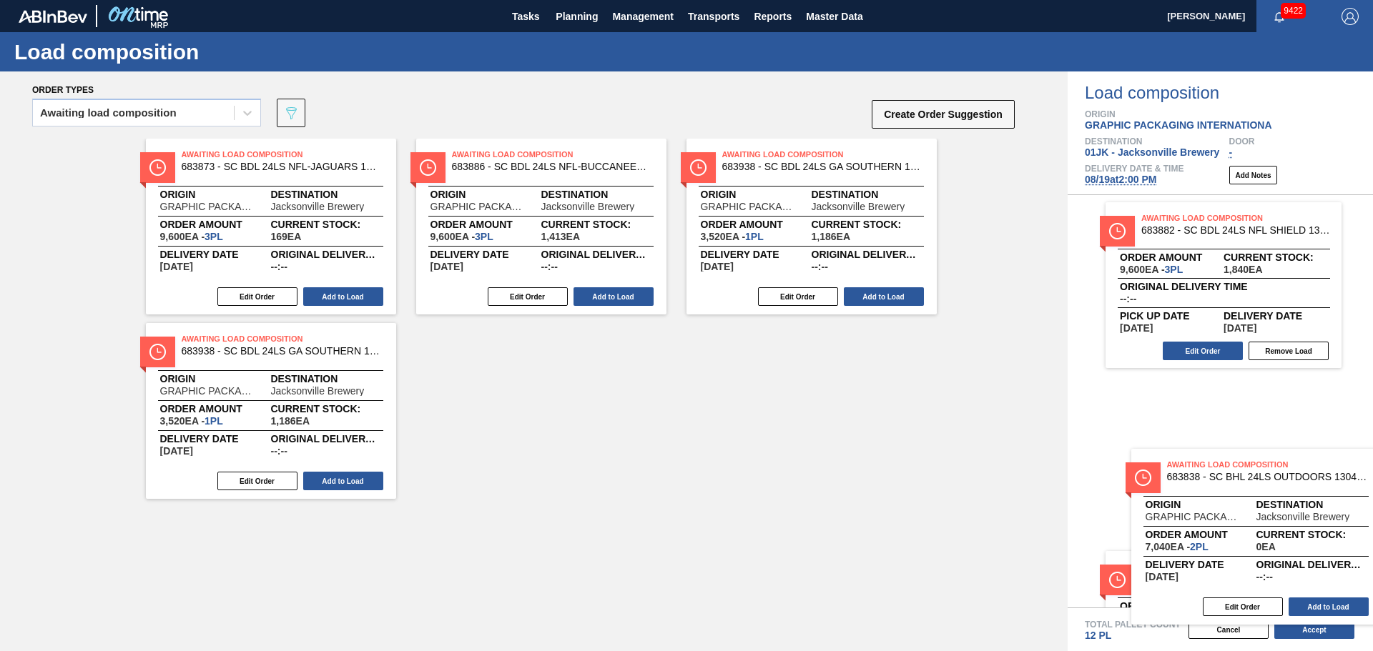
drag, startPoint x: 788, startPoint y: 478, endPoint x: 1202, endPoint y: 518, distance: 416.6
click at [1202, 518] on div "Order types Awaiting load composition 089F7B8B-B2A5-4AFE-B5C0-19BA573D28AC Crea…" at bounding box center [686, 361] width 1373 height 580
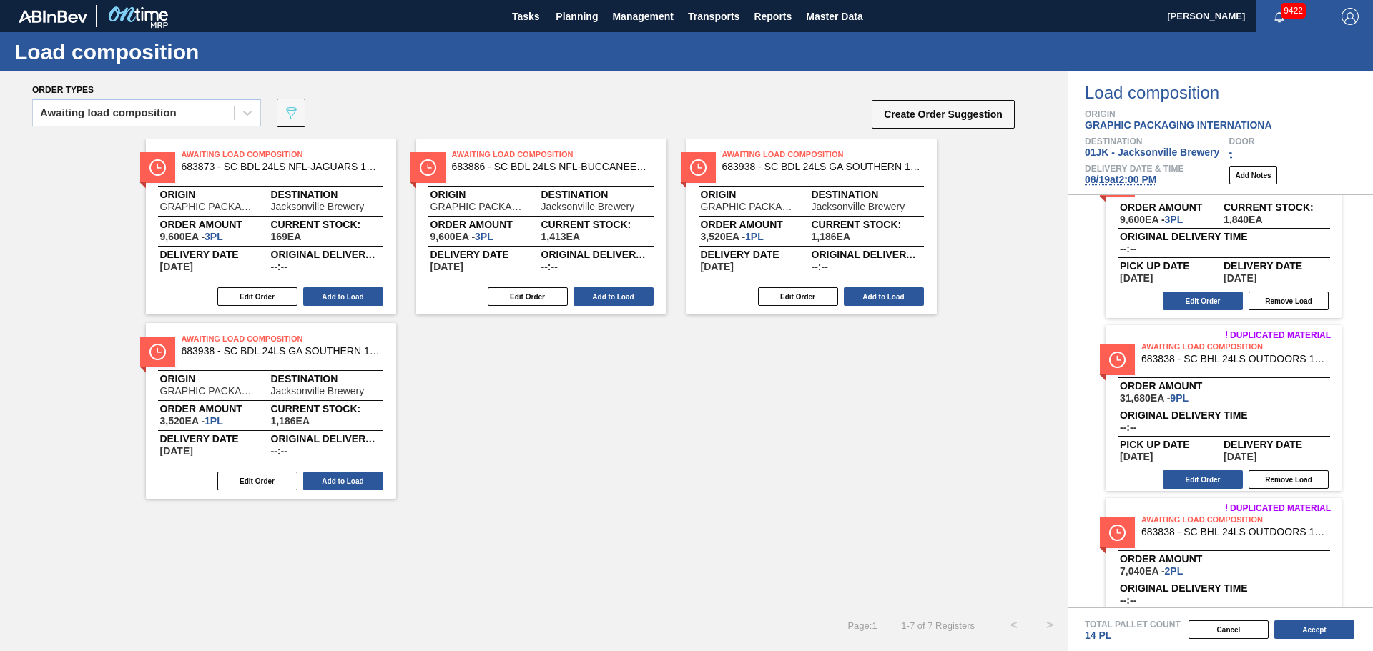
scroll to position [114, 0]
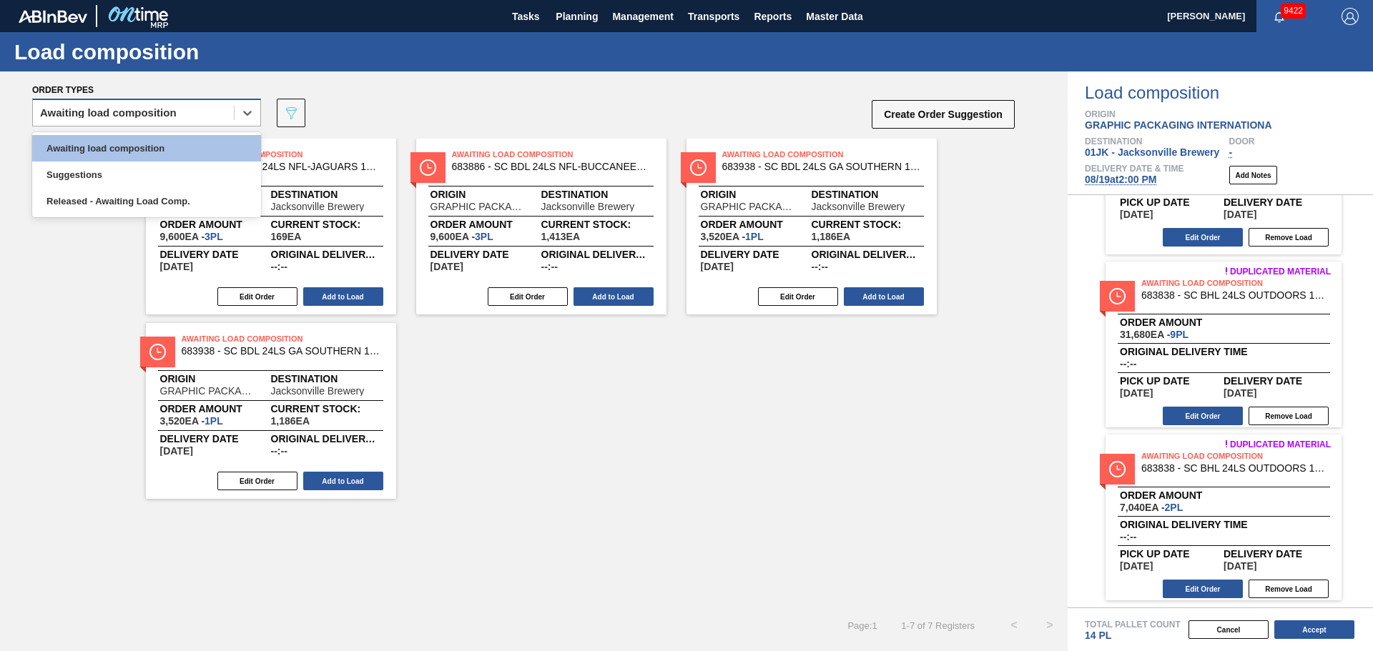
click at [193, 117] on div "Awaiting load composition" at bounding box center [133, 113] width 201 height 21
click at [194, 144] on div "Awaiting load composition" at bounding box center [146, 148] width 229 height 26
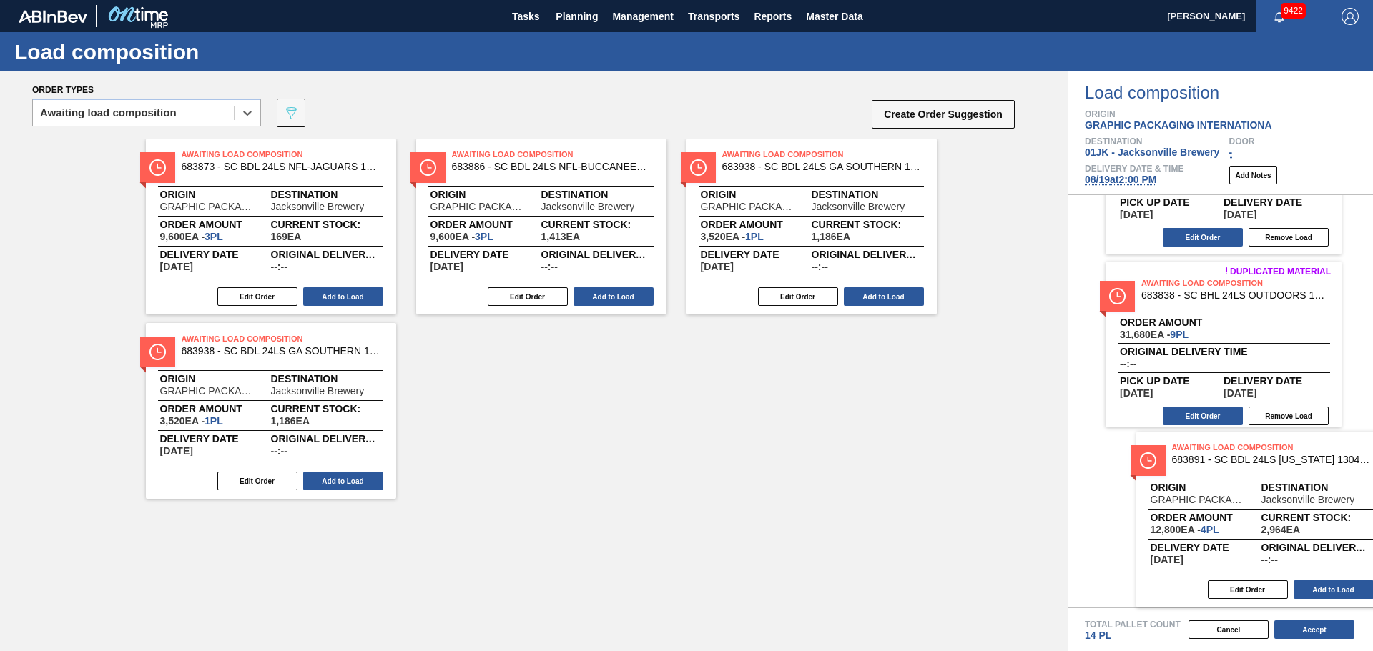
drag, startPoint x: 624, startPoint y: 394, endPoint x: 1217, endPoint y: 487, distance: 600.6
click at [1220, 487] on div "Order types option Awaiting load composition, selected. Select is focused ,type…" at bounding box center [686, 361] width 1373 height 580
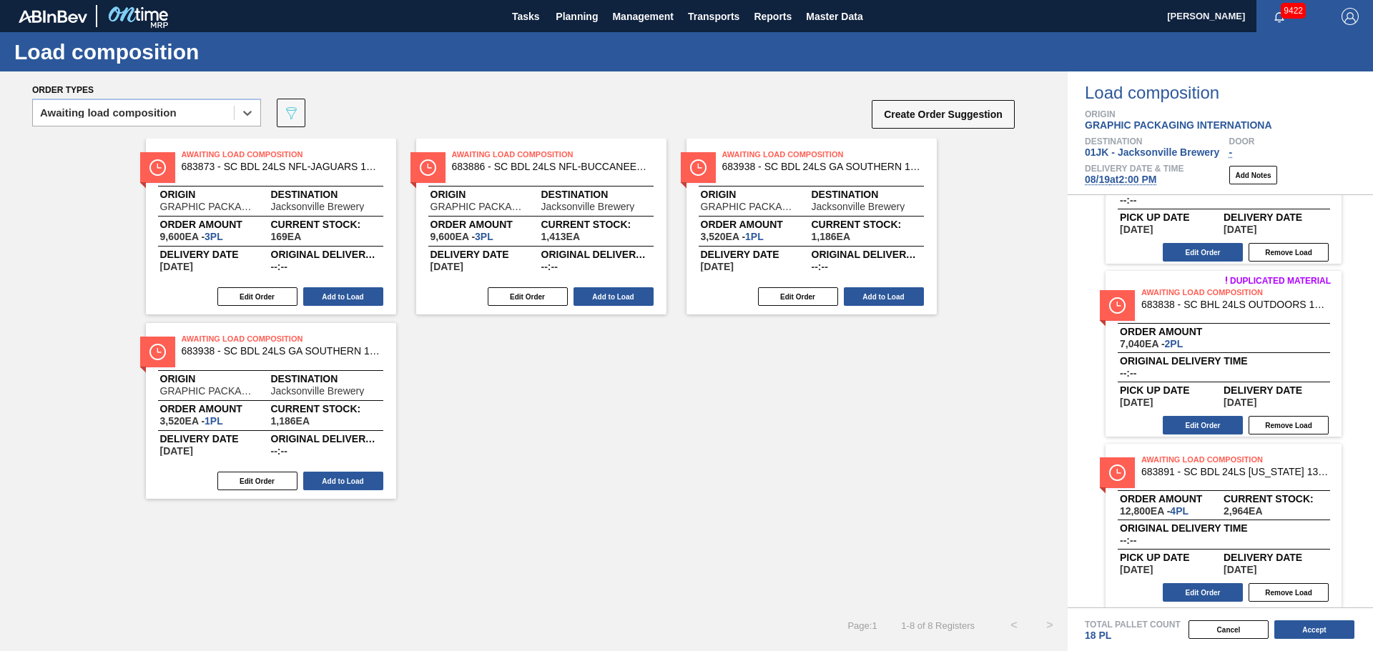
scroll to position [287, 0]
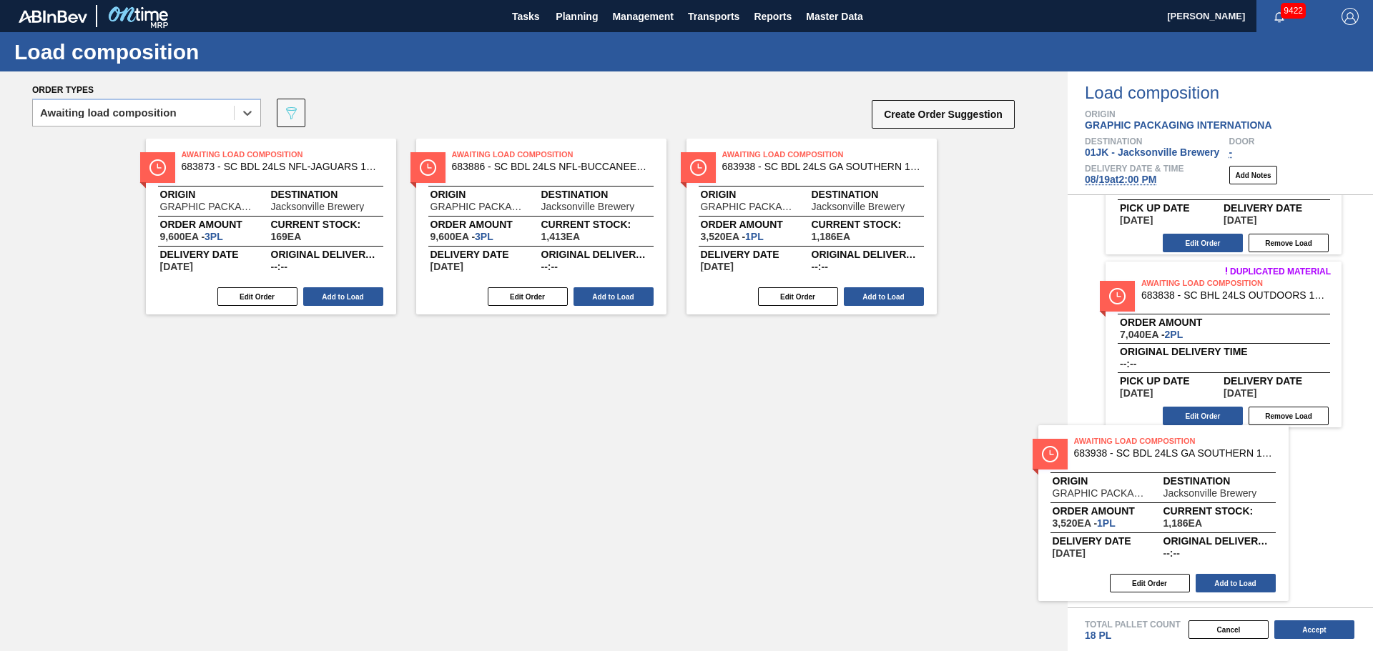
drag, startPoint x: 311, startPoint y: 372, endPoint x: 1271, endPoint y: 478, distance: 966.0
click at [1271, 478] on div "Order types option Awaiting load composition, selected. Select is focused ,type…" at bounding box center [686, 361] width 1373 height 580
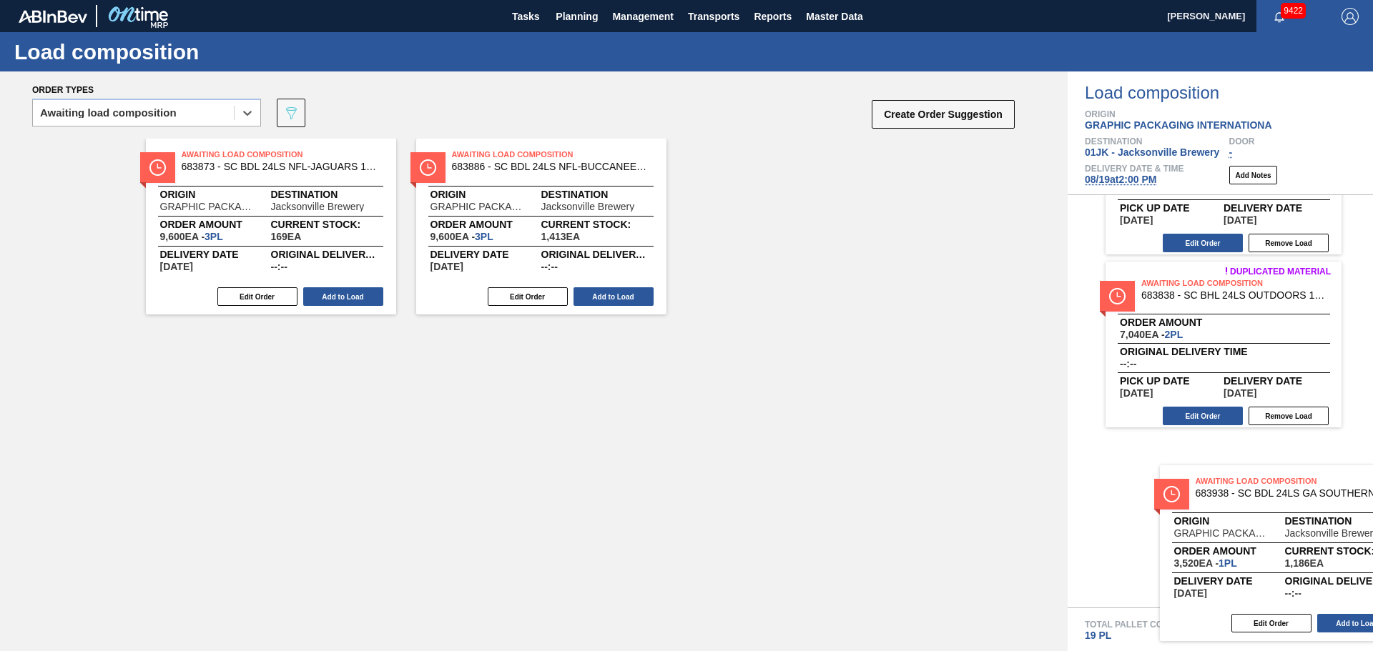
drag, startPoint x: 828, startPoint y: 188, endPoint x: 1299, endPoint y: 517, distance: 574.5
click at [1301, 519] on div "Order types option Awaiting load composition, selected. Select is focused ,type…" at bounding box center [686, 361] width 1373 height 580
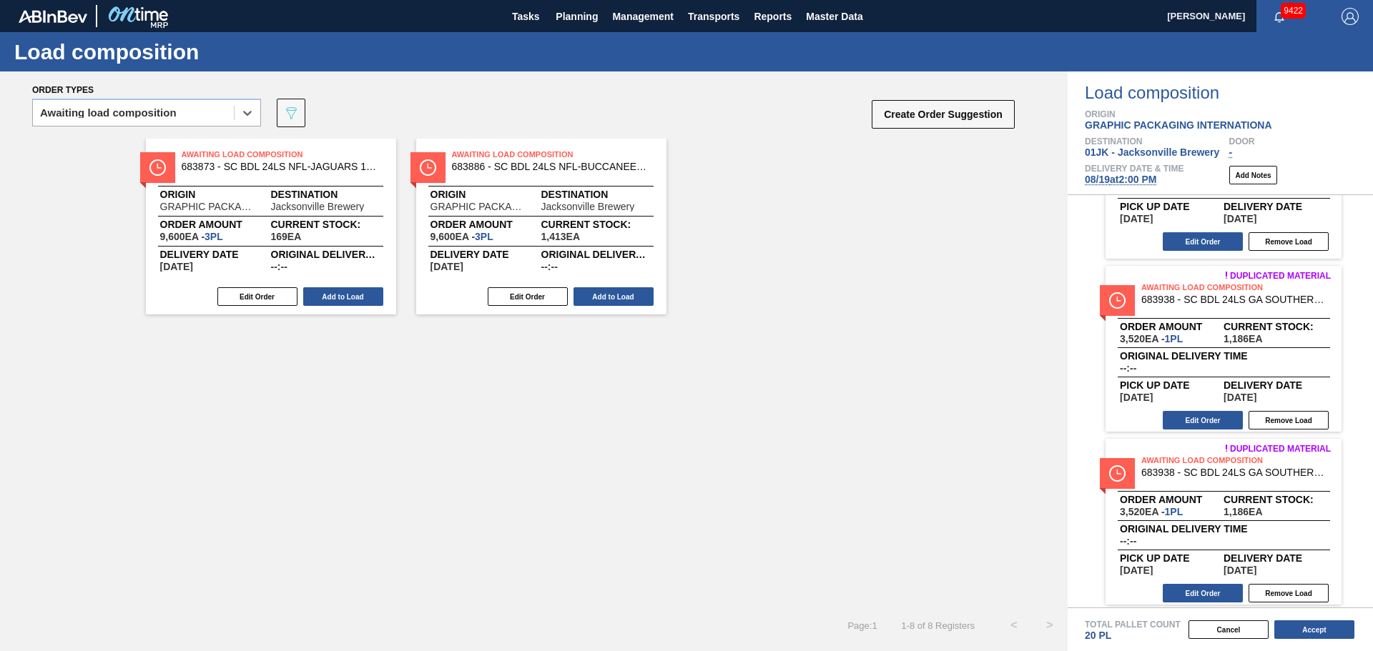
scroll to position [633, 0]
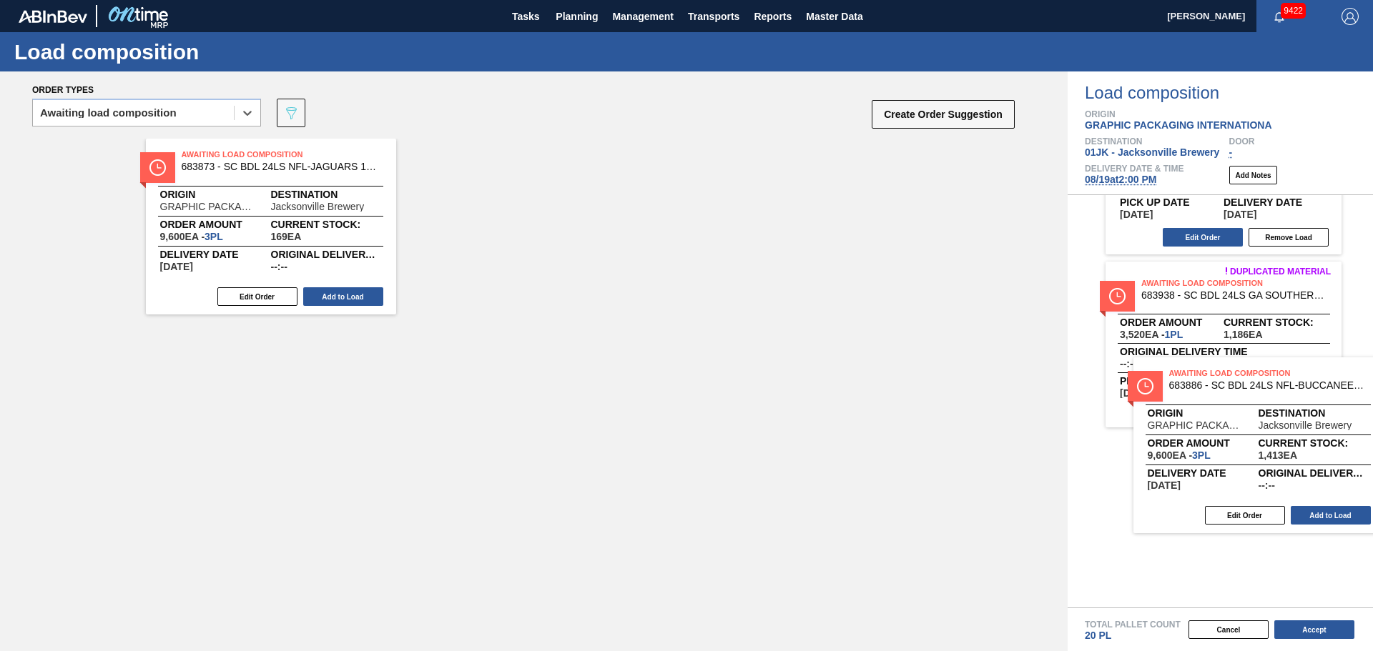
drag, startPoint x: 641, startPoint y: 308, endPoint x: 1264, endPoint y: 435, distance: 636.2
click at [1264, 435] on div "Order types option Awaiting load composition, selected. Select is focused ,type…" at bounding box center [686, 361] width 1373 height 580
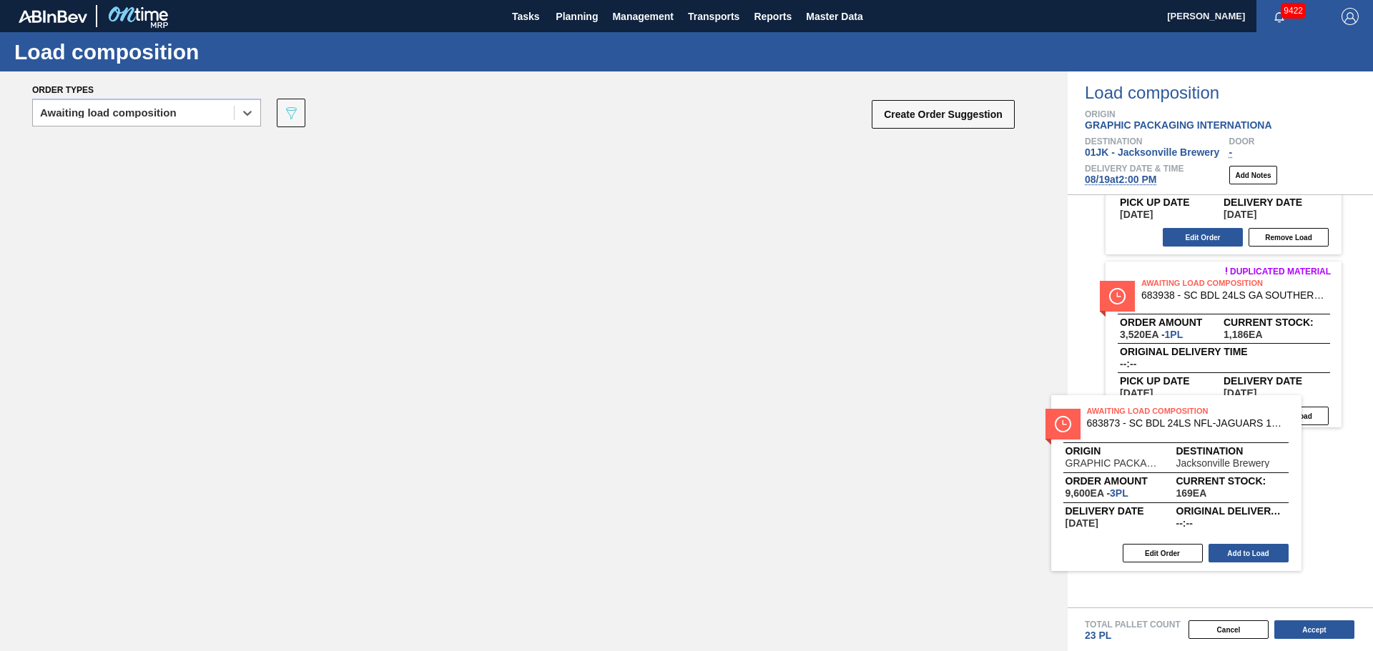
drag, startPoint x: 394, startPoint y: 246, endPoint x: 1260, endPoint y: 483, distance: 898.3
click at [1260, 483] on div "Order types option Awaiting load composition, selected. Select is focused ,type…" at bounding box center [686, 361] width 1373 height 580
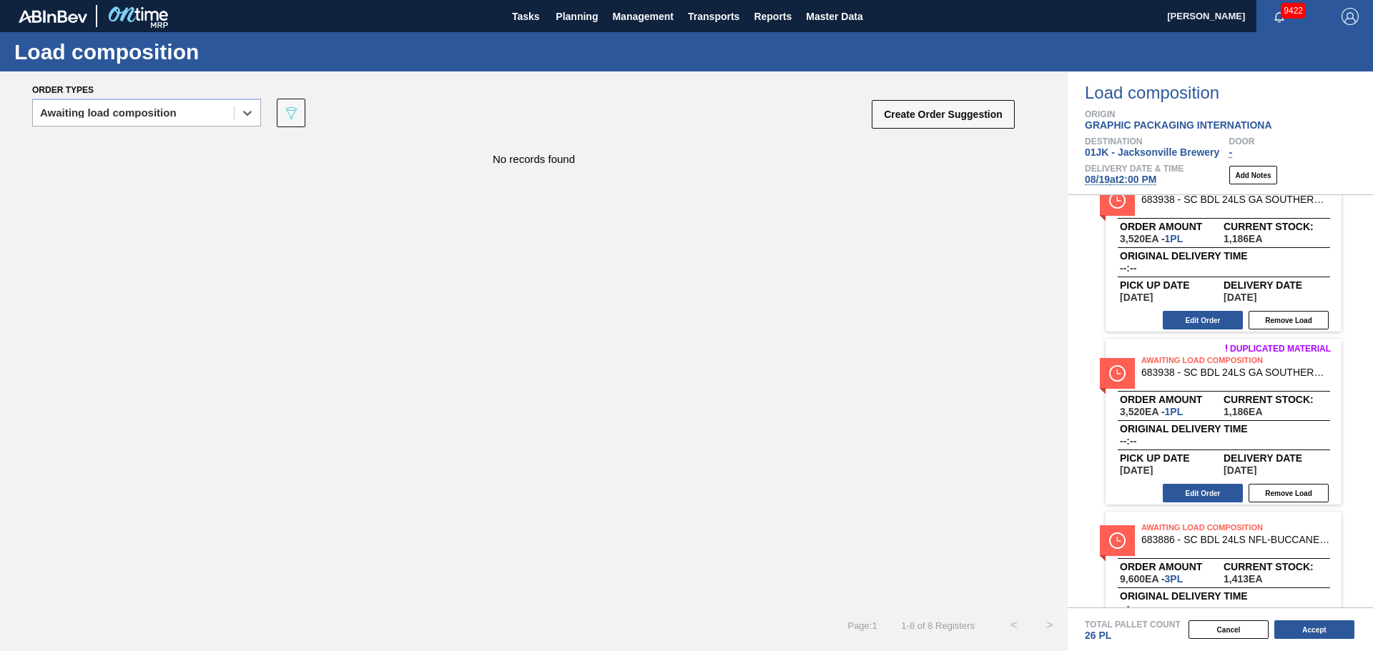
scroll to position [979, 0]
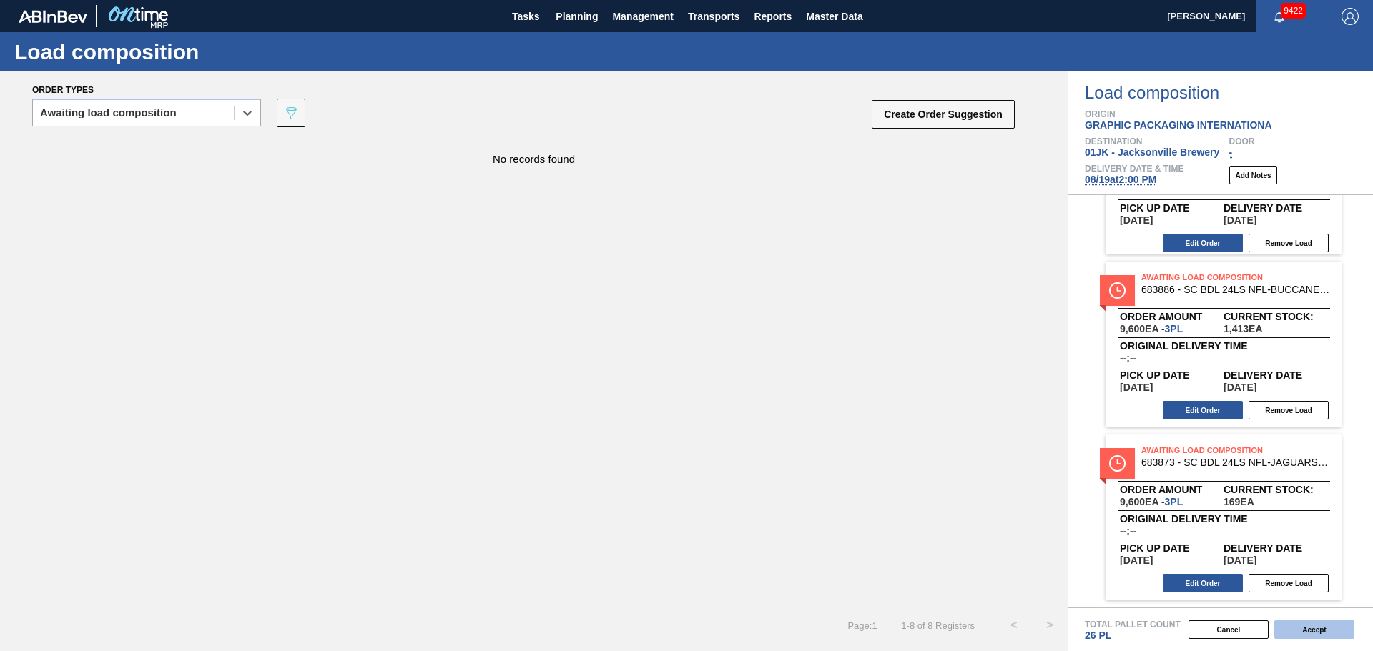
click at [1317, 625] on button "Accept" at bounding box center [1314, 630] width 80 height 19
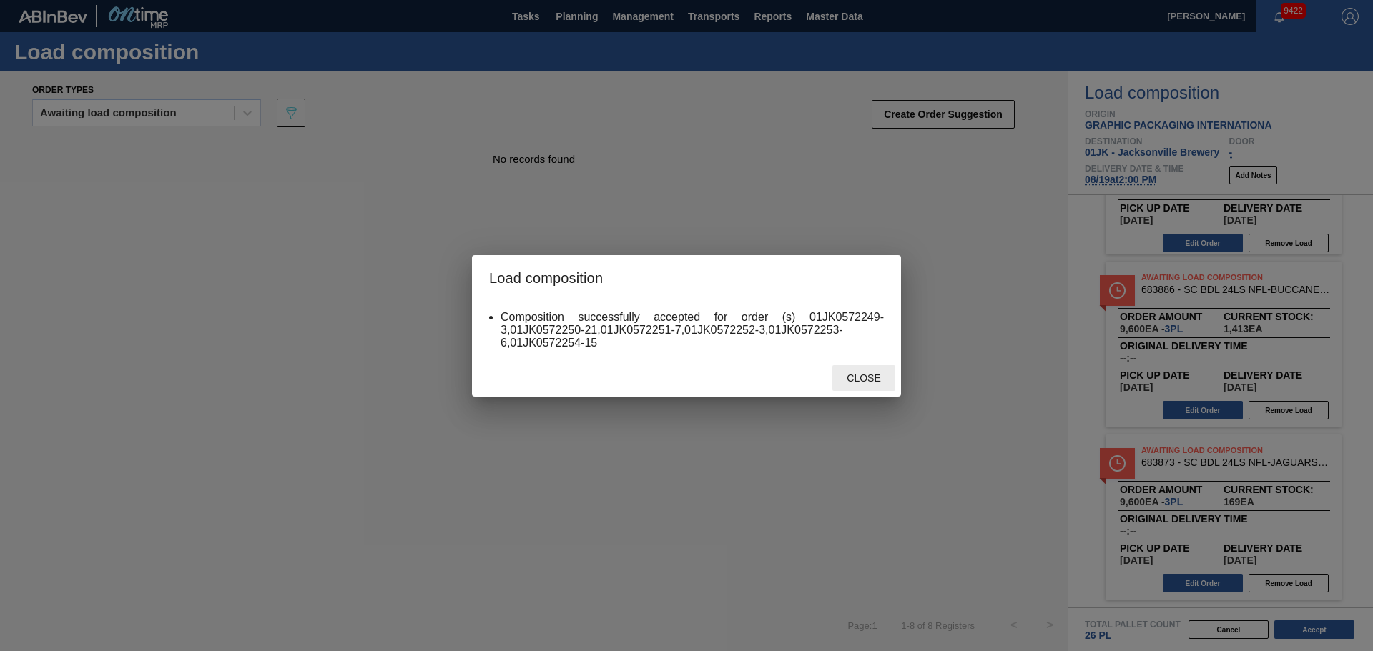
click at [880, 373] on span "Close" at bounding box center [863, 377] width 56 height 11
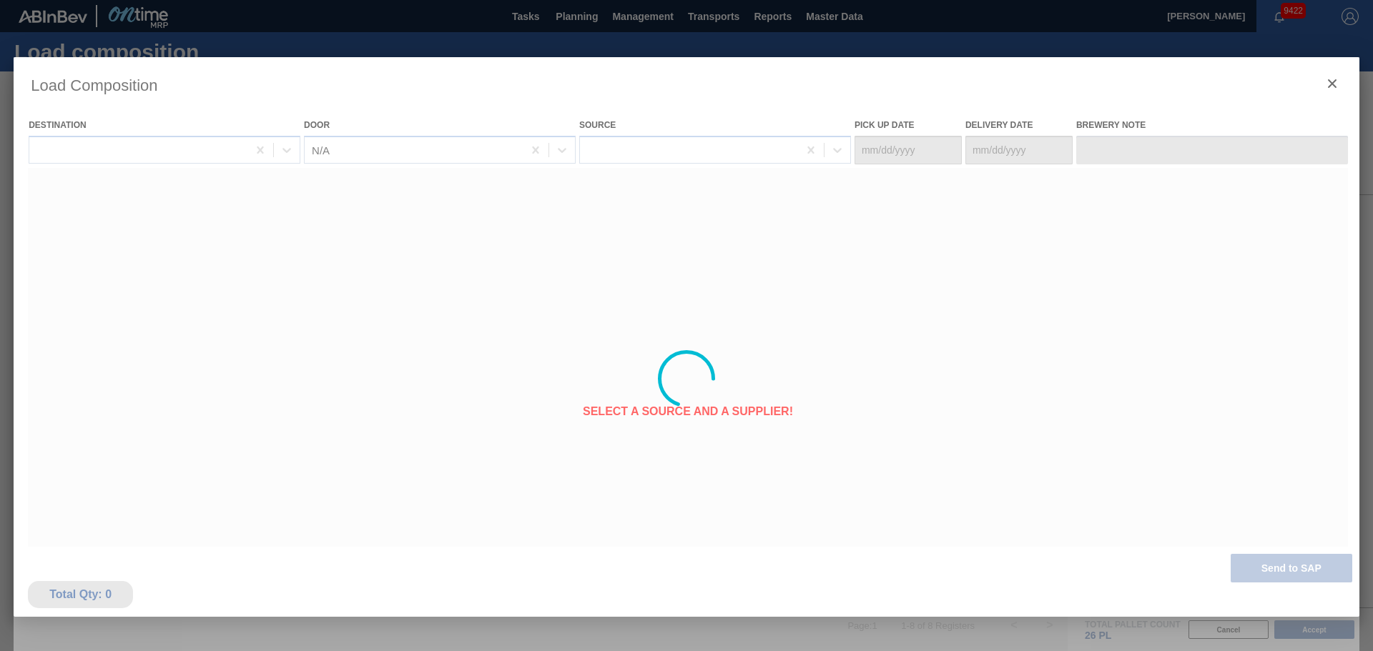
type Date "08/16/2025"
type Date "[DATE]"
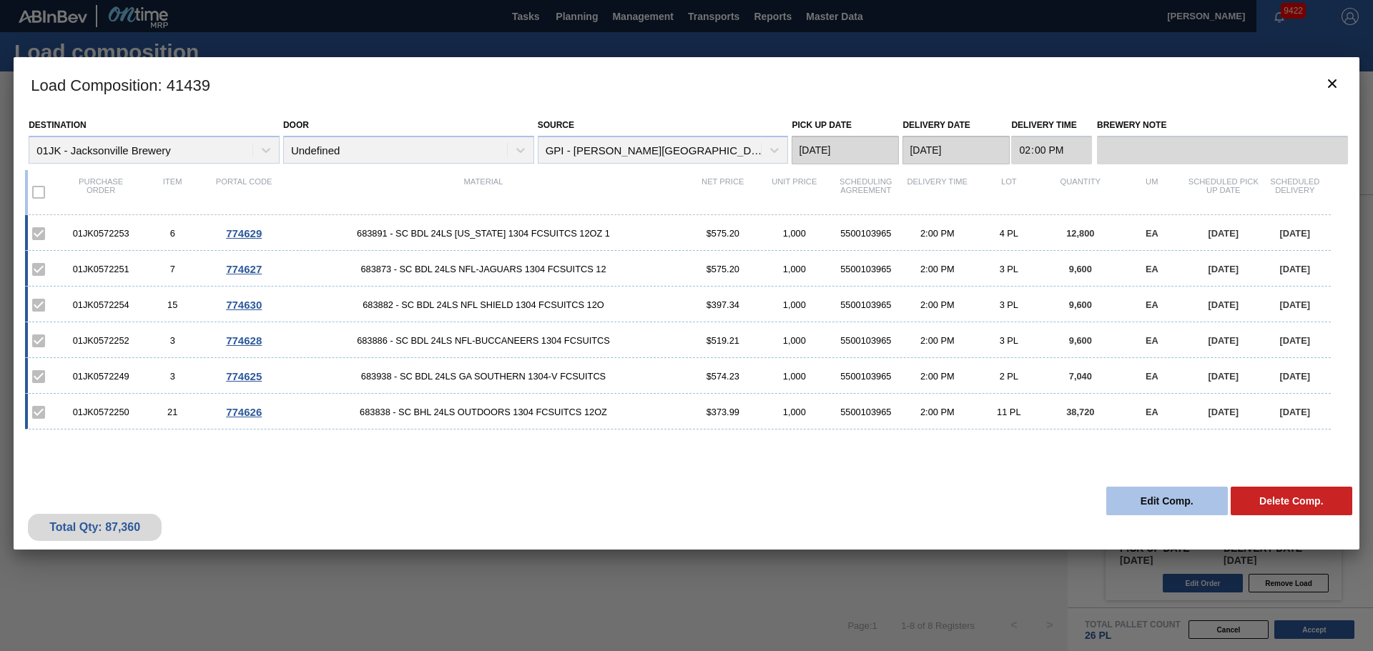
click at [1154, 500] on button "Edit Comp." at bounding box center [1167, 501] width 122 height 29
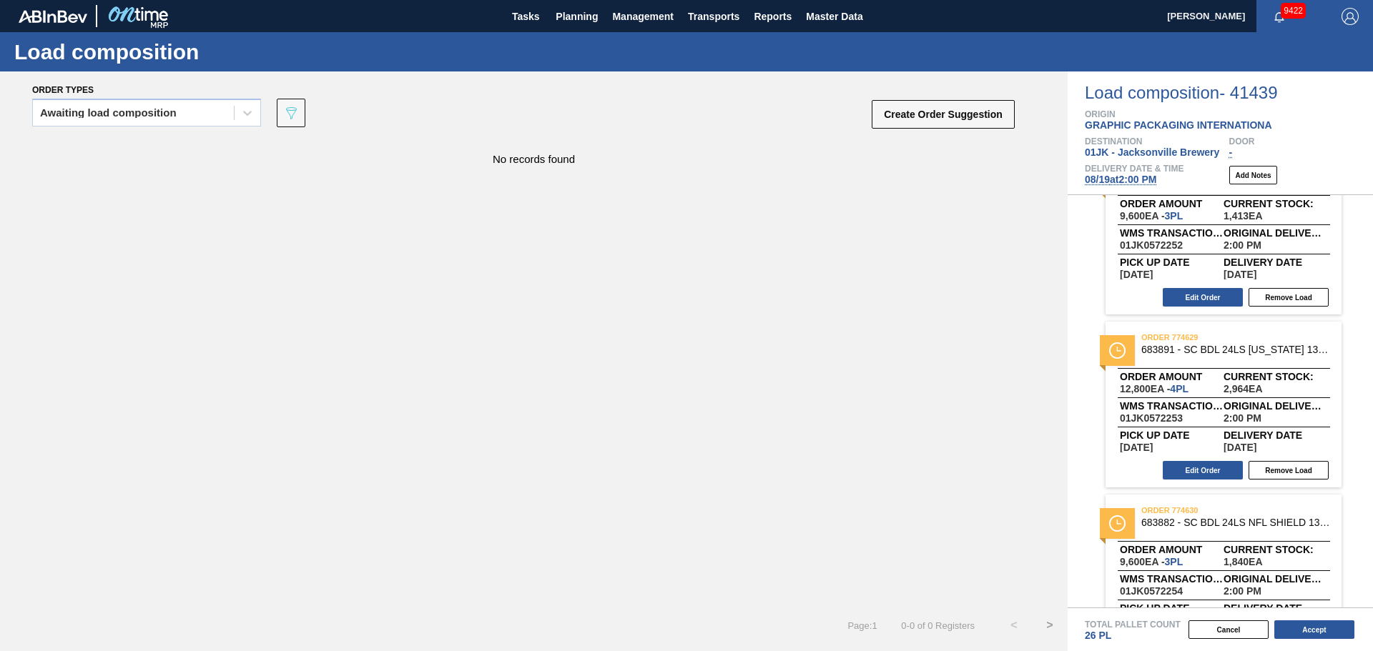
scroll to position [633, 0]
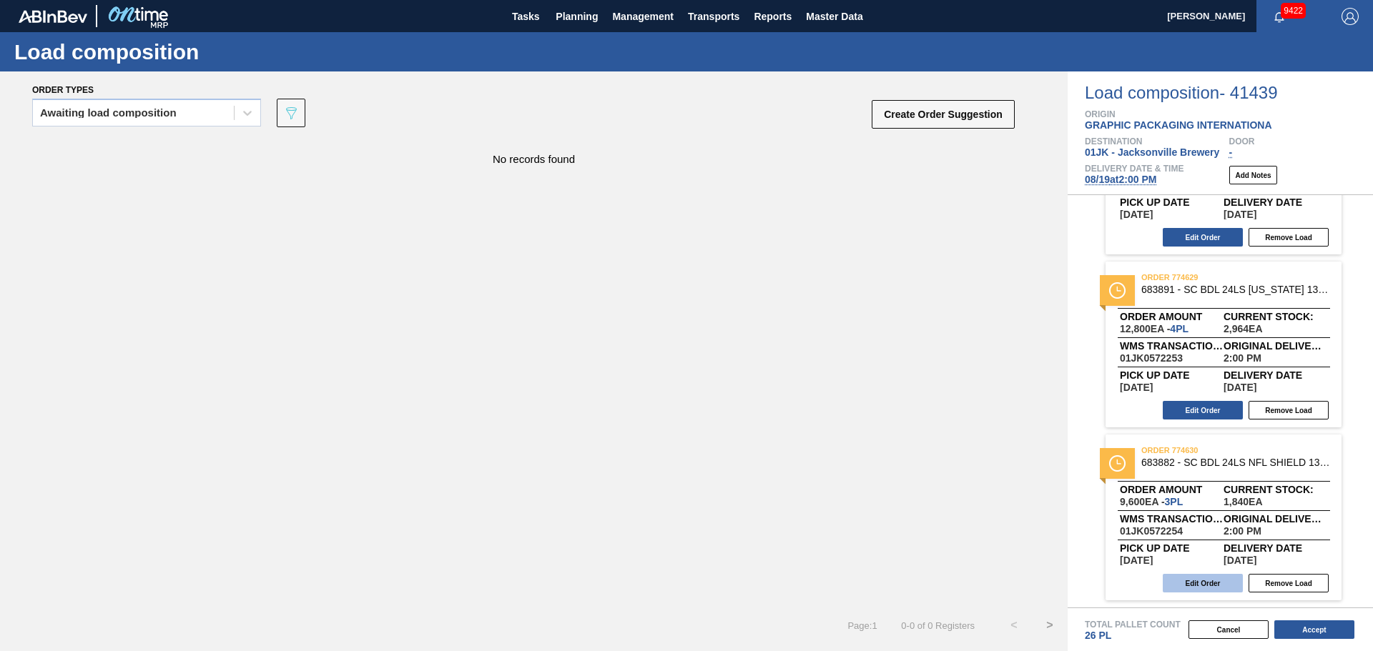
click at [1208, 585] on button "Edit Order" at bounding box center [1202, 583] width 80 height 19
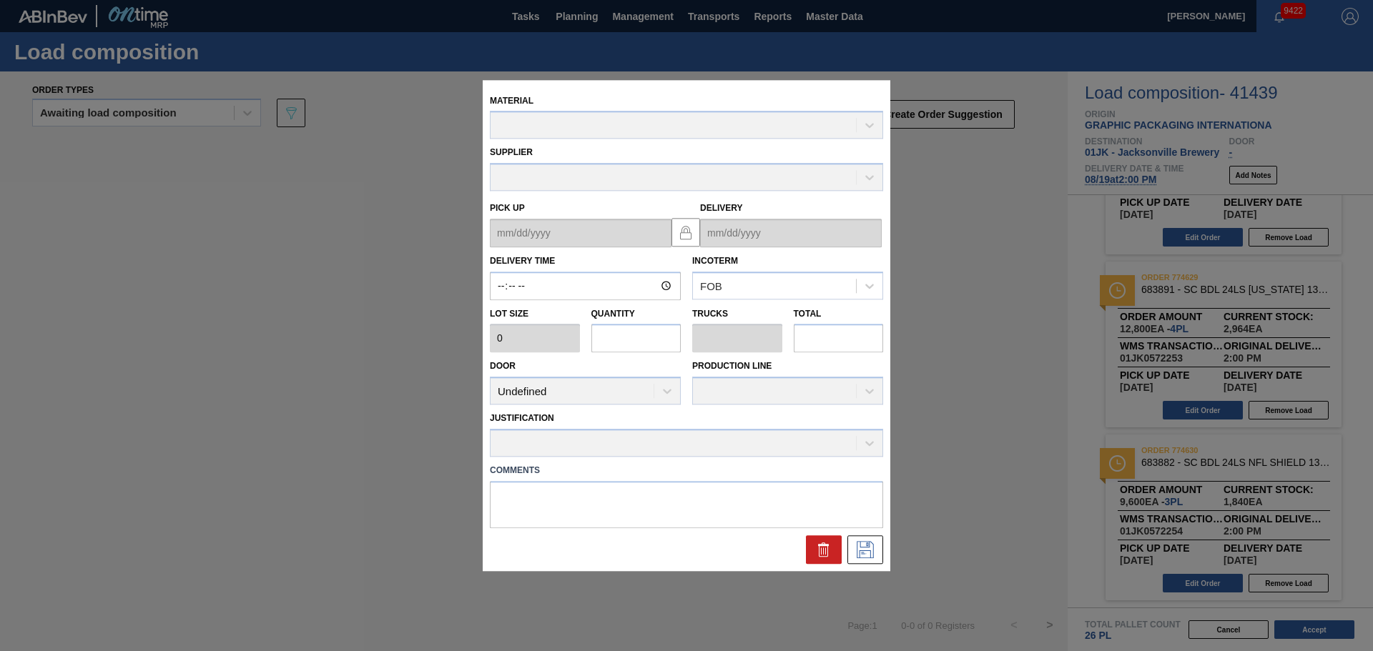
type input "14:00:00"
type input "3,200"
type input "3"
type input "0.115"
type input "9,600"
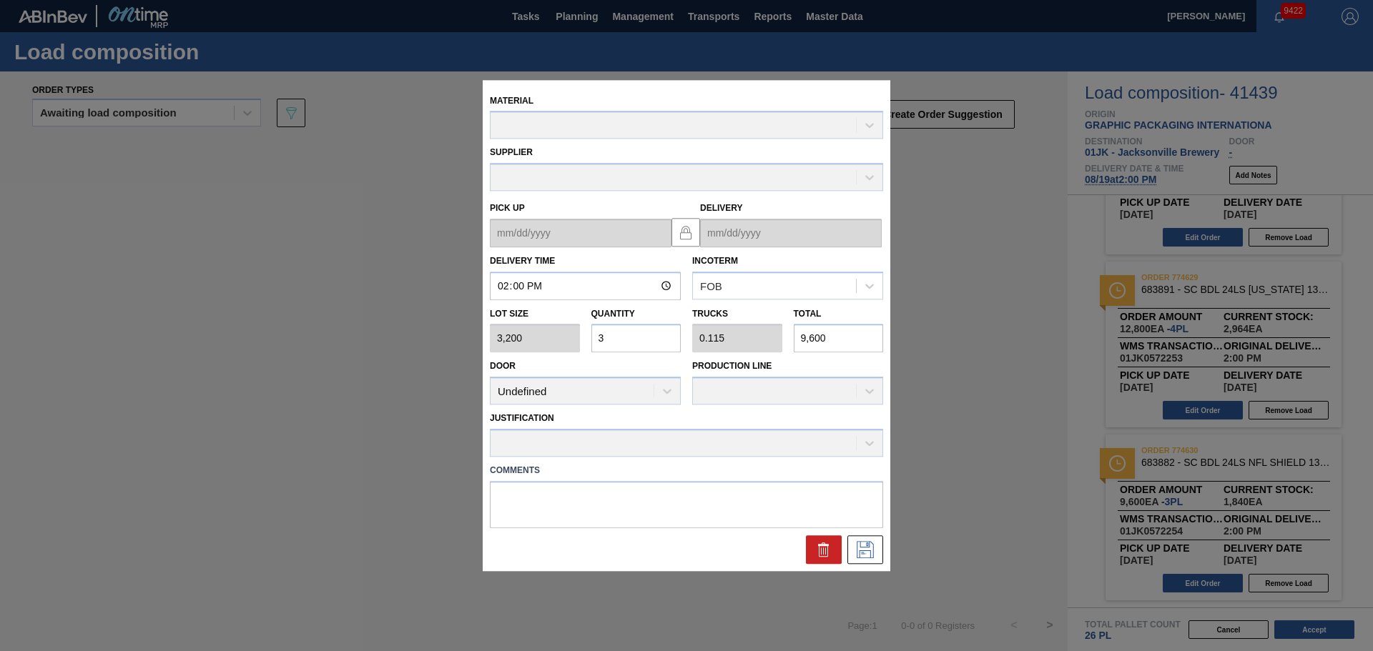
type up "08/16/2025"
type input "[DATE]"
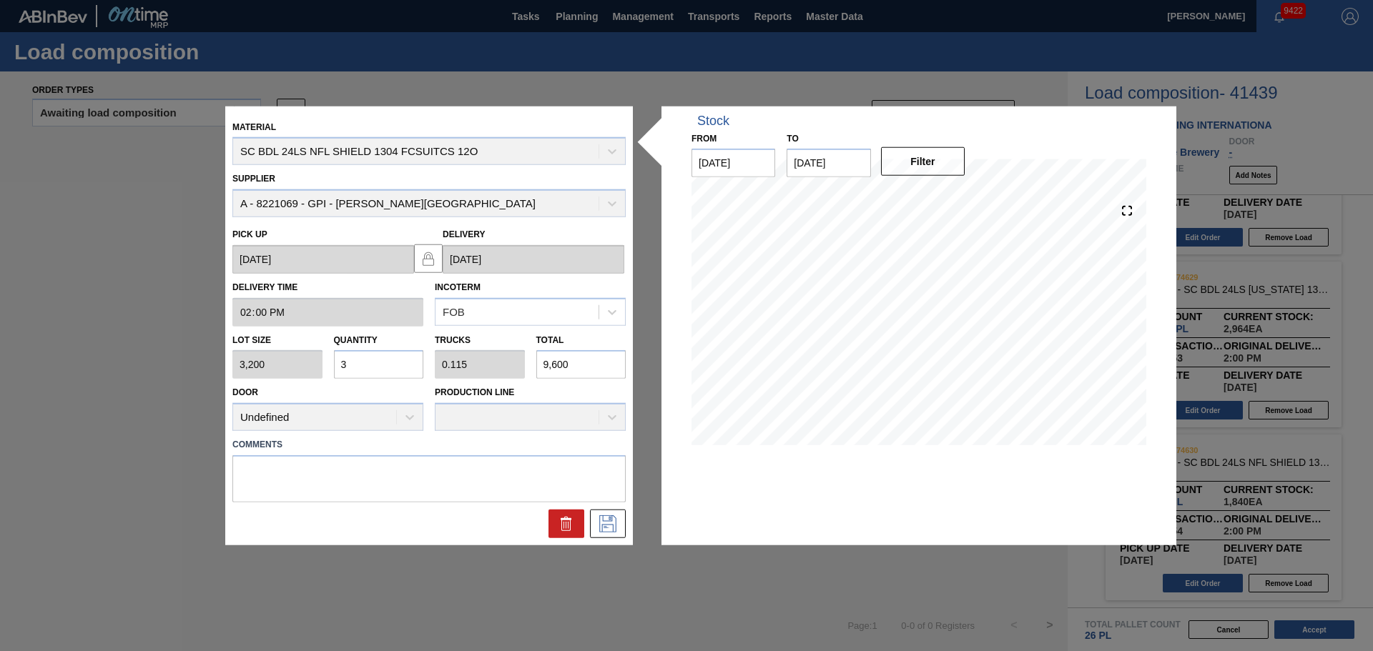
drag, startPoint x: 441, startPoint y: 509, endPoint x: 439, endPoint y: 488, distance: 21.6
click at [440, 500] on div "Material SC BDL 24LS NFL SHIELD 1304 FCSUITCS 12O Supplier A - 8221069 - GPI - …" at bounding box center [428, 325] width 393 height 425
click at [439, 485] on textarea at bounding box center [428, 478] width 393 height 47
type textarea "TAIL, DROP"
click at [611, 525] on icon at bounding box center [607, 523] width 17 height 17
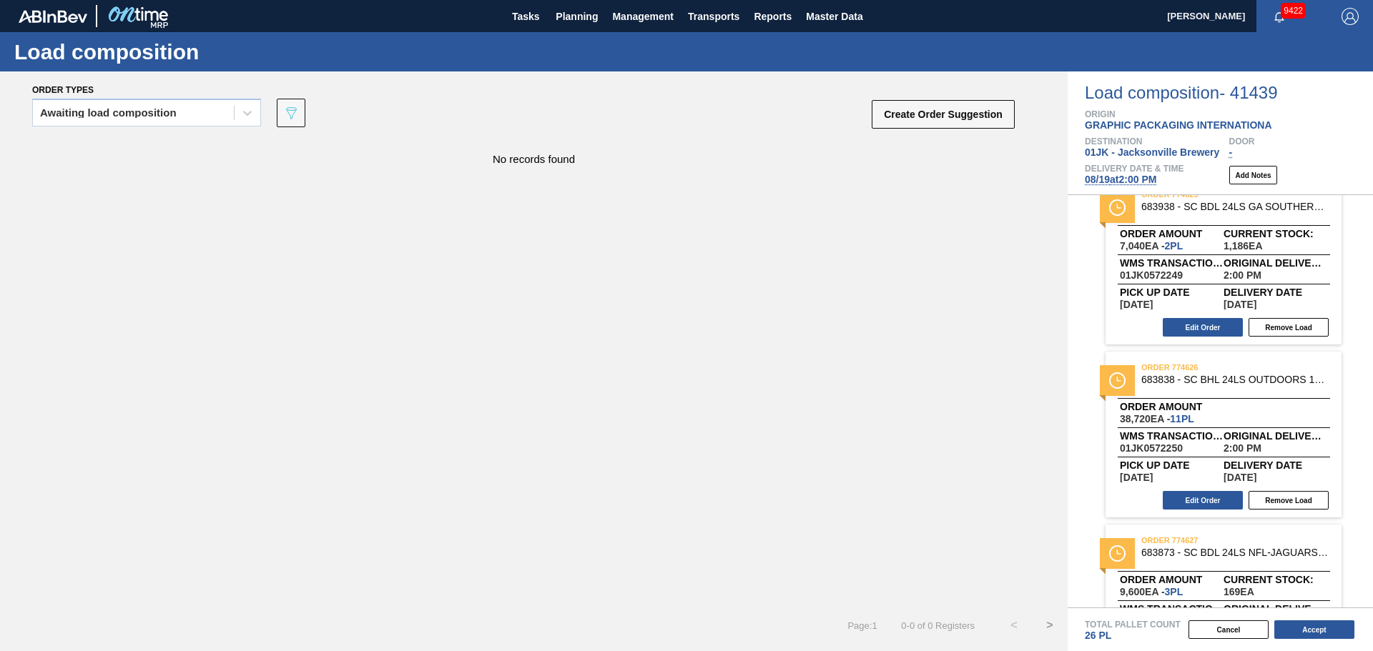
scroll to position [0, 0]
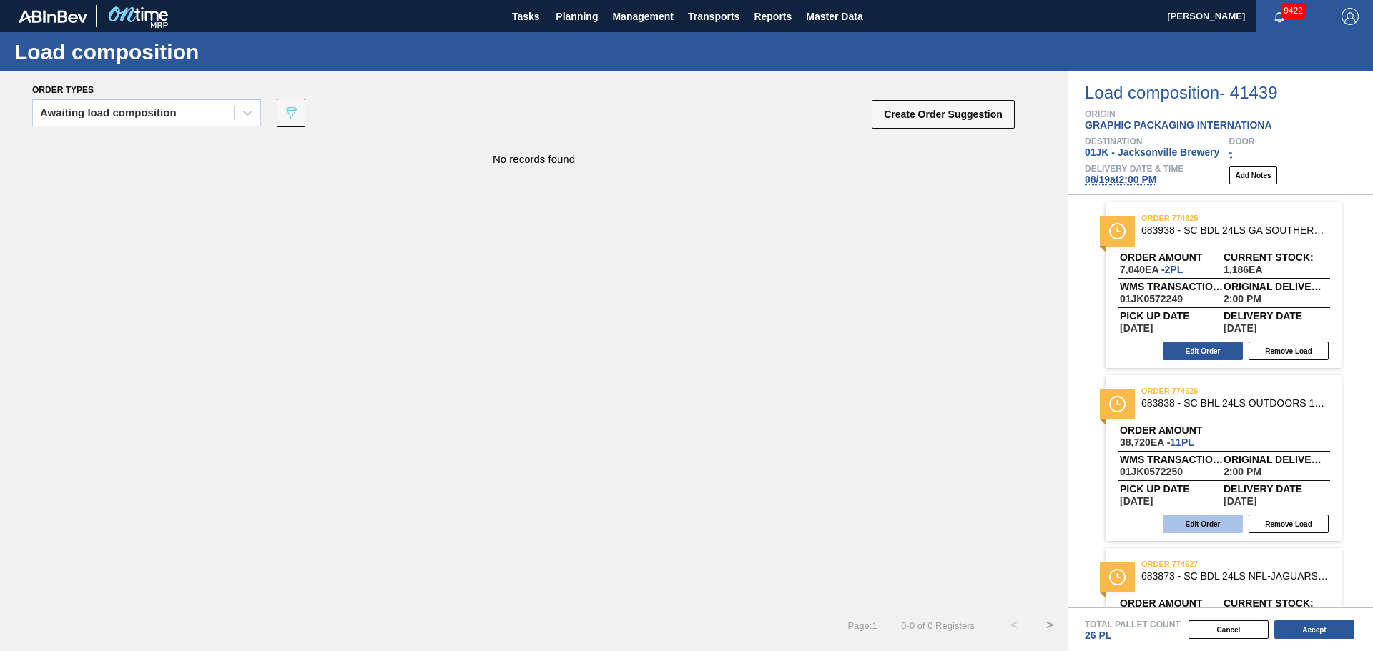
click at [1205, 523] on button "Edit Order" at bounding box center [1202, 524] width 80 height 19
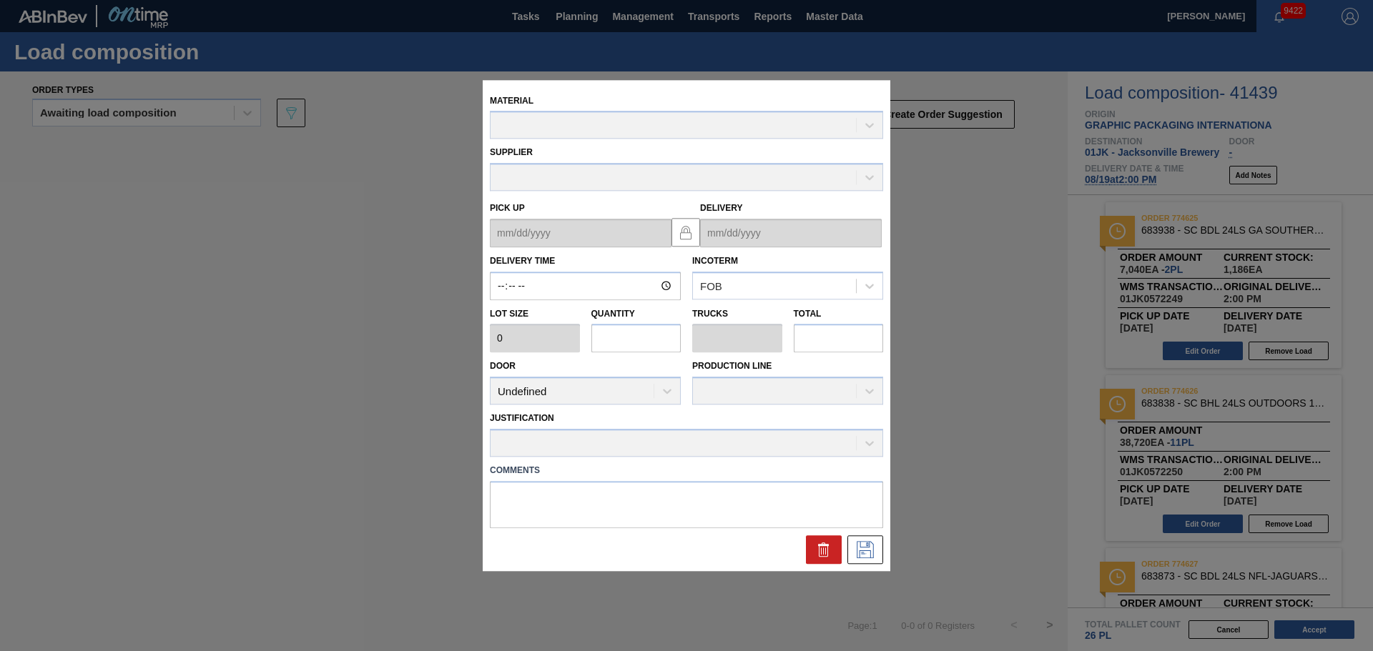
type input "14:00:00"
type input "3,520"
type input "11"
type input "0.423"
type input "38,720"
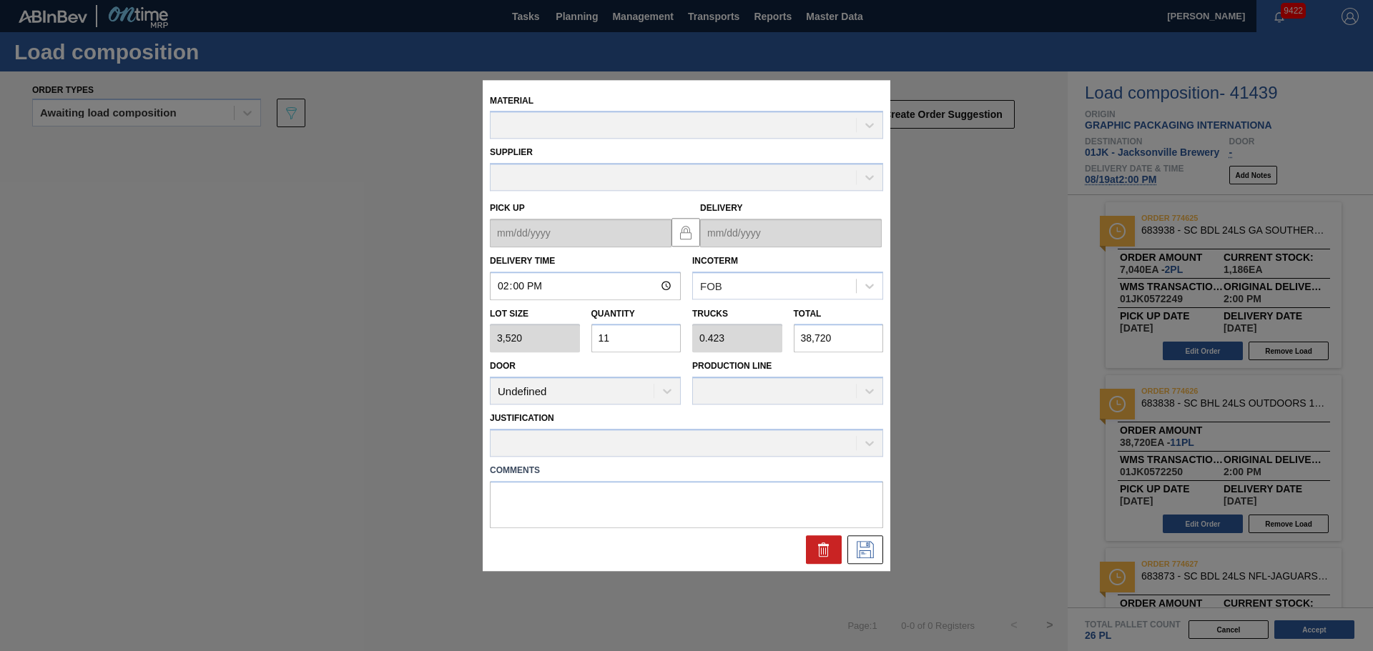
type up "08/16/2025"
type input "[DATE]"
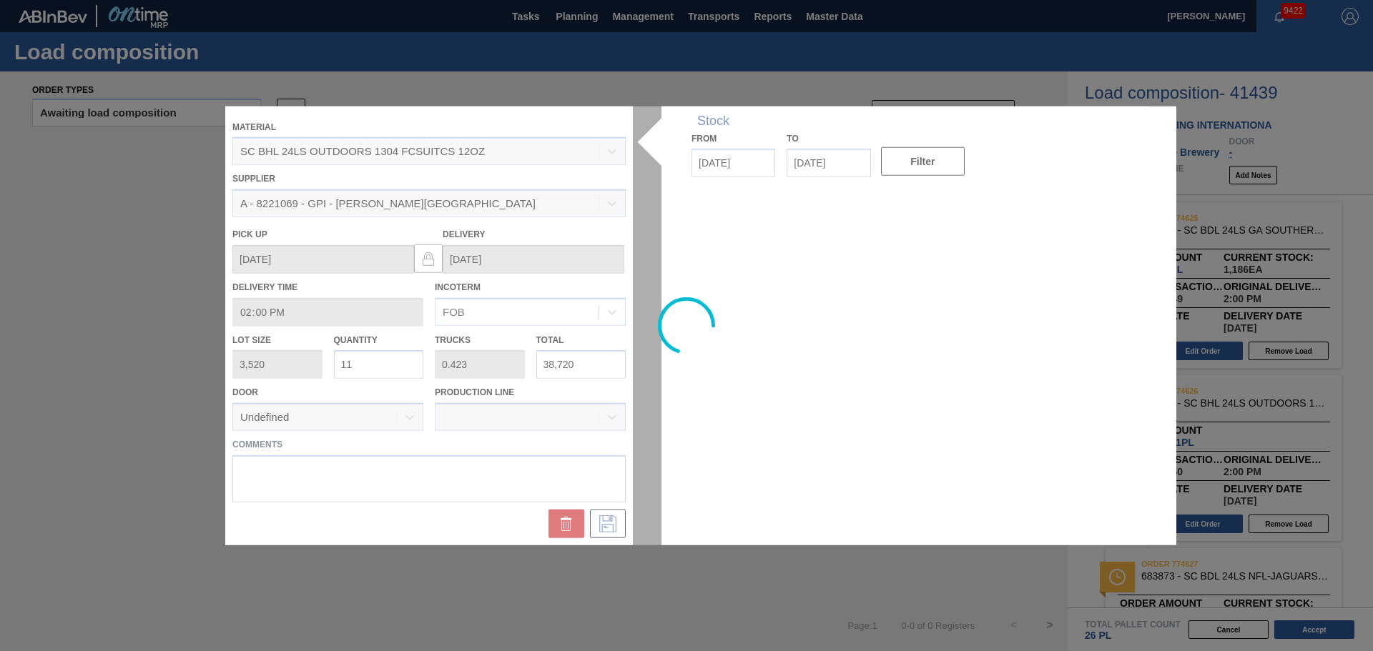
click at [378, 477] on div at bounding box center [686, 326] width 922 height 440
click at [364, 472] on div at bounding box center [686, 326] width 922 height 440
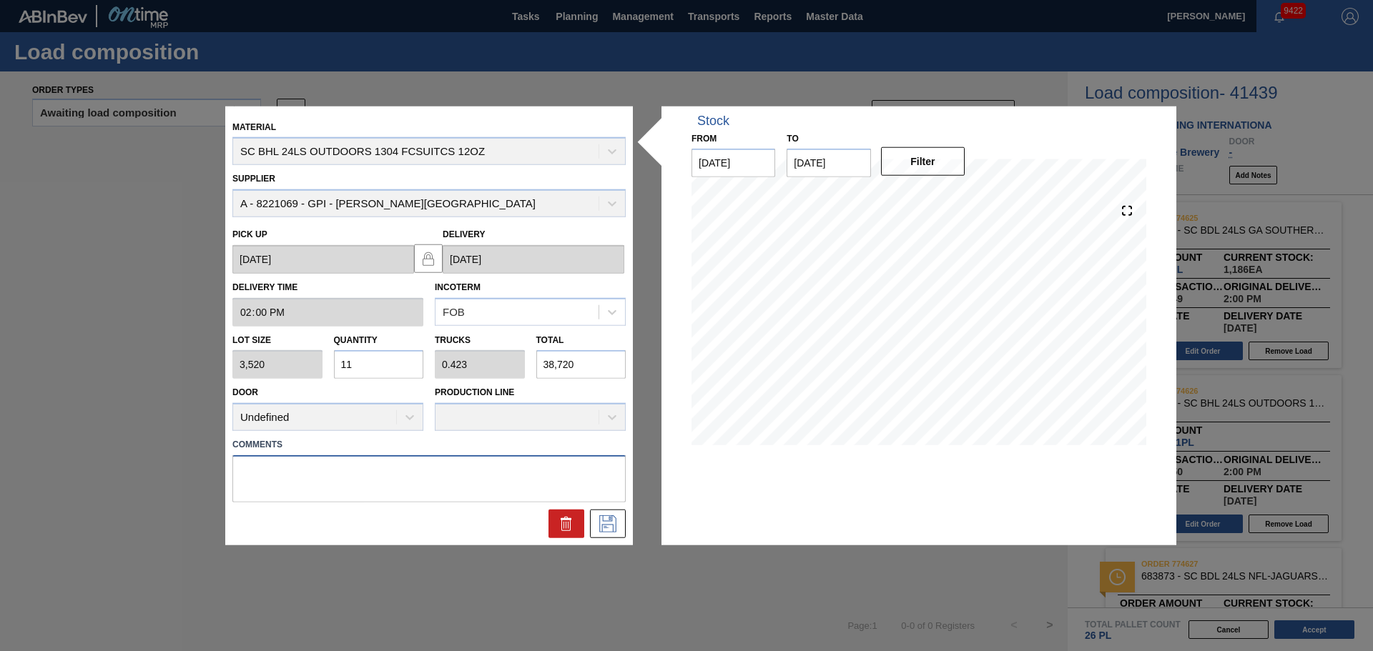
click at [343, 472] on textarea at bounding box center [428, 478] width 393 height 47
type textarea "M4, DROP"
click at [608, 520] on icon at bounding box center [607, 523] width 23 height 17
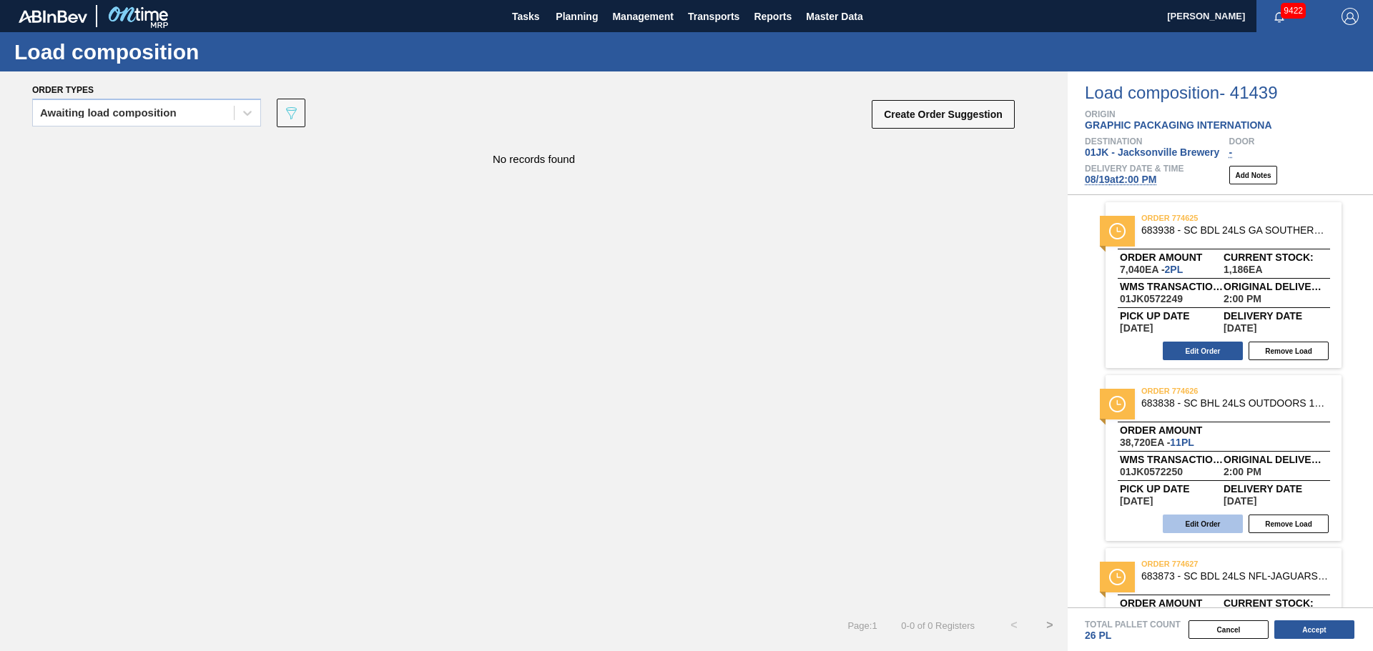
click at [1215, 520] on button "Edit Order" at bounding box center [1202, 524] width 80 height 19
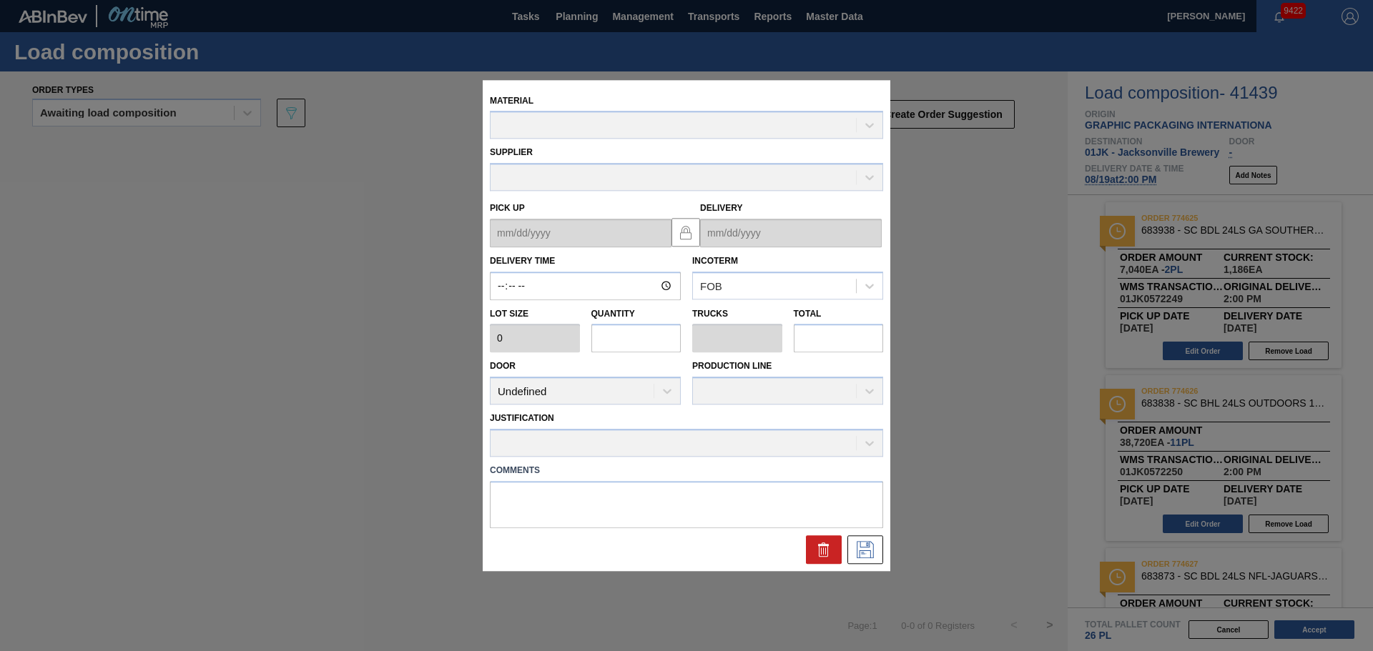
type input "14:00:00"
type input "3,520"
type input "11"
type input "0.423"
type input "38,720"
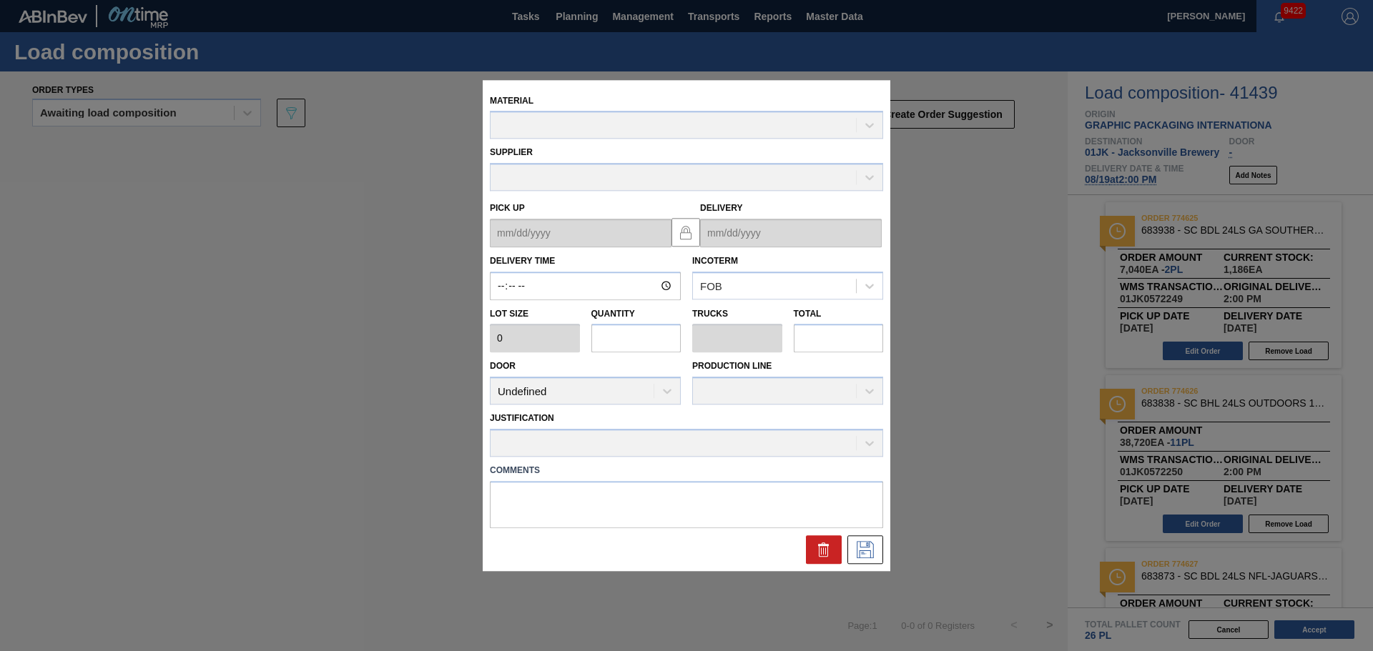
type textarea "M4, DROP"
type up "08/16/2025"
type input "[DATE]"
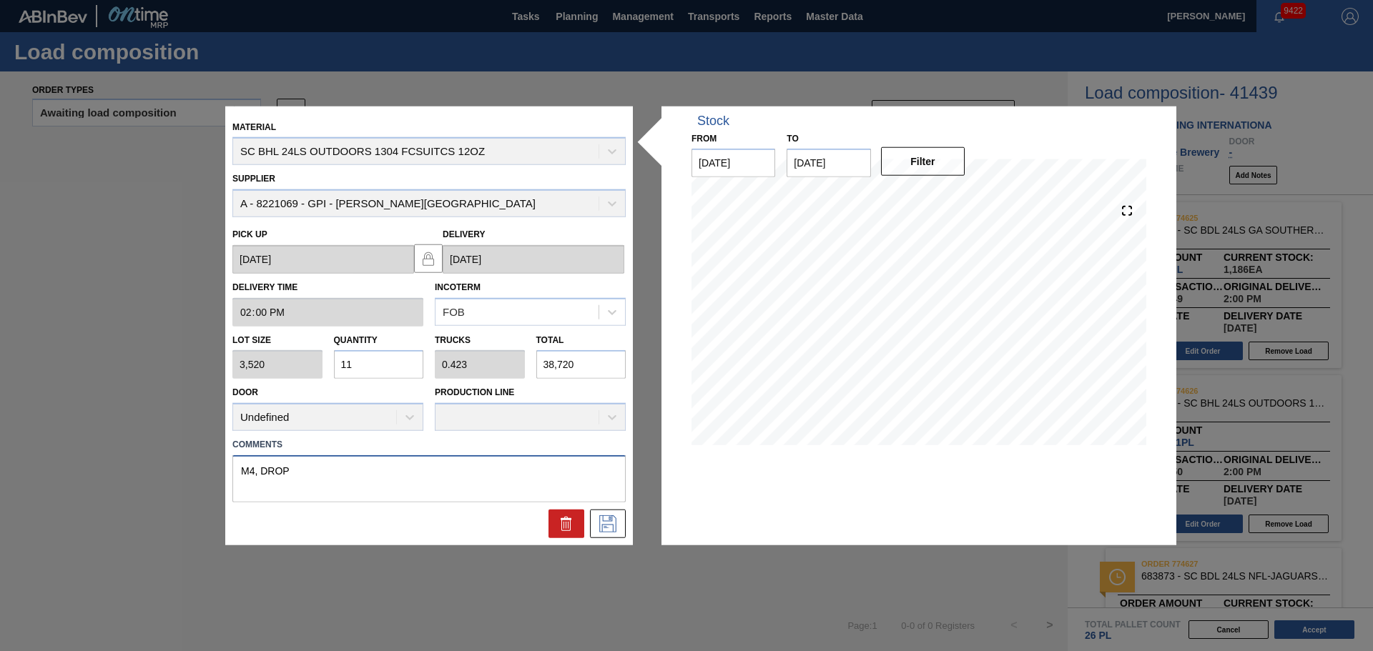
click at [253, 466] on textarea "M4, DROP" at bounding box center [428, 478] width 393 height 47
type textarea "M5, DROP"
click at [597, 524] on icon at bounding box center [607, 523] width 23 height 17
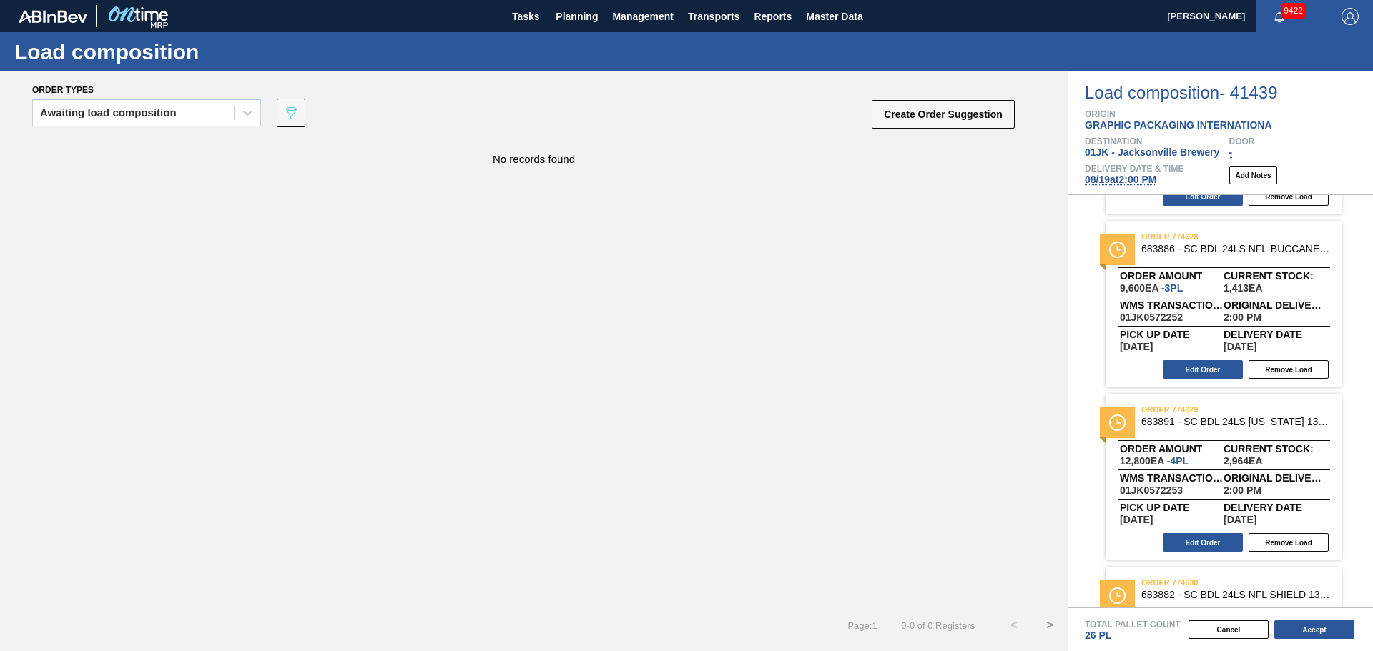
scroll to position [633, 0]
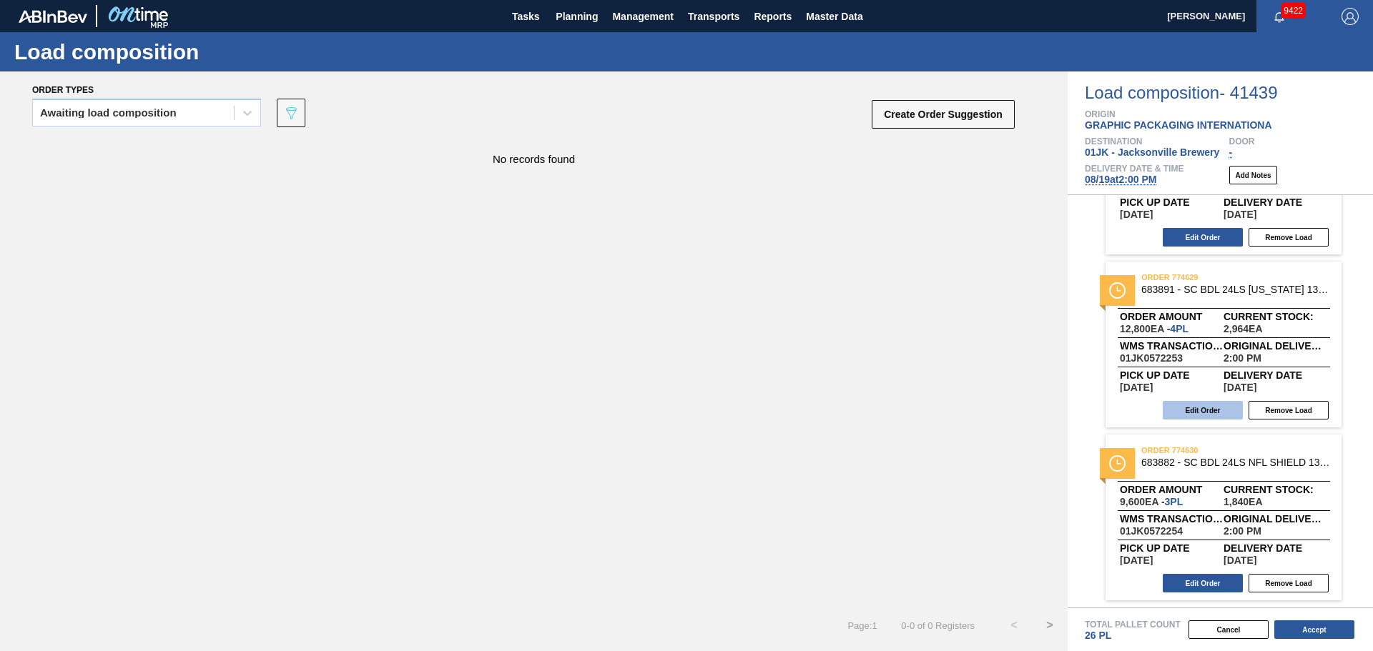
click at [1205, 408] on button "Edit Order" at bounding box center [1202, 410] width 80 height 19
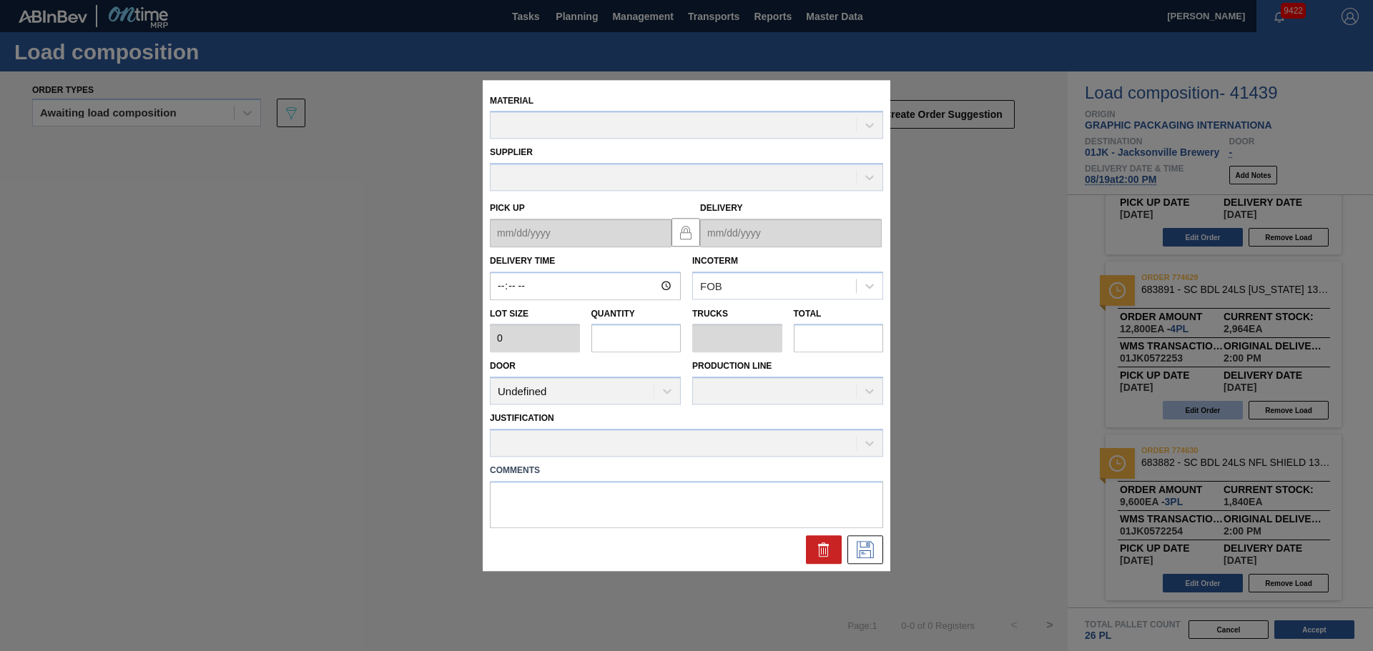
type input "14:00:00"
type input "3,200"
type input "4"
type input "0.154"
type input "12,800"
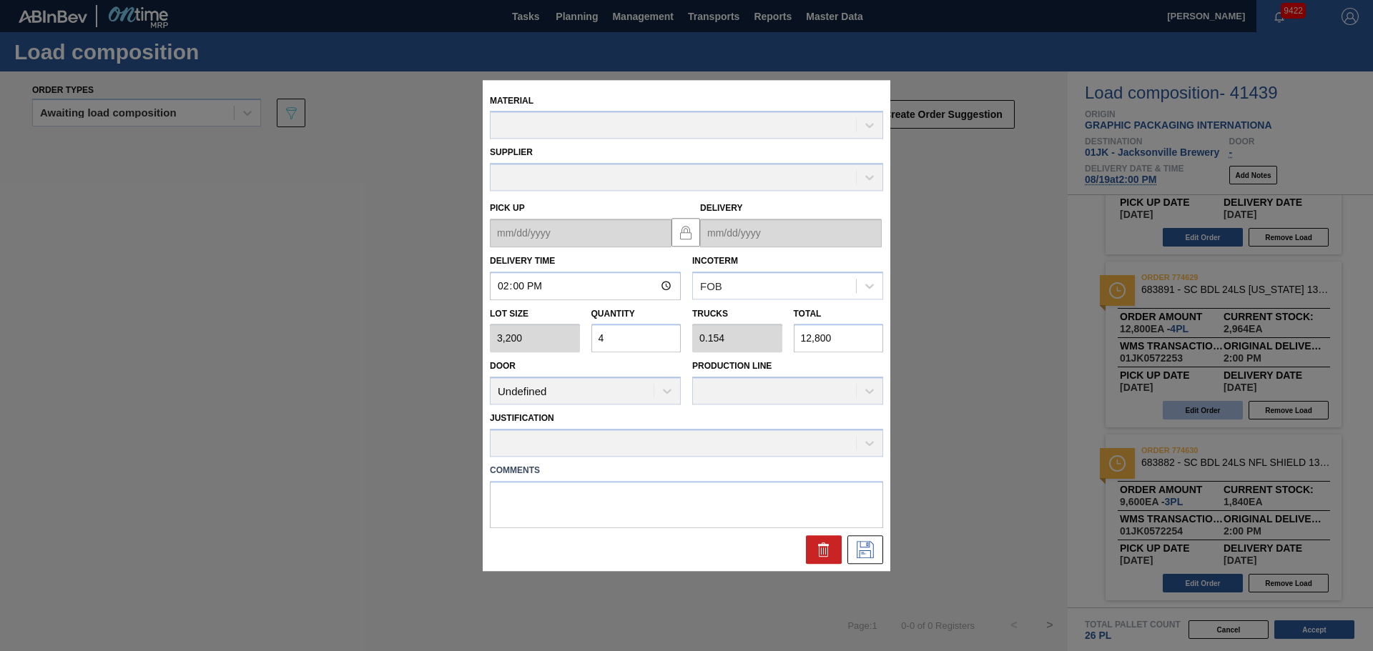
type up "08/16/2025"
type input "[DATE]"
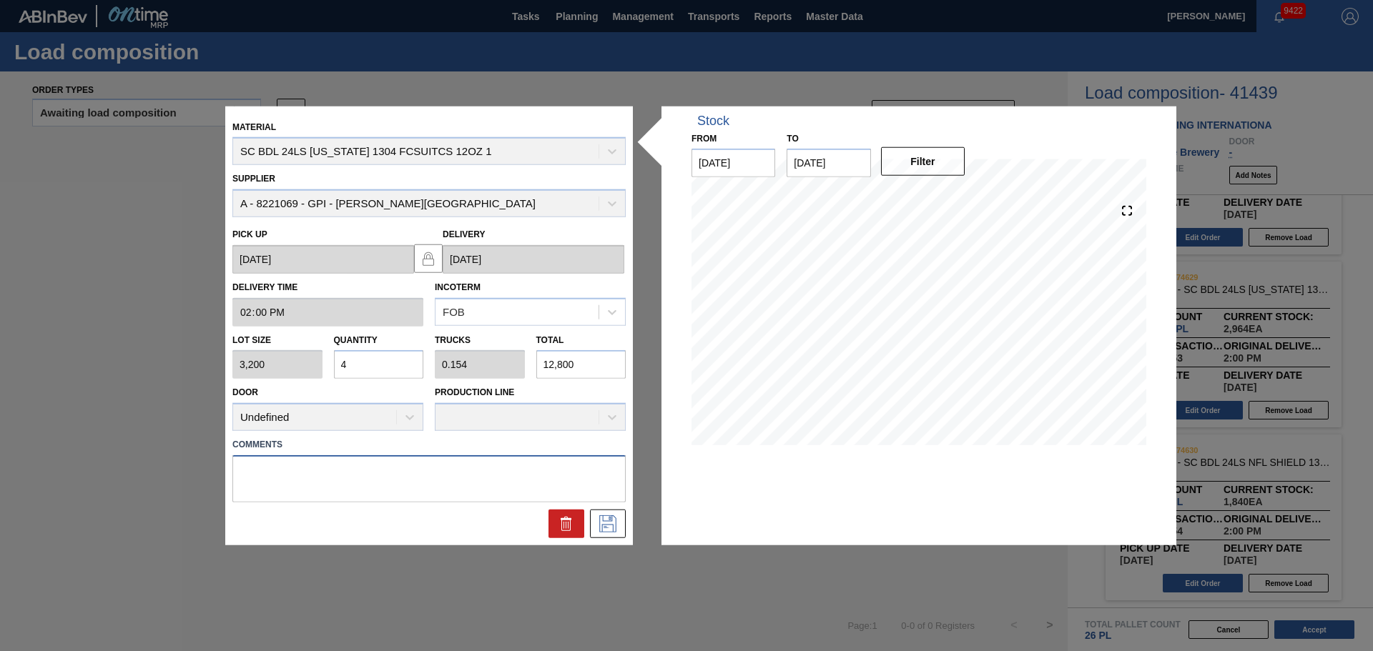
click at [282, 468] on textarea at bounding box center [428, 478] width 393 height 47
type textarea "M4, DROP"
click at [613, 520] on icon at bounding box center [607, 523] width 23 height 17
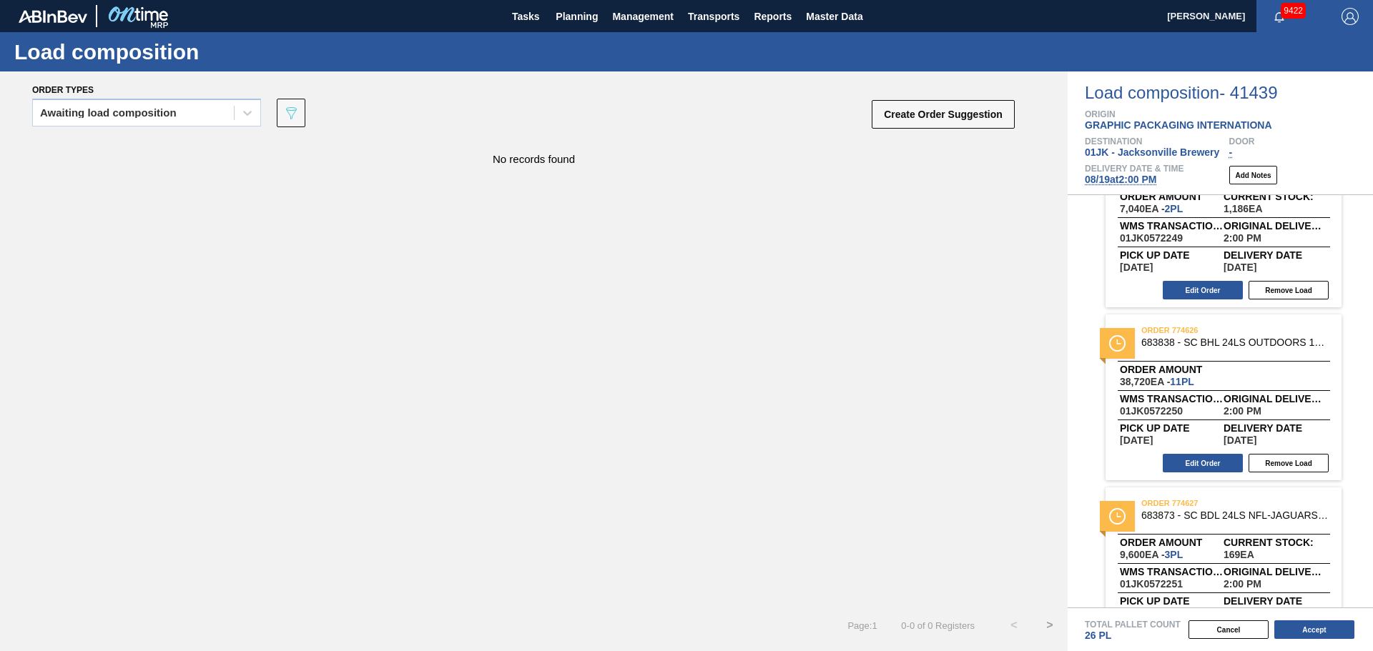
scroll to position [0, 0]
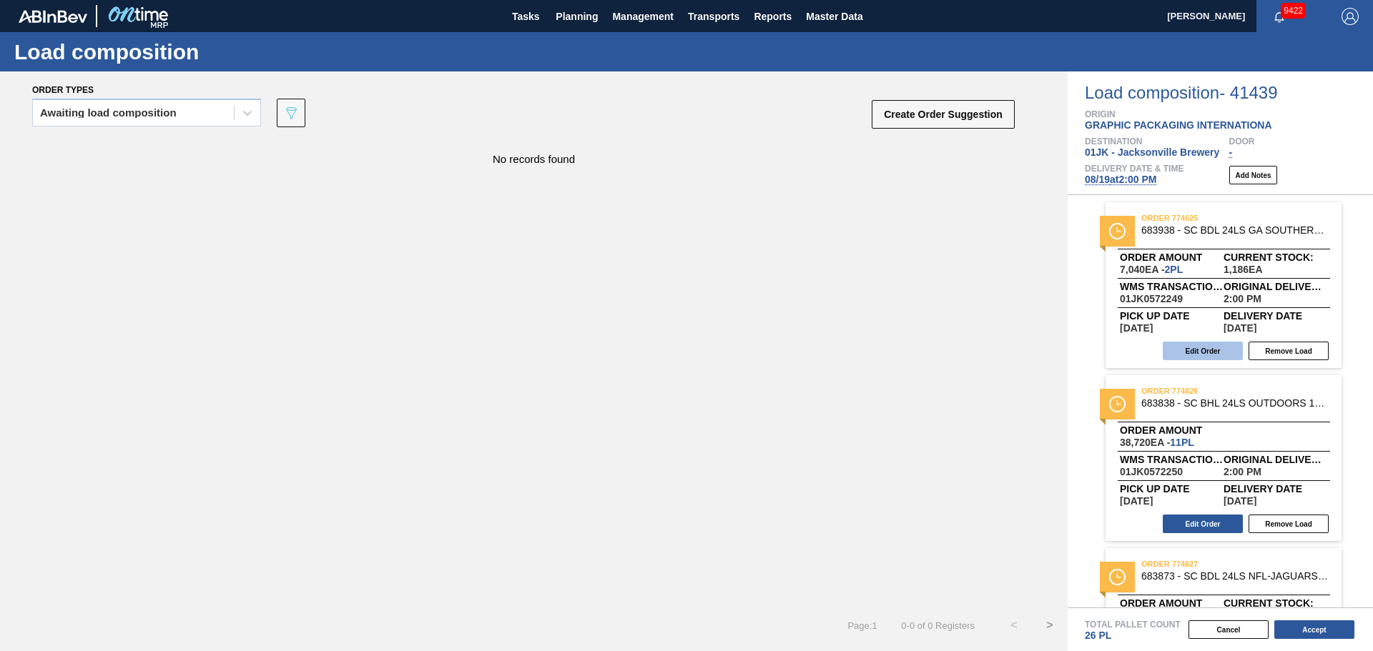
click at [1204, 356] on button "Edit Order" at bounding box center [1202, 351] width 80 height 19
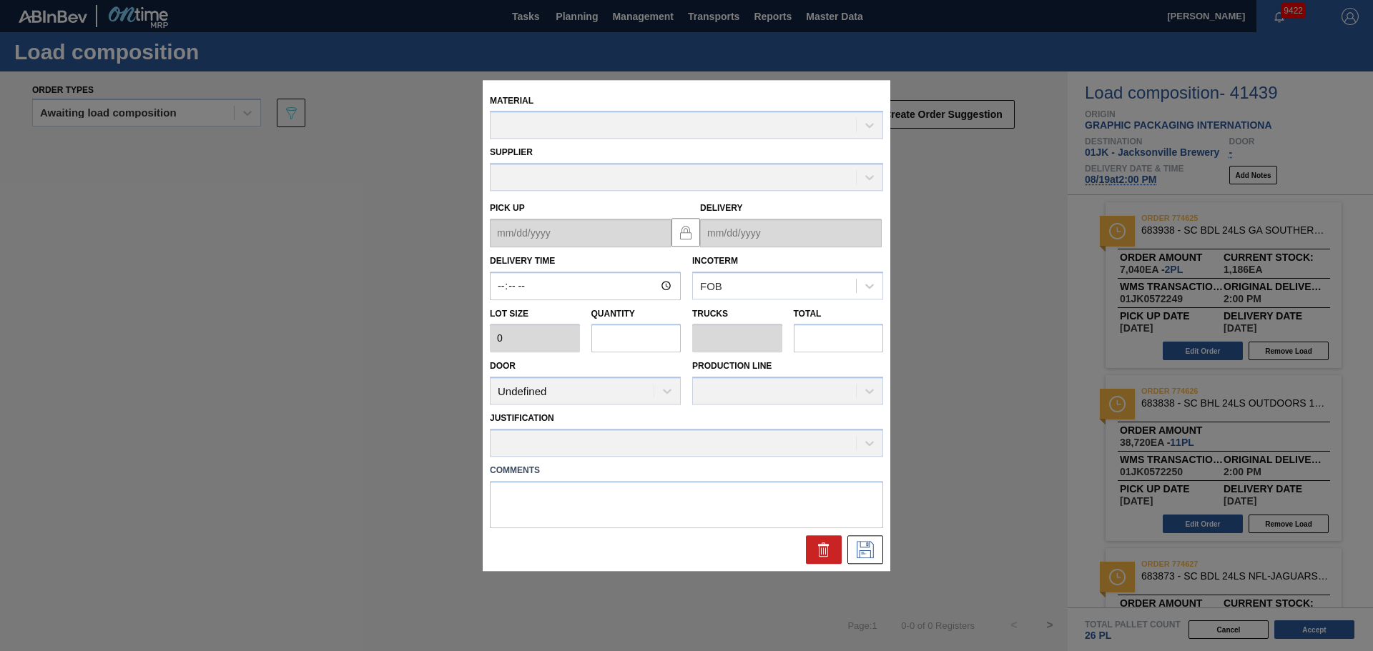
type input "14:00:00"
type input "3,520"
type input "2"
type input "0.077"
type input "7,040"
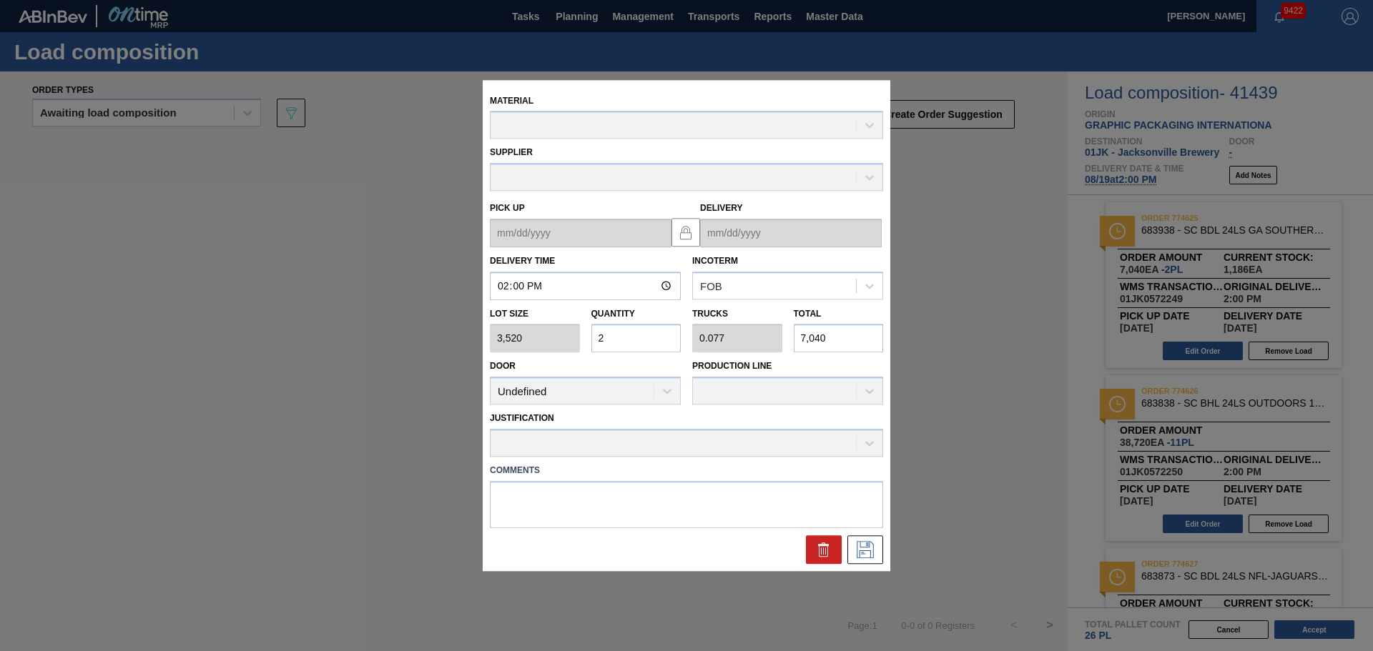
type up "08/16/2025"
type input "[DATE]"
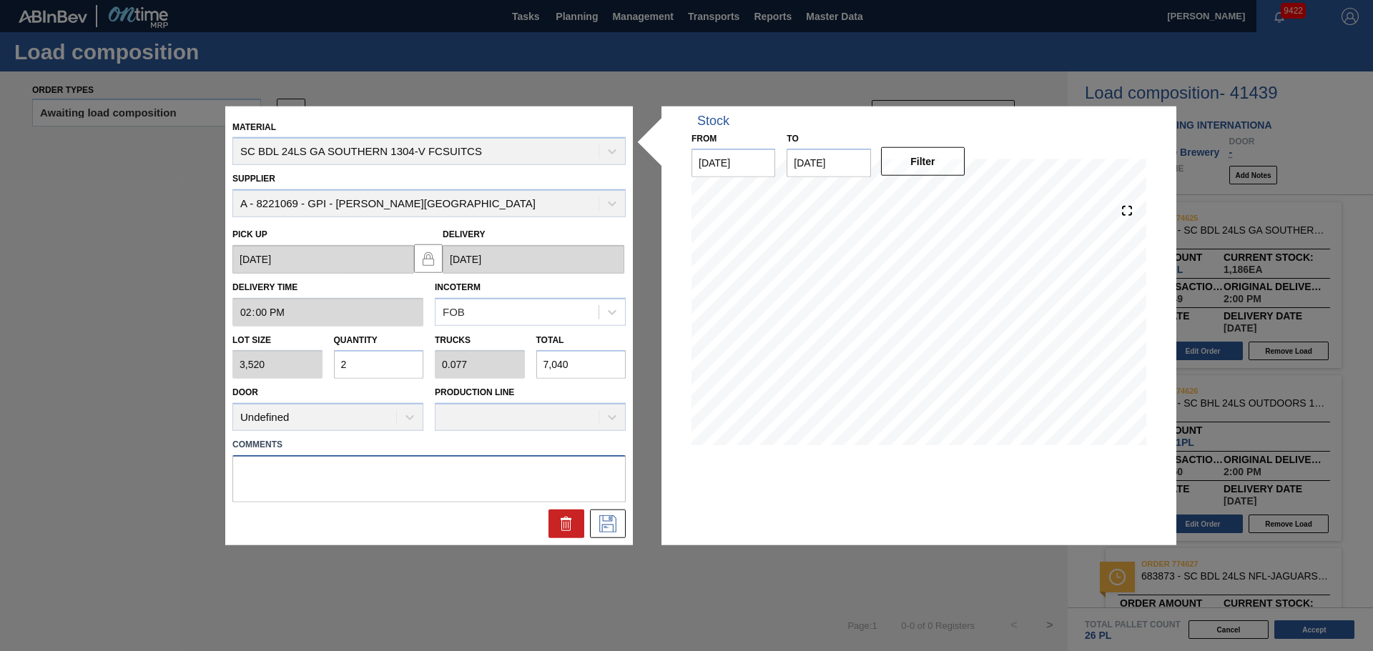
click at [350, 479] on textarea at bounding box center [428, 478] width 393 height 47
type textarea "M3, DROP"
click at [608, 515] on icon at bounding box center [607, 523] width 17 height 17
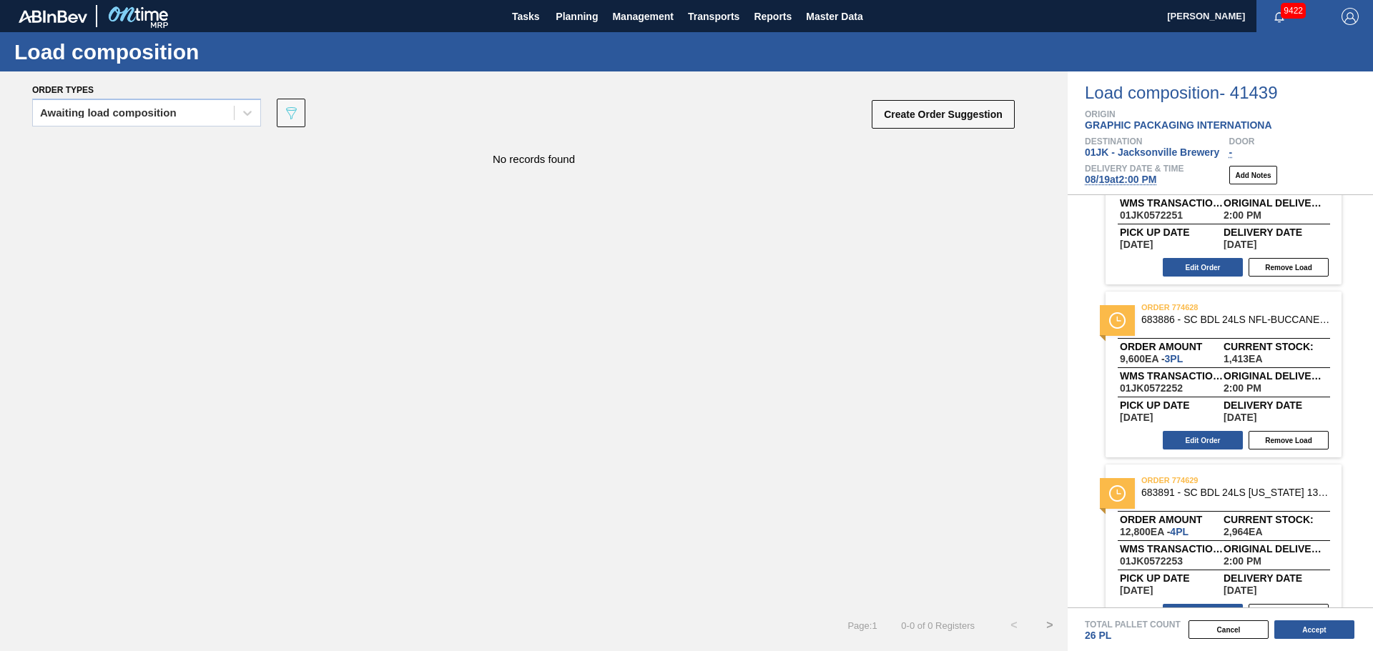
scroll to position [204, 0]
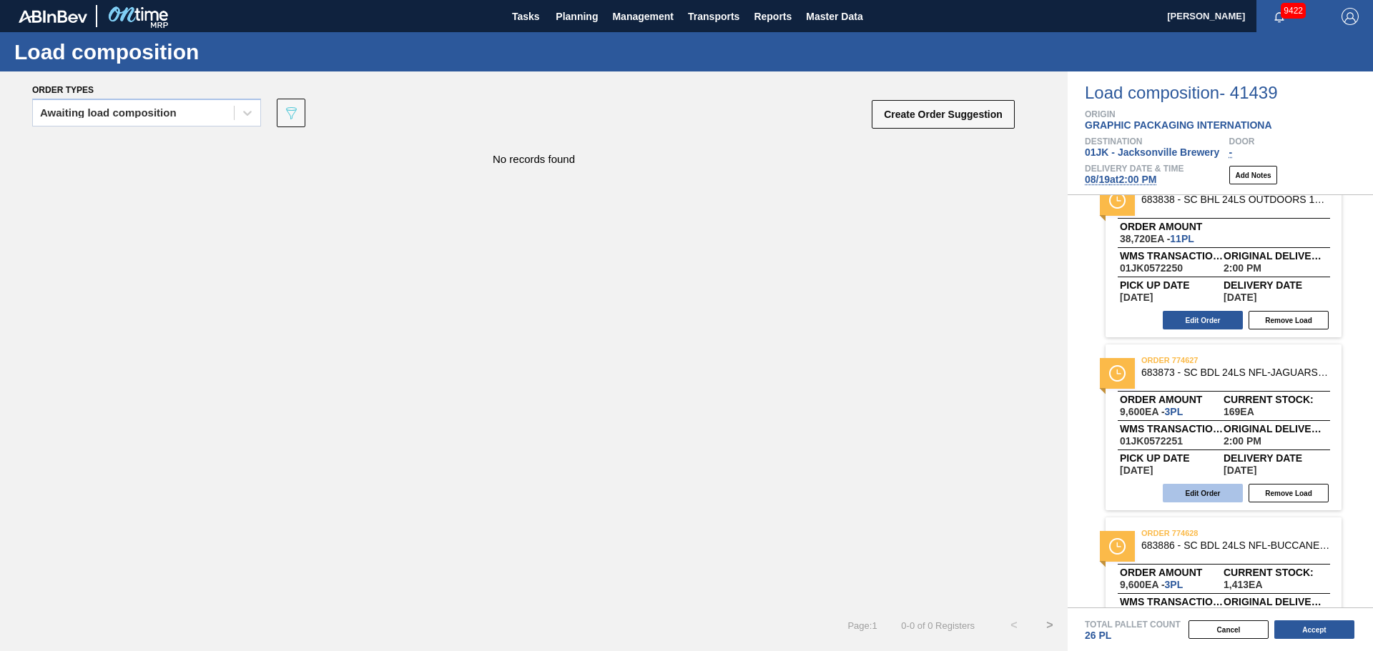
click at [1229, 489] on button "Edit Order" at bounding box center [1202, 493] width 80 height 19
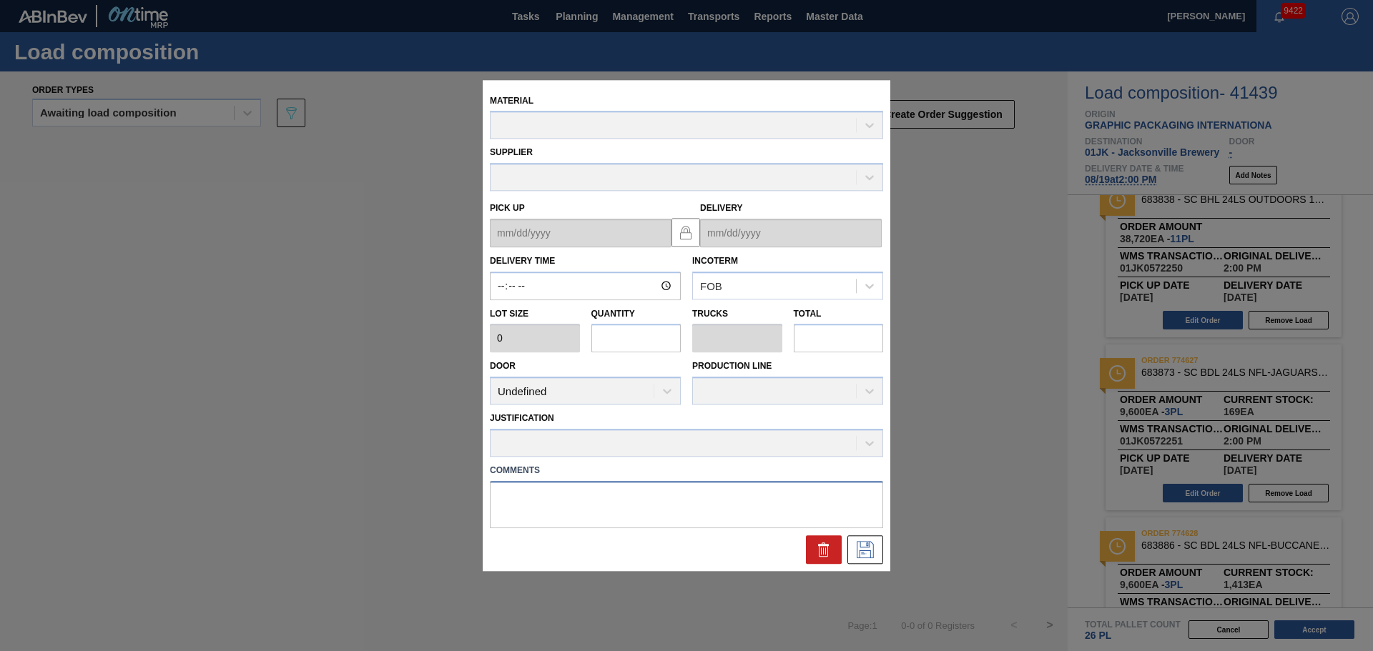
click at [548, 505] on textarea at bounding box center [686, 504] width 393 height 47
type input "14:00:00"
type input "3,200"
type input "3"
type input "0.115"
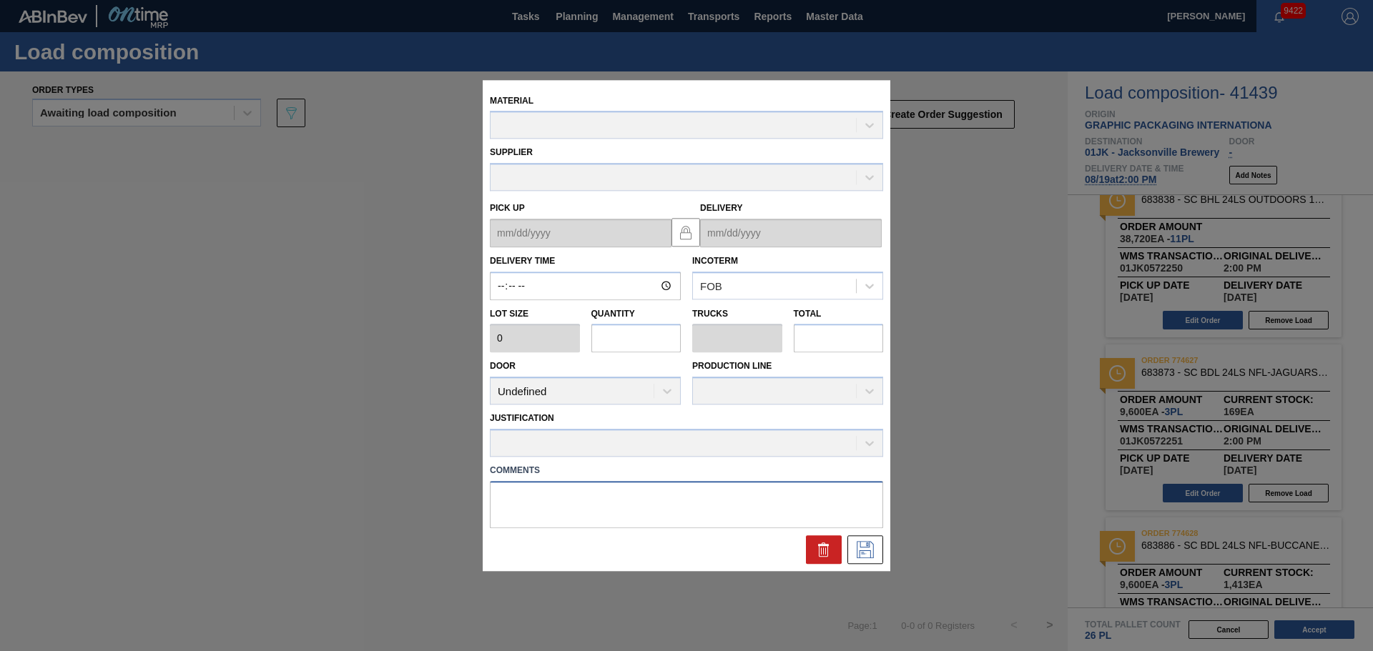
type input "9,600"
type up "08/16/2025"
type input "[DATE]"
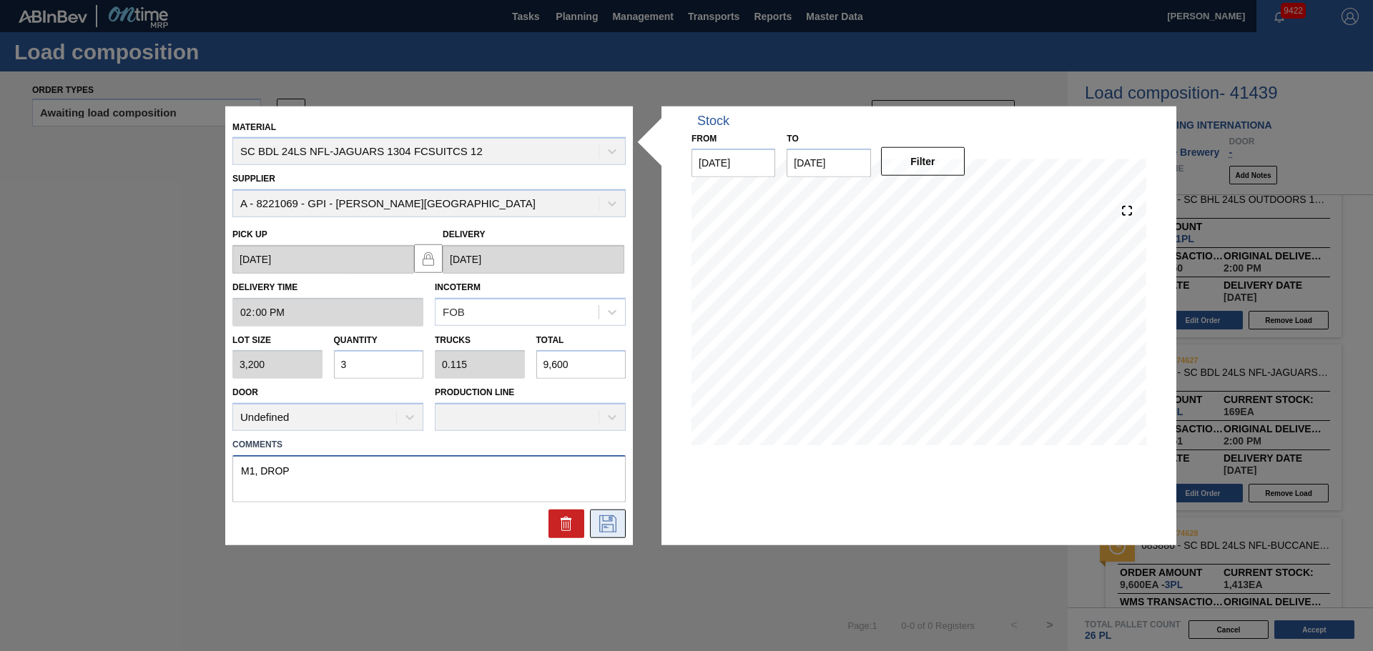
type textarea "M1, DROP"
click at [613, 515] on icon at bounding box center [607, 523] width 23 height 17
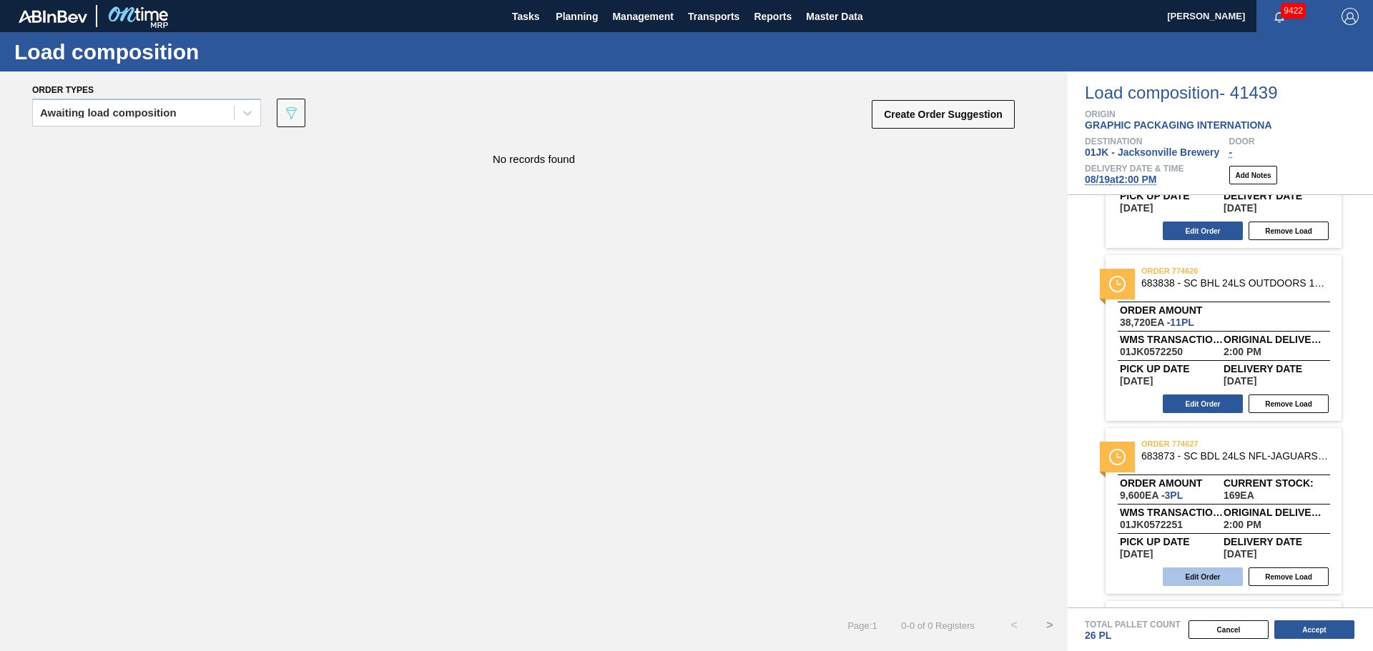
scroll to position [0, 0]
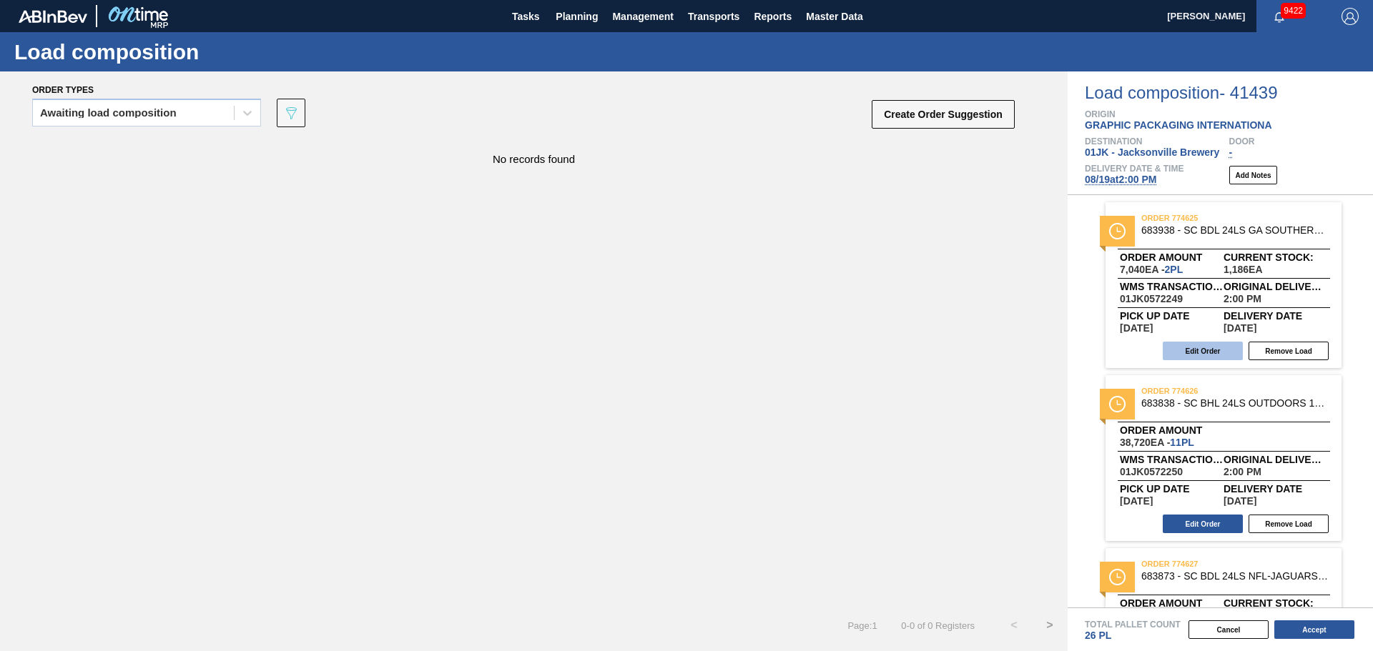
click at [1210, 353] on button "Edit Order" at bounding box center [1202, 351] width 80 height 19
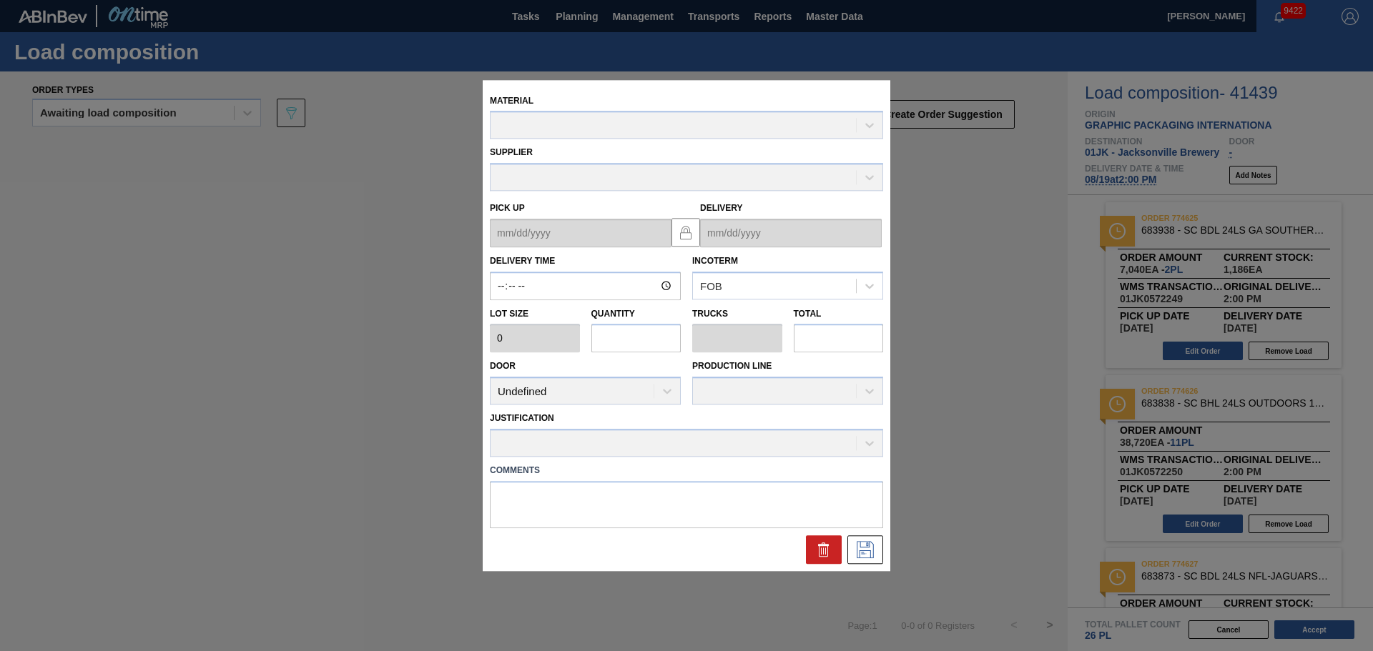
type input "14:00:00"
type input "3,520"
type input "2"
type input "0.077"
type input "7,040"
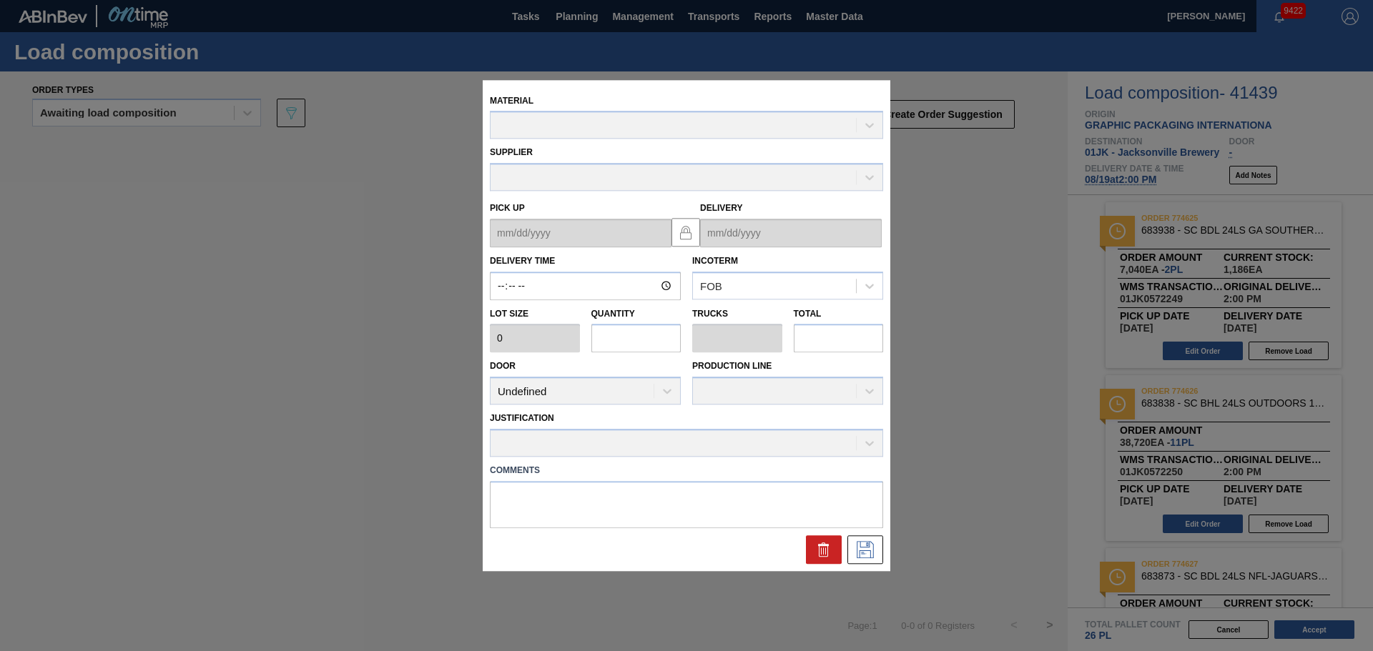
type textarea "M3, DROP"
type up "08/16/2025"
type input "[DATE]"
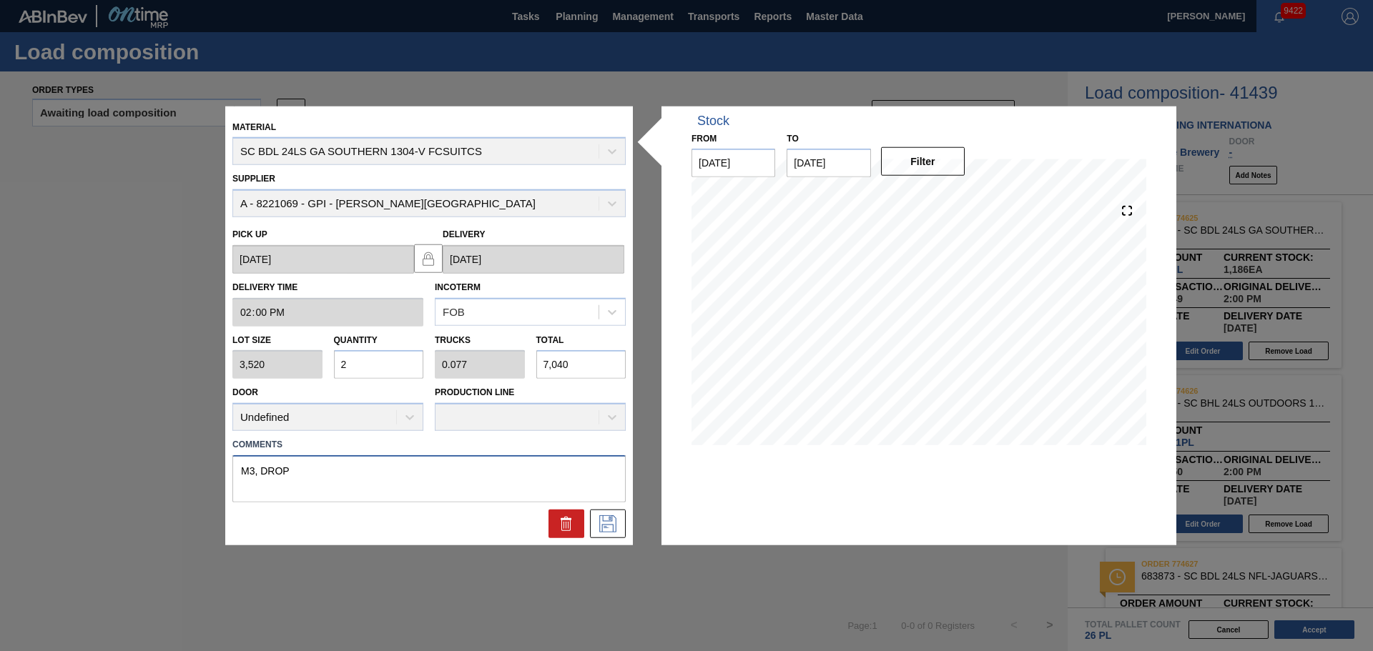
click at [253, 474] on textarea "M3, DROP" at bounding box center [428, 478] width 393 height 47
type textarea "M2, DROP"
click at [600, 515] on icon at bounding box center [607, 523] width 17 height 17
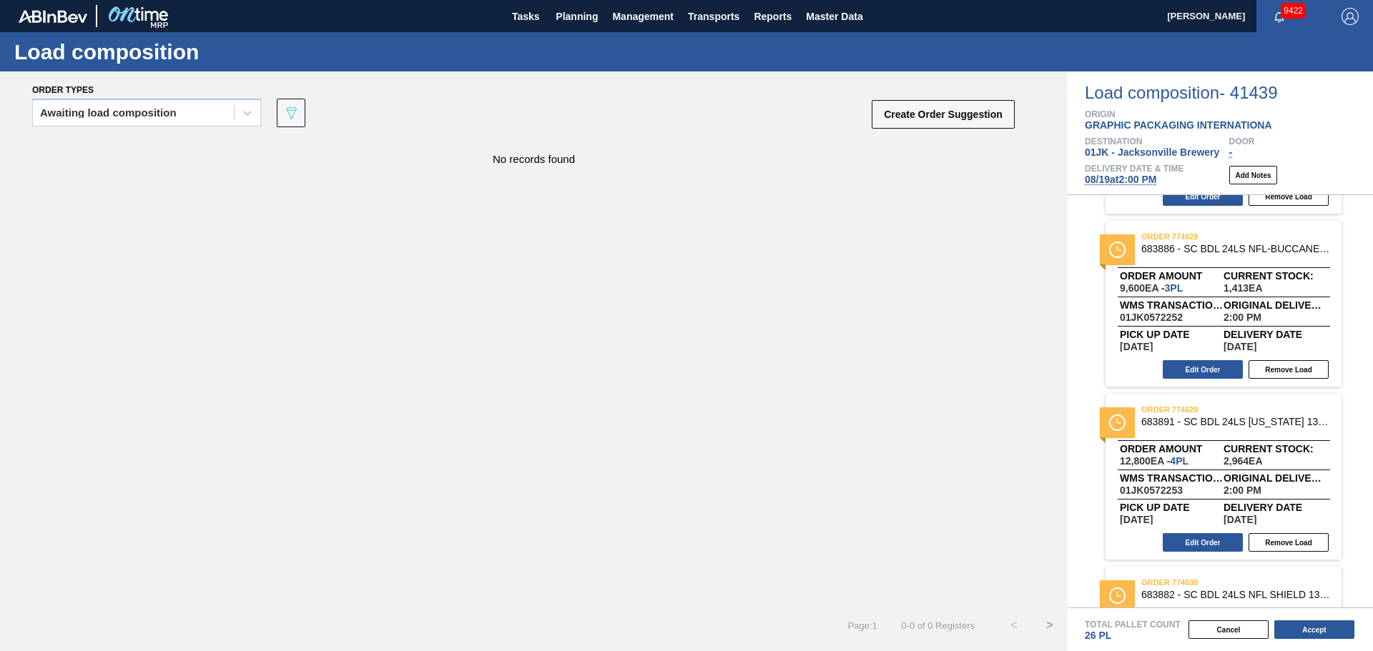
scroll to position [633, 0]
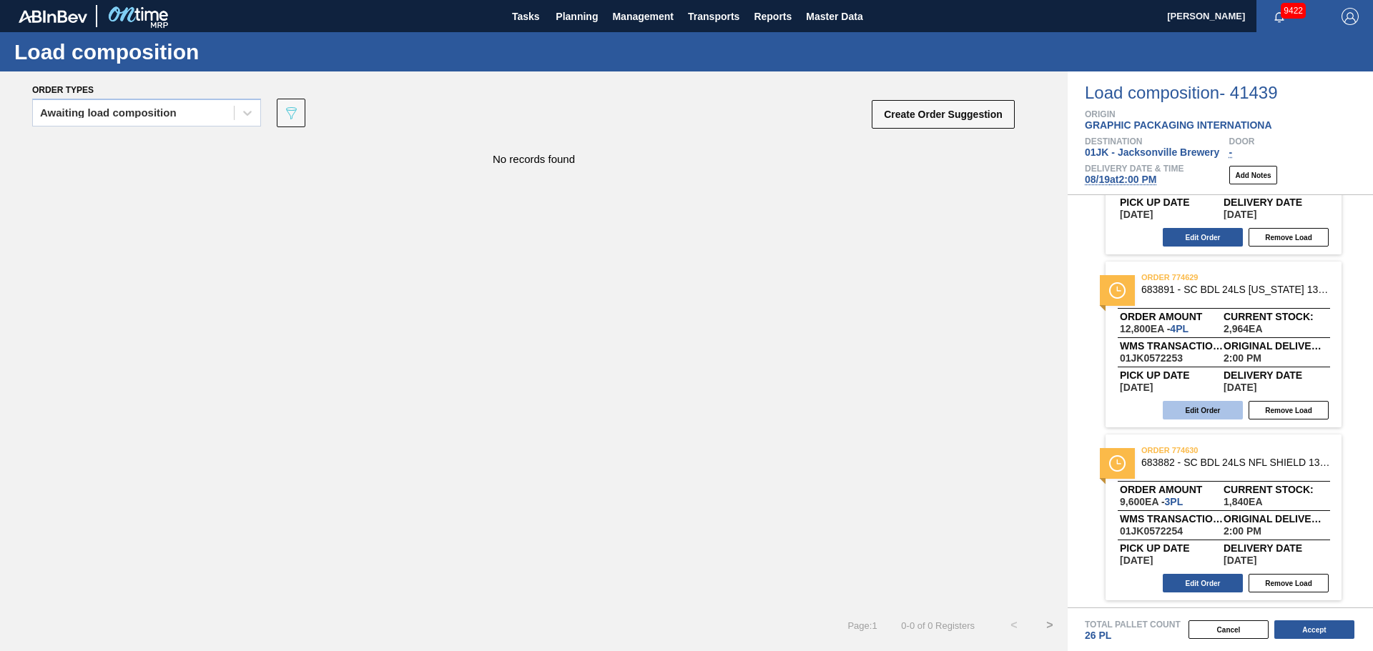
click at [1216, 412] on button "Edit Order" at bounding box center [1202, 410] width 80 height 19
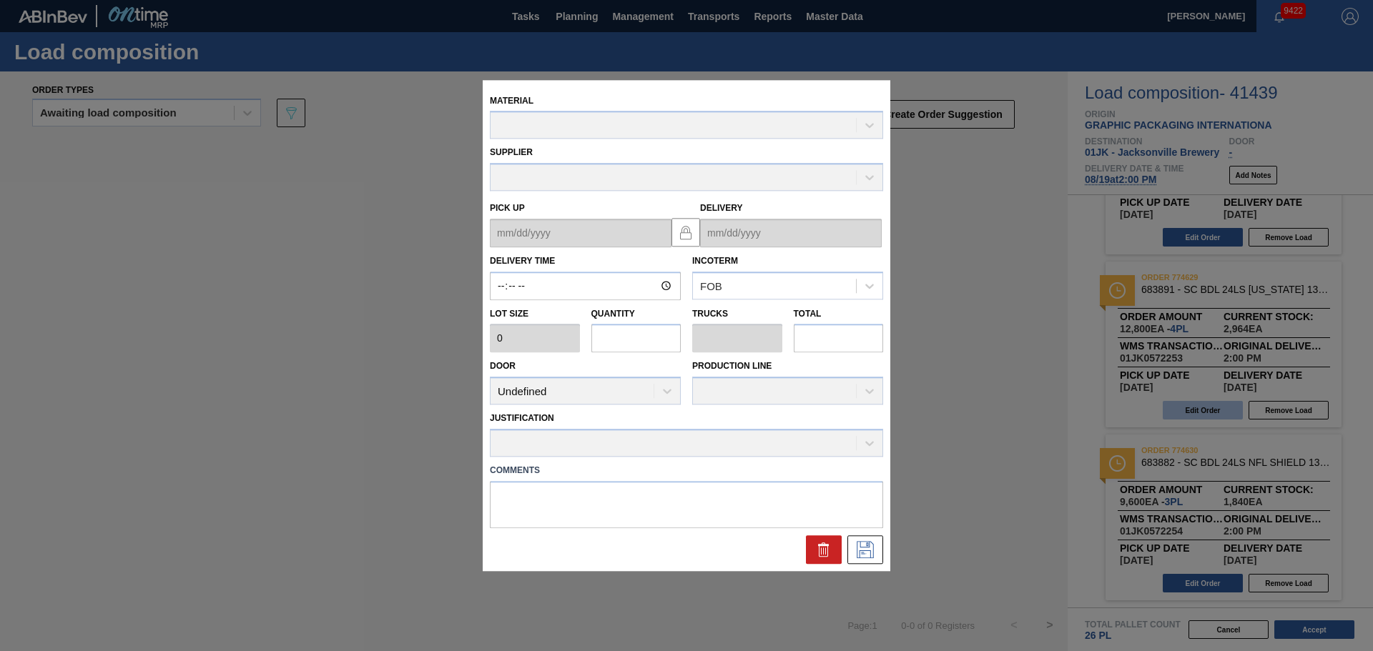
type input "14:00:00"
type input "3,200"
type input "4"
type input "0.154"
type input "12,800"
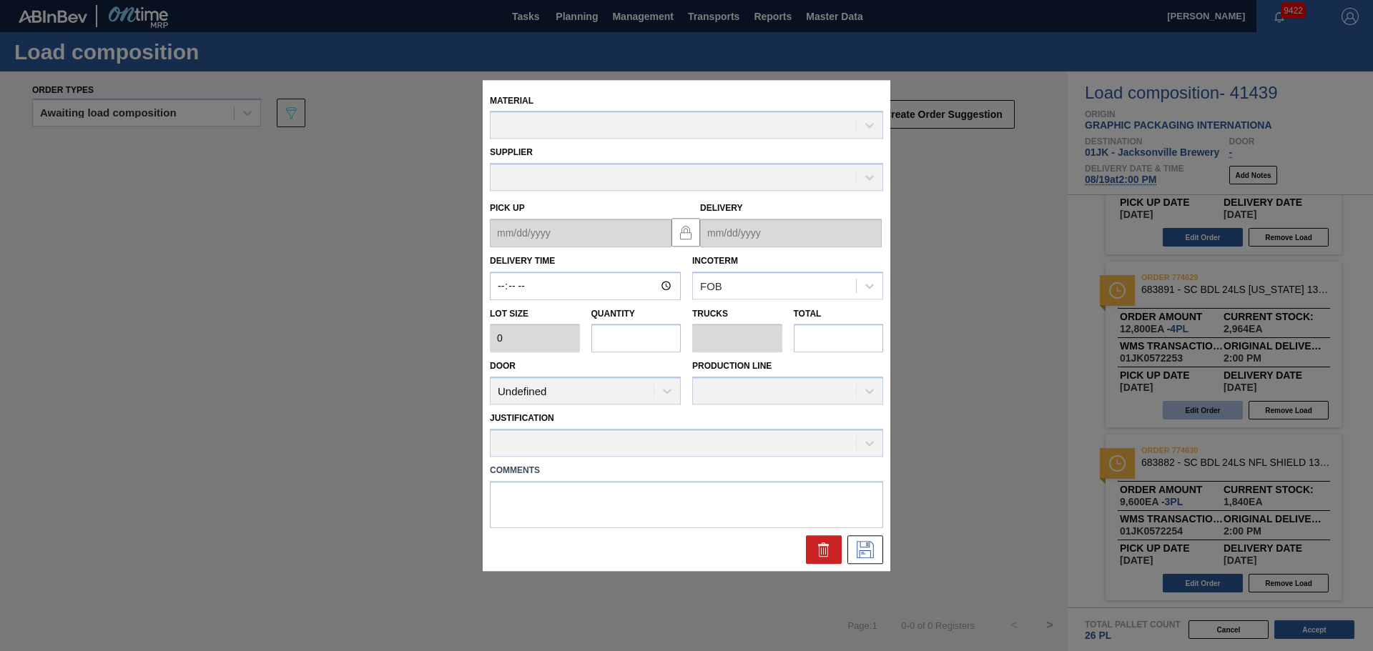
type textarea "M4, DROP"
type up "08/16/2025"
type input "[DATE]"
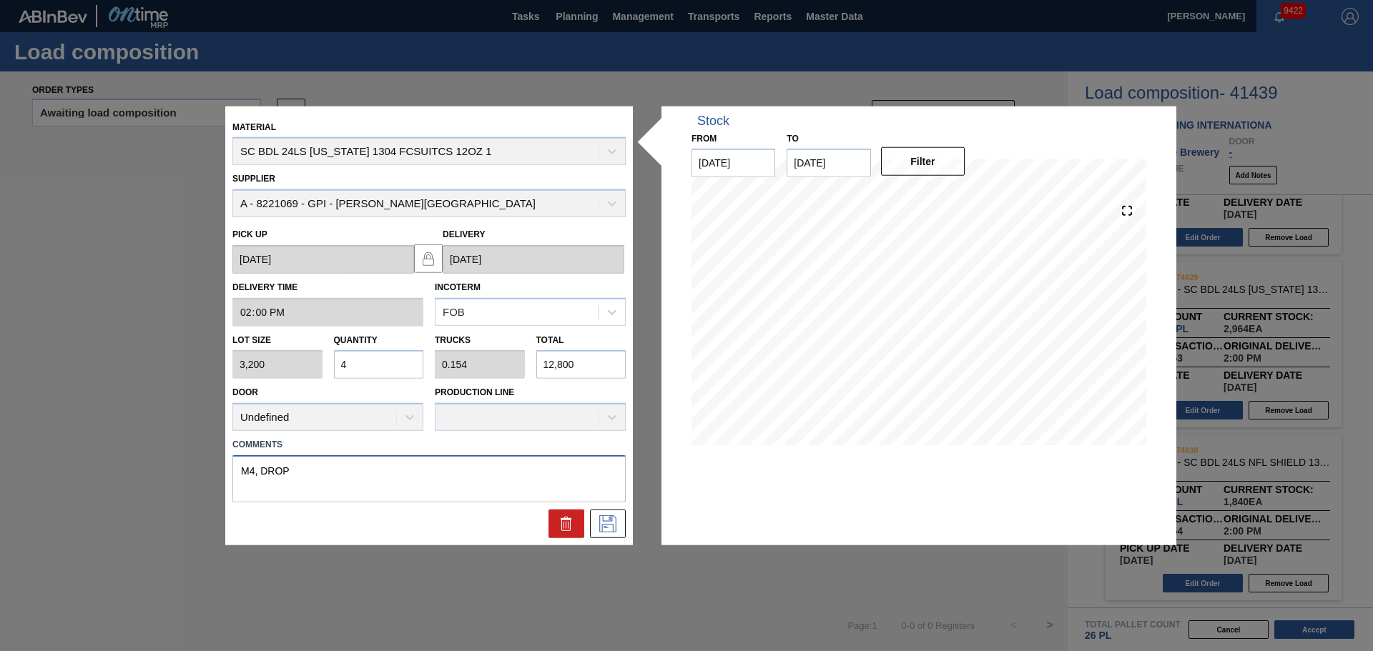
click at [253, 472] on textarea "M4, DROP" at bounding box center [428, 478] width 393 height 47
type textarea "M3, DROP"
click at [608, 518] on icon at bounding box center [607, 523] width 23 height 17
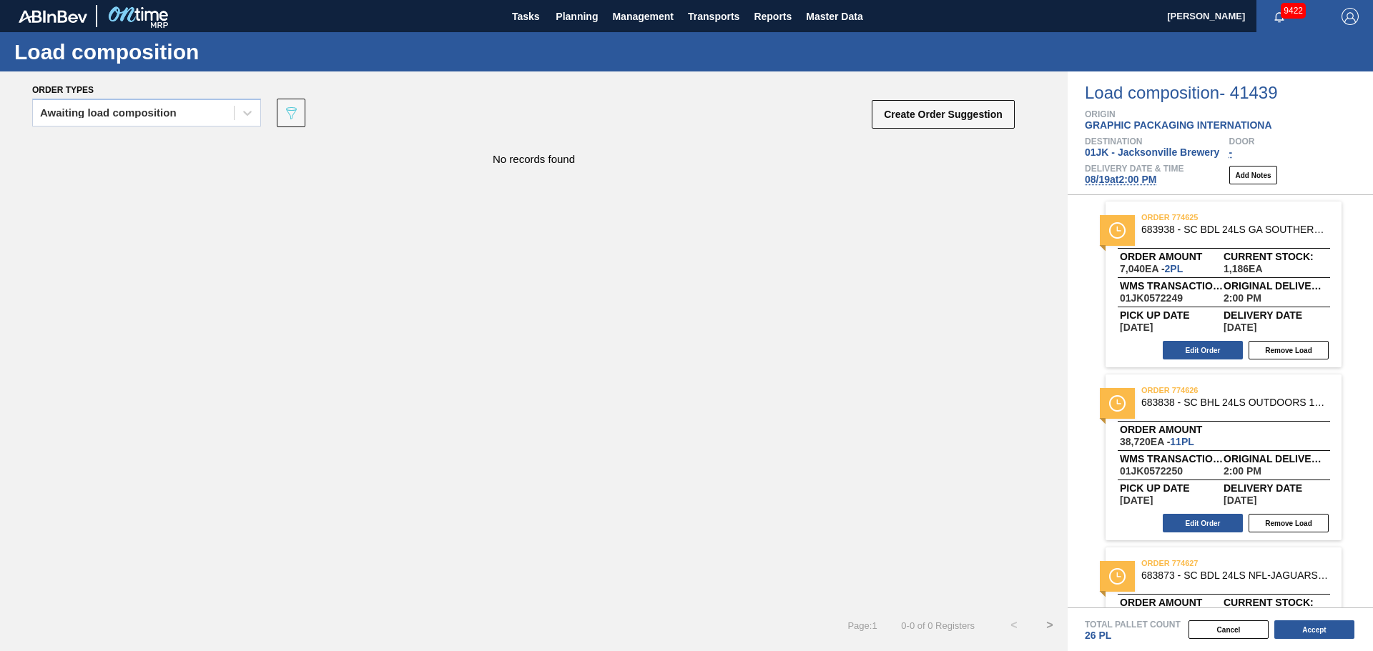
scroll to position [0, 0]
click at [1211, 519] on button "Edit Order" at bounding box center [1202, 524] width 80 height 19
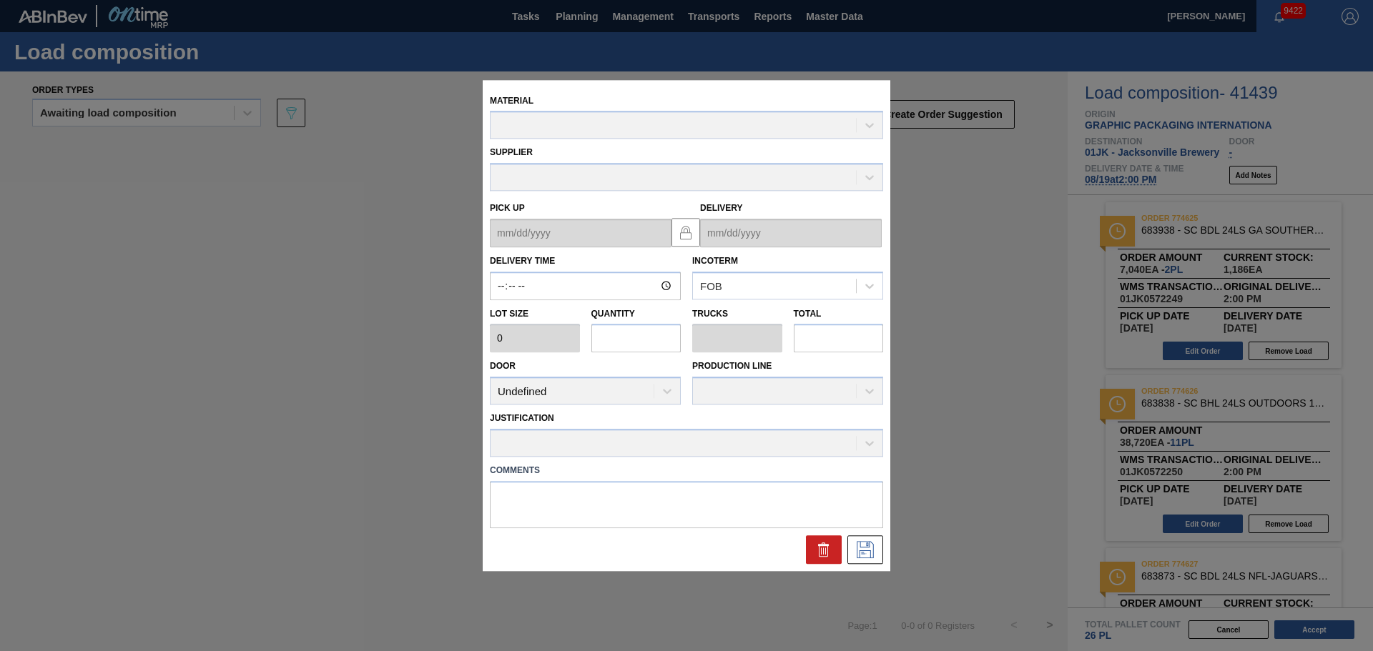
type input "14:00:00"
type input "3,520"
type input "11"
type input "0.423"
type input "38,720"
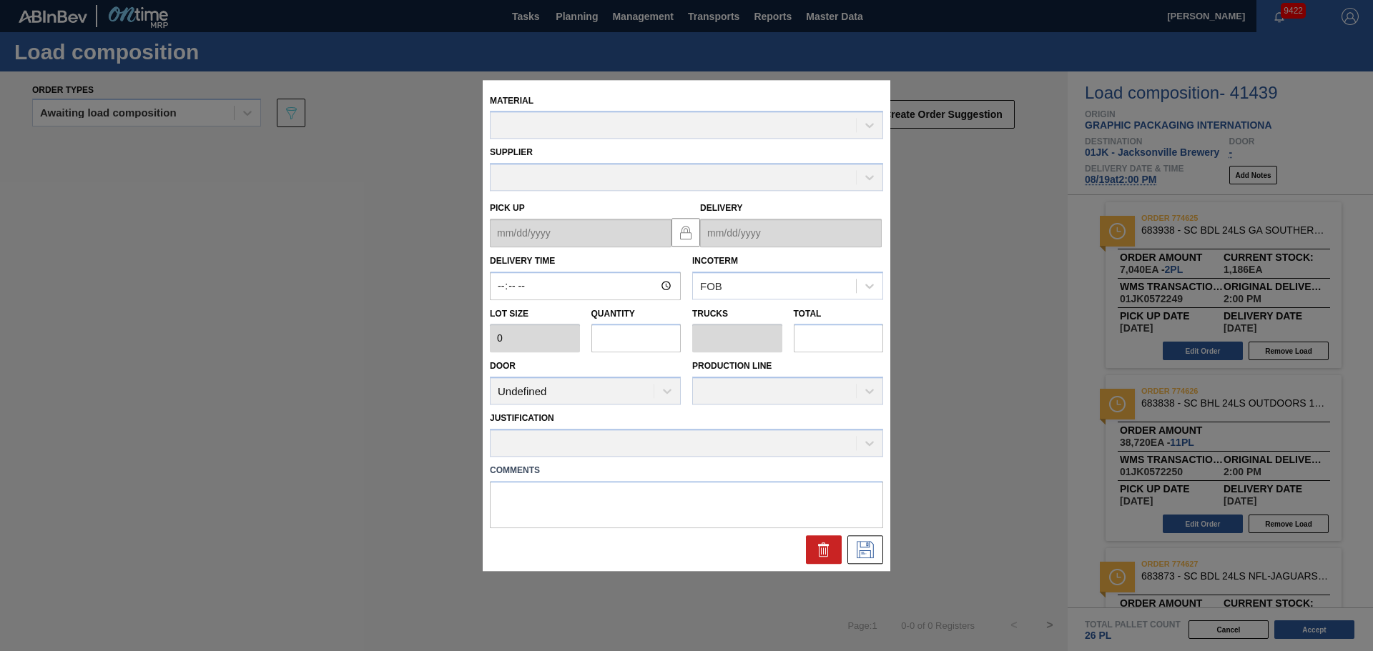
type textarea "M5, DROP"
type up "08/16/2025"
type input "[DATE]"
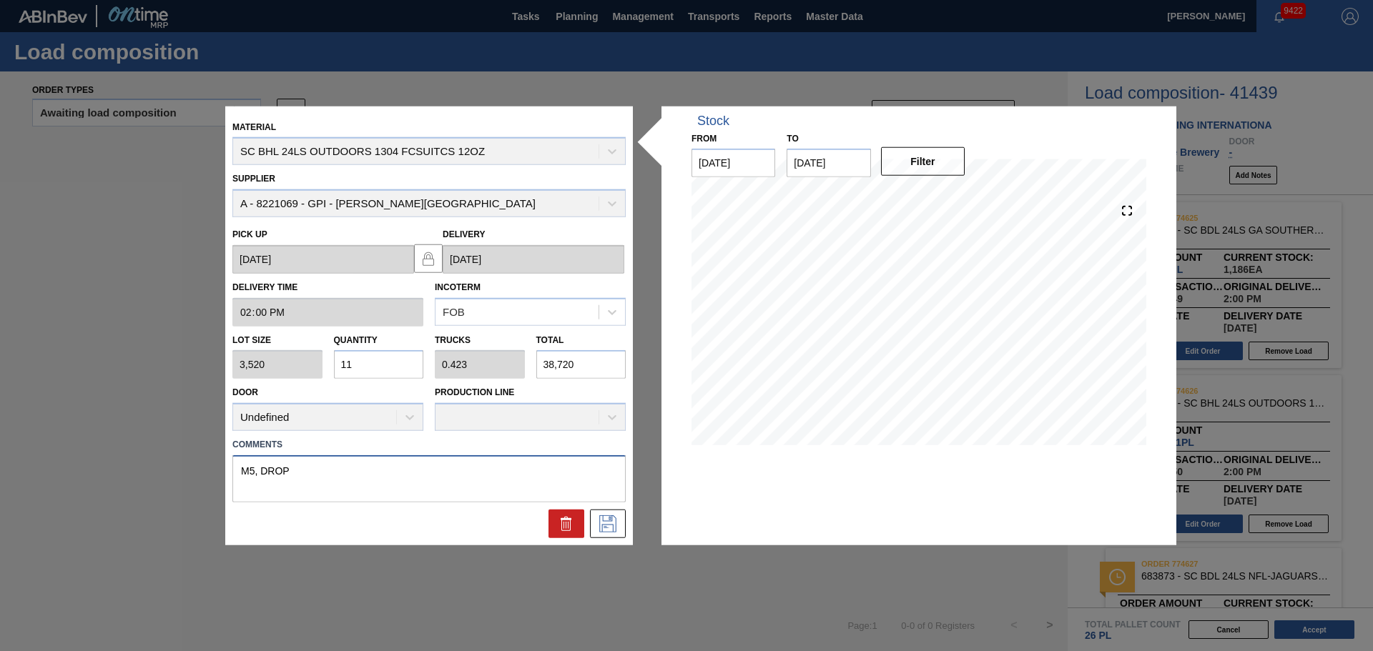
click at [252, 465] on textarea "M5, DROP" at bounding box center [428, 478] width 393 height 47
type textarea "M4, DROP"
click at [602, 537] on button at bounding box center [608, 524] width 36 height 29
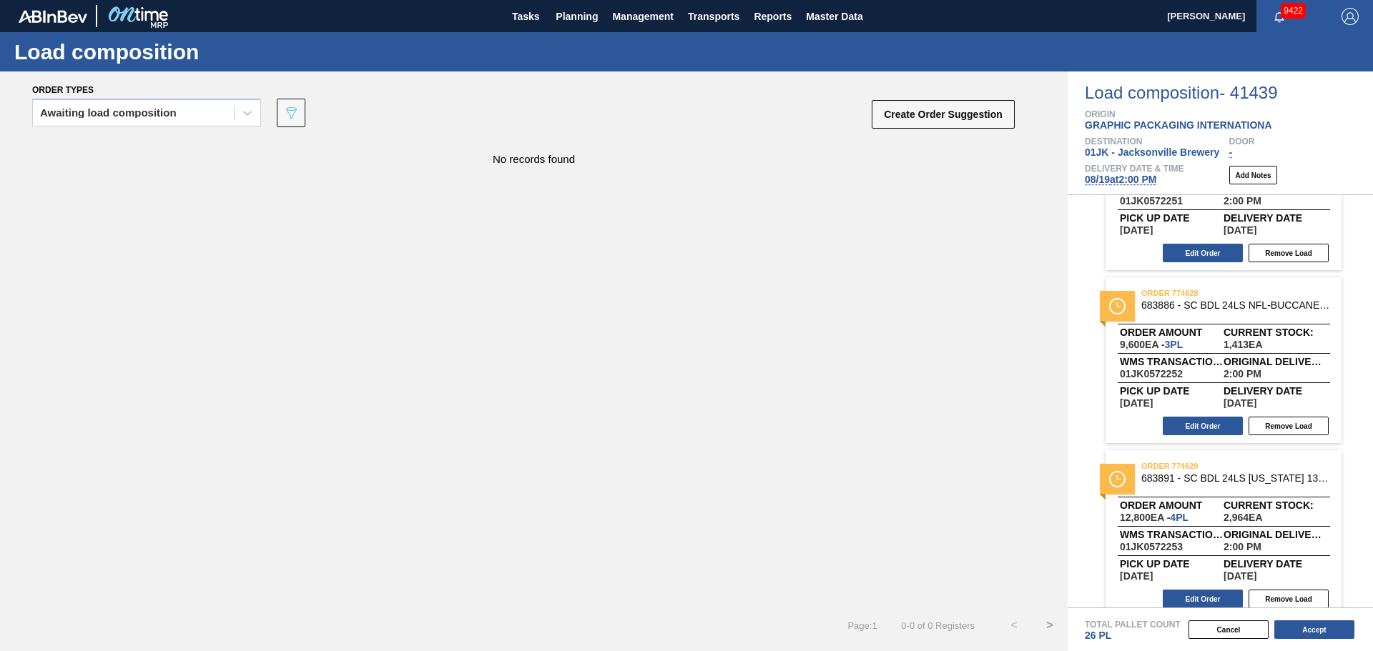
scroll to position [418, 0]
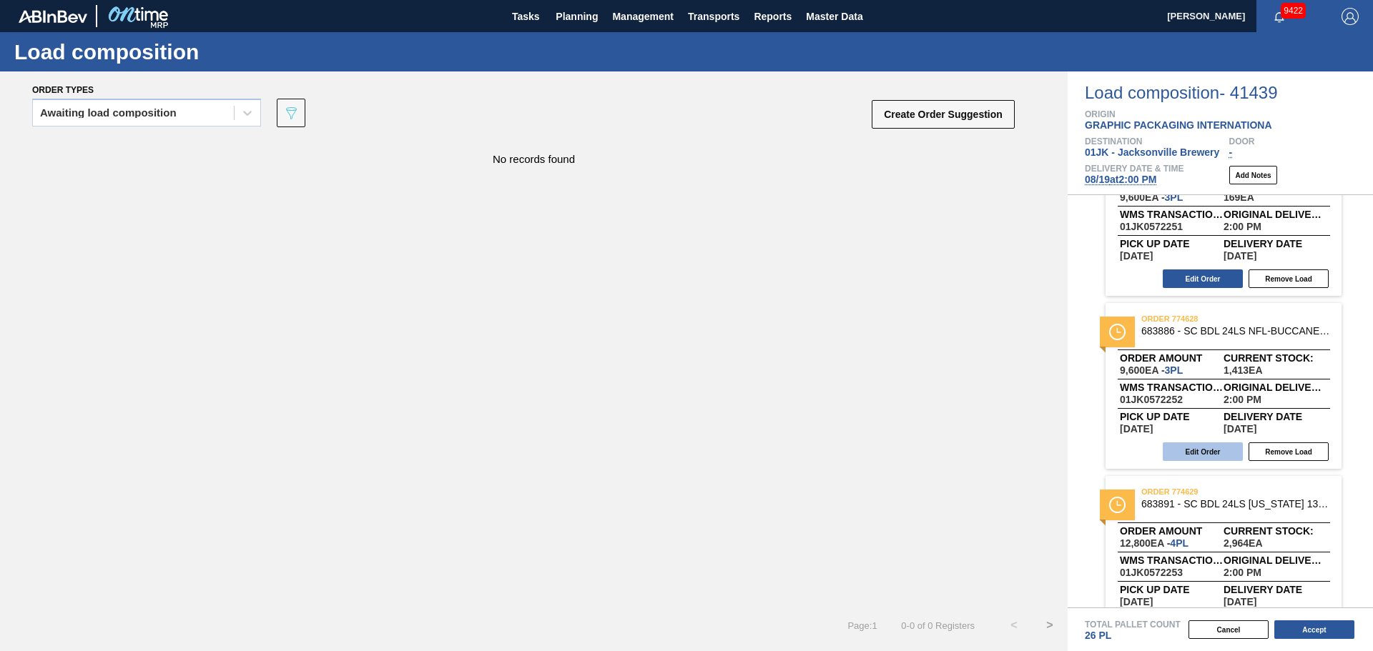
click at [1211, 453] on button "Edit Order" at bounding box center [1202, 452] width 80 height 19
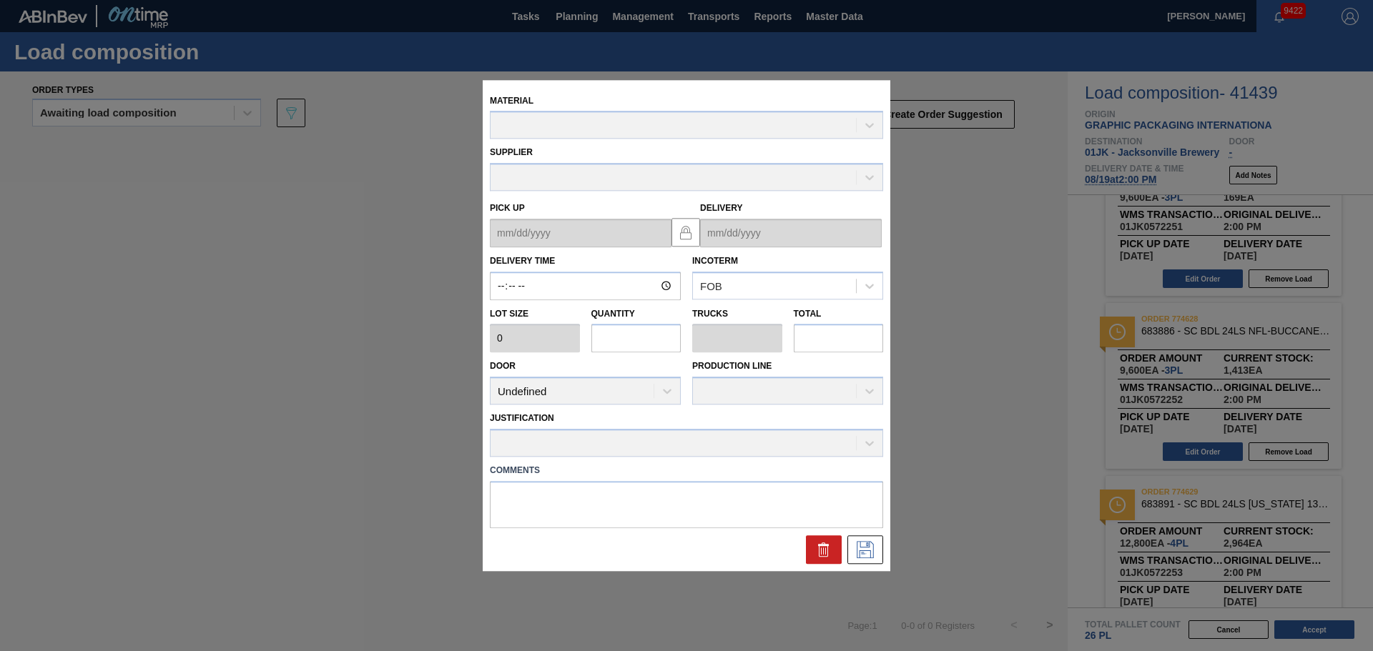
type input "14:00:00"
type input "3,200"
type input "3"
type input "0.115"
type input "9,600"
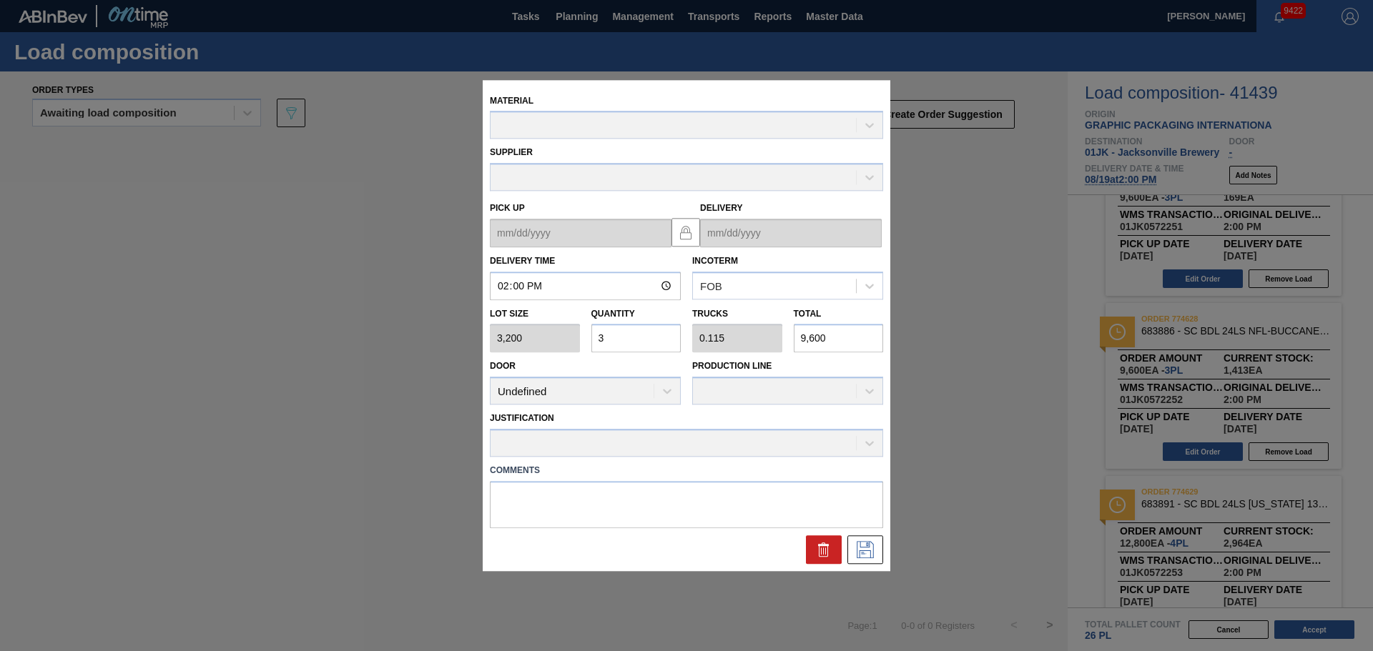
type up "08/16/2025"
type input "[DATE]"
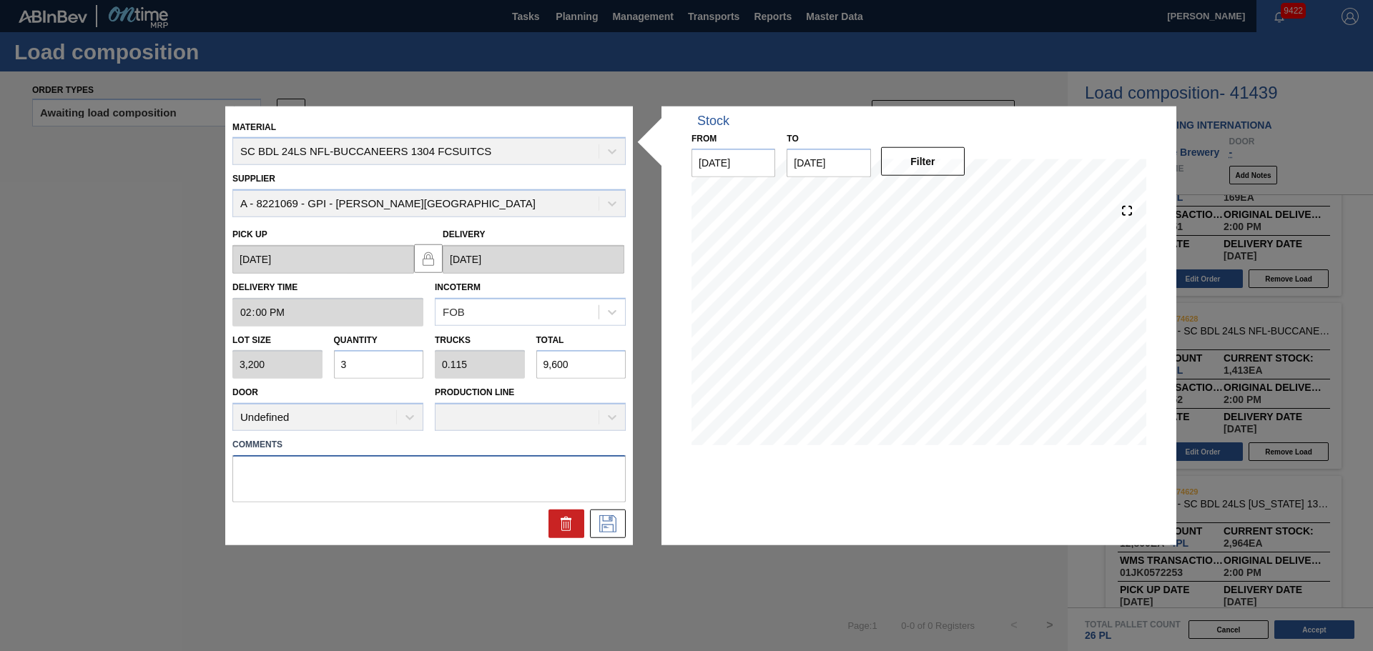
click at [442, 473] on textarea at bounding box center [428, 478] width 393 height 47
type textarea "NOSE, DROP"
click at [605, 514] on button at bounding box center [608, 524] width 36 height 29
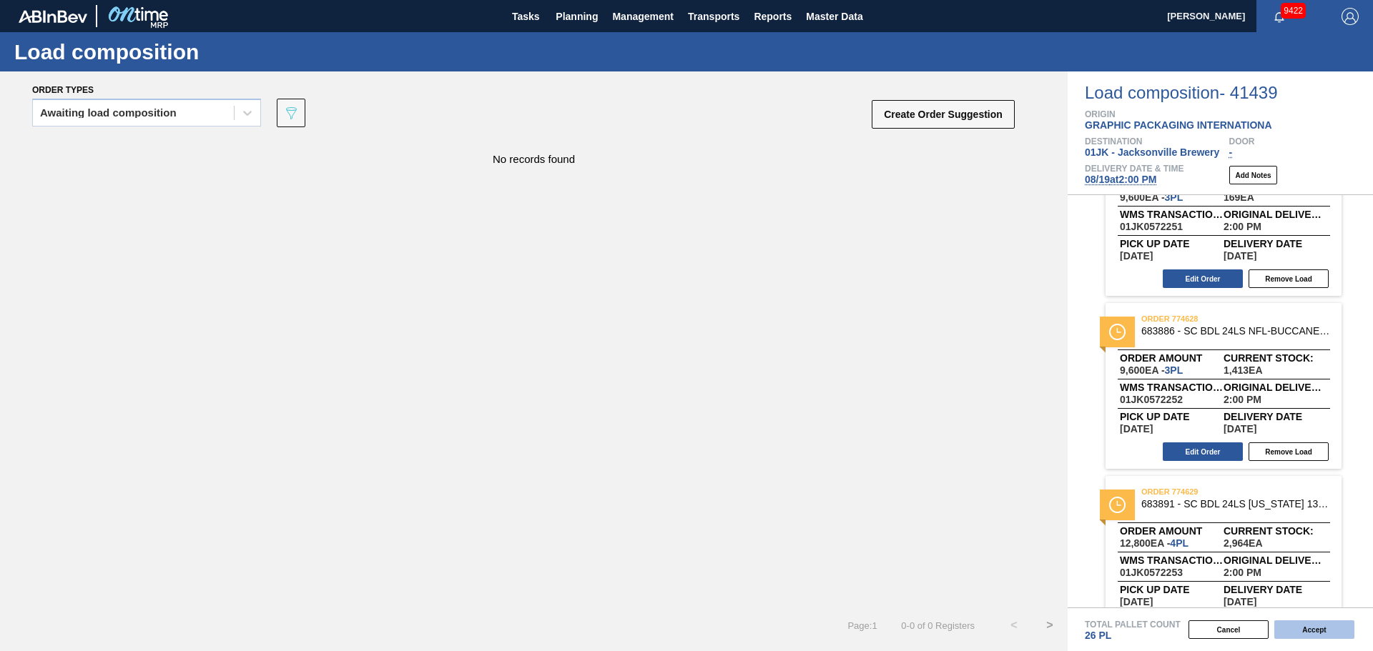
click at [1315, 629] on button "Accept" at bounding box center [1314, 630] width 80 height 19
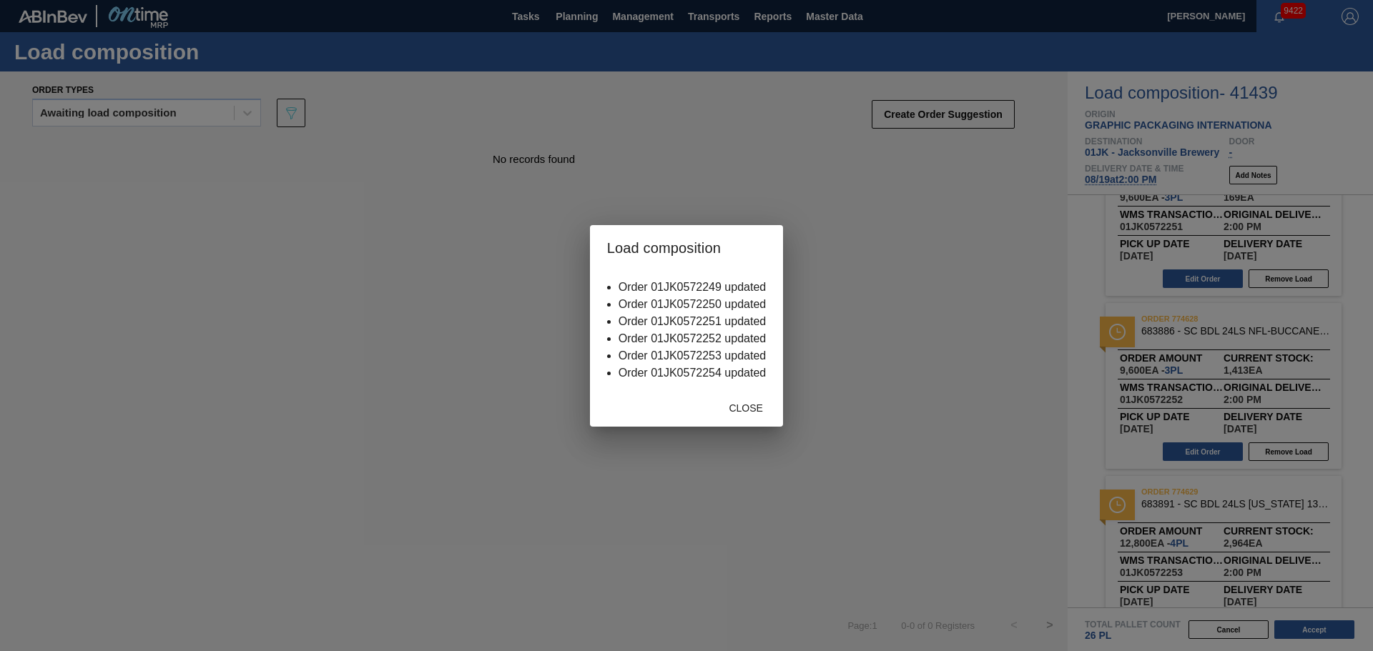
drag, startPoint x: 761, startPoint y: 425, endPoint x: 761, endPoint y: 418, distance: 7.2
click at [761, 424] on div "Close" at bounding box center [686, 408] width 193 height 37
click at [751, 422] on div "Close" at bounding box center [686, 408] width 193 height 37
click at [750, 417] on div "Close" at bounding box center [745, 408] width 63 height 26
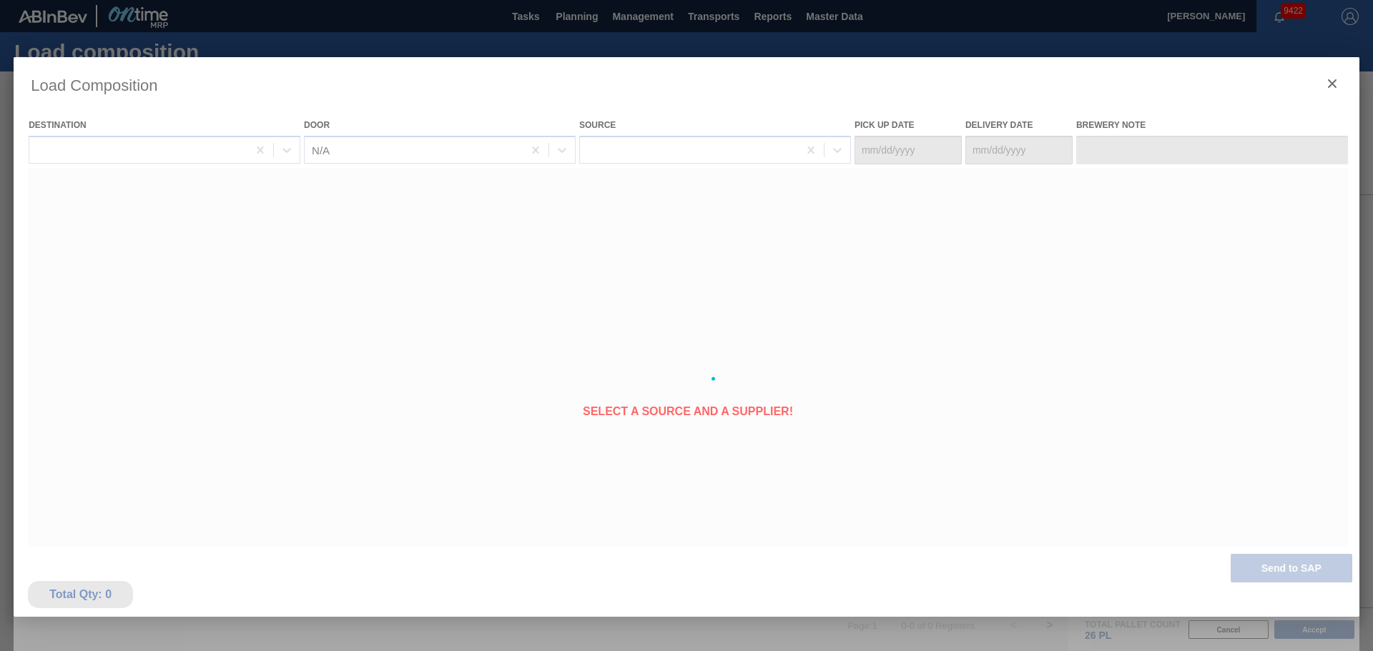
type Date "08/16/2025"
type Date "[DATE]"
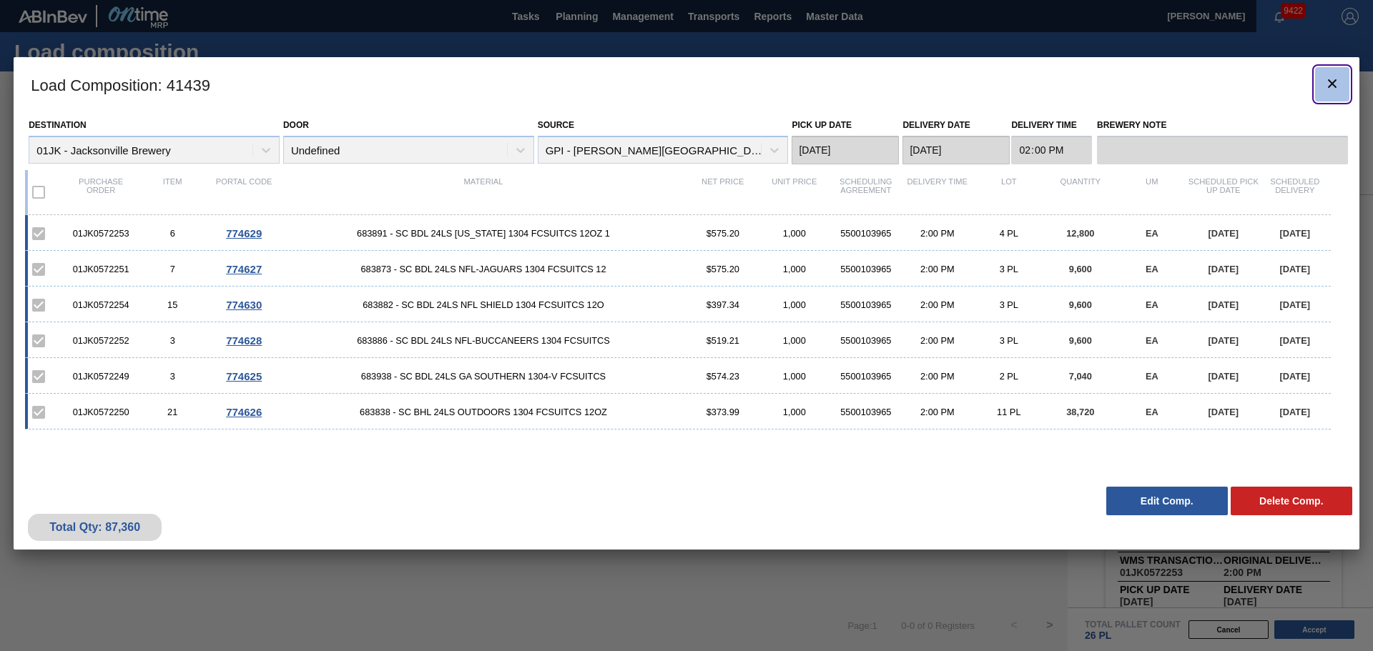
click at [1338, 86] on icon "botão de ícone" at bounding box center [1331, 83] width 17 height 17
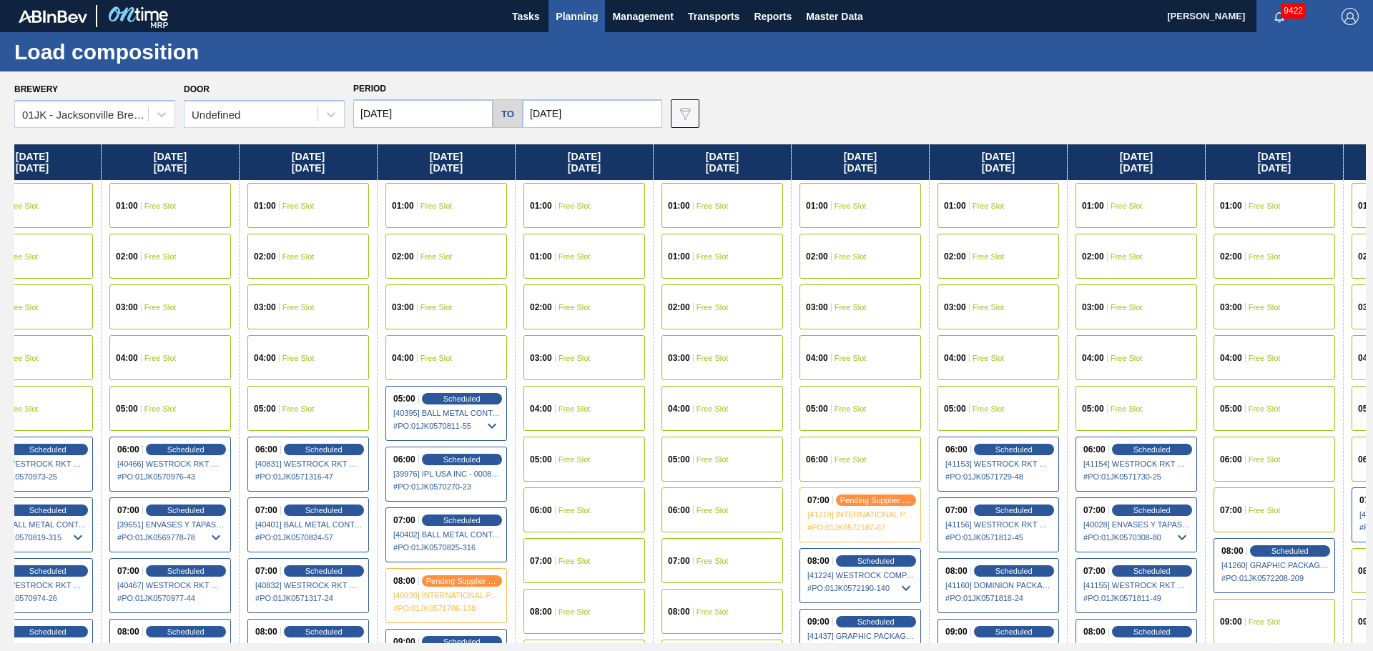
scroll to position [0, 743]
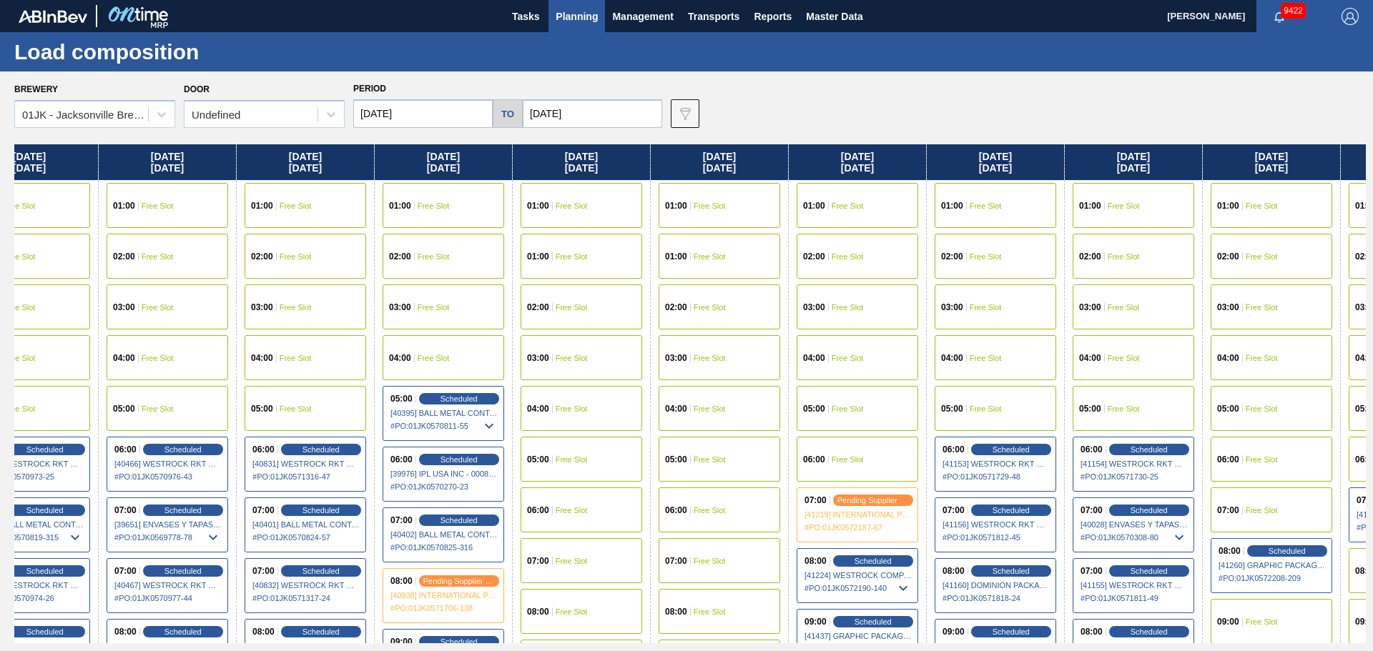
drag, startPoint x: 971, startPoint y: 302, endPoint x: 136, endPoint y: 305, distance: 835.0
click at [133, 308] on div "Thursday 08/07/2025 01:00 Free Slot 02:00 Free Slot 03:00 Free Slot 04:00 Free …" at bounding box center [689, 393] width 1351 height 499
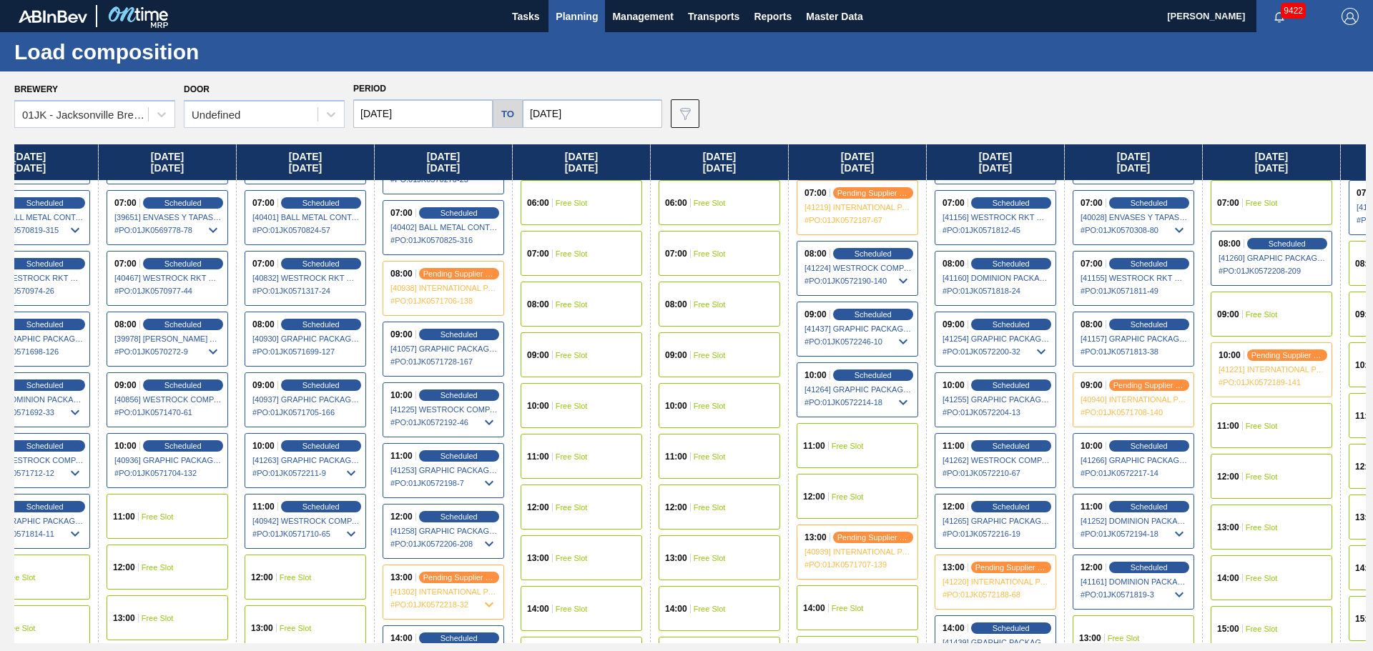
scroll to position [357, 743]
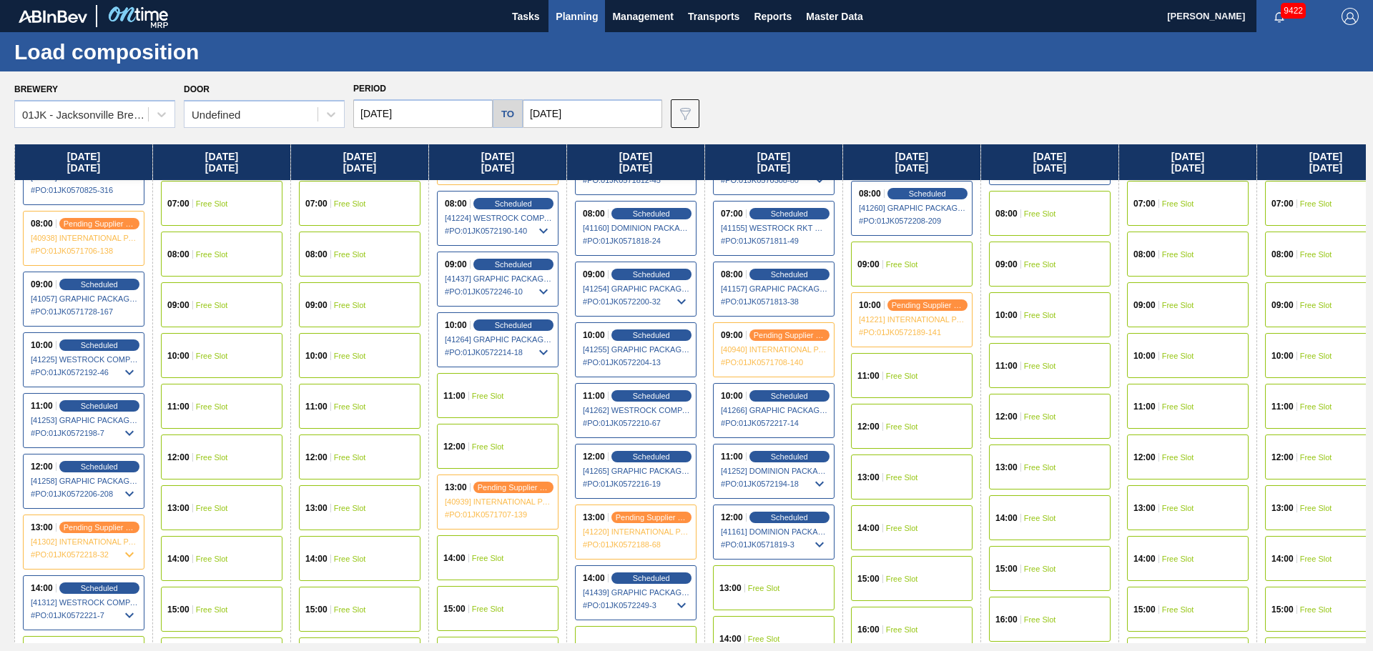
drag, startPoint x: 784, startPoint y: 356, endPoint x: 413, endPoint y: 362, distance: 371.1
click at [413, 362] on div "Thursday 08/07/2025 01:00 Free Slot 02:00 Free Slot 03:00 Free Slot 04:00 Free …" at bounding box center [689, 393] width 1351 height 499
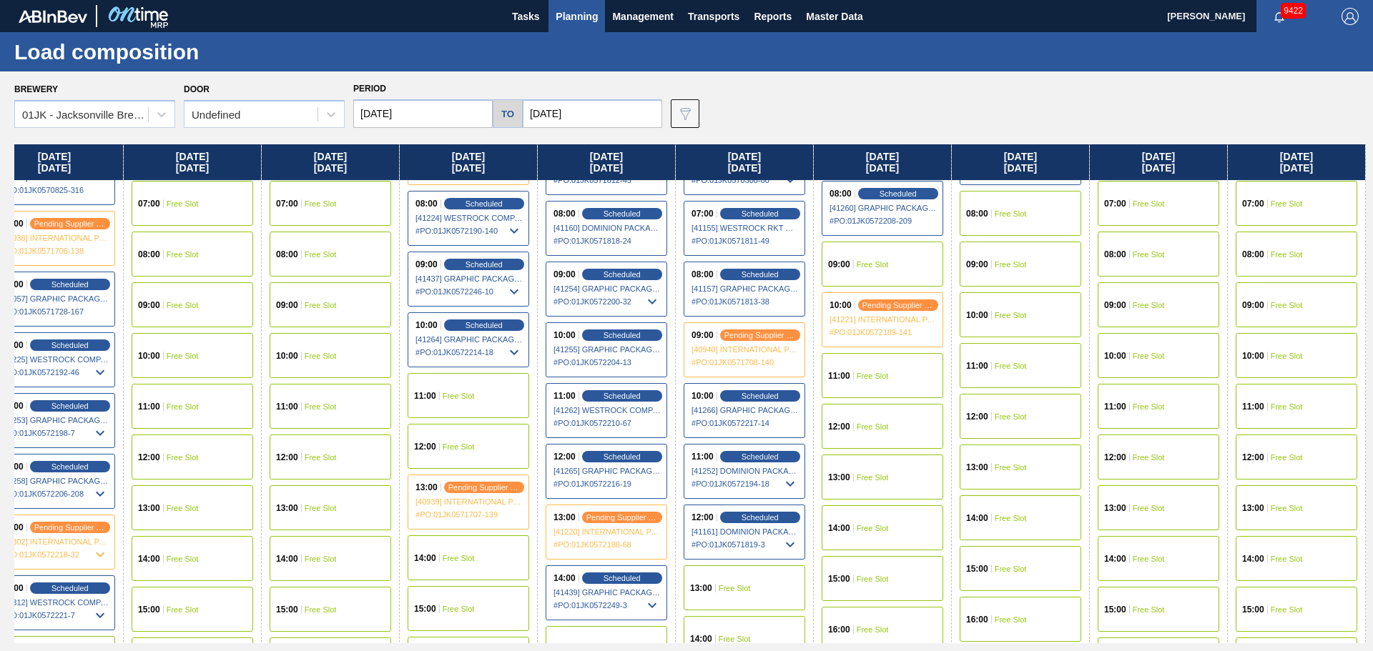
drag, startPoint x: 1051, startPoint y: 354, endPoint x: 864, endPoint y: 371, distance: 188.1
click at [864, 371] on div "Thursday 08/07/2025 01:00 Free Slot 02:00 Free Slot 03:00 Free Slot 04:00 Free …" at bounding box center [689, 393] width 1351 height 499
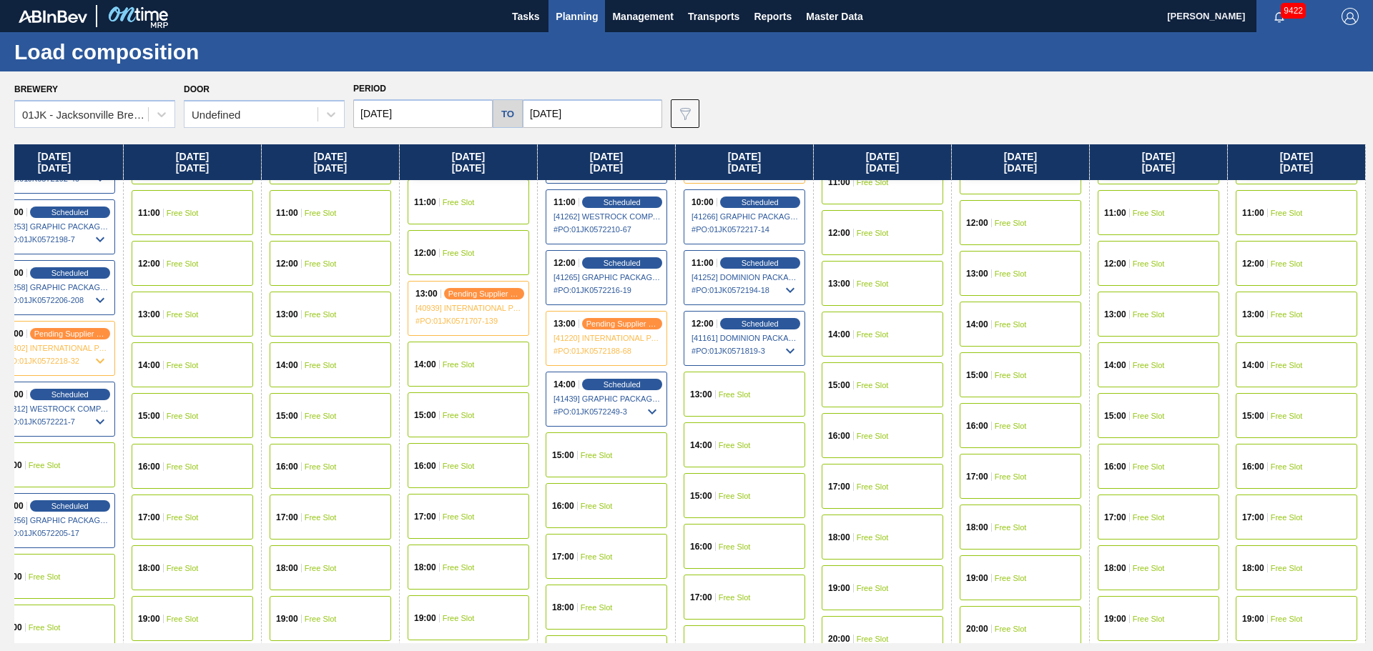
scroll to position [357, 1132]
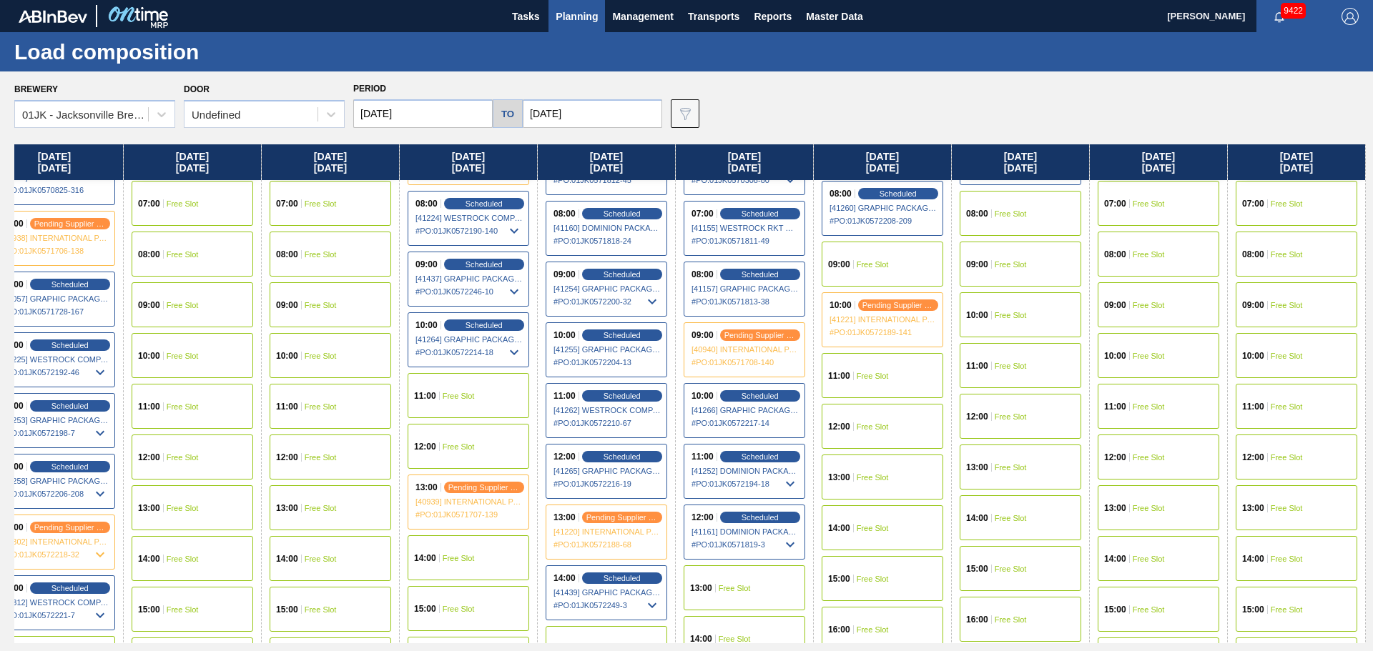
click at [1009, 365] on span "Free Slot" at bounding box center [1010, 366] width 32 height 9
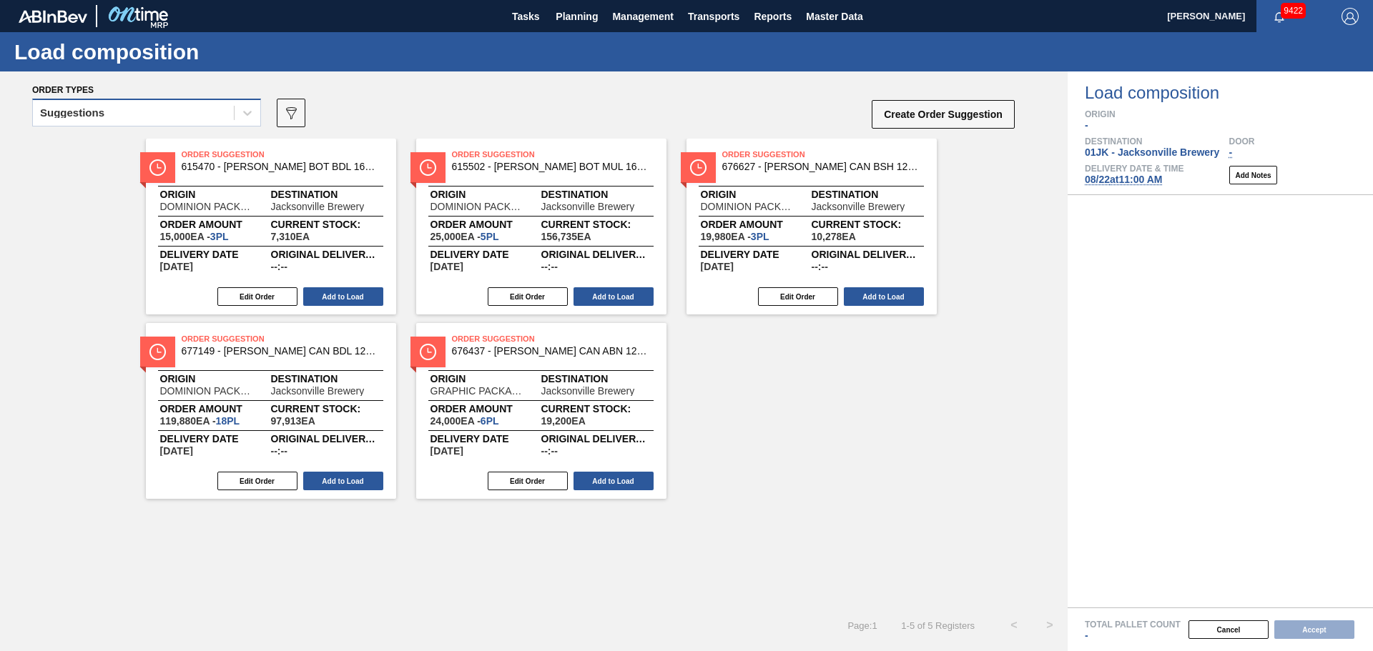
click at [192, 113] on div "Suggestions" at bounding box center [133, 113] width 201 height 21
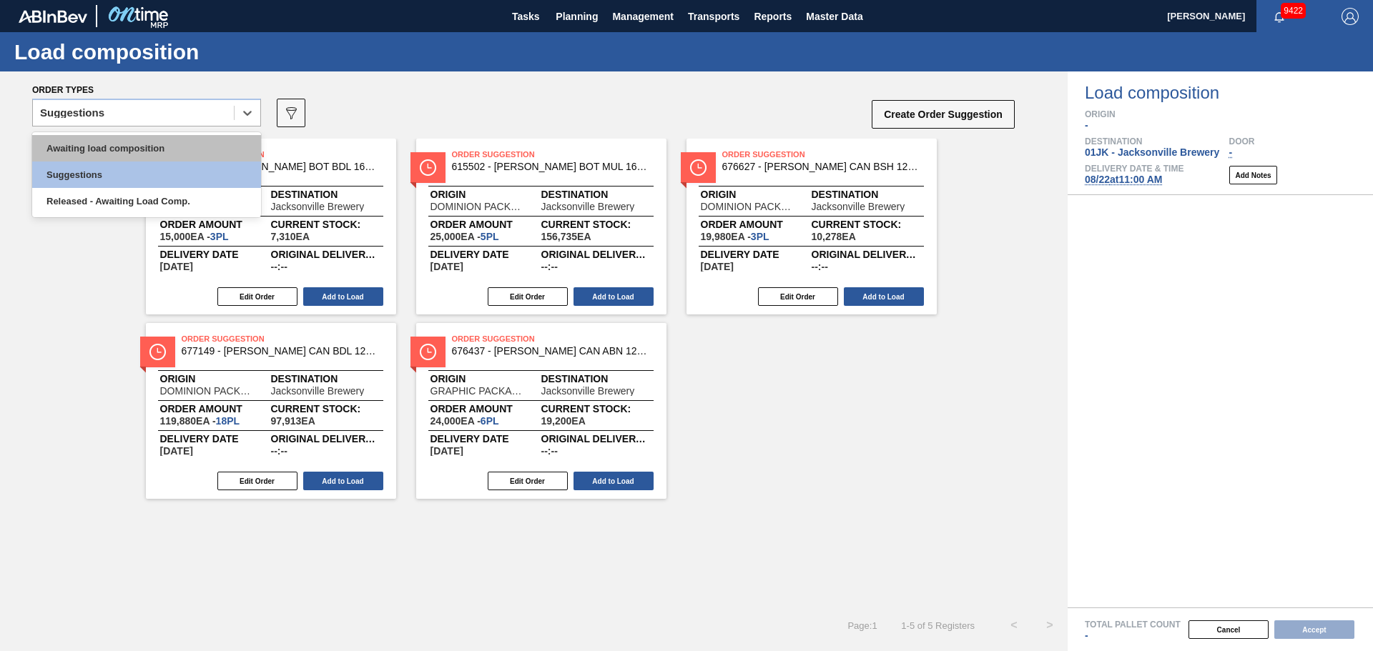
click at [171, 154] on div "Awaiting load composition" at bounding box center [146, 148] width 229 height 26
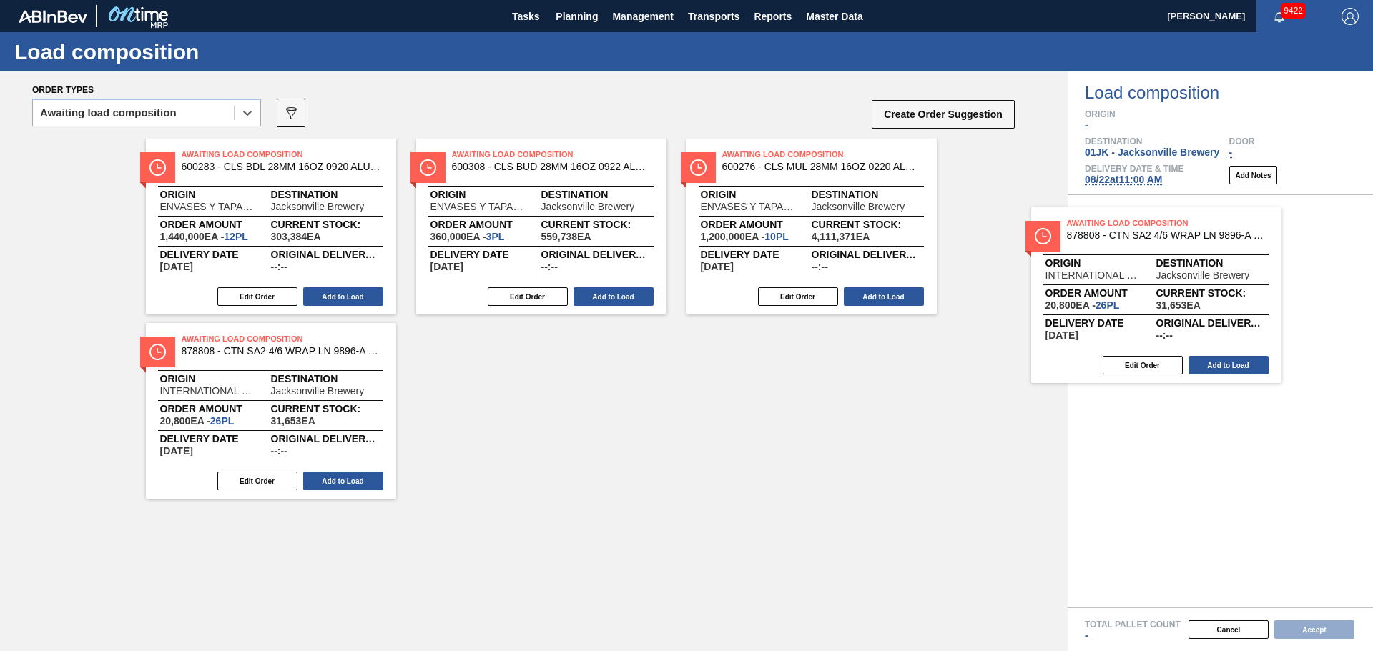
drag, startPoint x: 548, startPoint y: 395, endPoint x: 1167, endPoint y: 278, distance: 629.9
click at [1167, 278] on div "Order types option Awaiting load composition, selected. Select is focused ,type…" at bounding box center [686, 361] width 1373 height 580
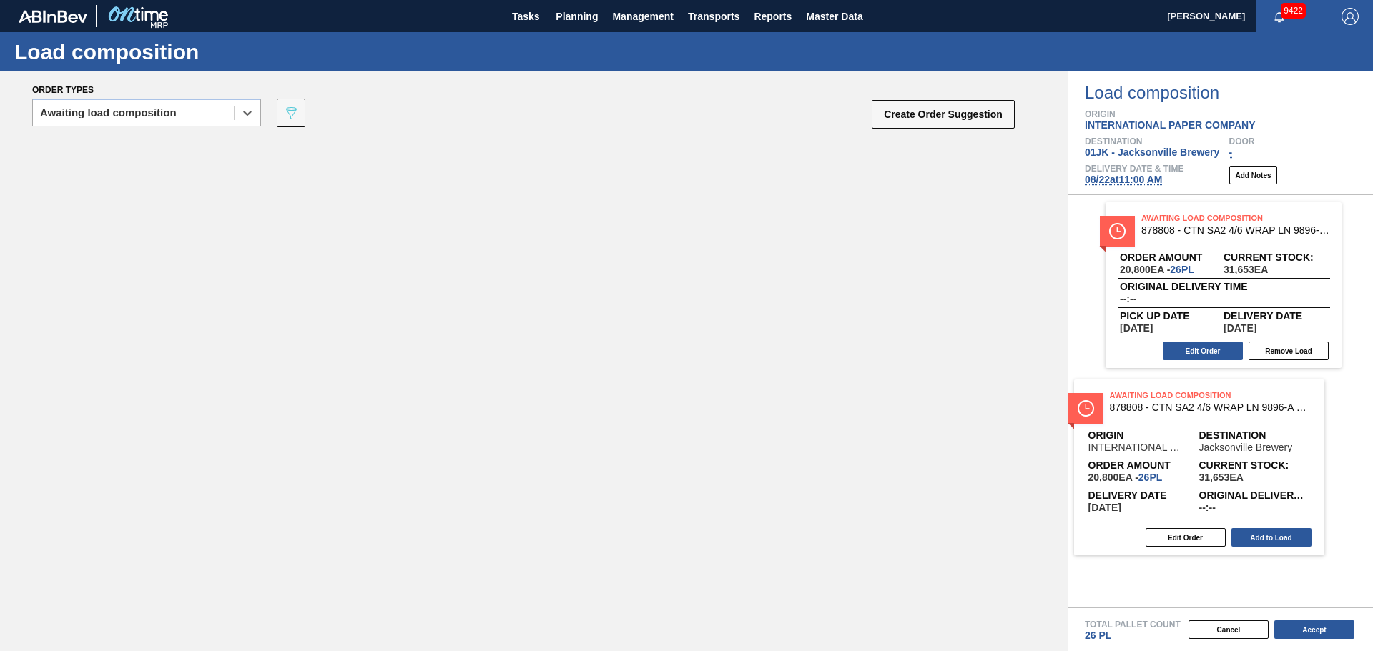
drag, startPoint x: 859, startPoint y: 286, endPoint x: 1216, endPoint y: 407, distance: 376.9
click at [1216, 407] on div "Order types option Awaiting load composition, selected. Select is focused ,type…" at bounding box center [686, 361] width 1373 height 580
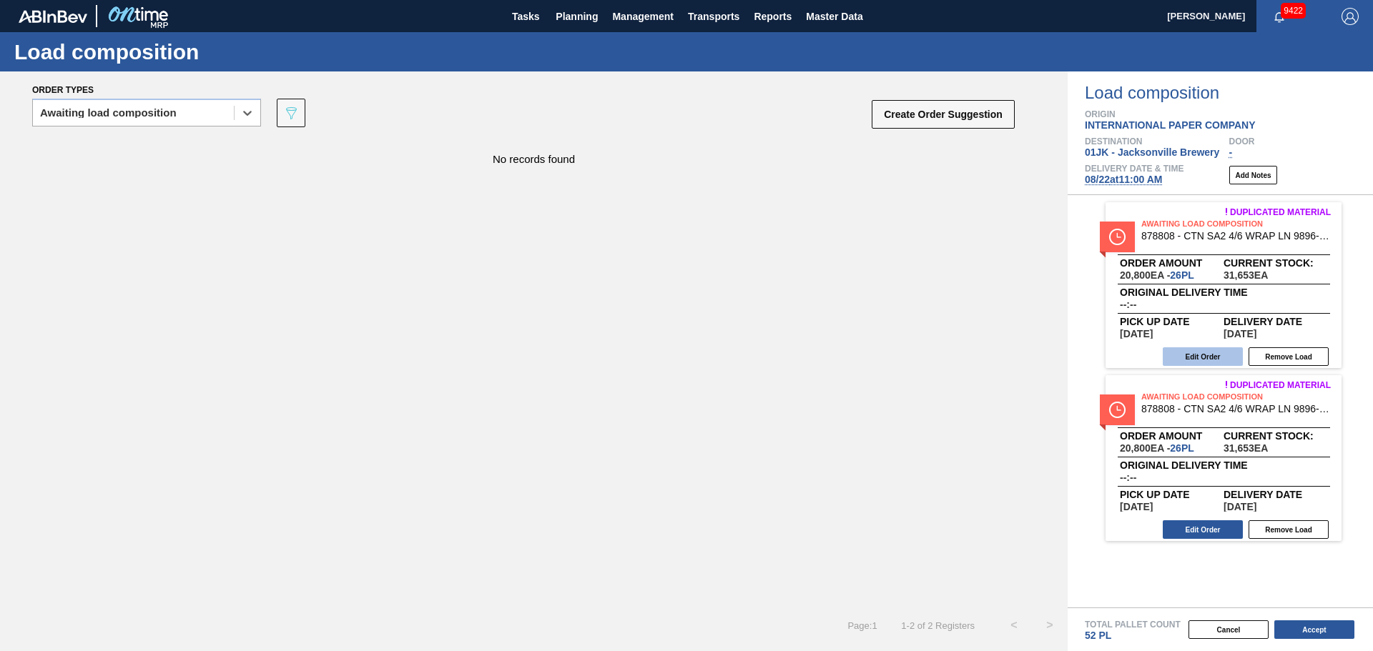
click at [1196, 355] on button "Edit Order" at bounding box center [1202, 356] width 80 height 19
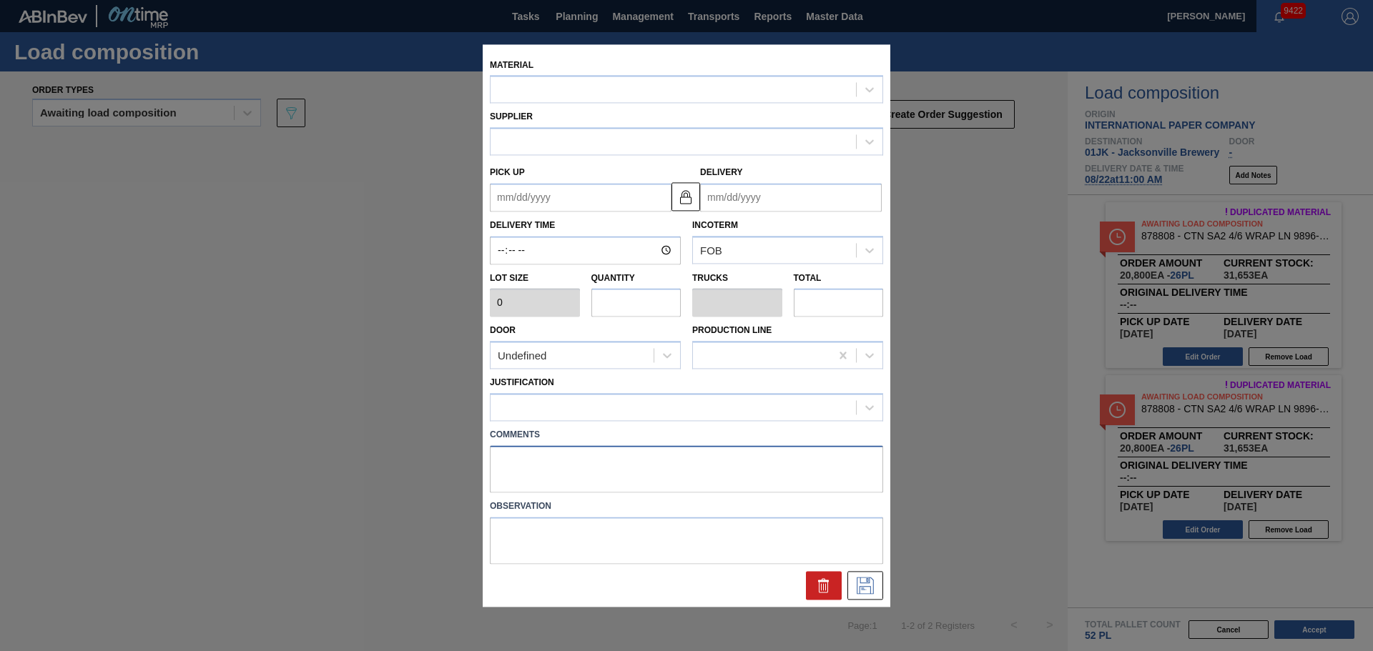
click at [625, 476] on textarea at bounding box center [686, 468] width 393 height 47
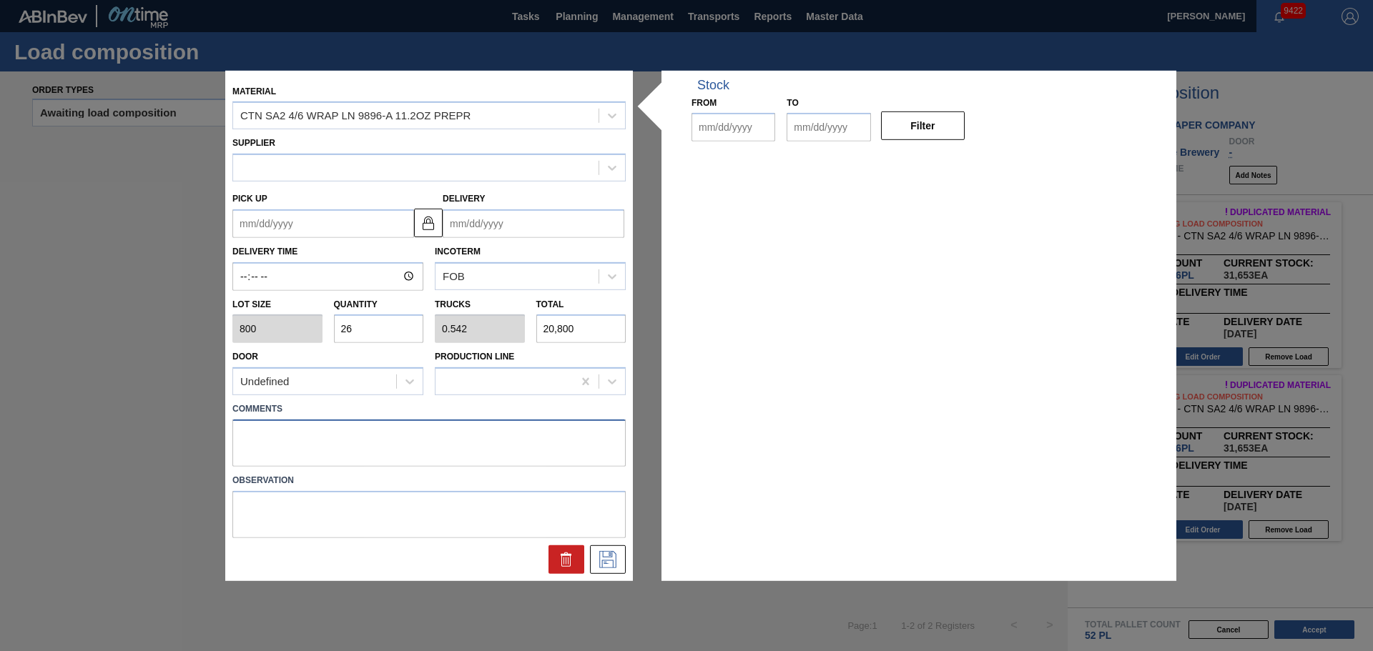
type input "800"
type input "26"
type input "0.542"
type input "20,800"
type up "08/24/2025"
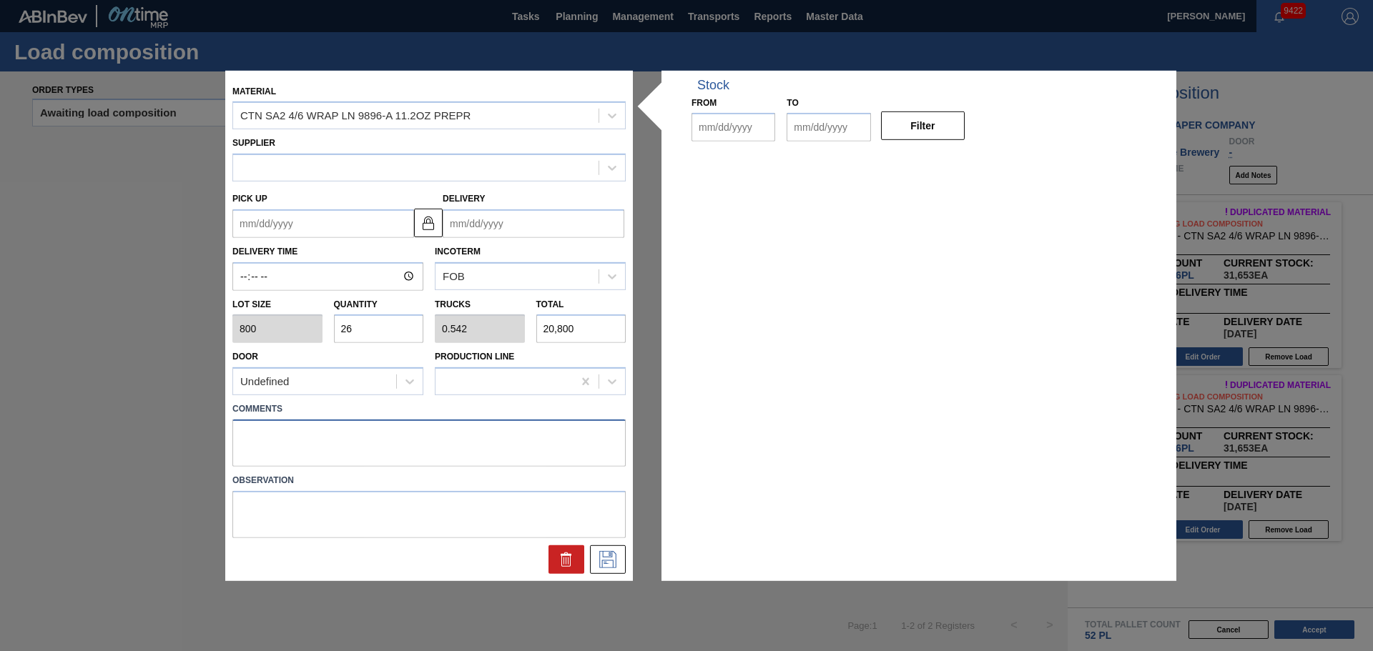
type input "08/25/2025"
type input "[DATE]"
type textarea "LIVE"
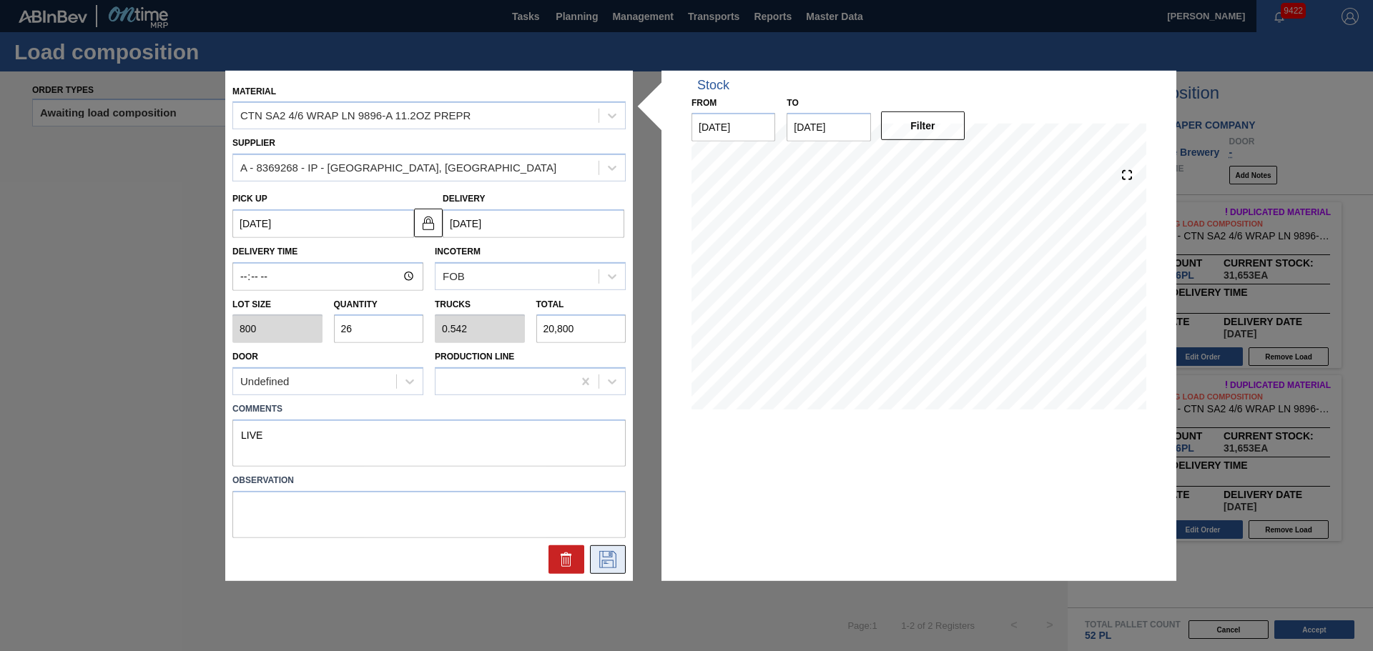
click at [617, 558] on icon at bounding box center [607, 559] width 23 height 17
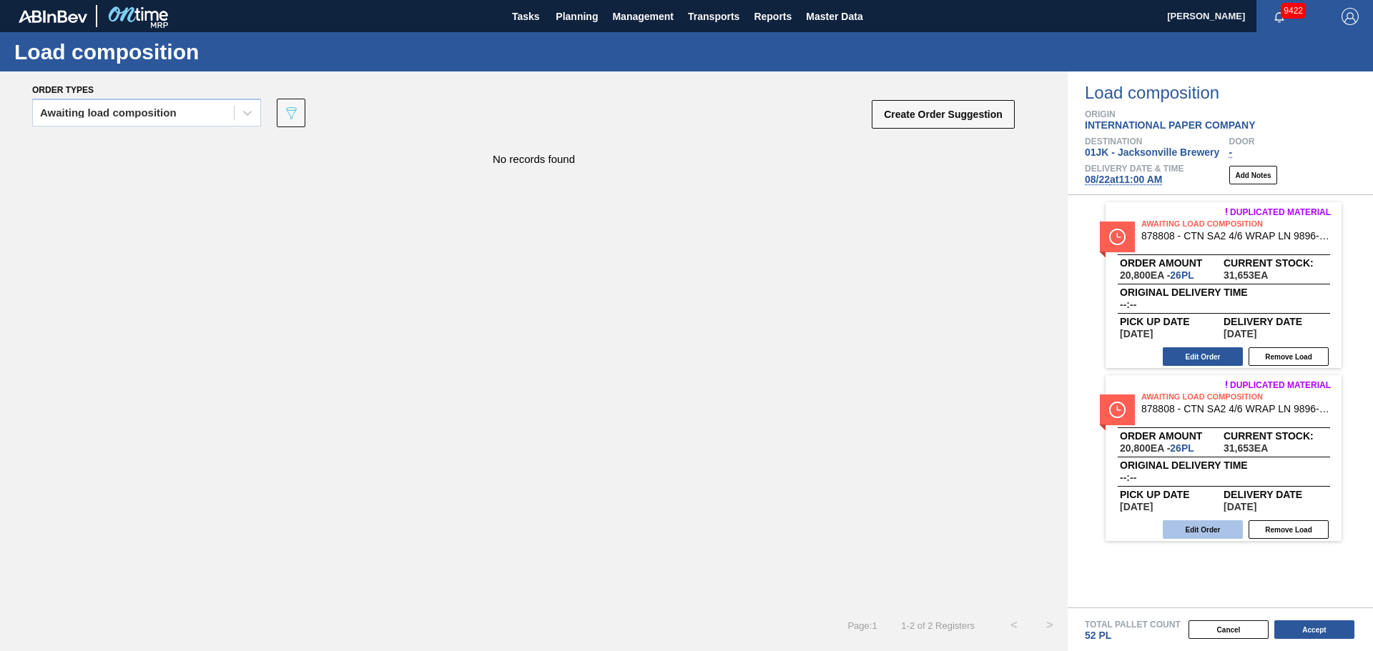
click at [1195, 519] on div "Duplicated material Awaiting Load Composition 878808 - CTN SA2 4/6 WRAP LN 9896…" at bounding box center [1219, 401] width 305 height 412
click at [1195, 521] on button "Edit Order" at bounding box center [1202, 529] width 80 height 19
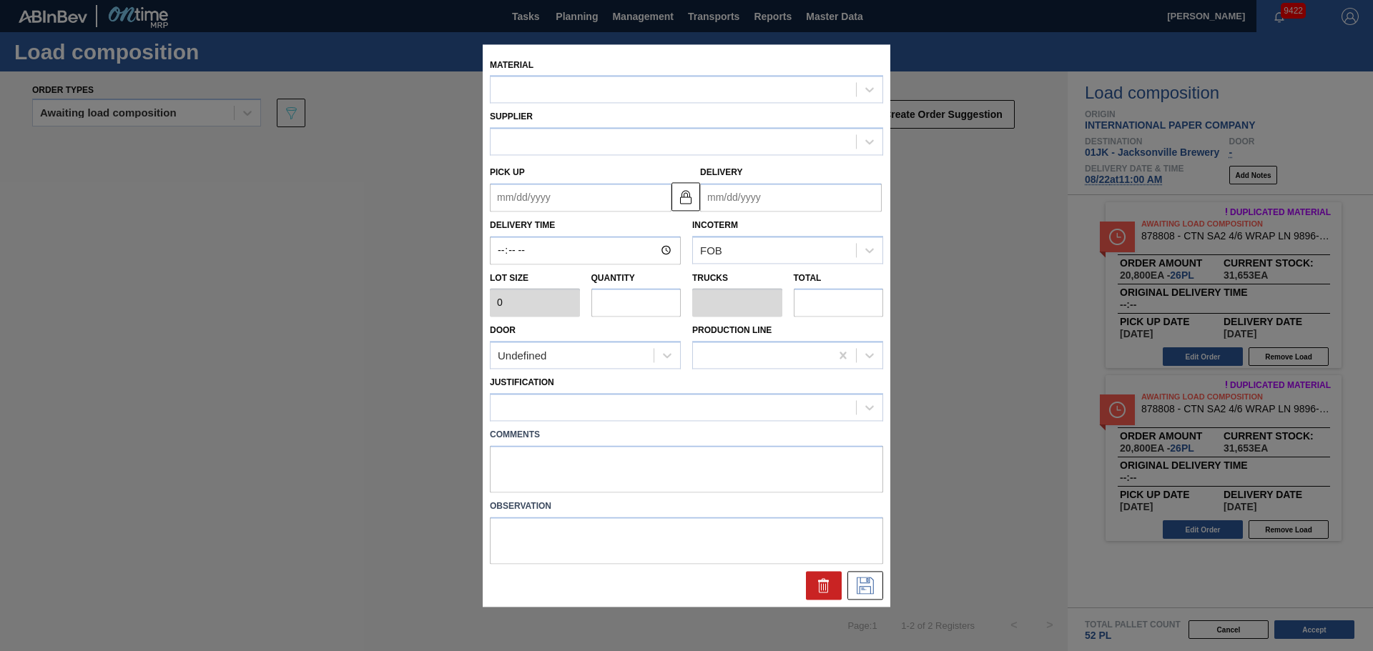
type input "800"
type input "26"
type input "0.542"
type input "20,800"
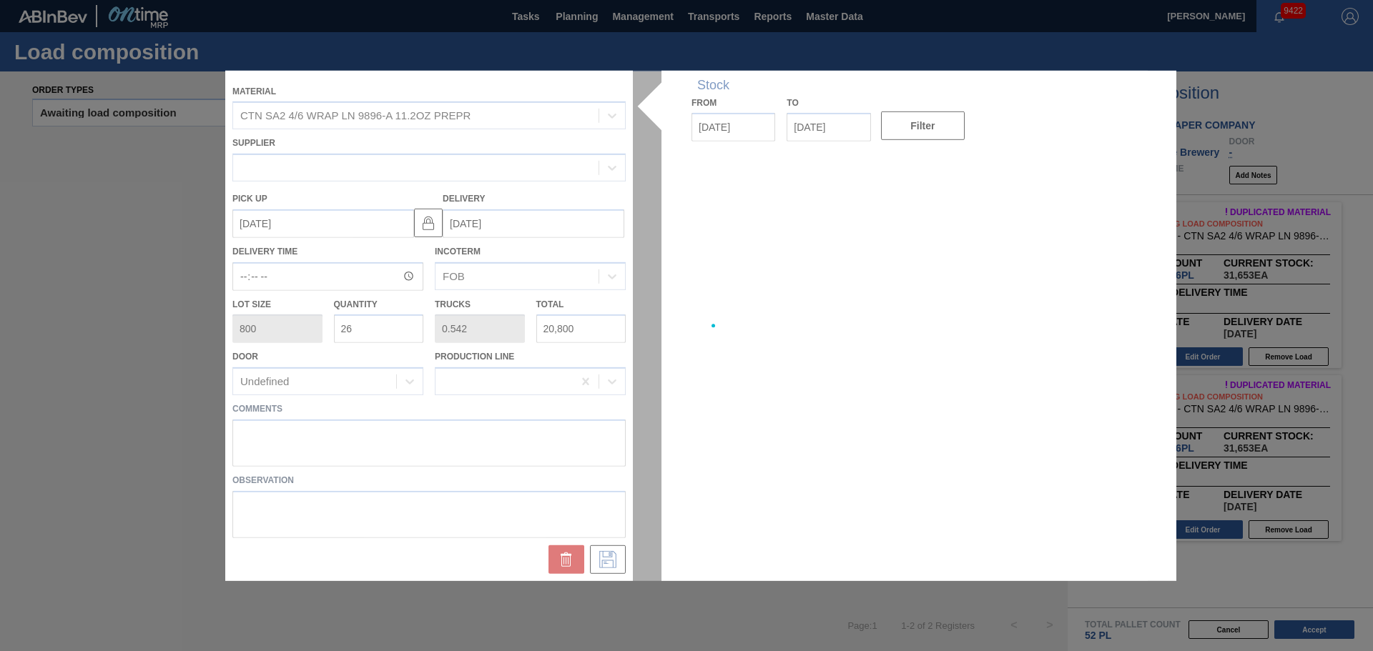
type up "09/05/2025"
type input "[DATE]"
click at [587, 451] on div at bounding box center [686, 325] width 922 height 510
click at [538, 444] on div at bounding box center [686, 325] width 922 height 510
click at [497, 440] on div at bounding box center [686, 325] width 922 height 510
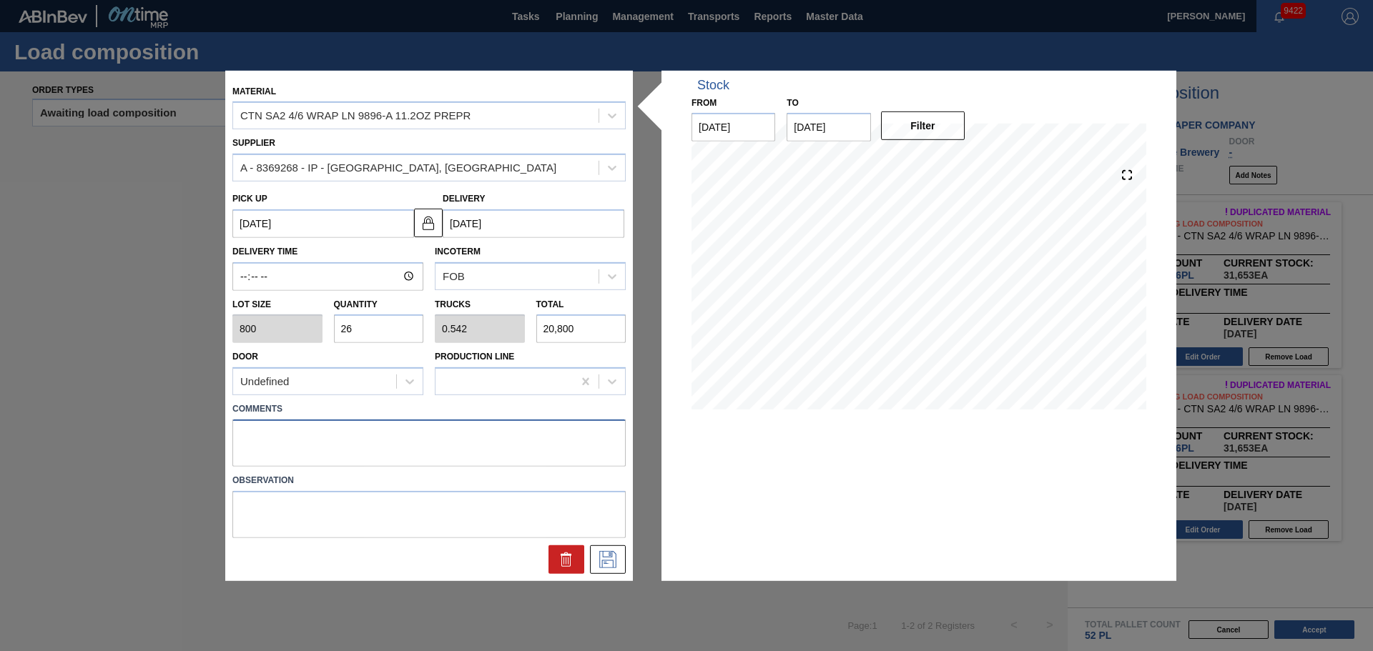
click at [425, 439] on textarea at bounding box center [428, 443] width 393 height 47
type textarea "LIVE"
click at [610, 554] on icon at bounding box center [606, 558] width 7 height 11
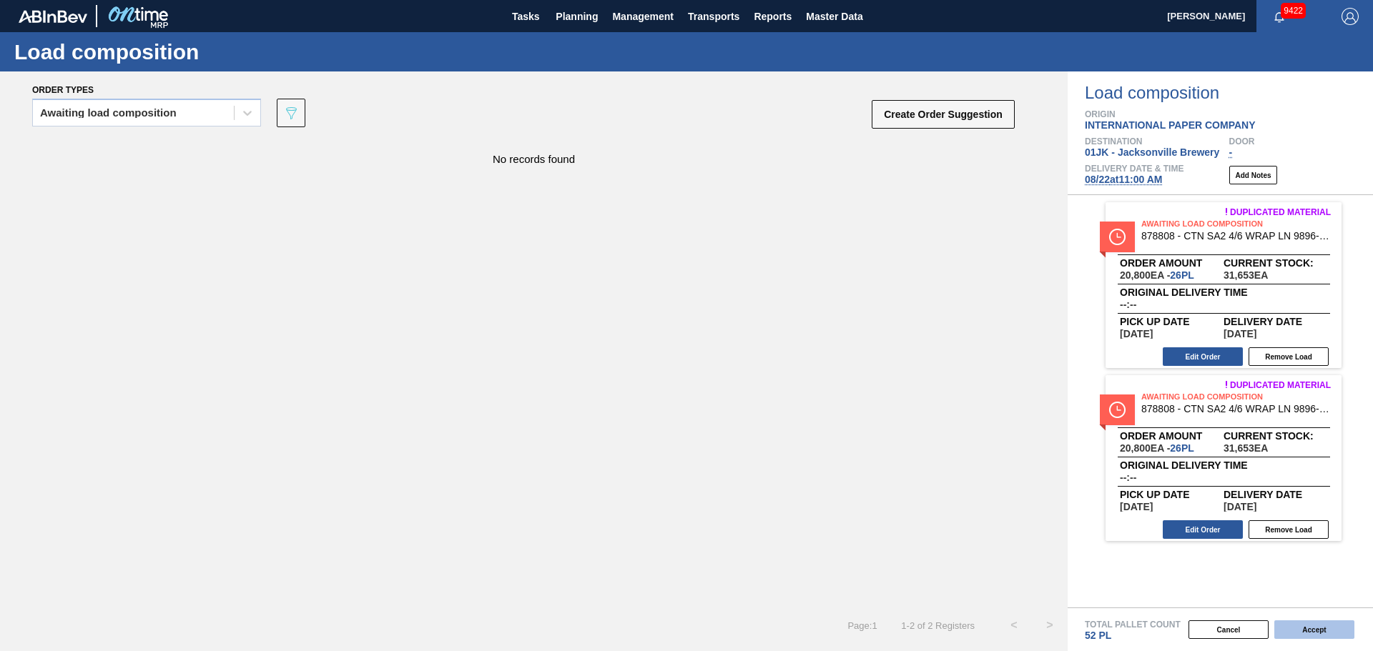
click at [1297, 627] on button "Accept" at bounding box center [1314, 630] width 80 height 19
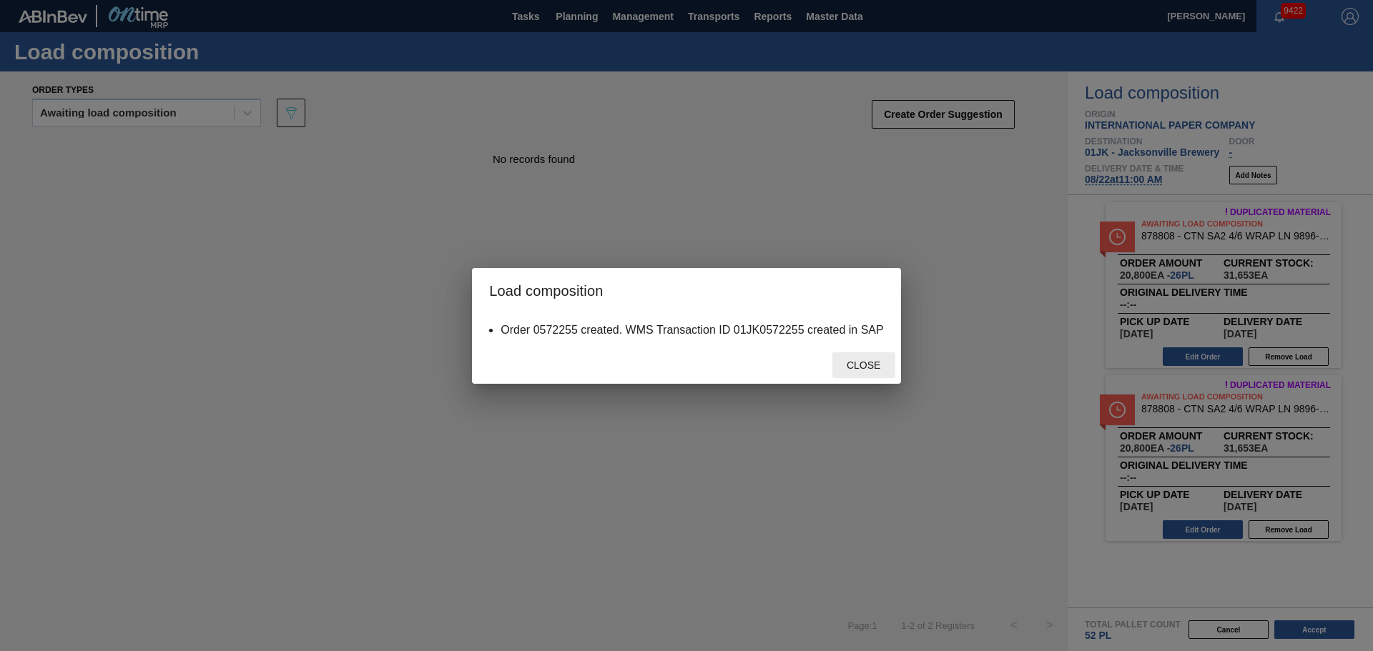
click at [869, 367] on span "Close" at bounding box center [863, 365] width 56 height 11
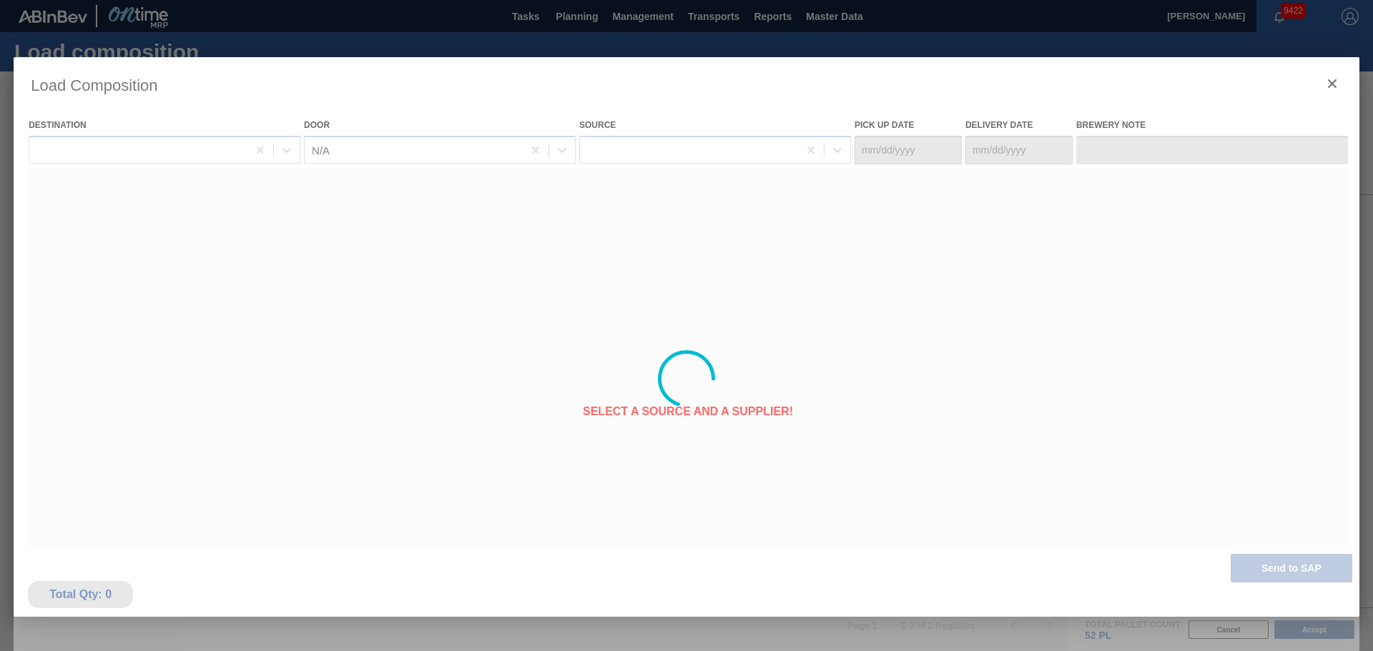
type Date "08/21/2025"
type Date "[DATE]"
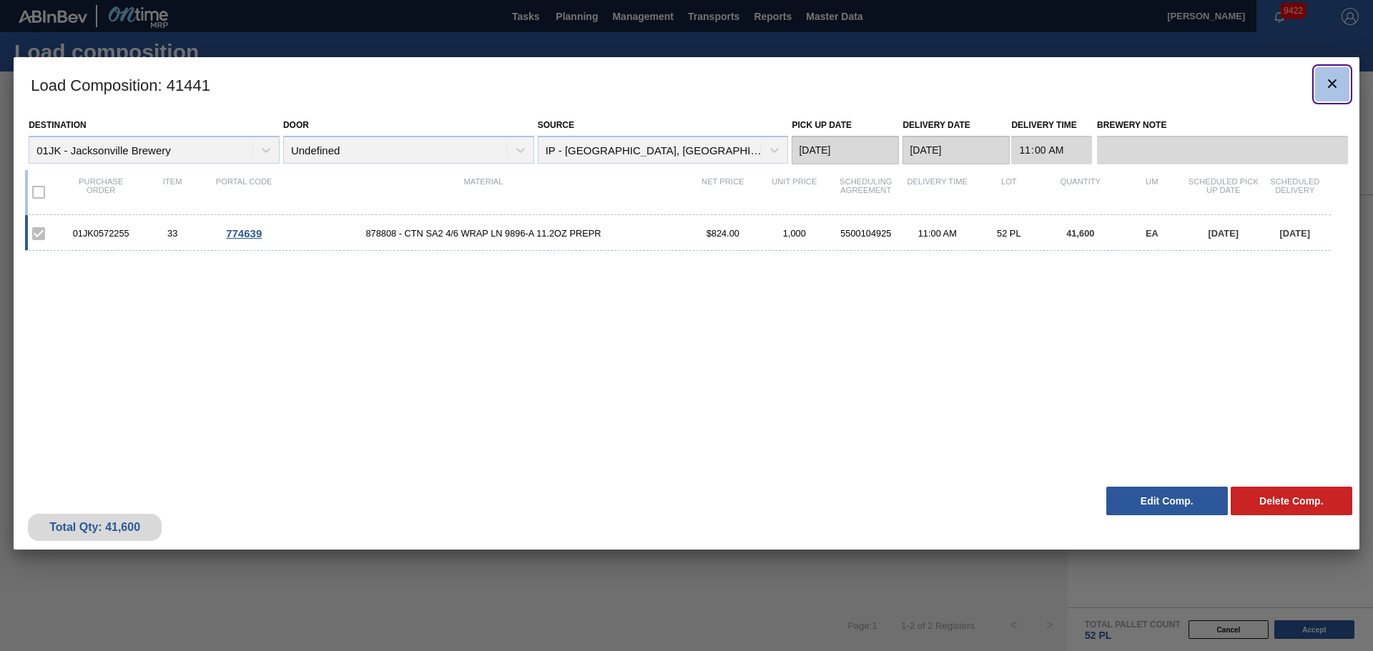
click at [1335, 86] on icon "botão de ícone" at bounding box center [1332, 83] width 9 height 9
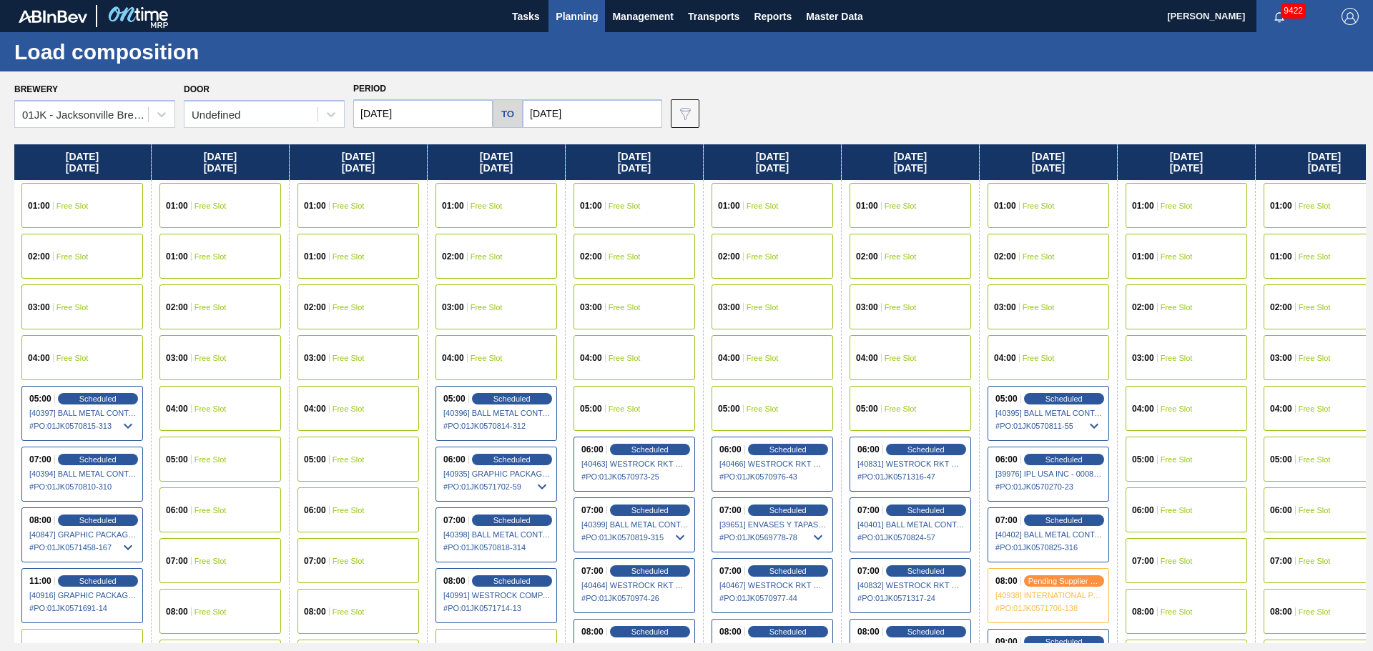
drag, startPoint x: 858, startPoint y: 316, endPoint x: 823, endPoint y: 316, distance: 35.0
click at [823, 316] on div "Thursday 08/07/2025 01:00 Free Slot 02:00 Free Slot 03:00 Free Slot 04:00 Free …" at bounding box center [689, 393] width 1351 height 499
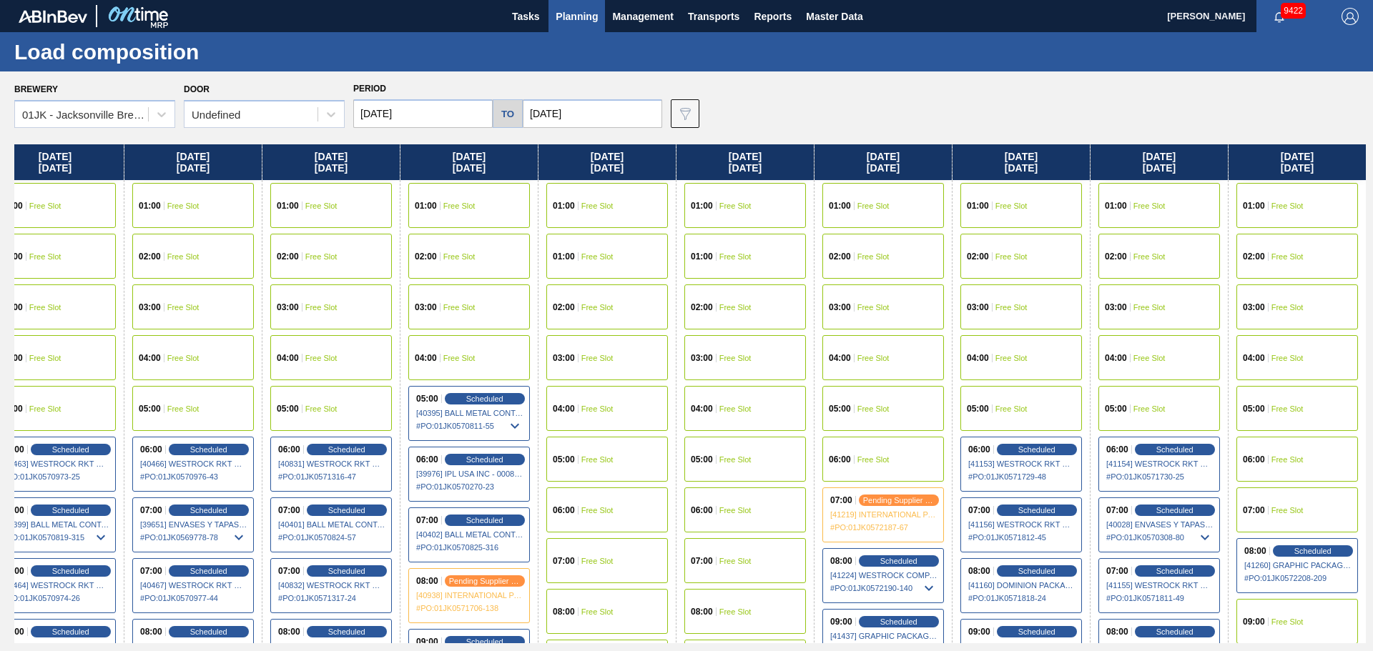
drag, startPoint x: 933, startPoint y: 310, endPoint x: 330, endPoint y: 340, distance: 603.4
click at [330, 340] on div "Thursday 08/07/2025 01:00 Free Slot 02:00 Free Slot 03:00 Free Slot 04:00 Free …" at bounding box center [689, 393] width 1351 height 499
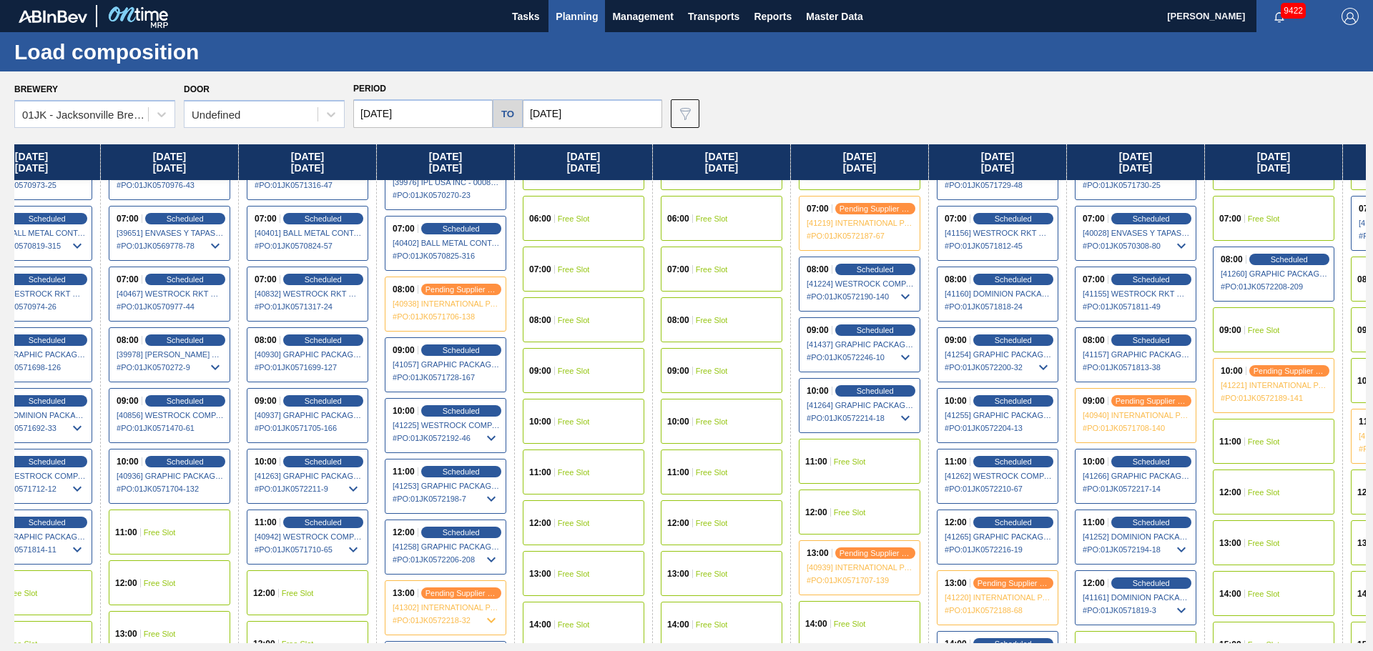
scroll to position [286, 741]
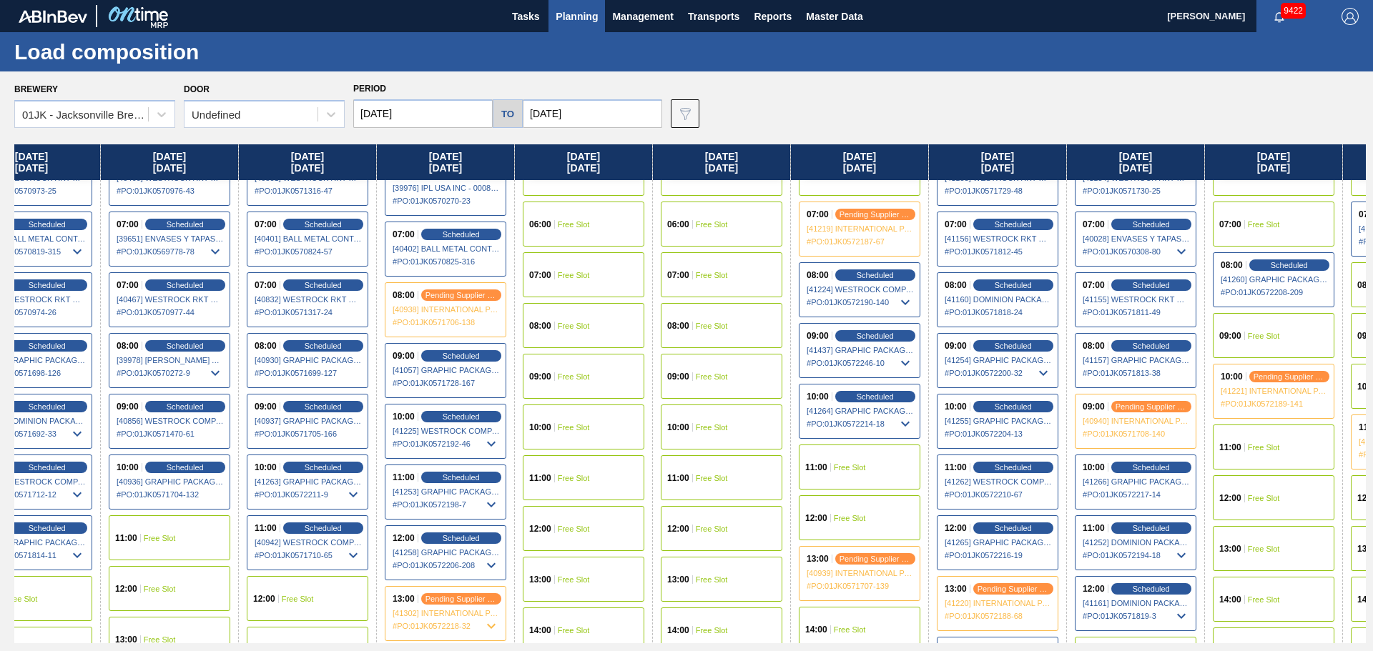
click at [866, 461] on div "11:00 Free Slot" at bounding box center [860, 467] width 122 height 45
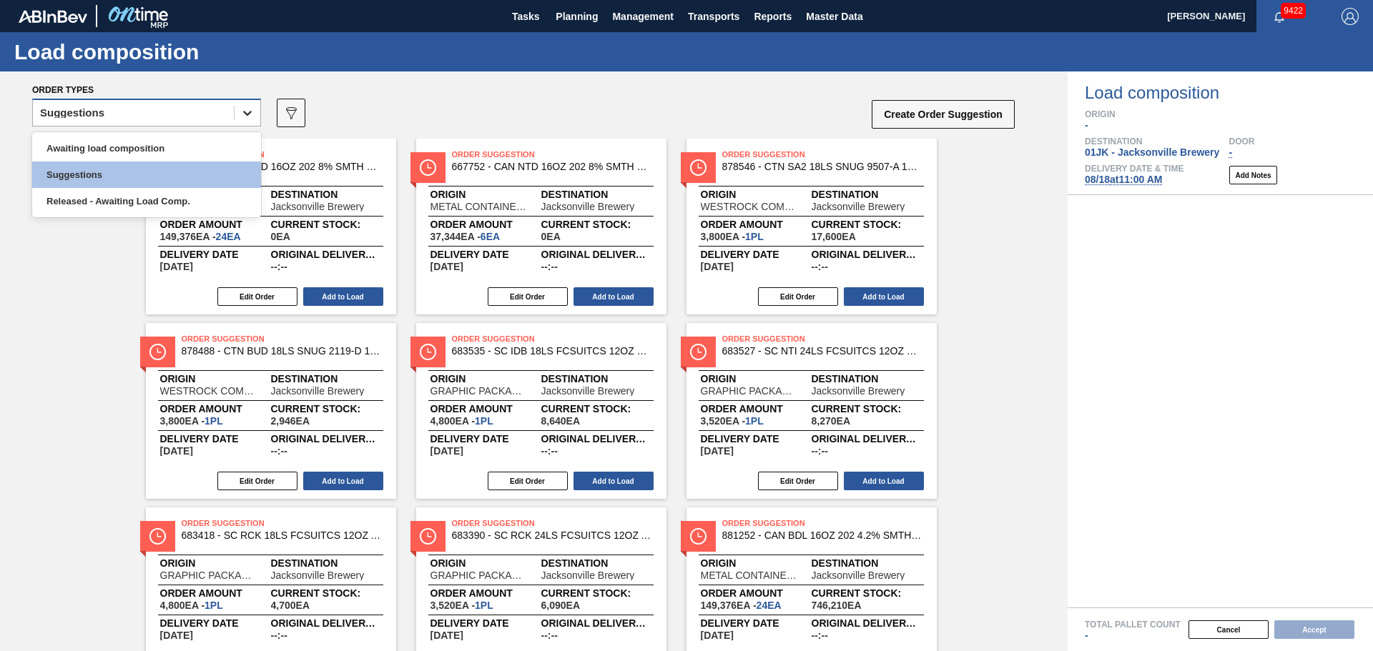
click at [245, 122] on div at bounding box center [247, 113] width 26 height 26
click at [185, 152] on div "Awaiting load composition" at bounding box center [146, 148] width 229 height 26
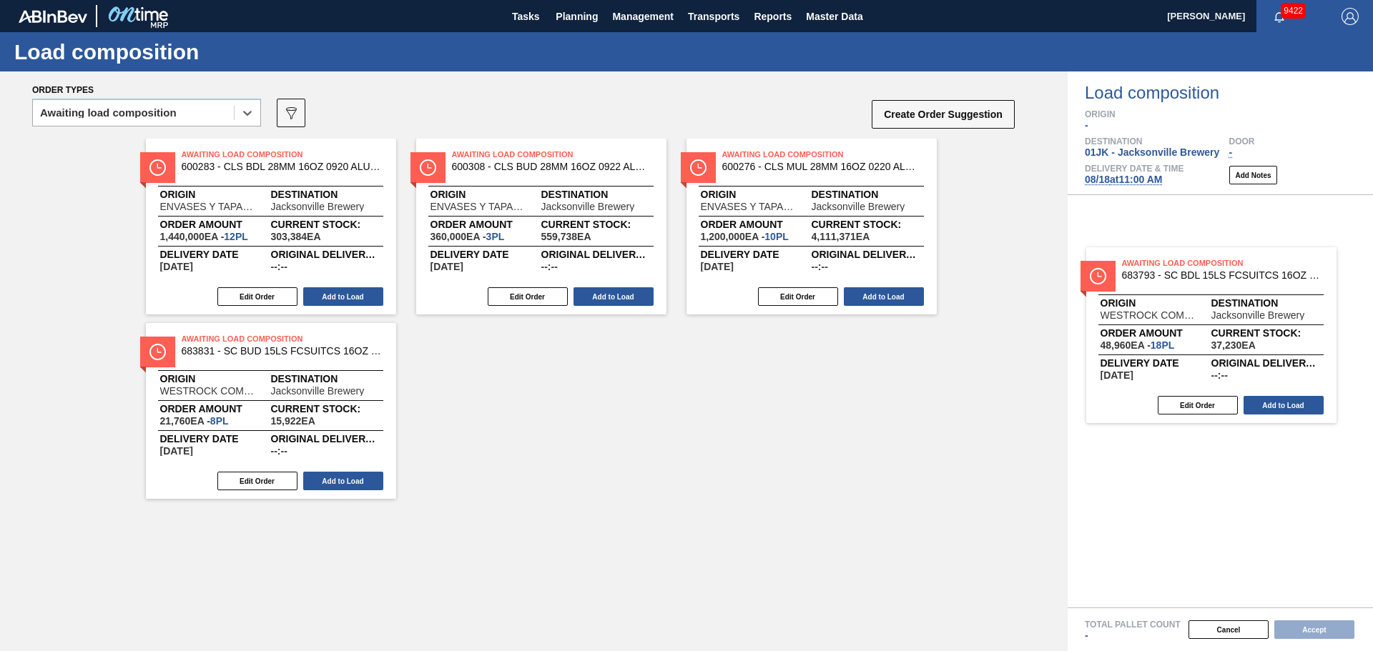
drag, startPoint x: 249, startPoint y: 374, endPoint x: 1193, endPoint y: 300, distance: 946.5
click at [1193, 300] on div "Order types option Awaiting load composition, selected. Select is focused ,type…" at bounding box center [686, 361] width 1373 height 580
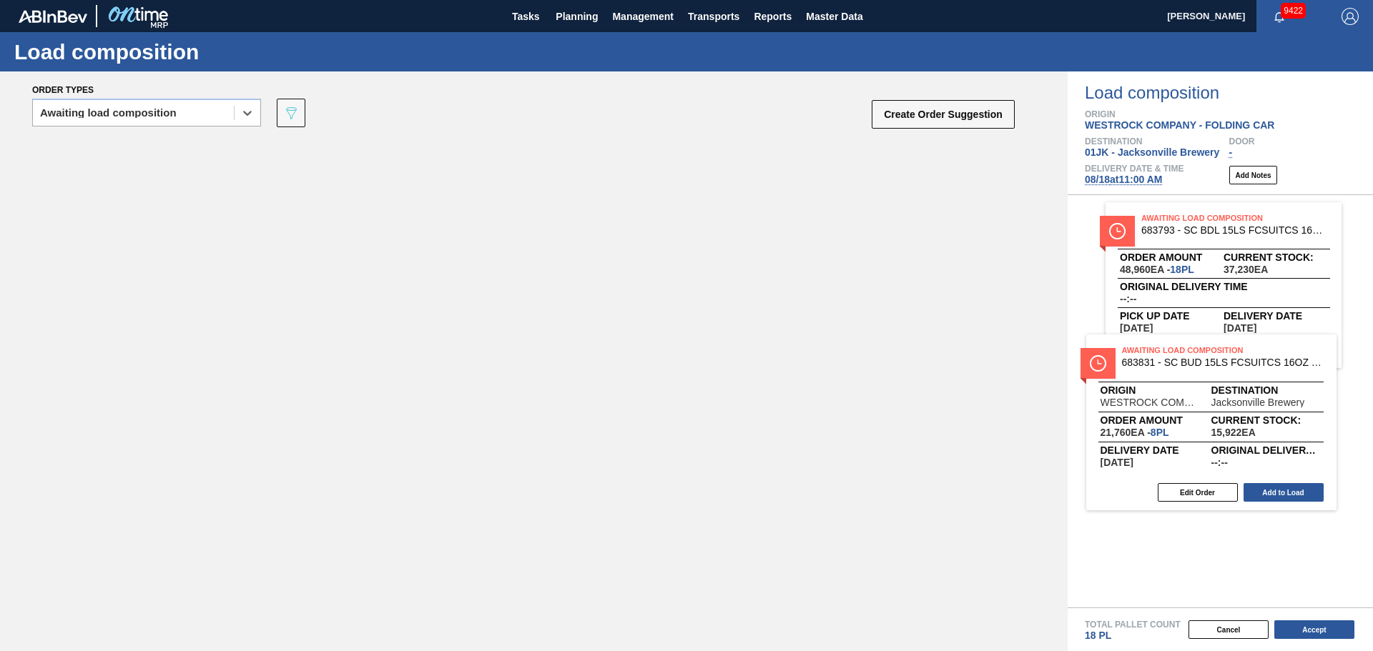
drag, startPoint x: 402, startPoint y: 300, endPoint x: 1143, endPoint y: 402, distance: 748.2
click at [1143, 397] on div "Order types option Awaiting load composition, selected. Select is focused ,type…" at bounding box center [686, 361] width 1373 height 580
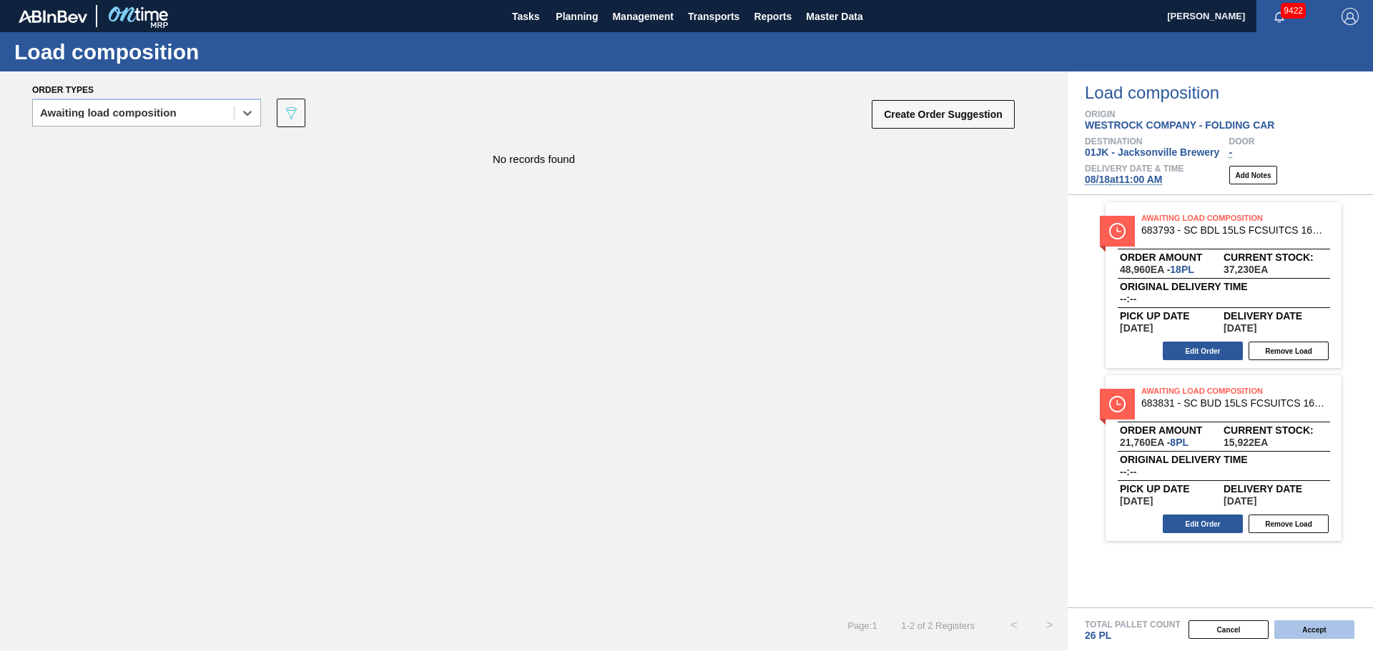
click at [1312, 624] on button "Accept" at bounding box center [1314, 630] width 80 height 19
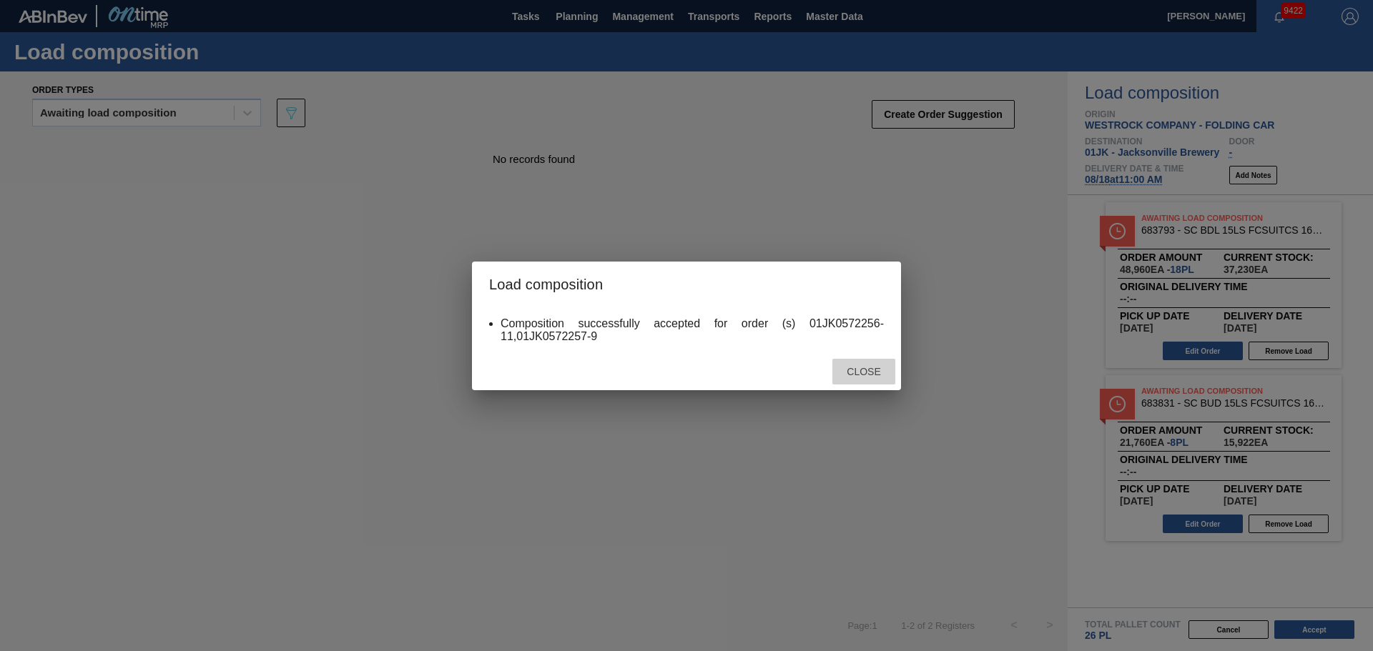
click at [878, 370] on span "Close" at bounding box center [863, 371] width 56 height 11
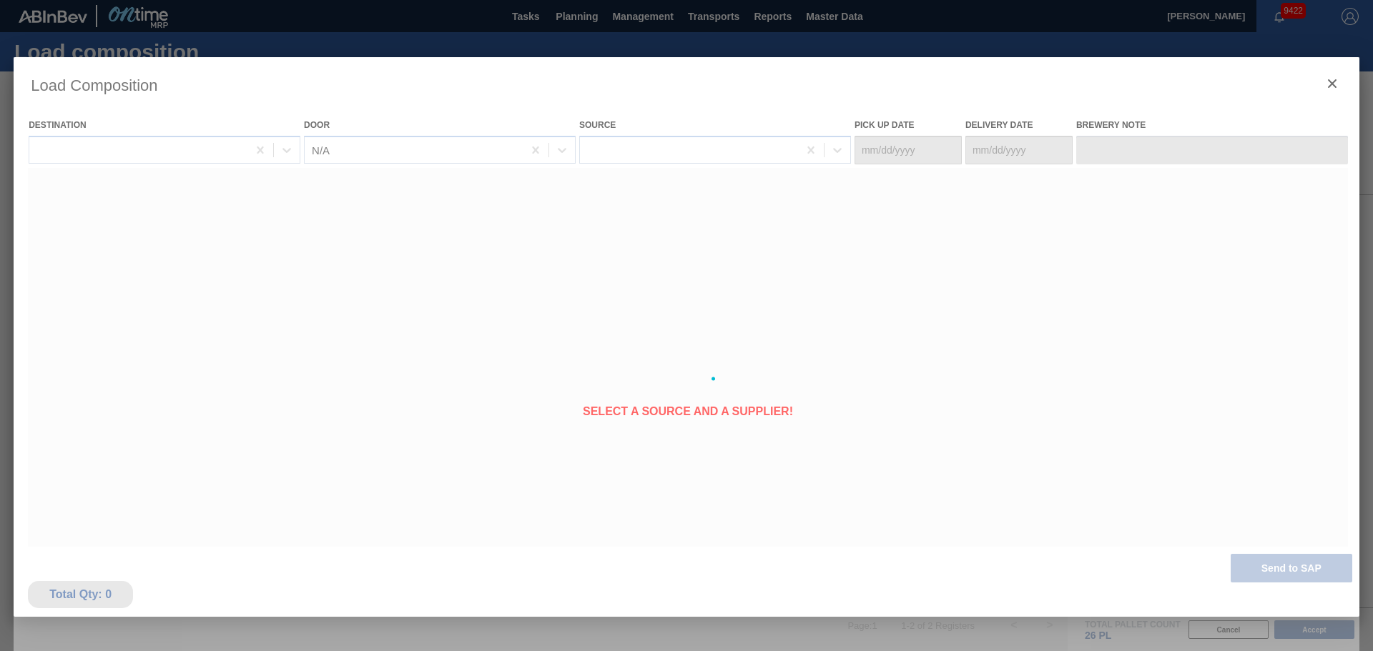
type Date "[DATE]"
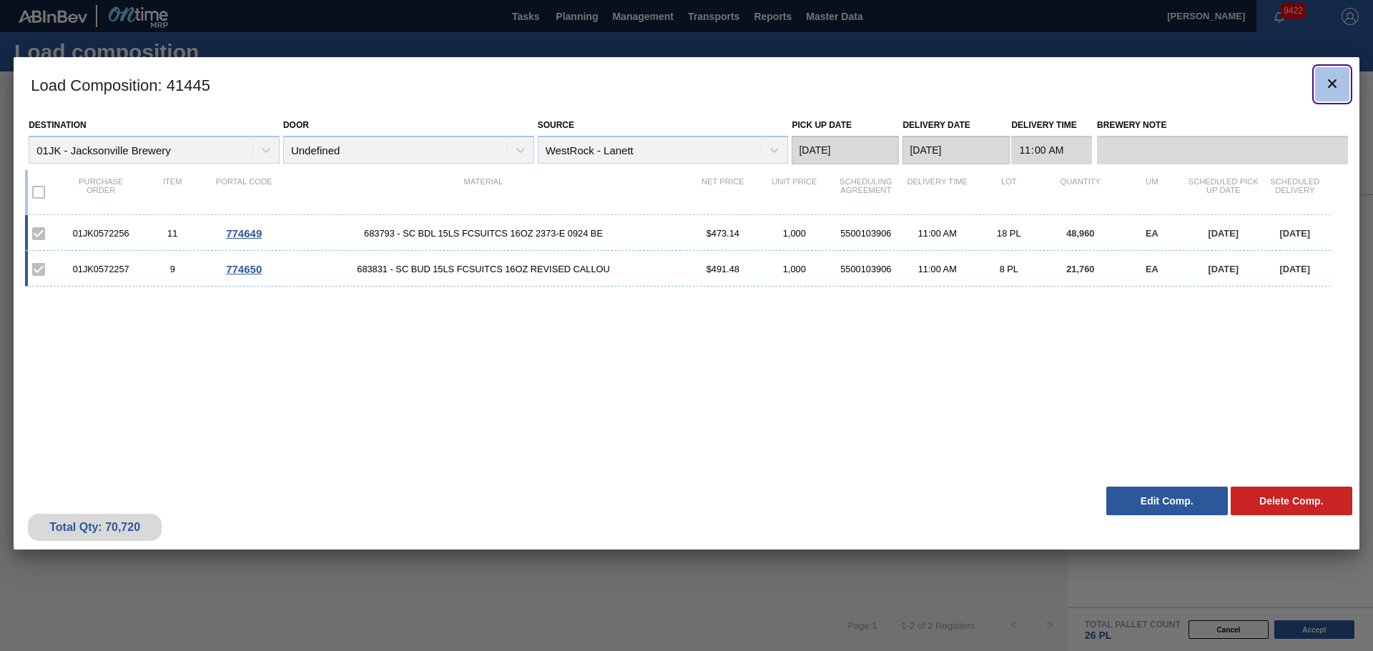
click at [1330, 84] on icon "botão de ícone" at bounding box center [1332, 83] width 9 height 9
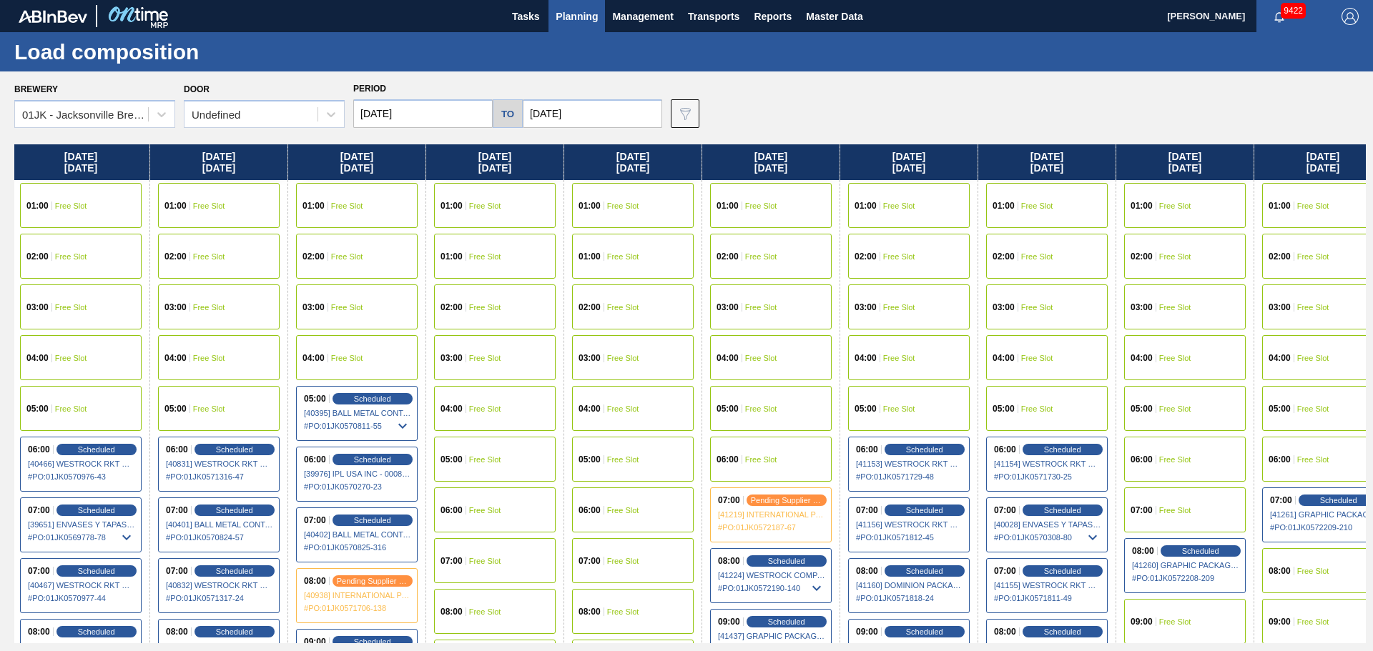
scroll to position [0, 1132]
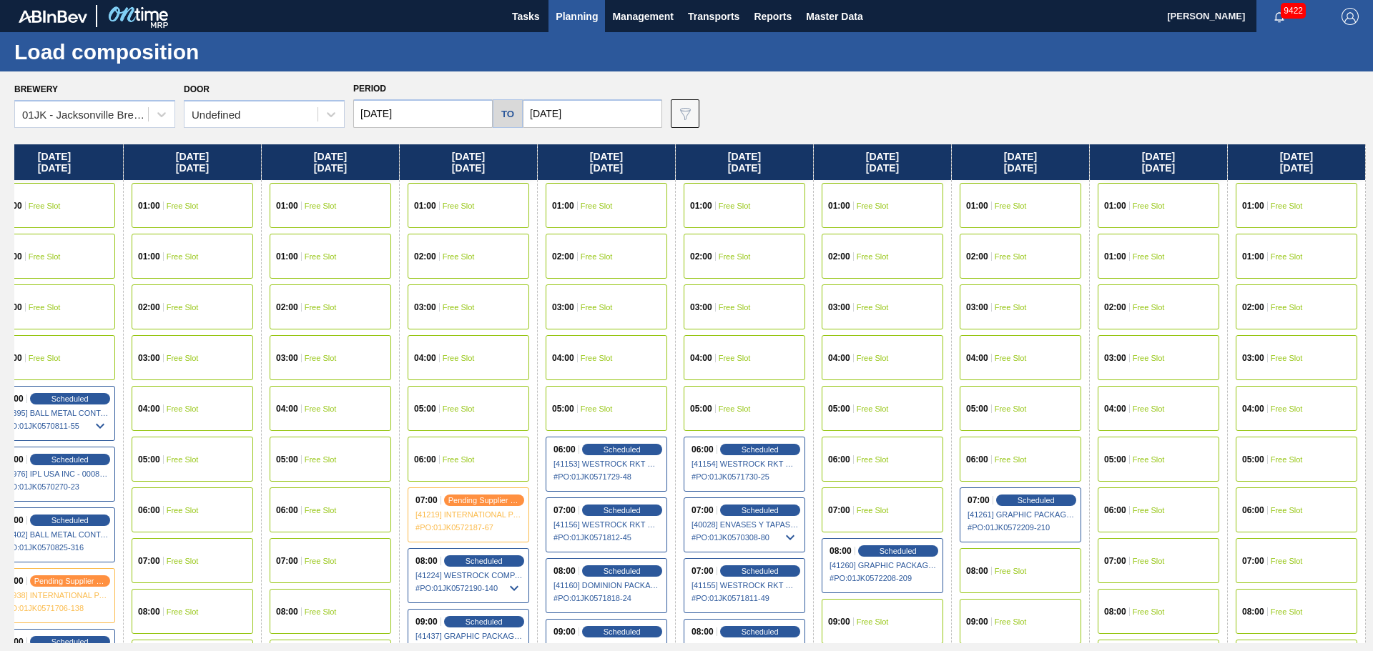
drag, startPoint x: 1141, startPoint y: 262, endPoint x: -64, endPoint y: 319, distance: 1205.9
click at [0, 0] on html "Tasks Planning Management Transports Reports Master Data Jasmine Brown 9422 Mar…" at bounding box center [686, 0] width 1373 height 0
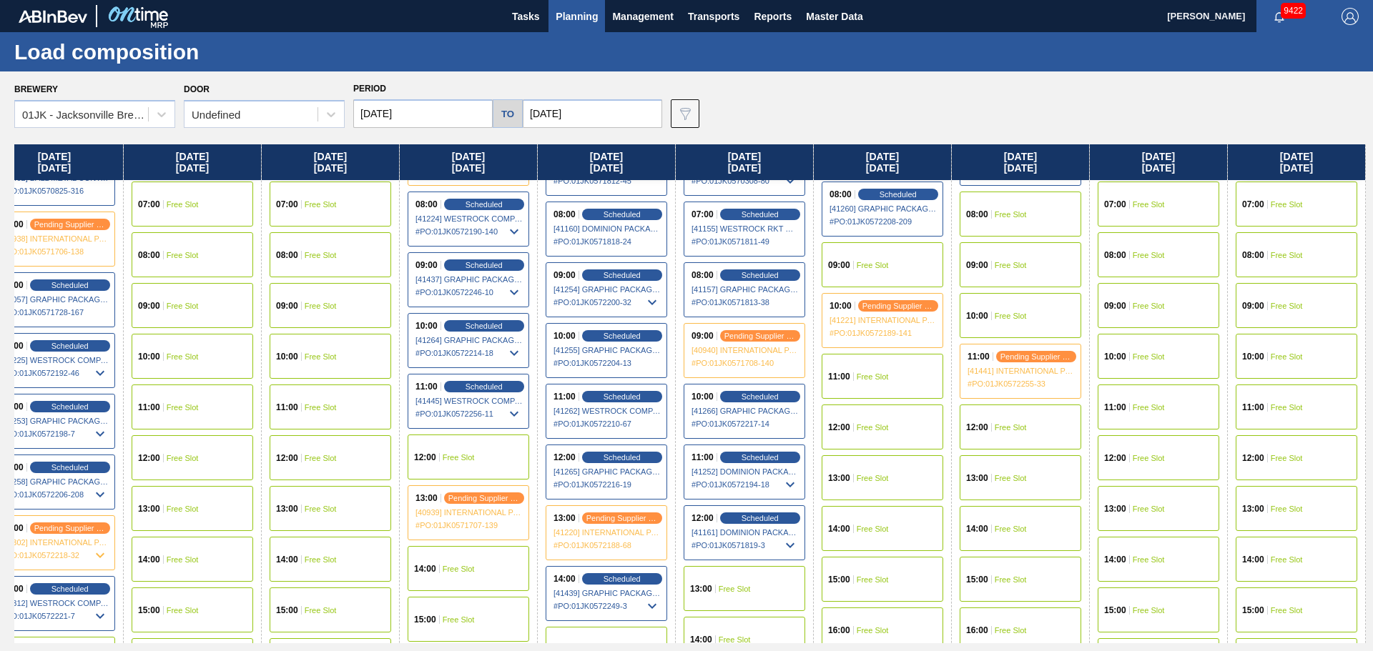
scroll to position [357, 1132]
click at [887, 277] on div "09:00 Free Slot" at bounding box center [882, 264] width 122 height 45
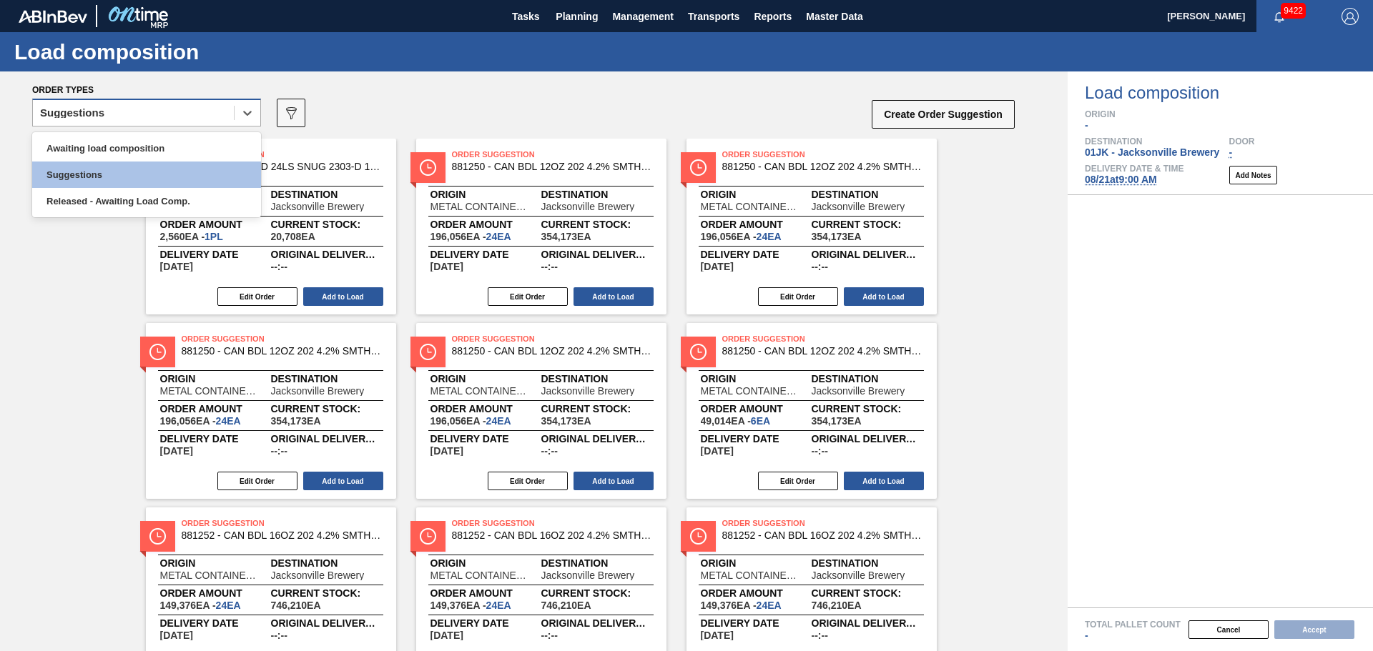
click at [211, 102] on div "Suggestions" at bounding box center [146, 113] width 229 height 28
click at [161, 145] on div "Awaiting load composition" at bounding box center [146, 148] width 229 height 26
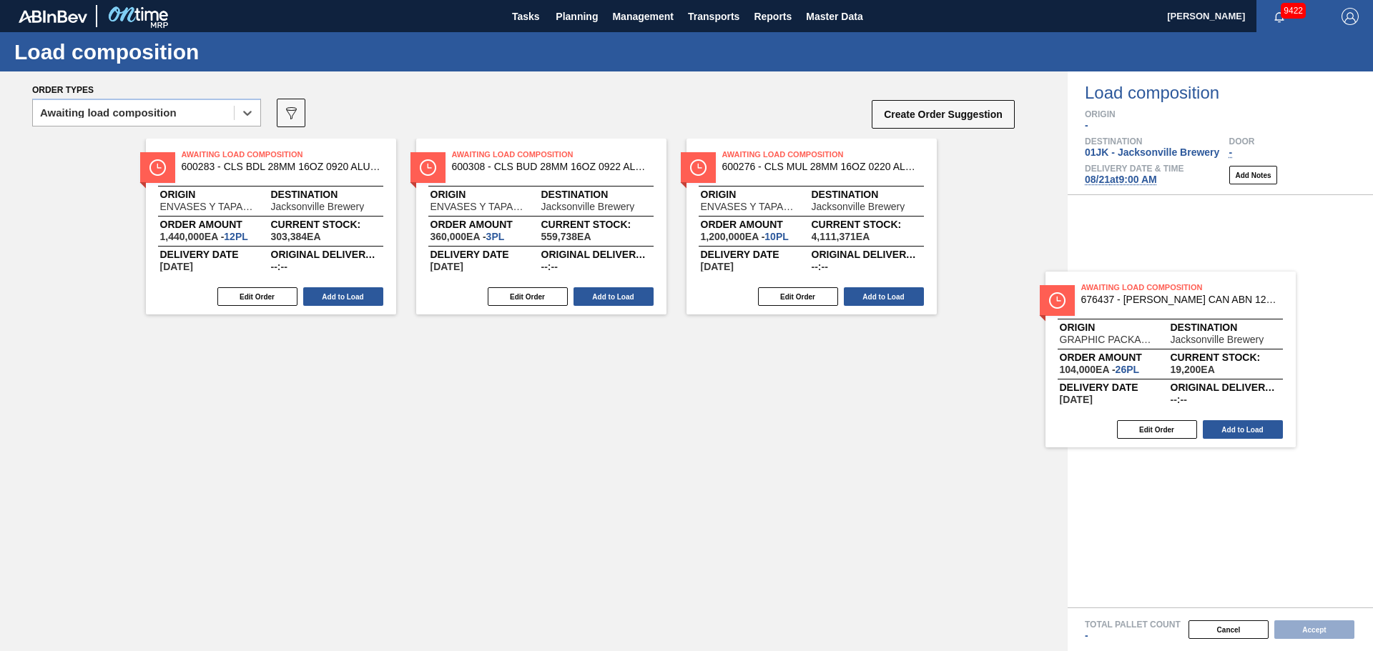
drag, startPoint x: 230, startPoint y: 375, endPoint x: 1134, endPoint y: 323, distance: 905.1
click at [1134, 323] on div "Order types option Awaiting load composition, selected. Select is focused ,type…" at bounding box center [686, 361] width 1373 height 580
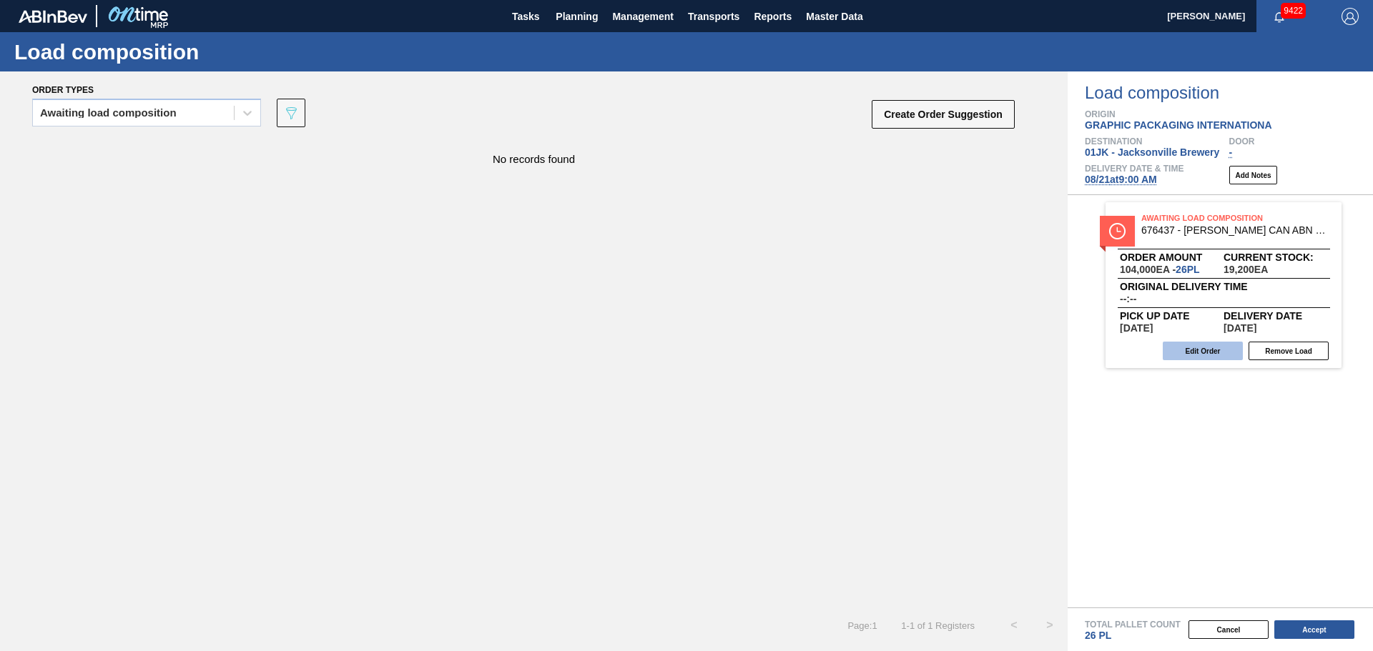
click at [1196, 357] on button "Edit Order" at bounding box center [1202, 351] width 80 height 19
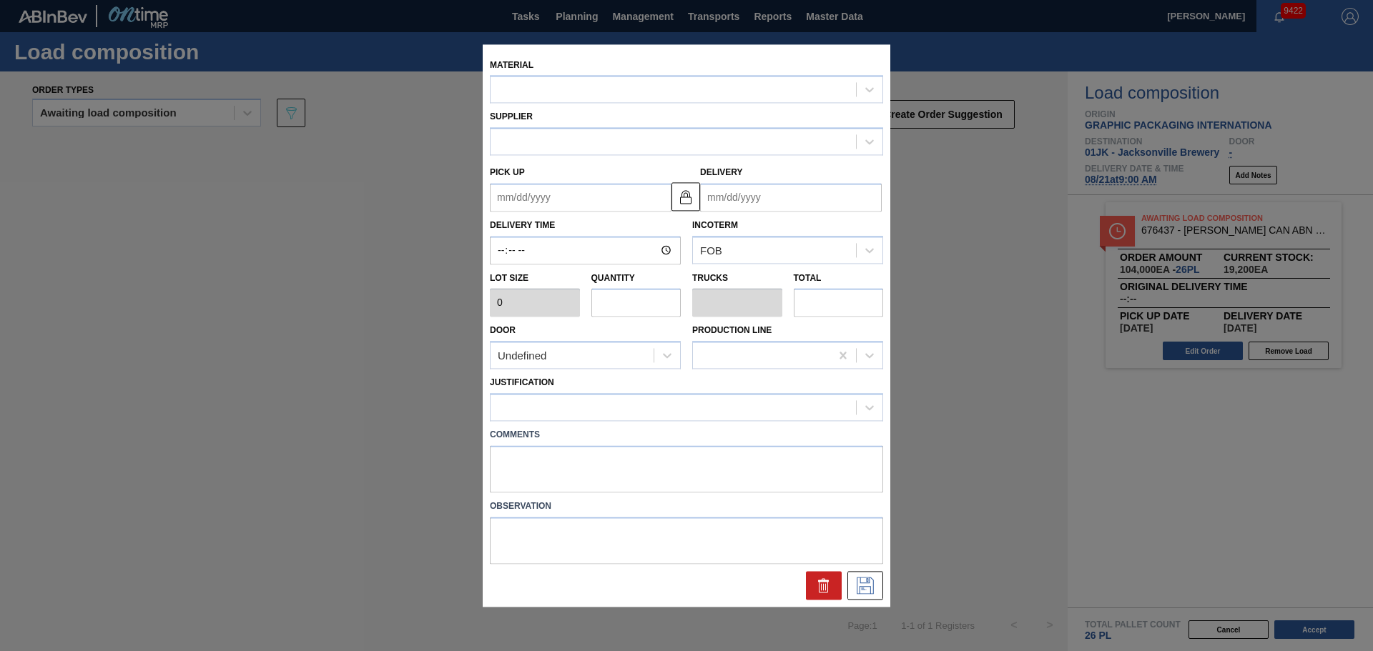
type input "4,000"
type input "26"
type input "1"
type input "104,000"
type up "[DATE]"
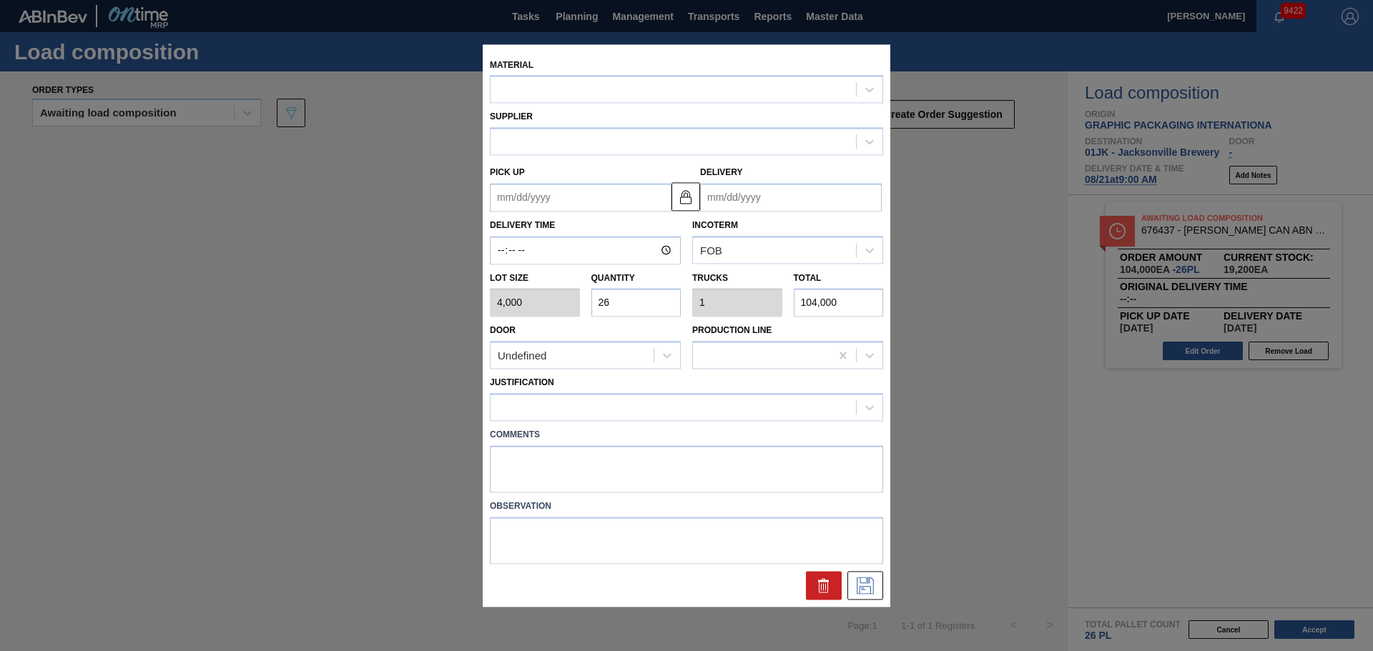
type input "[DATE]"
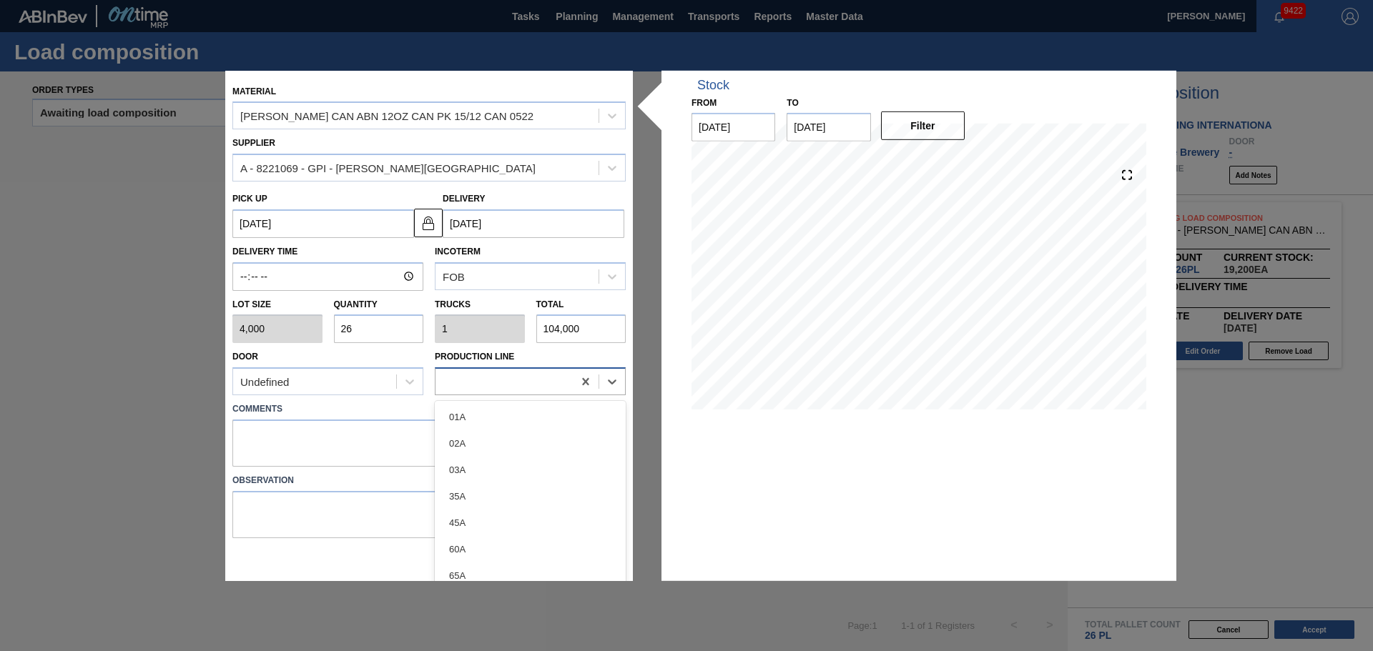
click at [510, 387] on div at bounding box center [503, 382] width 137 height 21
click at [374, 440] on textarea at bounding box center [428, 443] width 393 height 47
type textarea "DROP"
click at [613, 560] on icon at bounding box center [607, 559] width 23 height 17
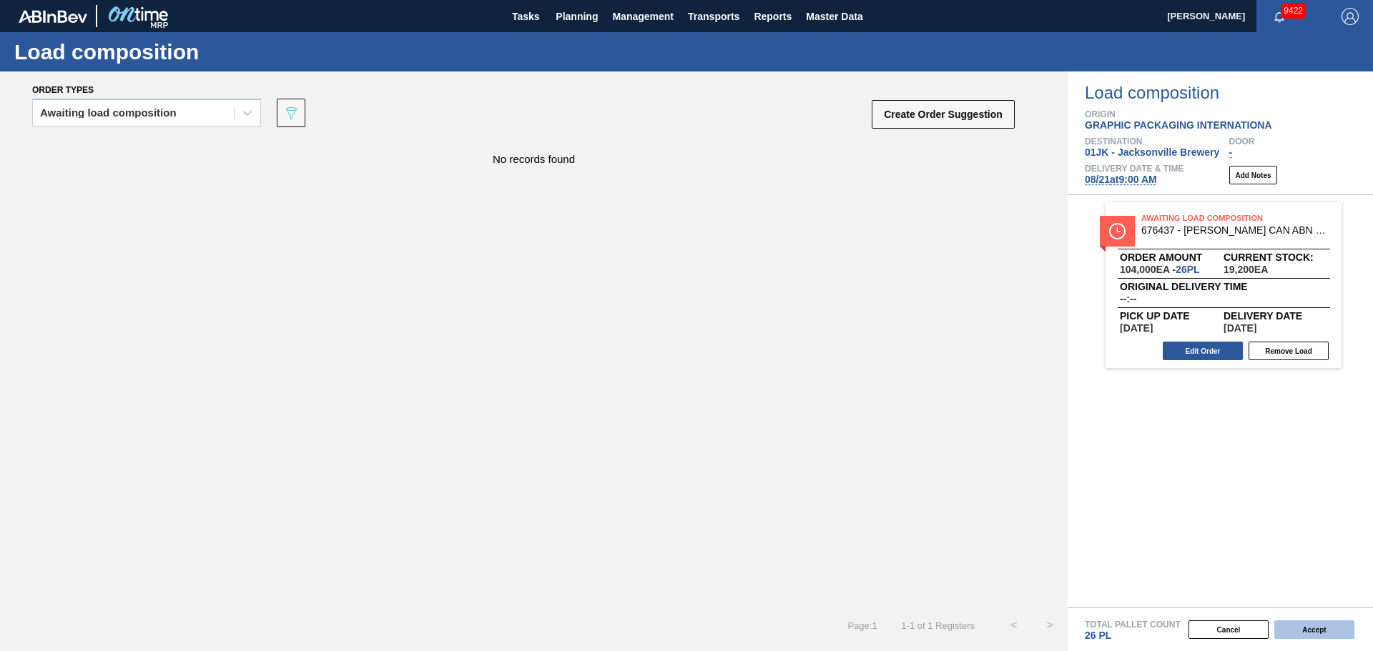
click at [1307, 627] on button "Accept" at bounding box center [1314, 630] width 80 height 19
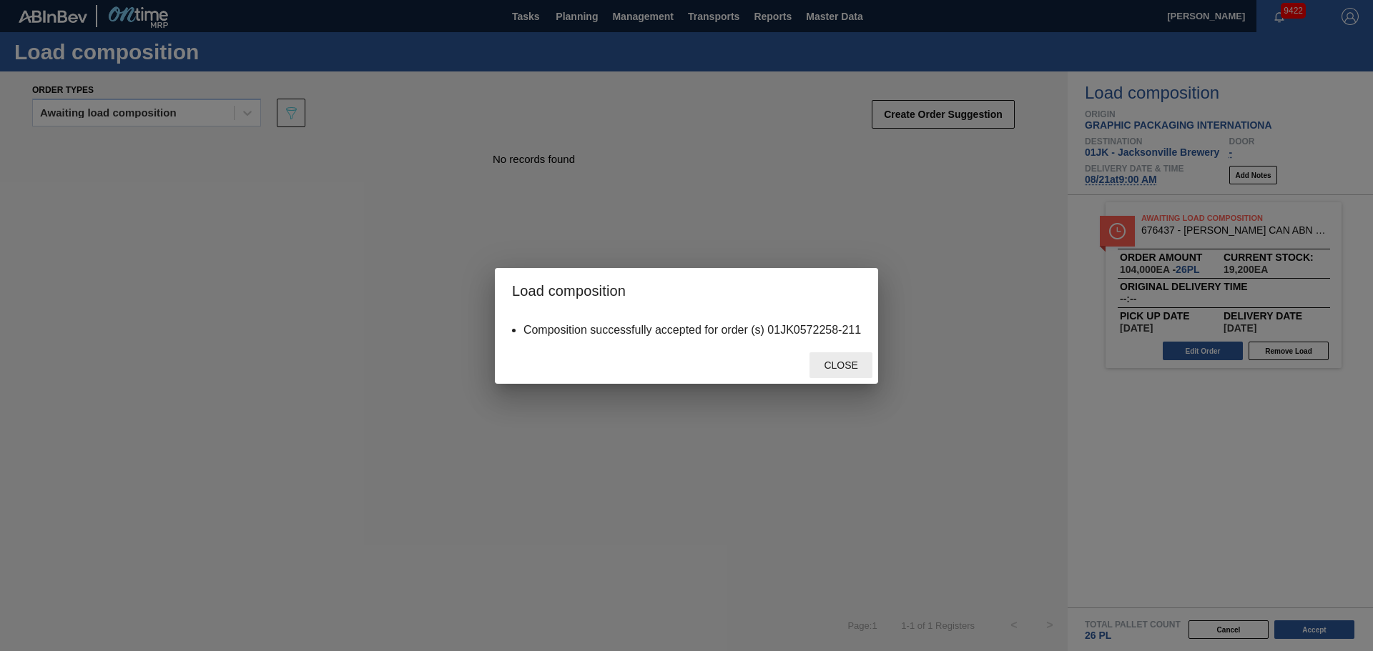
click at [855, 363] on span "Close" at bounding box center [840, 365] width 56 height 11
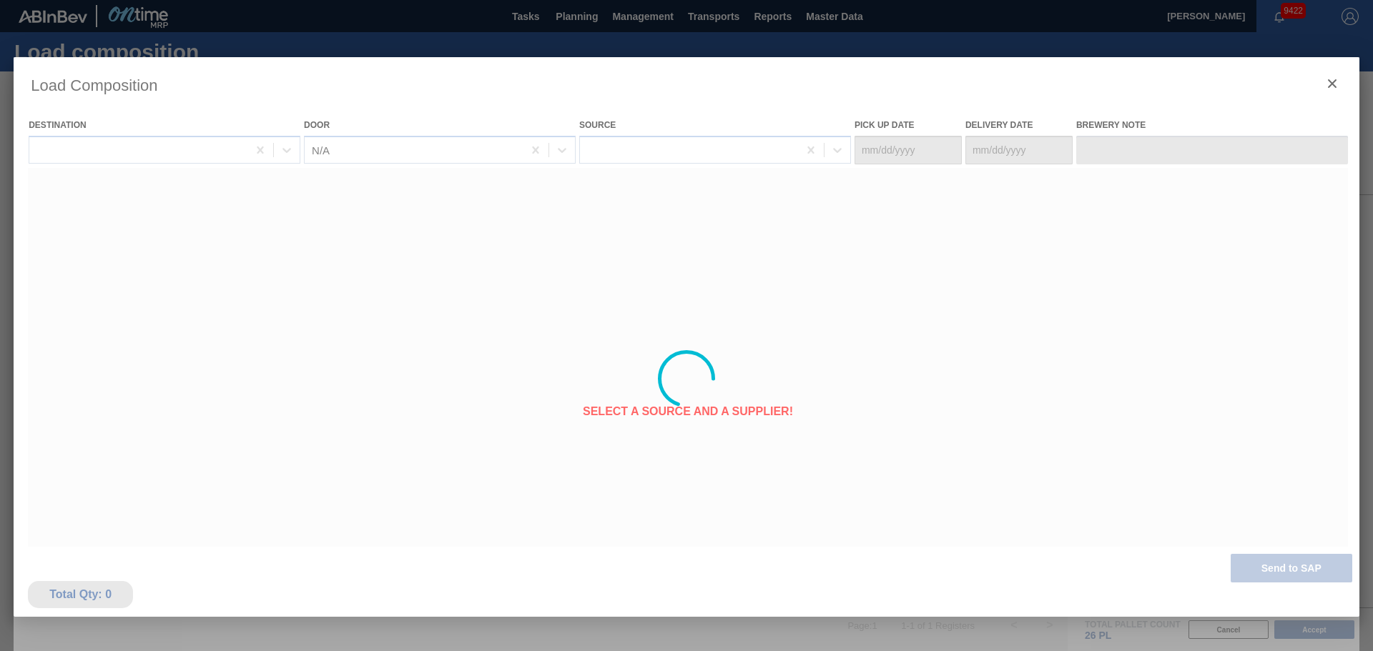
type Date "[DATE]"
type Date "08/21/2025"
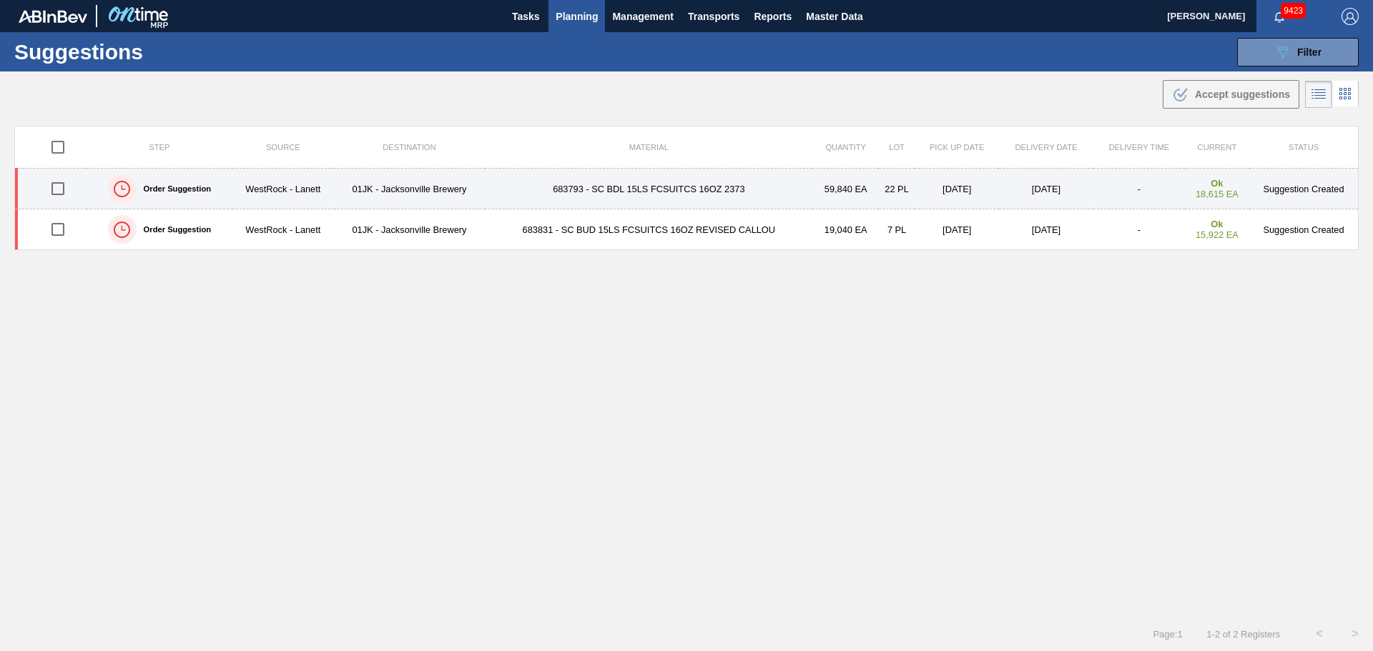
click at [496, 189] on td "683793 - SC BDL 15LS FCSUITCS 16OZ 2373" at bounding box center [648, 189] width 327 height 41
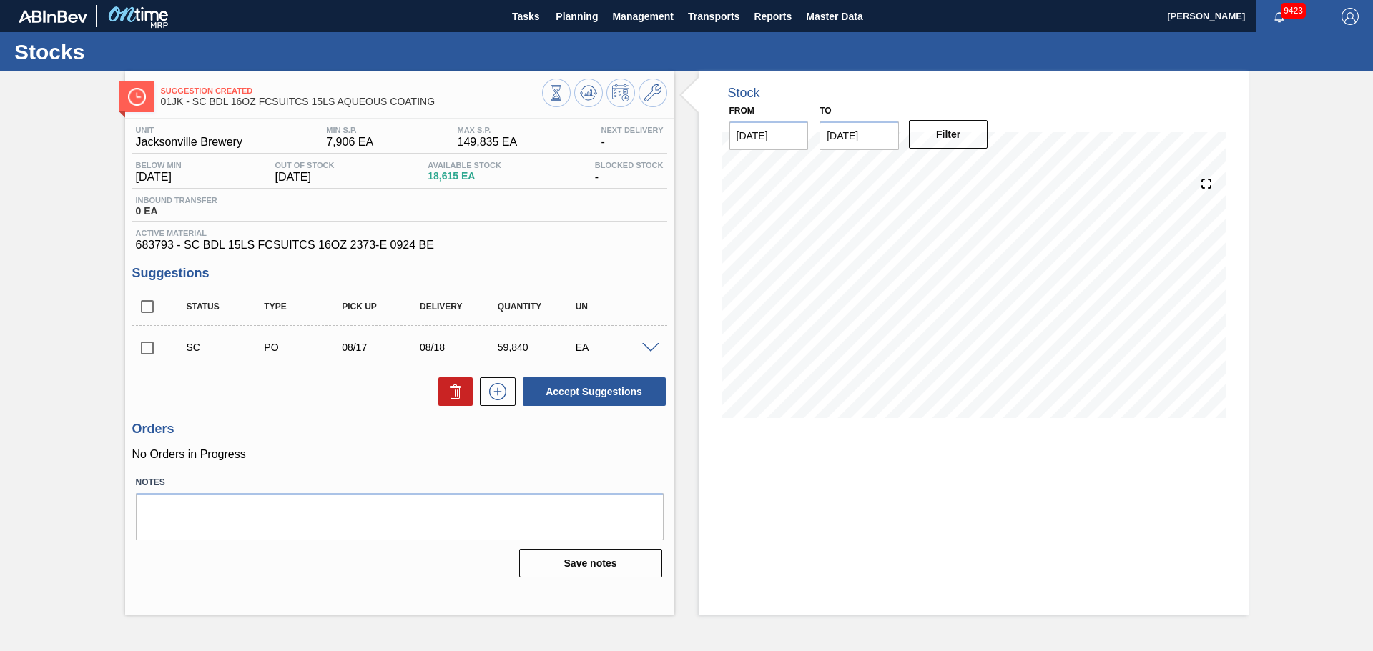
click at [653, 346] on span at bounding box center [650, 348] width 17 height 11
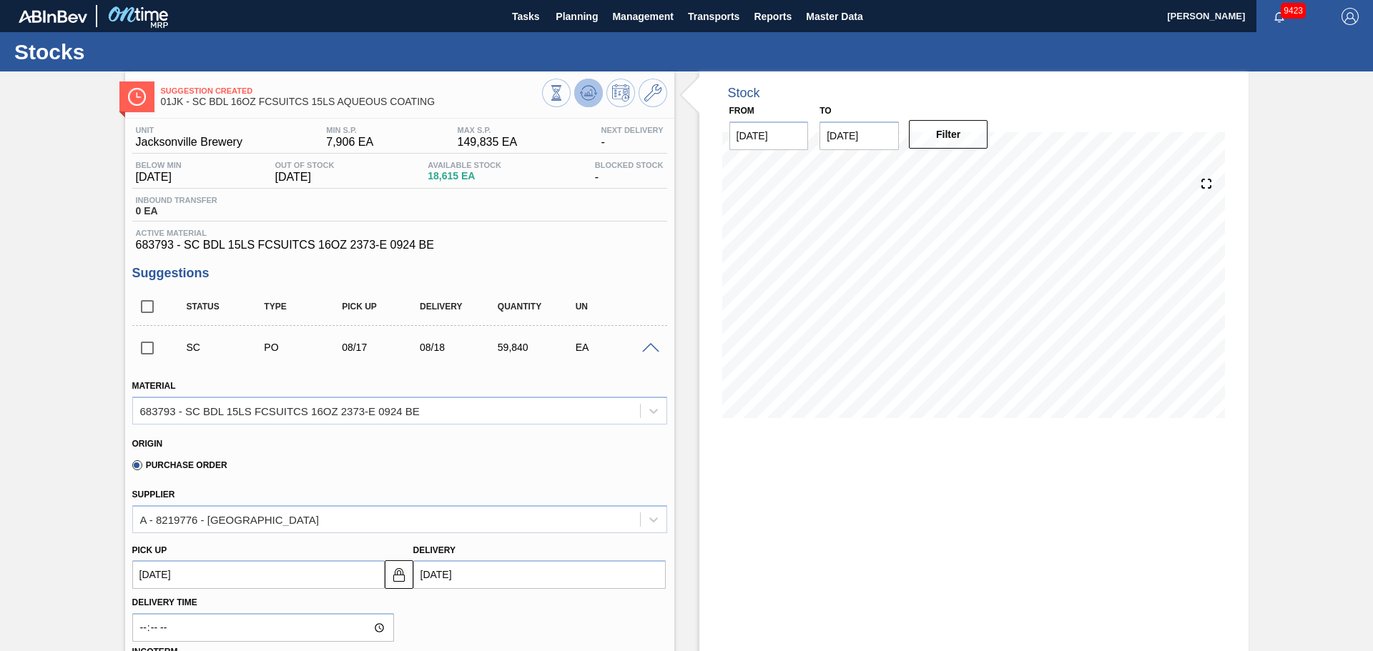
click at [564, 100] on icon at bounding box center [556, 93] width 16 height 16
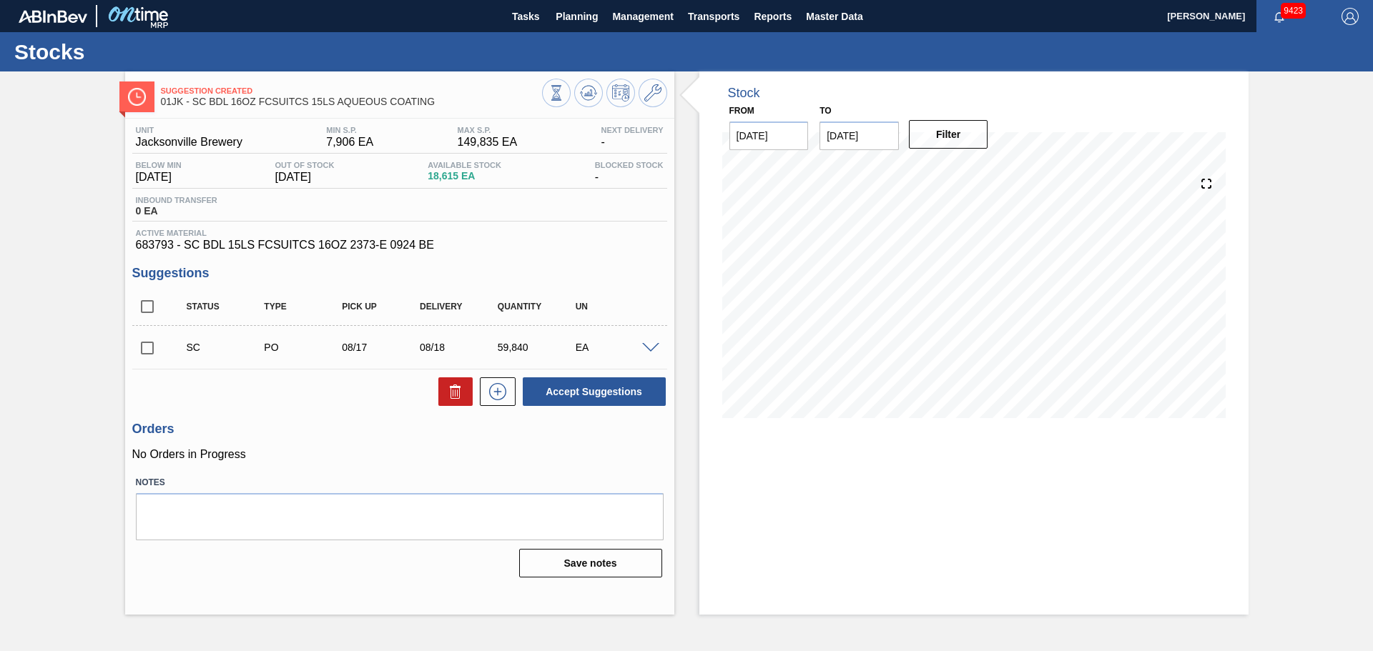
click at [641, 333] on div "SC PO 08/17 08/18 59,840 EA" at bounding box center [410, 347] width 467 height 29
click at [643, 337] on div "SC PO 08/17 08/18 59,840 EA" at bounding box center [410, 347] width 467 height 29
click at [645, 344] on span at bounding box center [650, 348] width 17 height 11
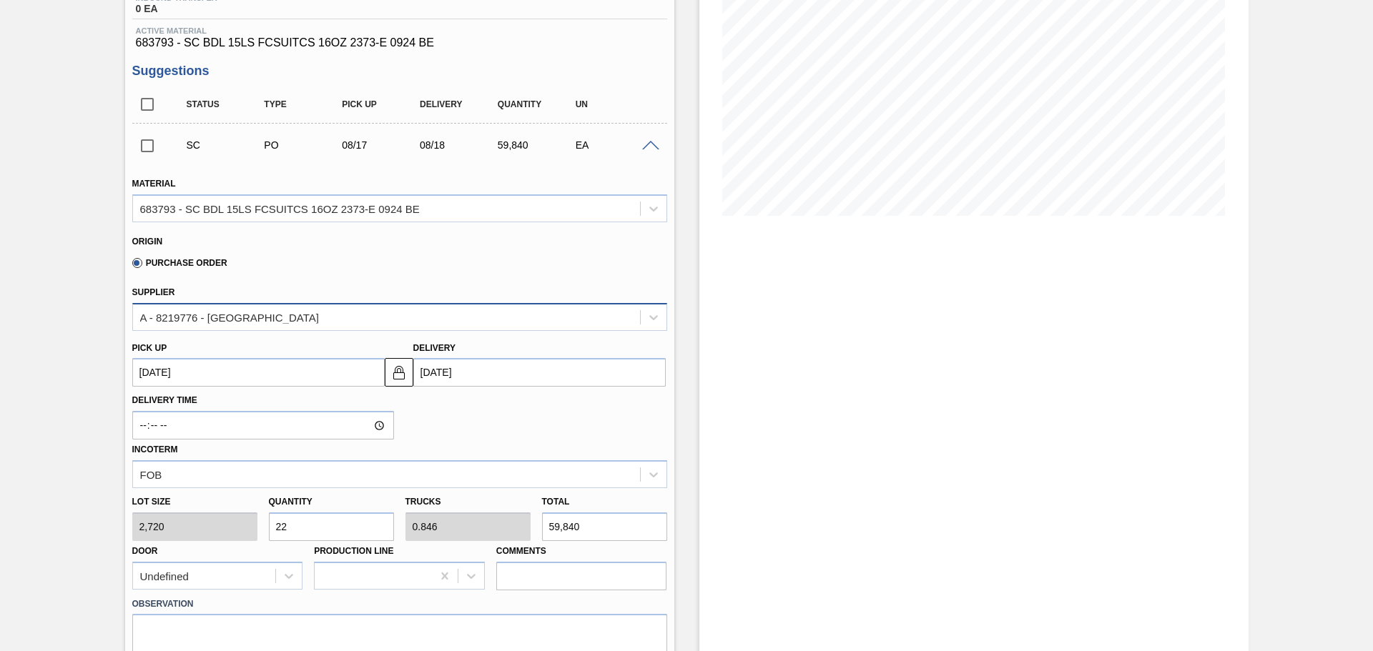
scroll to position [286, 0]
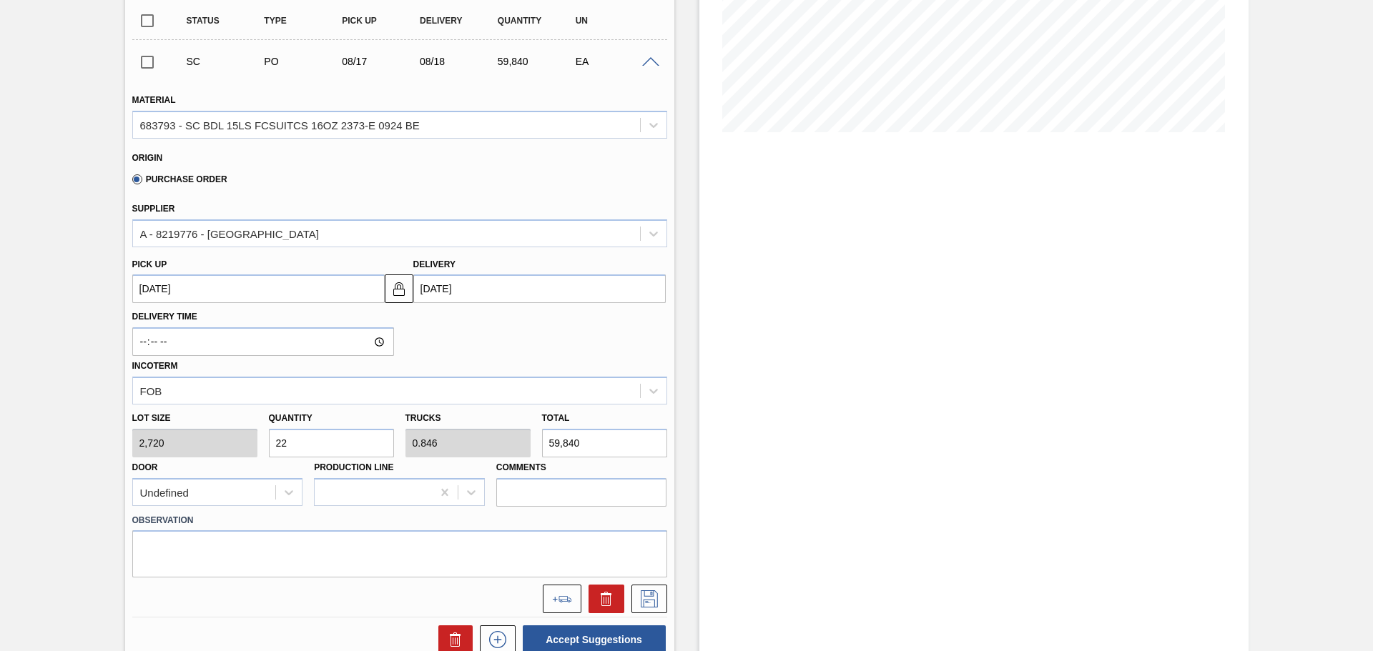
click at [372, 443] on input "22" at bounding box center [331, 443] width 125 height 29
type input "1"
type input "0.038"
type input "2,720"
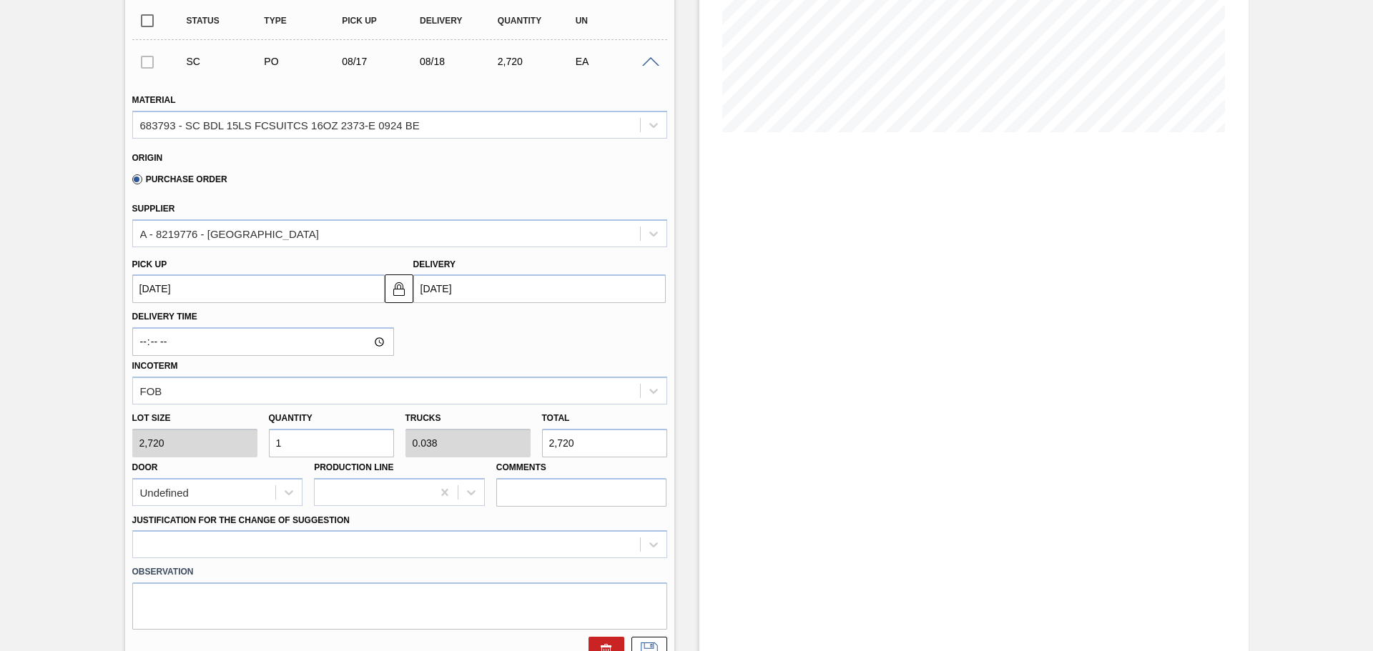
type input "18"
type input "0.692"
type input "48,960"
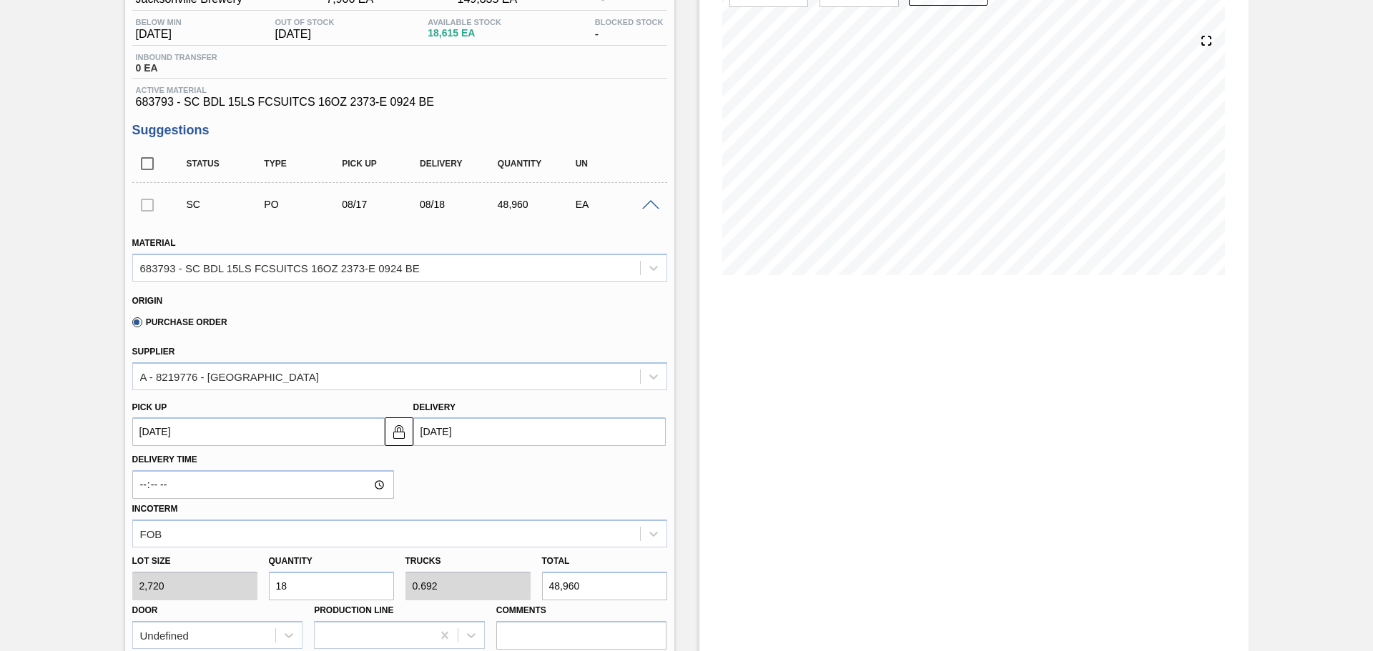
scroll to position [0, 0]
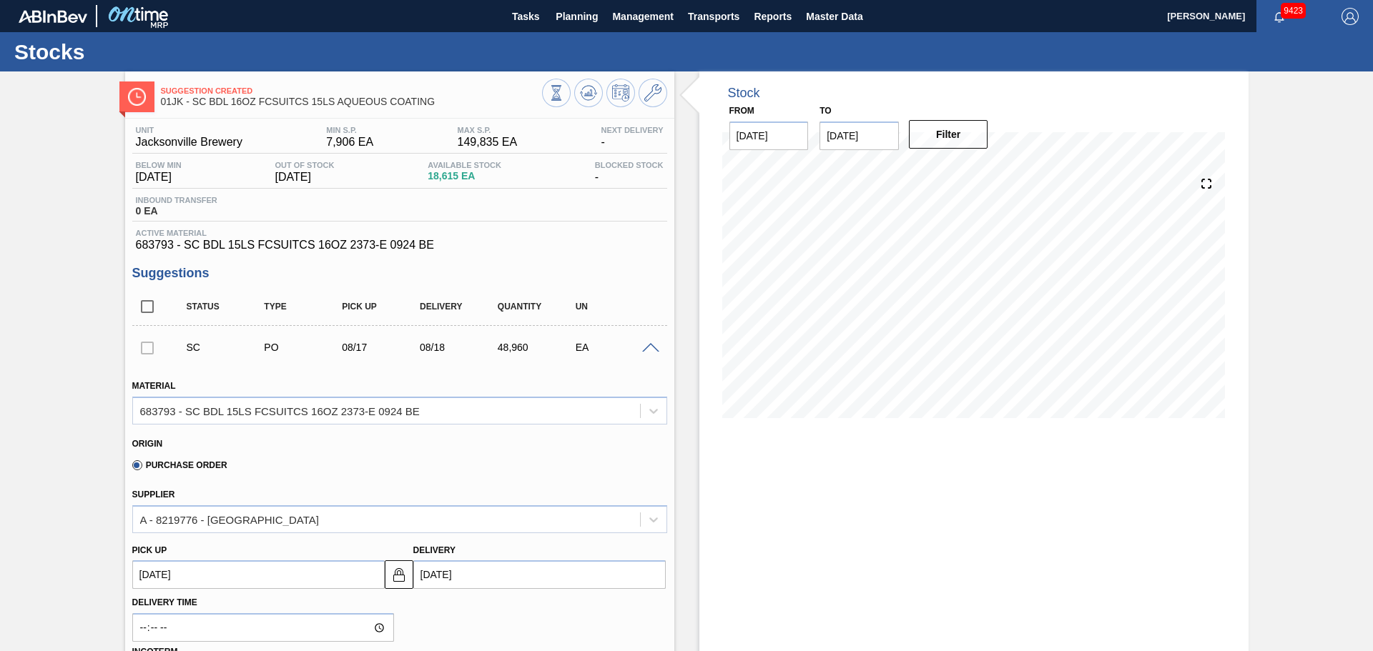
type input "18"
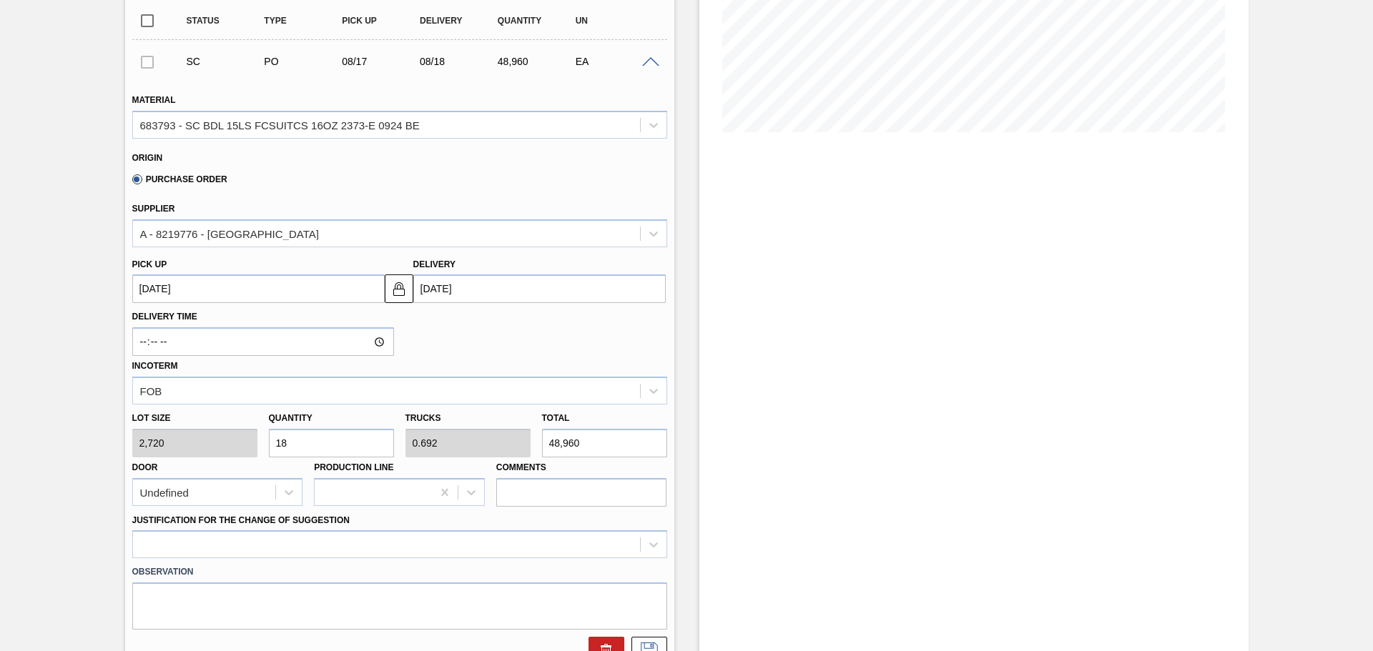
scroll to position [357, 0]
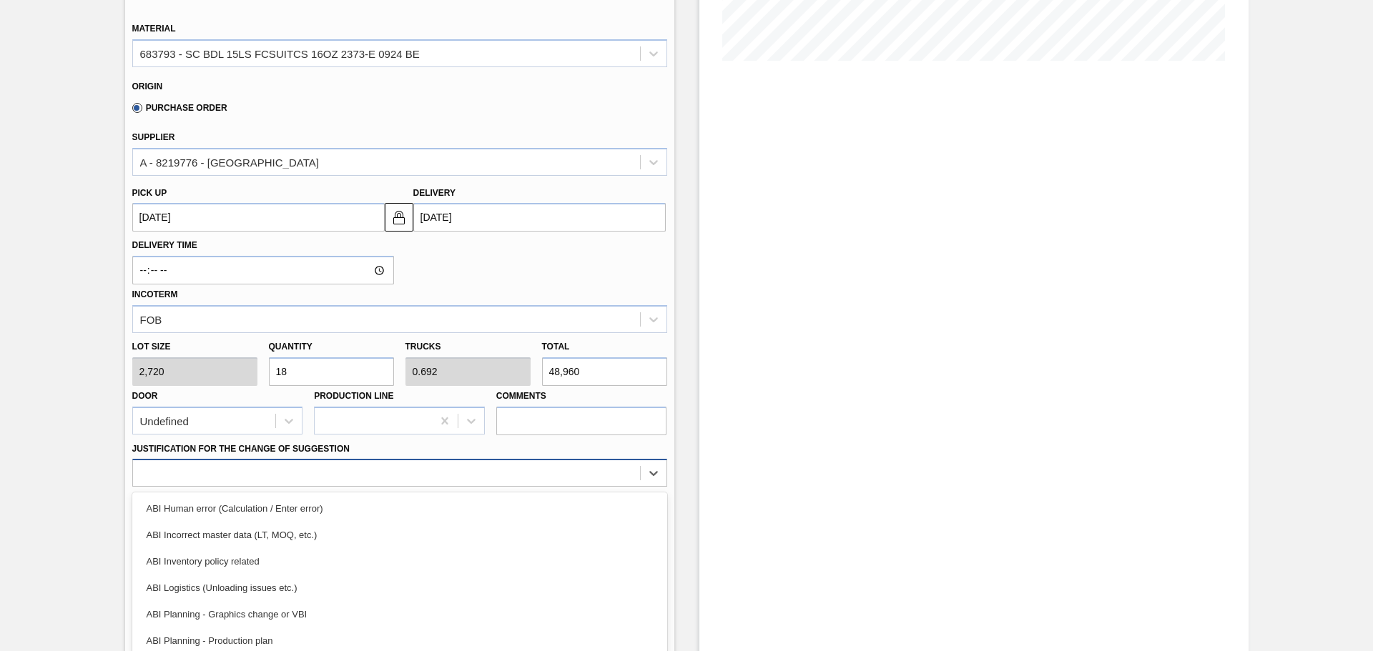
click at [422, 469] on div "option ABI Incorrect master data (LT, MOQ, etc.) focused, 2 of 18. 18 results a…" at bounding box center [399, 473] width 535 height 28
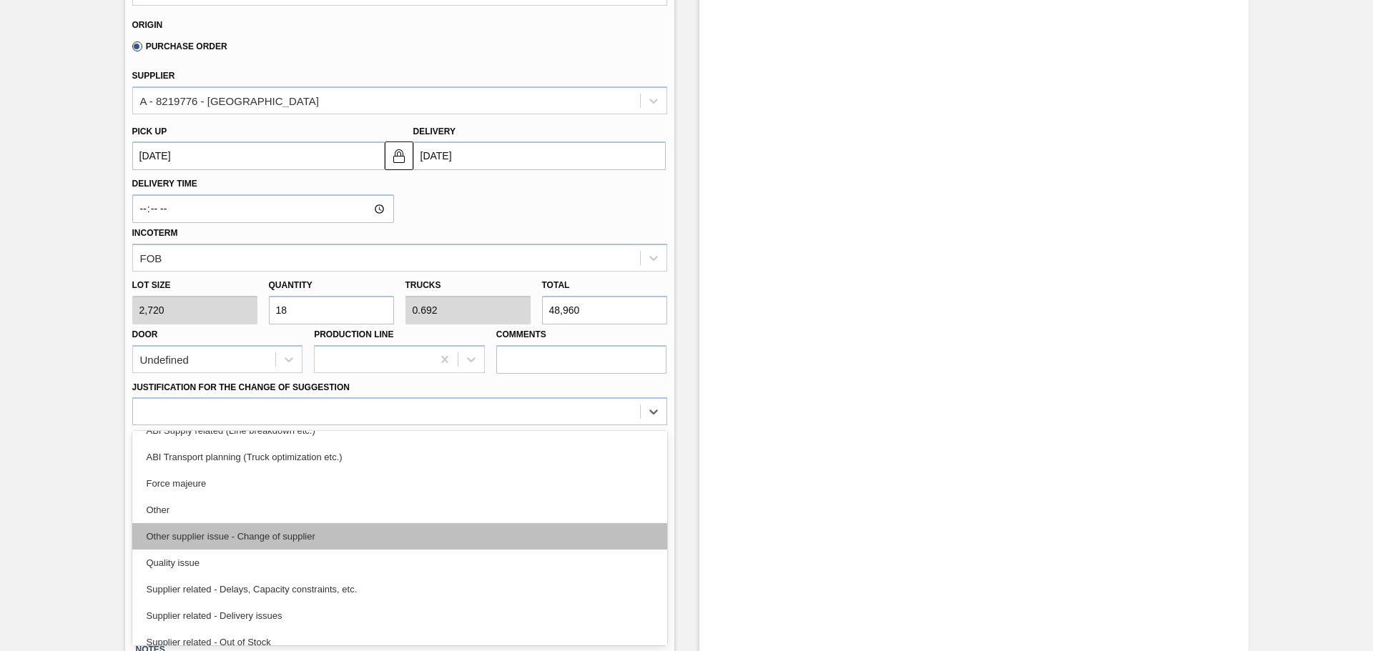
scroll to position [267, 0]
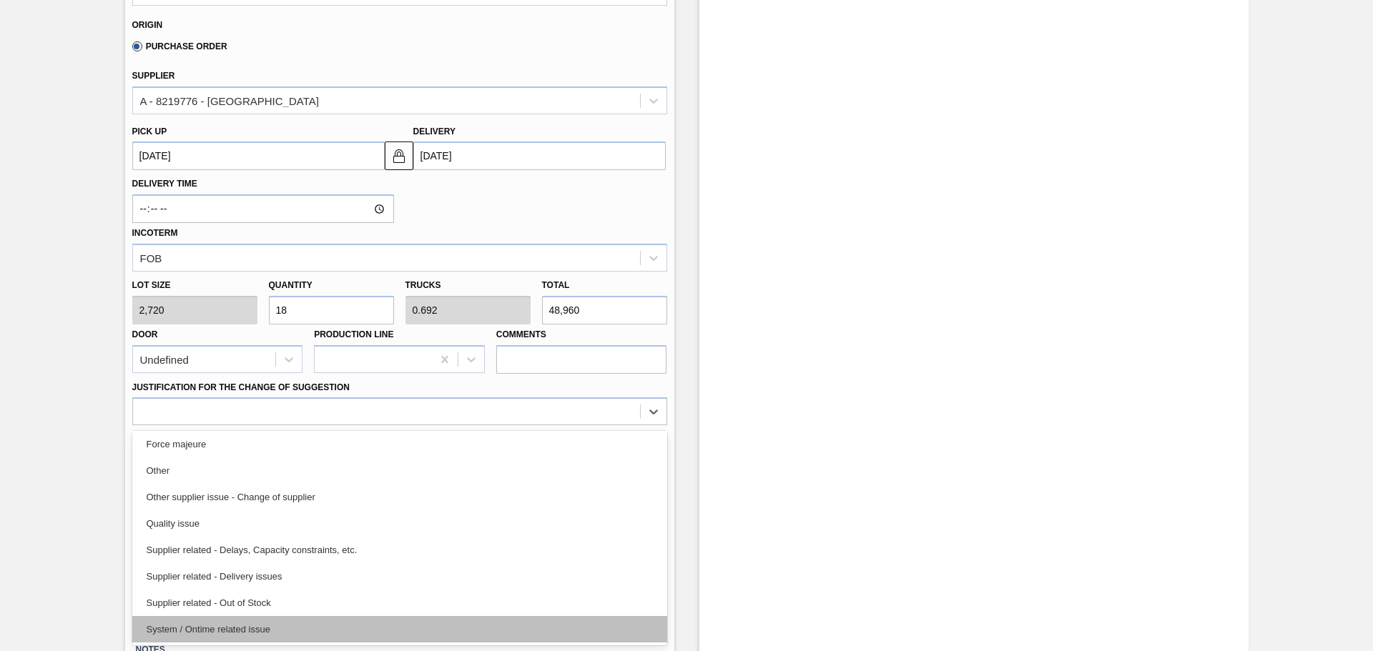
click at [253, 616] on div "System / Ontime related issue" at bounding box center [399, 629] width 535 height 26
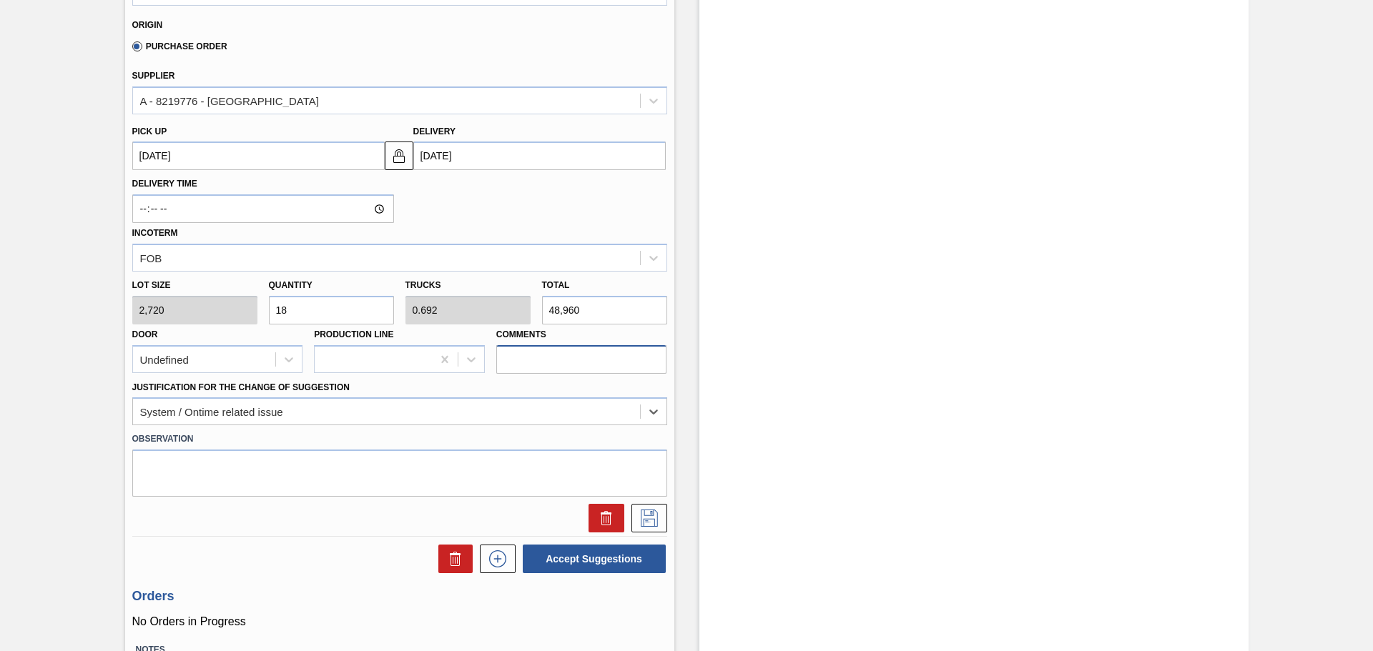
click at [512, 350] on input "Comments" at bounding box center [581, 359] width 171 height 29
click at [615, 358] on input "Comments" at bounding box center [581, 359] width 171 height 29
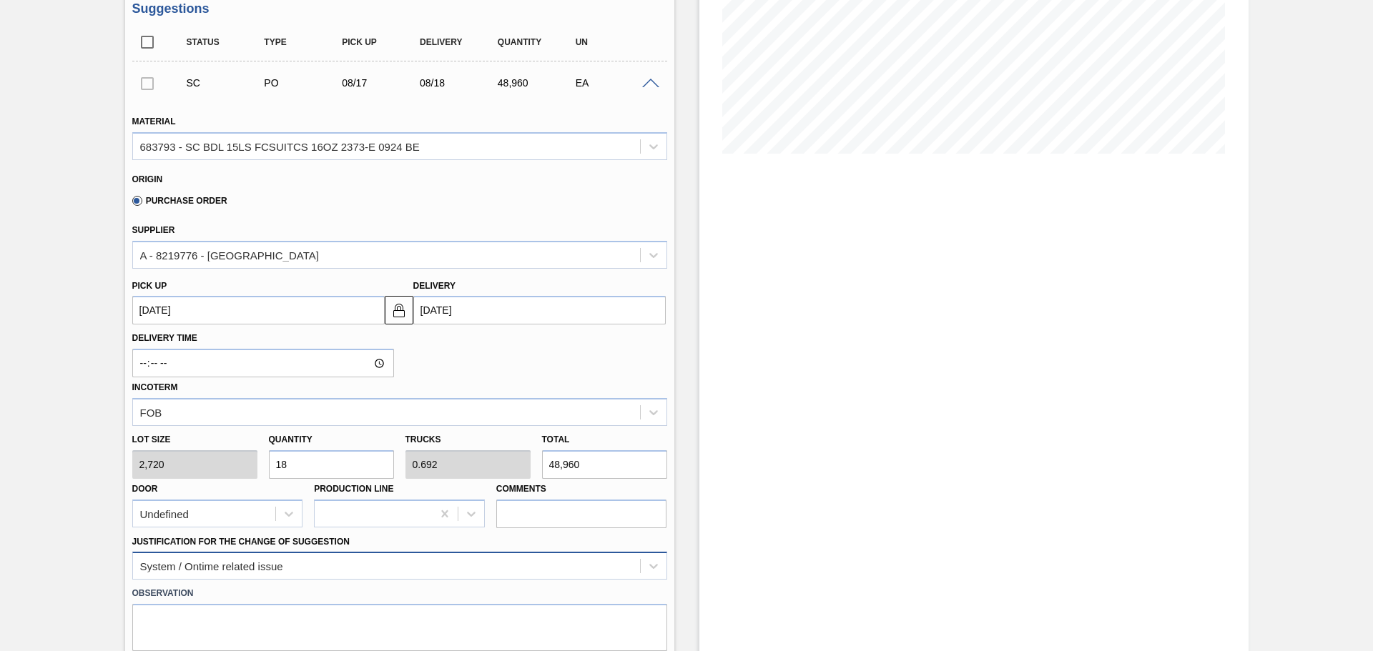
scroll to position [347, 0]
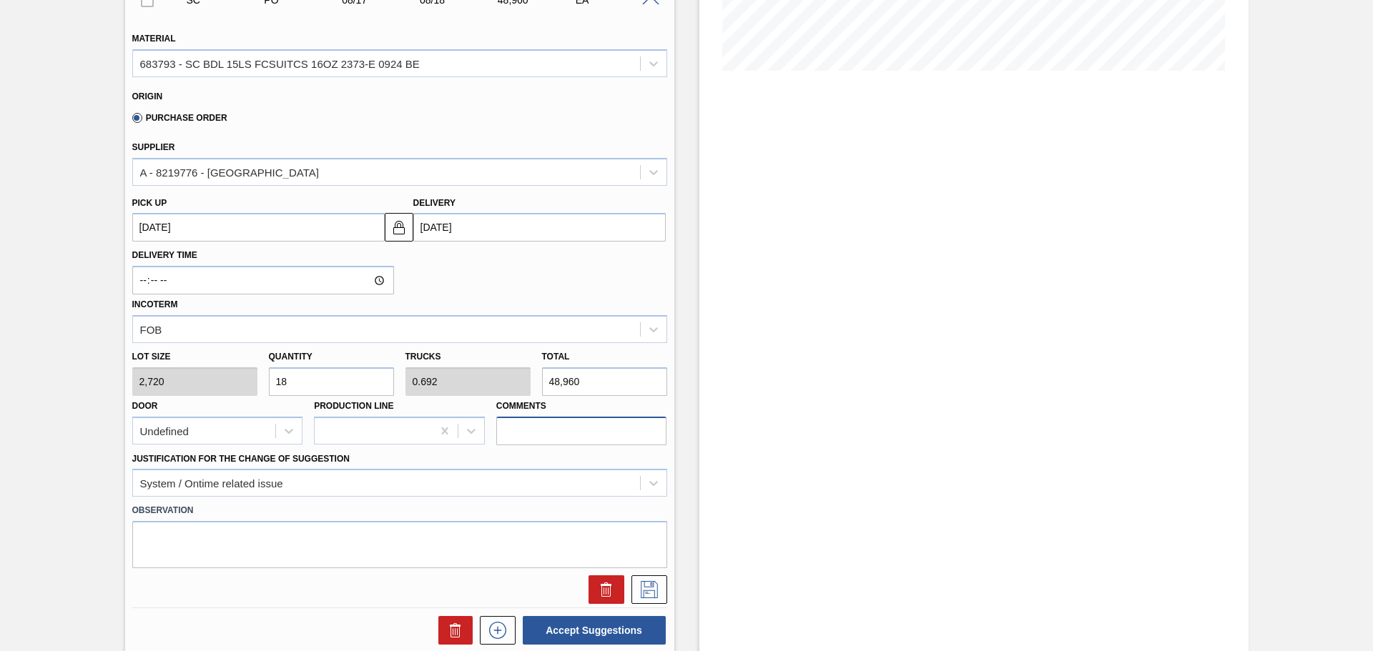
click at [557, 419] on input "Comments" at bounding box center [581, 431] width 171 height 29
type input "NOSE, DROP"
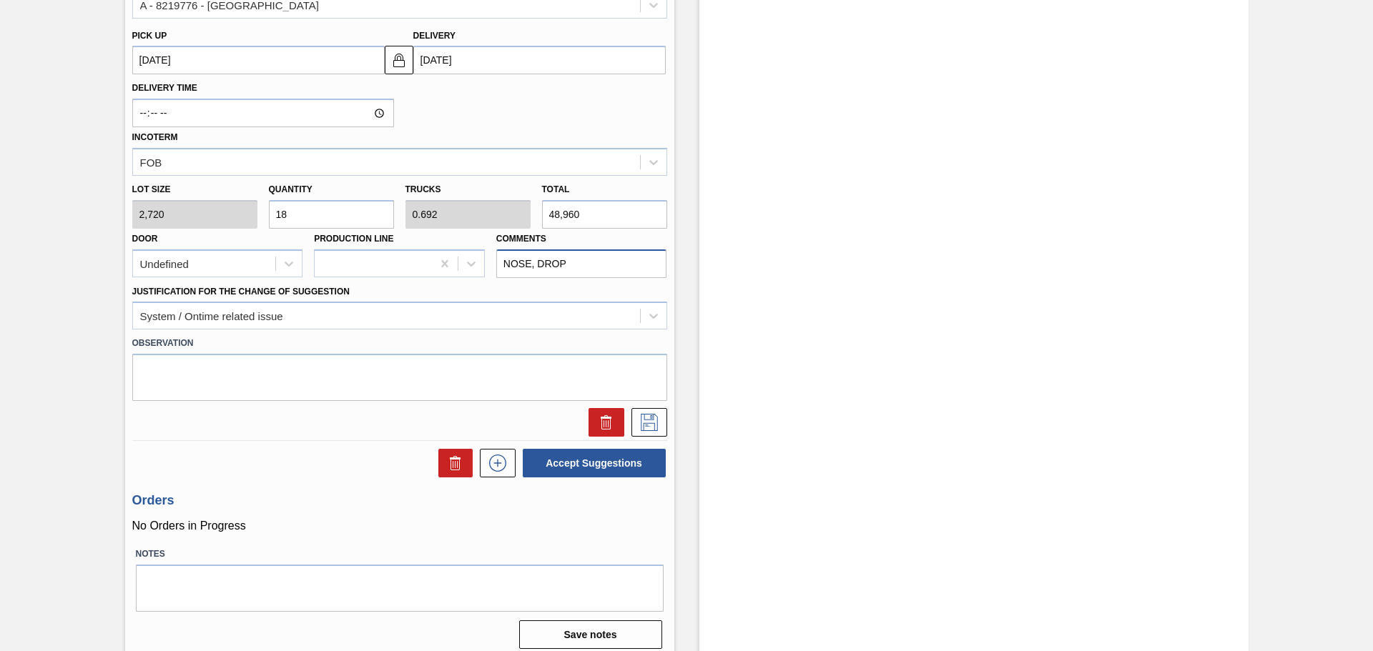
scroll to position [525, 0]
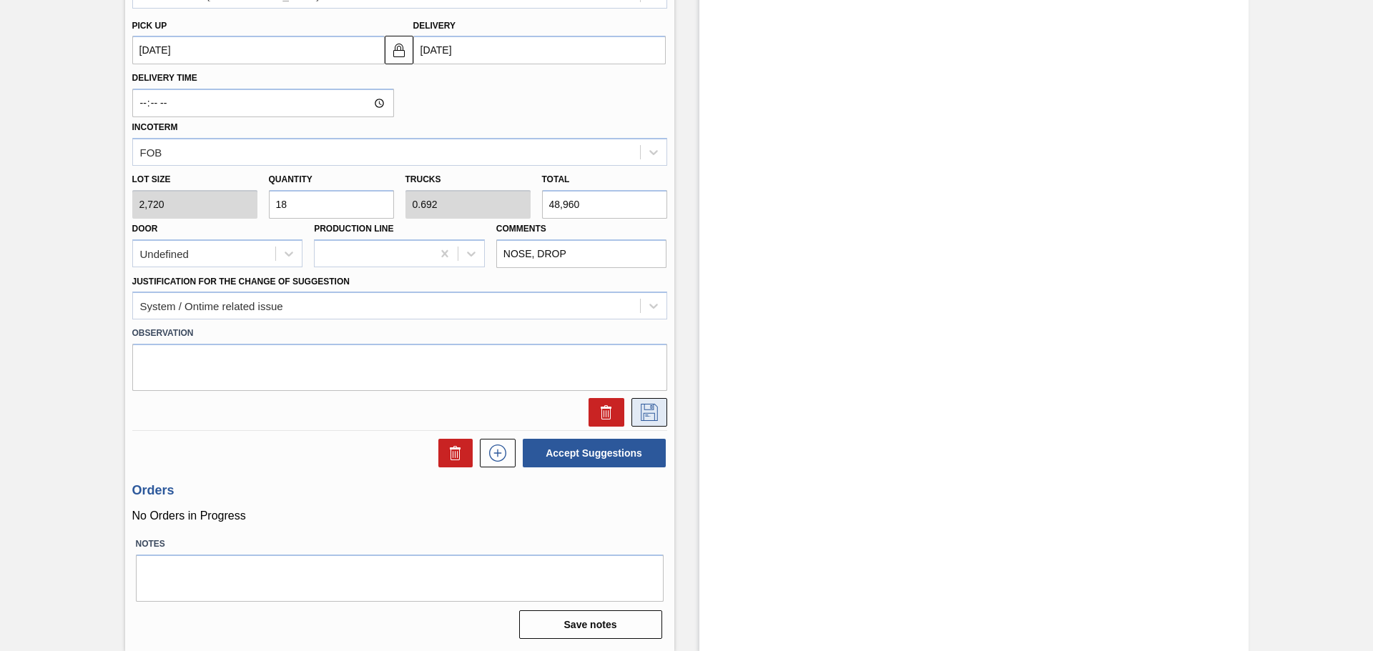
click at [641, 417] on icon at bounding box center [649, 412] width 23 height 17
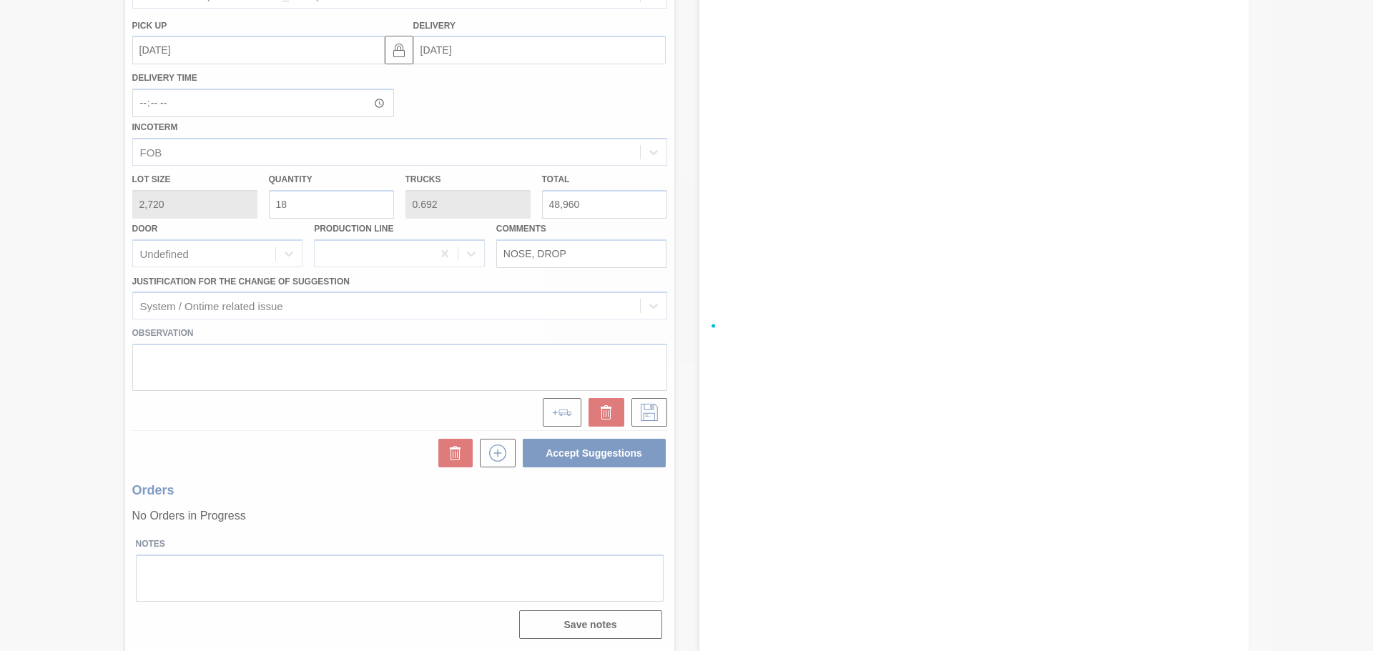
scroll to position [0, 0]
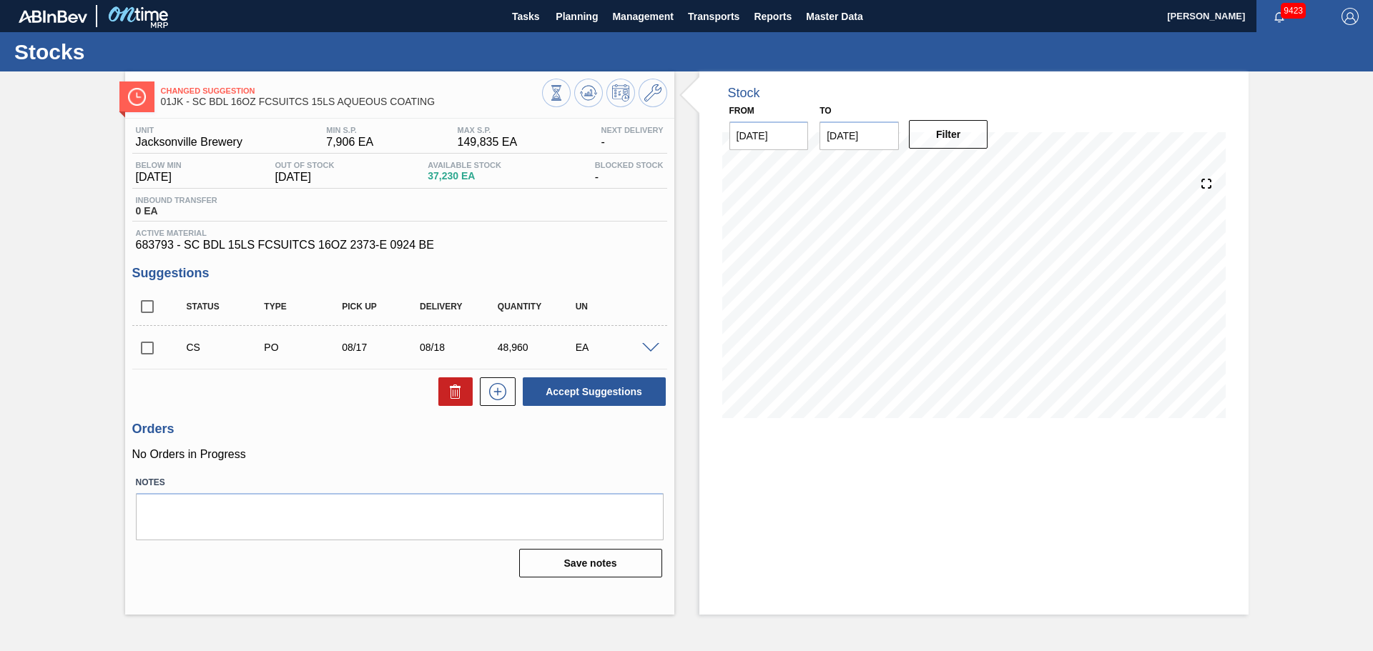
click at [646, 344] on span at bounding box center [650, 348] width 17 height 11
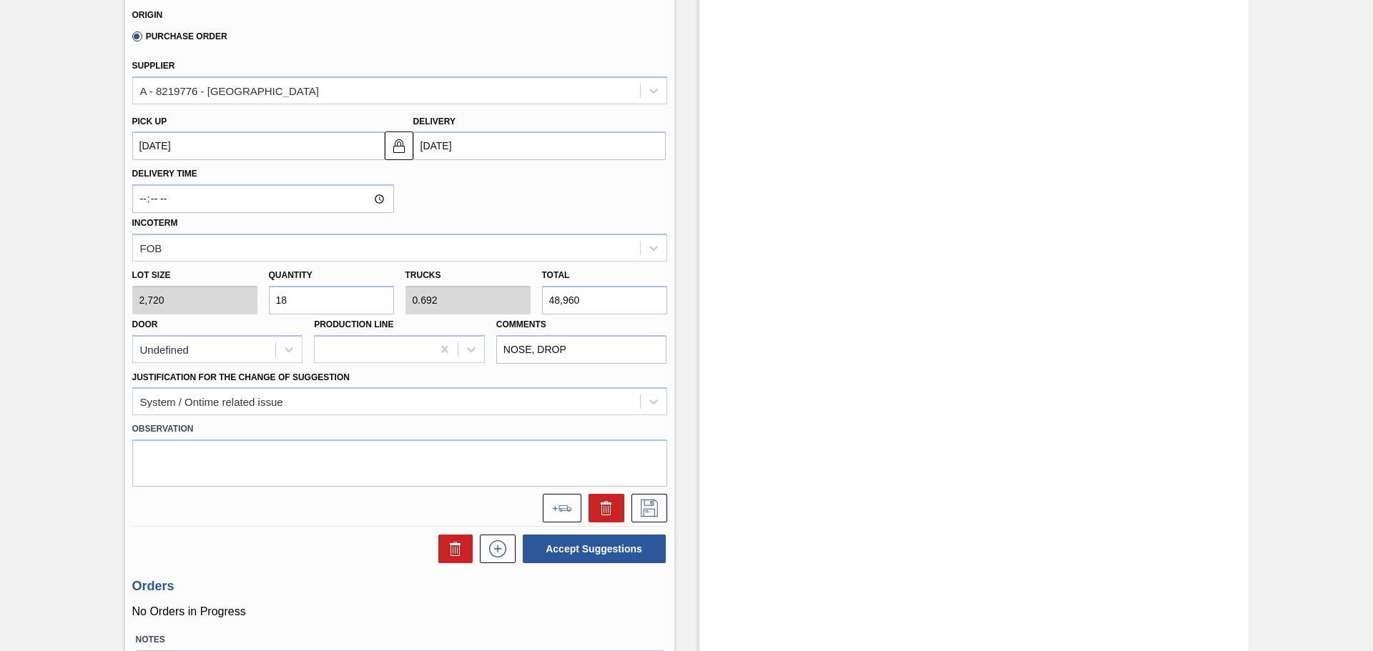
scroll to position [500, 0]
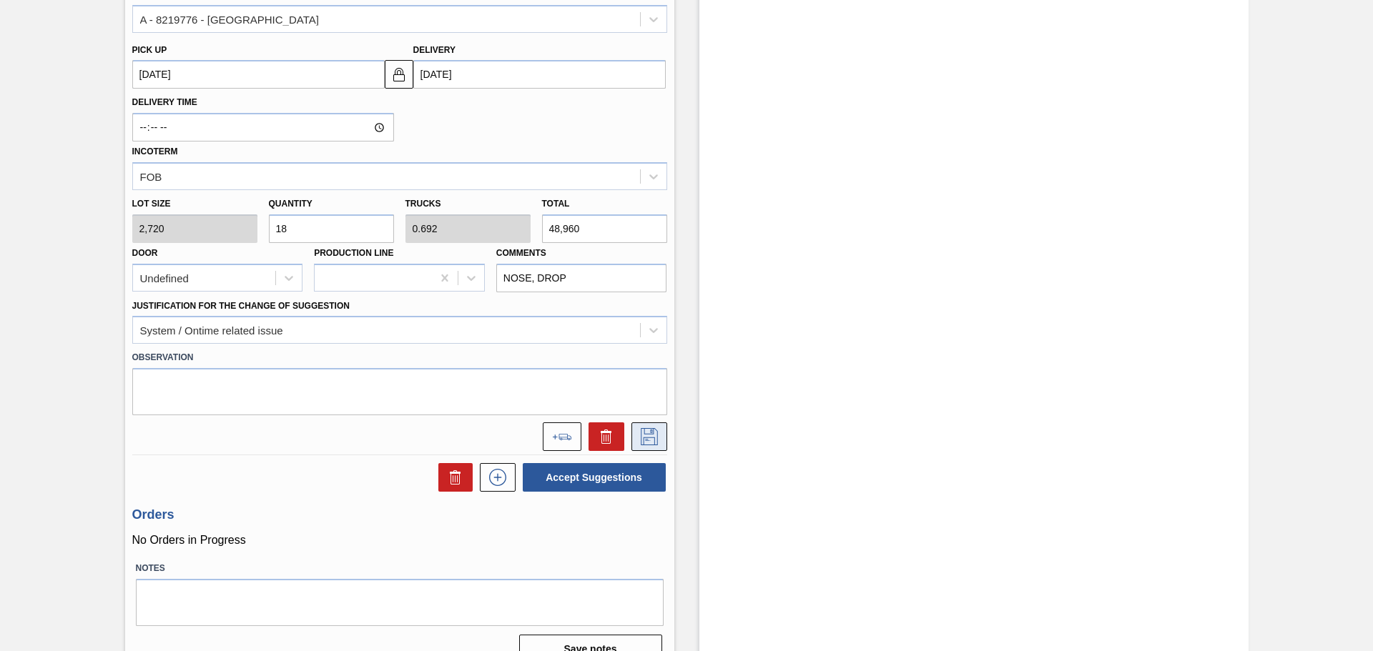
click at [654, 435] on icon at bounding box center [649, 436] width 23 height 17
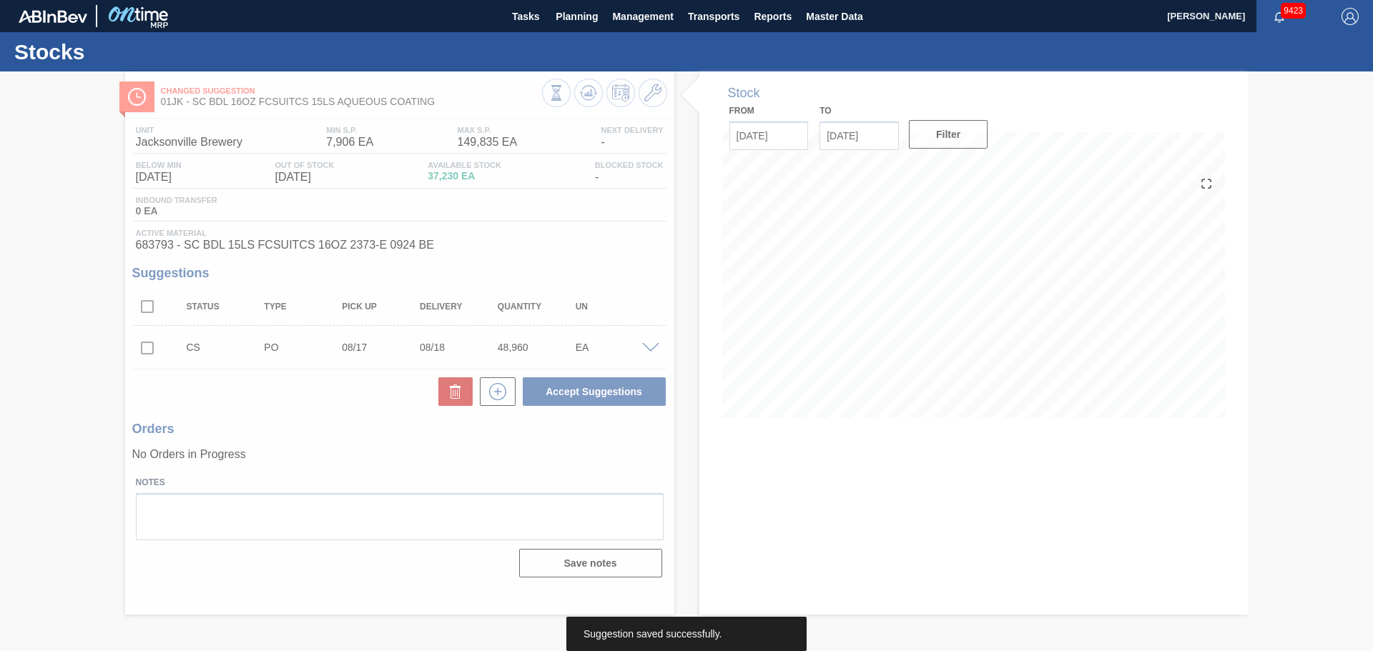
scroll to position [0, 0]
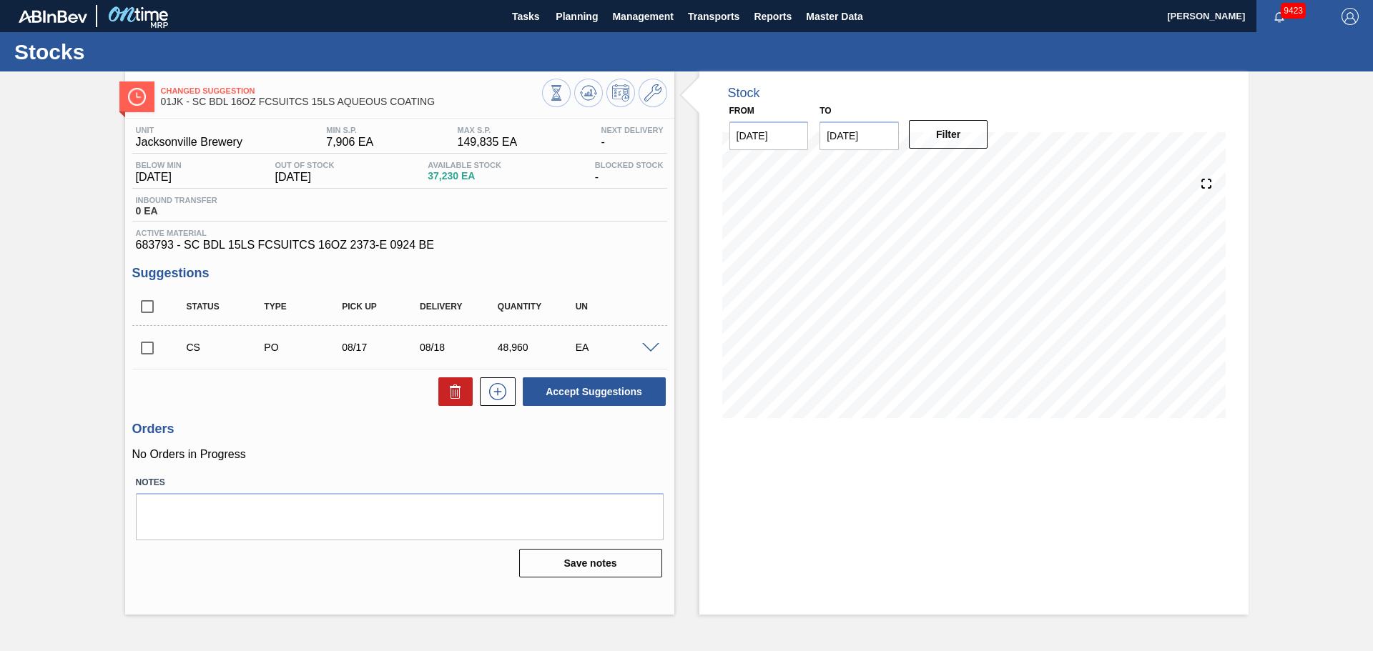
click at [155, 355] on input "checkbox" at bounding box center [147, 348] width 30 height 30
click at [610, 381] on button "Accept Suggestions" at bounding box center [594, 391] width 143 height 29
checkbox input "false"
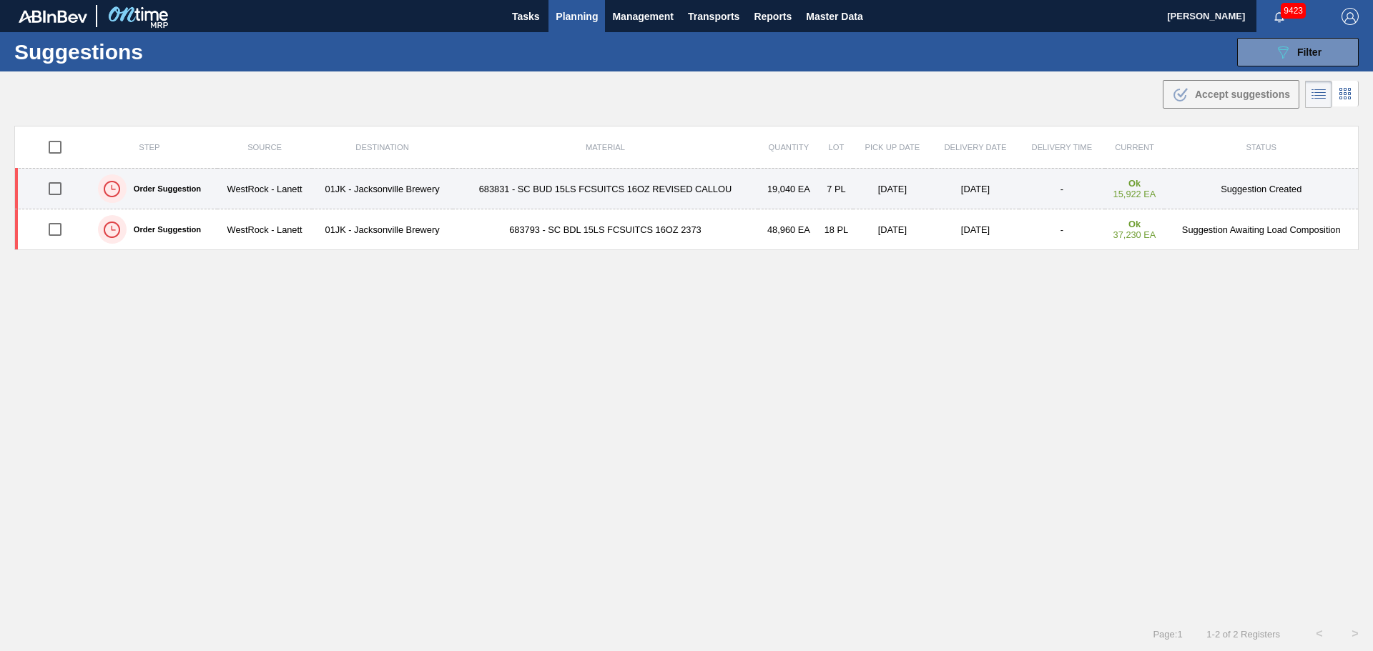
click at [503, 177] on td "683831 - SC BUD 15LS FCSUITCS 16OZ REVISED CALLOU" at bounding box center [605, 189] width 305 height 41
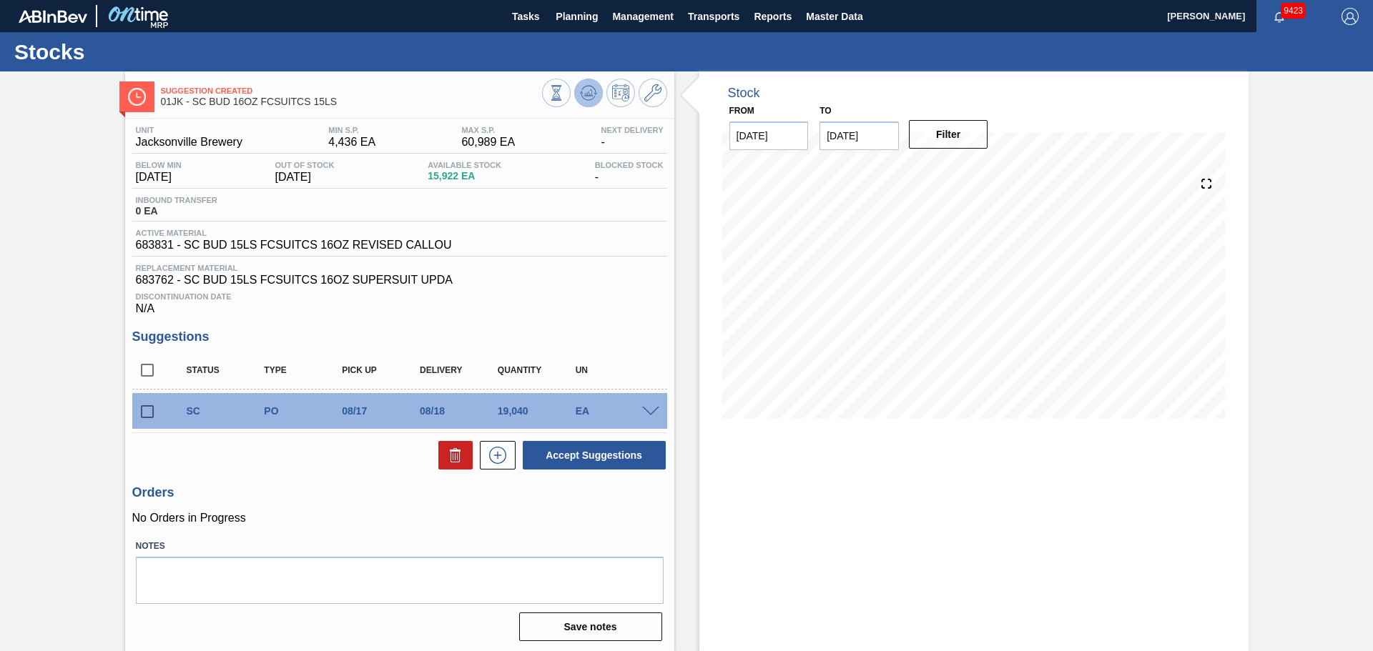
click at [585, 102] on span at bounding box center [588, 92] width 17 height 17
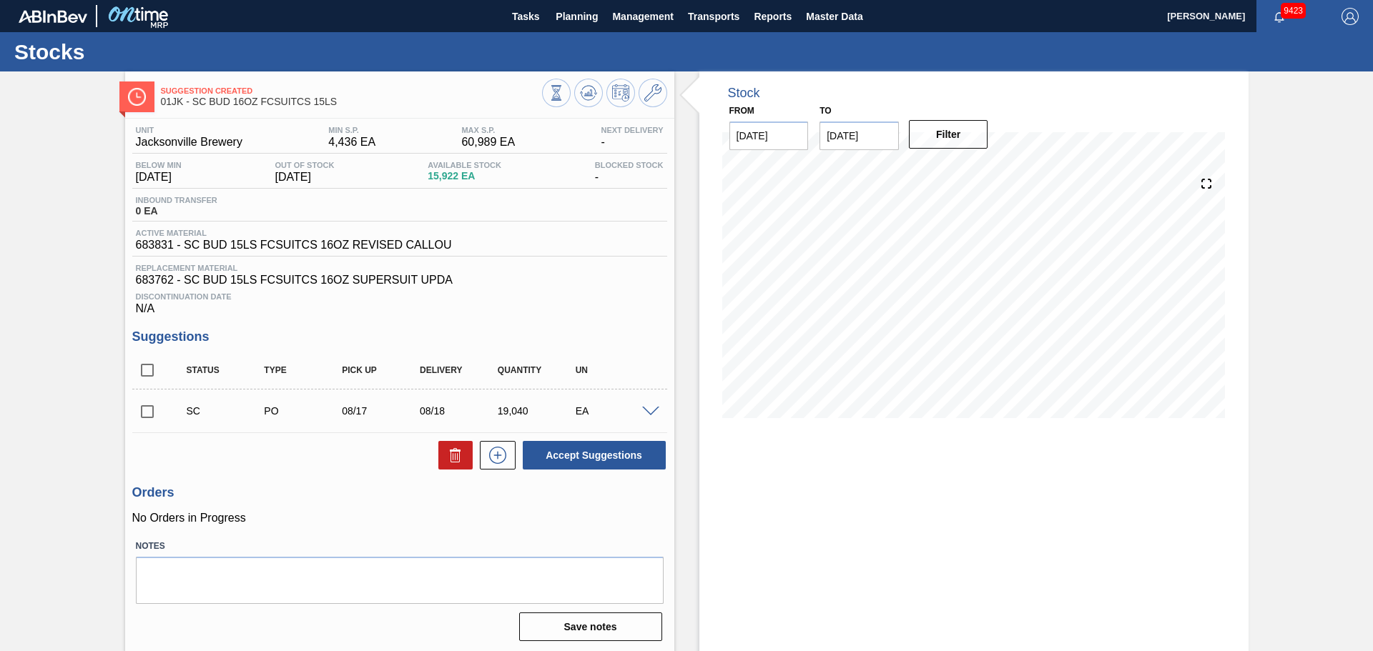
click at [654, 412] on span at bounding box center [650, 412] width 17 height 11
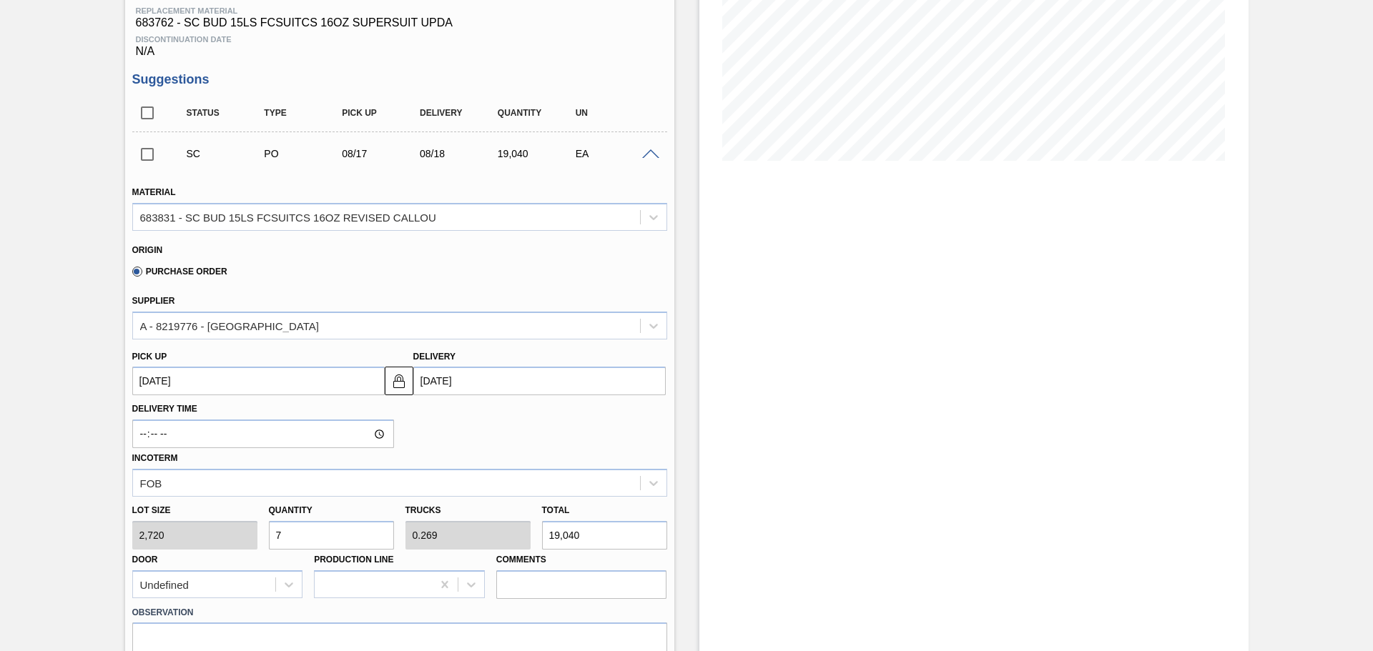
scroll to position [286, 0]
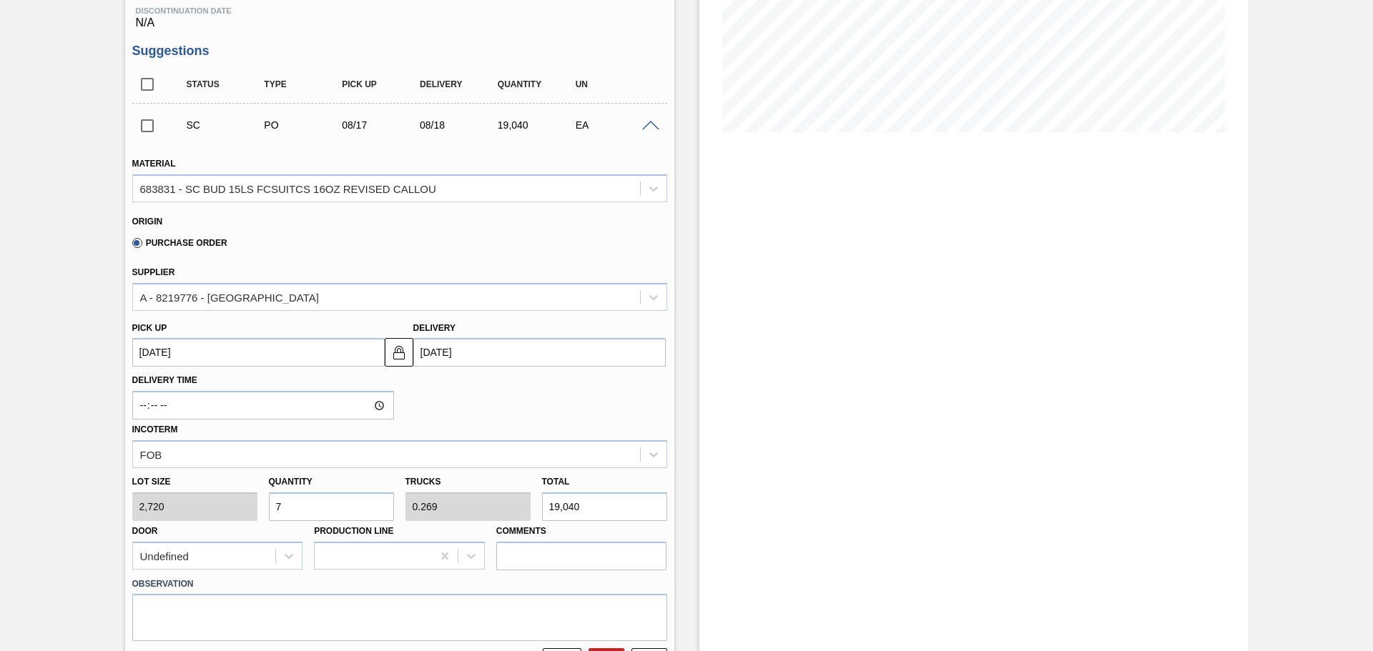
click at [346, 493] on input "7" at bounding box center [331, 507] width 125 height 29
type input "0"
type input "8"
type input "0.308"
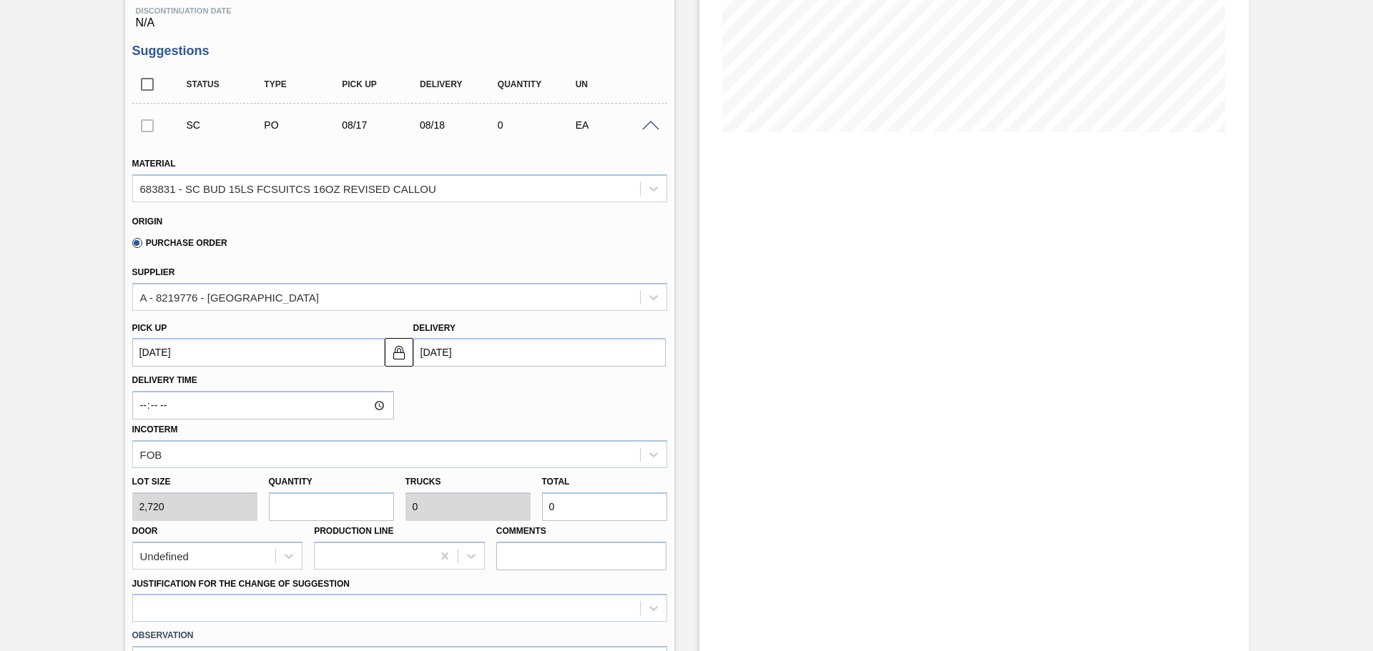
type input "21,760"
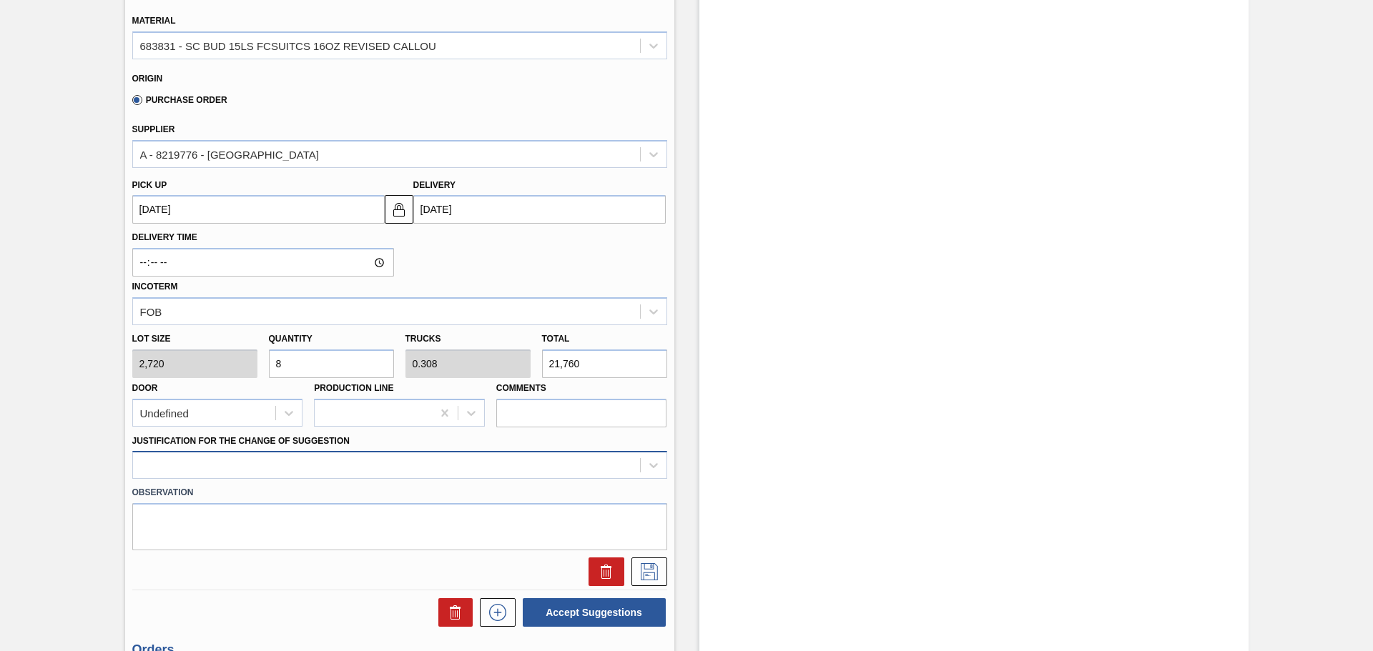
type input "8"
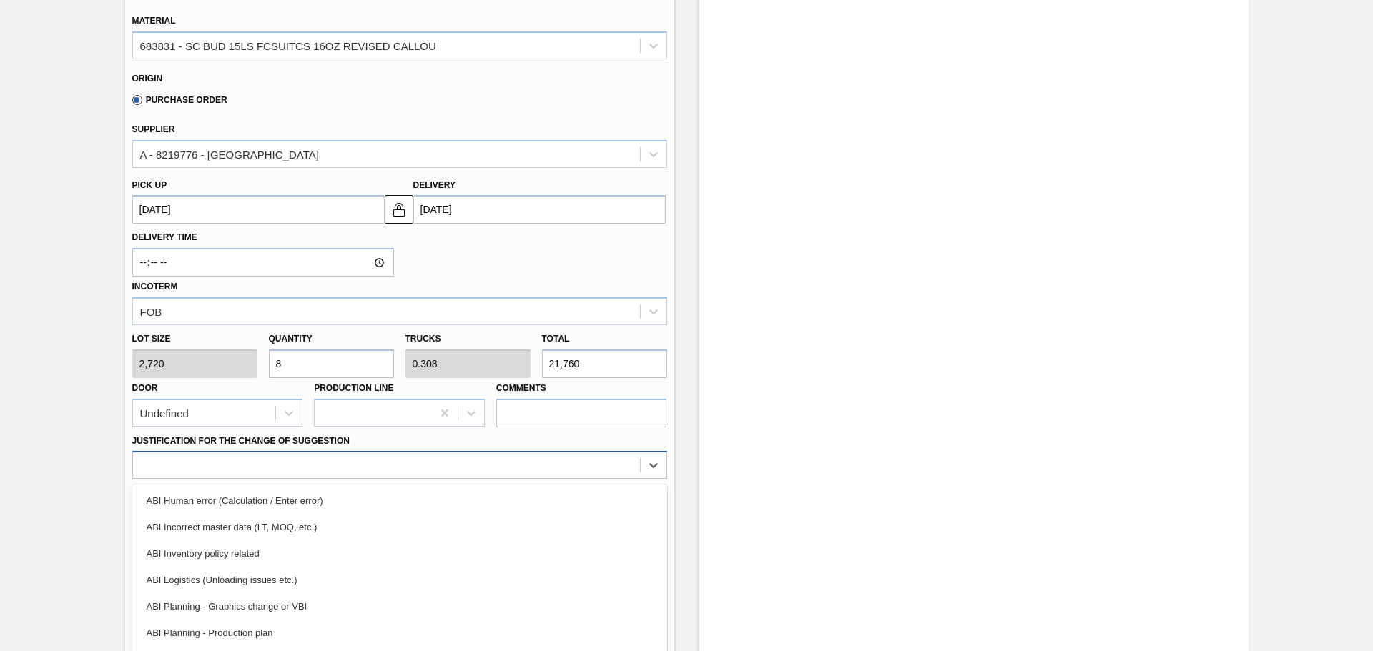
click at [422, 467] on div "option ABI Incorrect master data (LT, MOQ, etc.) focused, 2 of 18. 18 results a…" at bounding box center [399, 465] width 535 height 28
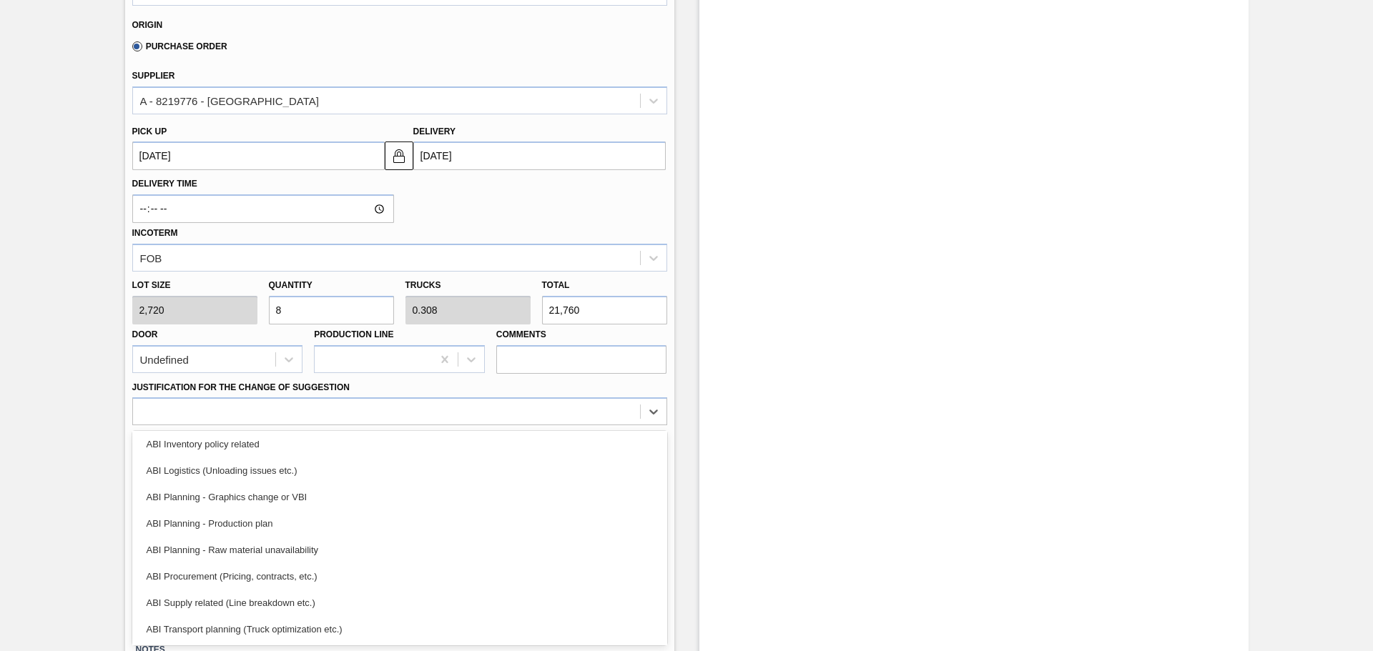
scroll to position [53, 0]
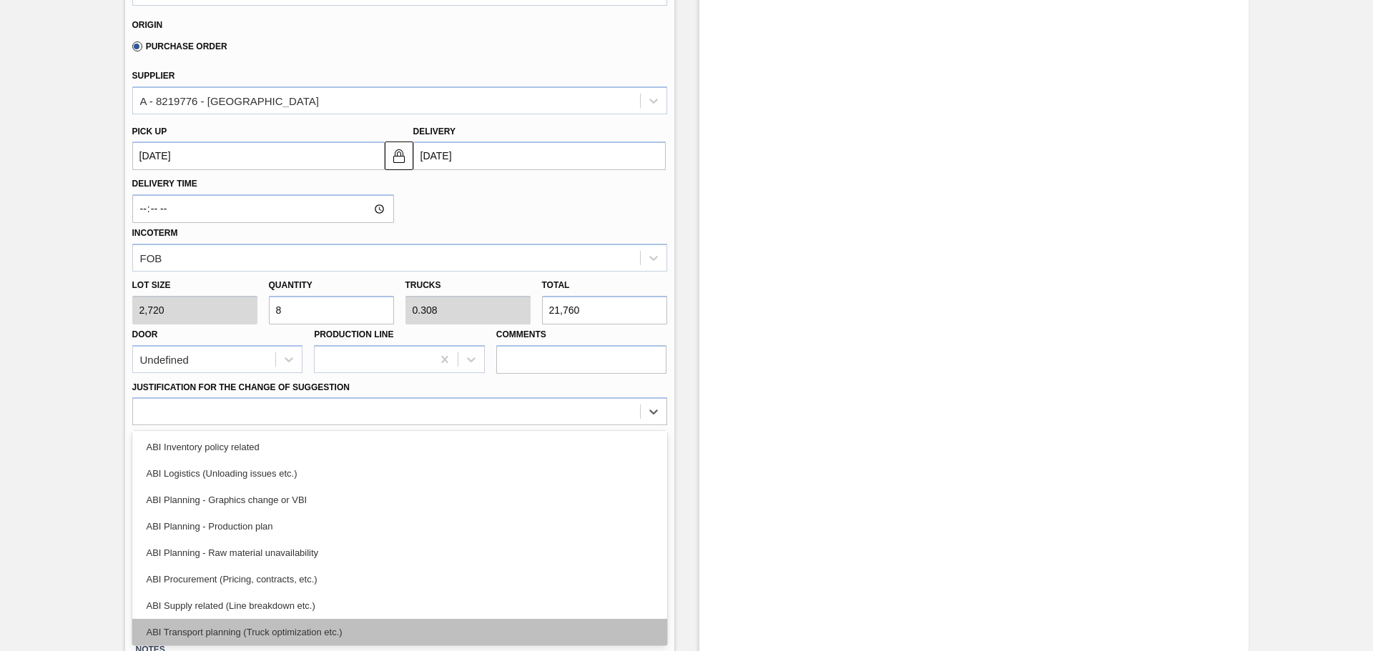
click at [292, 636] on div "ABI Transport planning (Truck optimization etc.)" at bounding box center [399, 632] width 535 height 26
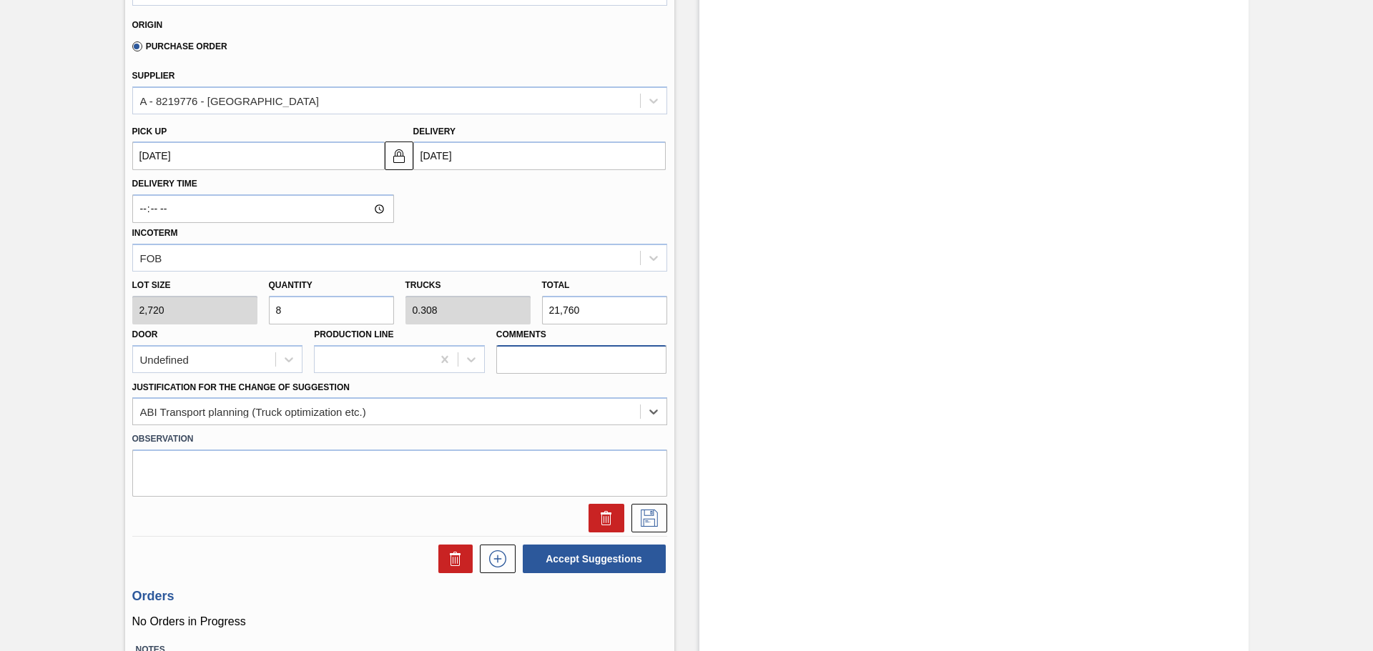
click at [570, 354] on input "Comments" at bounding box center [581, 359] width 171 height 29
type input "TAIL, DROP"
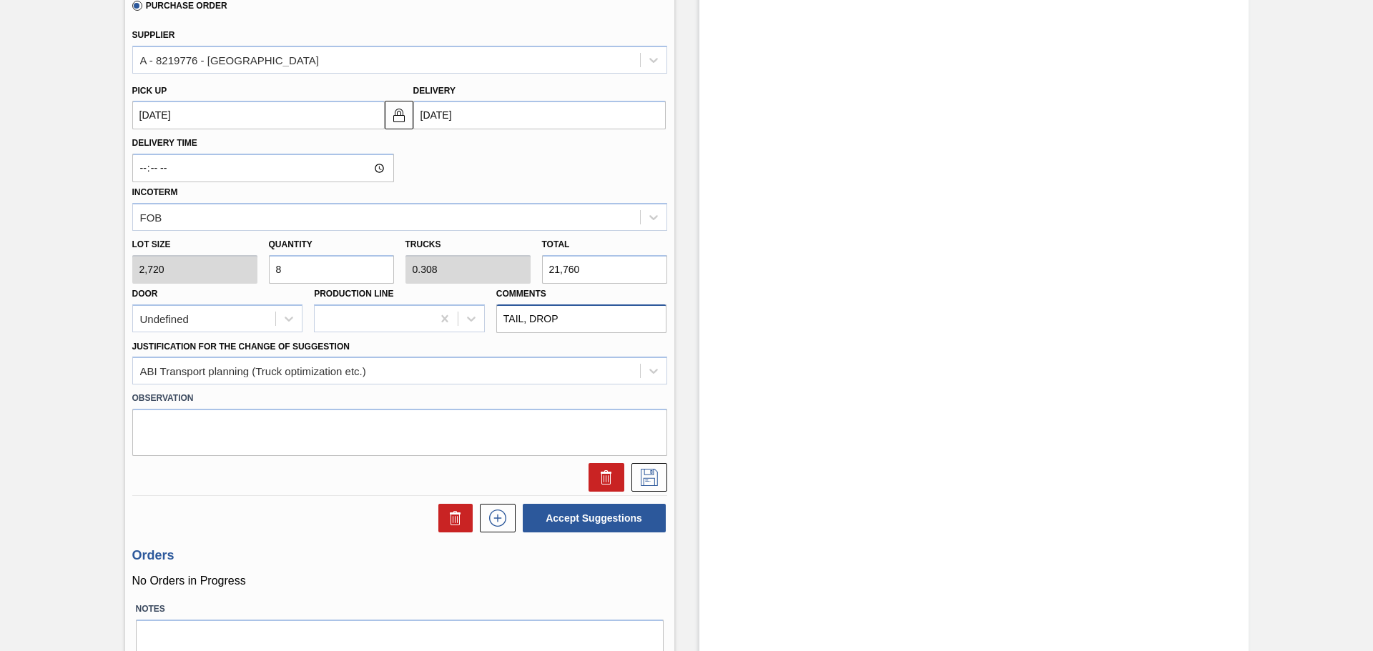
scroll to position [554, 0]
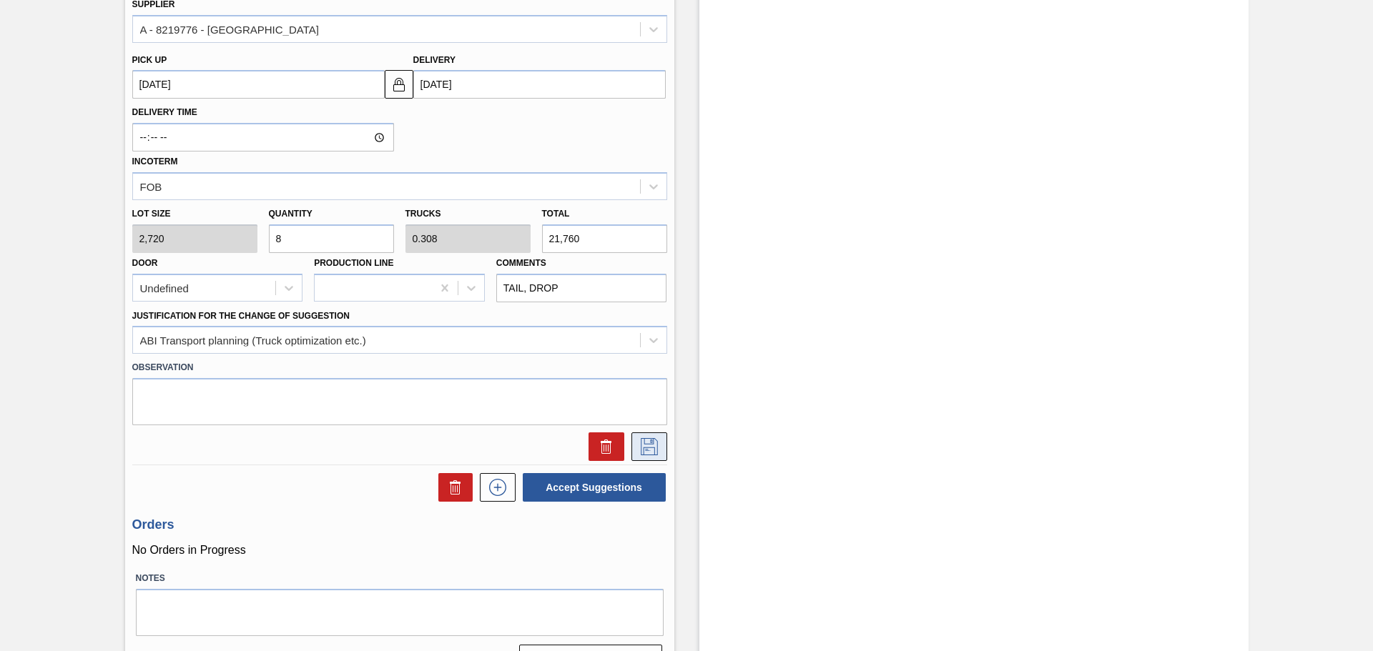
click at [649, 449] on icon at bounding box center [649, 446] width 23 height 17
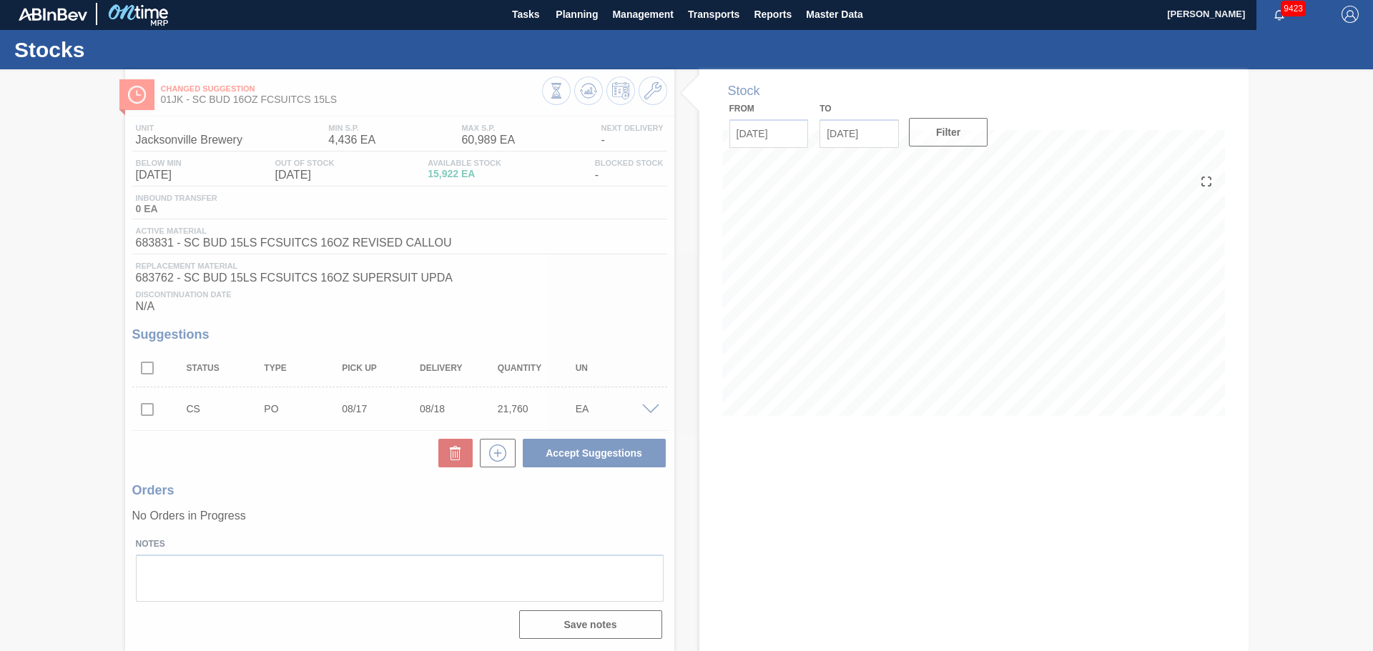
scroll to position [2, 0]
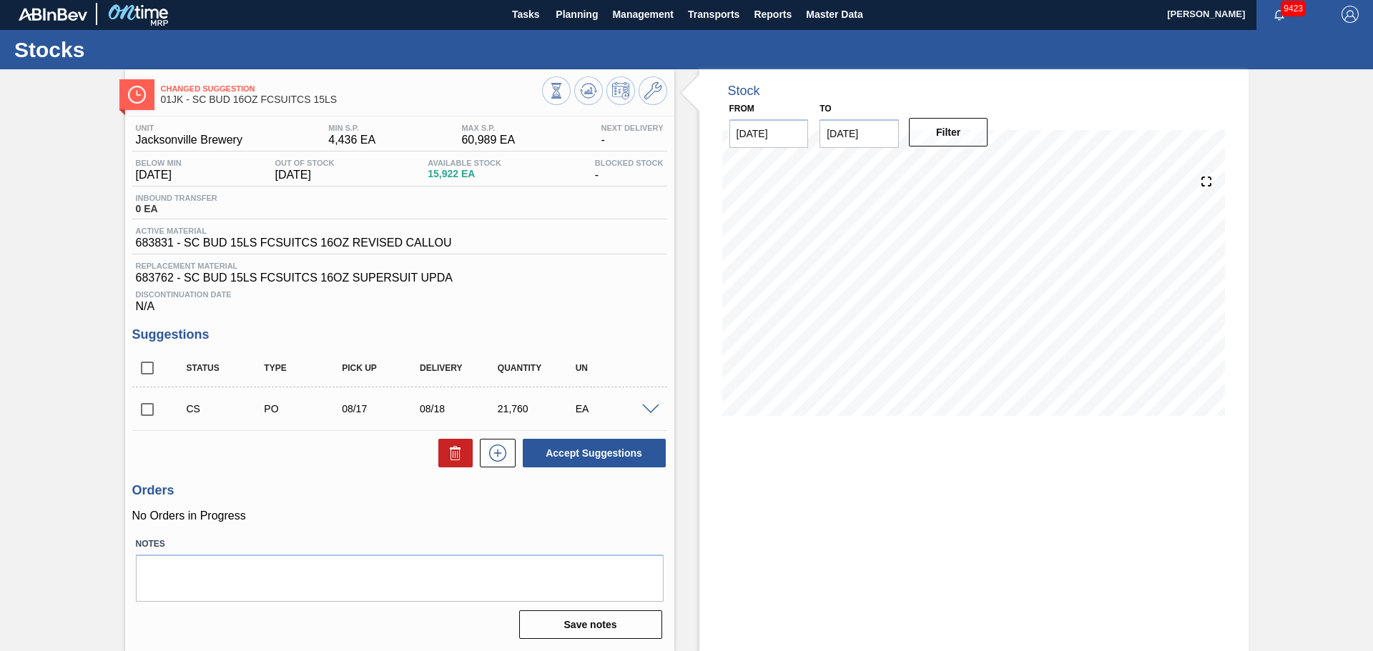
click at [652, 400] on div "CS PO 08/17 08/18 21,760 EA" at bounding box center [399, 409] width 535 height 36
click at [652, 408] on span at bounding box center [650, 410] width 17 height 11
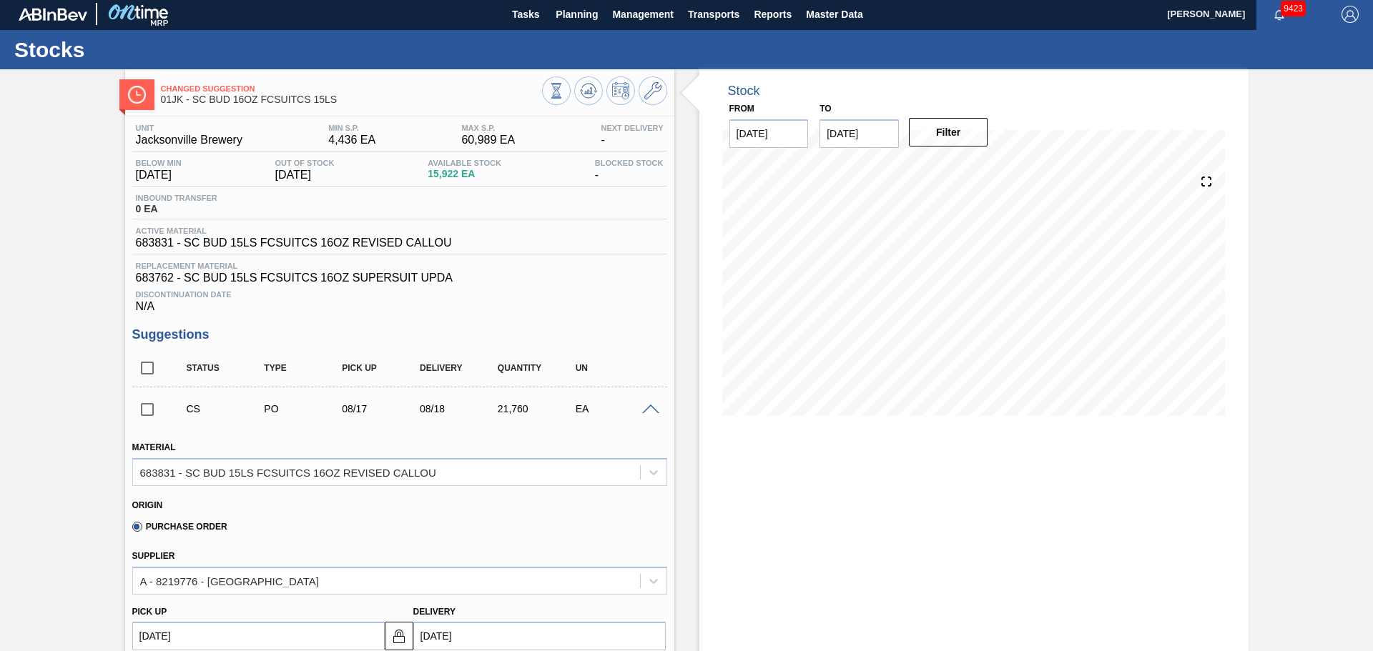
scroll to position [0, 0]
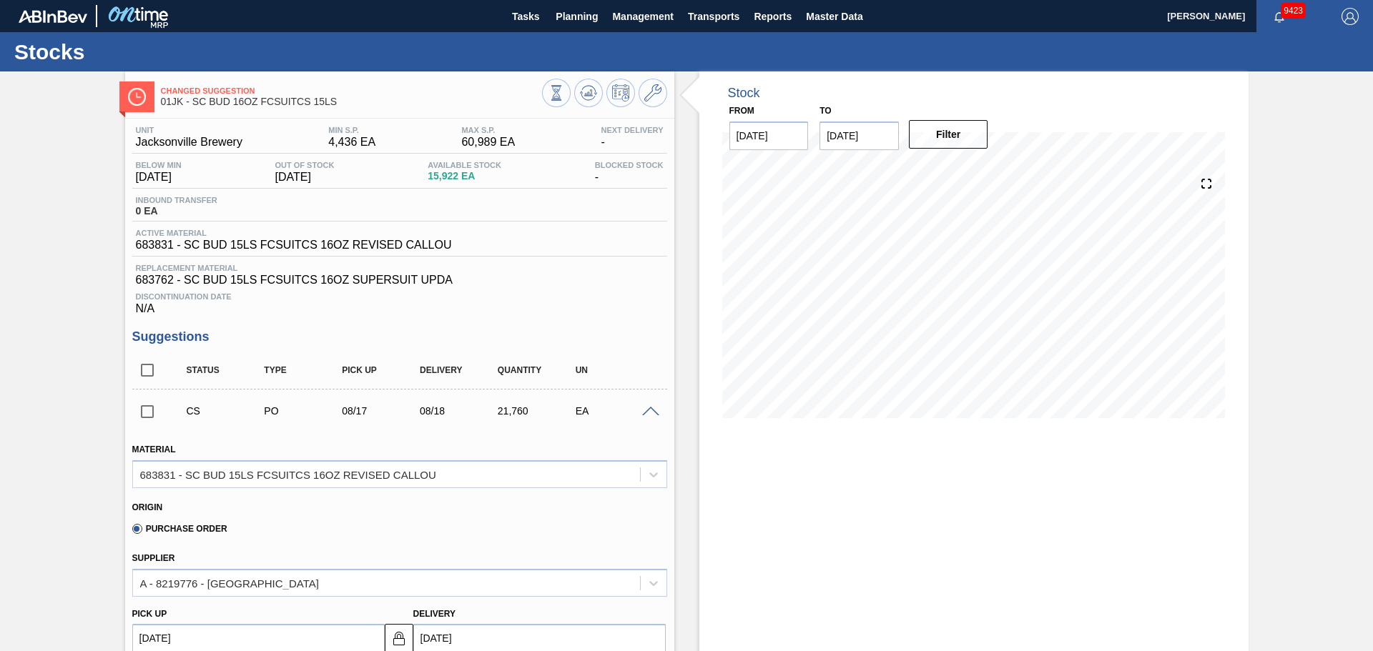
click at [154, 416] on input "checkbox" at bounding box center [147, 412] width 30 height 30
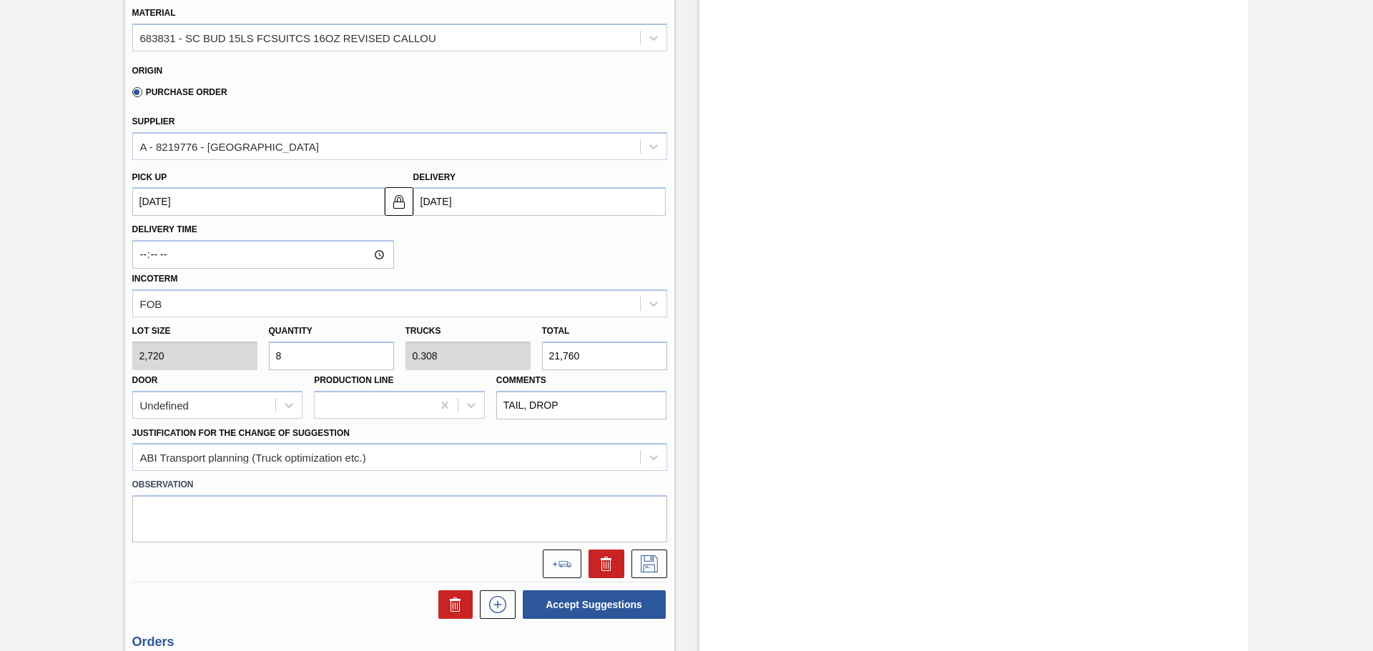
scroll to position [572, 0]
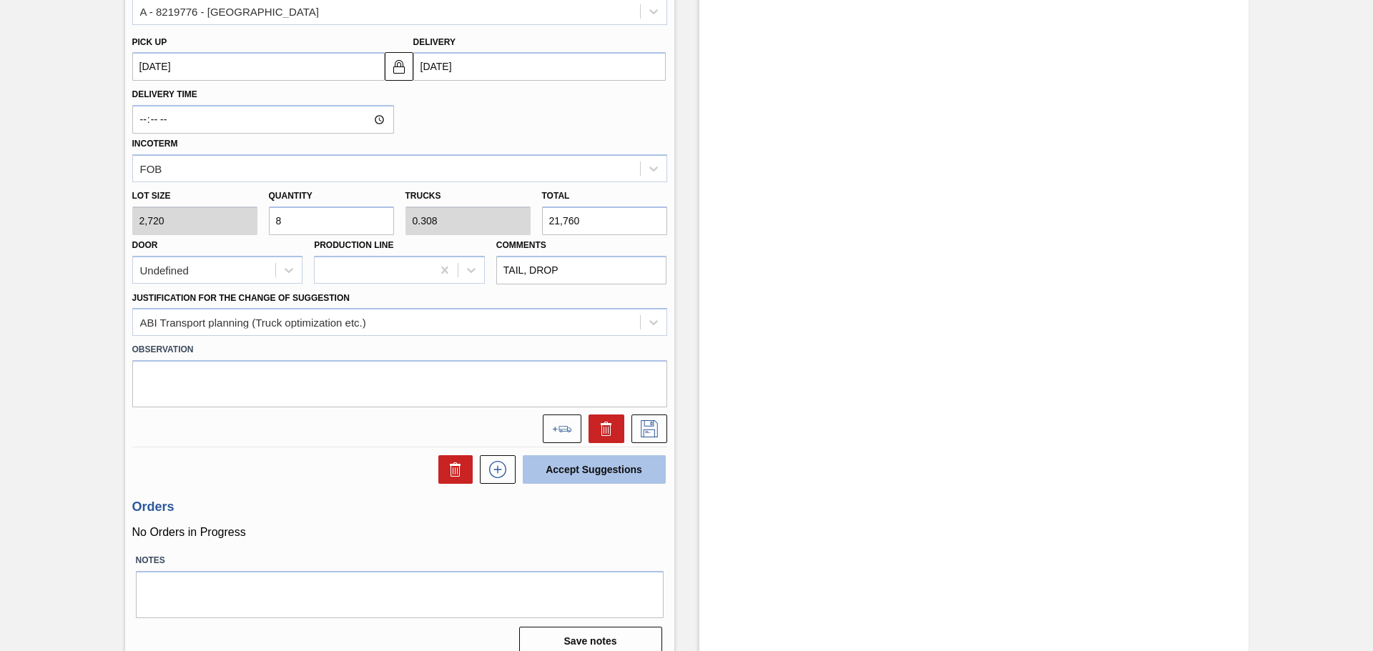
click at [578, 465] on button "Accept Suggestions" at bounding box center [594, 469] width 143 height 29
checkbox input "false"
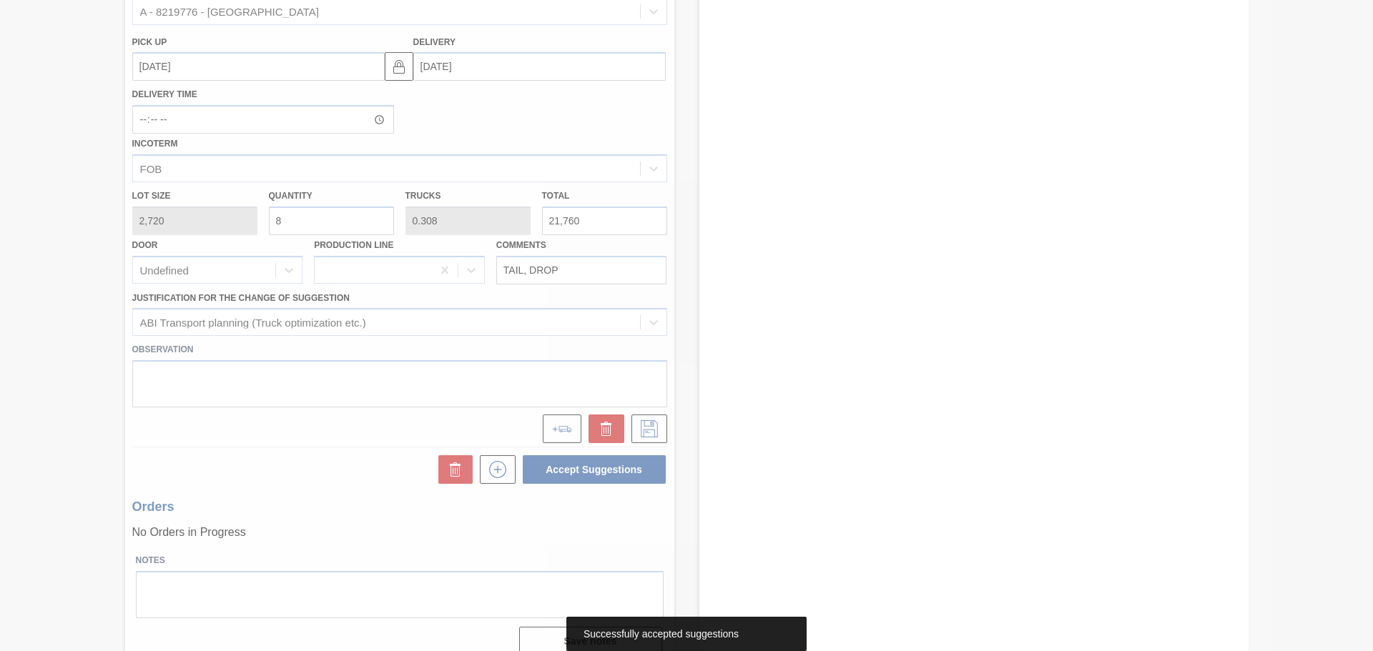
scroll to position [2, 0]
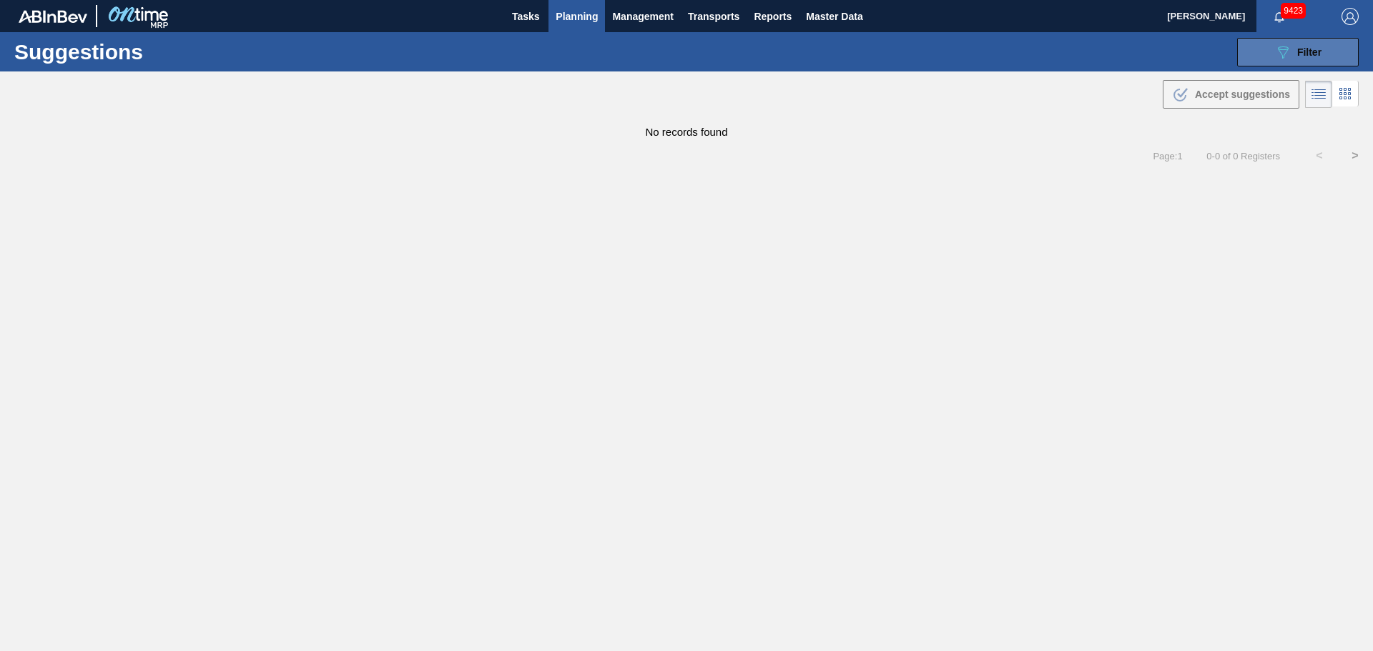
click at [1269, 64] on button "089F7B8B-B2A5-4AFE-B5C0-19BA573D28AC Filter" at bounding box center [1298, 52] width 122 height 29
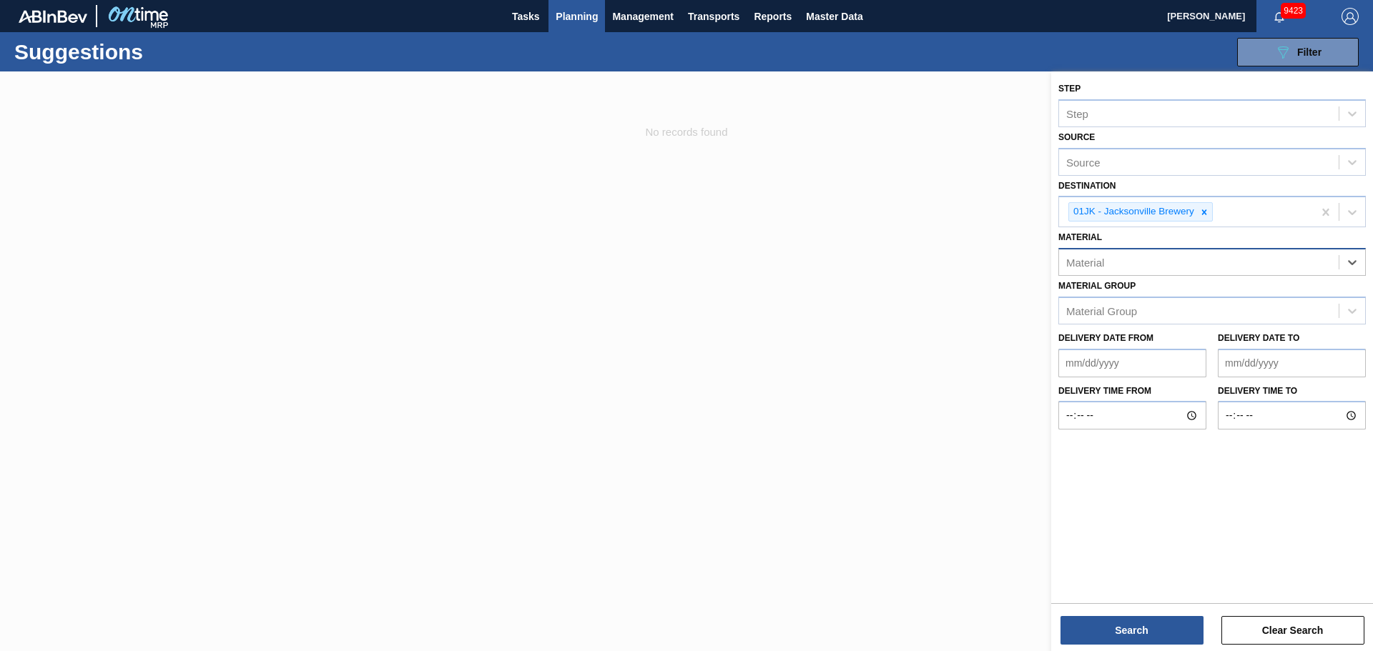
click at [1242, 267] on div "Material" at bounding box center [1199, 262] width 280 height 21
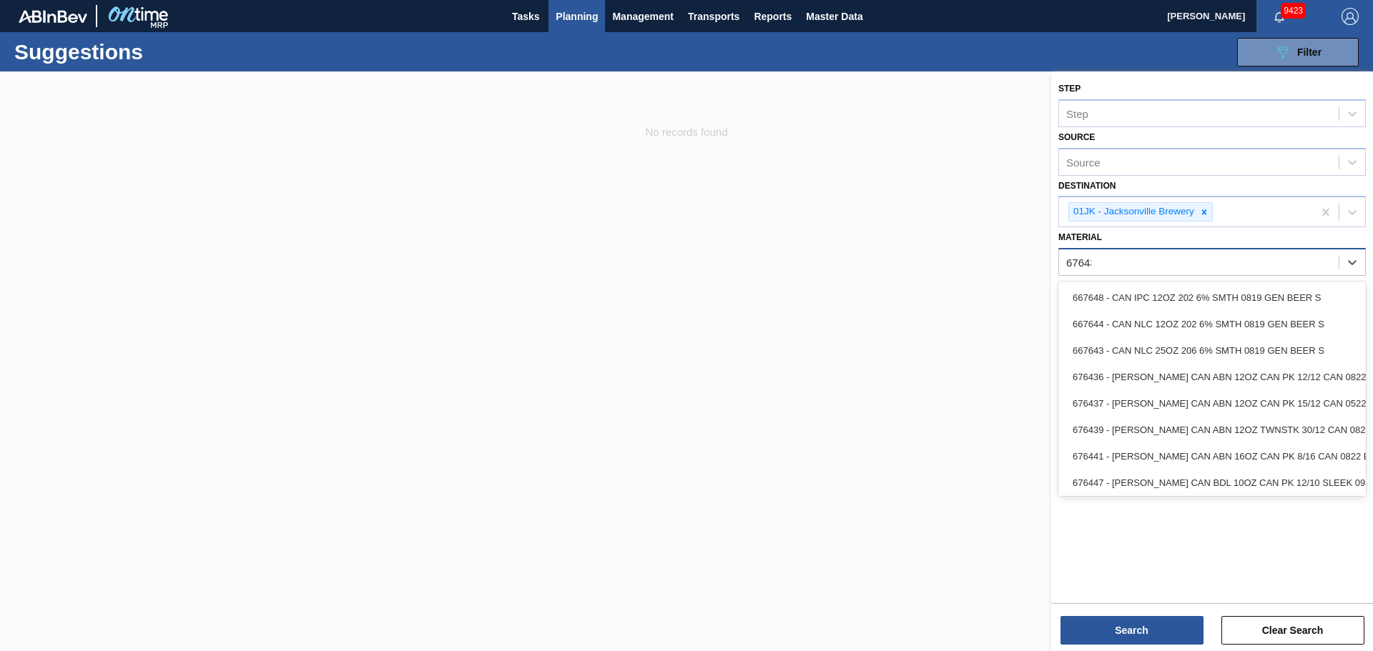
type input "676437"
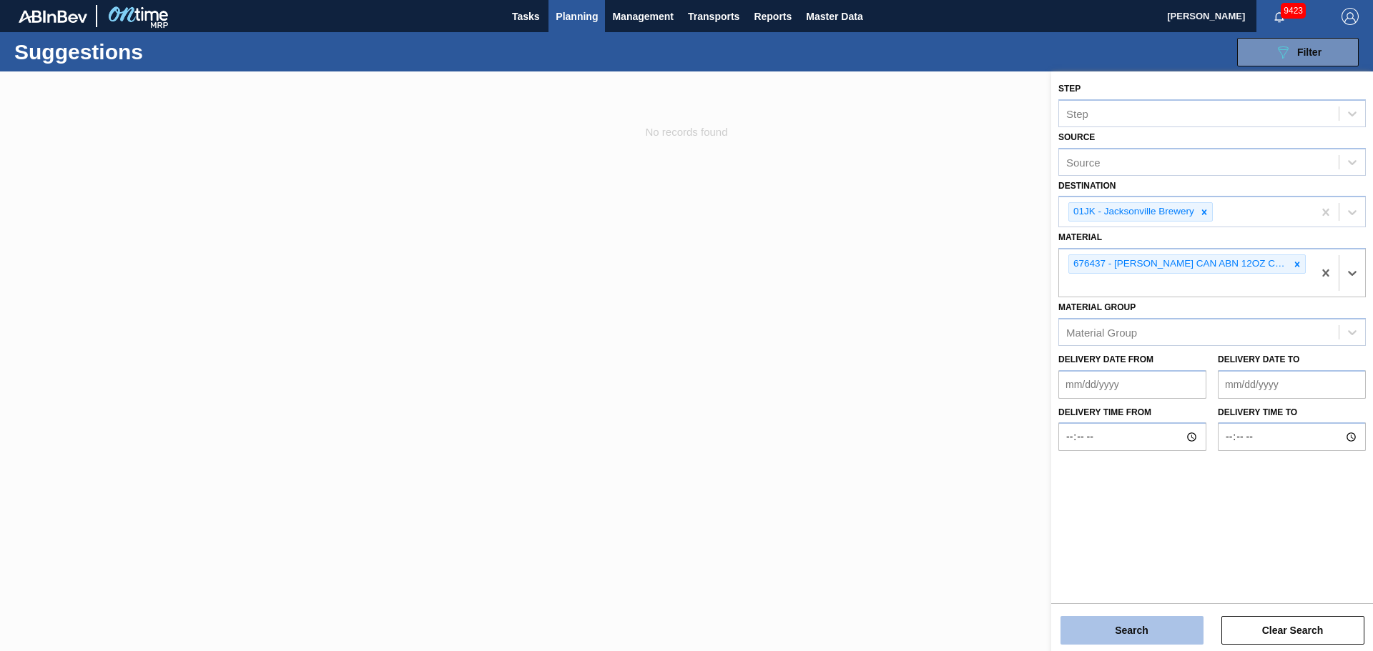
click at [1133, 616] on div "Search Clear Search" at bounding box center [1212, 623] width 322 height 40
click at [1135, 623] on button "Search" at bounding box center [1131, 630] width 143 height 29
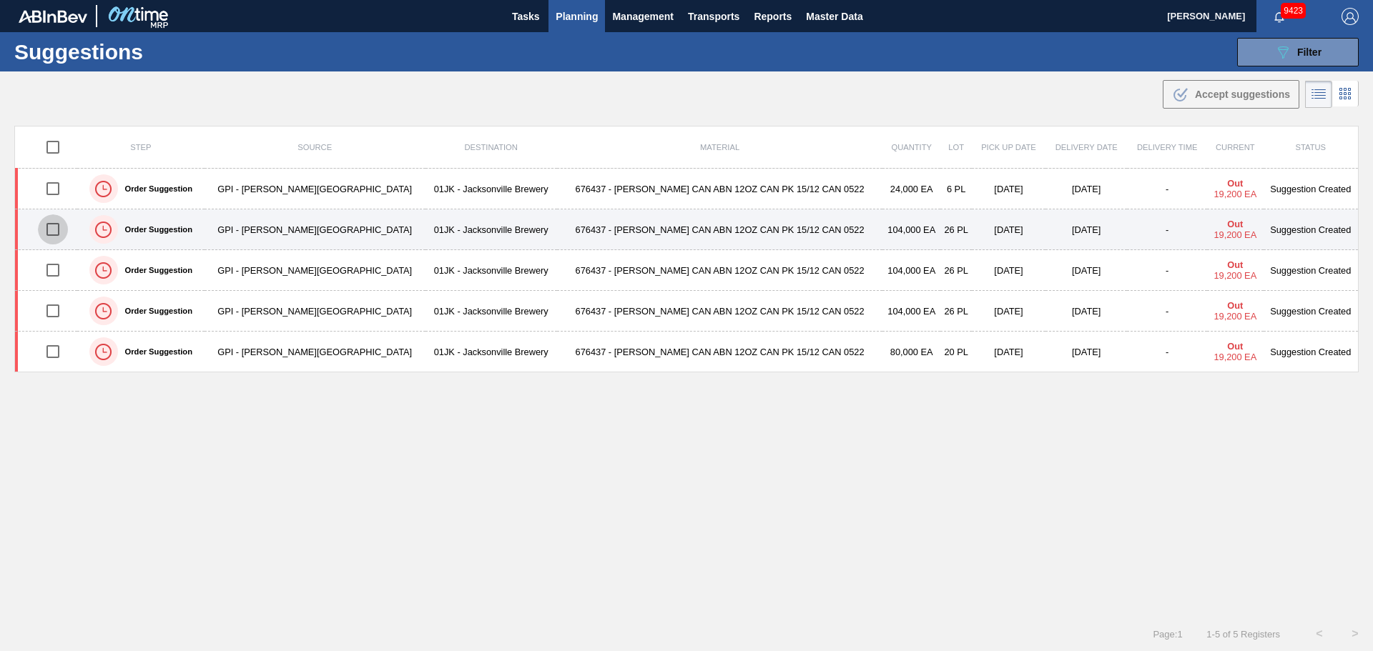
click at [64, 229] on input "checkbox" at bounding box center [53, 229] width 30 height 30
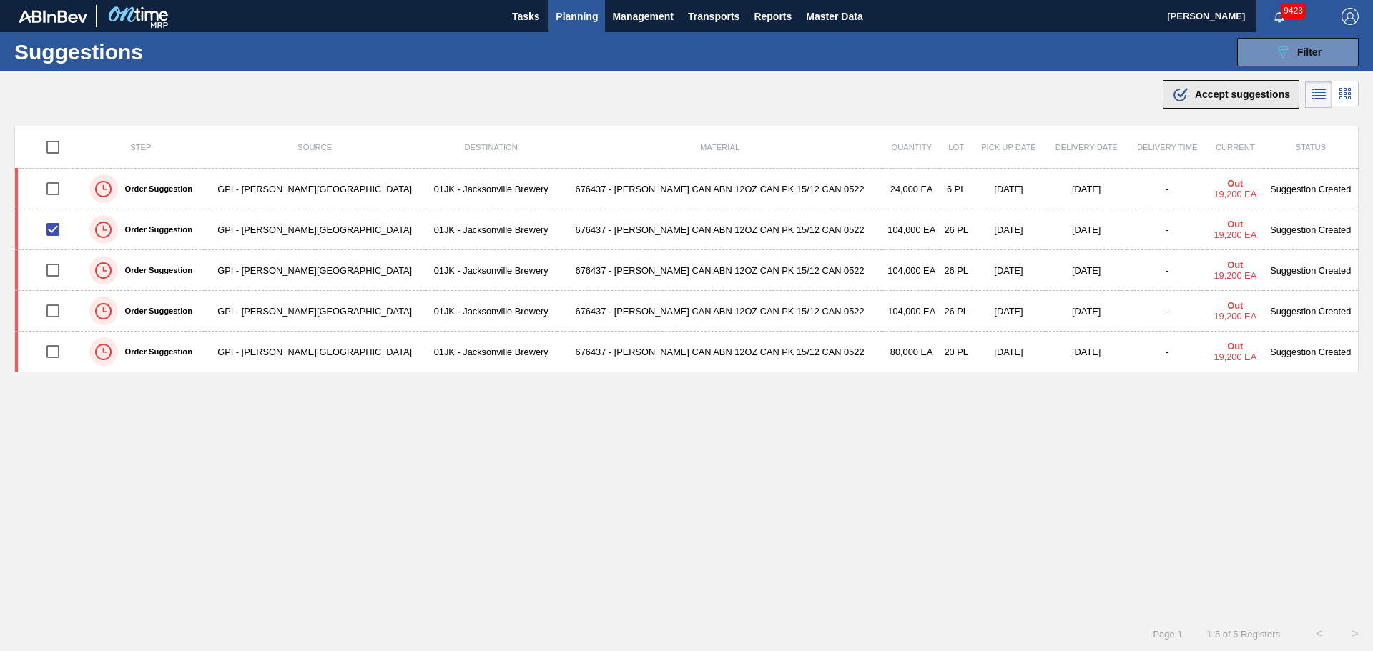
click at [1189, 100] on div ".b{fill:var(--color-action-default)} Accept suggestions" at bounding box center [1231, 94] width 118 height 17
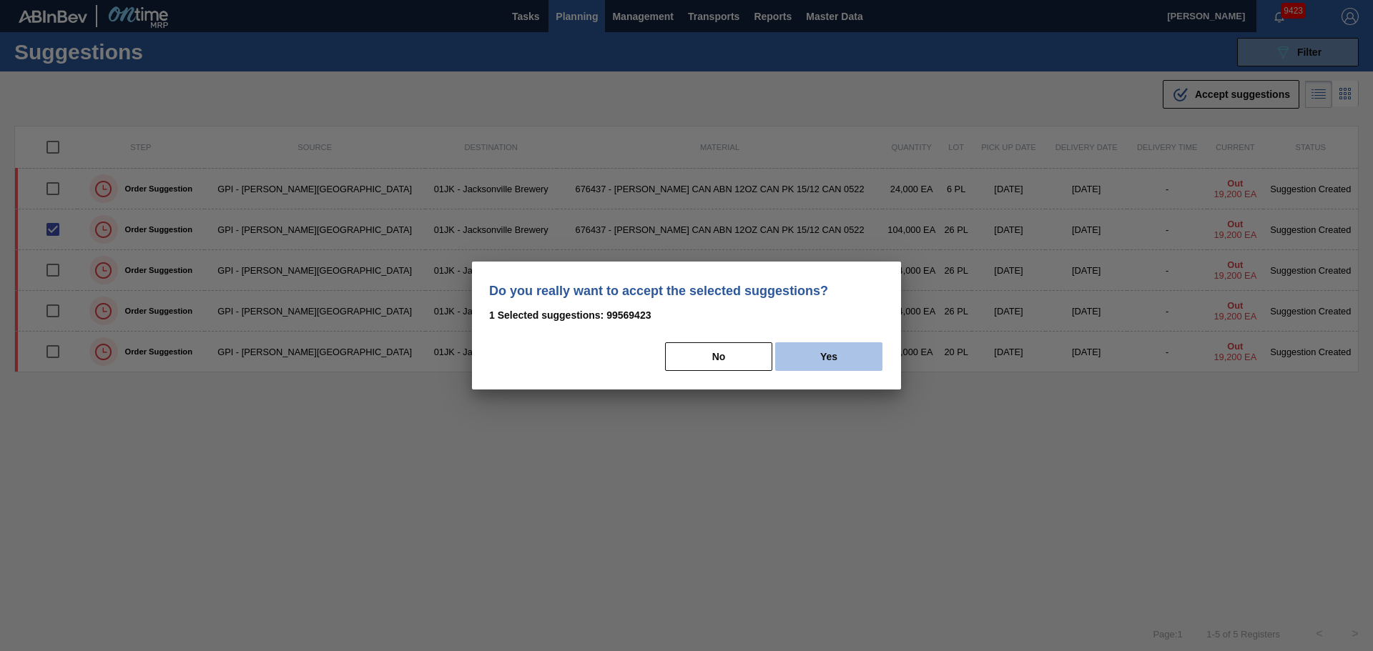
click at [834, 360] on button "Yes" at bounding box center [828, 356] width 107 height 29
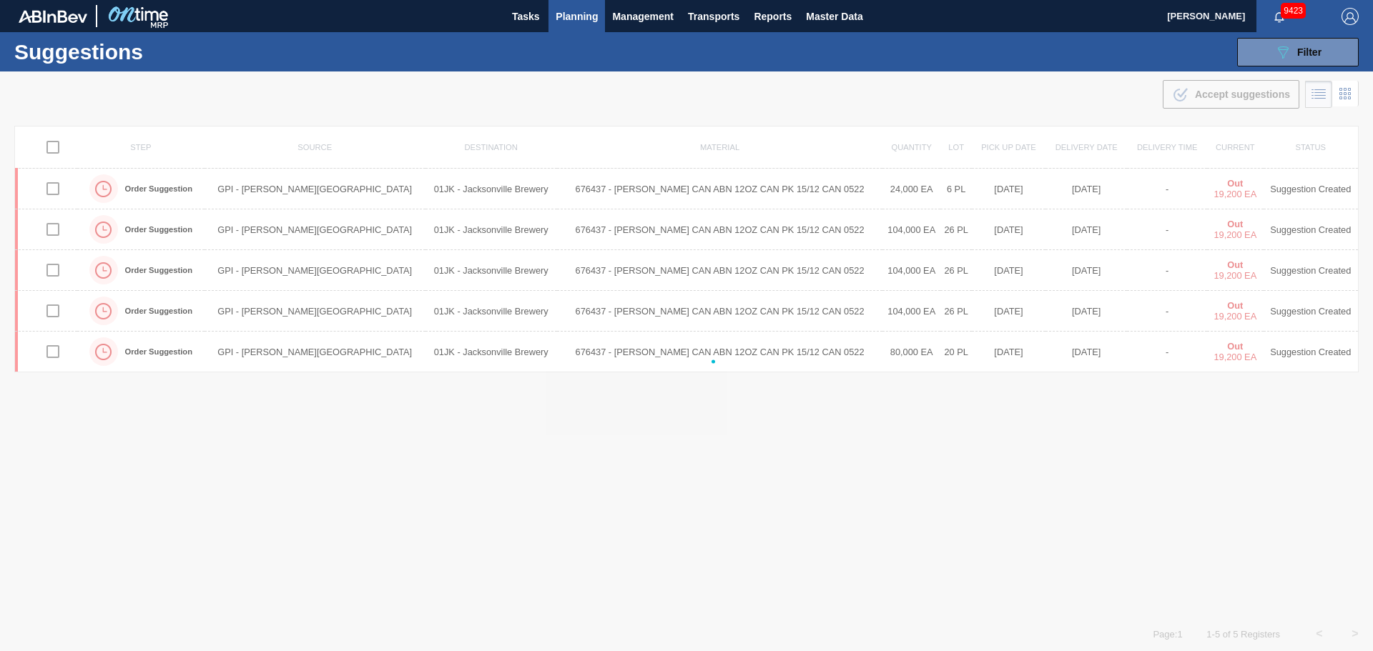
checkbox input "false"
